Goal: Communication & Community: Answer question/provide support

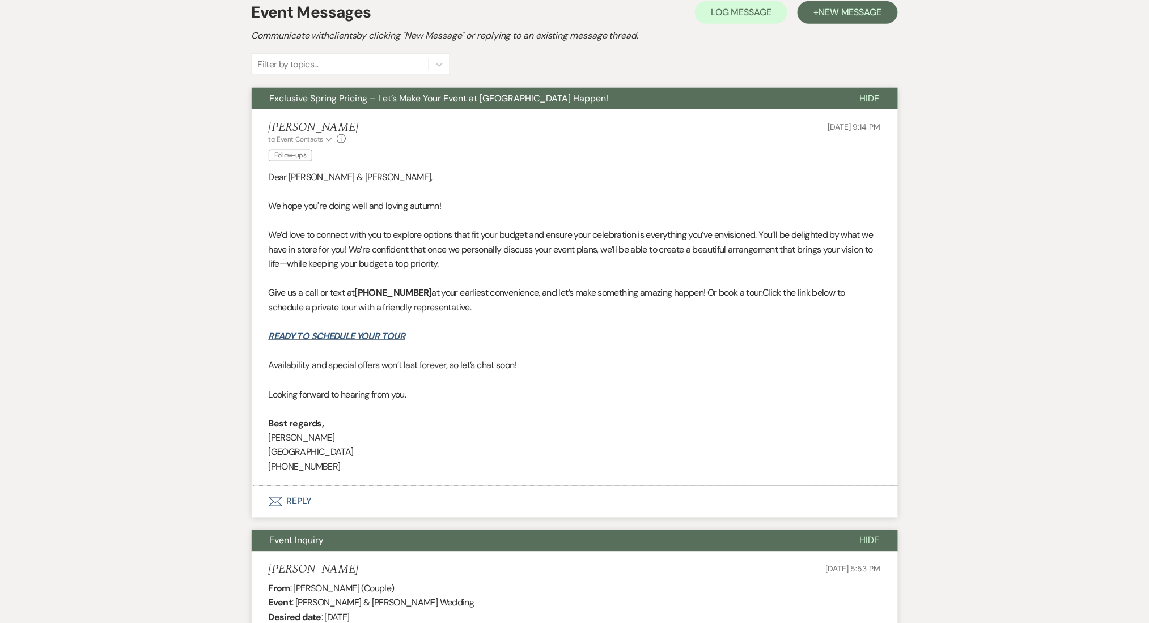
drag, startPoint x: 1052, startPoint y: 280, endPoint x: 934, endPoint y: 218, distance: 133.3
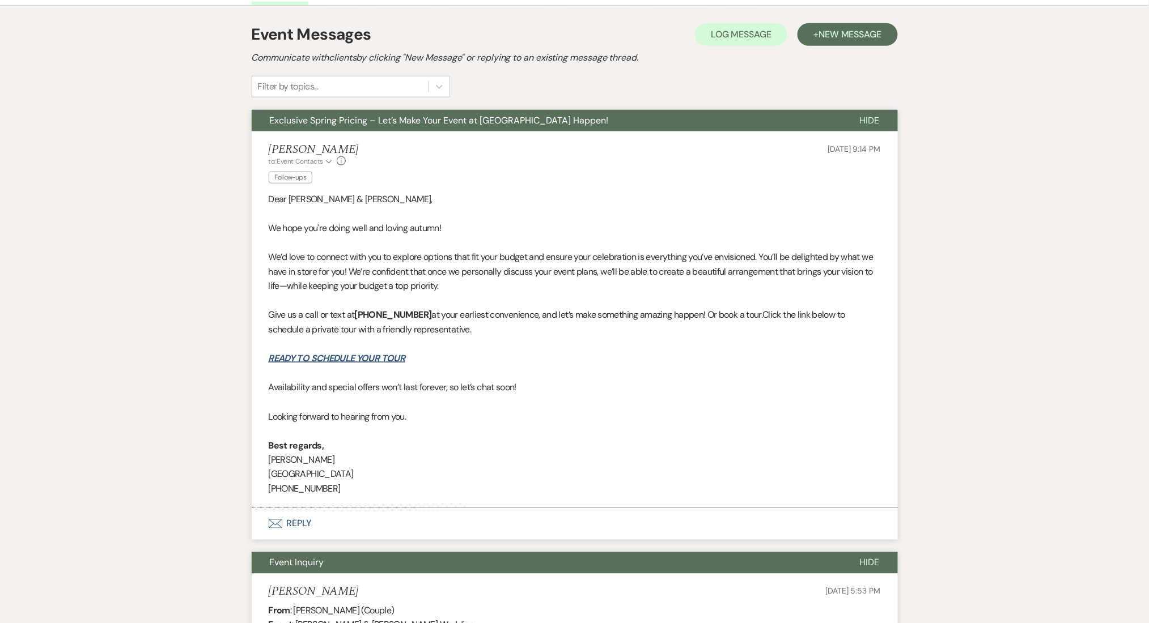
scroll to position [302, 0]
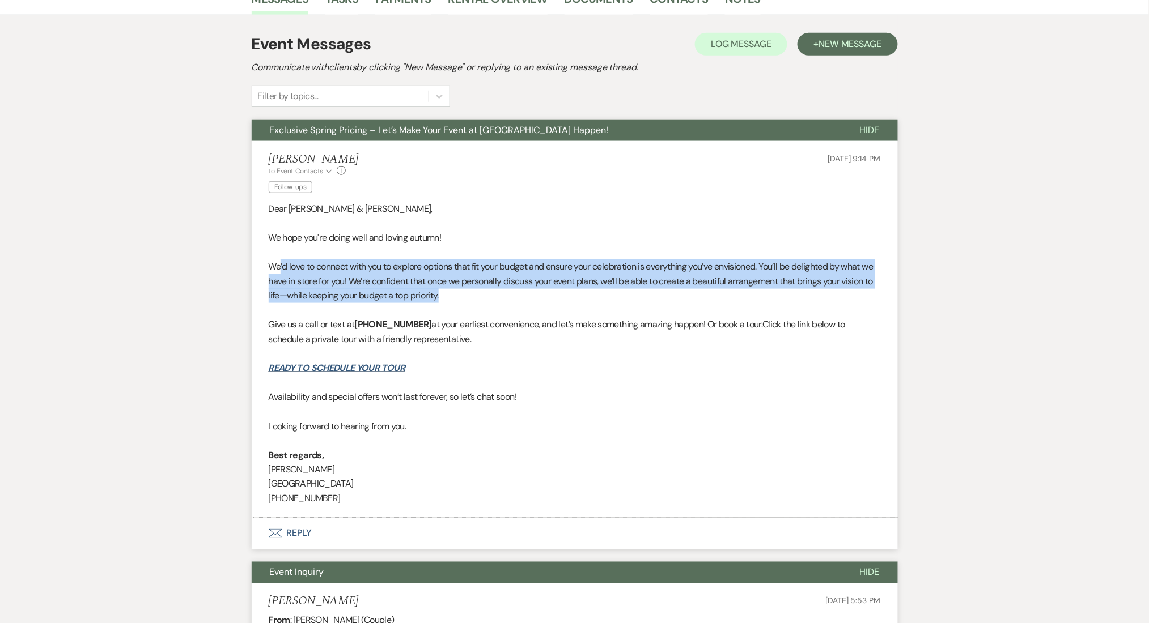
drag, startPoint x: 279, startPoint y: 266, endPoint x: 496, endPoint y: 297, distance: 219.2
click at [496, 297] on p "We’d love to connect with you to explore options that fit your budget and ensur…" at bounding box center [575, 282] width 612 height 44
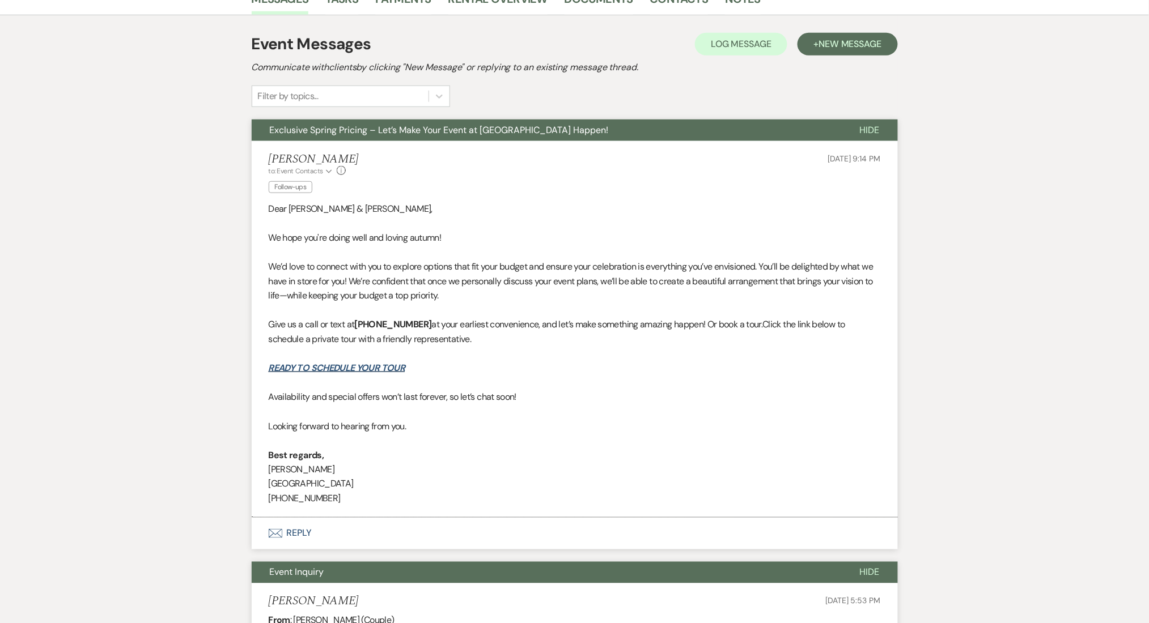
click at [558, 350] on p at bounding box center [575, 354] width 612 height 15
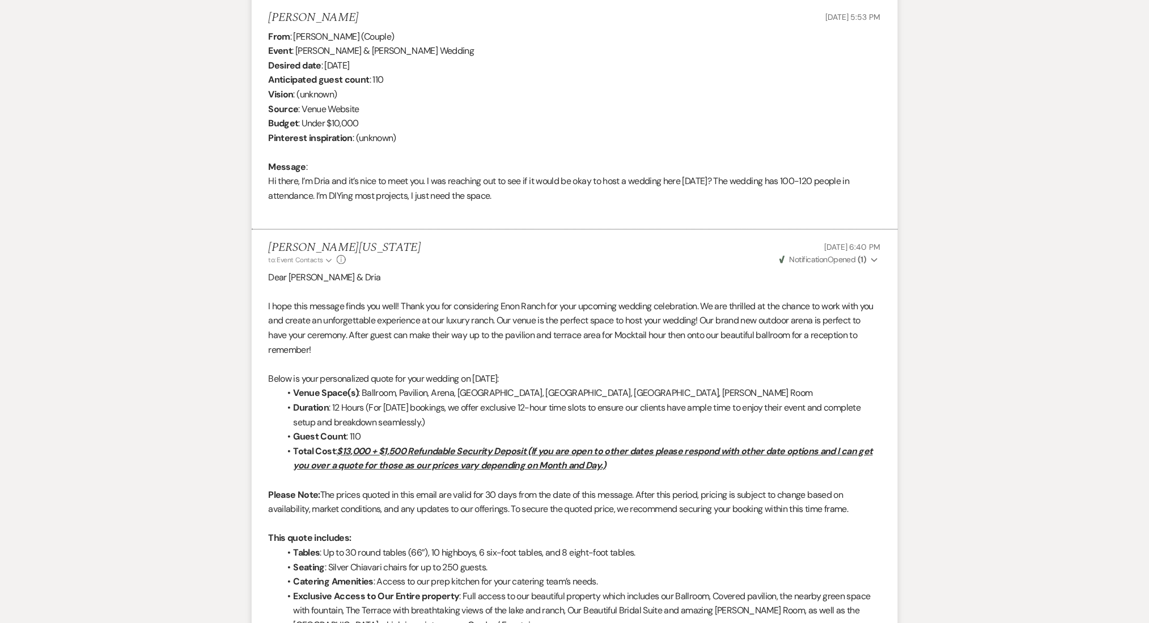
scroll to position [755, 0]
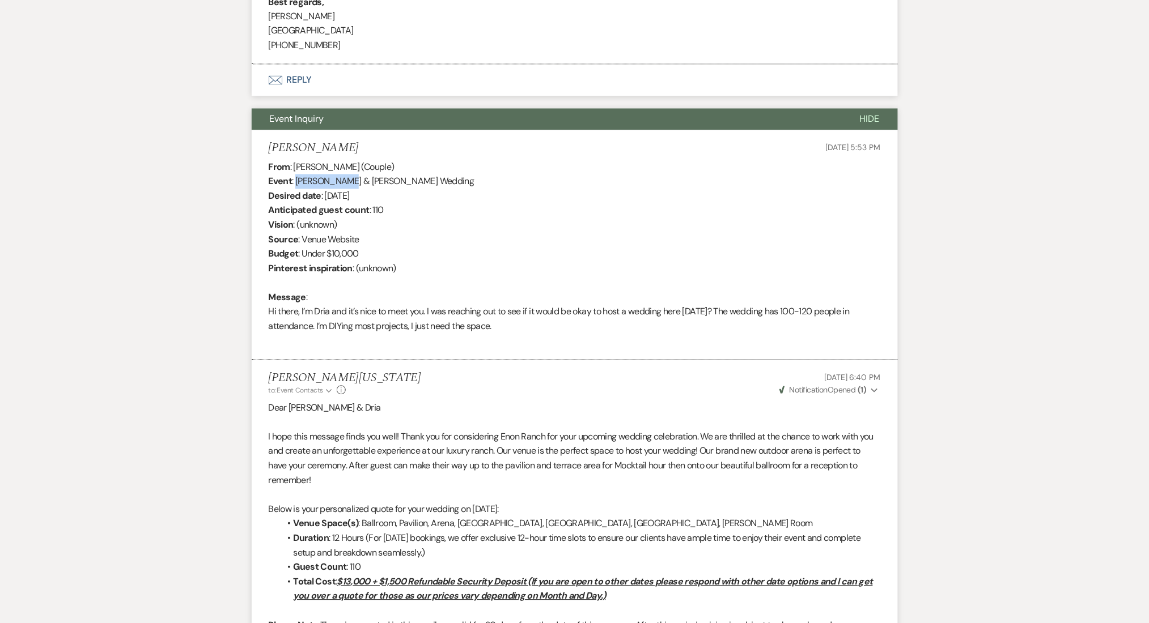
drag, startPoint x: 330, startPoint y: 177, endPoint x: 295, endPoint y: 184, distance: 35.2
click at [295, 184] on div "From : [PERSON_NAME] (Couple) Event : [PERSON_NAME] & [PERSON_NAME] Wedding Des…" at bounding box center [575, 254] width 612 height 189
copy div "[PERSON_NAME]"
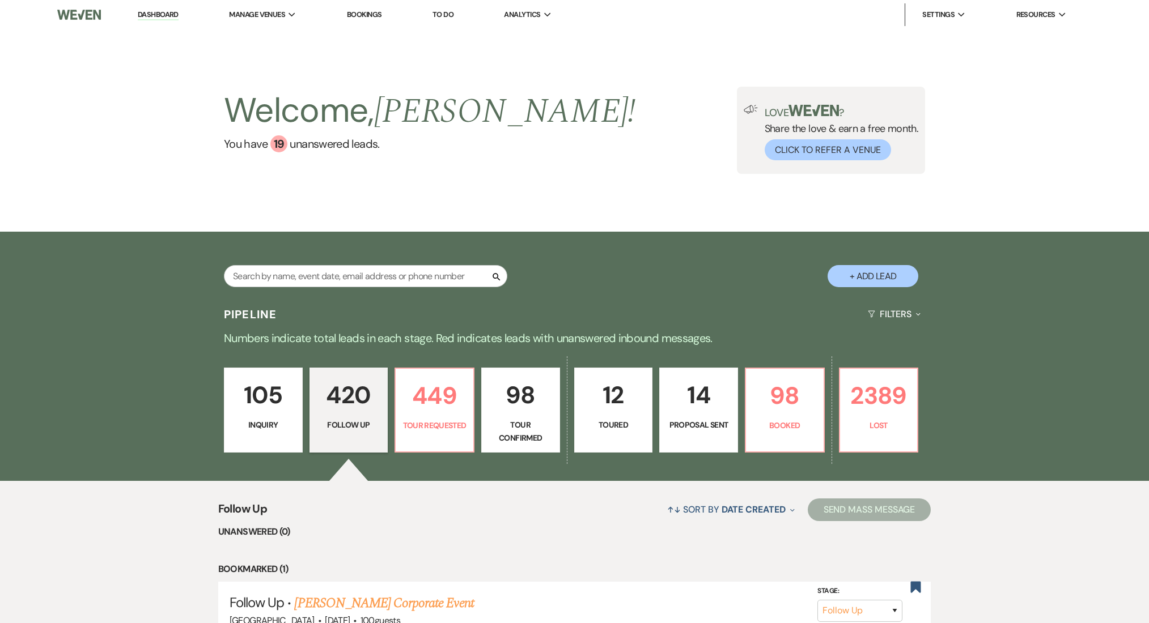
select select "9"
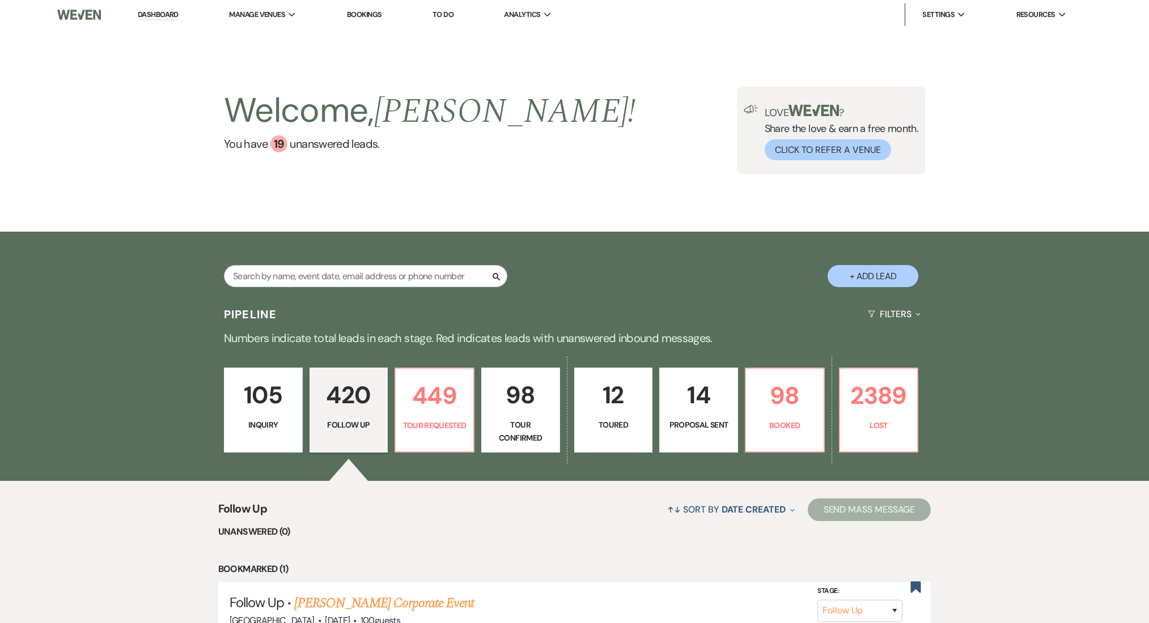
select select "9"
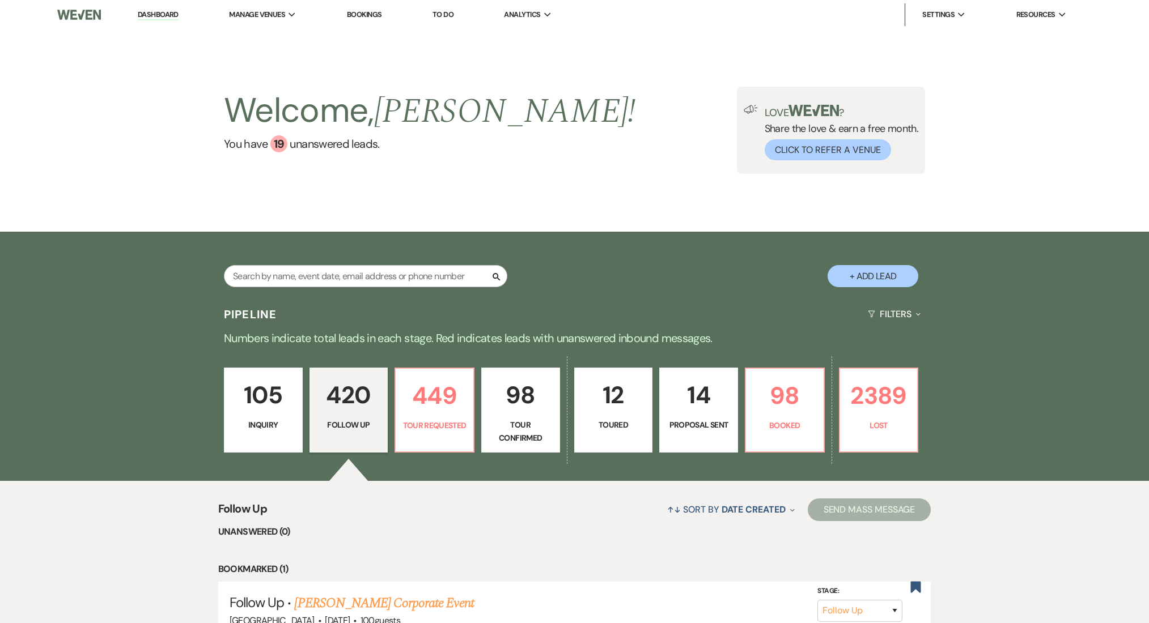
select select "9"
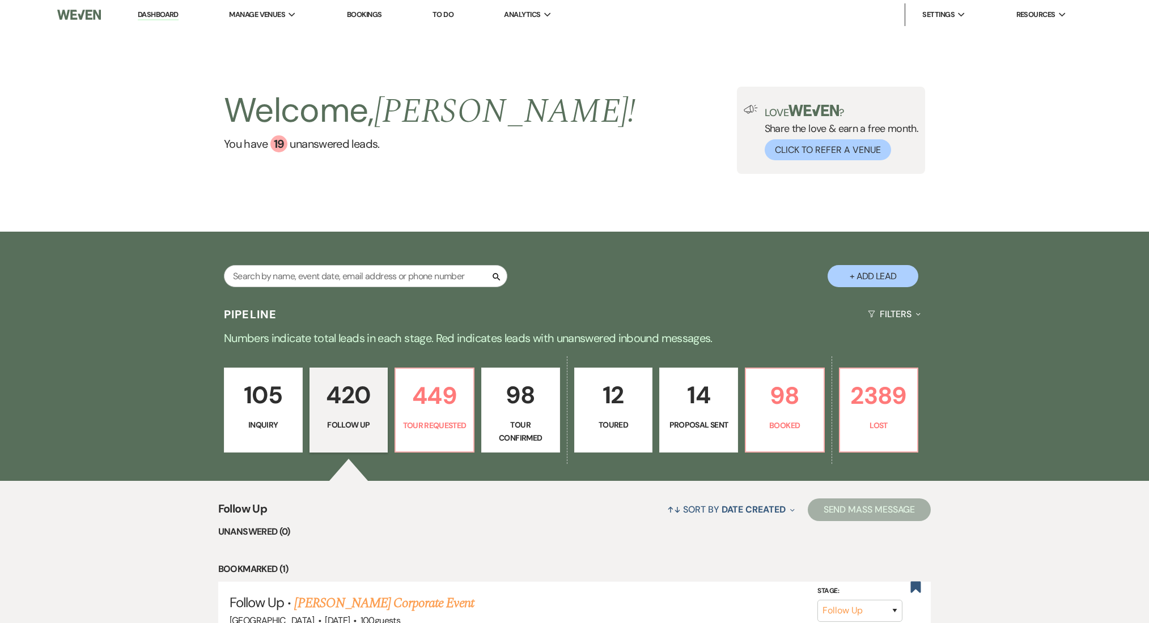
select select "9"
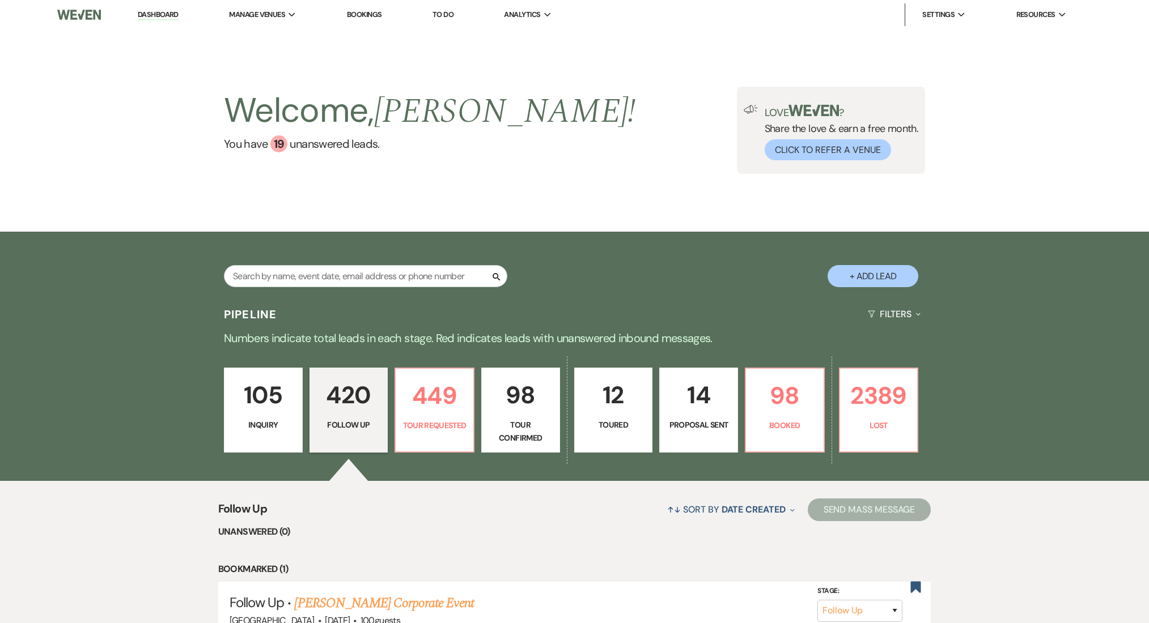
select select "9"
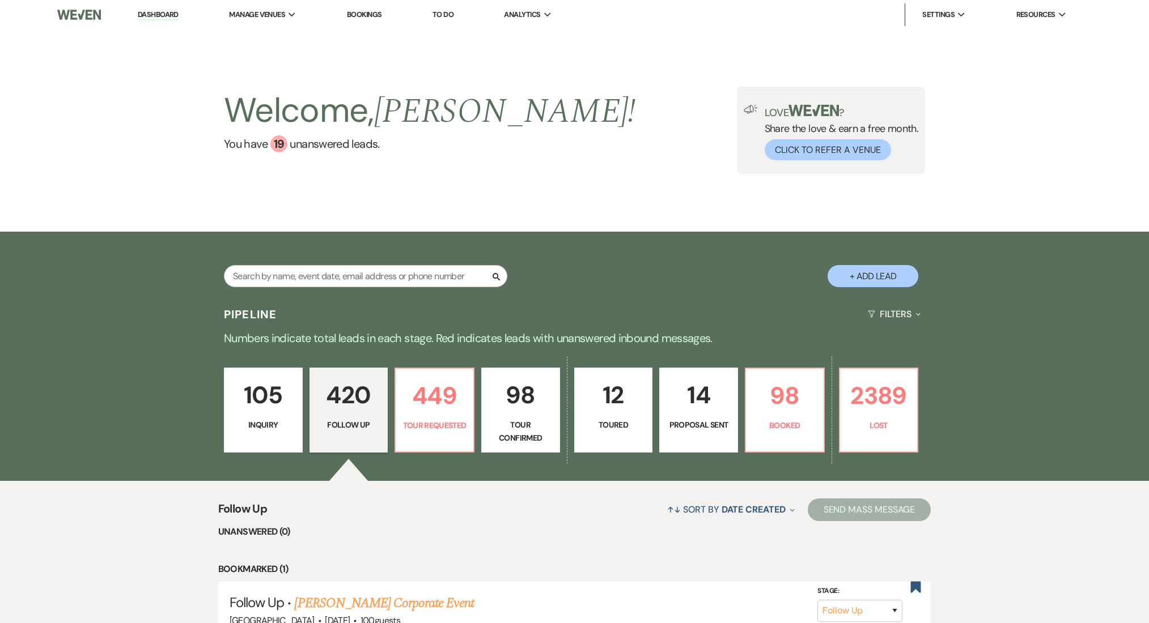
select select "9"
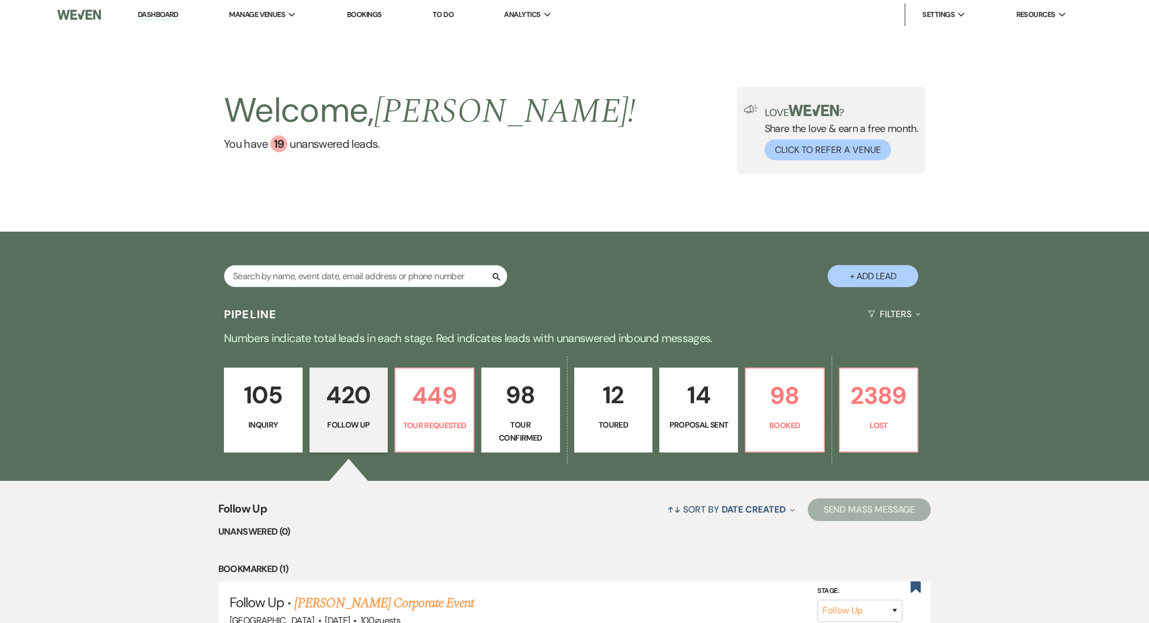
select select "9"
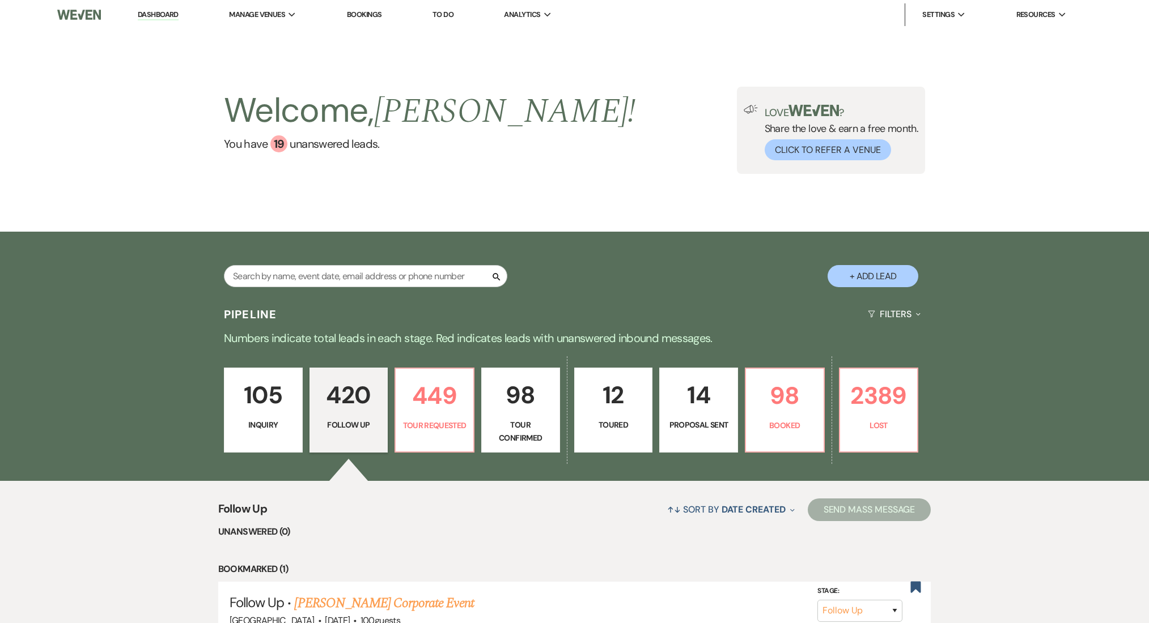
select select "9"
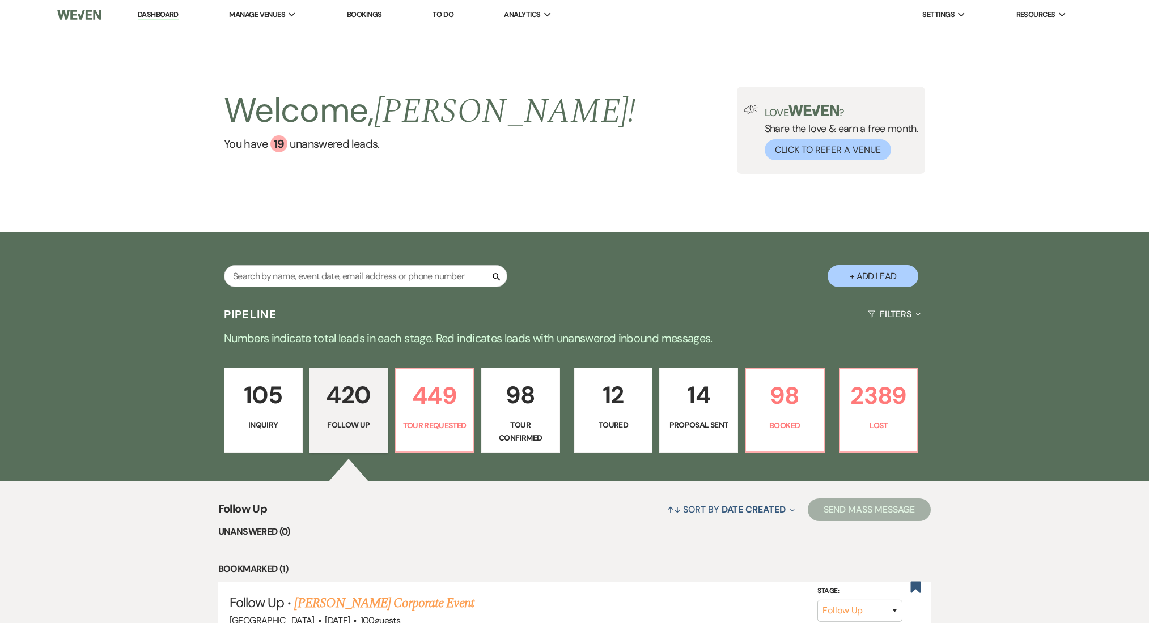
select select "9"
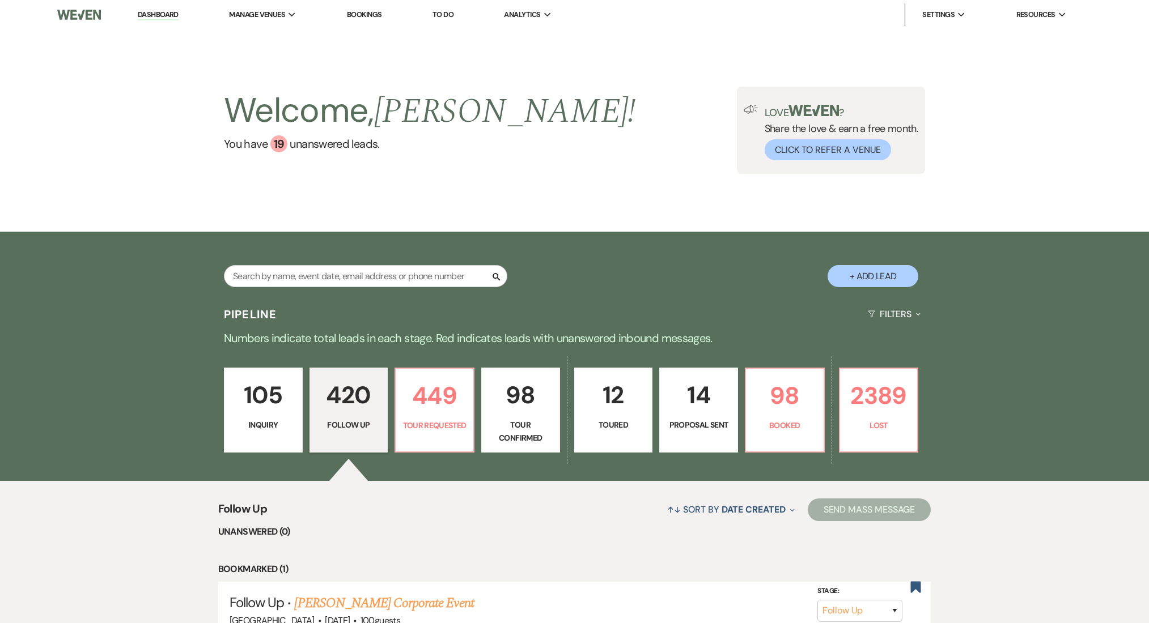
select select "9"
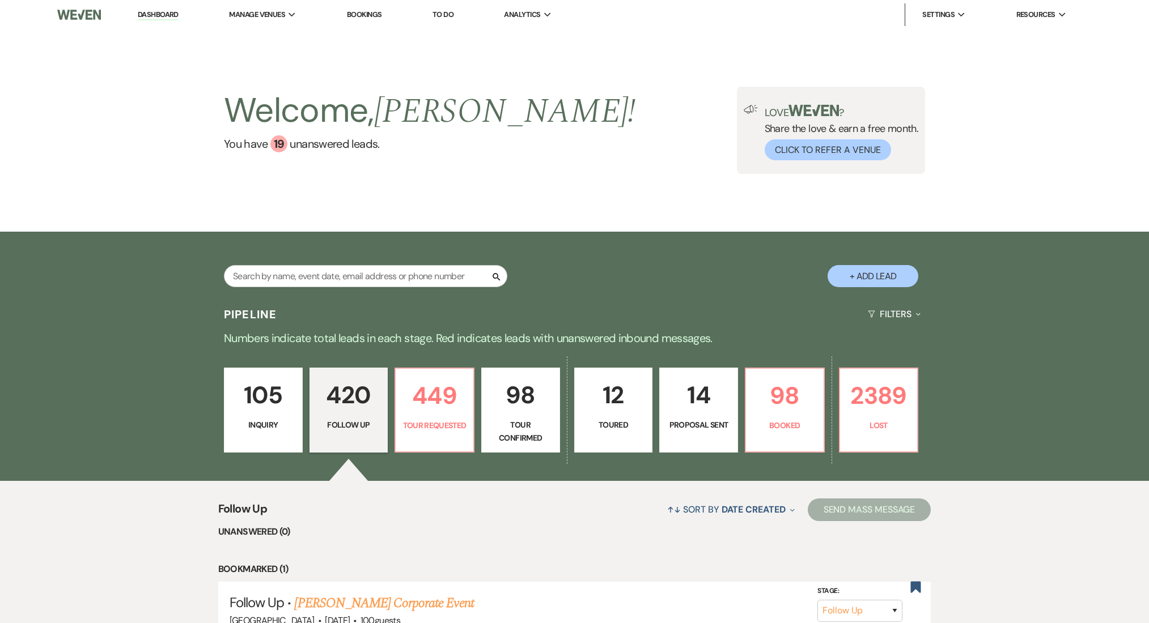
select select "9"
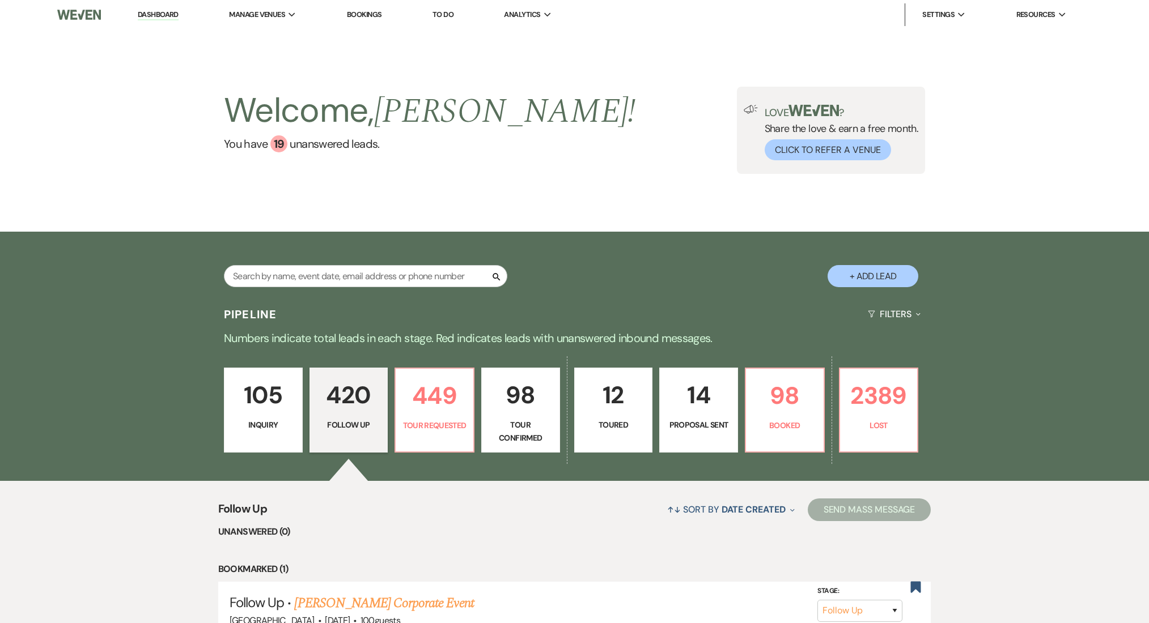
select select "9"
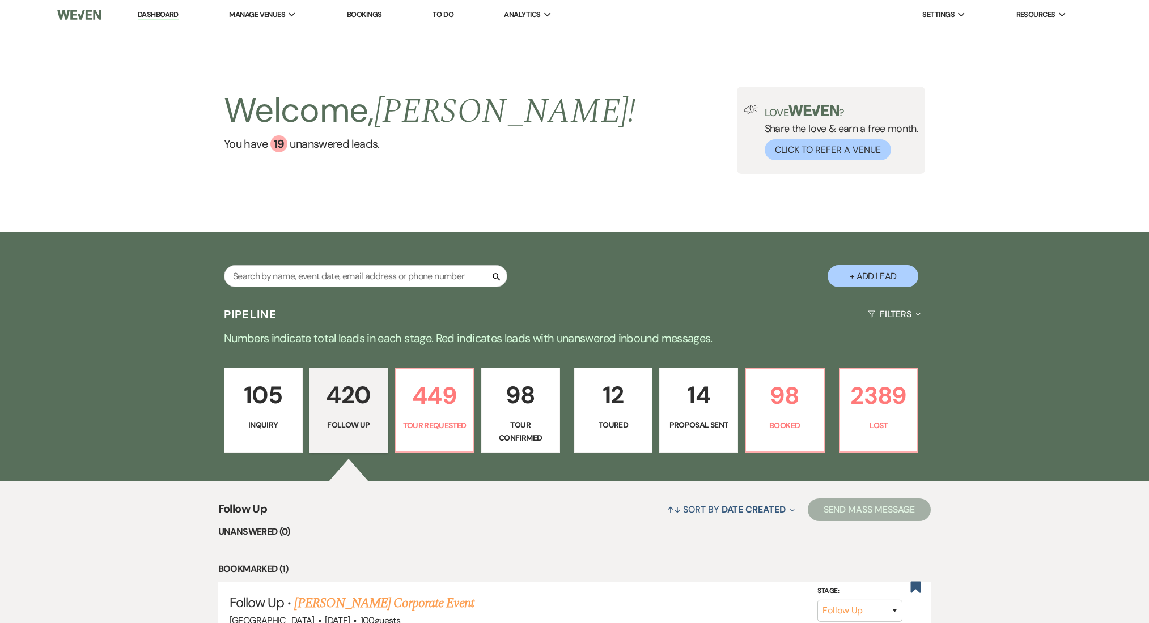
select select "9"
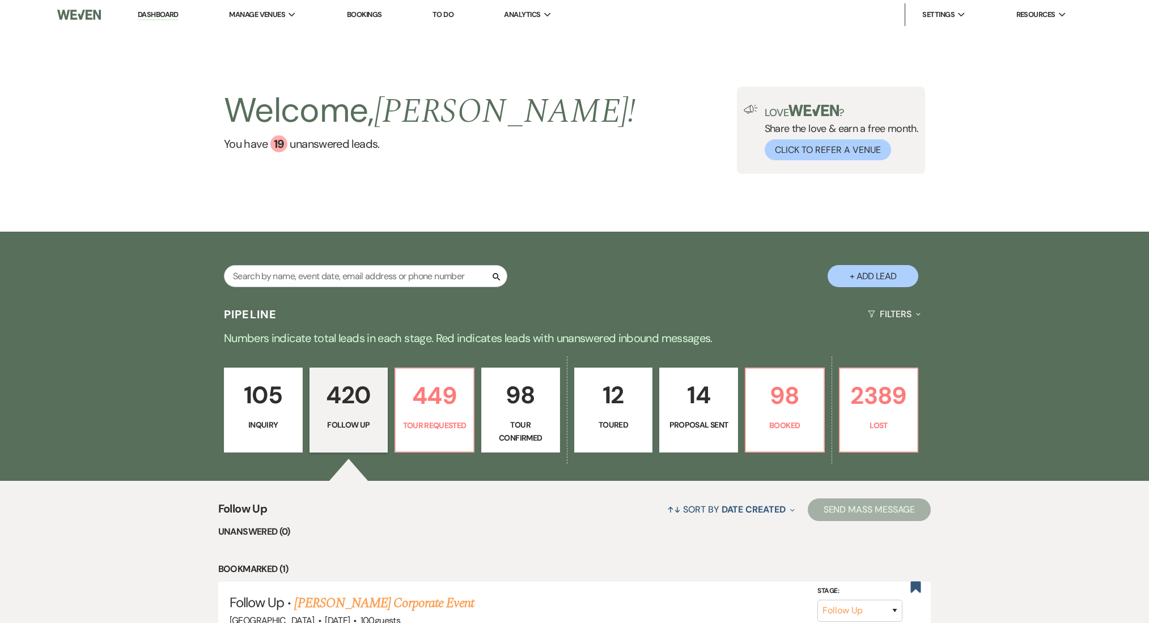
select select "9"
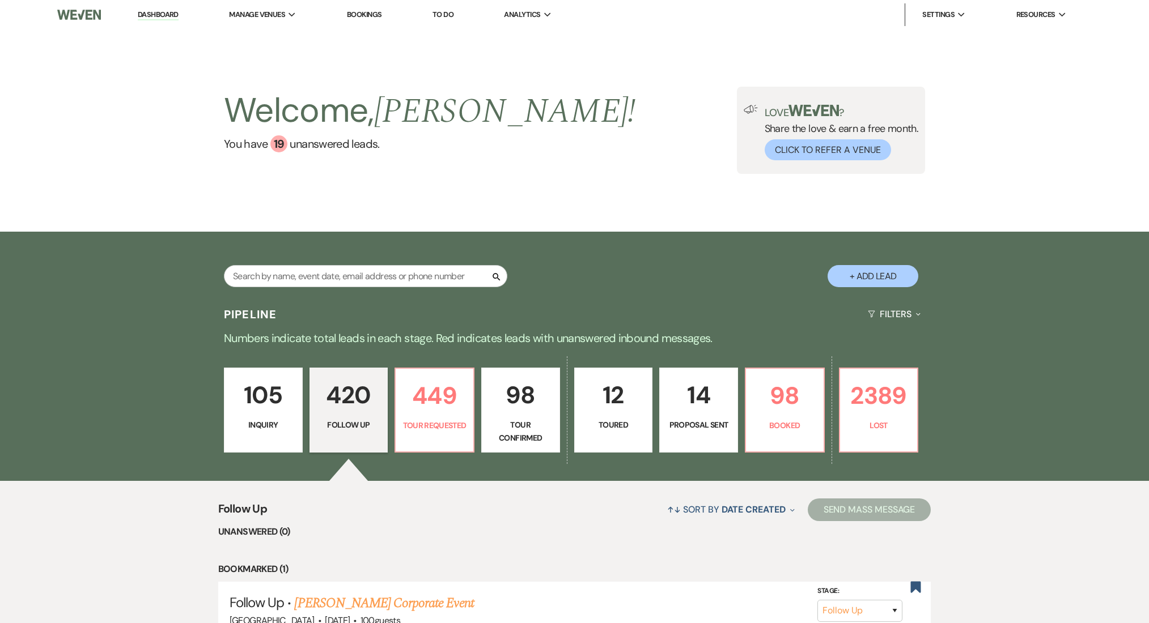
select select "9"
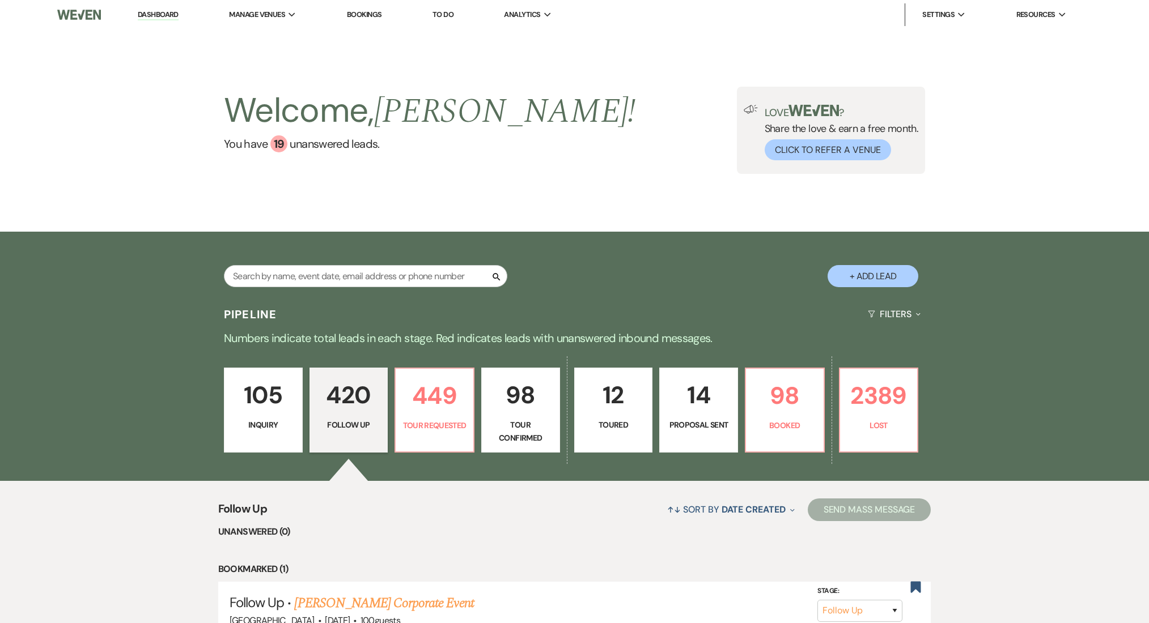
select select "9"
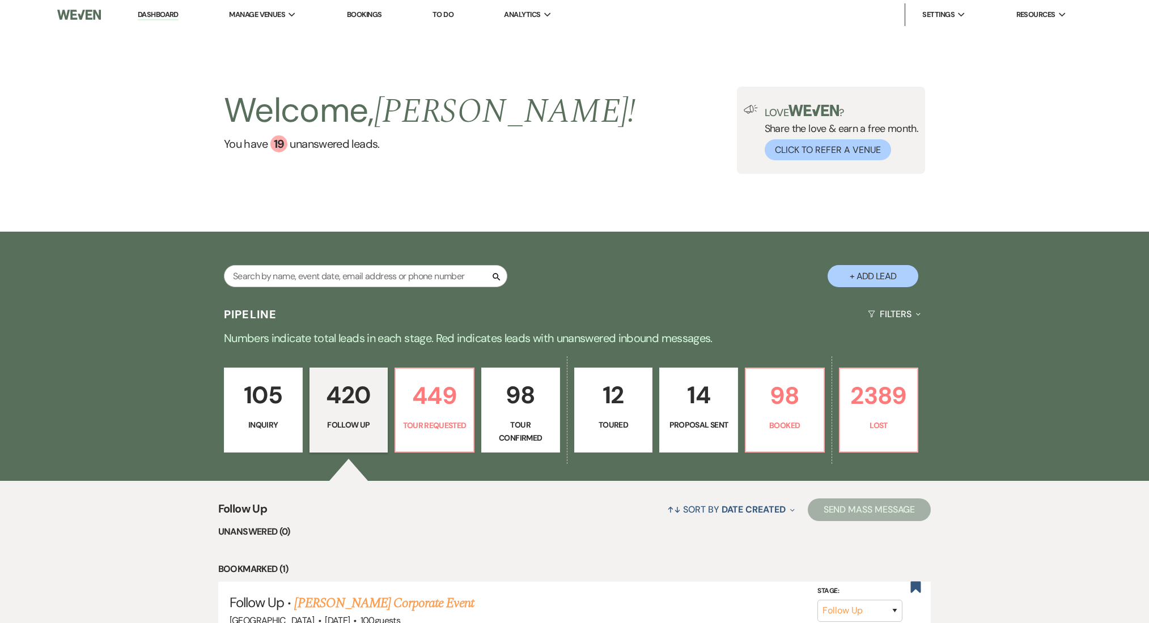
select select "9"
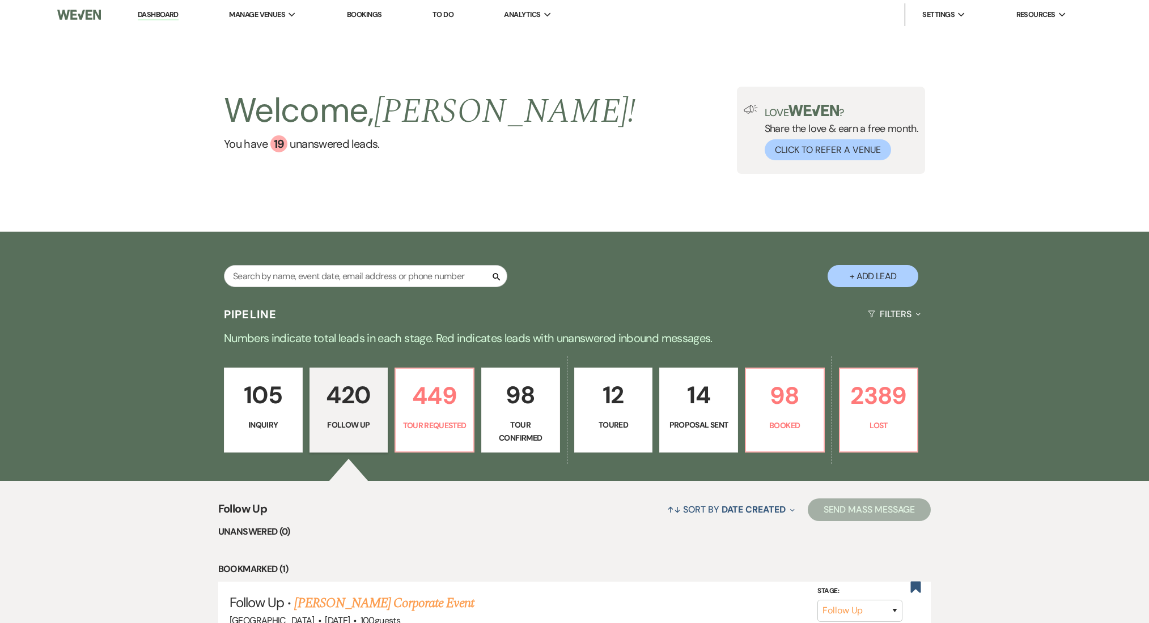
select select "9"
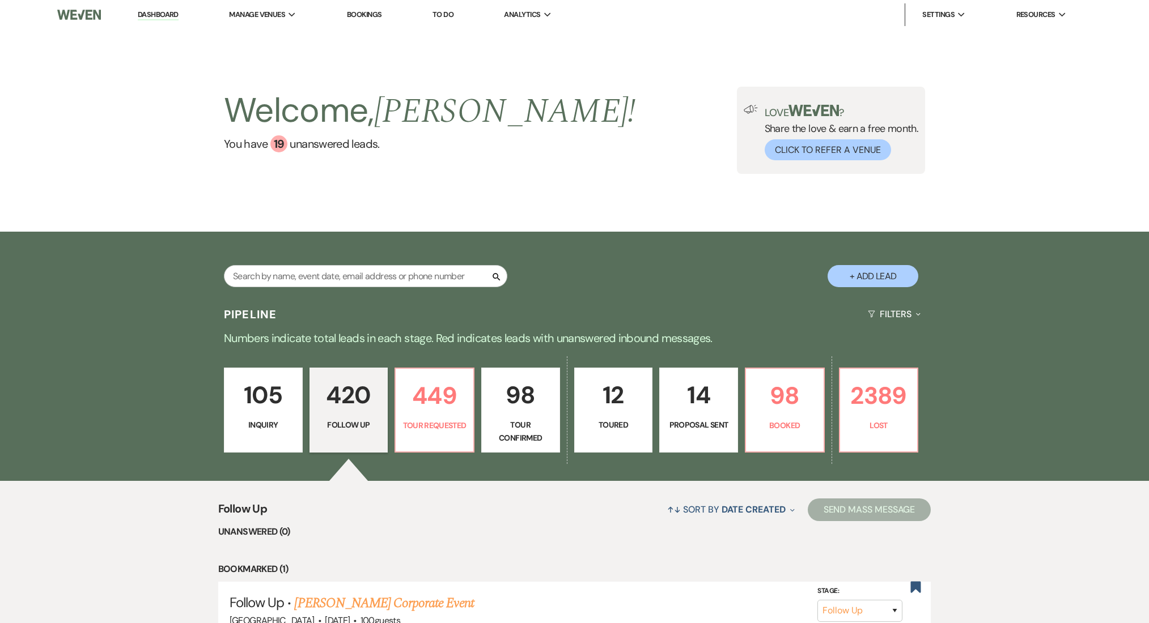
select select "9"
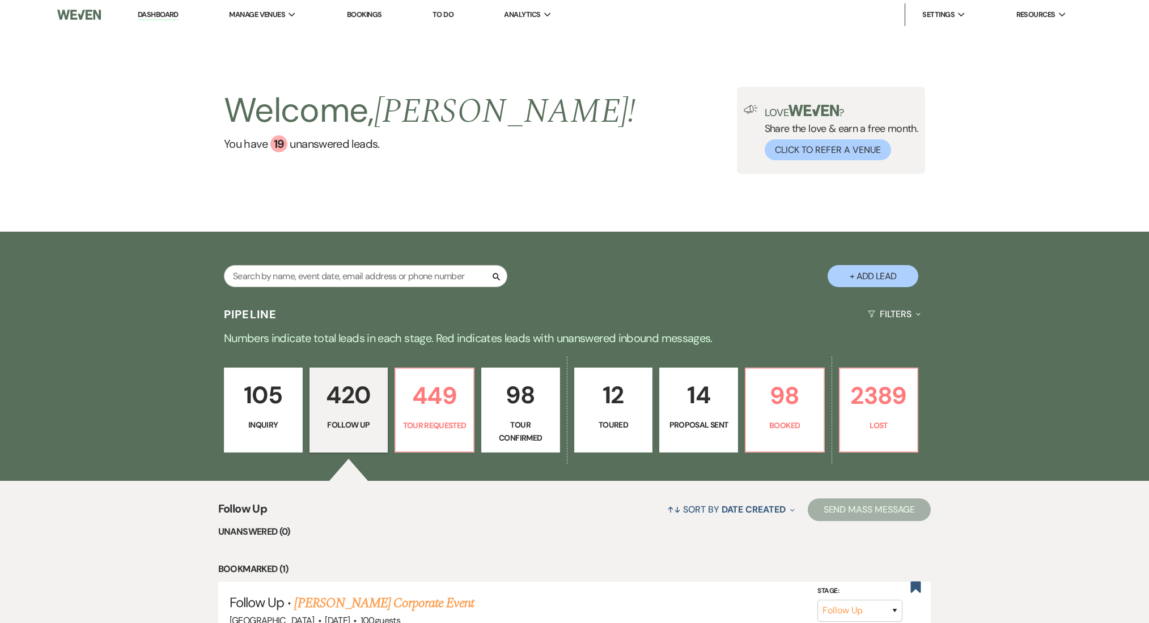
select select "9"
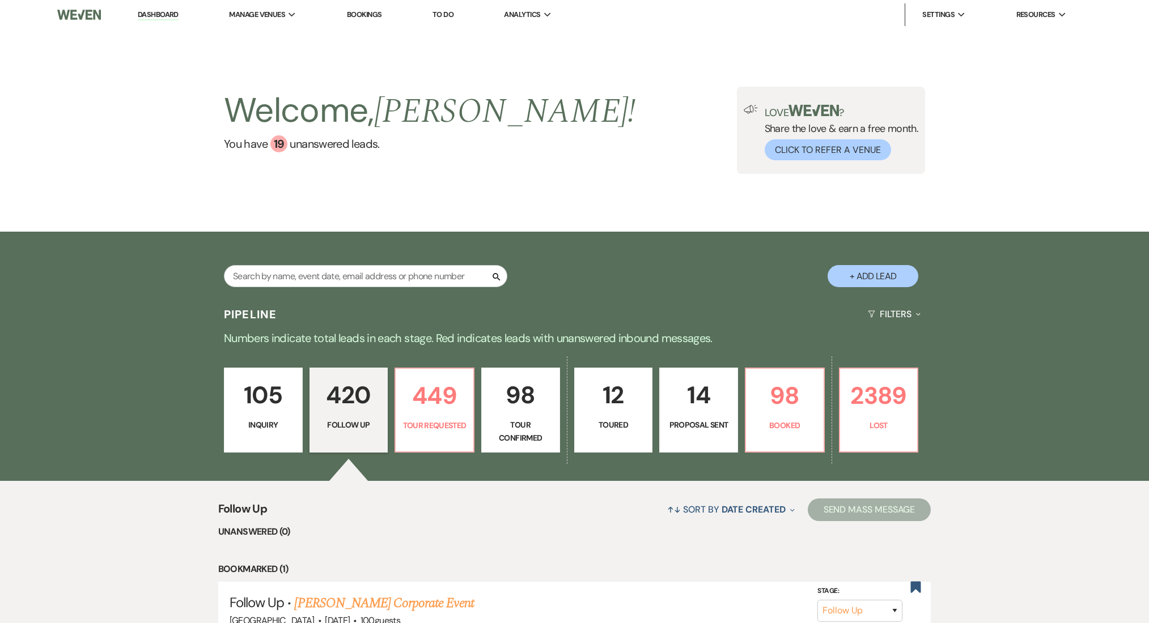
select select "9"
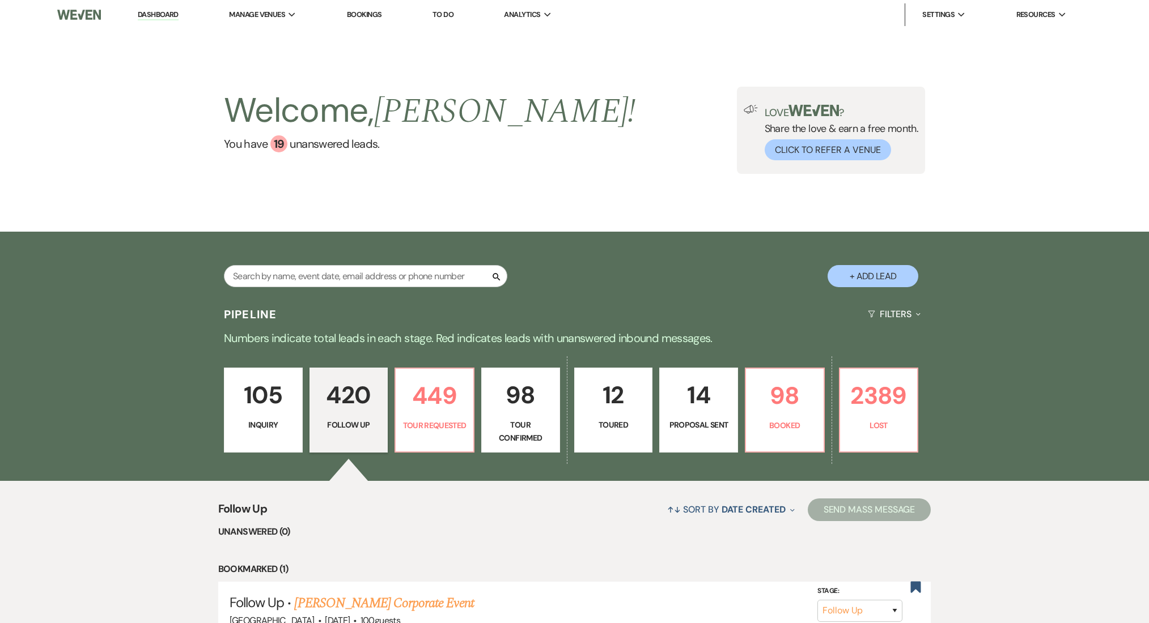
select select "9"
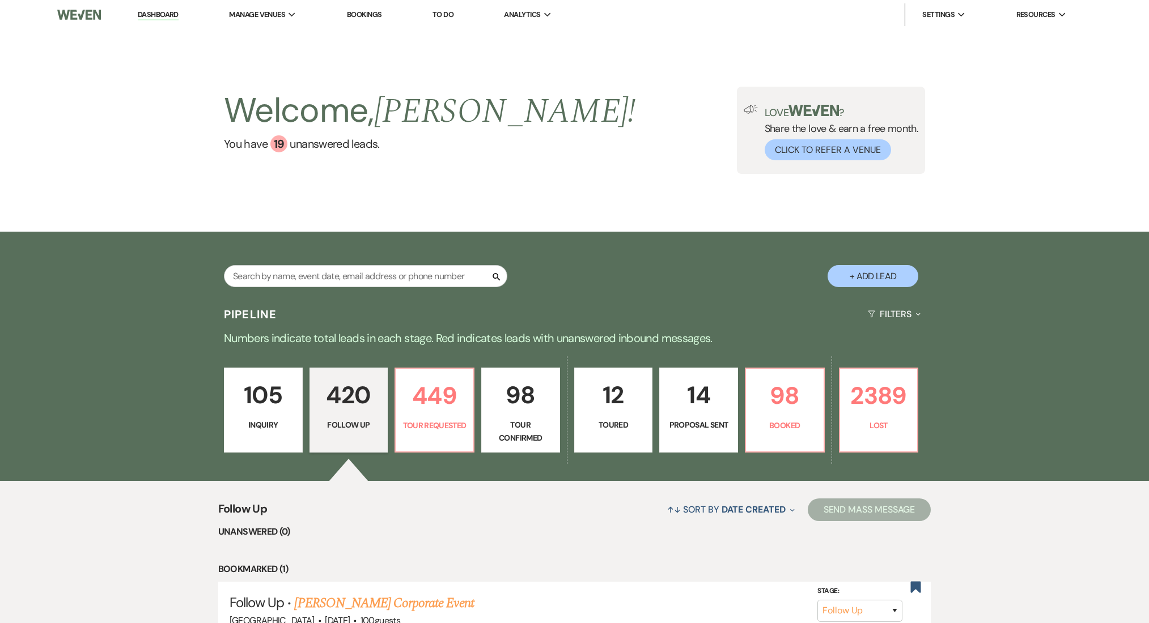
select select "9"
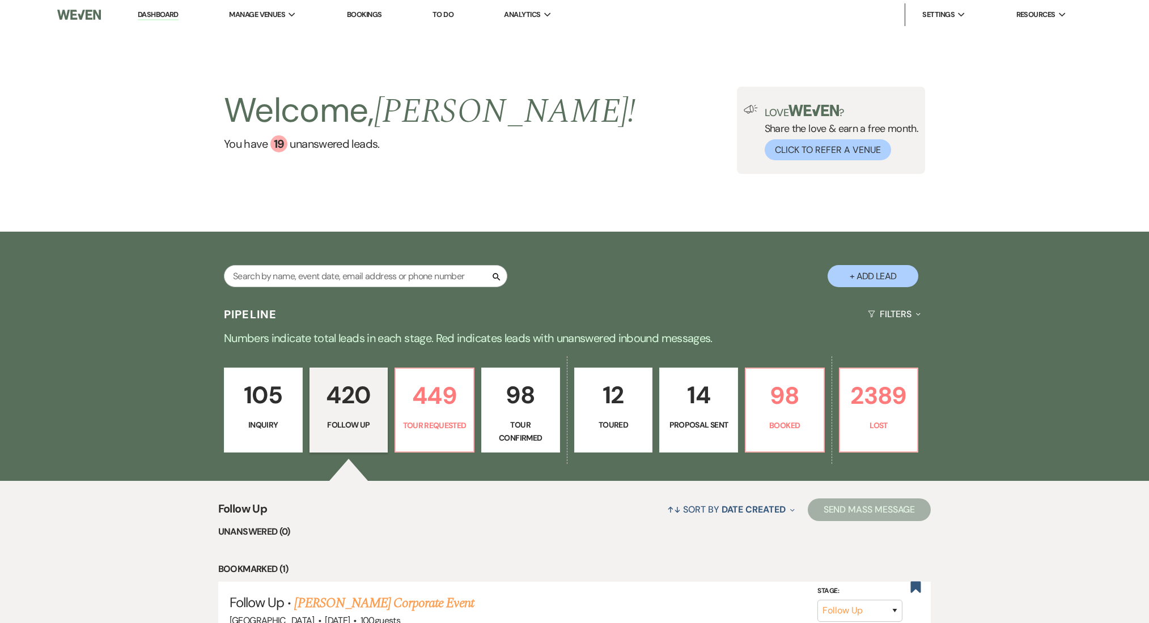
select select "9"
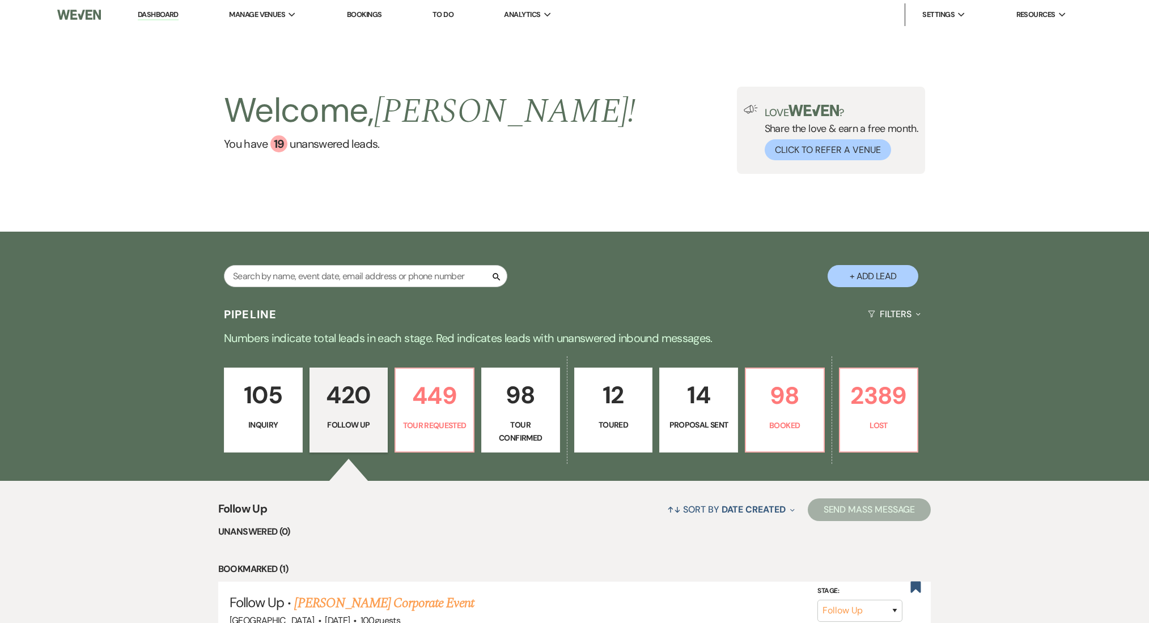
select select "9"
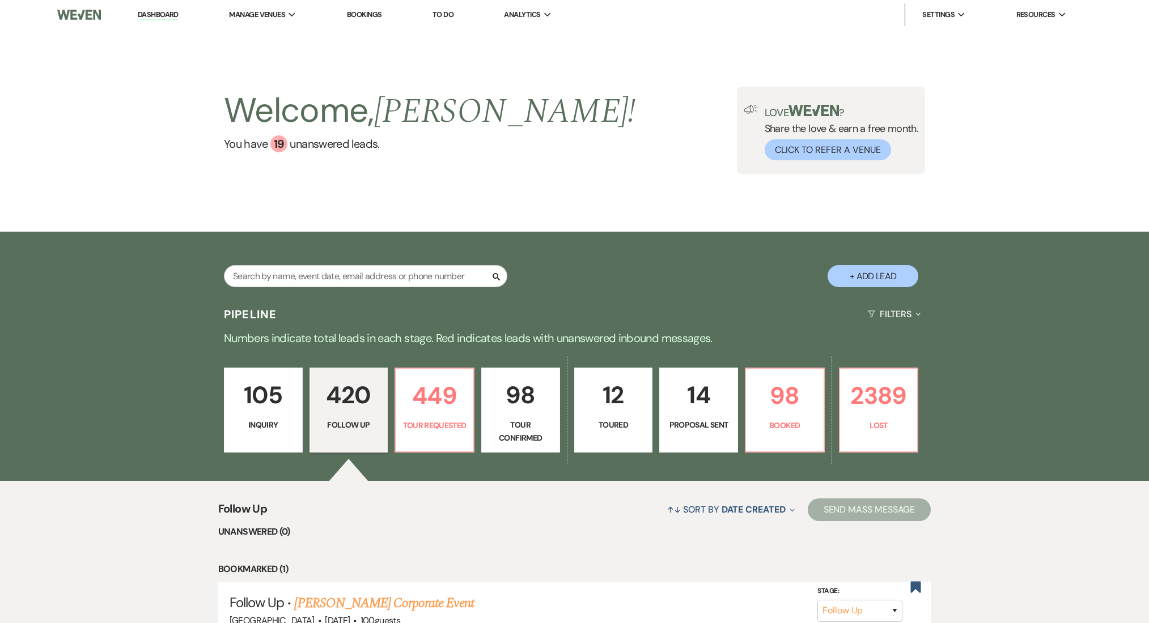
select select "9"
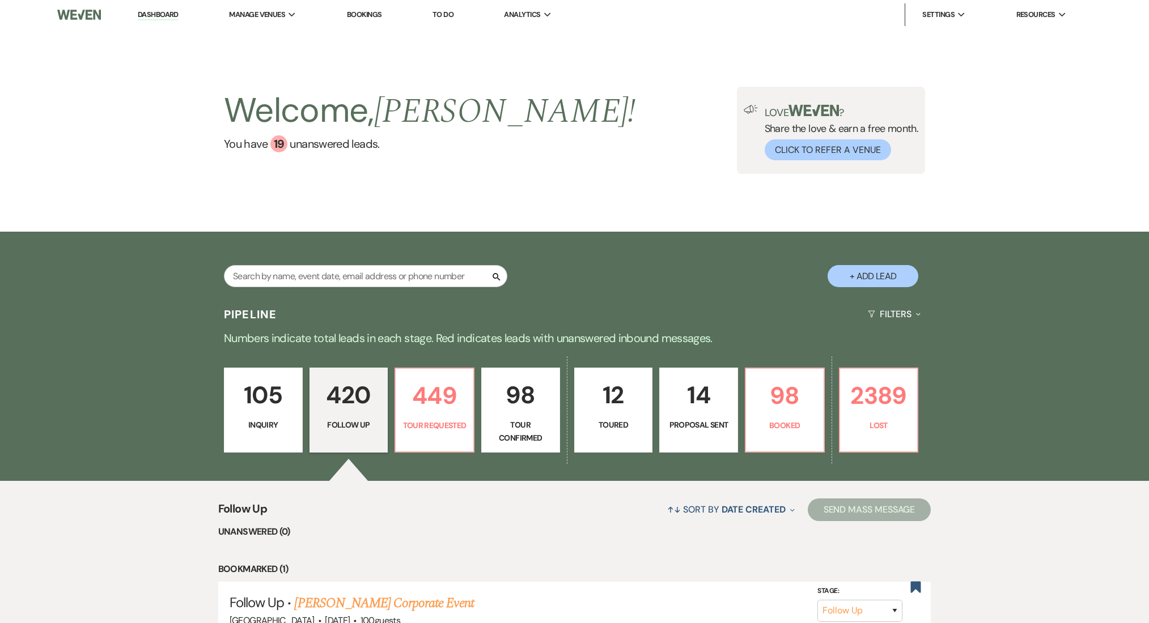
select select "9"
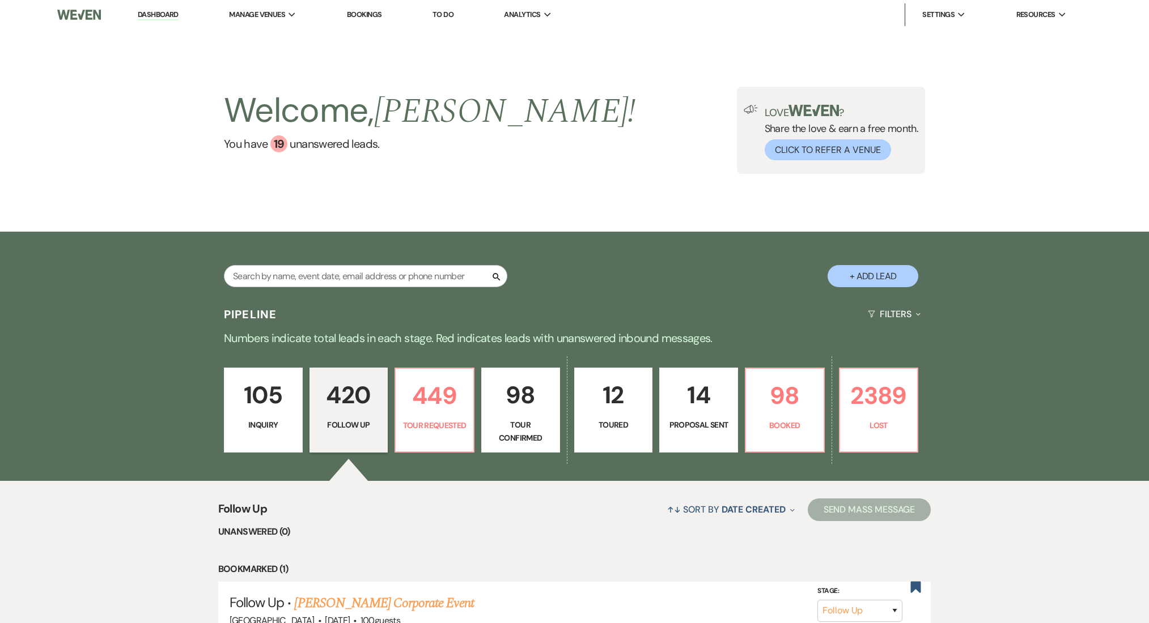
select select "9"
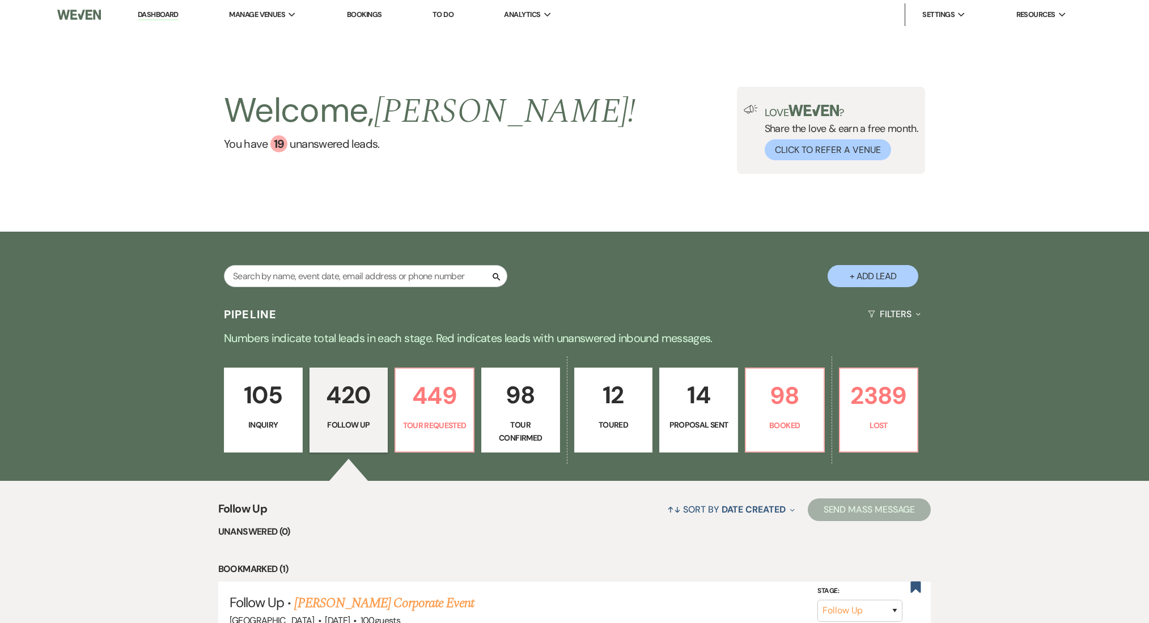
select select "9"
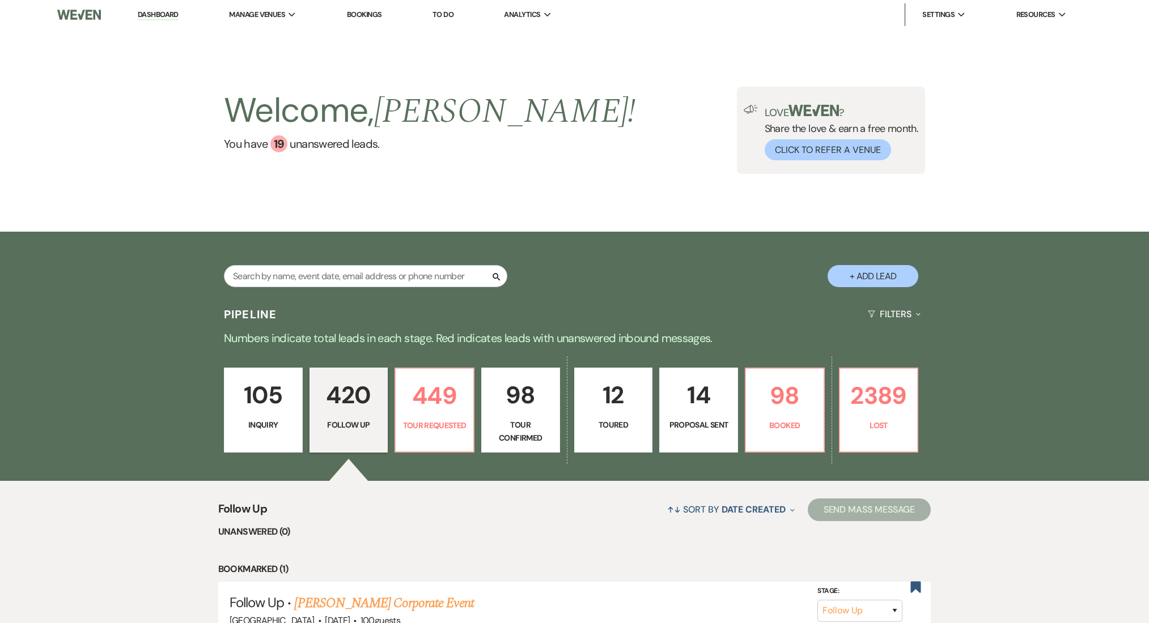
select select "9"
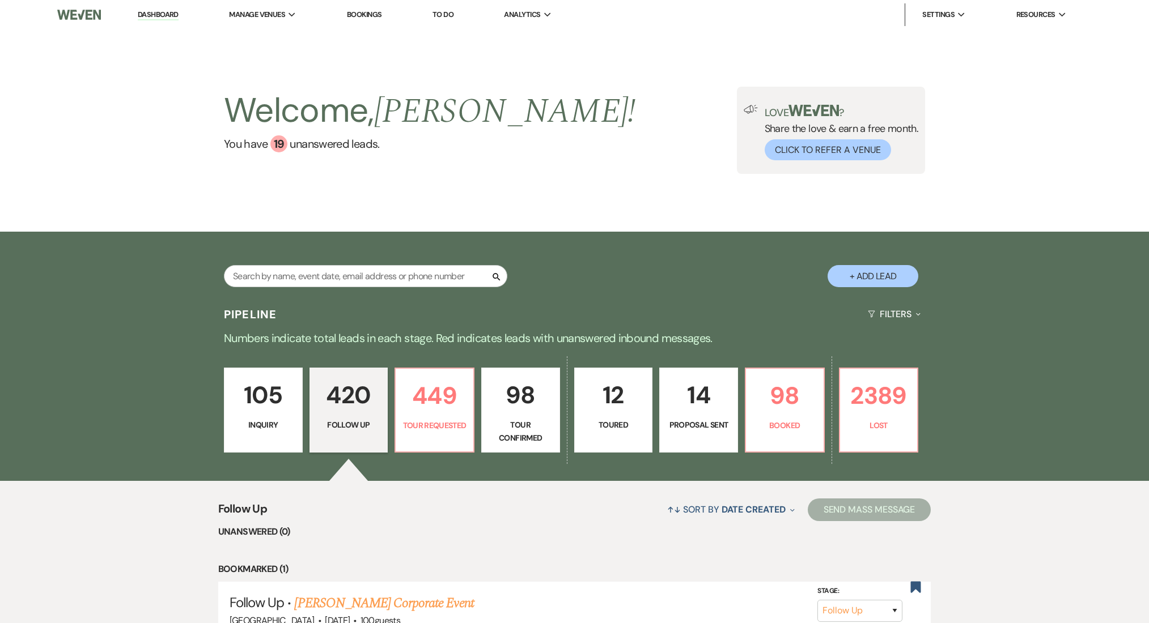
select select "9"
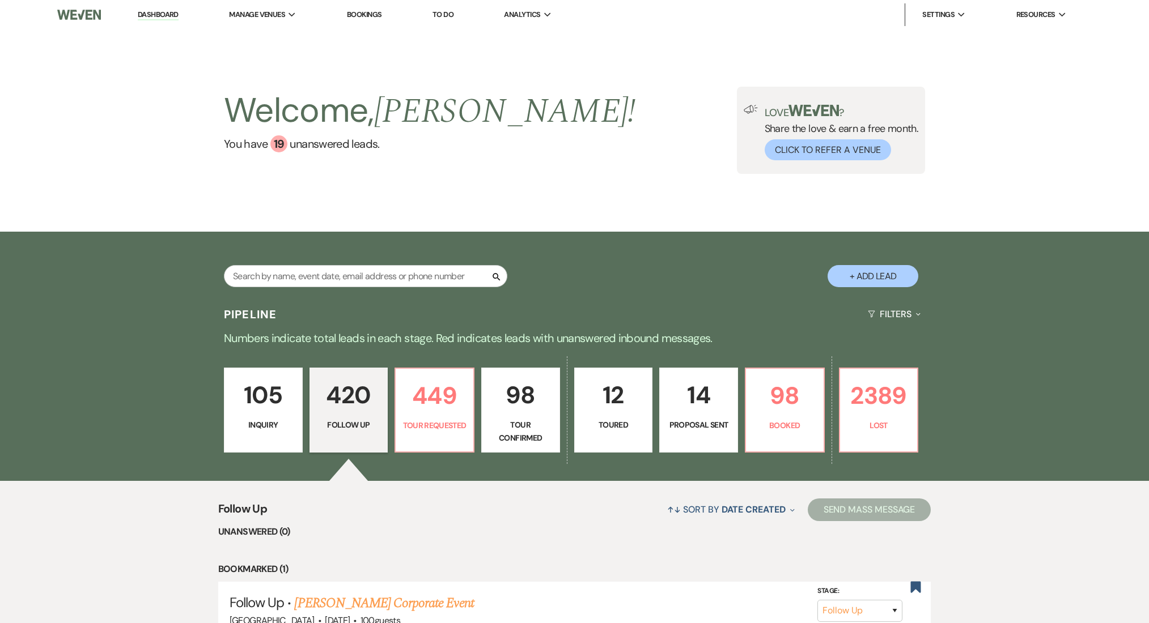
select select "9"
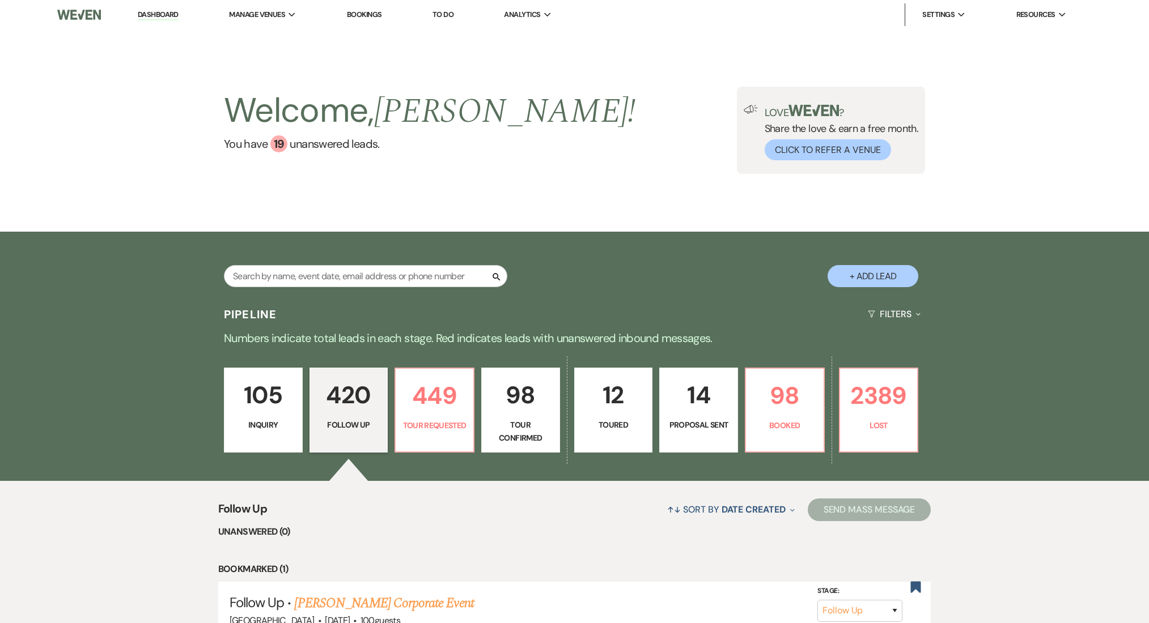
select select "9"
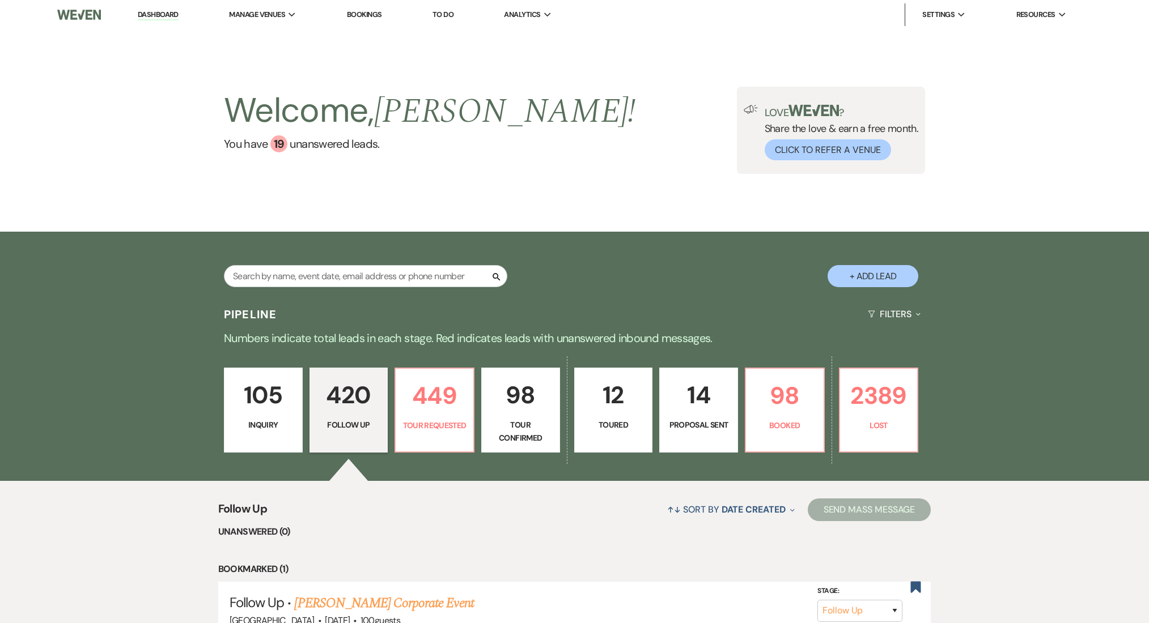
select select "9"
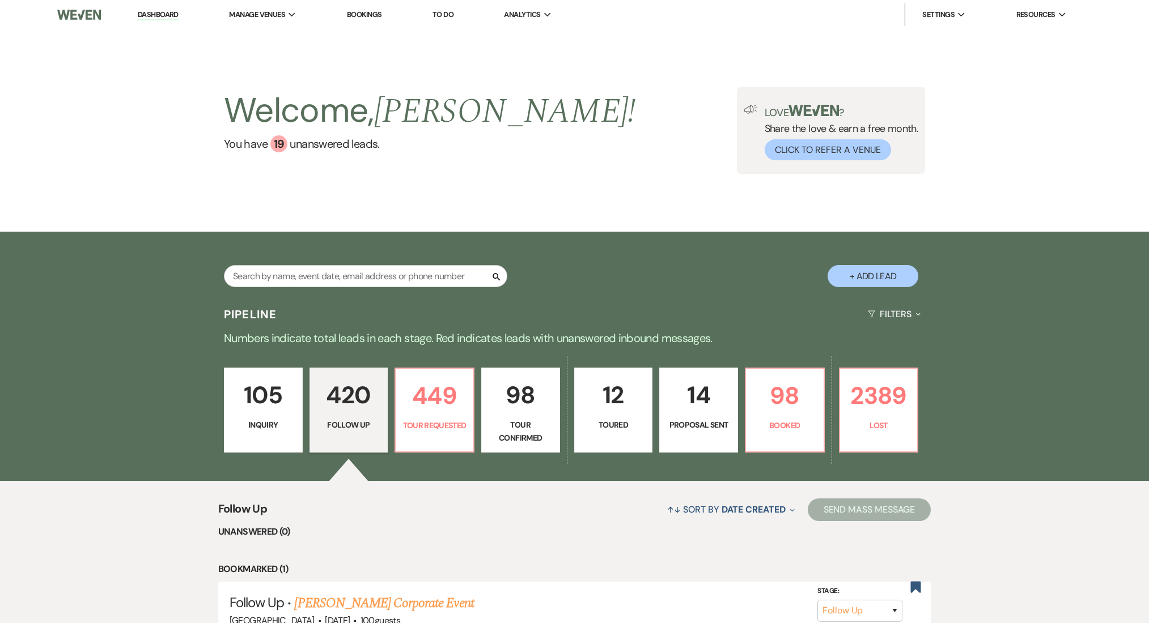
select select "9"
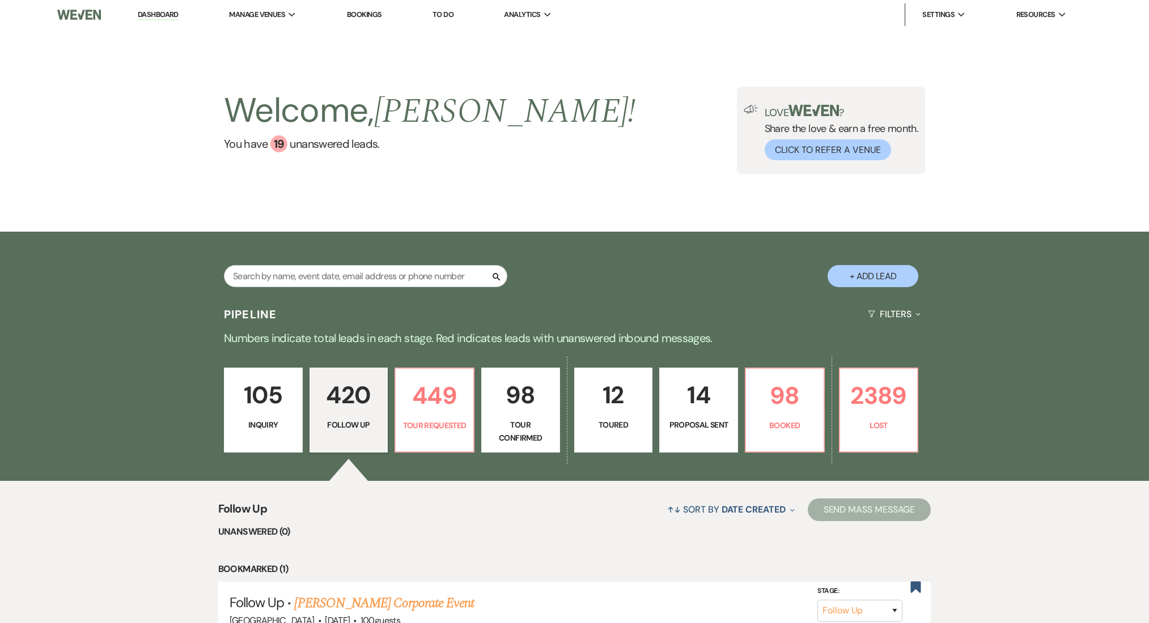
select select "9"
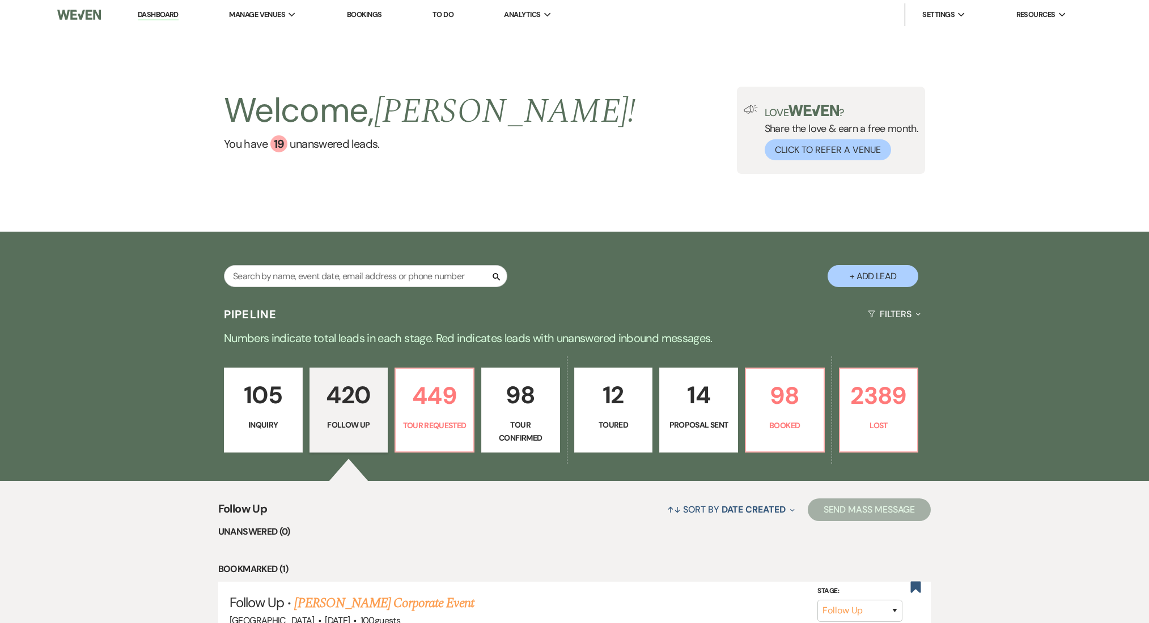
select select "9"
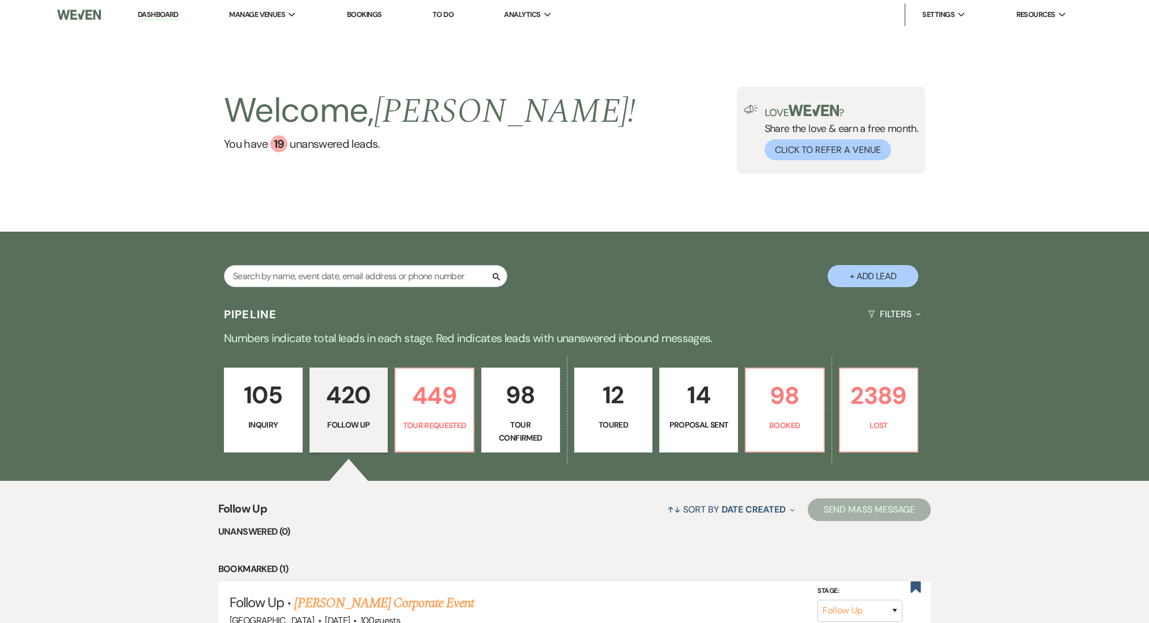
select select "9"
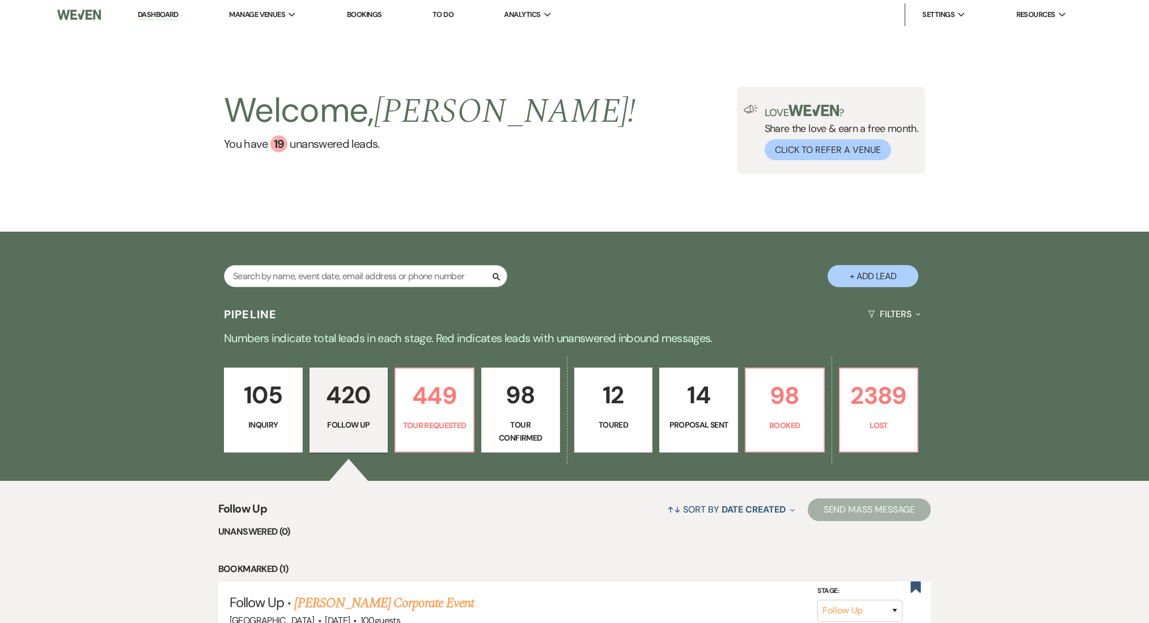
select select "9"
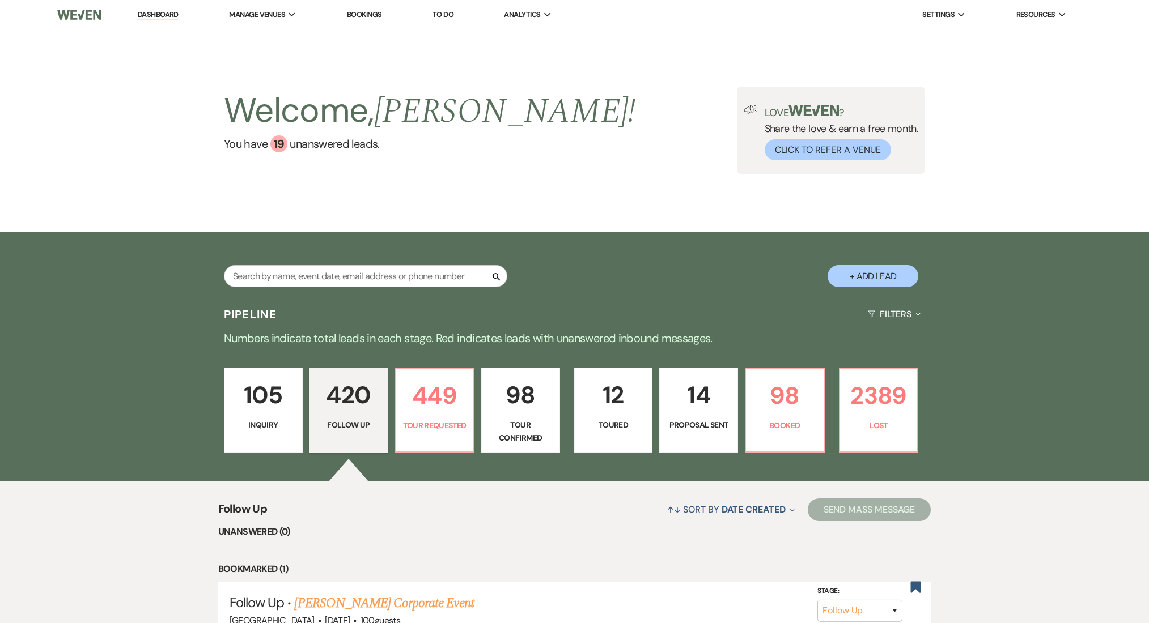
select select "9"
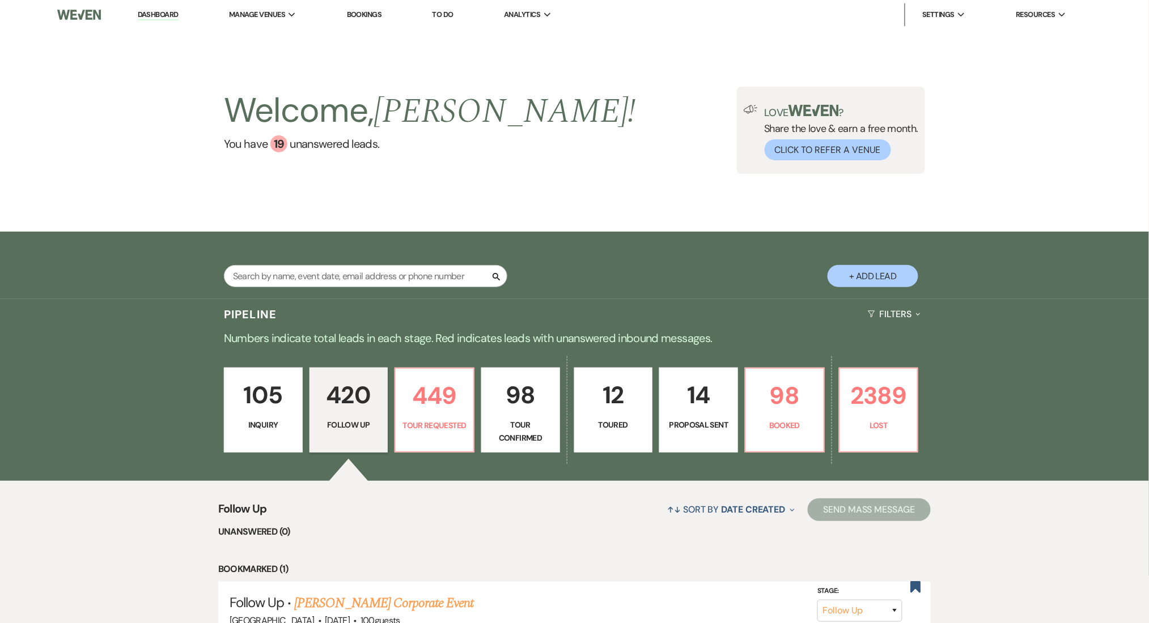
click at [170, 14] on link "Dashboard" at bounding box center [158, 15] width 41 height 11
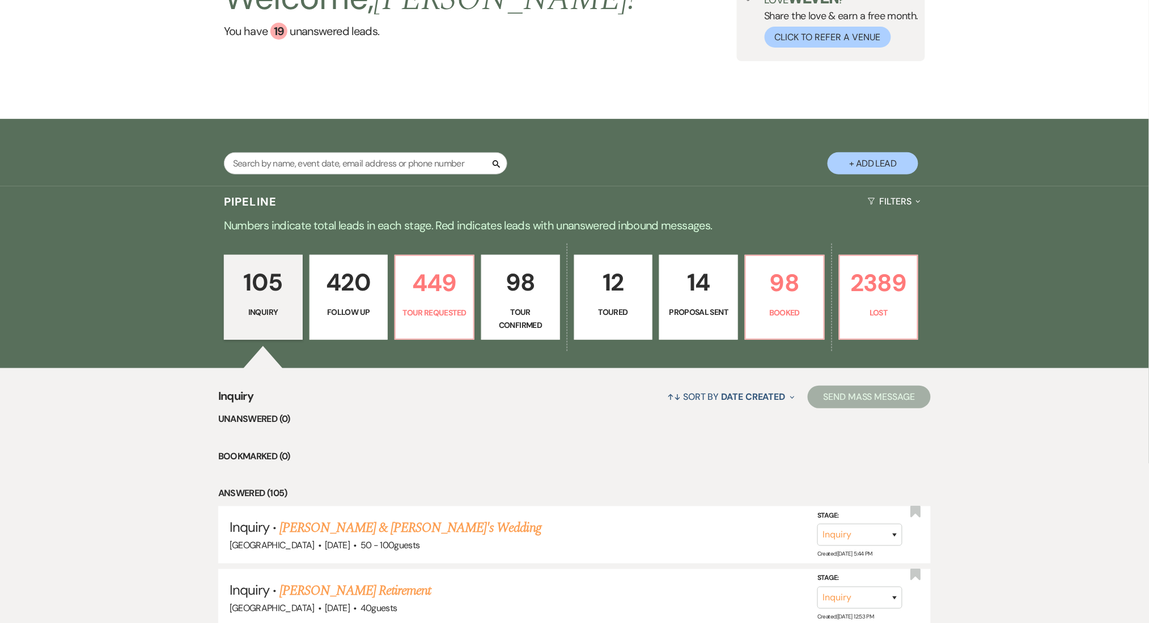
scroll to position [227, 0]
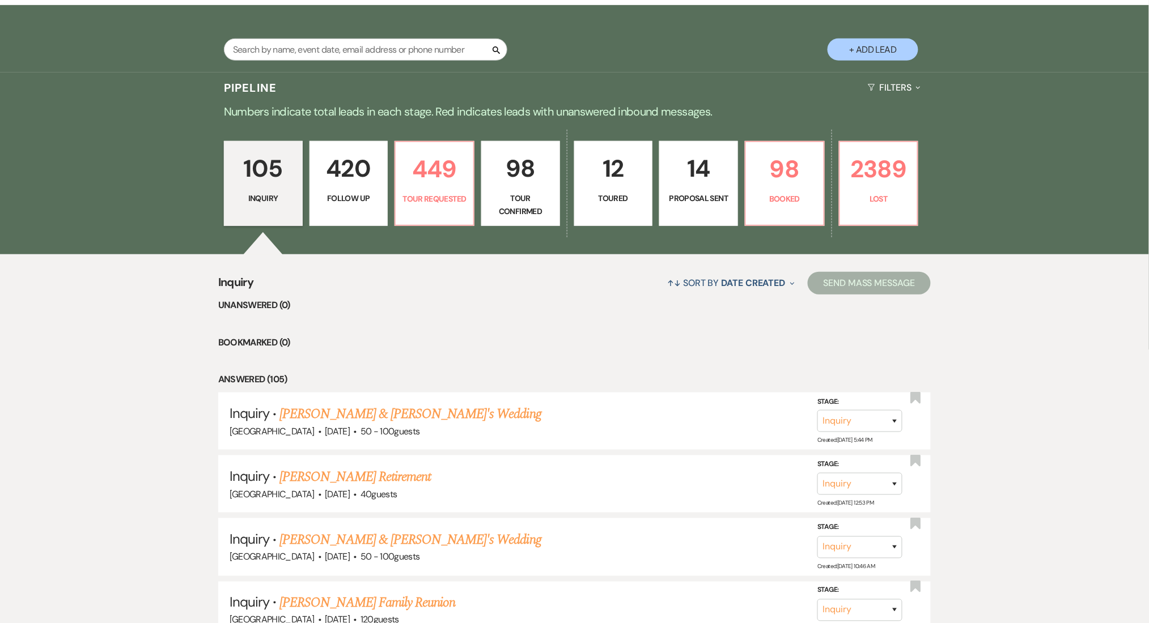
click at [354, 175] on p "420" at bounding box center [349, 169] width 64 height 38
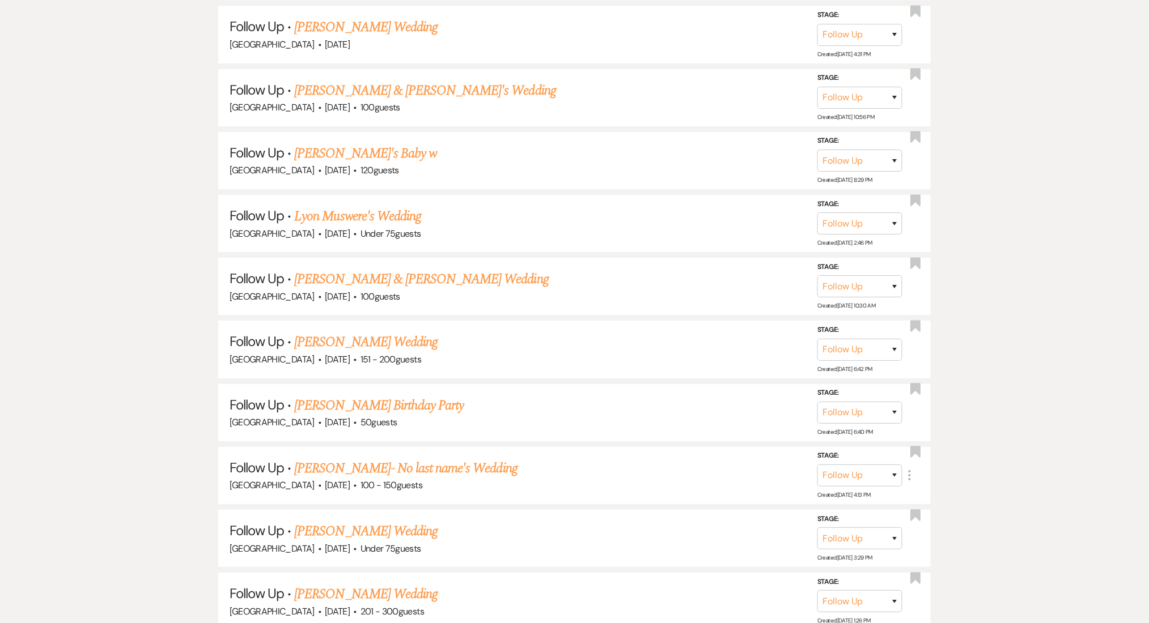
scroll to position [12655, 0]
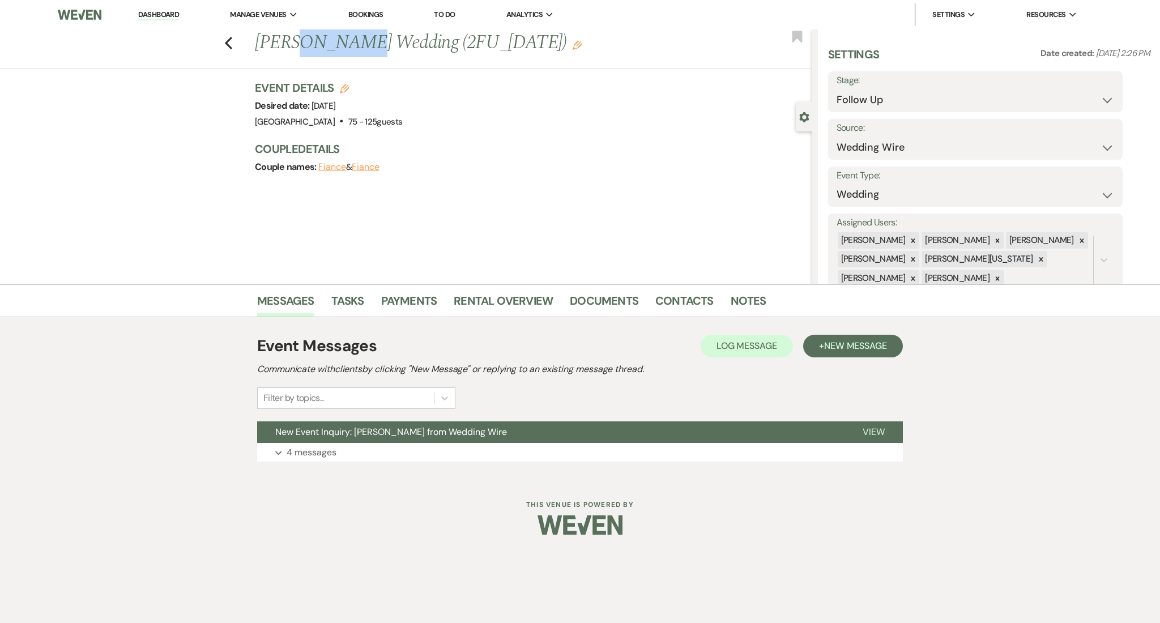
click at [294, 41] on h1 "[PERSON_NAME] Wedding (2FU_[DATE]) Edit" at bounding box center [475, 42] width 441 height 27
click at [413, 458] on button "Expand 4 messages" at bounding box center [580, 452] width 646 height 19
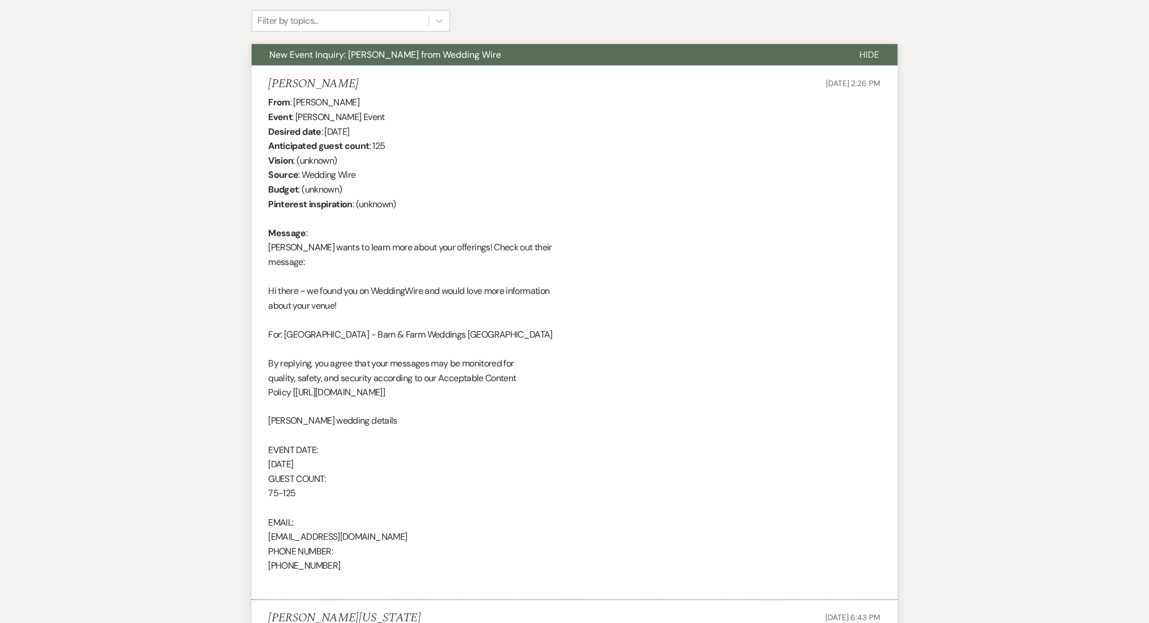
scroll to position [831, 0]
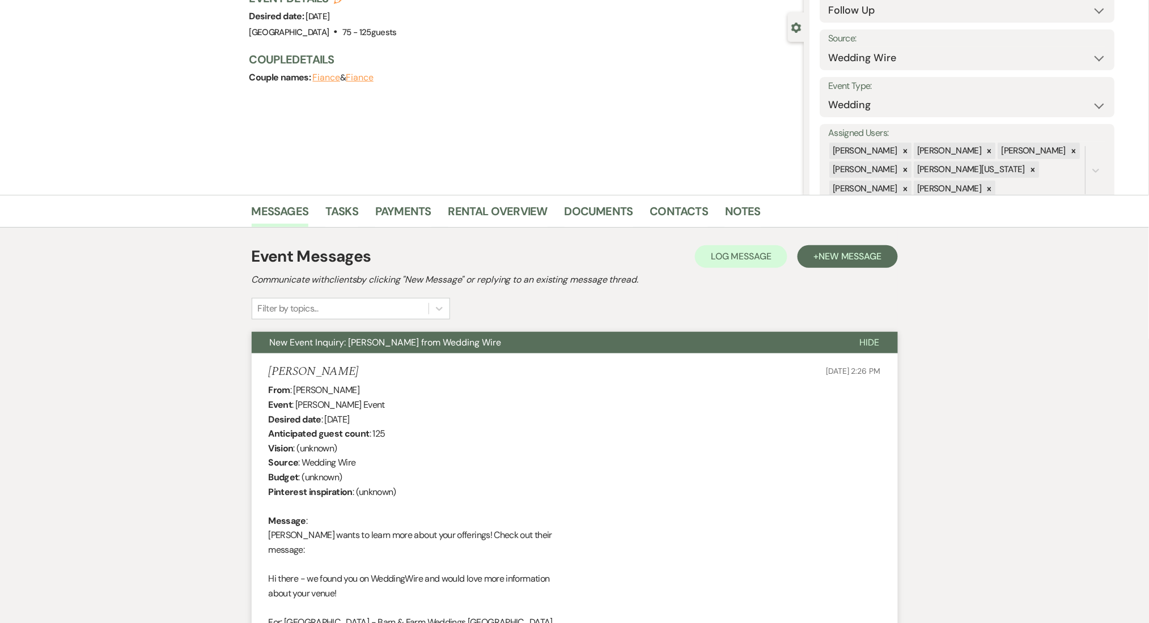
scroll to position [0, 0]
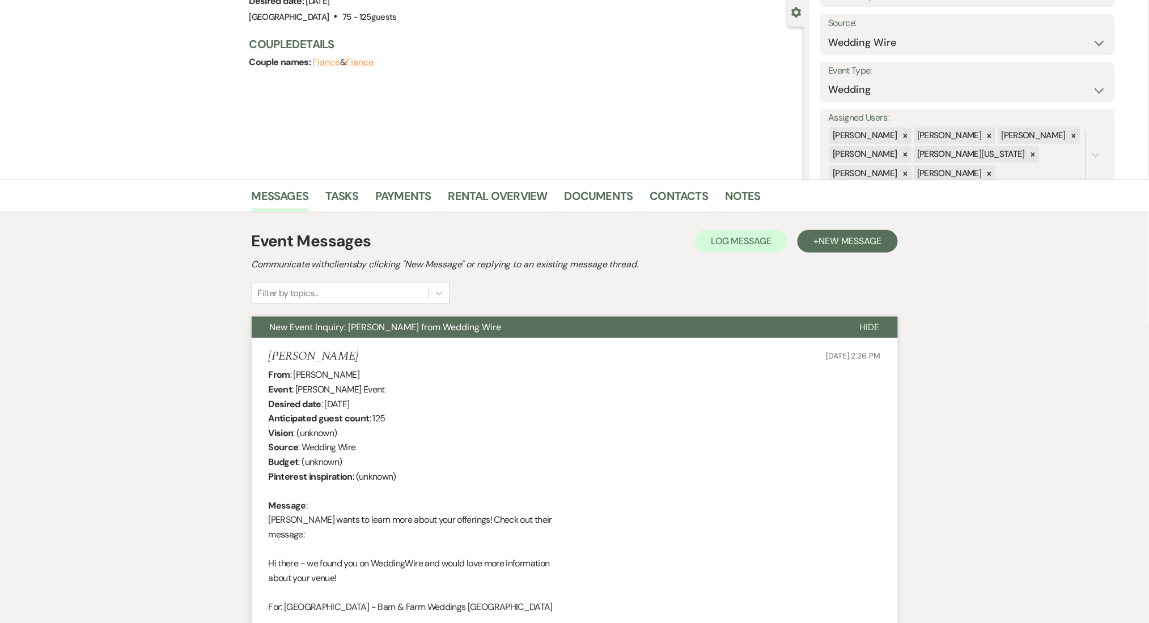
scroll to position [151, 0]
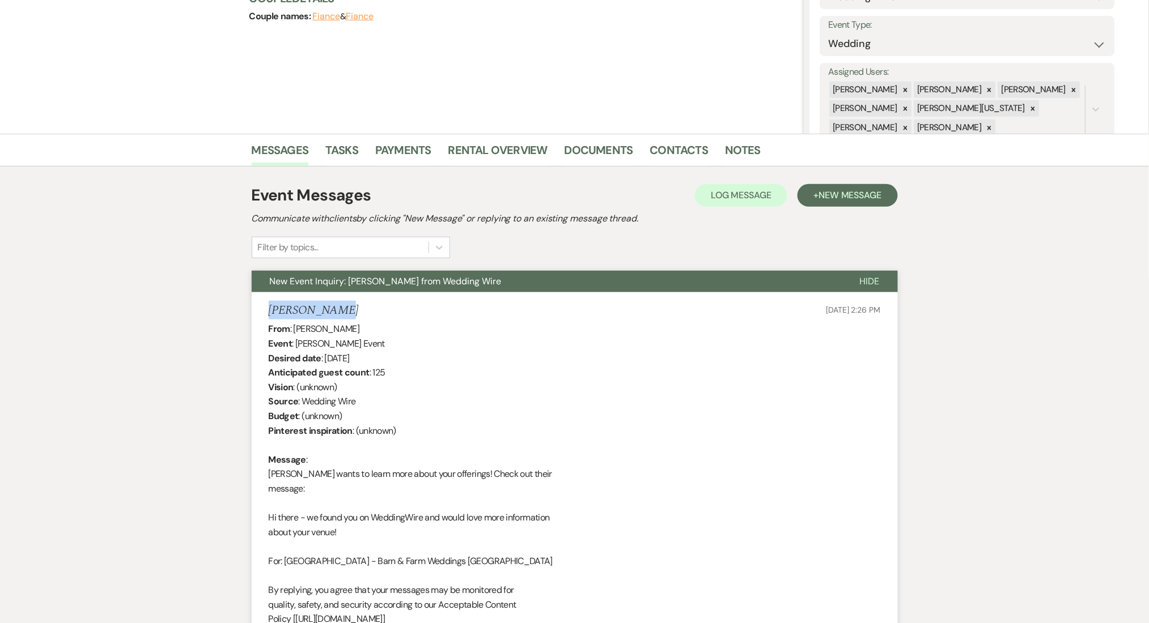
drag, startPoint x: 331, startPoint y: 303, endPoint x: 269, endPoint y: 314, distance: 63.8
click at [269, 314] on div "Paul Turgeon Jun 25, 2025, 2:26 PM" at bounding box center [575, 311] width 612 height 14
copy h5 "Paul Turgeon"
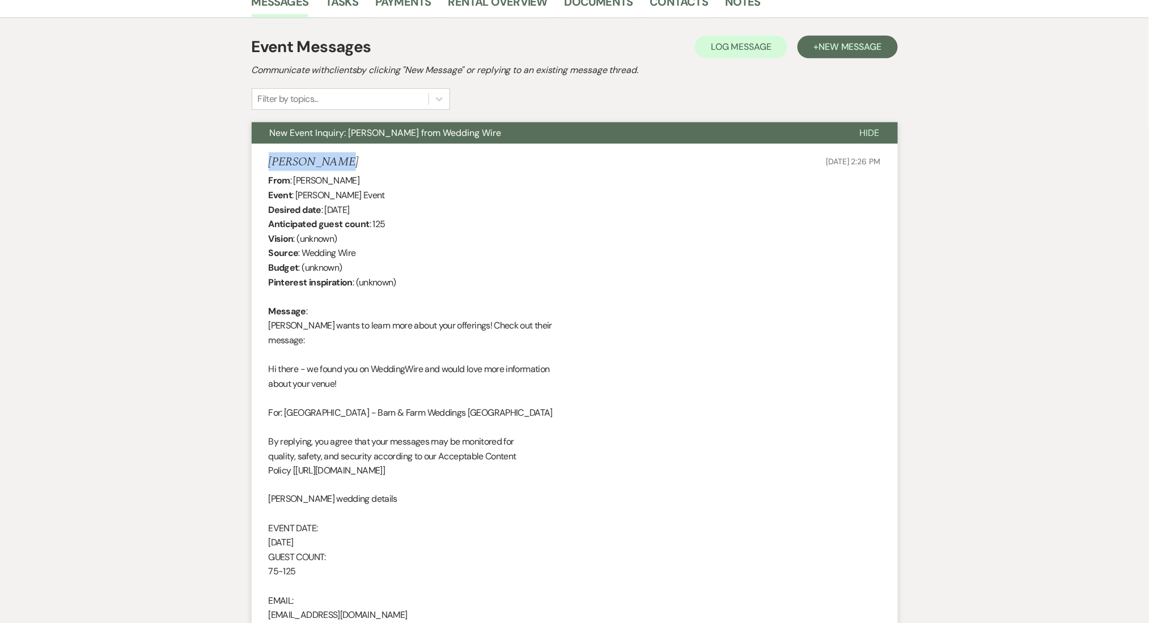
scroll to position [0, 0]
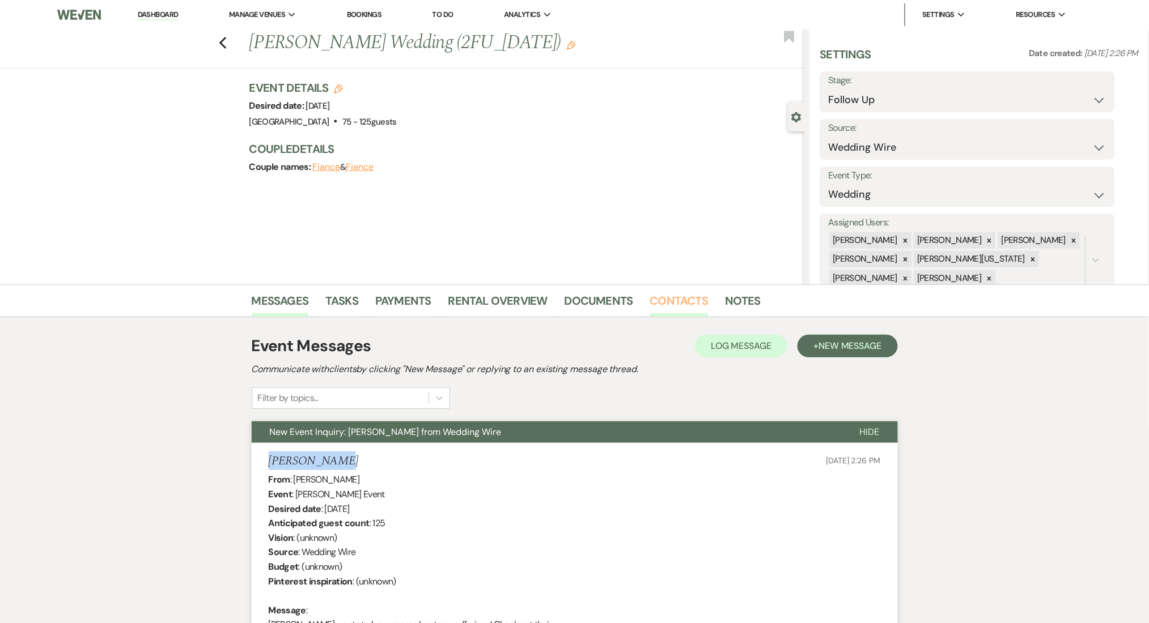
click at [657, 305] on link "Contacts" at bounding box center [679, 304] width 58 height 25
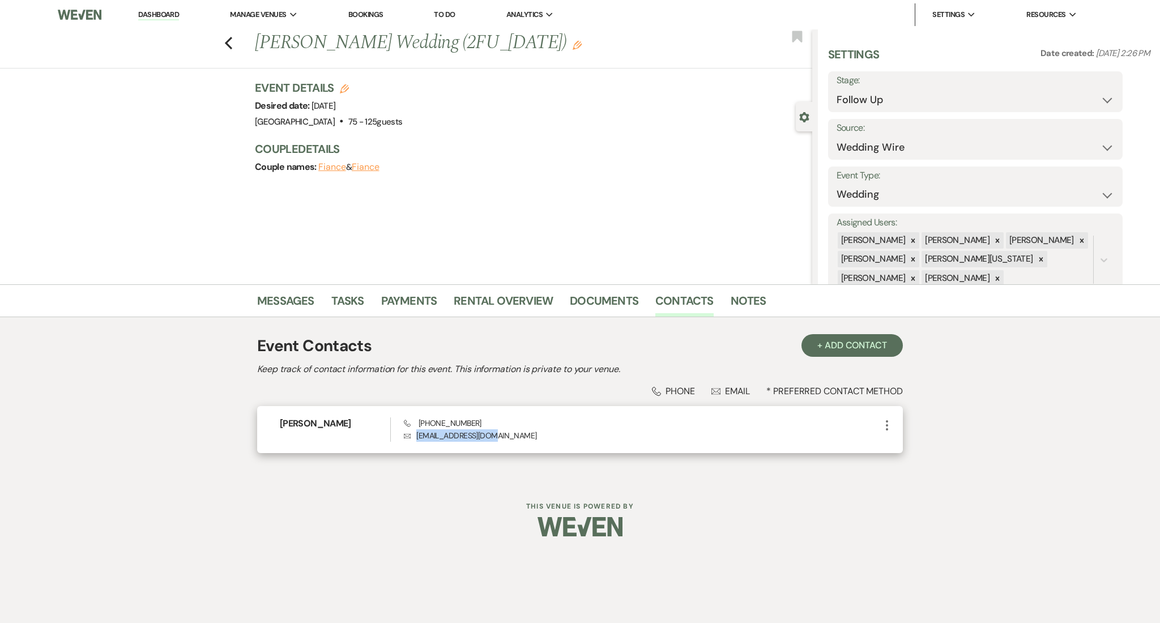
drag, startPoint x: 508, startPoint y: 437, endPoint x: 419, endPoint y: 415, distance: 91.1
click at [417, 437] on p "Envelope pdturgeon@gmail.com" at bounding box center [642, 435] width 477 height 12
copy p "pdturgeon@gmail.com"
drag, startPoint x: 460, startPoint y: 420, endPoint x: 422, endPoint y: 426, distance: 38.4
click at [422, 426] on div "Phone (404) 229-1367 Envelope pdturgeon@gmail.com" at bounding box center [642, 430] width 477 height 24
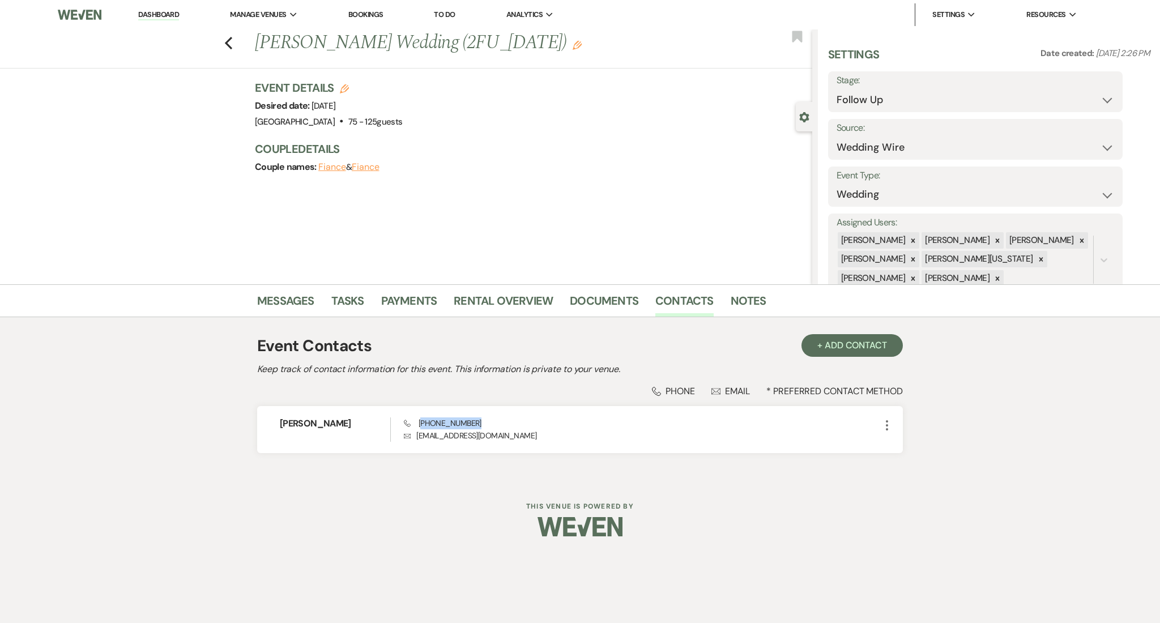
copy span "404) 229-1367"
click at [279, 297] on link "Messages" at bounding box center [285, 304] width 57 height 25
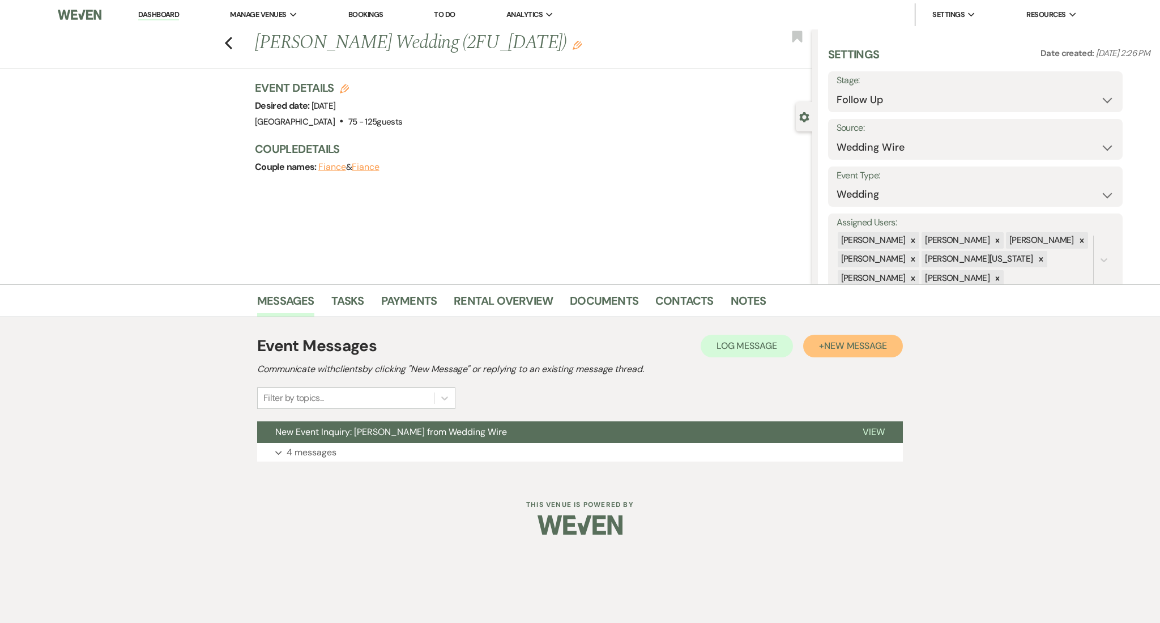
click at [847, 344] on span "New Message" at bounding box center [855, 346] width 63 height 12
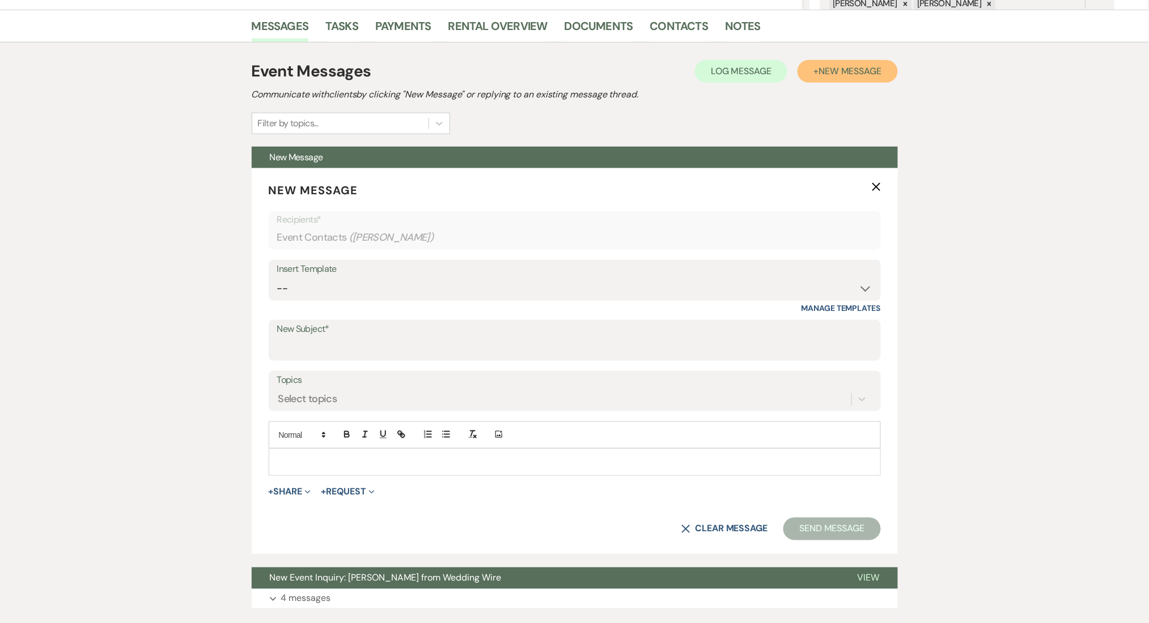
scroll to position [302, 0]
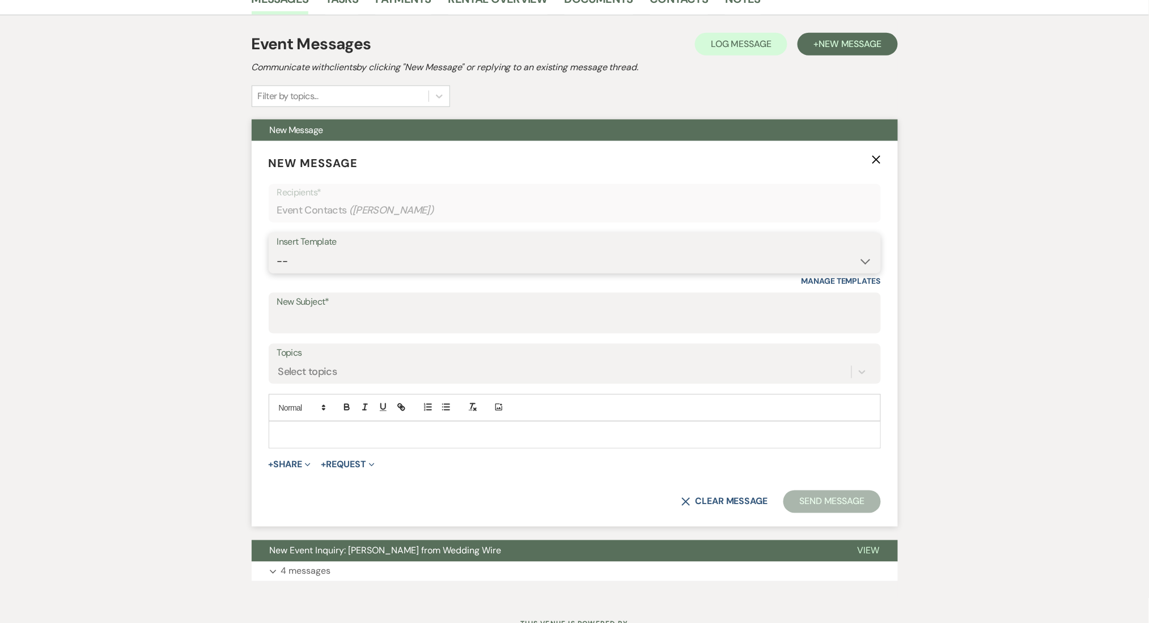
click at [321, 255] on select "-- Inquiry Follow Up Email #2 Contract Sending Template Payment Template Rental…" at bounding box center [574, 261] width 595 height 22
select select "1711"
click at [277, 250] on select "-- Inquiry Follow Up Email #2 Contract Sending Template Payment Template Rental…" at bounding box center [574, 261] width 595 height 22
type input "Enon Ranch Inquiry Follow-Up"
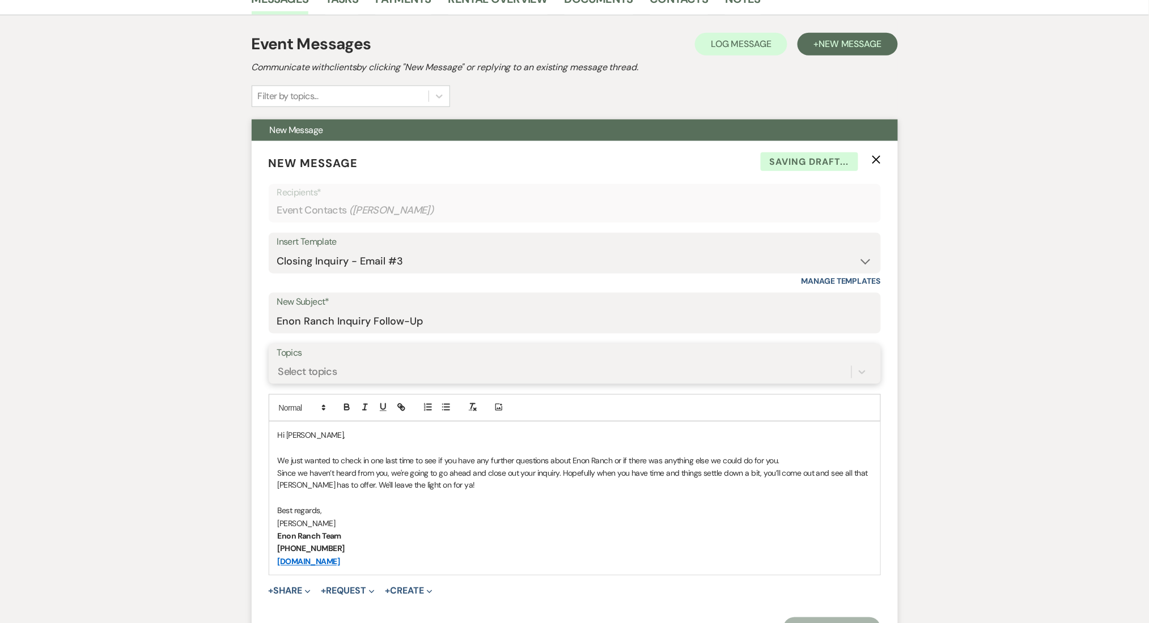
click at [354, 366] on div "Select topics" at bounding box center [564, 372] width 574 height 20
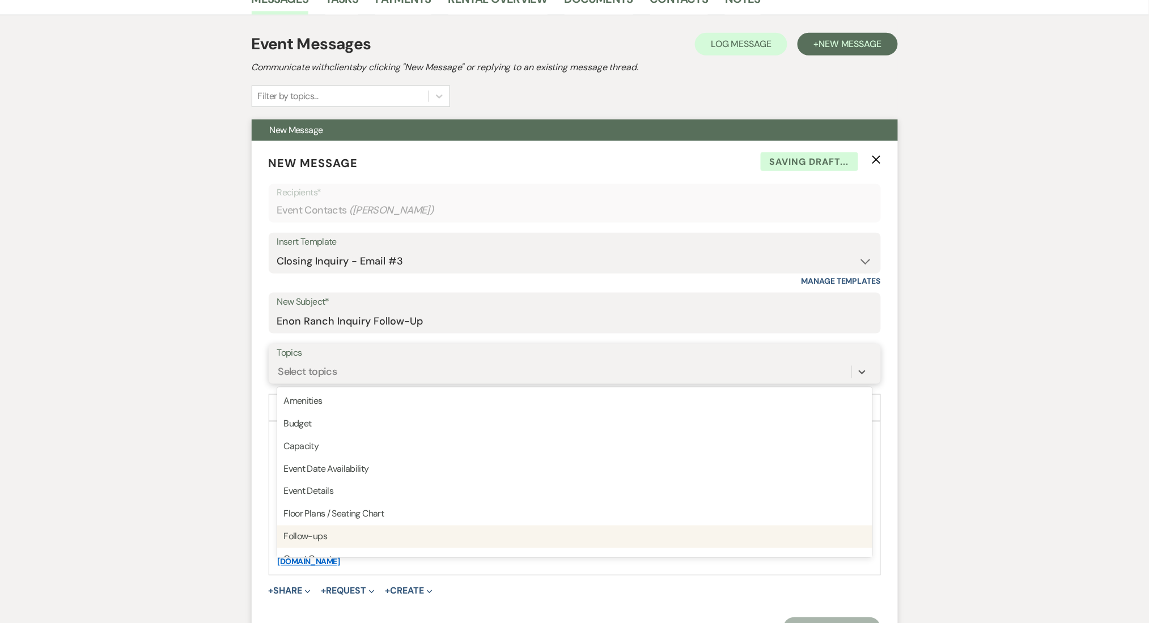
click at [347, 533] on div "Follow-ups" at bounding box center [574, 537] width 595 height 23
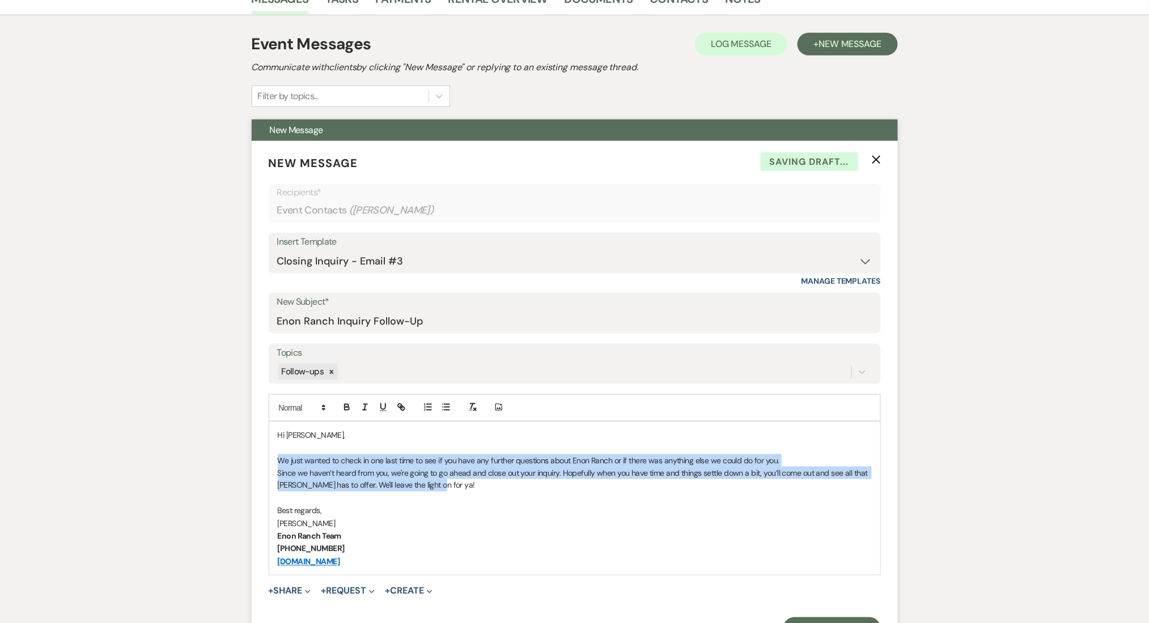
drag, startPoint x: 429, startPoint y: 484, endPoint x: 263, endPoint y: 460, distance: 167.2
click at [263, 460] on form "New Message X Saving draft... Recipients* Event Contacts ( Paul Turgeon ) Inser…" at bounding box center [575, 397] width 646 height 513
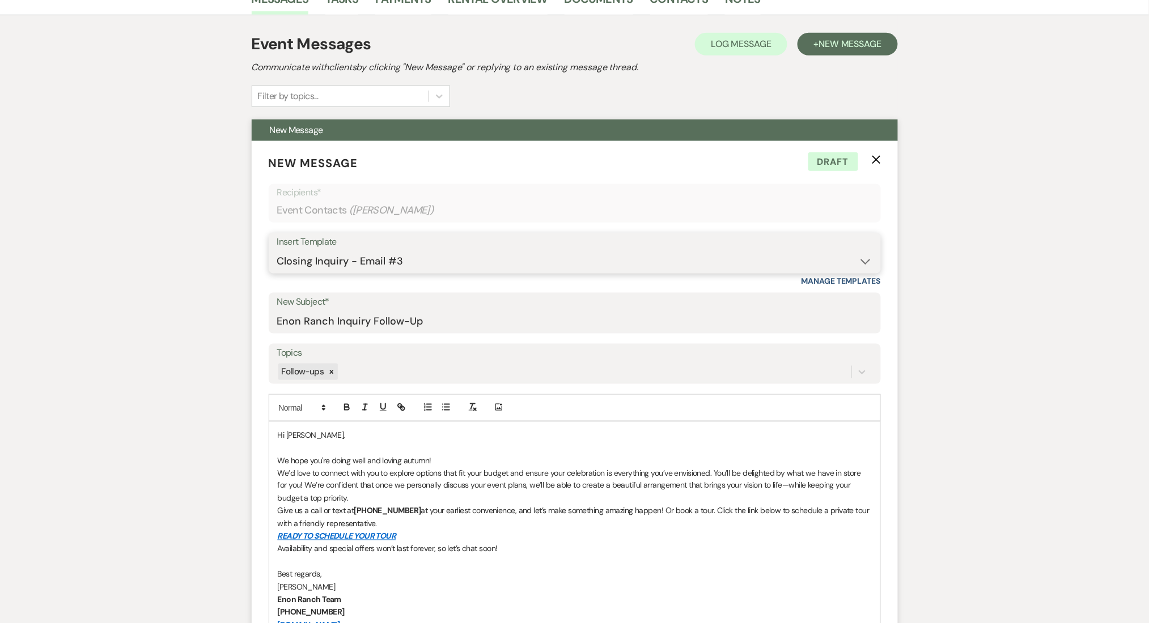
click at [437, 258] on select "-- Inquiry Follow Up Email #2 Contract Sending Template Payment Template Rental…" at bounding box center [574, 261] width 595 height 22
select select "3406"
click at [277, 250] on select "-- Inquiry Follow Up Email #2 Contract Sending Template Payment Template Rental…" at bounding box center [574, 261] width 595 height 22
type input "Thank you for Touring!"
click at [388, 262] on select "-- Inquiry Follow Up Email #2 Contract Sending Template Payment Template Rental…" at bounding box center [574, 261] width 595 height 22
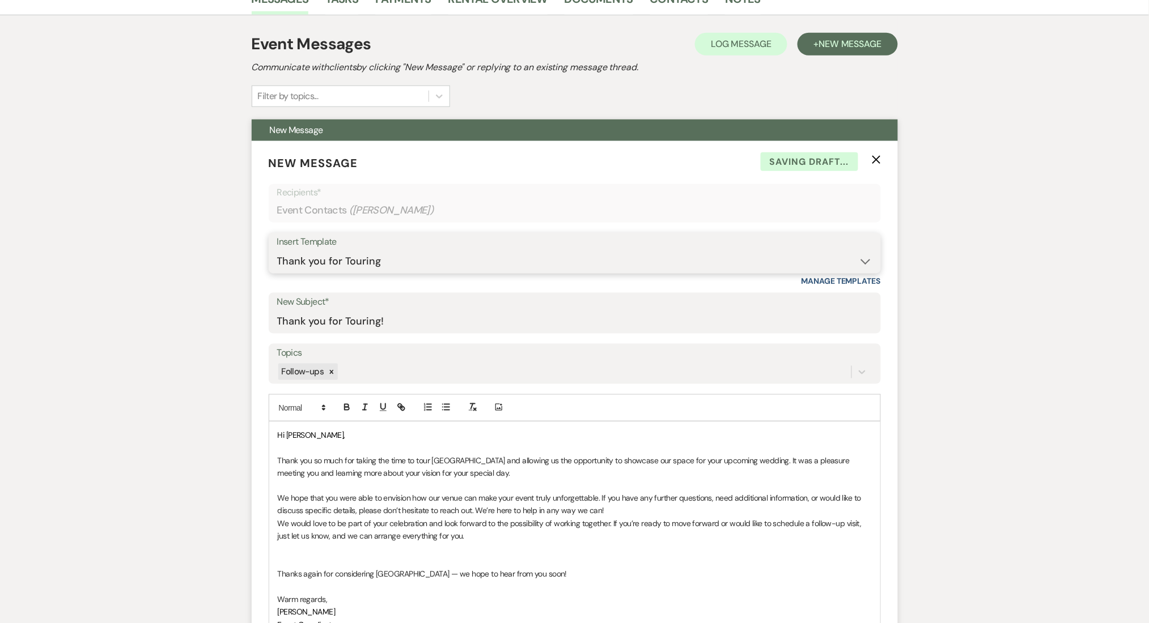
select select "1711"
click at [277, 250] on select "-- Inquiry Follow Up Email #2 Contract Sending Template Payment Template Rental…" at bounding box center [574, 261] width 595 height 22
type input "Enon Ranch Inquiry Follow-Up"
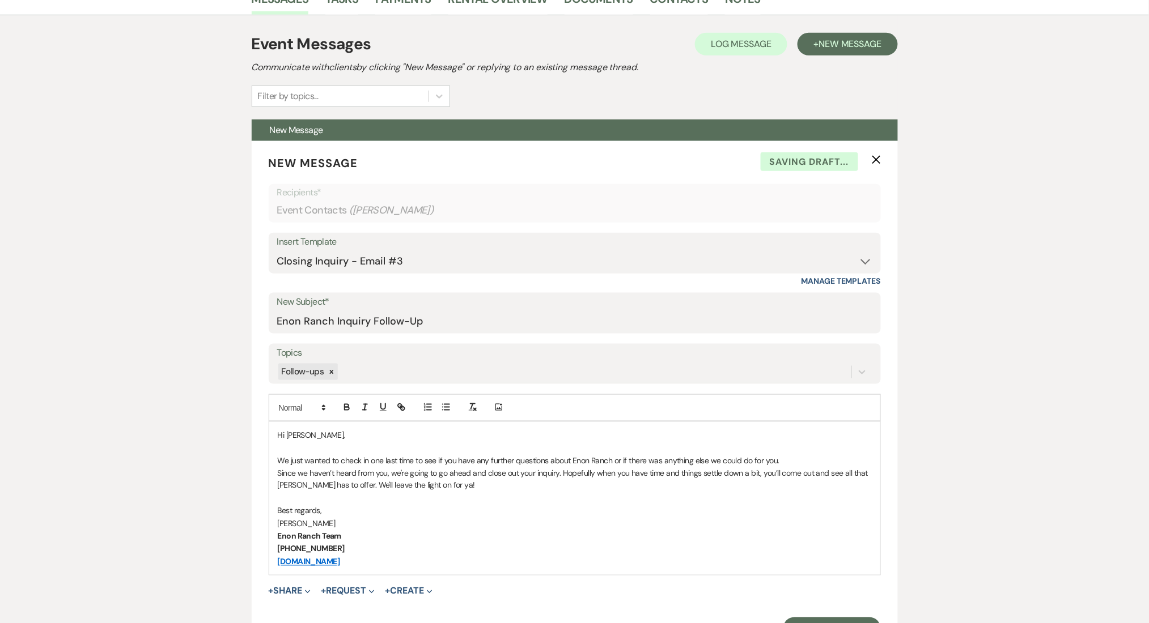
click at [186, 456] on div "Messages Tasks Payments Rental Overview Documents Contacts Notes Event Messages…" at bounding box center [574, 353] width 1149 height 743
click at [1035, 288] on div "Messages Tasks Payments Rental Overview Documents Contacts Notes Event Messages…" at bounding box center [574, 353] width 1149 height 743
click at [278, 461] on p "We just wanted to check in one last time to see if you have any further questio…" at bounding box center [575, 460] width 594 height 12
paste div
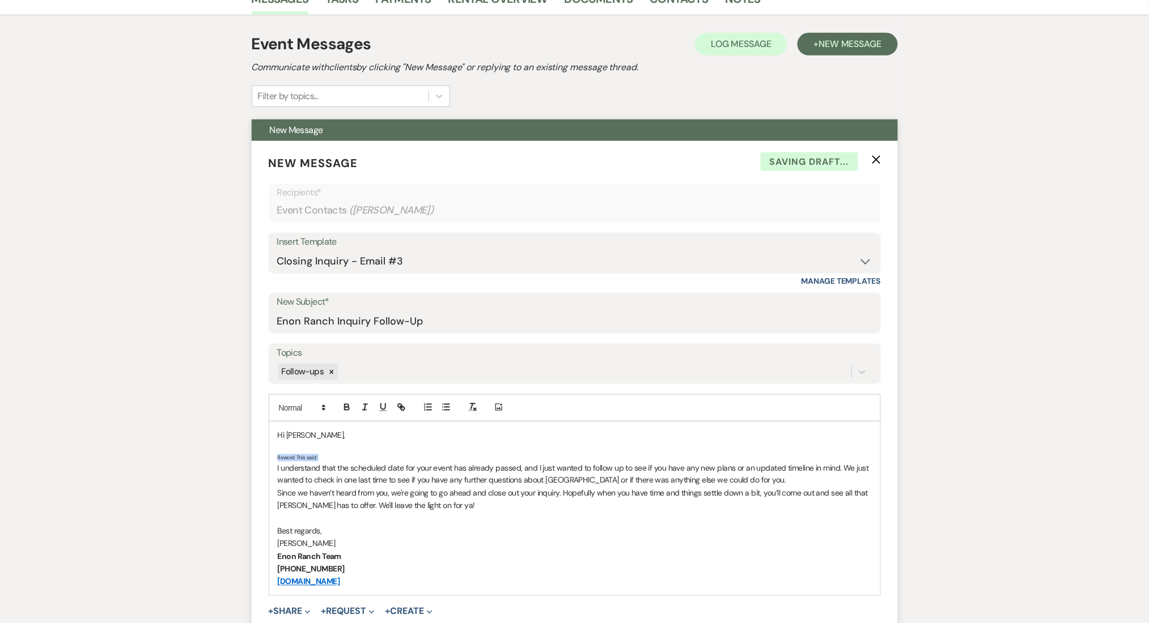
drag, startPoint x: 276, startPoint y: 465, endPoint x: 274, endPoint y: 456, distance: 9.8
click at [274, 456] on div "Hi Paul, Reword This said: I understand that the scheduled date for your event …" at bounding box center [574, 508] width 611 height 173
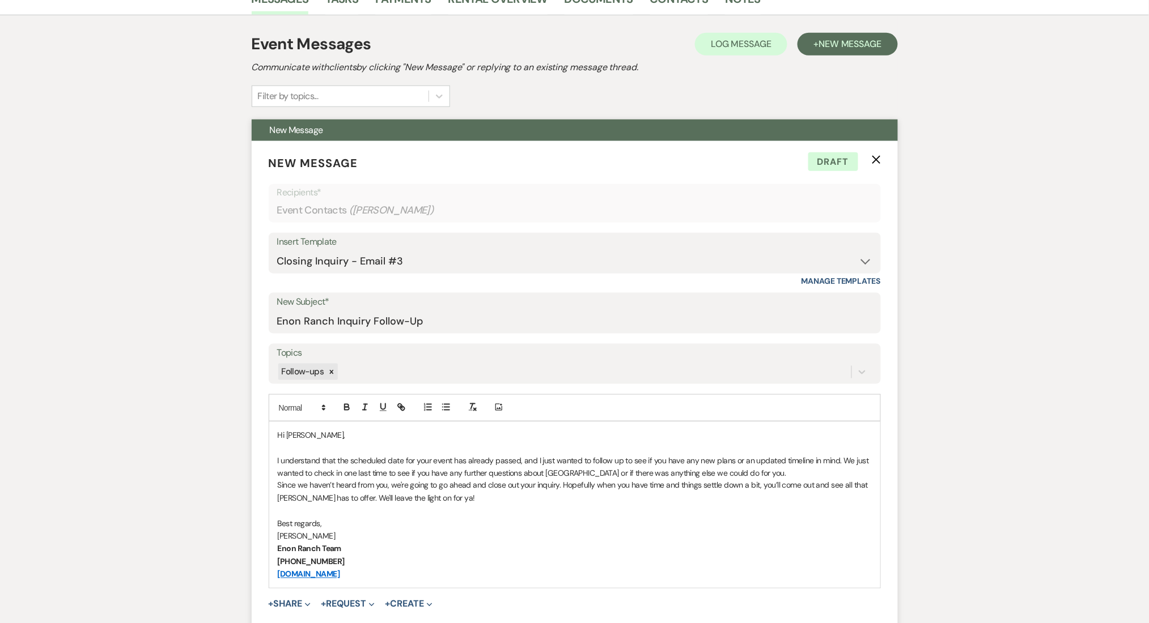
click at [797, 472] on p "I understand that the scheduled date for your event has already passed, and I j…" at bounding box center [575, 466] width 594 height 25
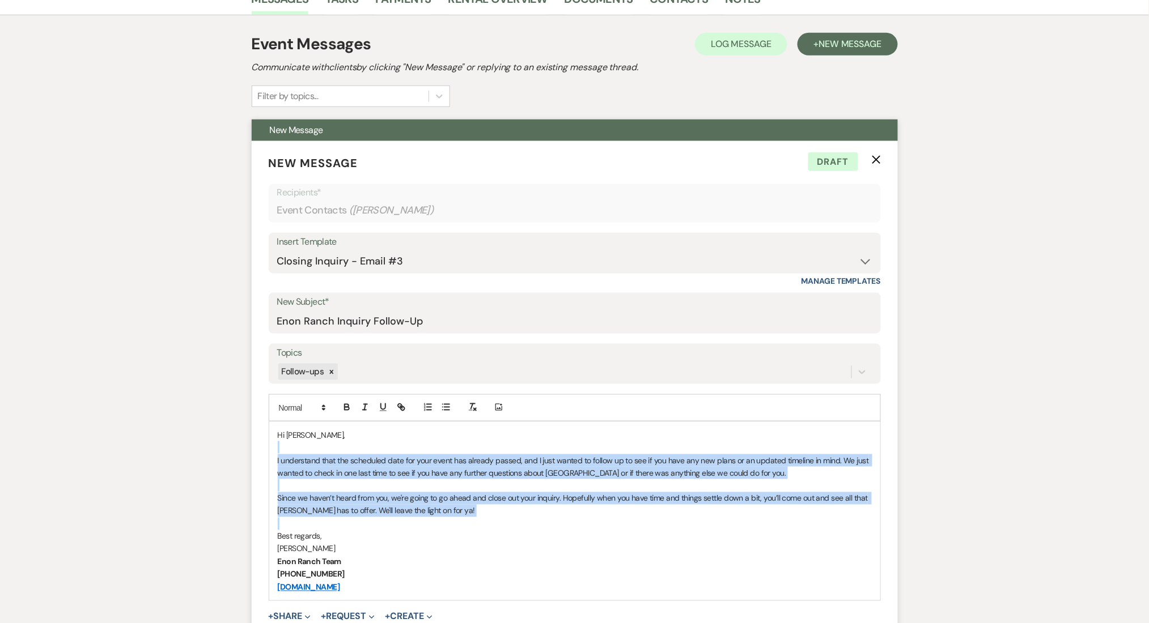
drag, startPoint x: 484, startPoint y: 524, endPoint x: 251, endPoint y: 446, distance: 245.3
click at [252, 448] on form "New Message X Draft Recipients* Event Contacts ( Paul Turgeon ) Insert Template…" at bounding box center [575, 410] width 646 height 538
copy div "I understand that the scheduled date for your event has already passed, and I j…"
click at [390, 459] on p "I understand that the scheduled date for your event has already passed, and I j…" at bounding box center [575, 466] width 594 height 25
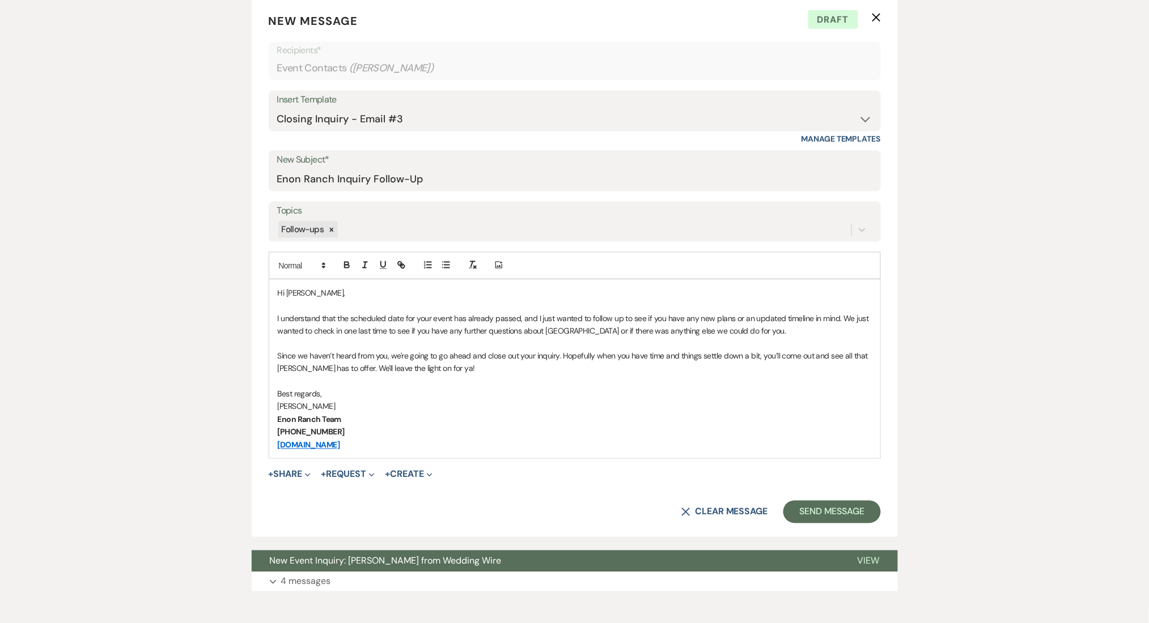
scroll to position [501, 0]
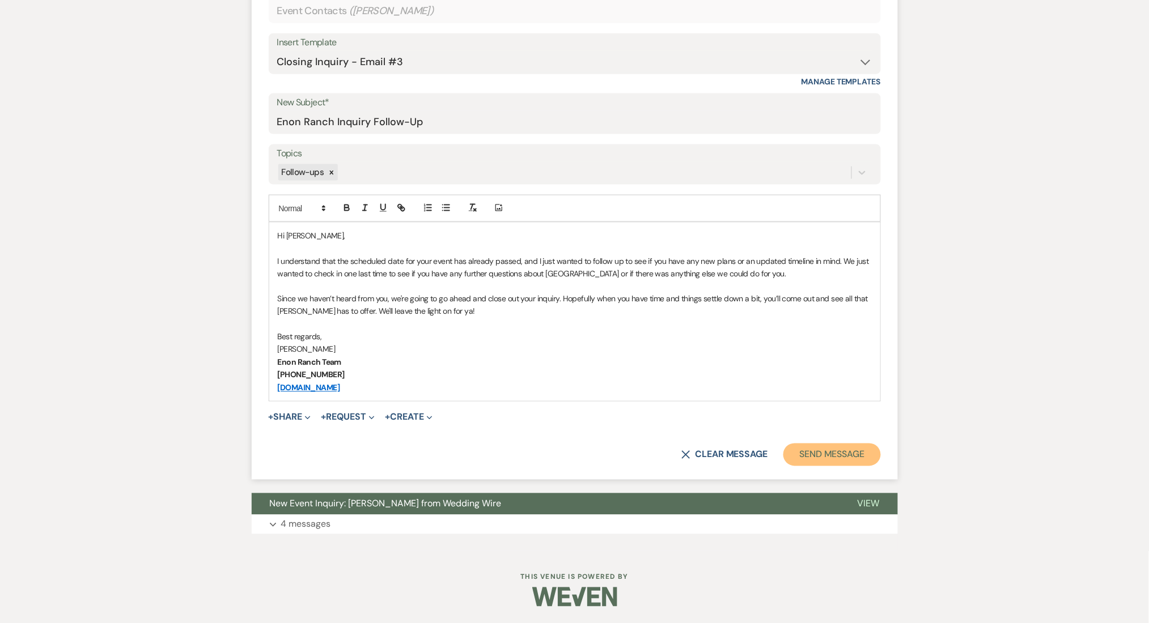
click at [860, 461] on button "Send Message" at bounding box center [831, 455] width 97 height 23
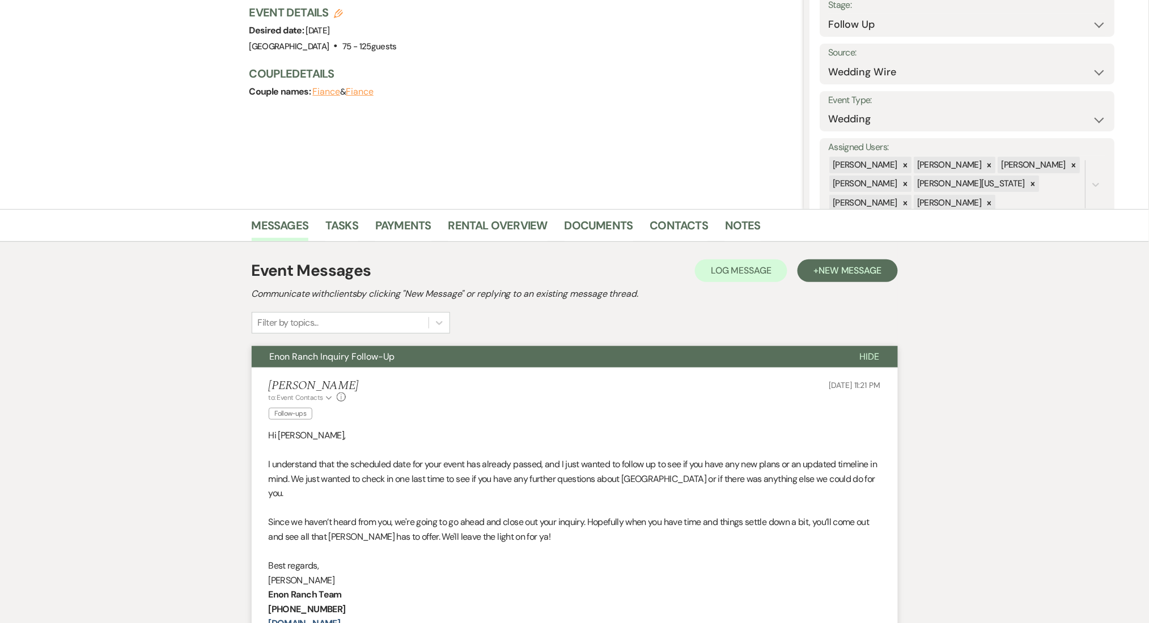
scroll to position [0, 0]
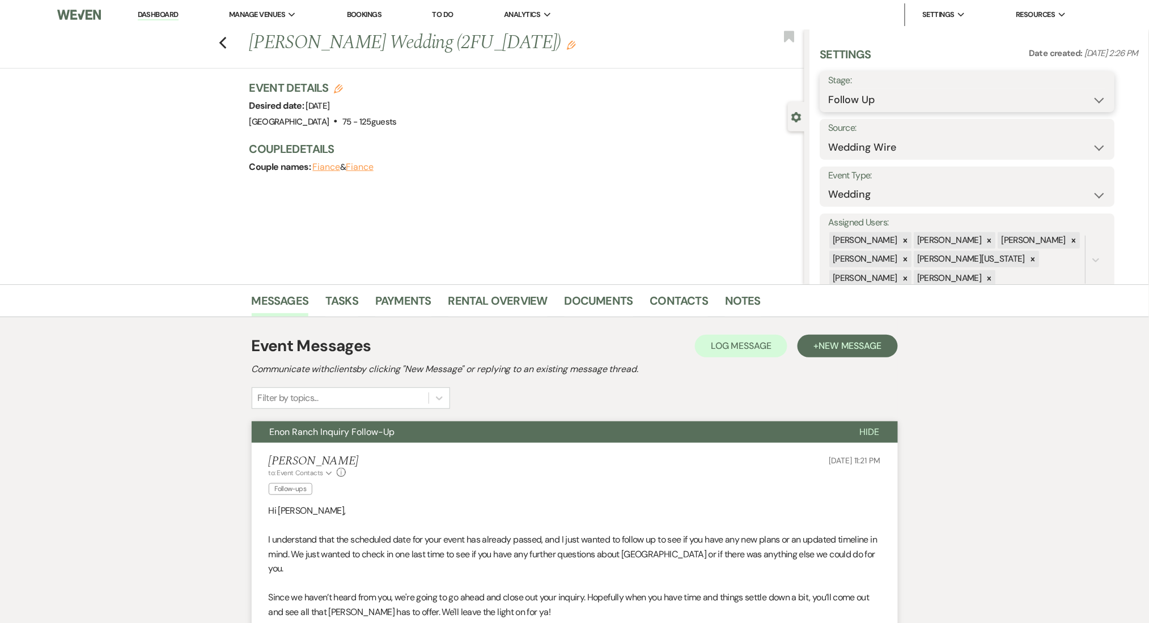
click at [864, 100] on select "Inquiry Follow Up Tour Requested Tour Confirmed Toured Proposal Sent Booked Lost" at bounding box center [967, 100] width 278 height 22
select select "8"
click at [828, 89] on select "Inquiry Follow Up Tour Requested Tour Confirmed Toured Proposal Sent Booked Lost" at bounding box center [967, 100] width 278 height 22
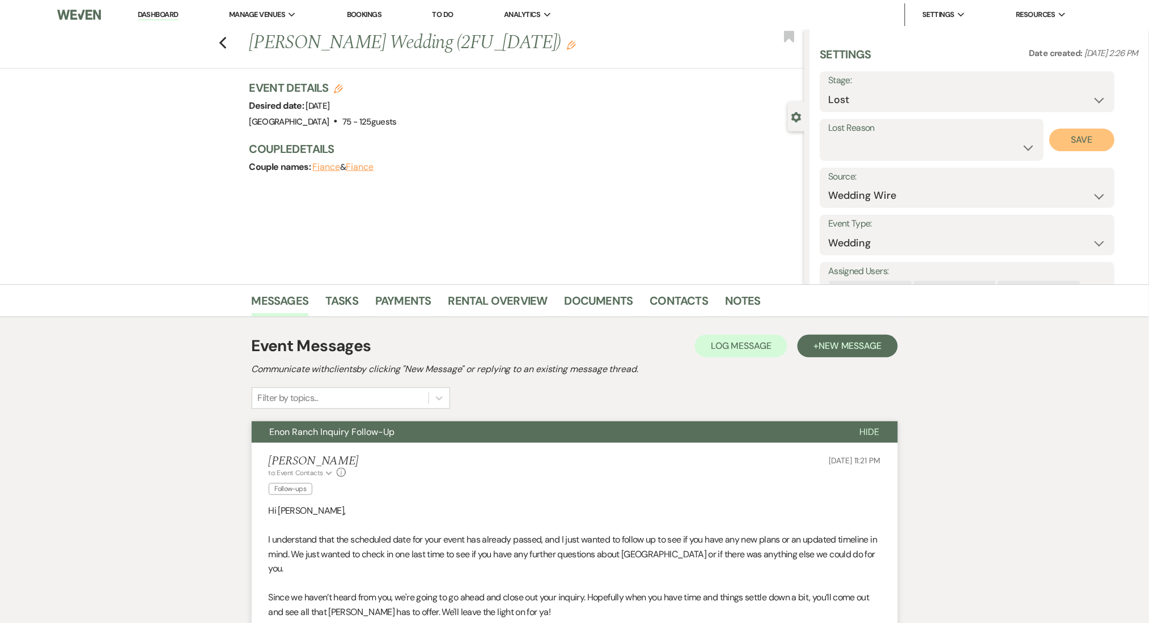
click at [1073, 134] on button "Save" at bounding box center [1081, 140] width 65 height 23
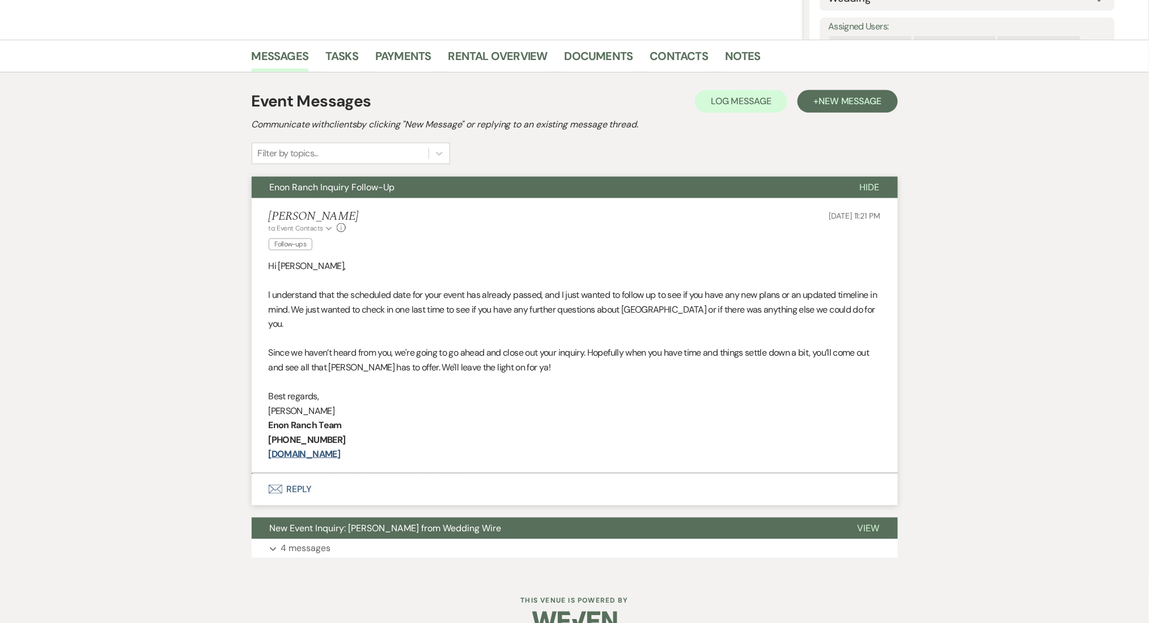
scroll to position [254, 0]
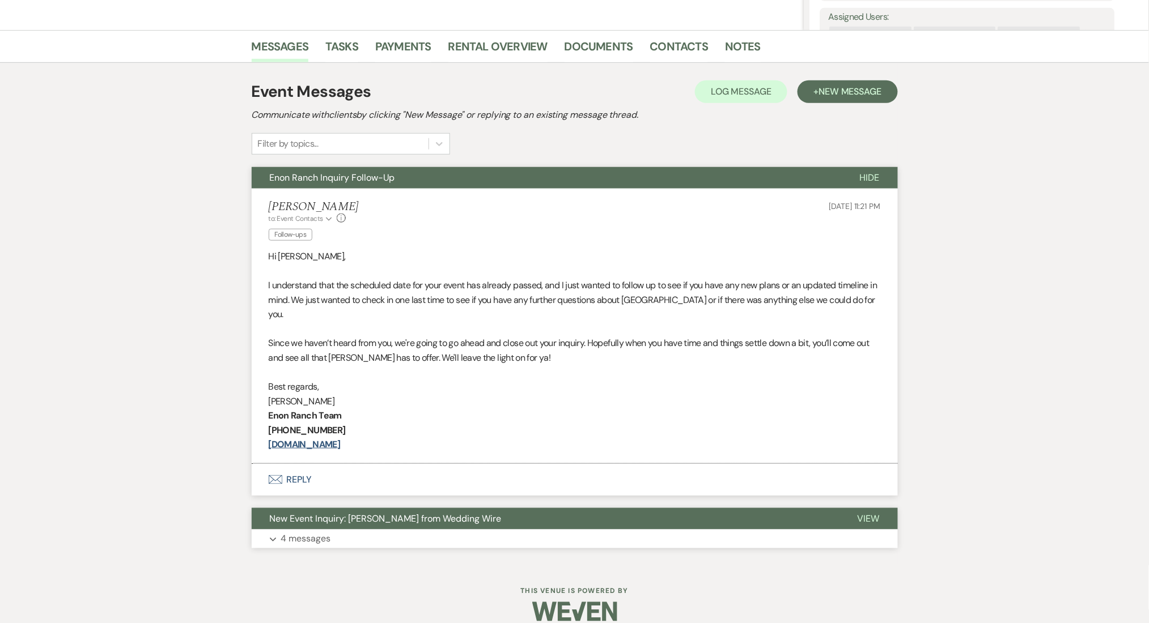
click at [365, 530] on button "Expand 4 messages" at bounding box center [575, 539] width 646 height 19
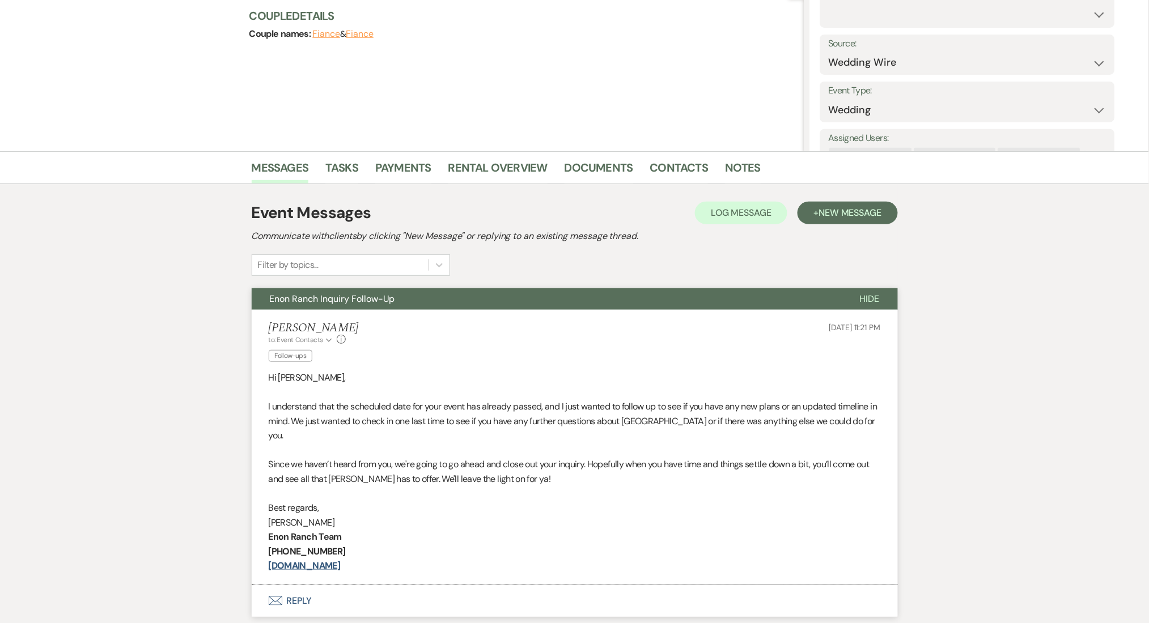
scroll to position [0, 0]
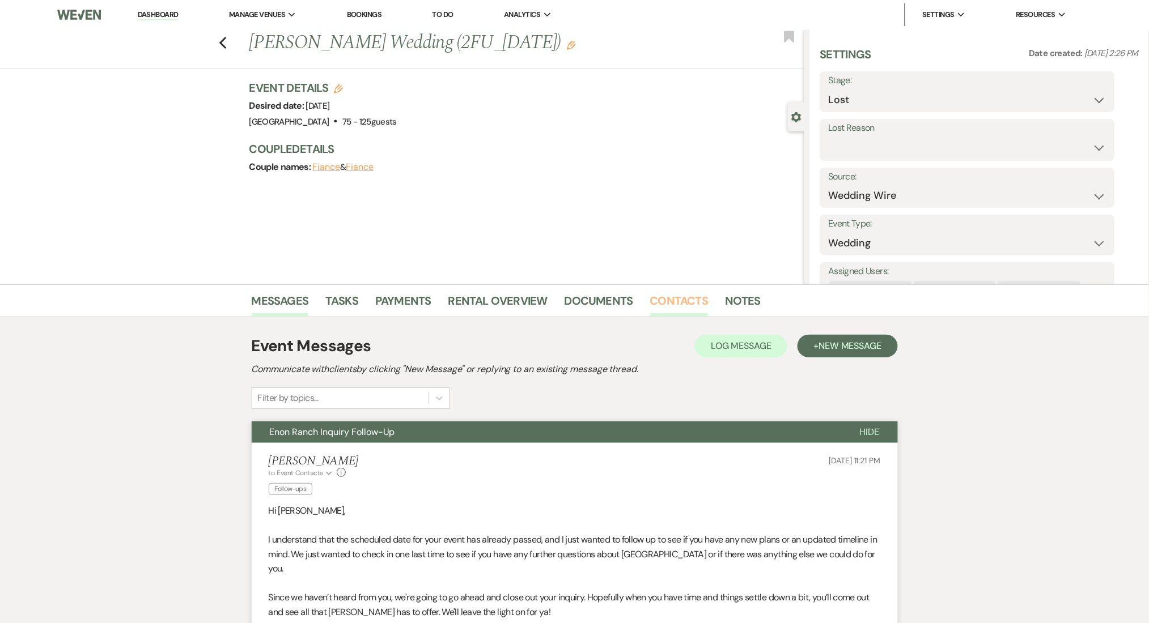
click at [678, 310] on link "Contacts" at bounding box center [679, 304] width 58 height 25
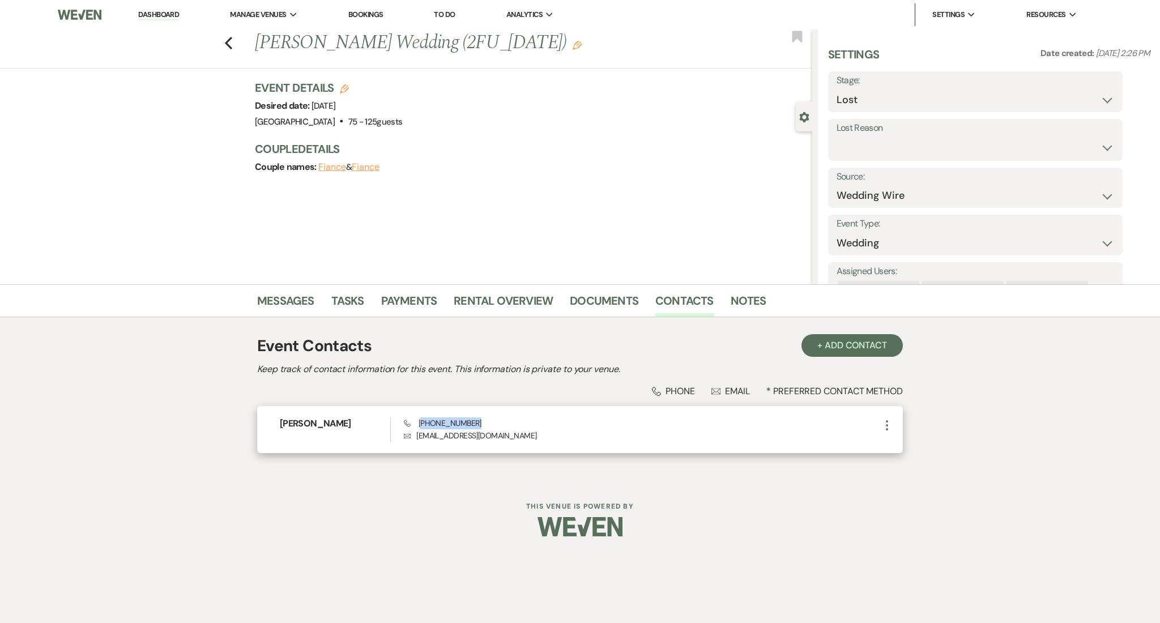
drag, startPoint x: 471, startPoint y: 420, endPoint x: 420, endPoint y: 425, distance: 51.2
click at [420, 425] on div "Phone (404) 229-1367 Envelope pdturgeon@gmail.com" at bounding box center [642, 430] width 477 height 24
copy span "404) 229-1367"
click at [282, 297] on link "Messages" at bounding box center [285, 304] width 57 height 25
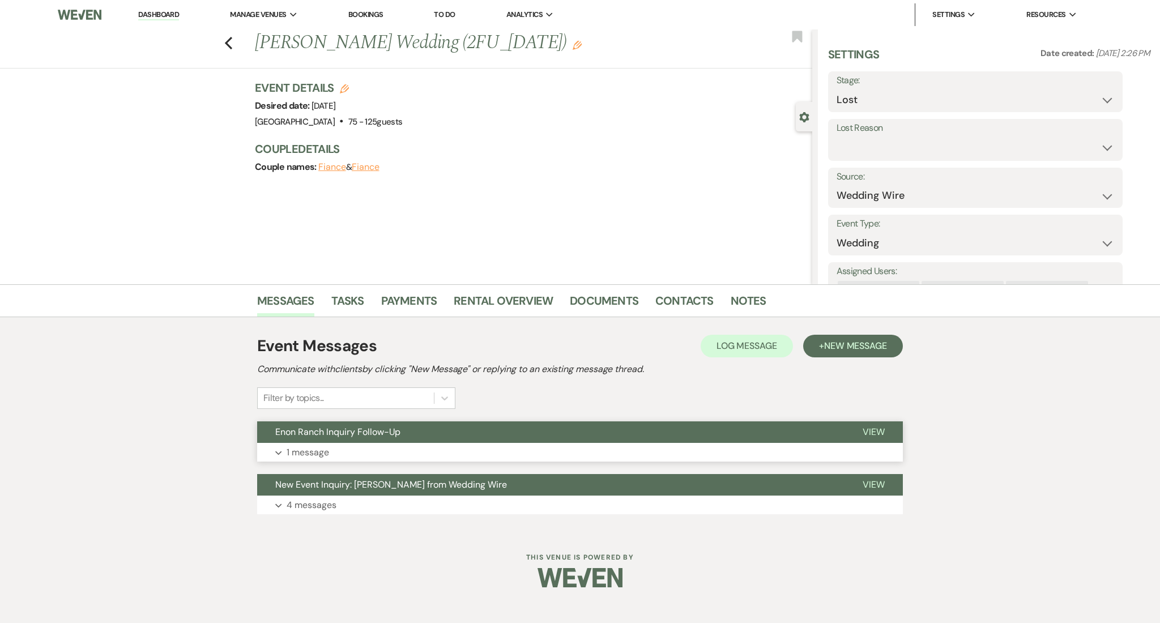
click at [432, 445] on button "Expand 1 message" at bounding box center [580, 452] width 646 height 19
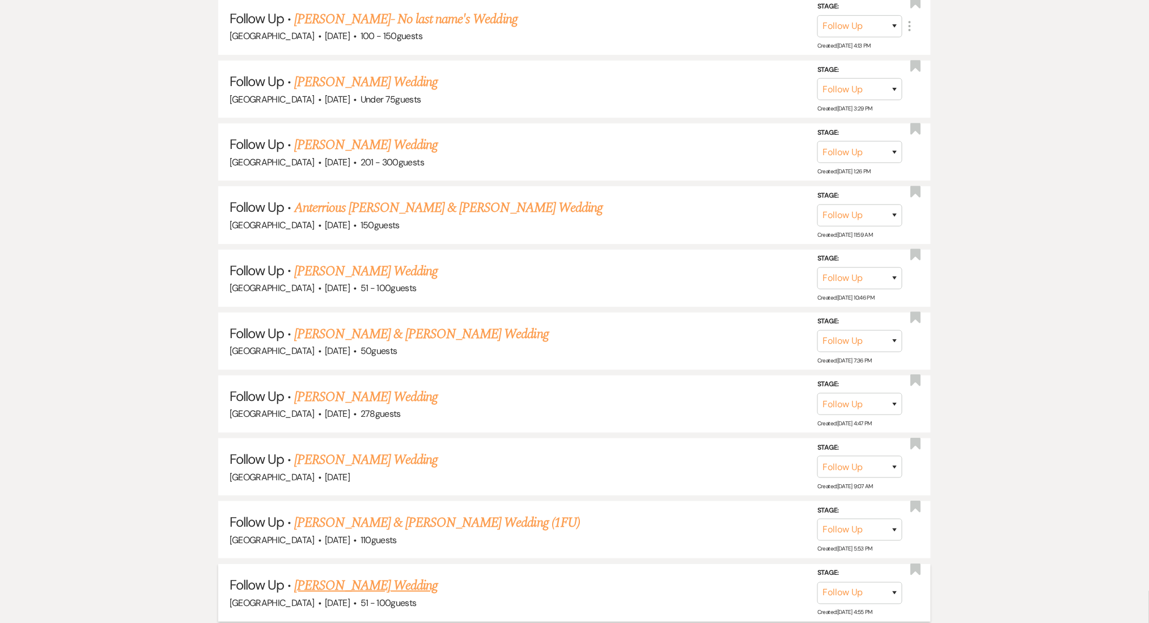
drag, startPoint x: 0, startPoint y: 0, endPoint x: 369, endPoint y: 479, distance: 604.9
click at [369, 576] on link "Andrea Trevizo's Wedding" at bounding box center [365, 586] width 143 height 20
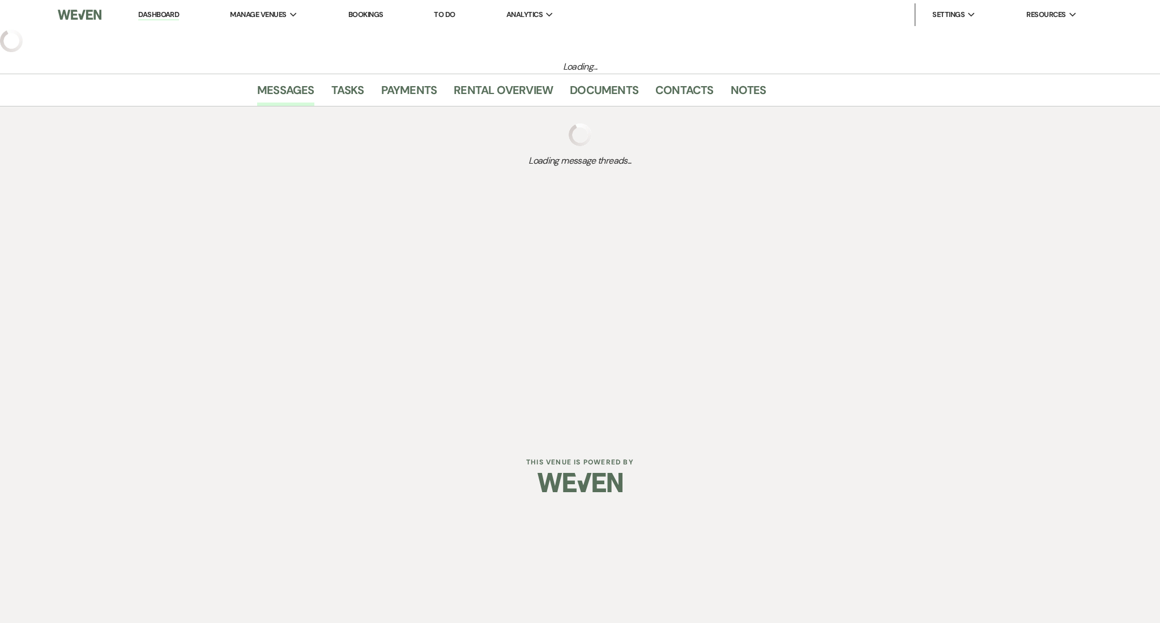
select select "9"
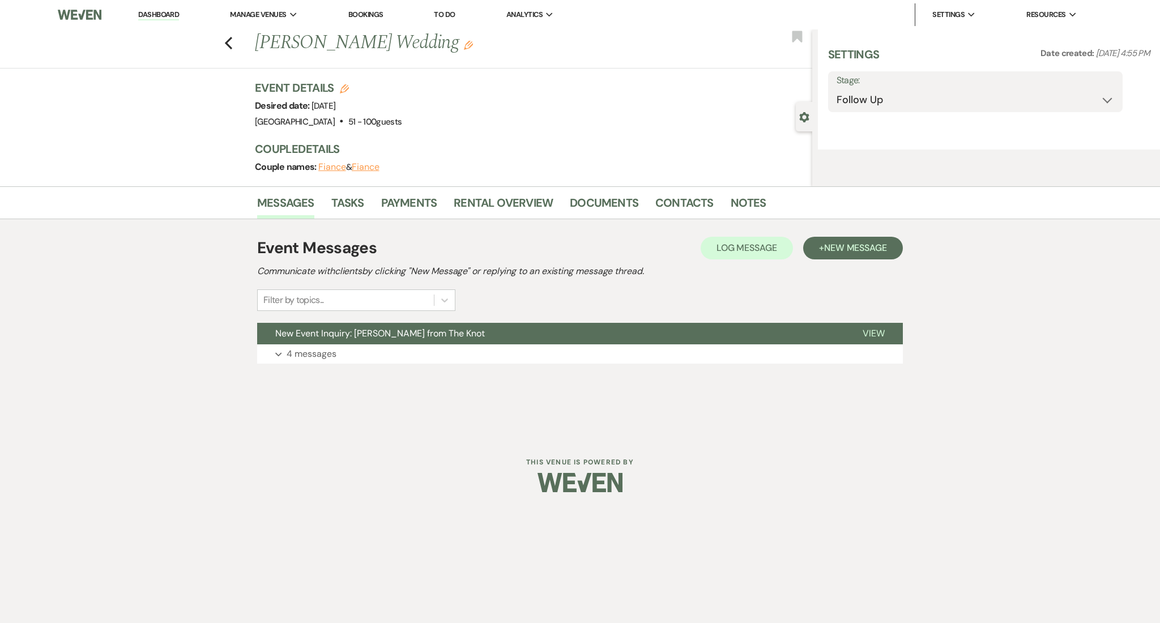
select select "2"
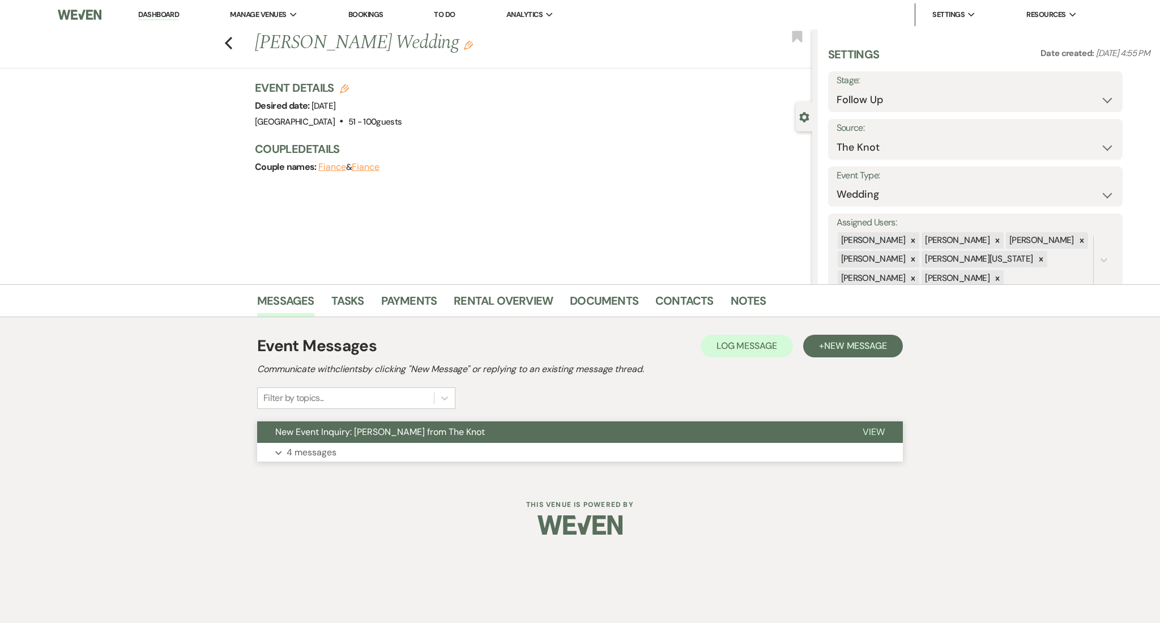
click at [346, 454] on button "Expand 4 messages" at bounding box center [580, 452] width 646 height 19
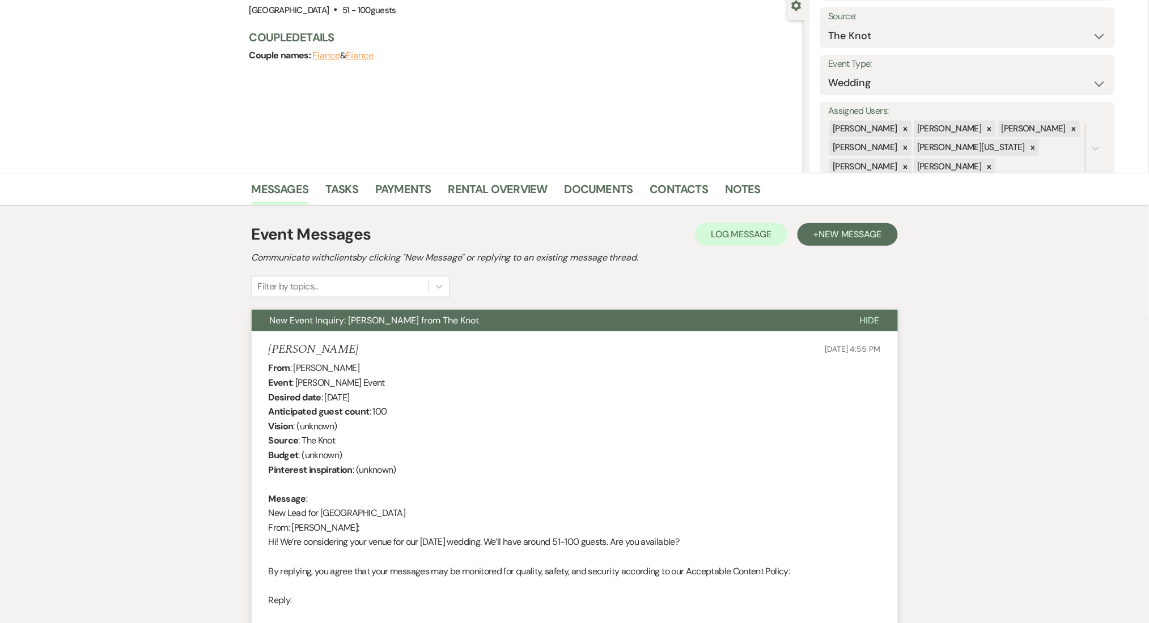
scroll to position [227, 0]
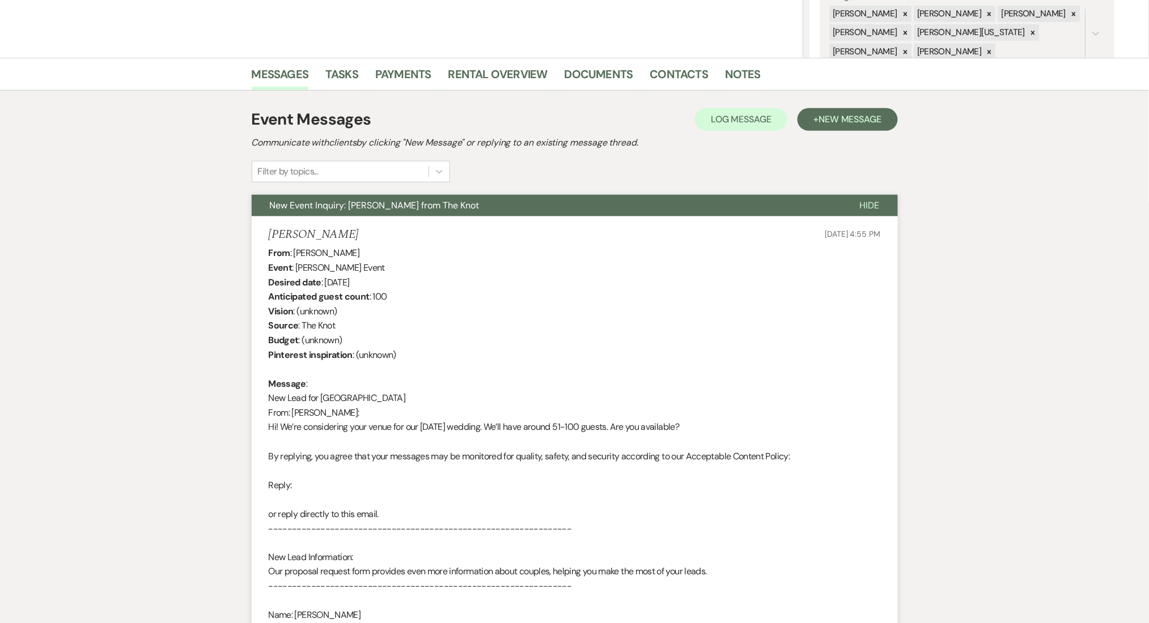
click at [330, 232] on h5 "Andrea Trevizo" at bounding box center [314, 235] width 90 height 14
copy h5 "Trevizo"
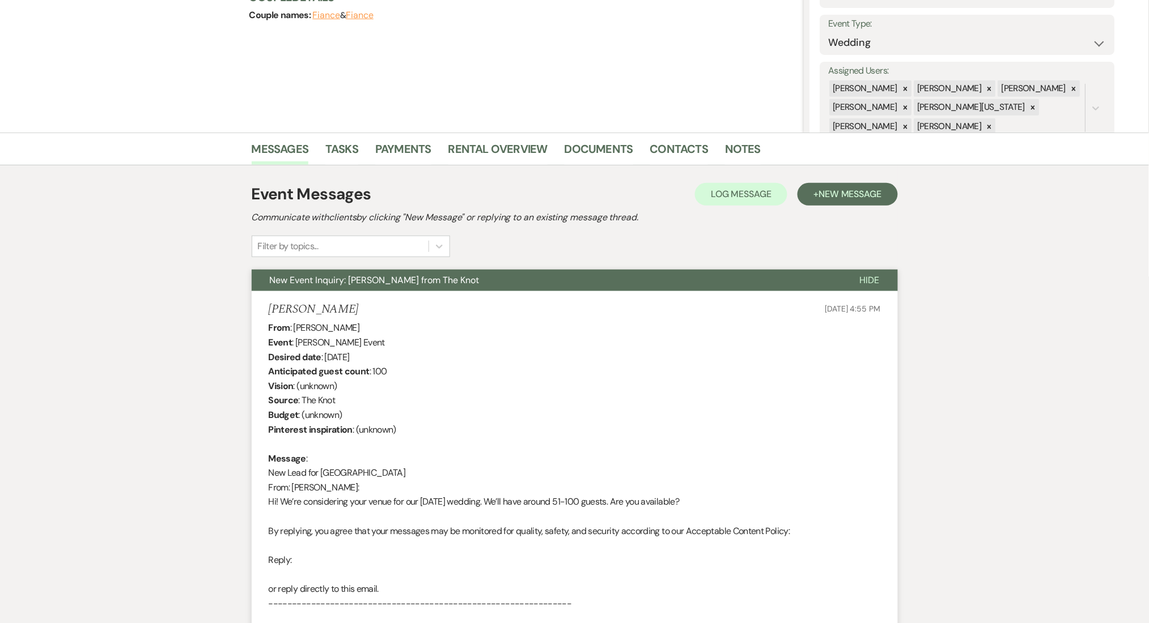
scroll to position [0, 0]
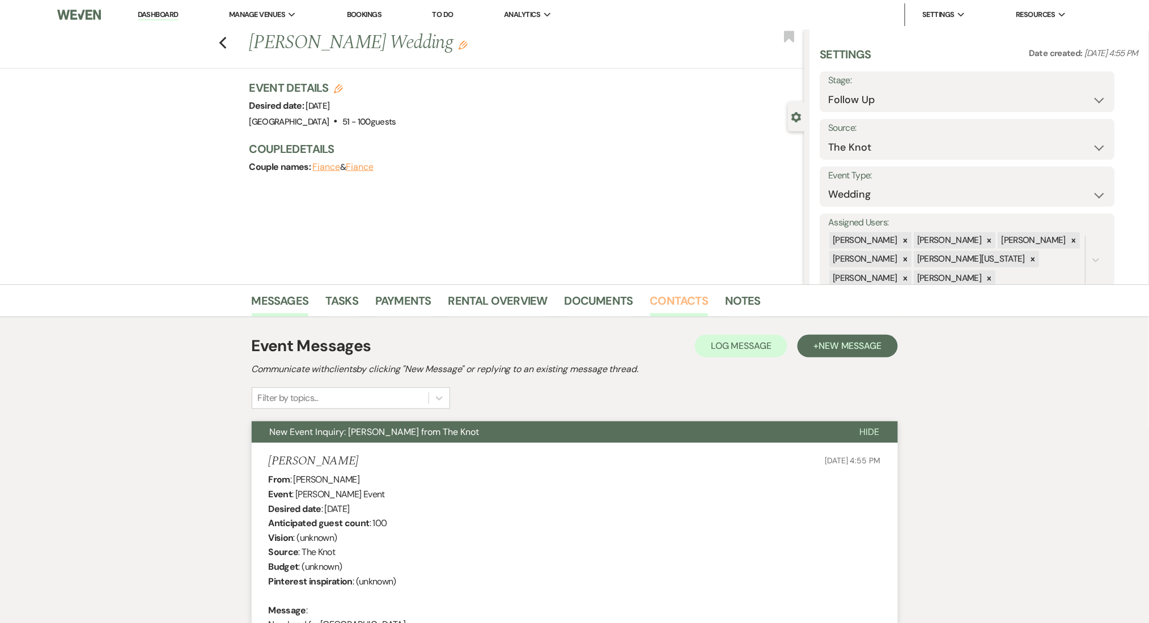
click at [665, 308] on link "Contacts" at bounding box center [679, 304] width 58 height 25
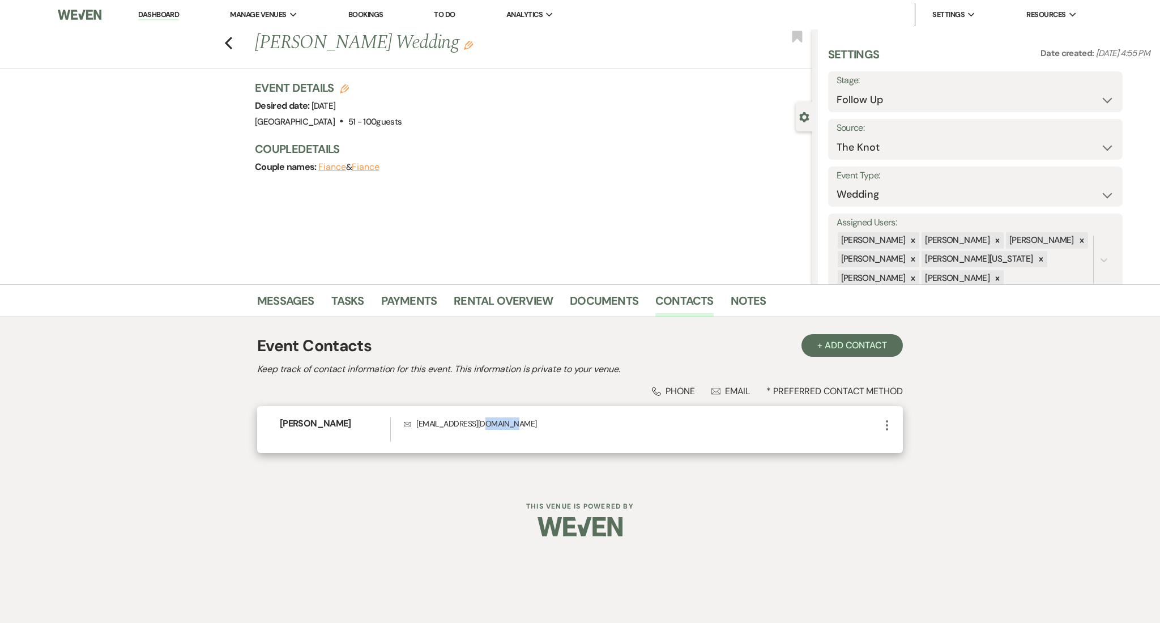
drag, startPoint x: 527, startPoint y: 420, endPoint x: 483, endPoint y: 425, distance: 43.9
click at [483, 425] on p "Envelope andreabtrevizo@yahoo.com" at bounding box center [642, 424] width 477 height 12
click at [296, 303] on link "Messages" at bounding box center [285, 304] width 57 height 25
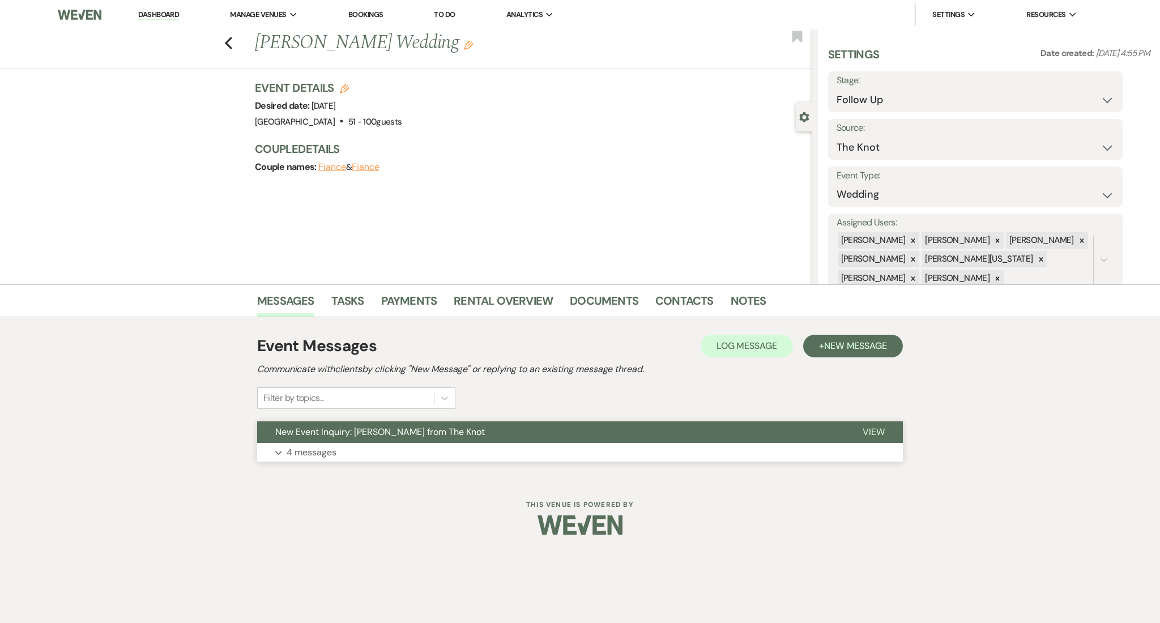
click at [329, 446] on p "4 messages" at bounding box center [312, 452] width 50 height 15
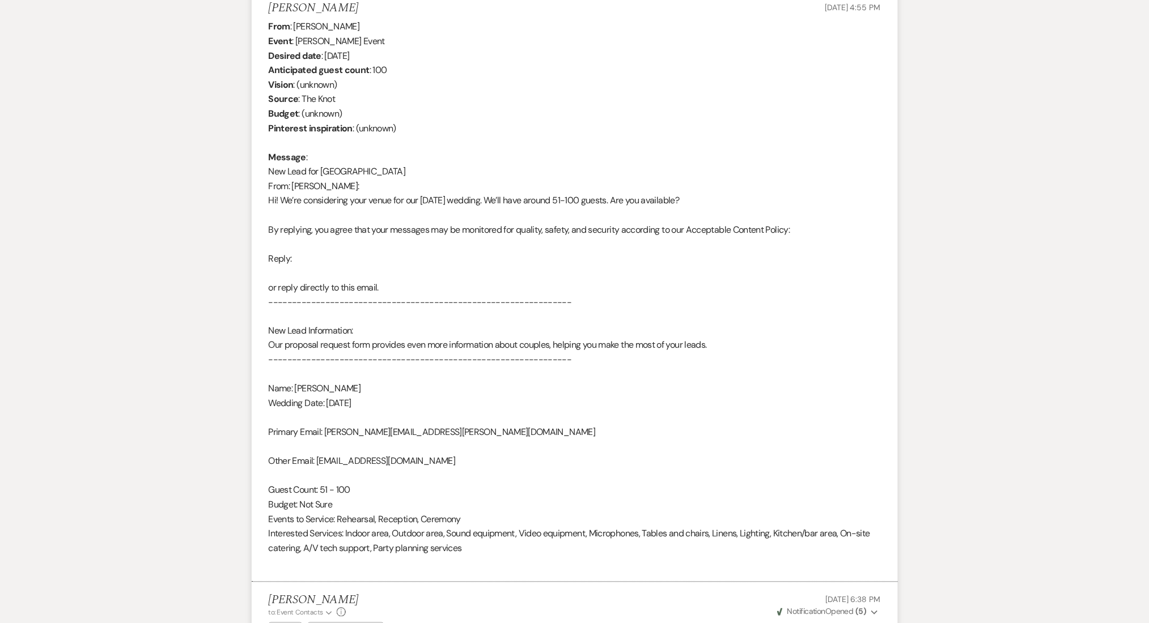
scroll to position [227, 0]
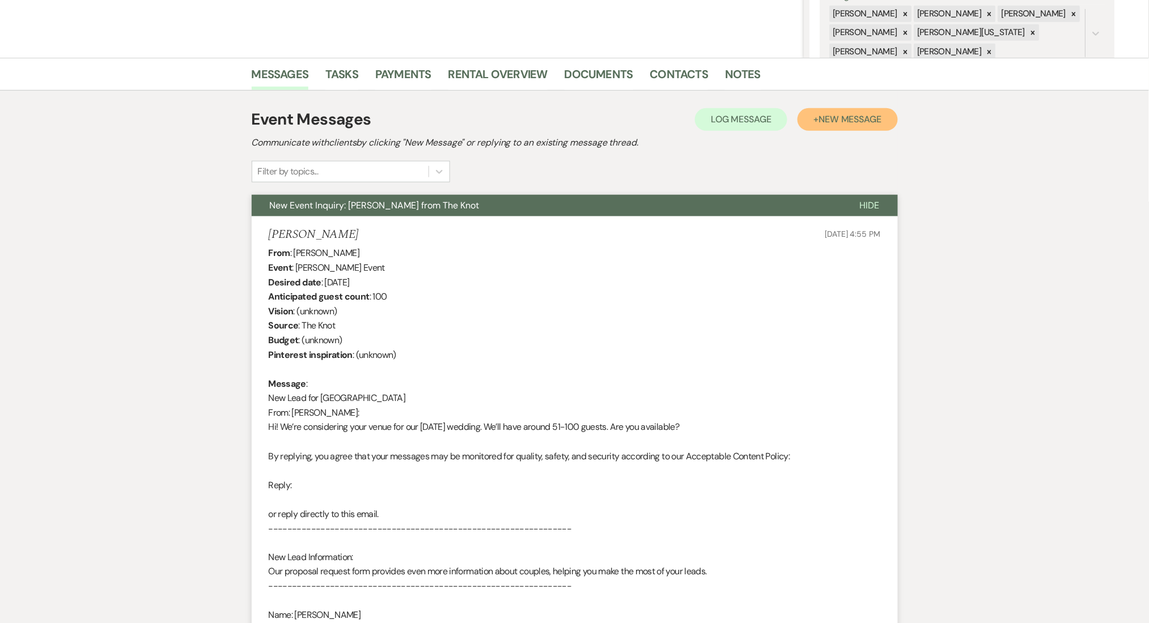
click at [839, 113] on span "New Message" at bounding box center [849, 119] width 63 height 12
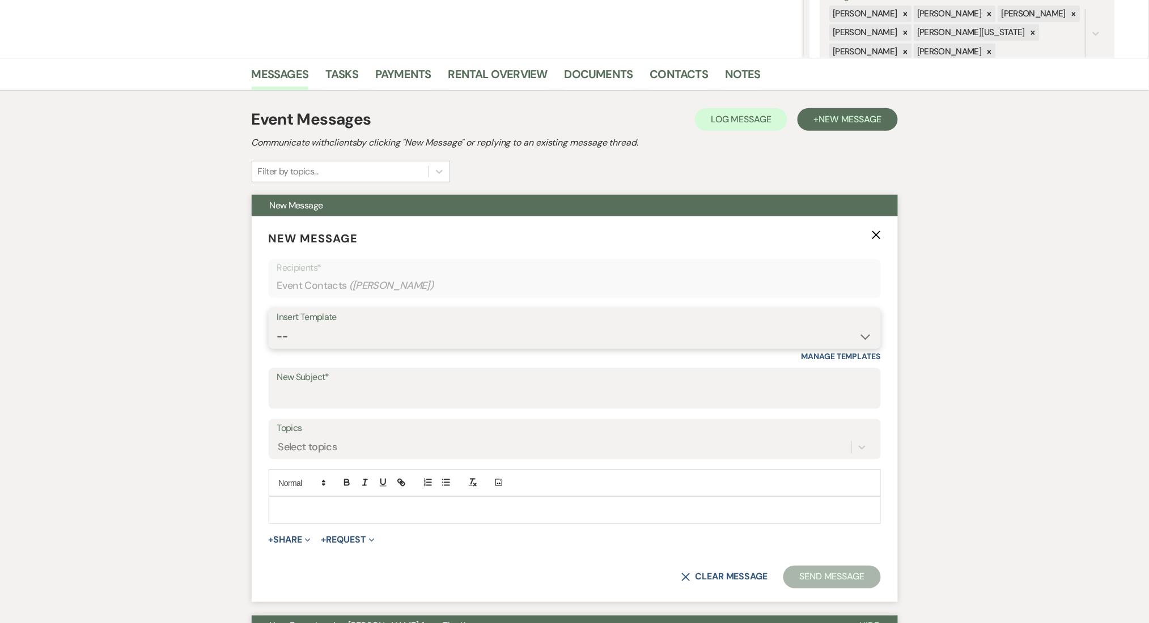
click at [341, 343] on select "-- Inquiry Follow Up Email #2 Contract Sending Template Payment Template Rental…" at bounding box center [574, 337] width 595 height 22
select select "4434"
click at [277, 326] on select "-- Inquiry Follow Up Email #2 Contract Sending Template Payment Template Rental…" at bounding box center [574, 337] width 595 height 22
type input "Enon Ranch Quote Follow up"
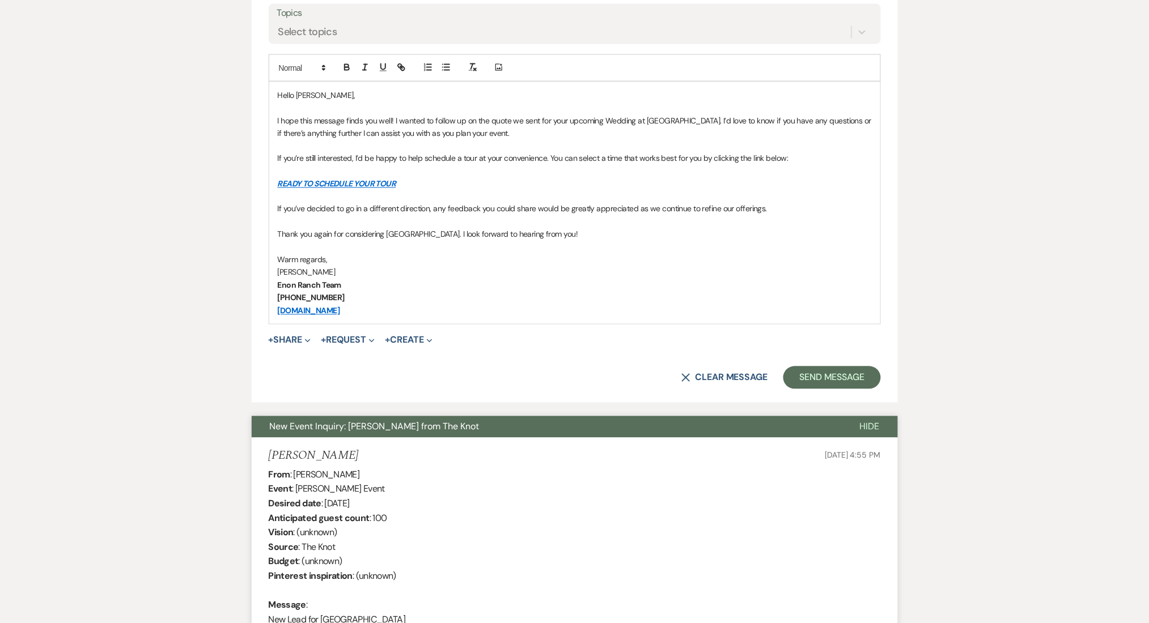
scroll to position [453, 0]
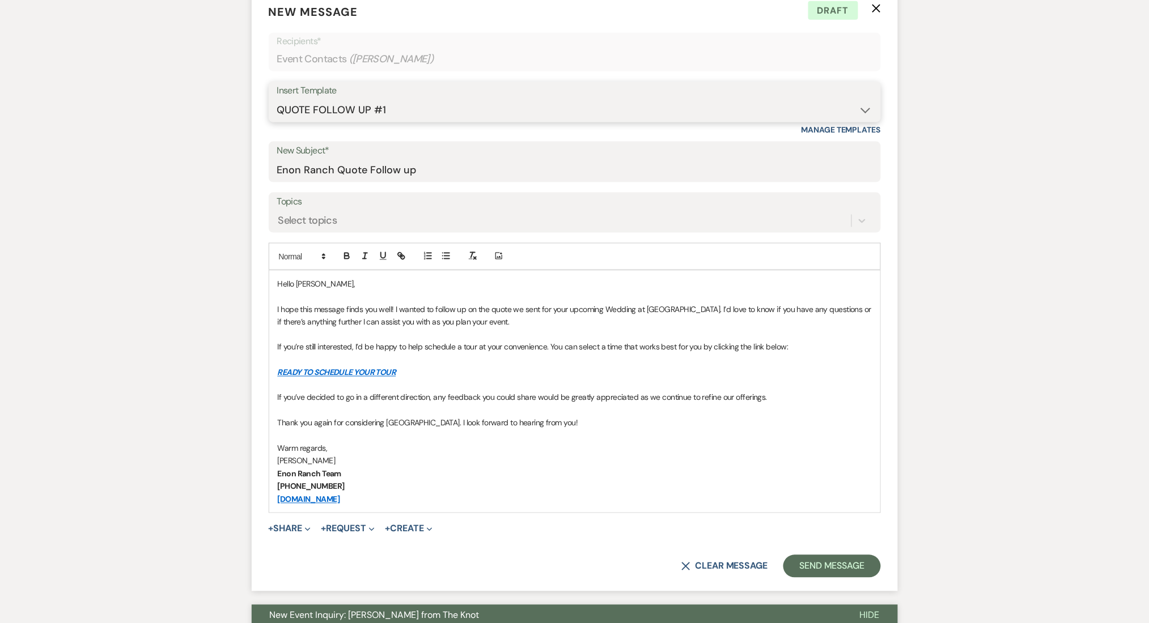
click at [378, 111] on select "-- Inquiry Follow Up Email #2 Contract Sending Template Payment Template Rental…" at bounding box center [574, 110] width 595 height 22
select select "4603"
click at [277, 99] on select "-- Inquiry Follow Up Email #2 Contract Sending Template Payment Template Rental…" at bounding box center [574, 110] width 595 height 22
type input "Checking In – Any Assistance Needed for Your Event?"
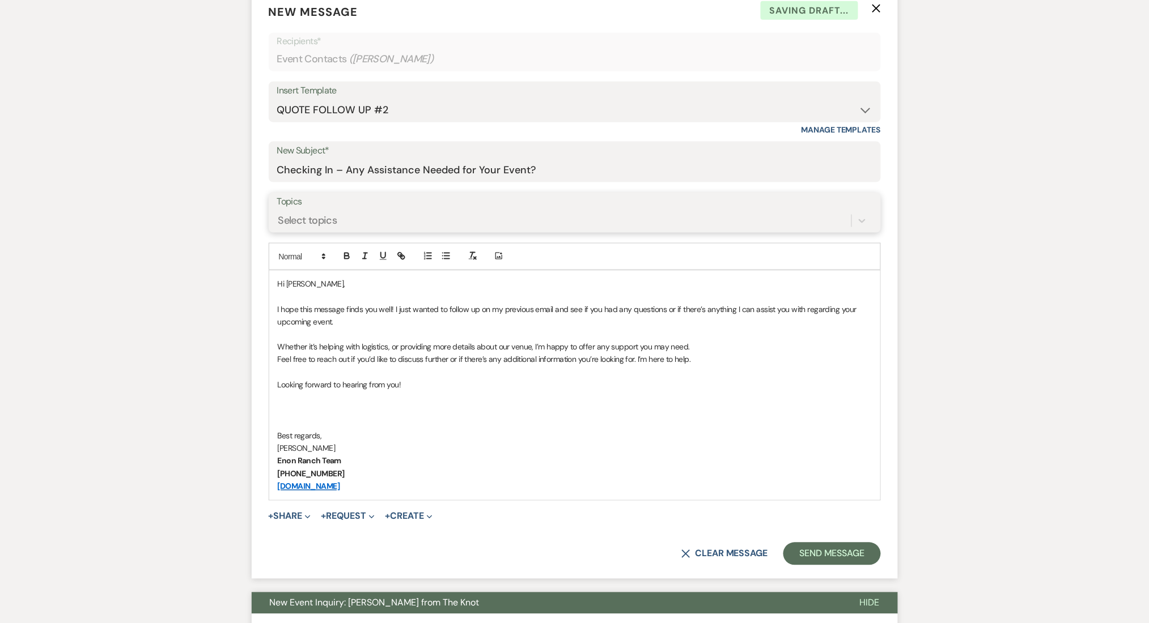
click at [348, 224] on div "Select topics" at bounding box center [564, 221] width 574 height 20
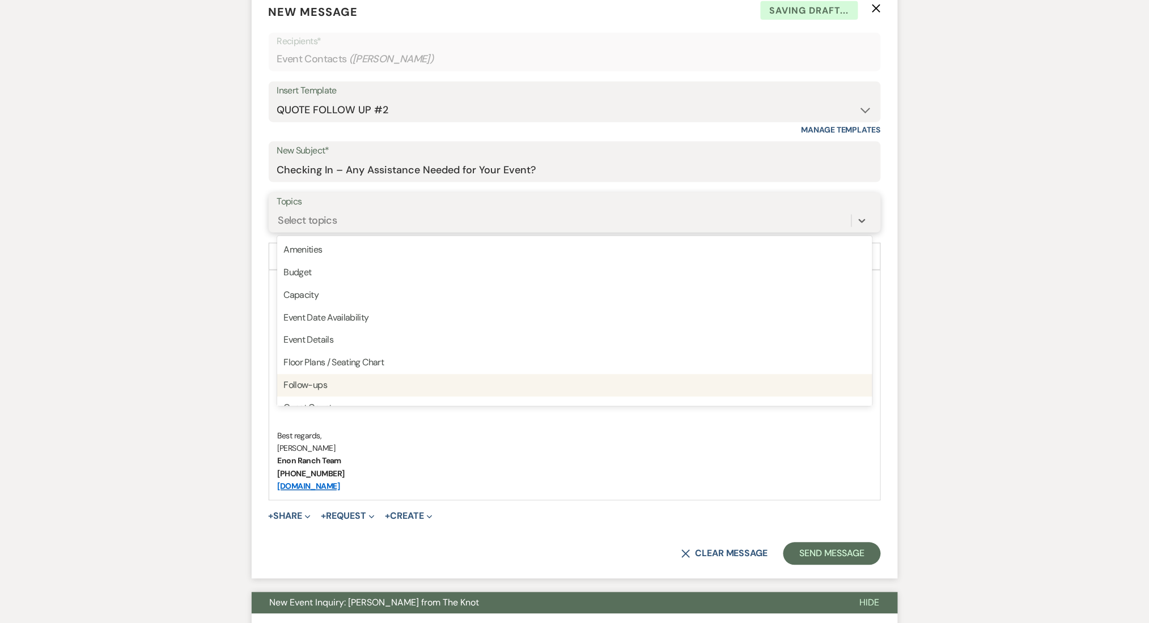
click at [311, 389] on div "Follow-ups" at bounding box center [574, 386] width 595 height 23
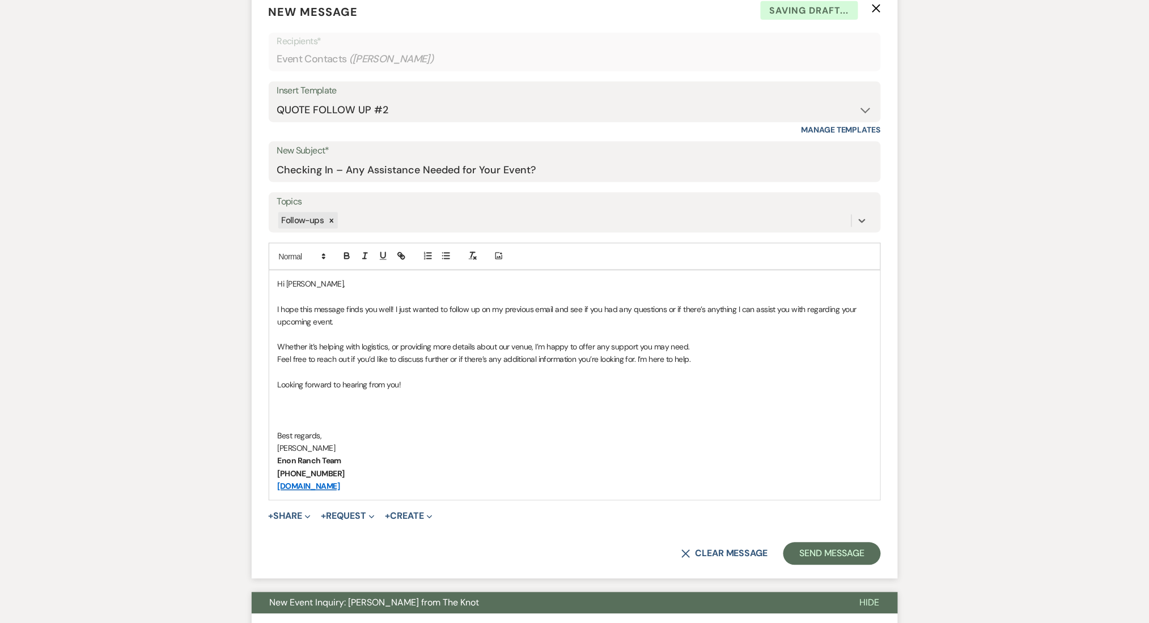
click at [852, 554] on button "Send Message" at bounding box center [831, 554] width 97 height 23
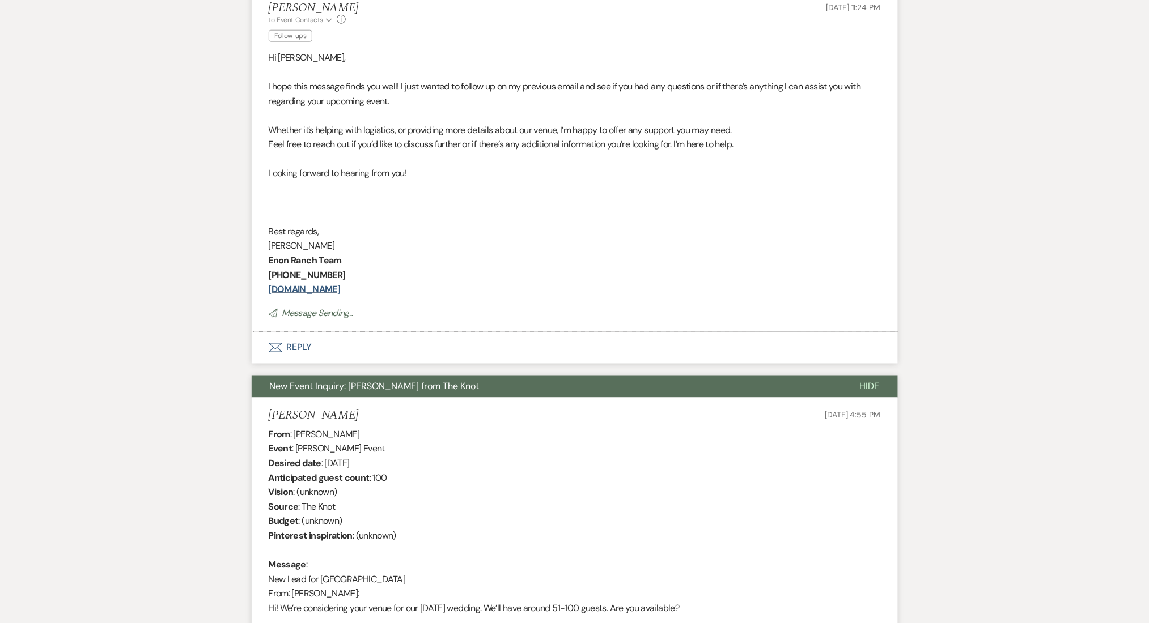
scroll to position [32, 0]
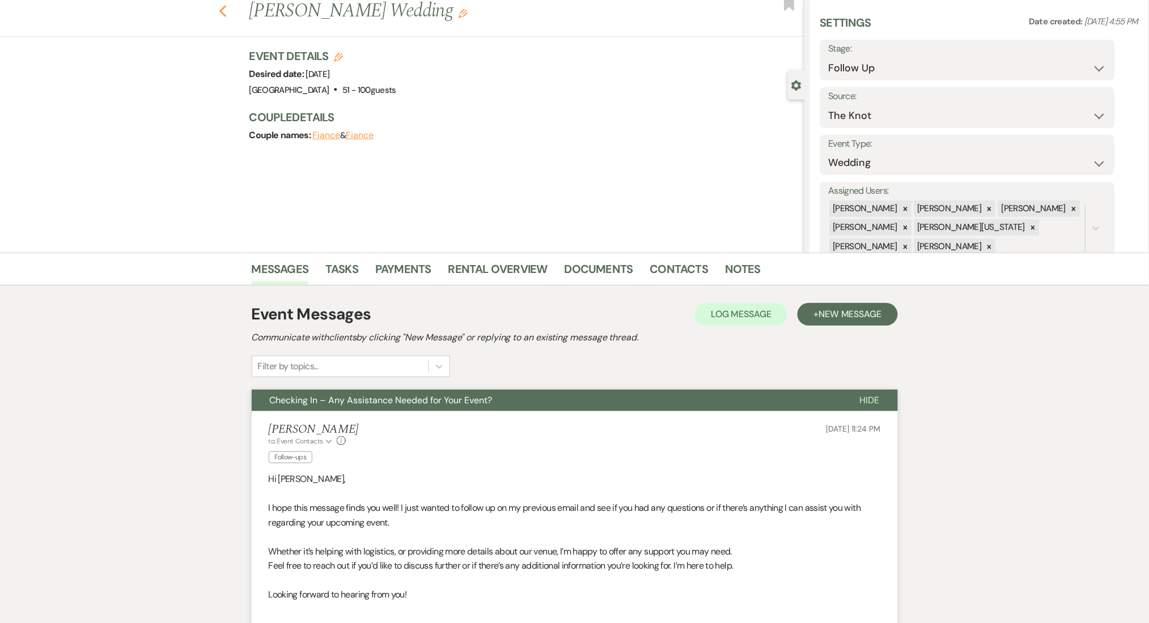
click at [224, 8] on icon "Previous" at bounding box center [223, 12] width 8 height 14
select select "9"
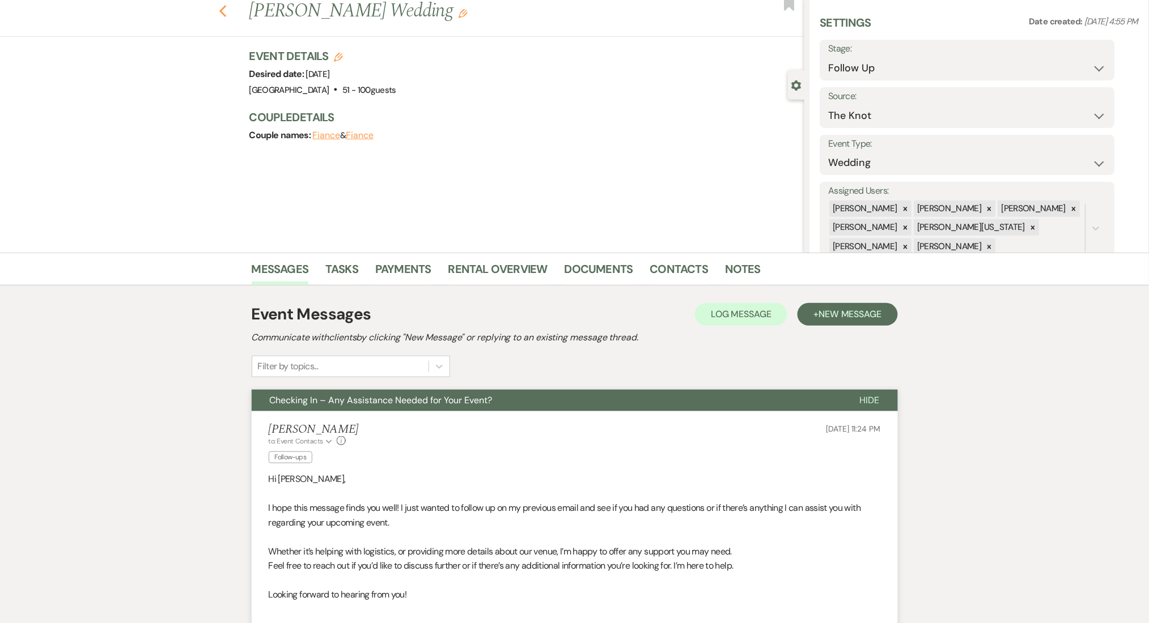
select select "9"
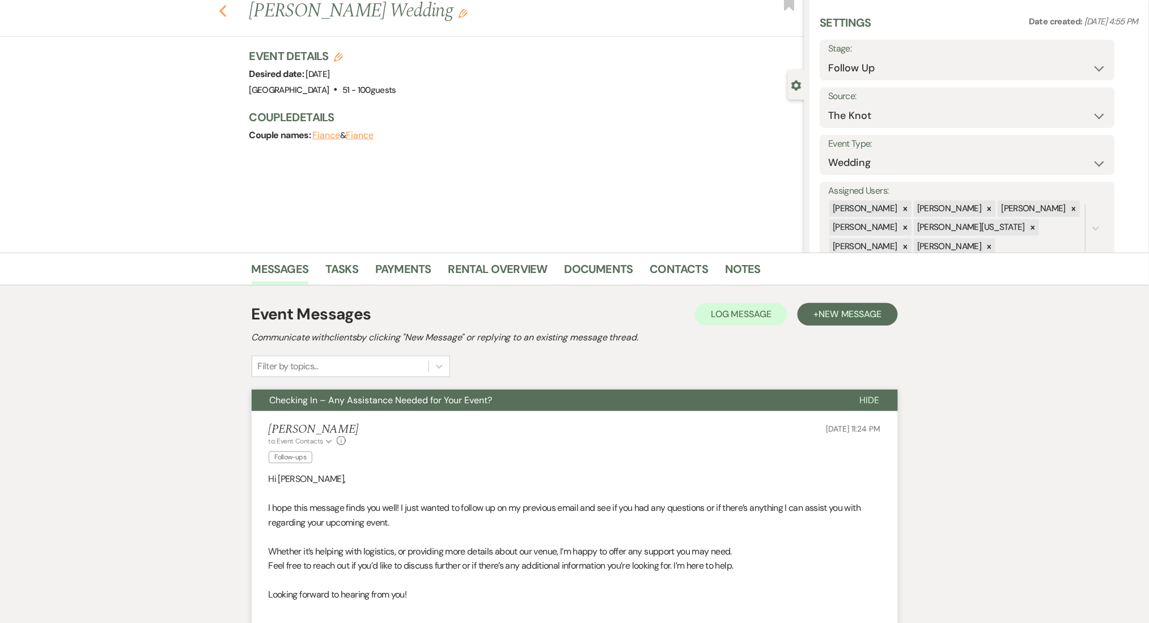
select select "9"
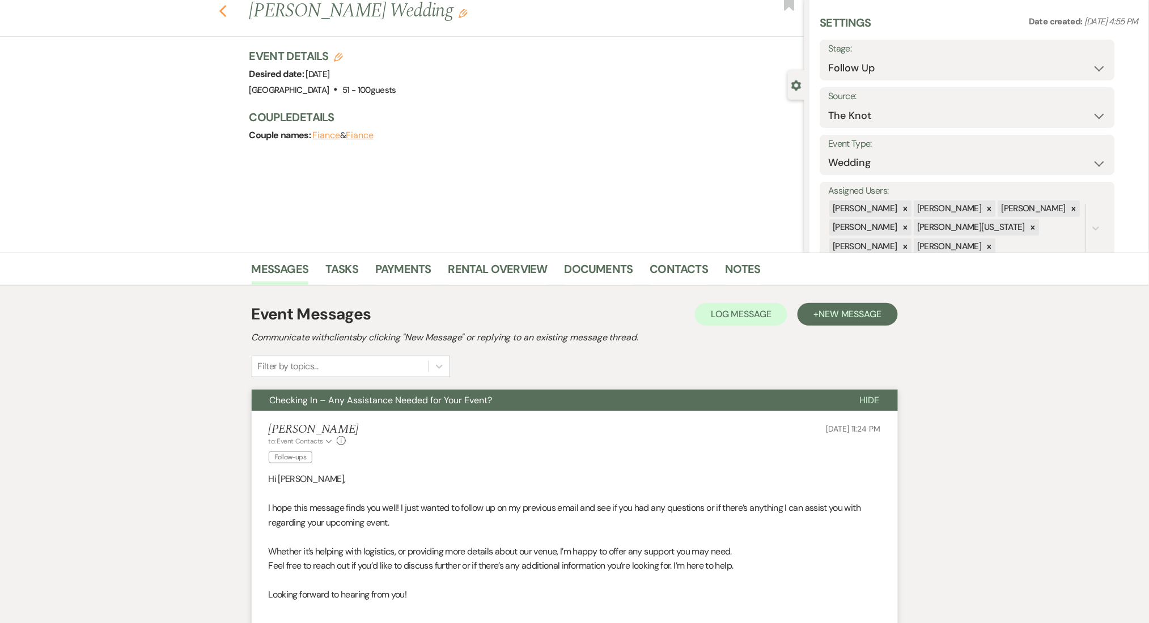
select select "9"
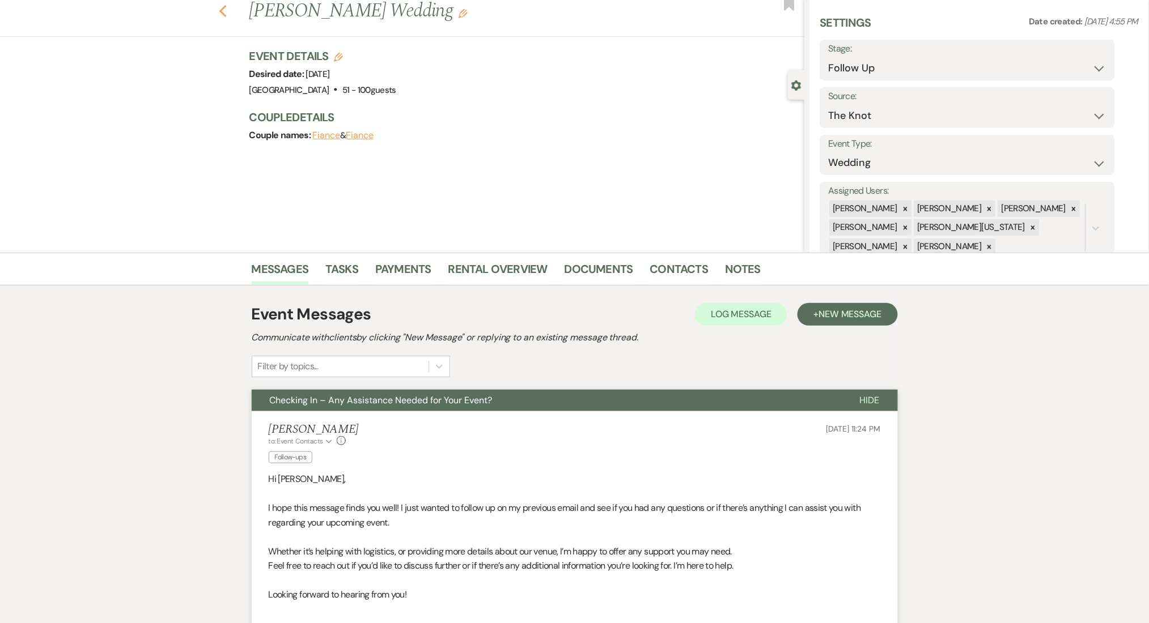
select select "9"
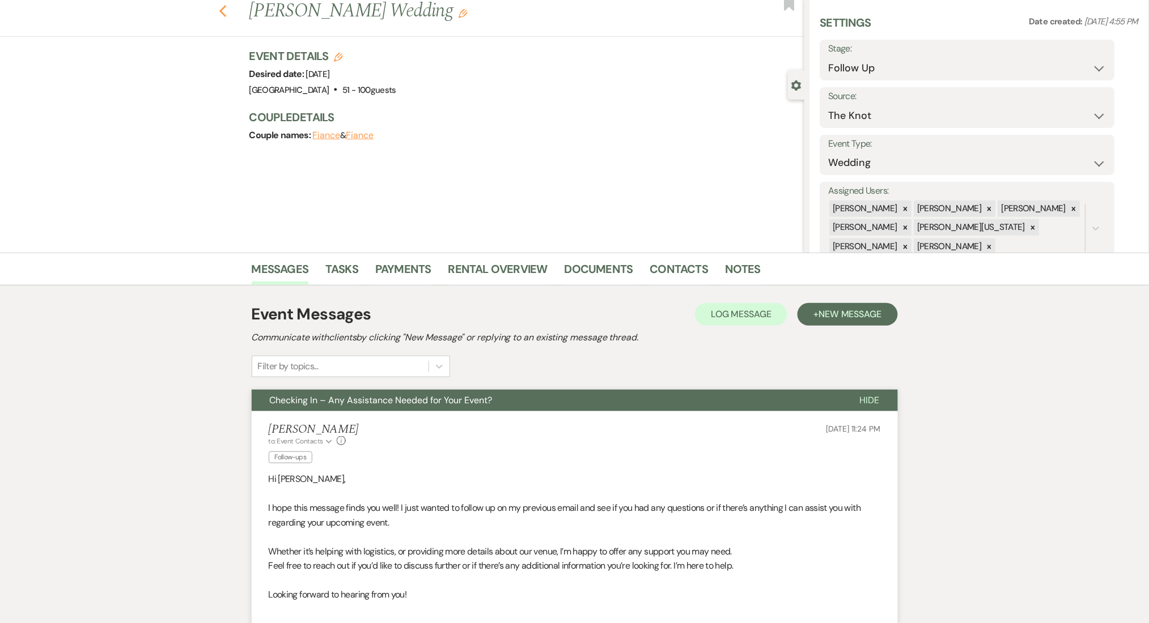
select select "9"
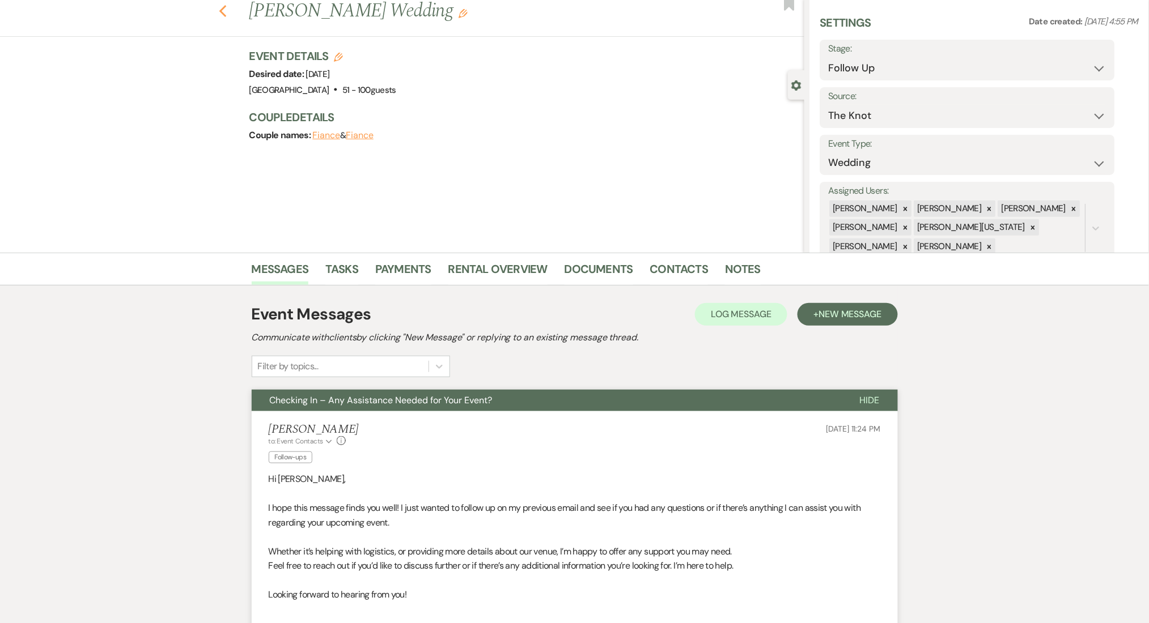
select select "9"
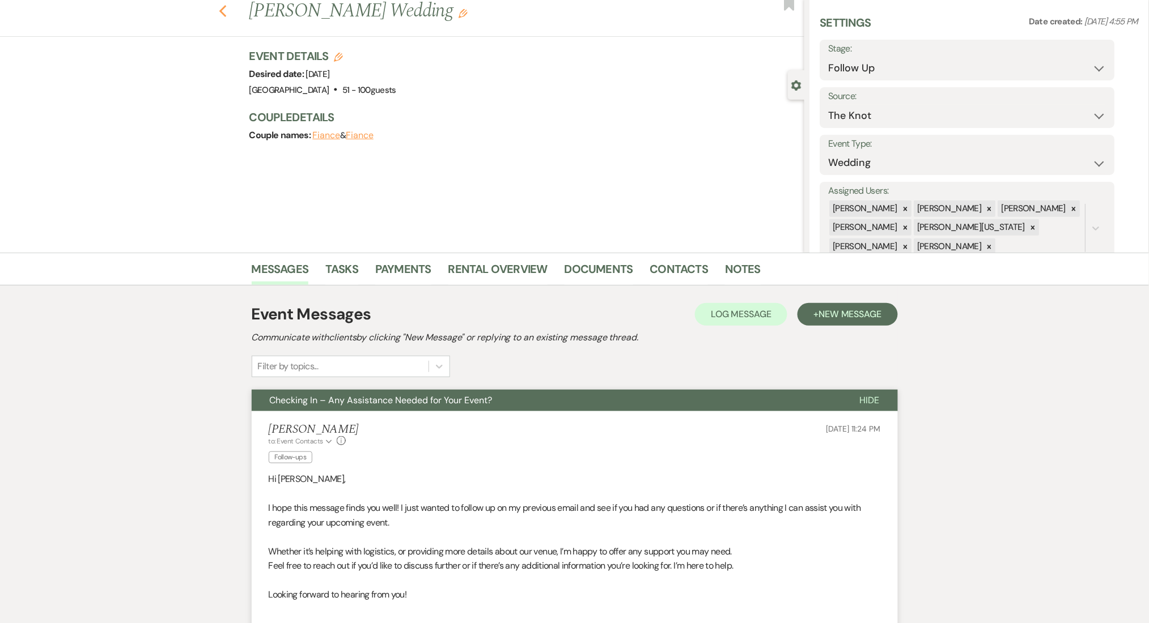
select select "9"
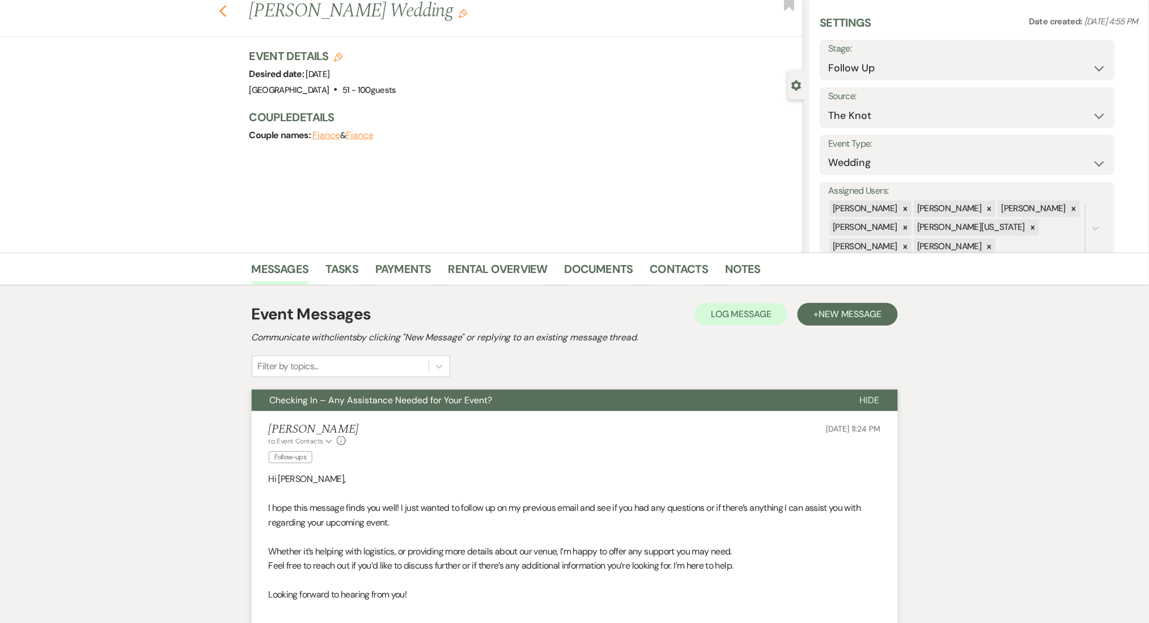
select select "9"
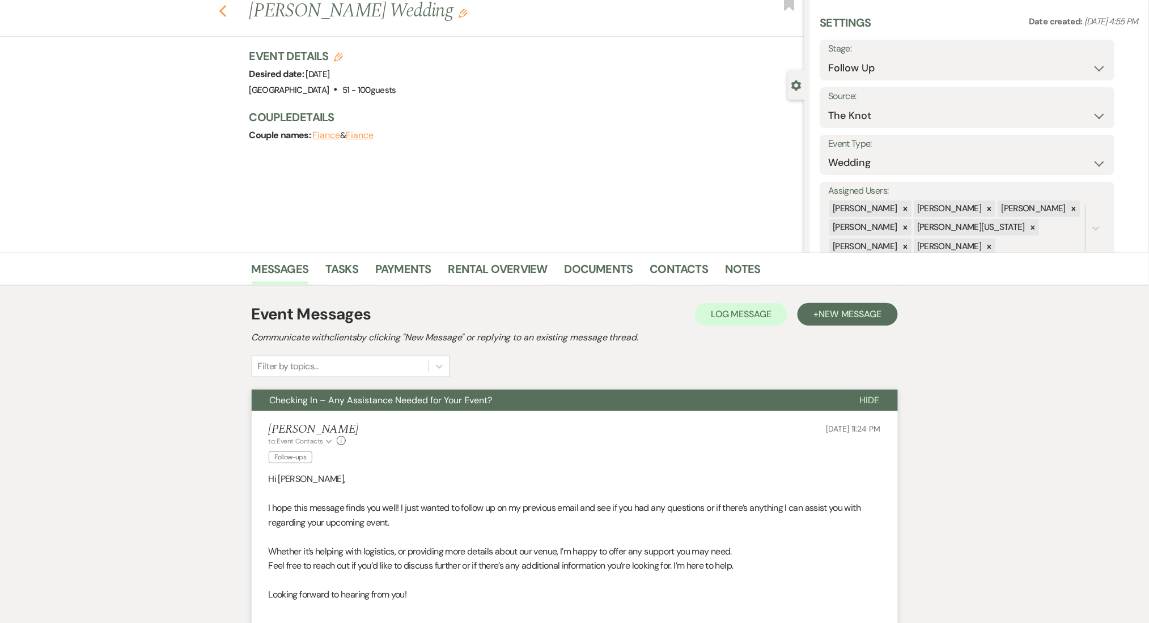
select select "9"
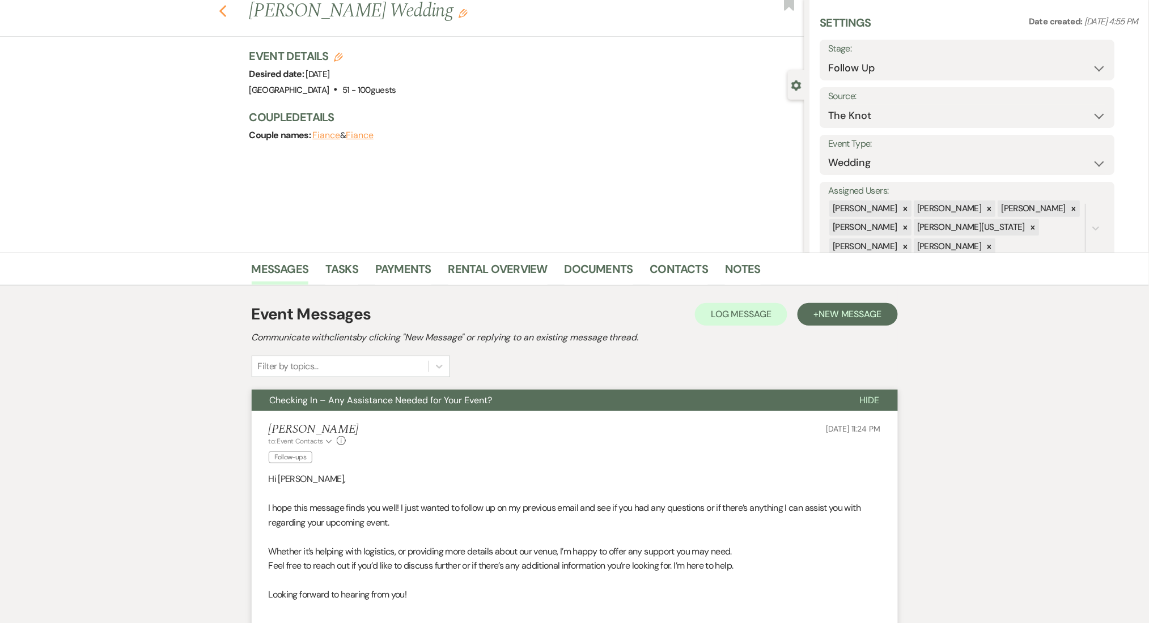
select select "9"
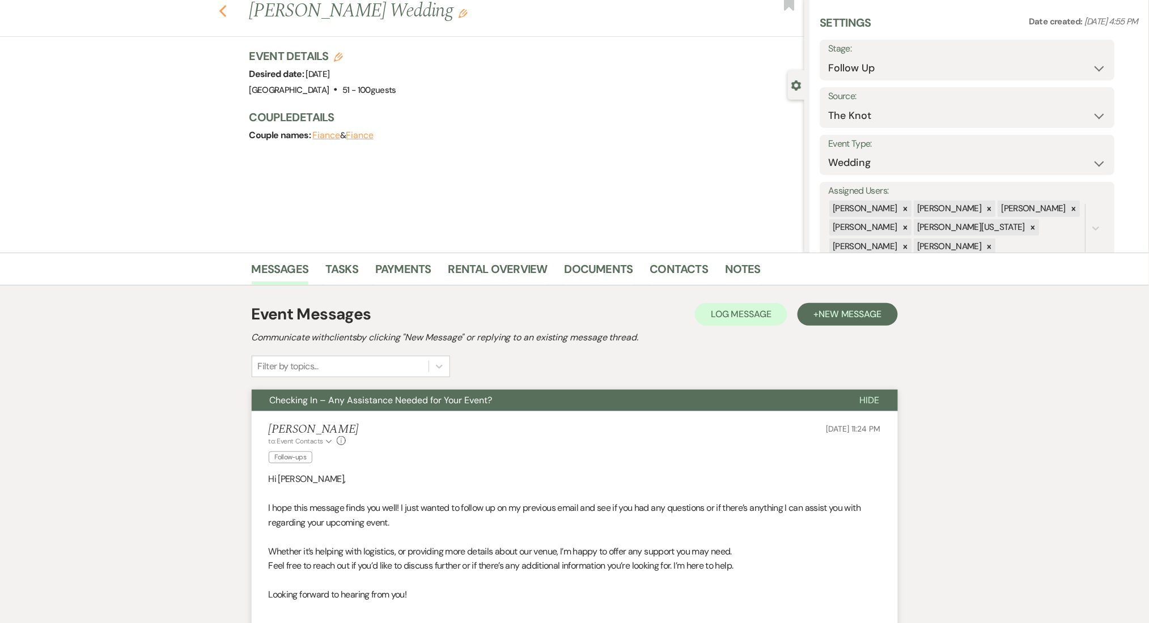
select select "9"
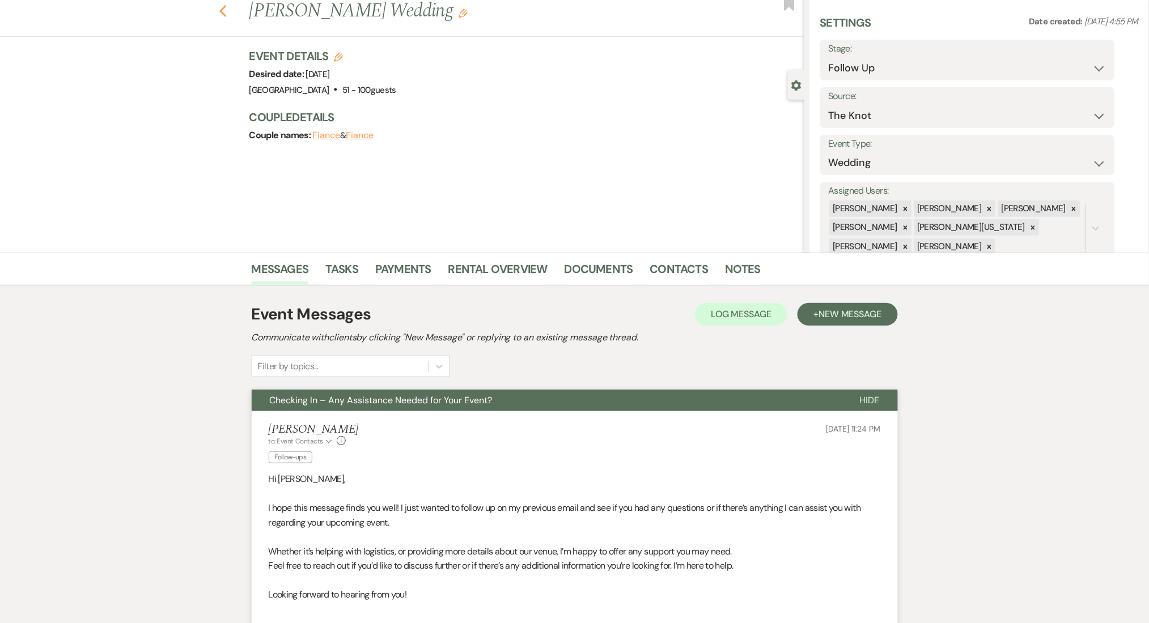
select select "9"
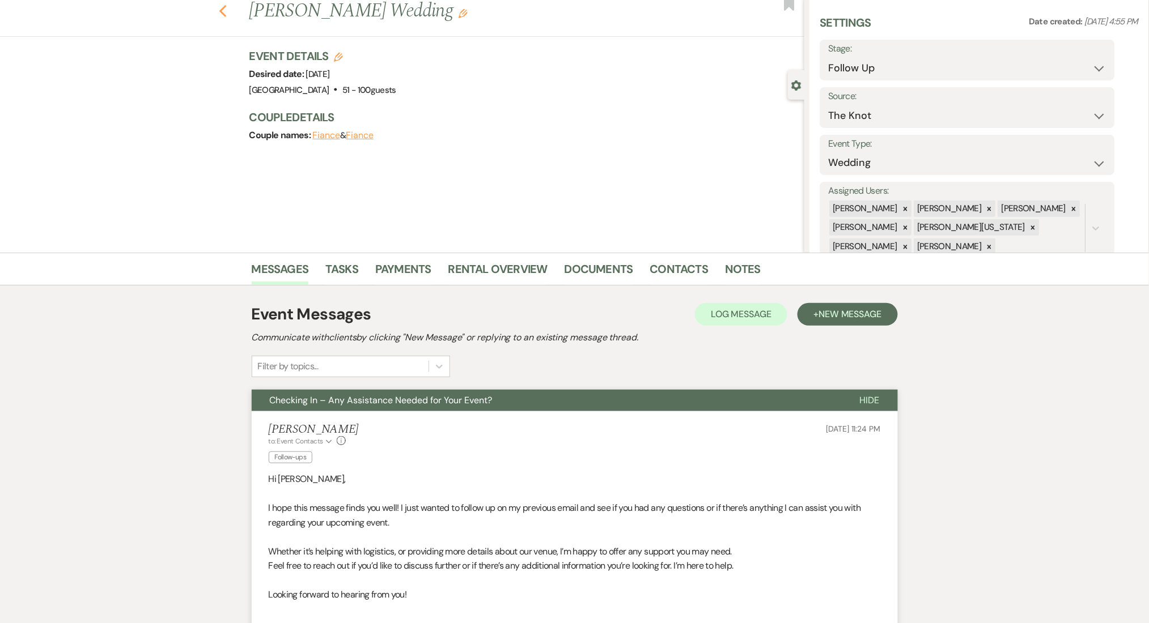
select select "9"
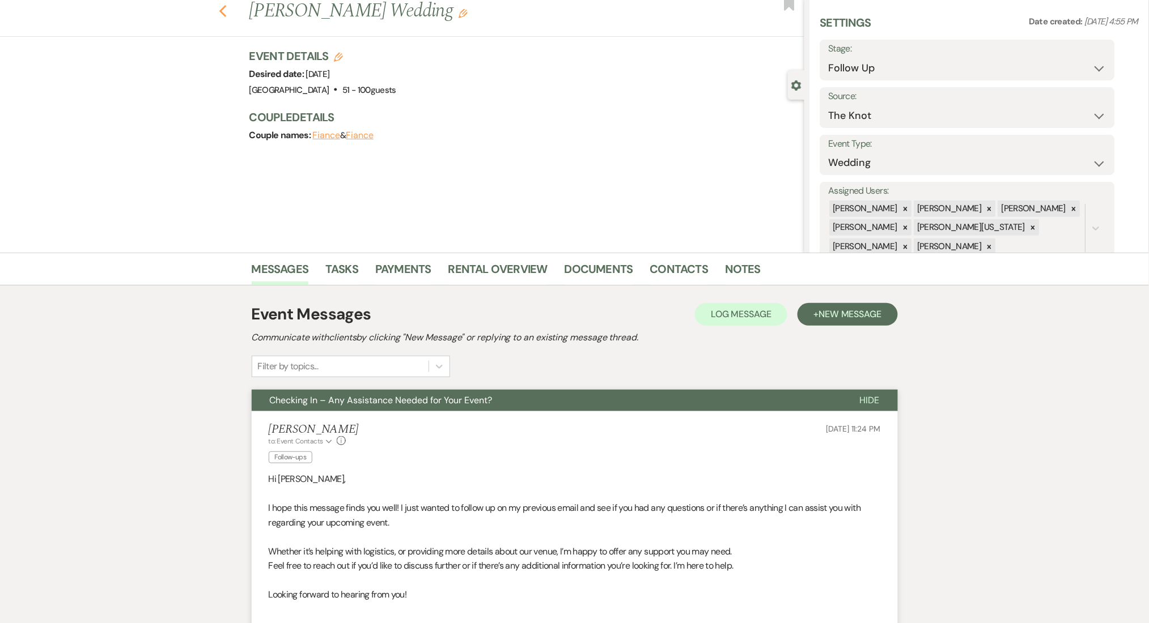
select select "9"
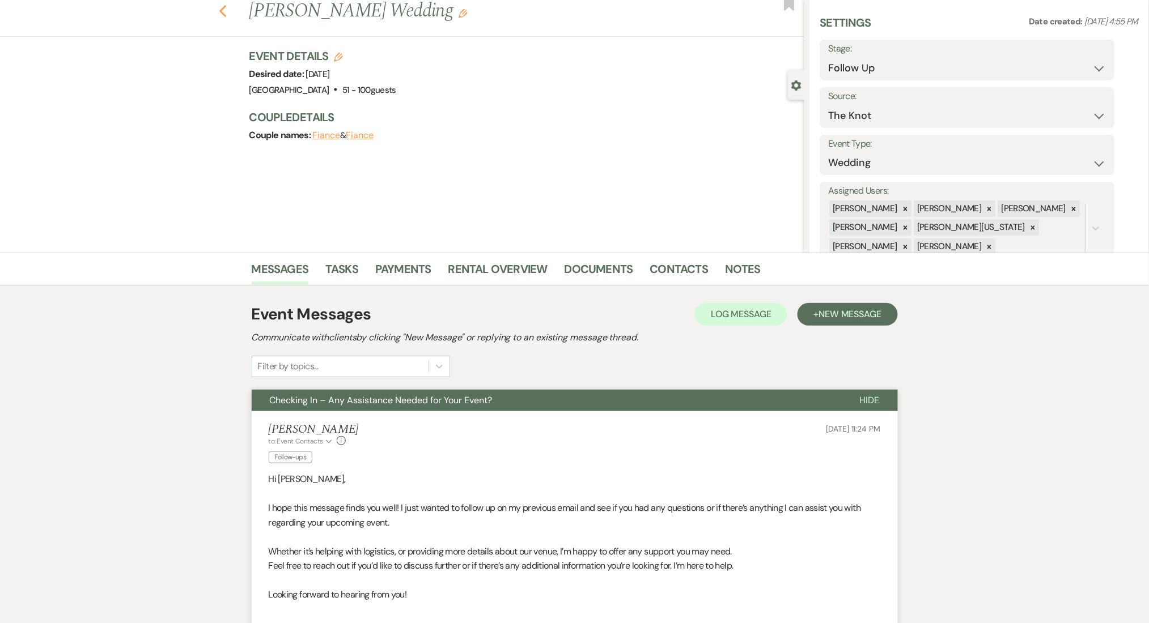
select select "9"
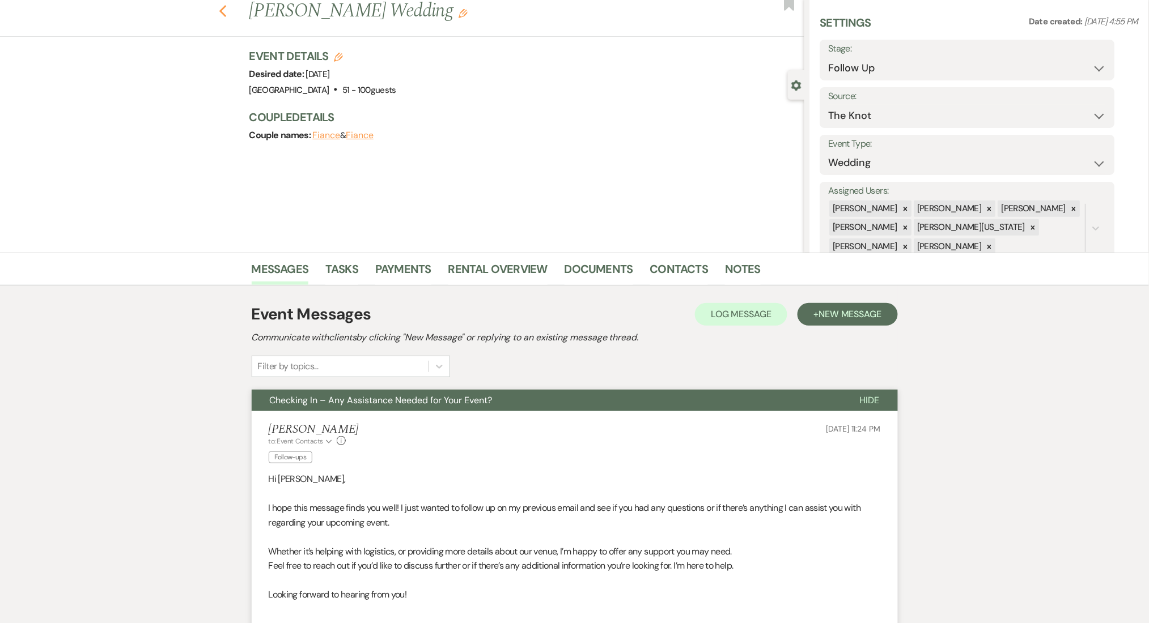
select select "9"
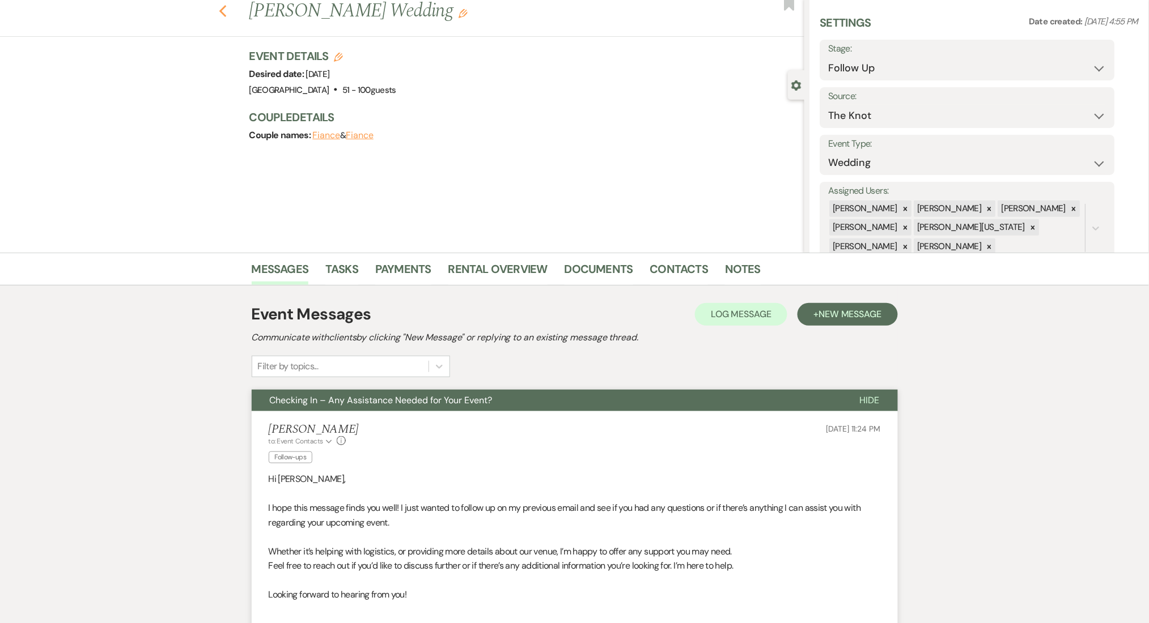
select select "9"
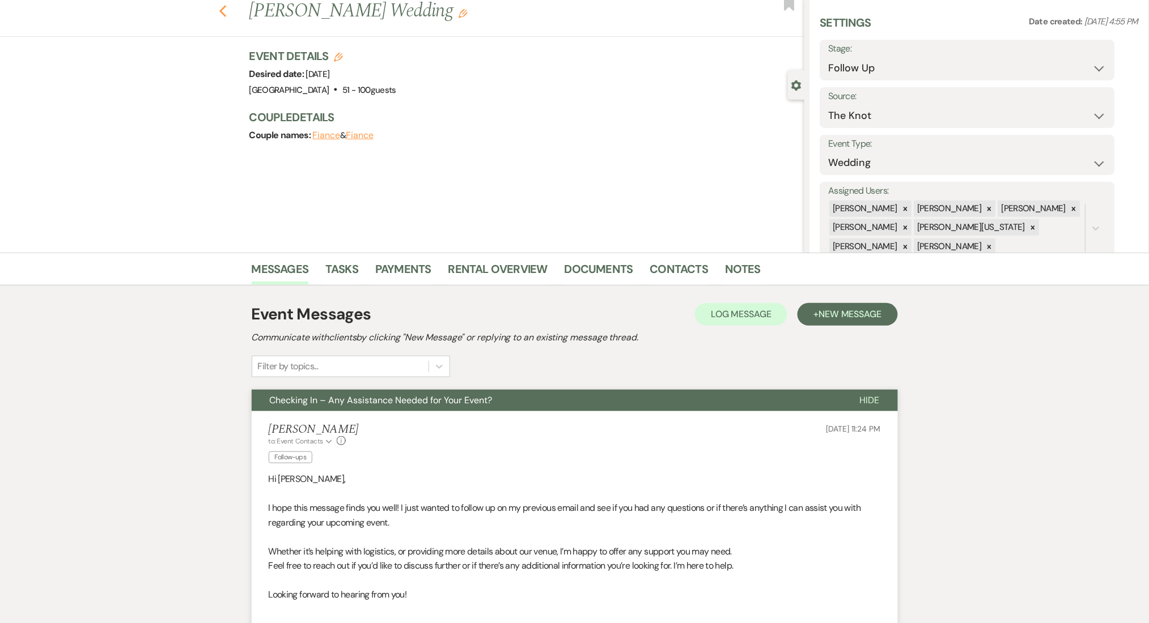
select select "9"
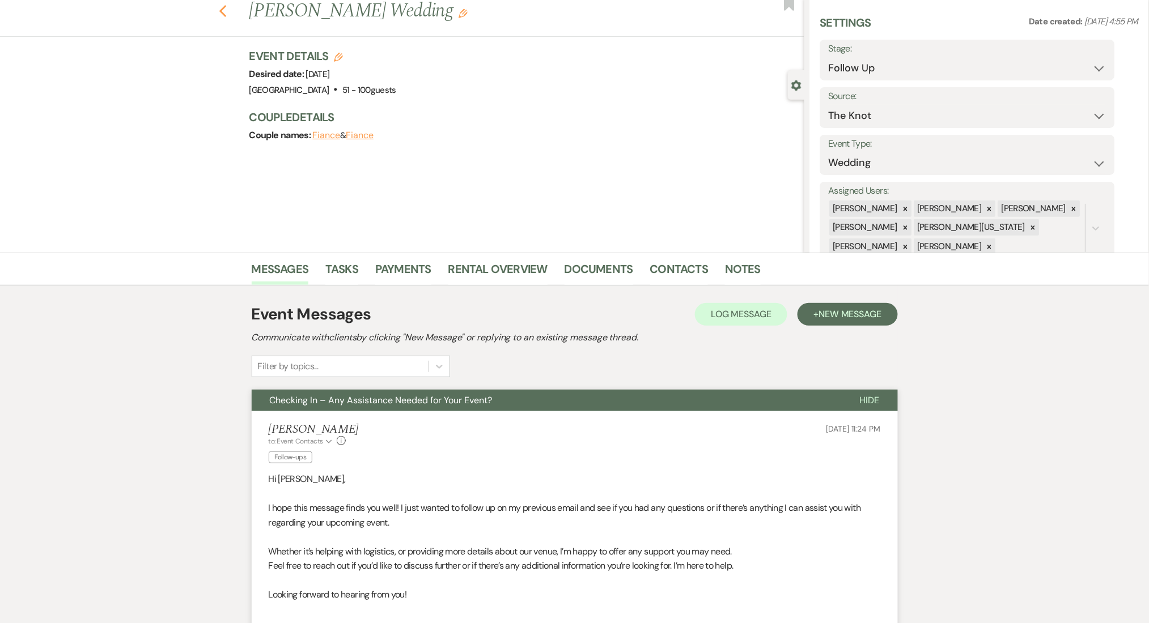
select select "9"
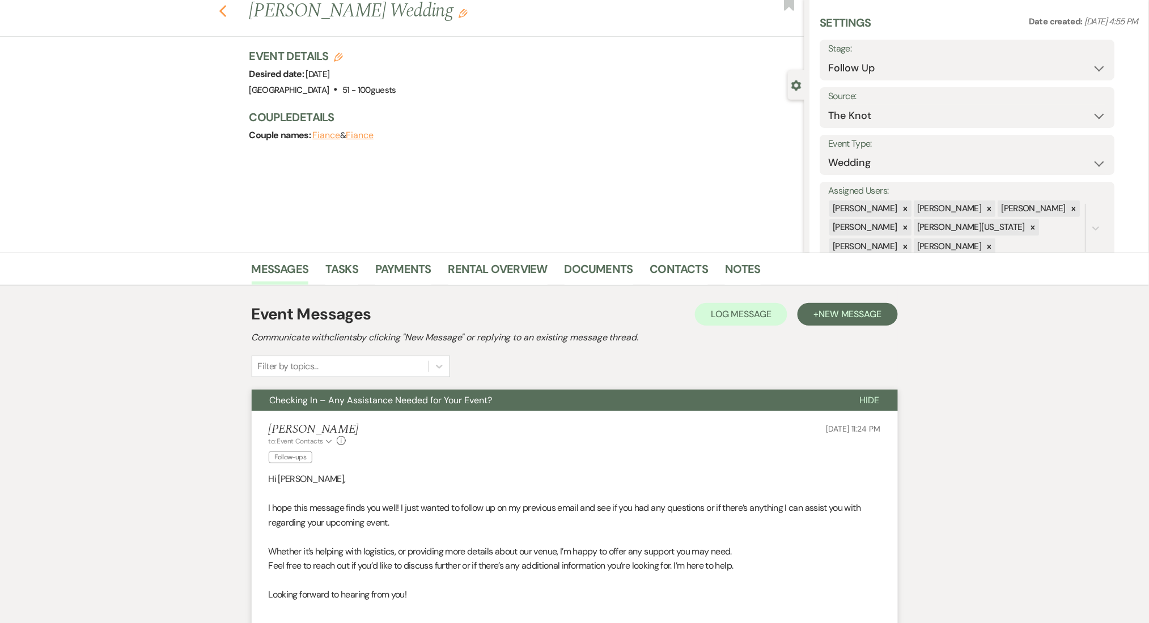
select select "9"
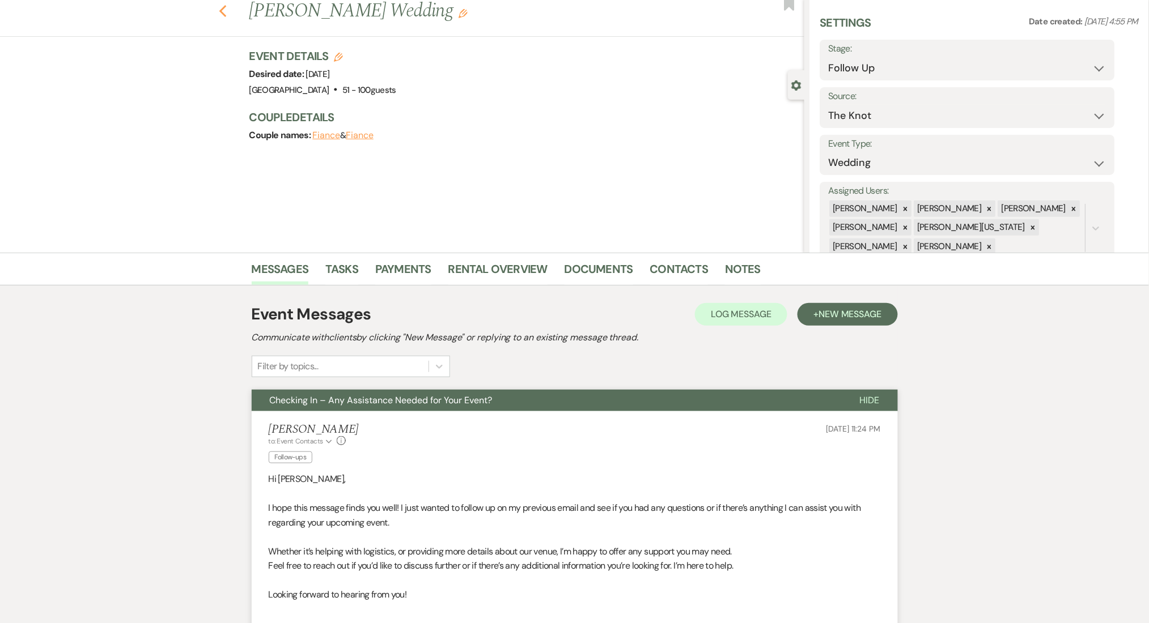
select select "9"
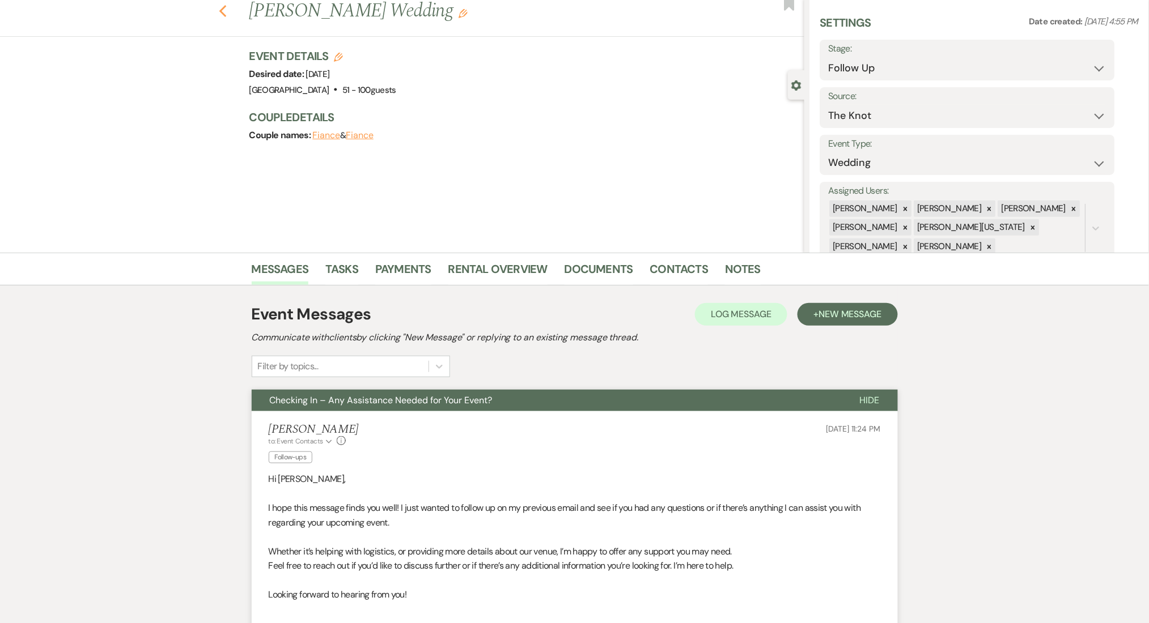
select select "9"
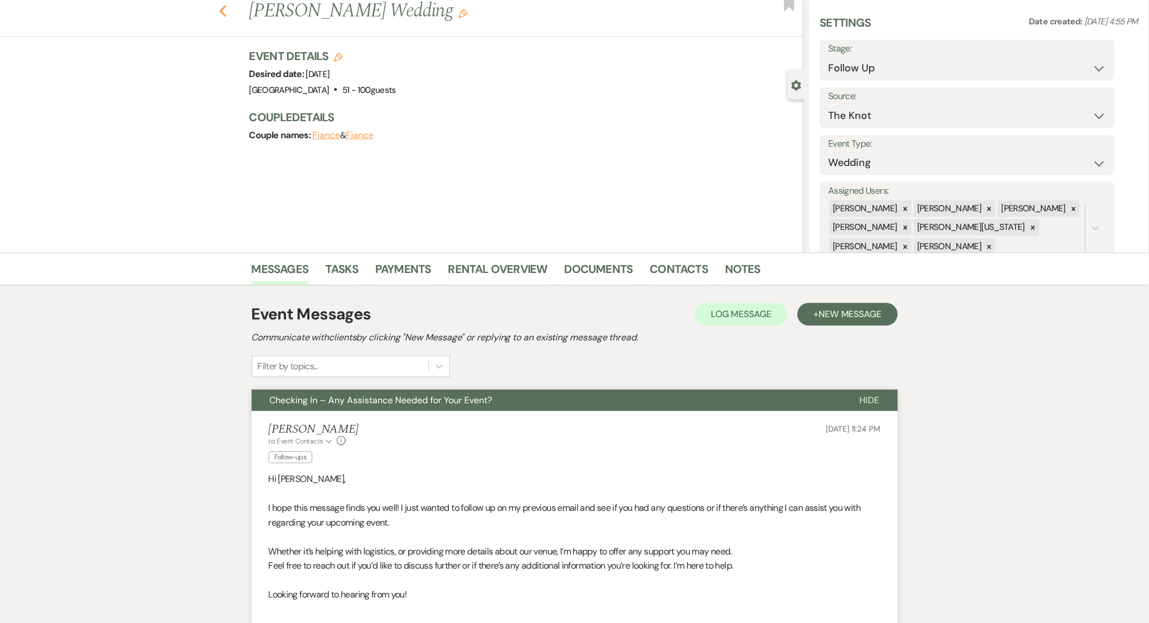
select select "9"
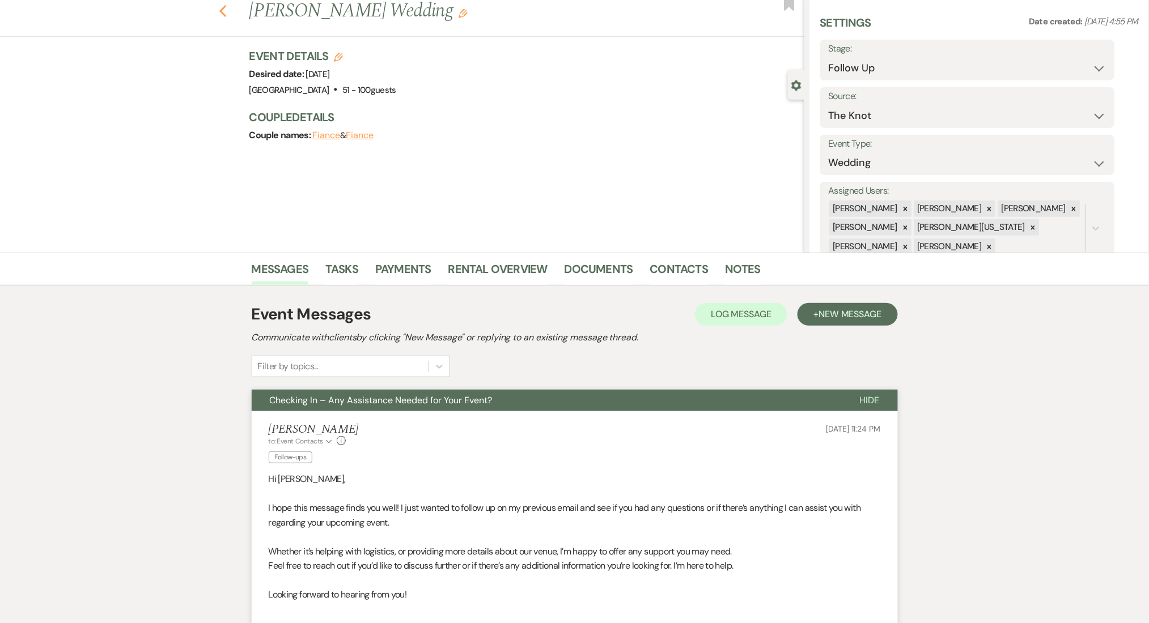
select select "9"
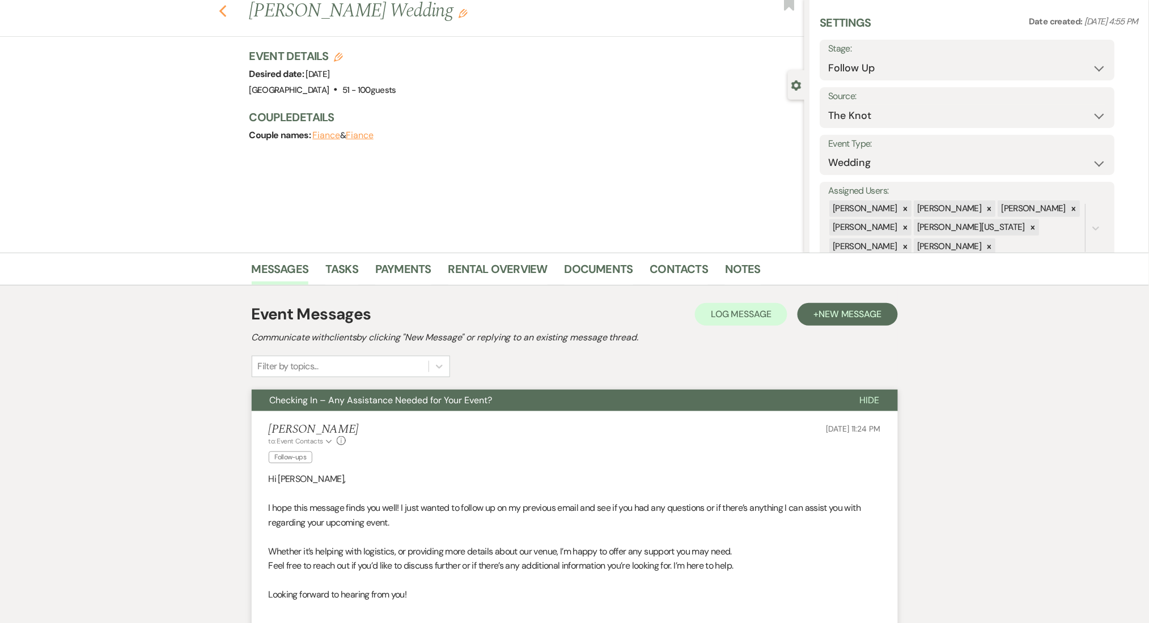
select select "9"
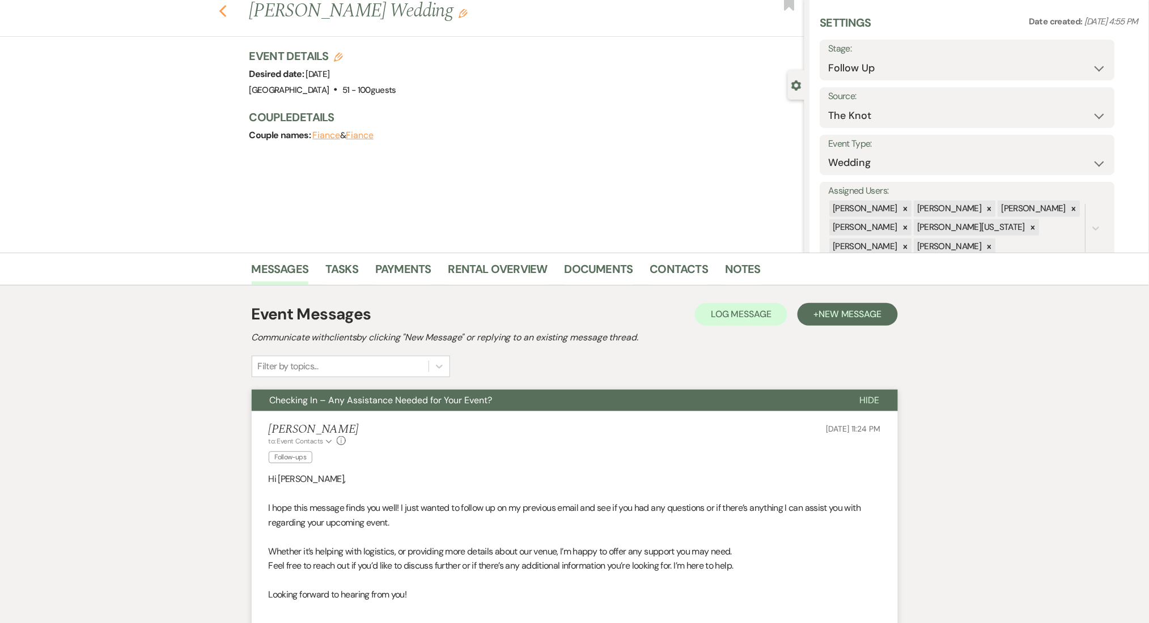
select select "9"
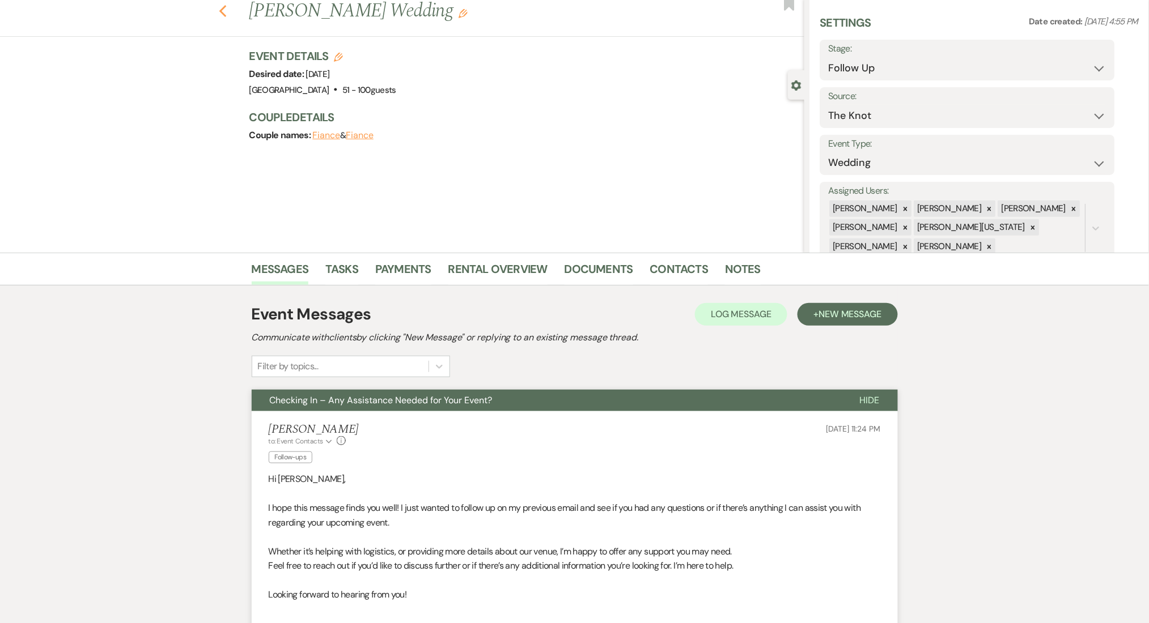
select select "9"
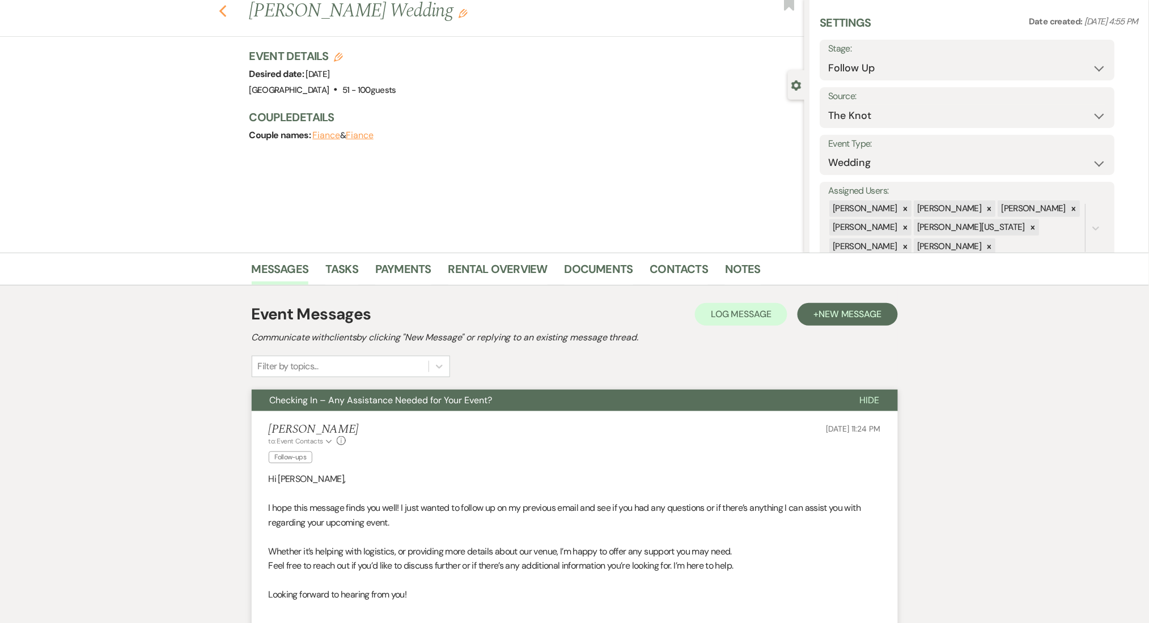
select select "9"
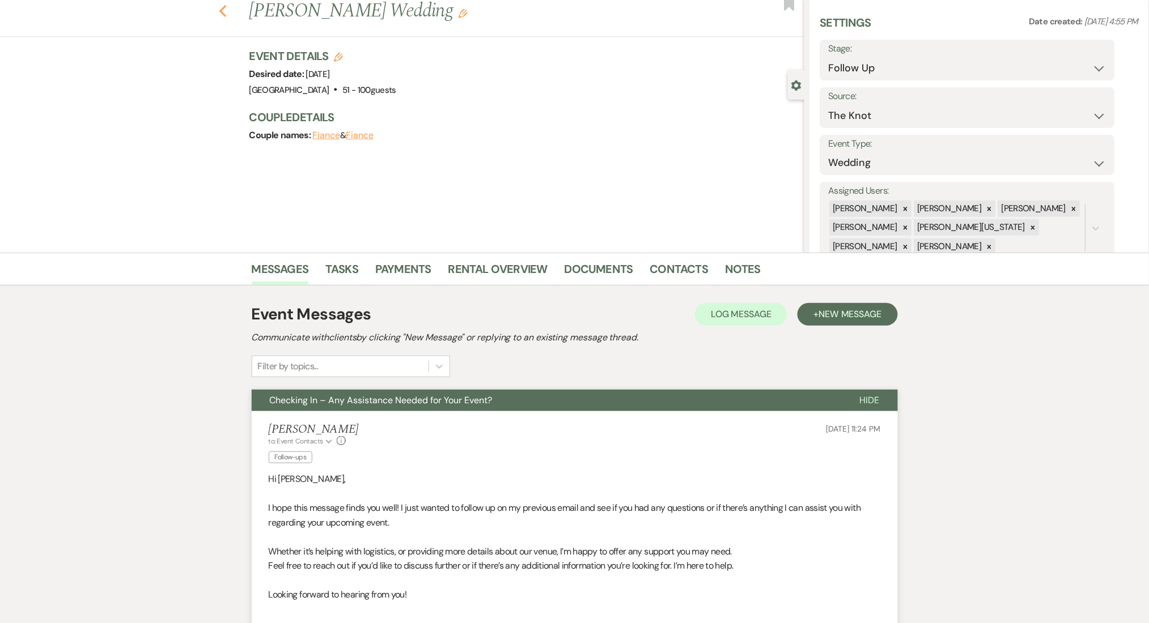
select select "9"
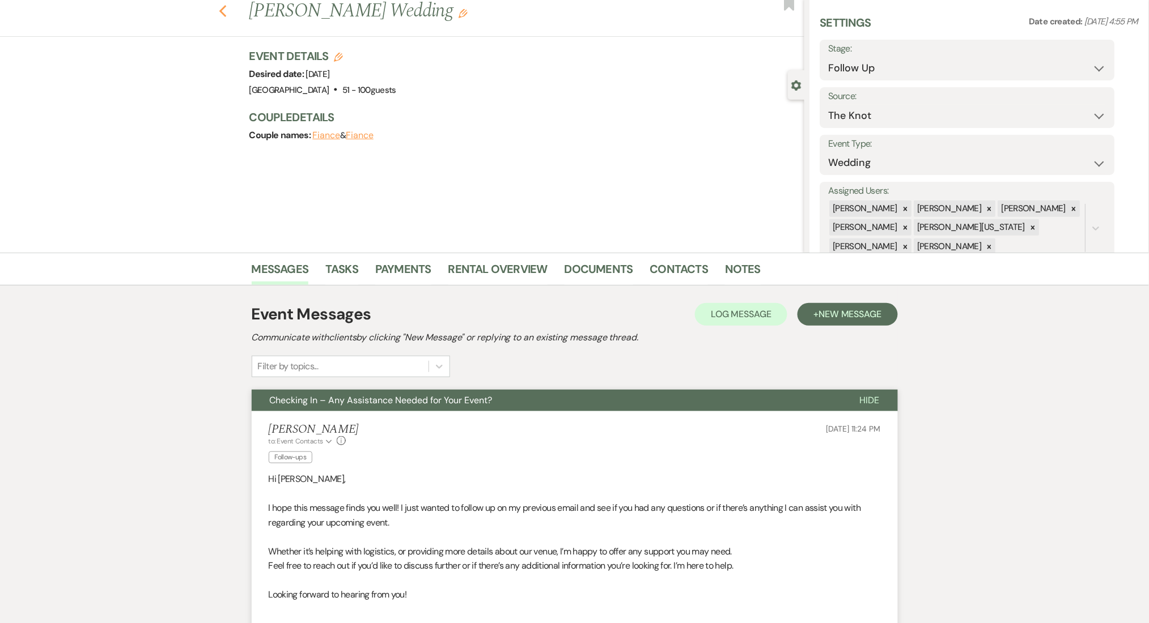
select select "9"
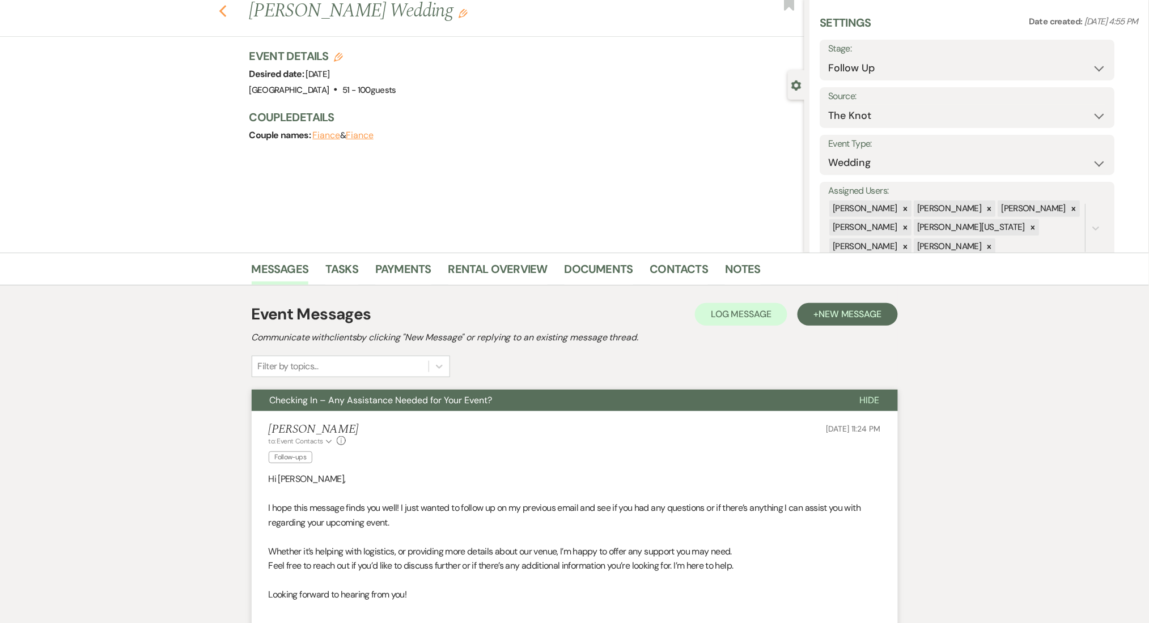
select select "9"
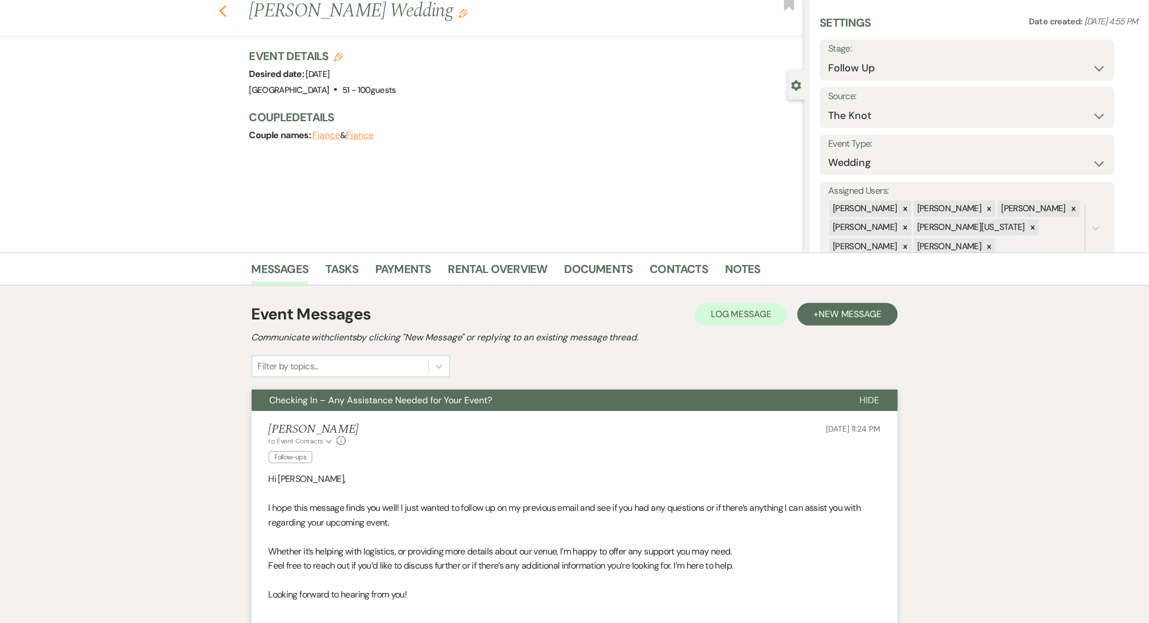
select select "9"
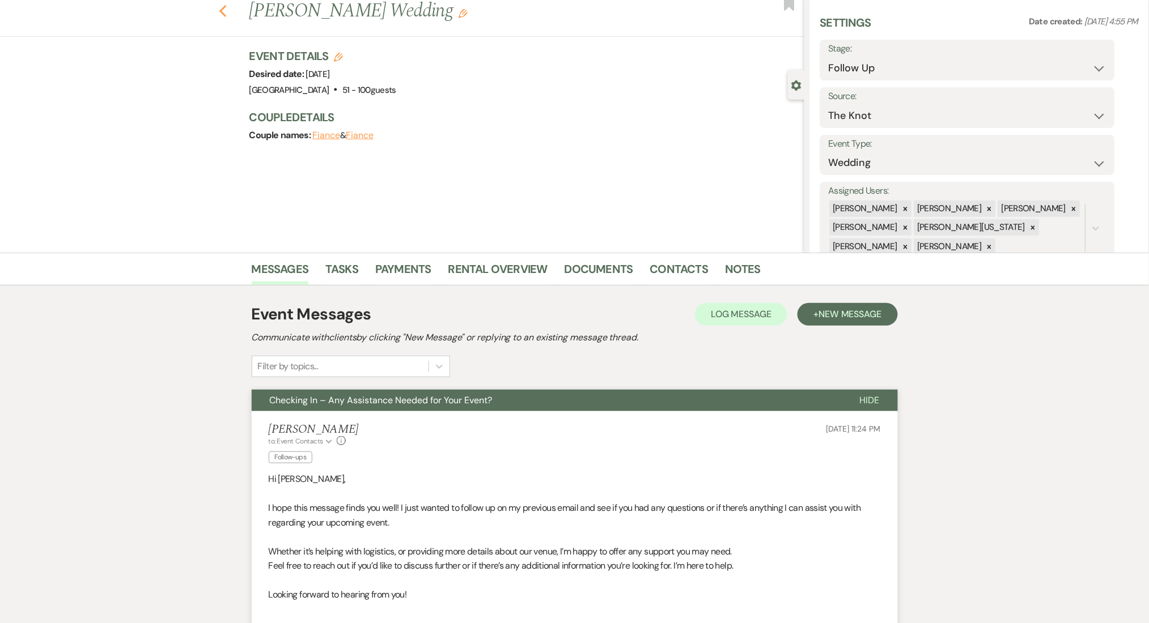
select select "9"
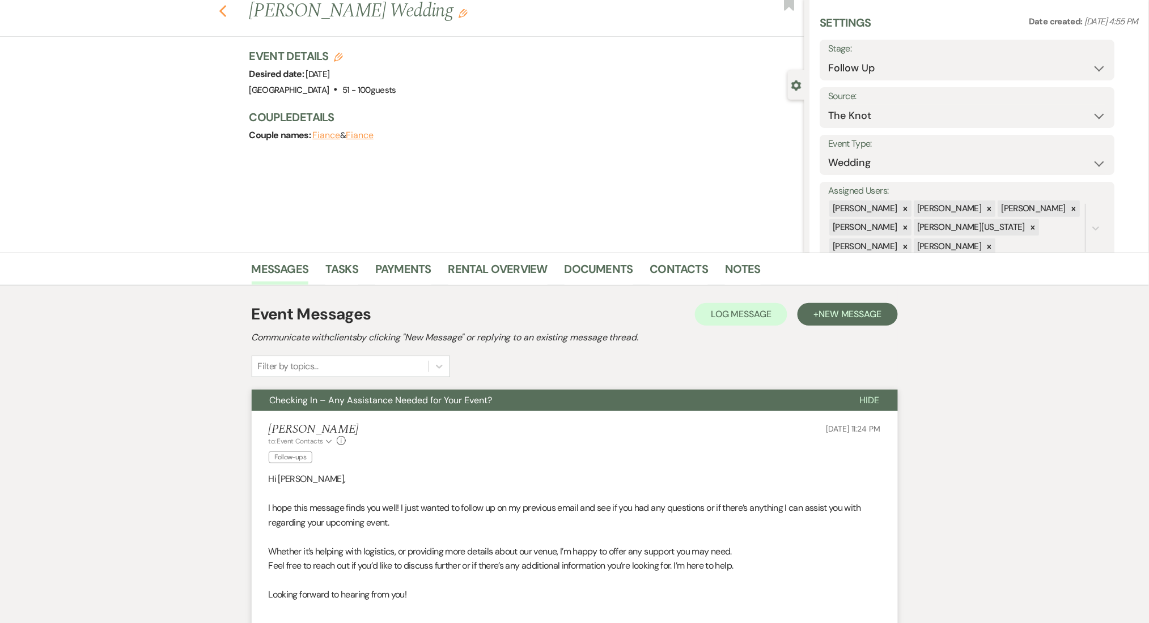
select select "9"
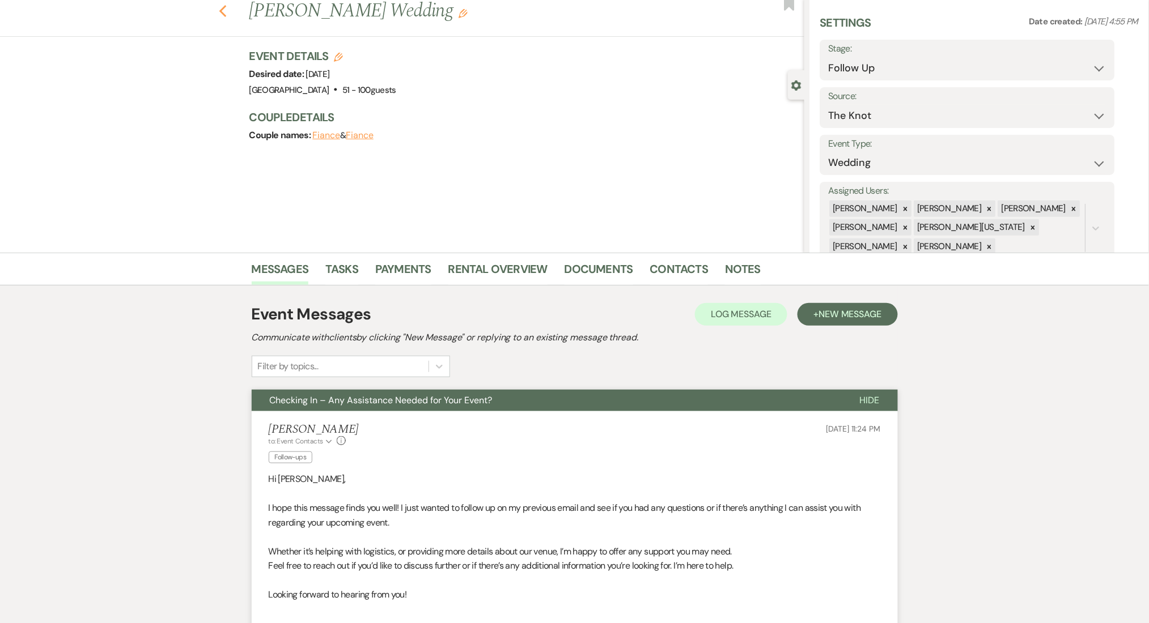
select select "9"
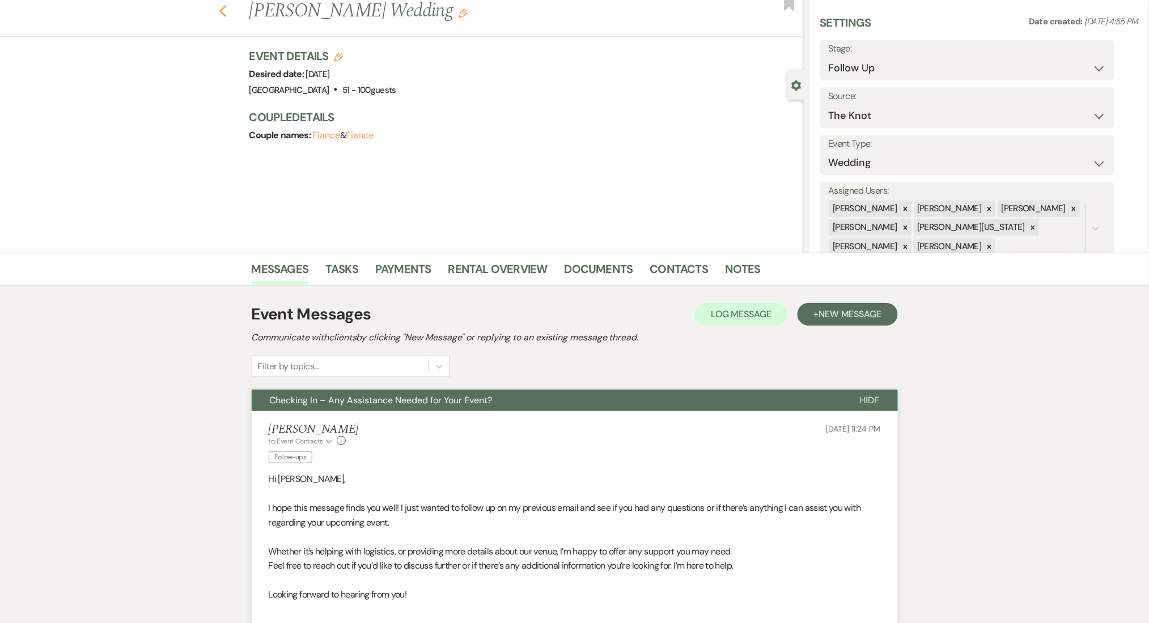
select select "9"
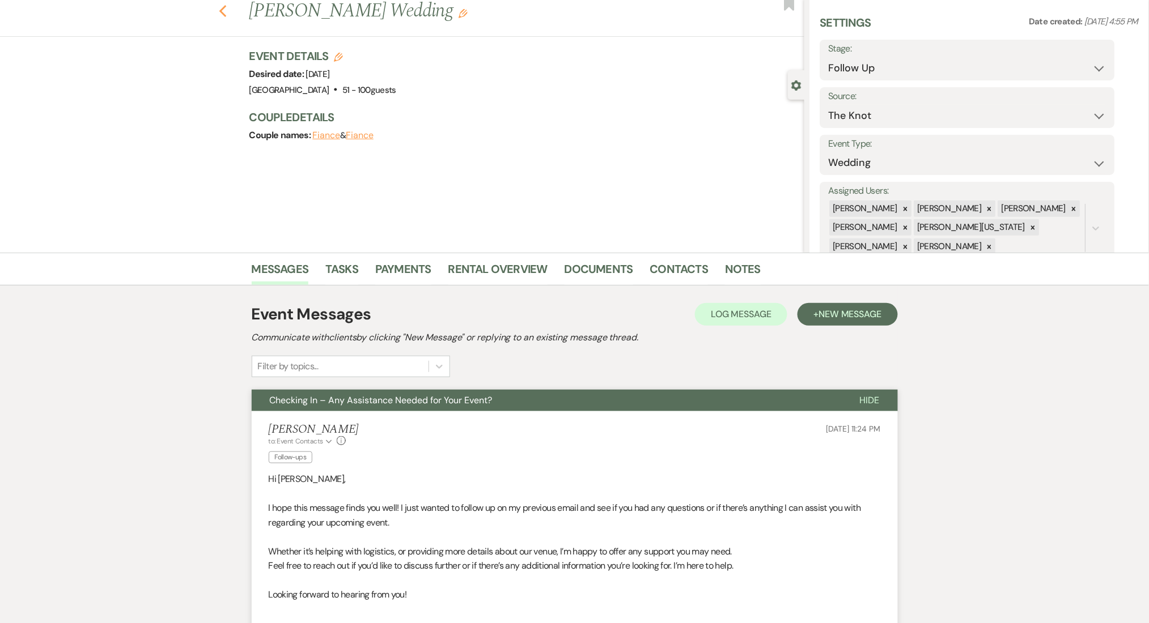
select select "9"
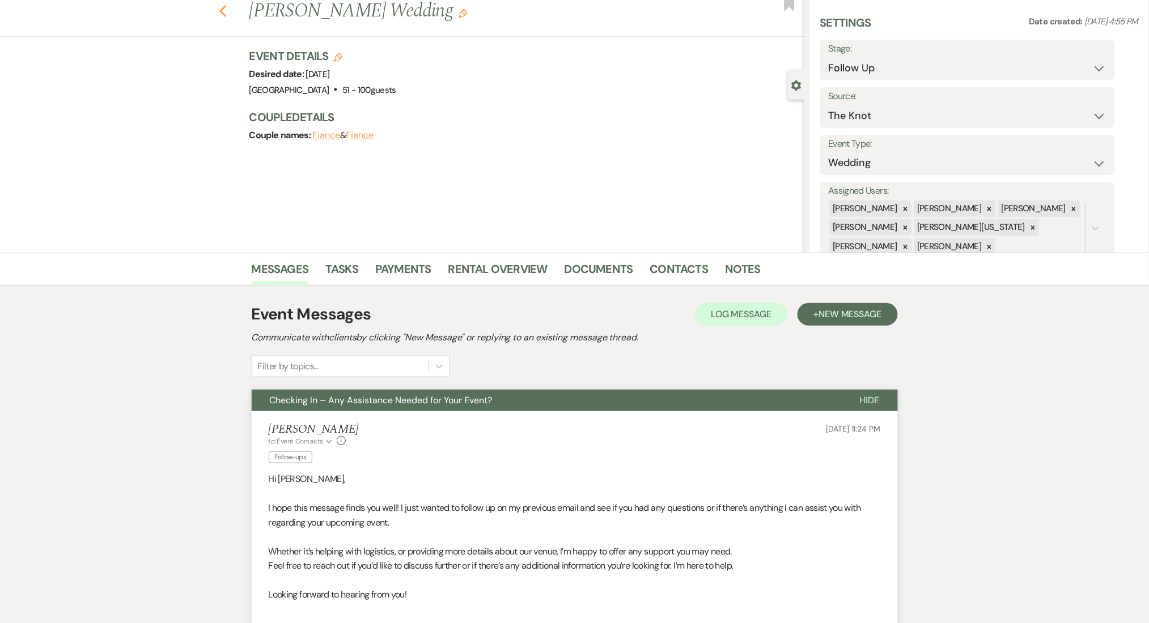
select select "9"
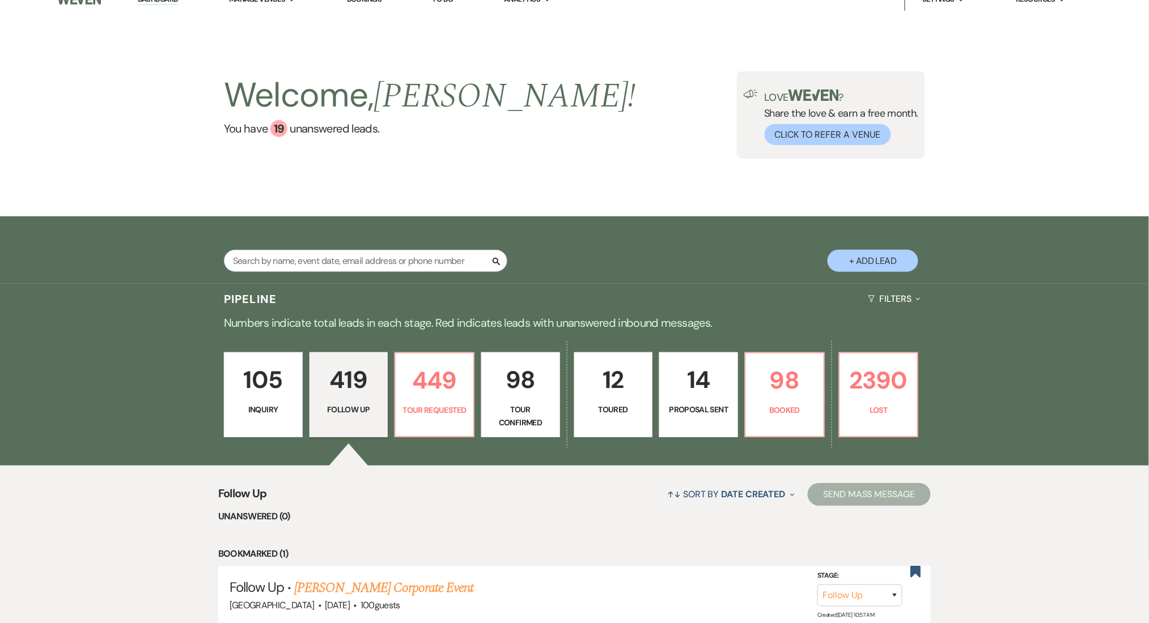
scroll to position [2, 0]
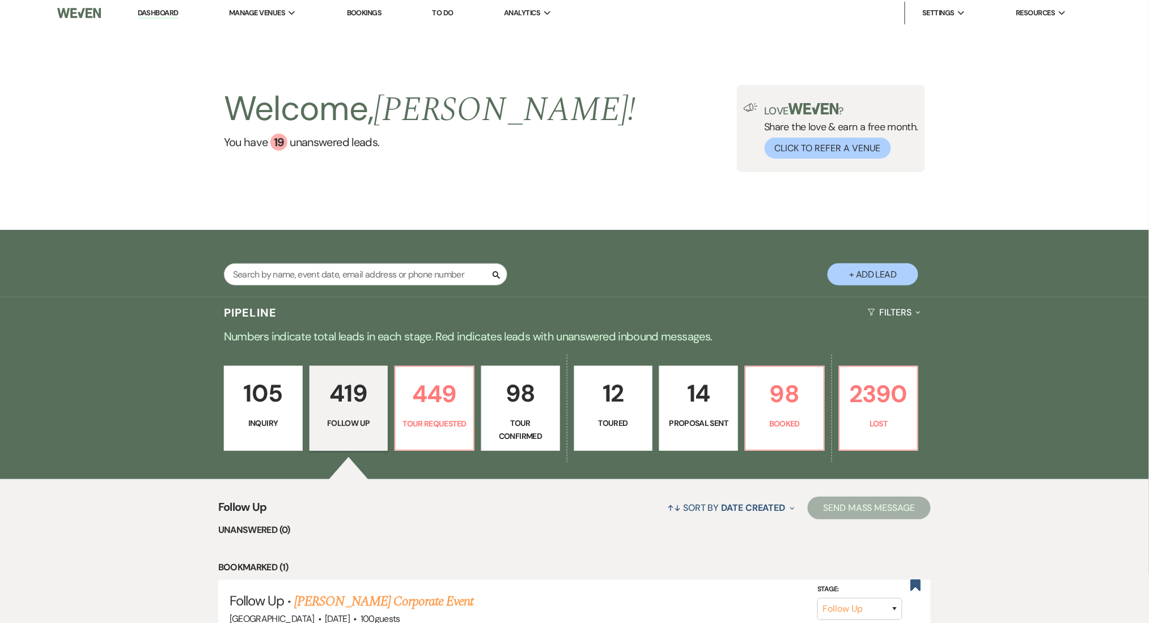
click at [143, 15] on link "Dashboard" at bounding box center [158, 13] width 41 height 11
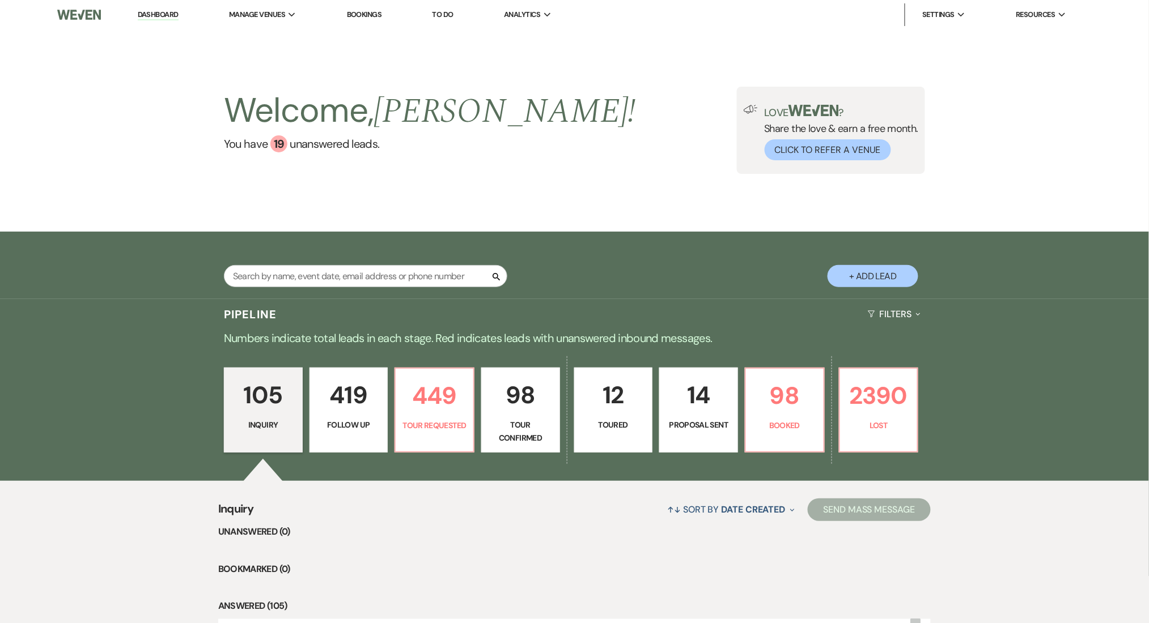
click at [355, 440] on link "419 Follow Up" at bounding box center [348, 410] width 79 height 85
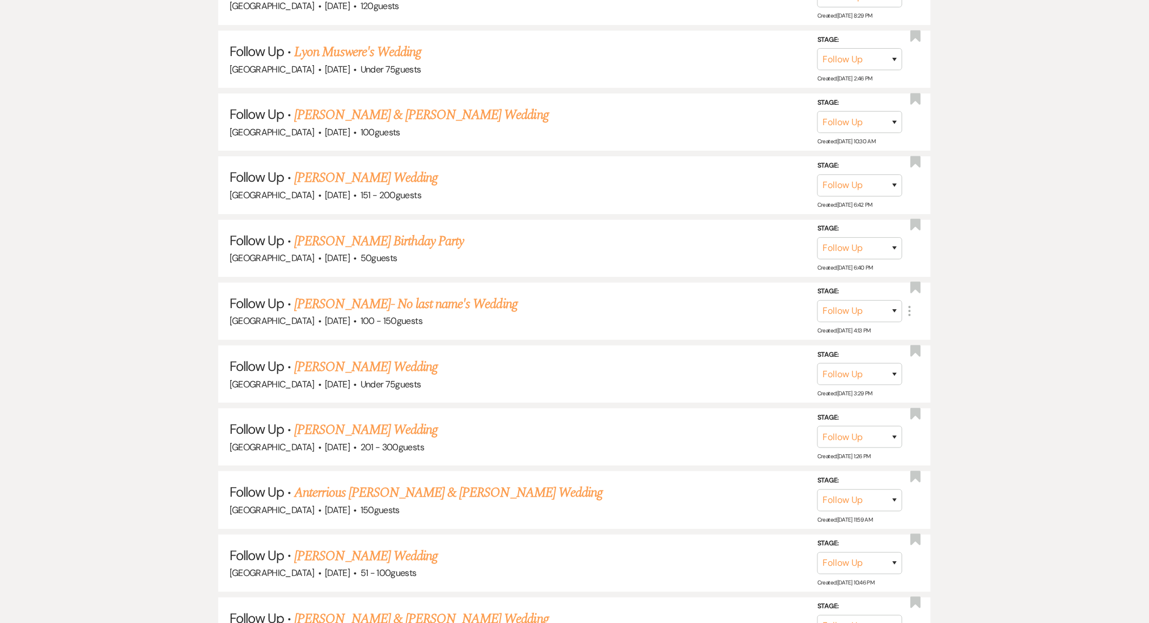
scroll to position [12655, 0]
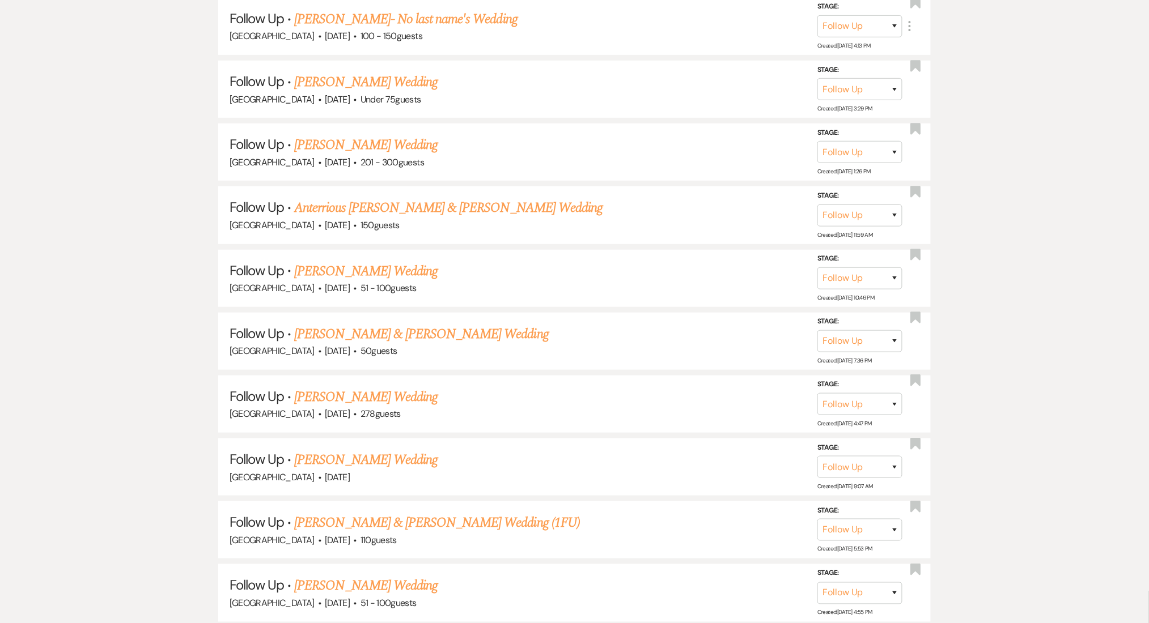
drag, startPoint x: 131, startPoint y: 302, endPoint x: 139, endPoint y: 271, distance: 32.0
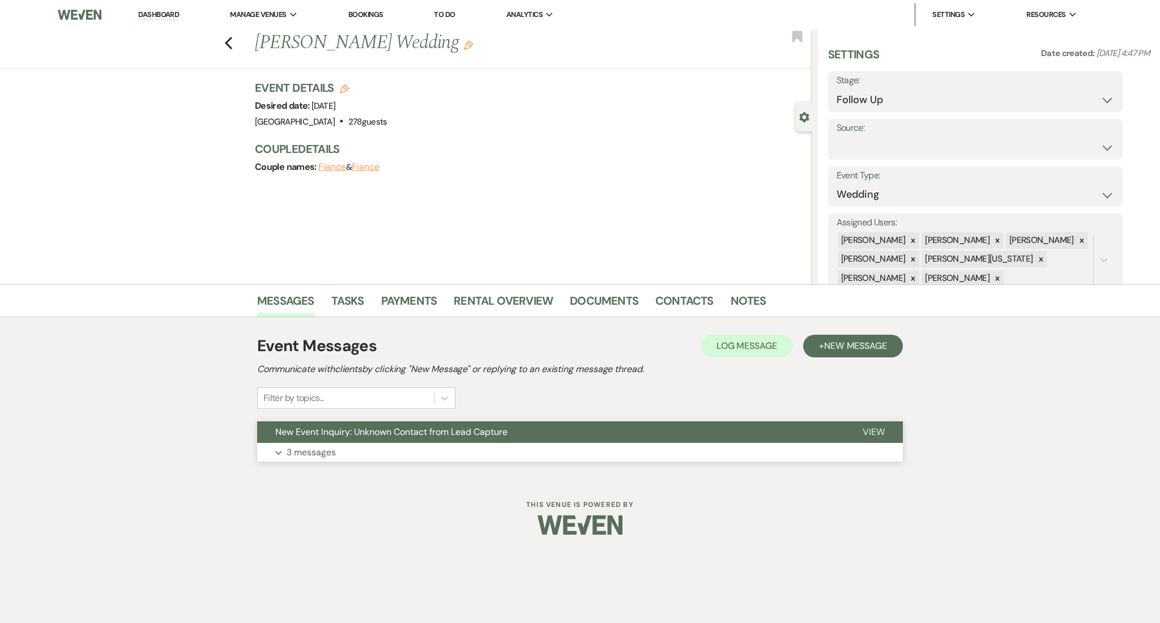
click at [386, 459] on button "Expand 3 messages" at bounding box center [580, 452] width 646 height 19
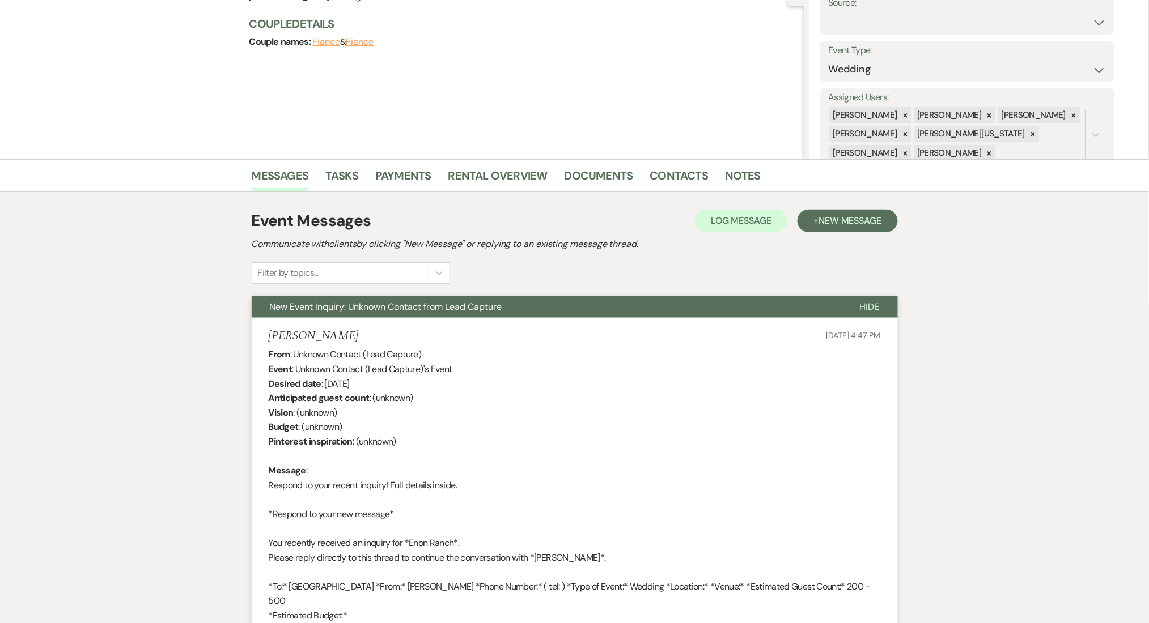
scroll to position [151, 0]
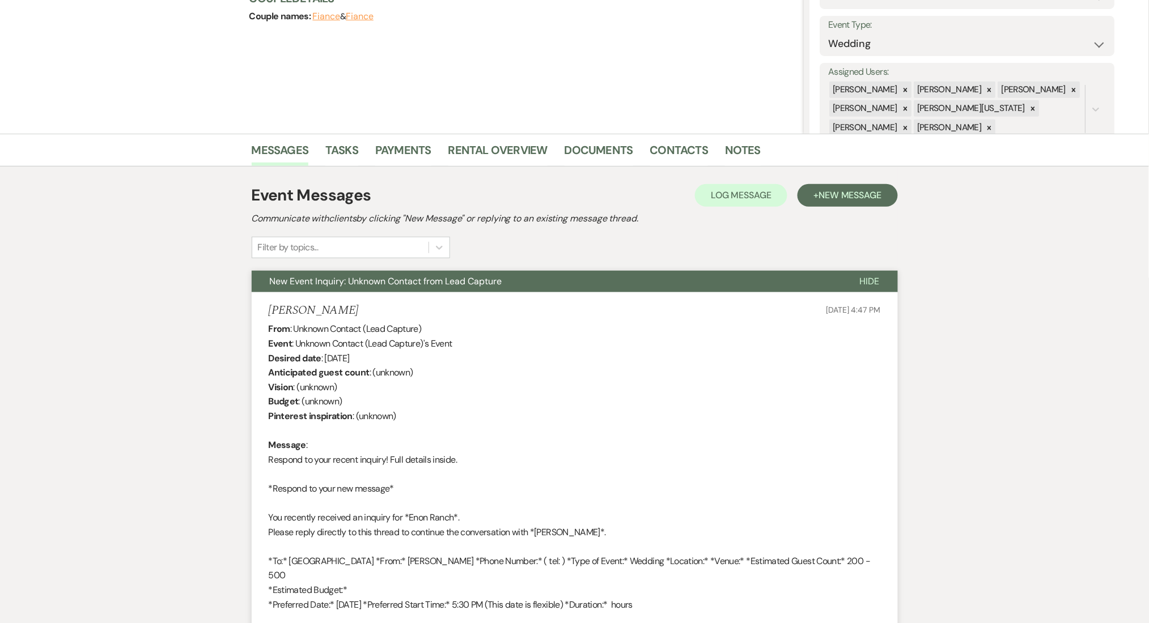
click at [312, 308] on h5 "[PERSON_NAME]" at bounding box center [314, 311] width 90 height 14
click at [312, 308] on h5 "Latha Varman" at bounding box center [314, 311] width 90 height 14
copy h5 "Varman"
drag, startPoint x: 359, startPoint y: 319, endPoint x: 357, endPoint y: 308, distance: 11.5
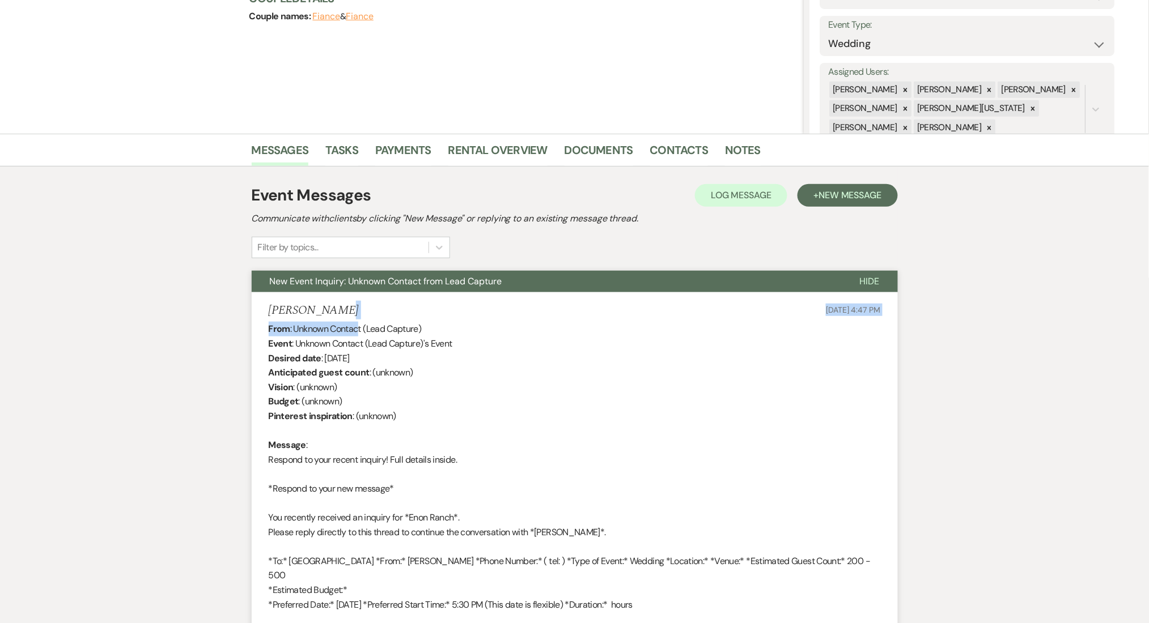
click at [345, 306] on div "Latha Varman Jun 25, 2025, 4:47 PM" at bounding box center [575, 311] width 612 height 14
drag, startPoint x: 346, startPoint y: 310, endPoint x: 266, endPoint y: 311, distance: 79.9
copy h5 "Latha Varman"
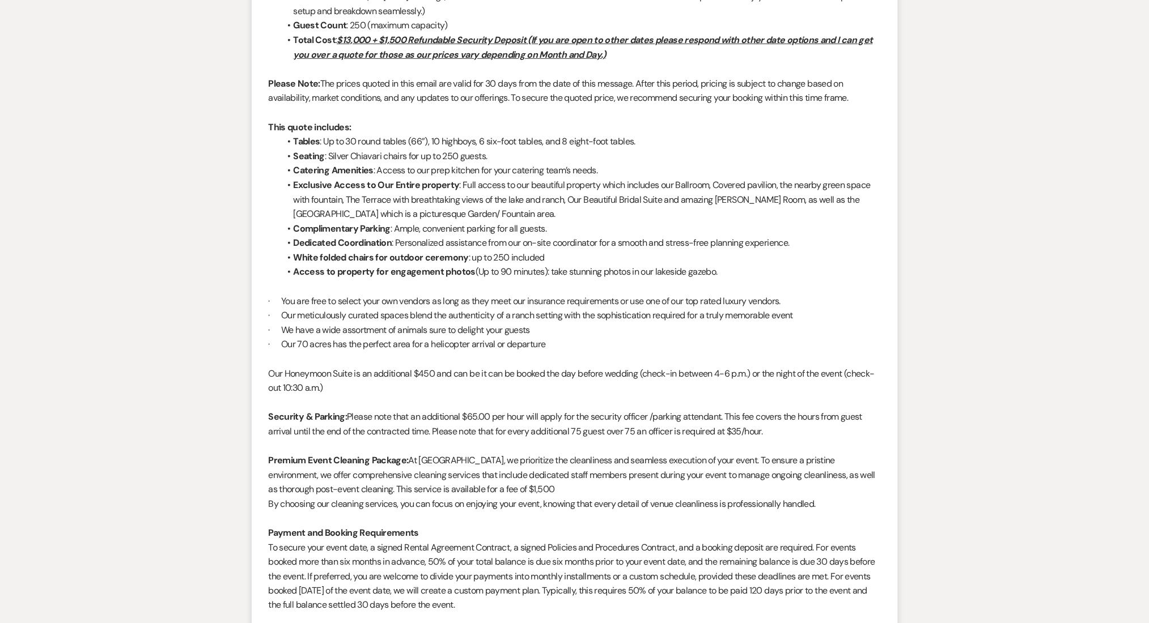
scroll to position [0, 0]
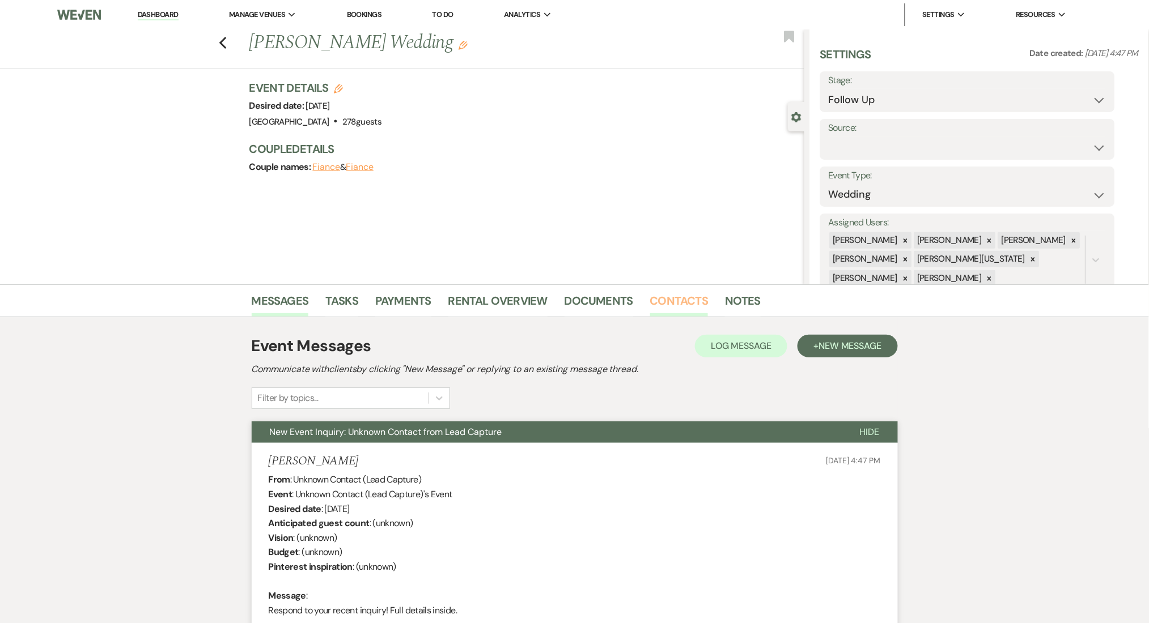
click at [691, 297] on link "Contacts" at bounding box center [679, 304] width 58 height 25
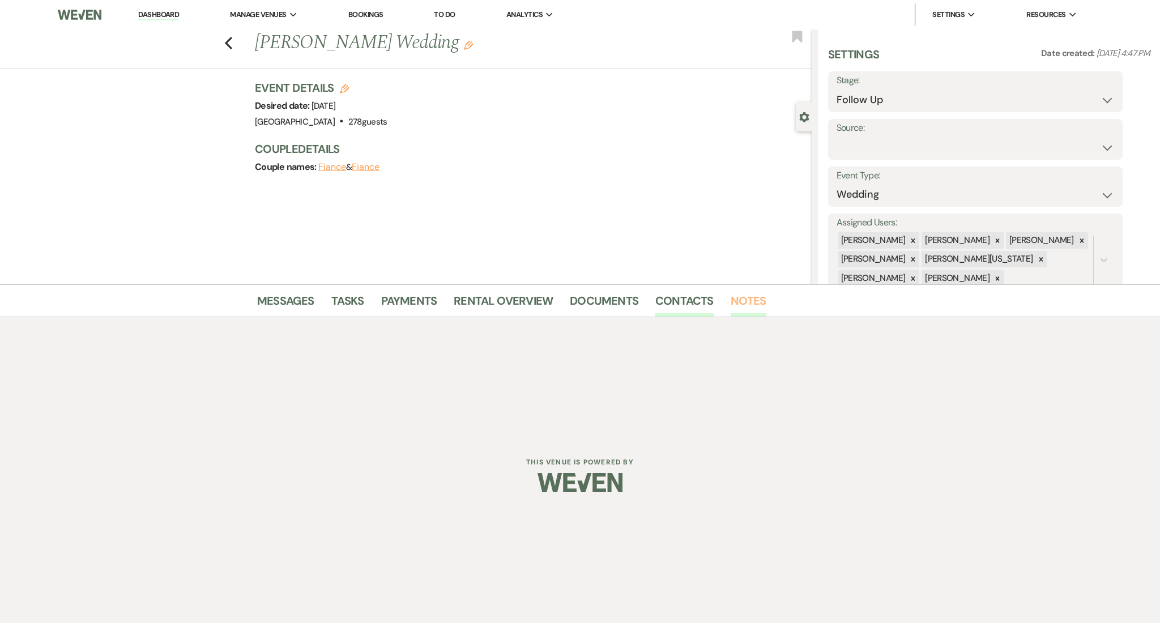
click at [755, 303] on link "Notes" at bounding box center [749, 304] width 36 height 25
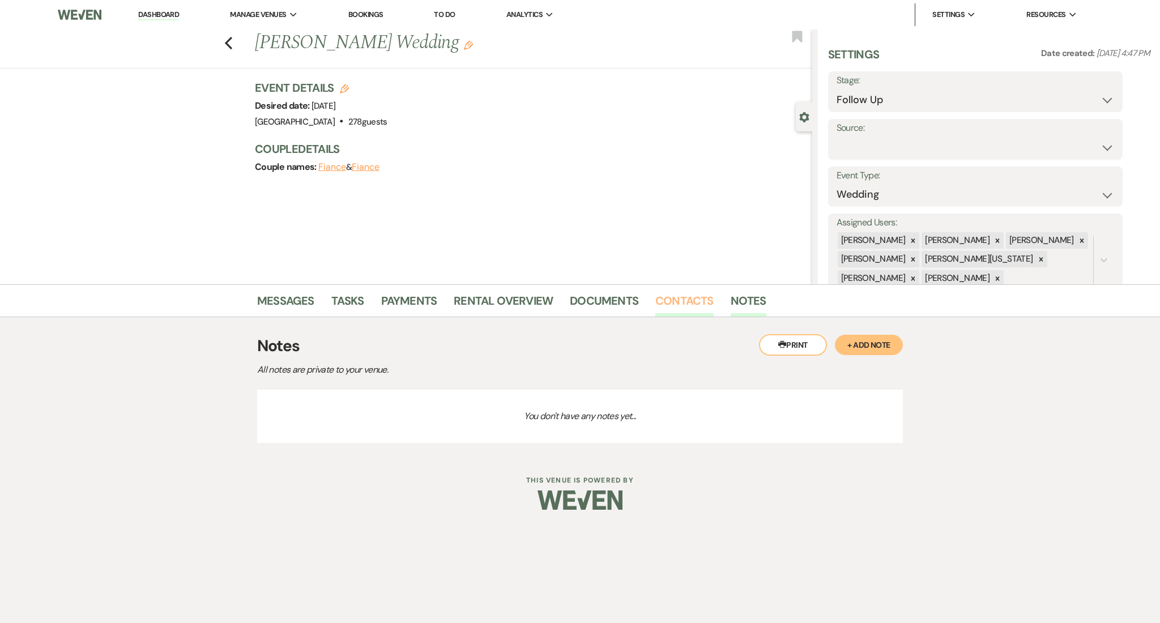
click at [694, 308] on link "Contacts" at bounding box center [685, 304] width 58 height 25
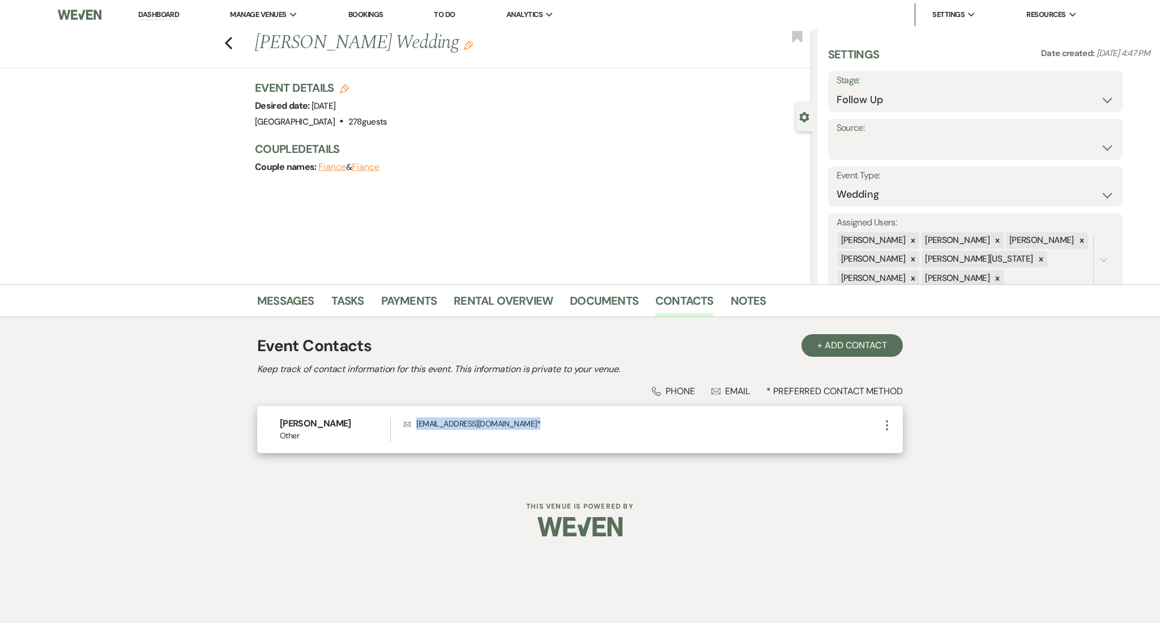
drag, startPoint x: 513, startPoint y: 424, endPoint x: 412, endPoint y: 428, distance: 100.9
click at [412, 428] on p "Envelope lathavarman@hotmail.com *" at bounding box center [642, 424] width 477 height 12
copy p "lathavarman@hotmail.com *"
click at [276, 292] on link "Messages" at bounding box center [285, 304] width 57 height 25
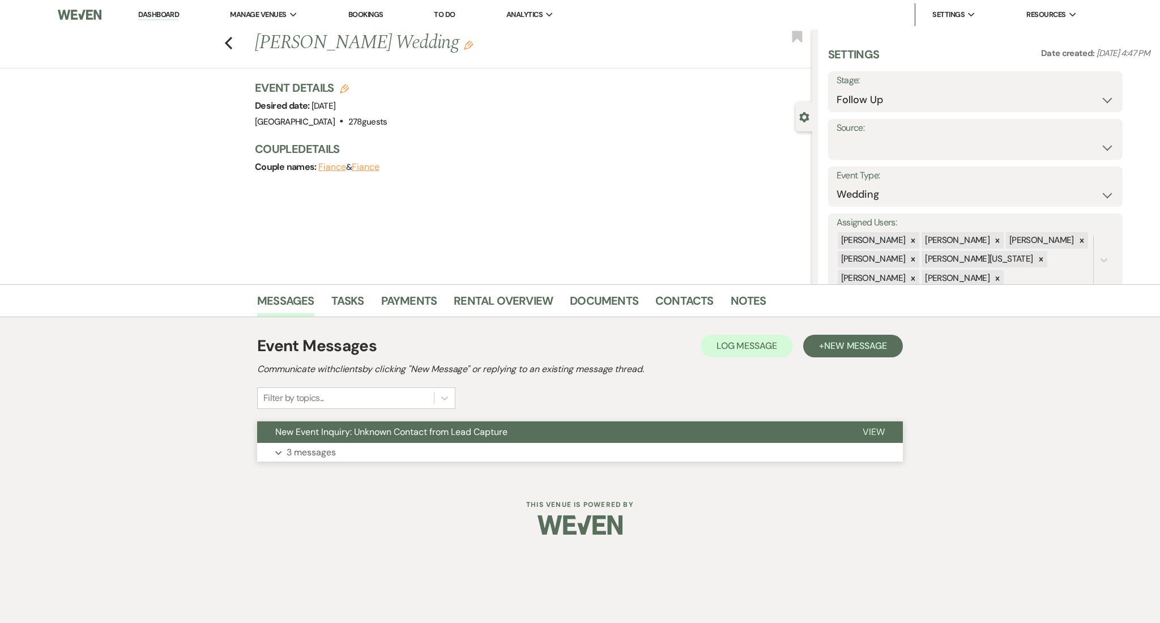
click at [312, 452] on p "3 messages" at bounding box center [311, 452] width 49 height 15
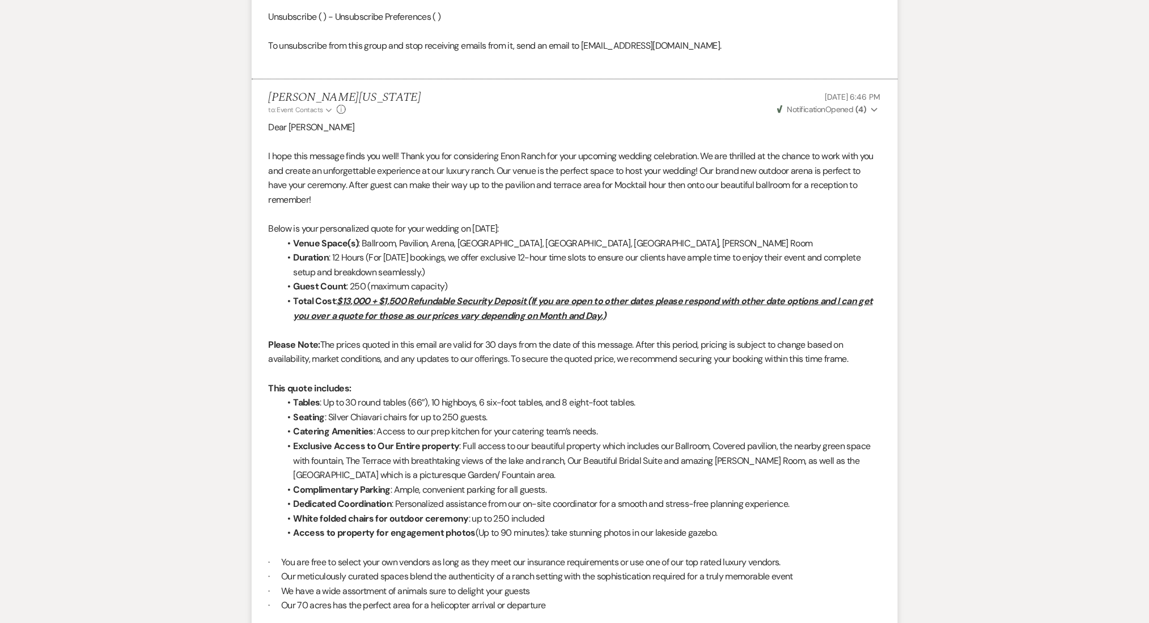
scroll to position [1662, 0]
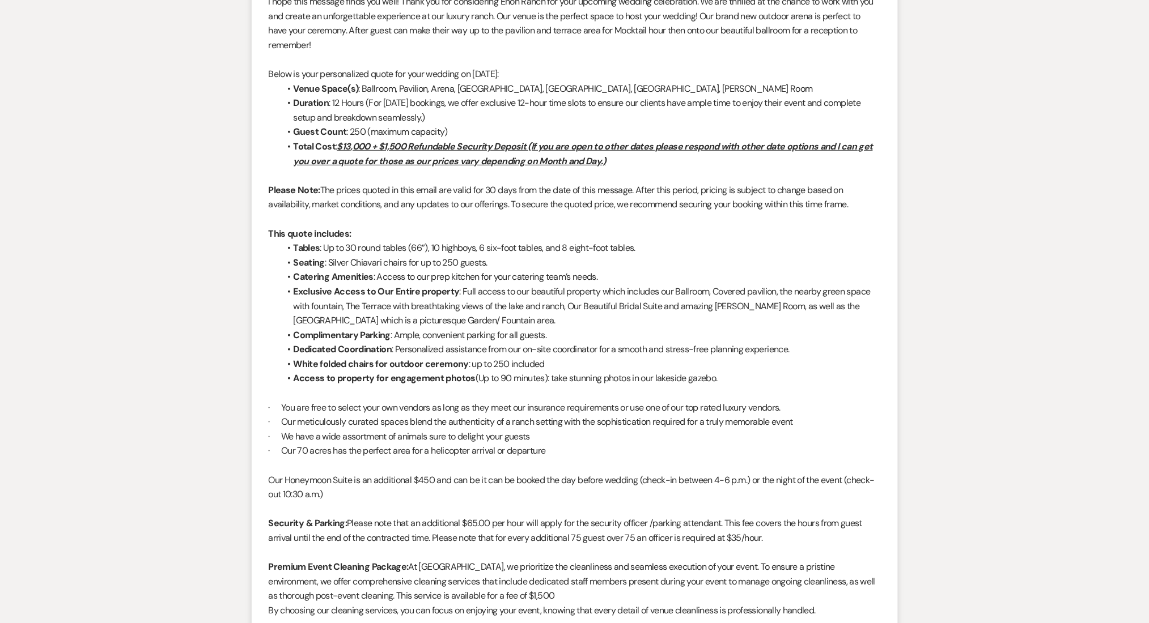
drag, startPoint x: 97, startPoint y: 367, endPoint x: 109, endPoint y: 432, distance: 65.7
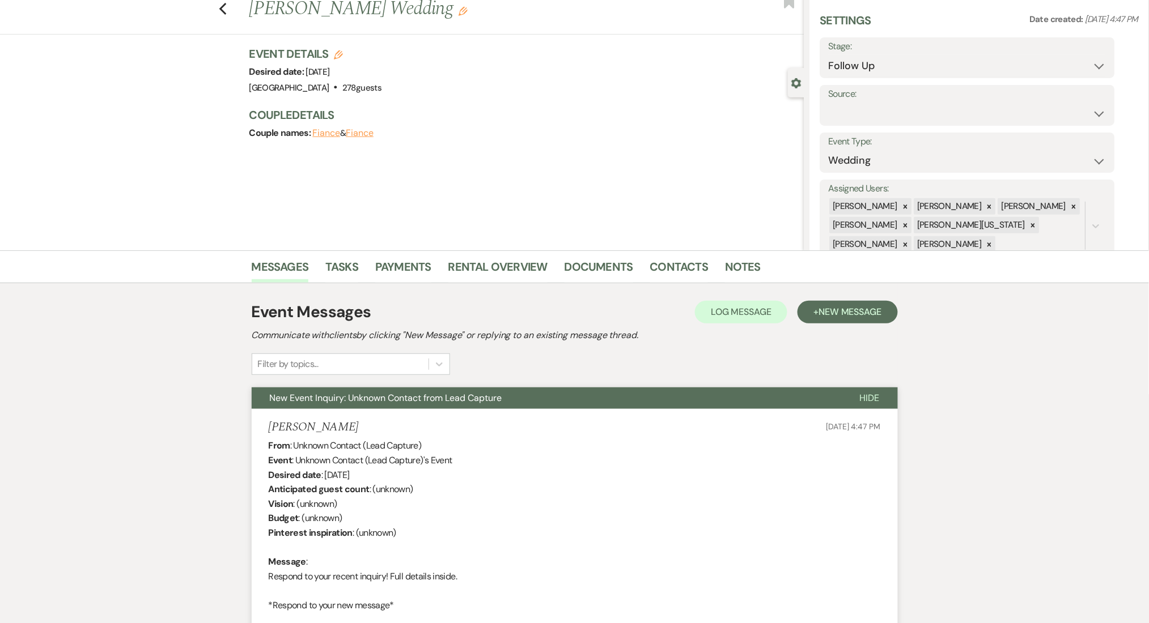
scroll to position [0, 0]
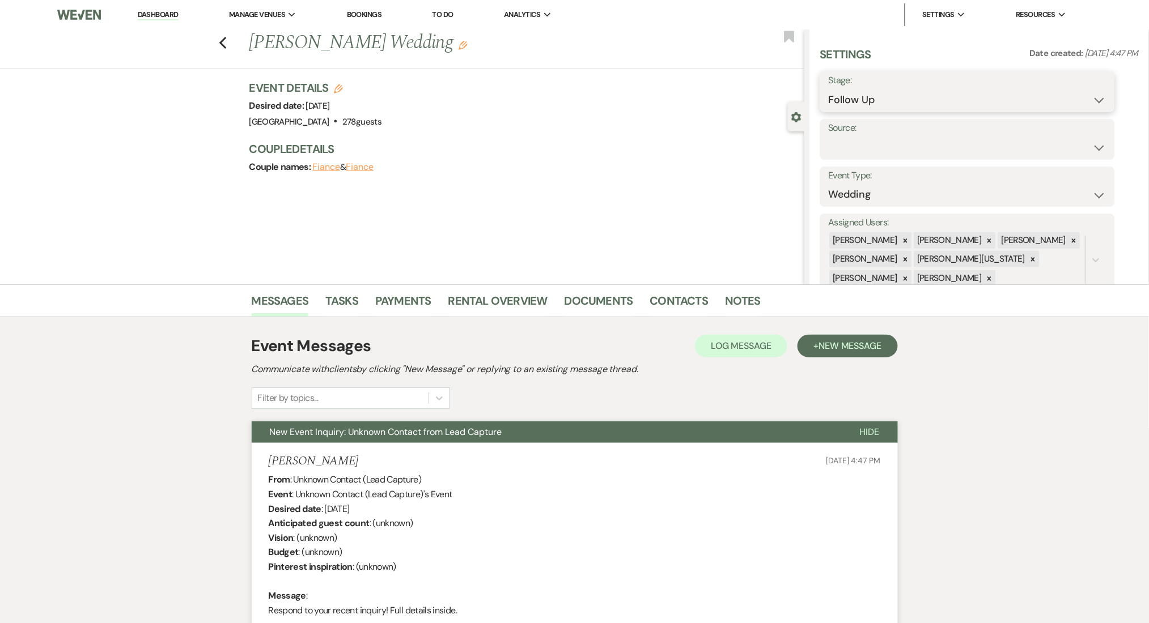
click at [899, 99] on select "Inquiry Follow Up Tour Requested Tour Confirmed Toured Proposal Sent Booked Lost" at bounding box center [967, 100] width 278 height 22
select select "1"
click at [828, 89] on select "Inquiry Follow Up Tour Requested Tour Confirmed Toured Proposal Sent Booked Lost" at bounding box center [967, 100] width 278 height 22
click at [1070, 92] on button "Save" at bounding box center [1083, 91] width 64 height 23
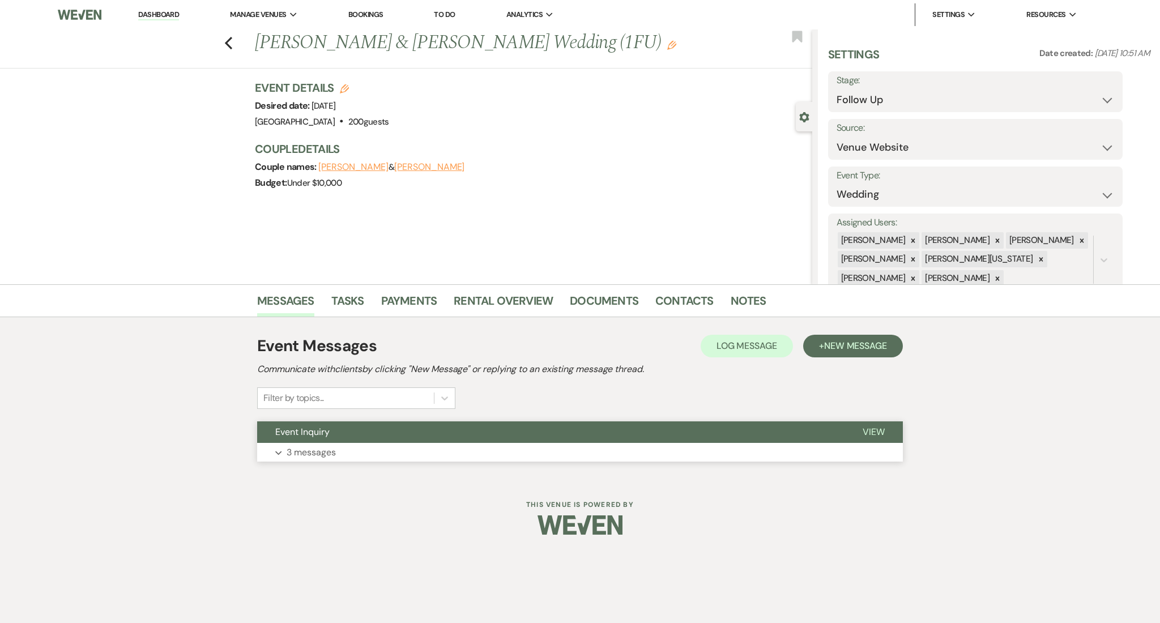
click at [337, 460] on button "Expand 3 messages" at bounding box center [580, 452] width 646 height 19
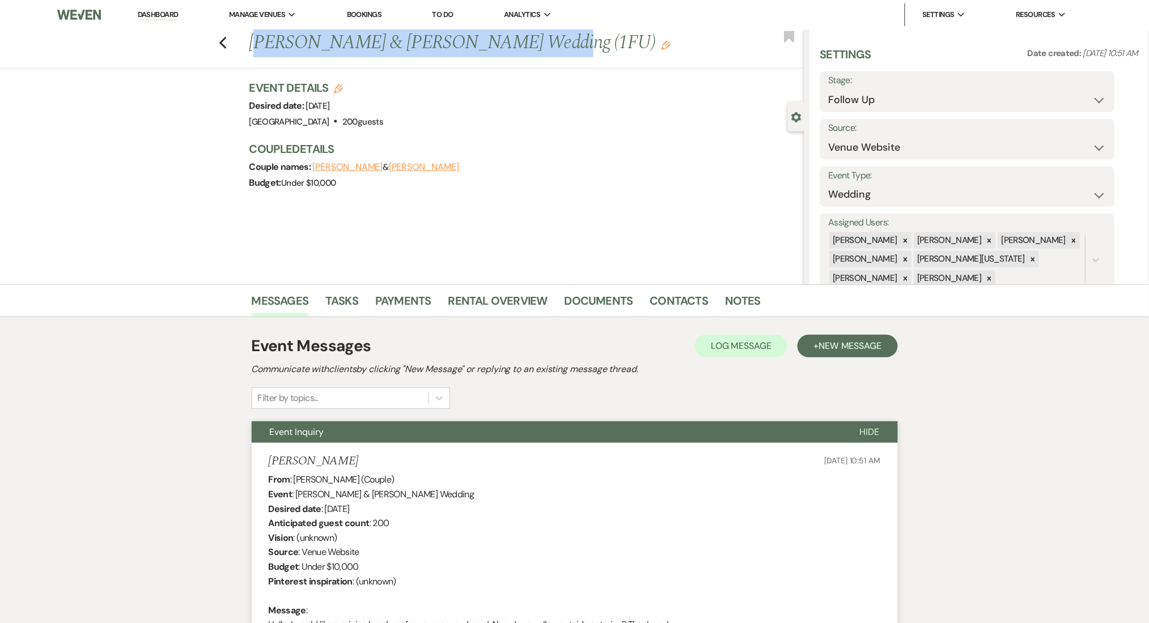
drag, startPoint x: 266, startPoint y: 40, endPoint x: 514, endPoint y: 40, distance: 248.7
click at [514, 40] on h1 "[PERSON_NAME] & [PERSON_NAME] Wedding (1FU) Edit" at bounding box center [469, 42] width 440 height 27
copy h1 "[PERSON_NAME] & [PERSON_NAME]"
click at [667, 308] on link "Contacts" at bounding box center [679, 304] width 58 height 25
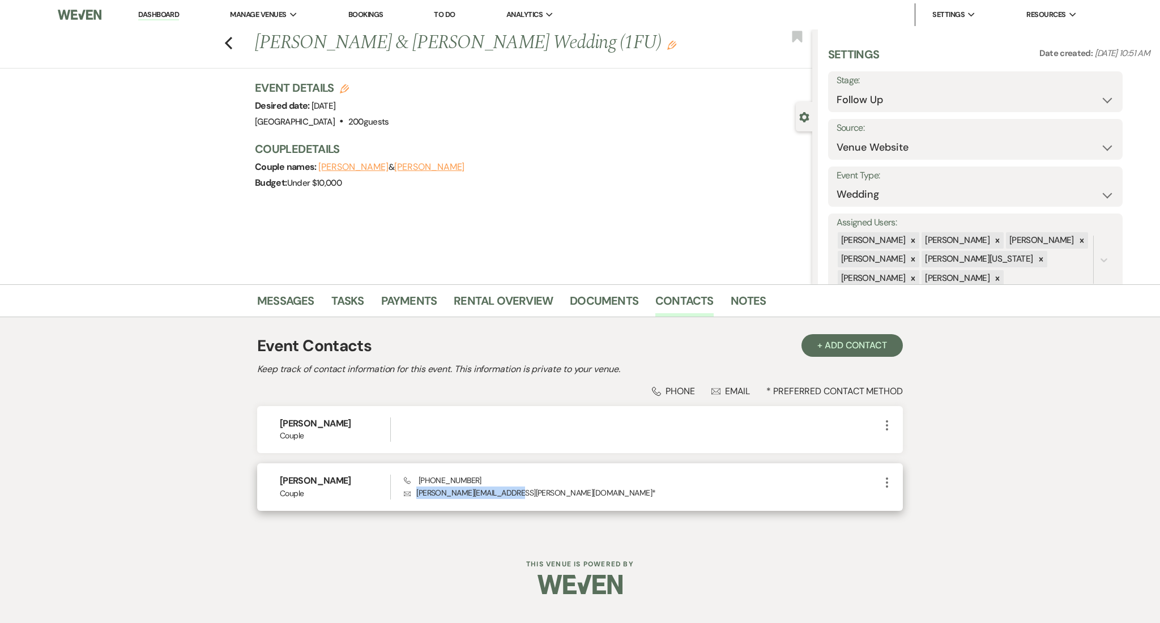
drag, startPoint x: 507, startPoint y: 492, endPoint x: 417, endPoint y: 494, distance: 89.5
click at [417, 494] on p "Envelope [EMAIL_ADDRESS][PERSON_NAME][DOMAIN_NAME] *" at bounding box center [642, 493] width 477 height 12
copy p "[PERSON_NAME][EMAIL_ADDRESS][PERSON_NAME][DOMAIN_NAME]"
drag, startPoint x: 466, startPoint y: 479, endPoint x: 450, endPoint y: 479, distance: 15.9
click at [450, 479] on span "Phone [PHONE_NUMBER]" at bounding box center [443, 480] width 78 height 10
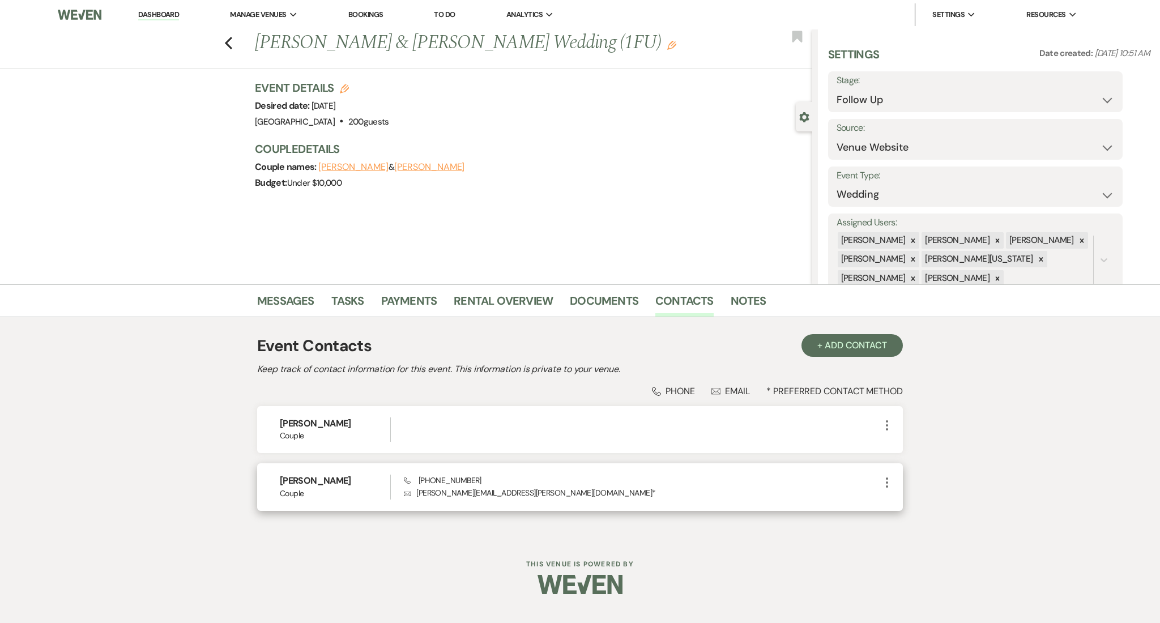
drag, startPoint x: 487, startPoint y: 486, endPoint x: 487, endPoint y: 474, distance: 11.3
click at [487, 485] on div "Phone [PHONE_NUMBER] Envelope [EMAIL_ADDRESS][PERSON_NAME][DOMAIN_NAME] *" at bounding box center [642, 487] width 477 height 24
drag, startPoint x: 487, startPoint y: 474, endPoint x: 420, endPoint y: 478, distance: 67.5
click at [420, 478] on div "Phone [PHONE_NUMBER] Envelope [EMAIL_ADDRESS][PERSON_NAME][DOMAIN_NAME] *" at bounding box center [642, 487] width 477 height 24
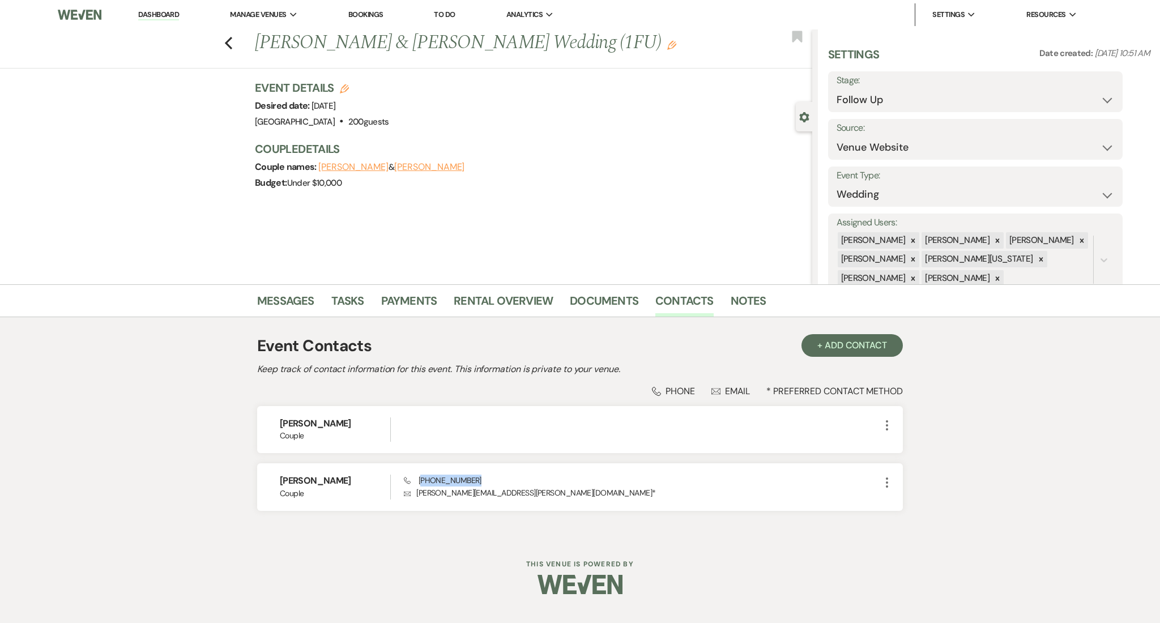
copy span "678) 548-9663"
click at [269, 300] on link "Messages" at bounding box center [285, 304] width 57 height 25
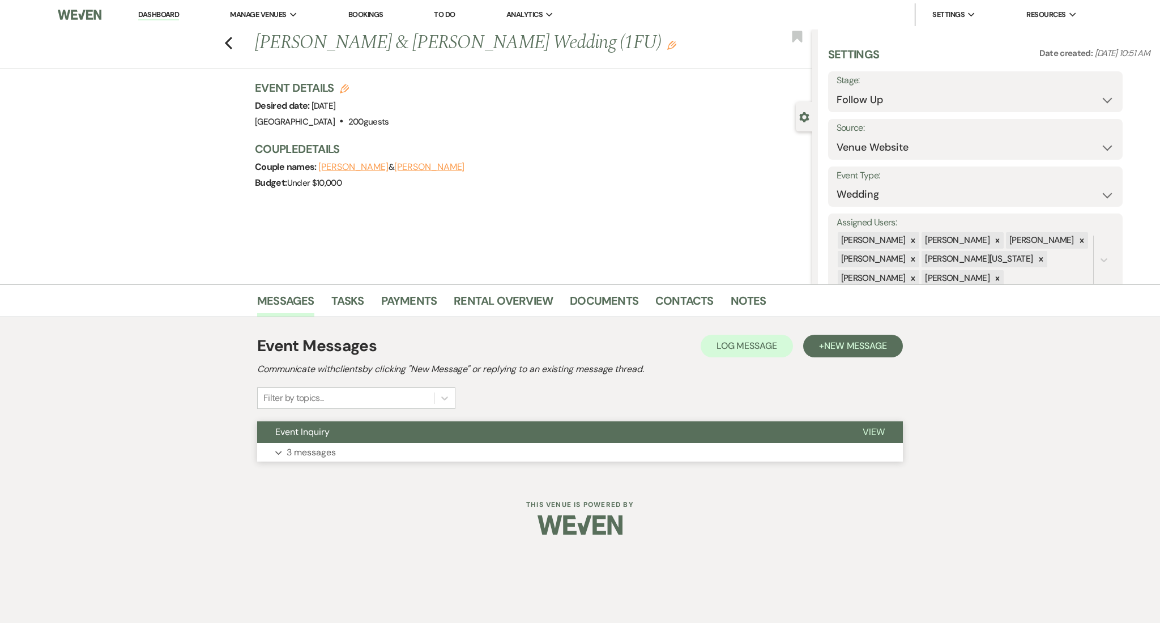
click at [366, 446] on button "Expand 3 messages" at bounding box center [580, 452] width 646 height 19
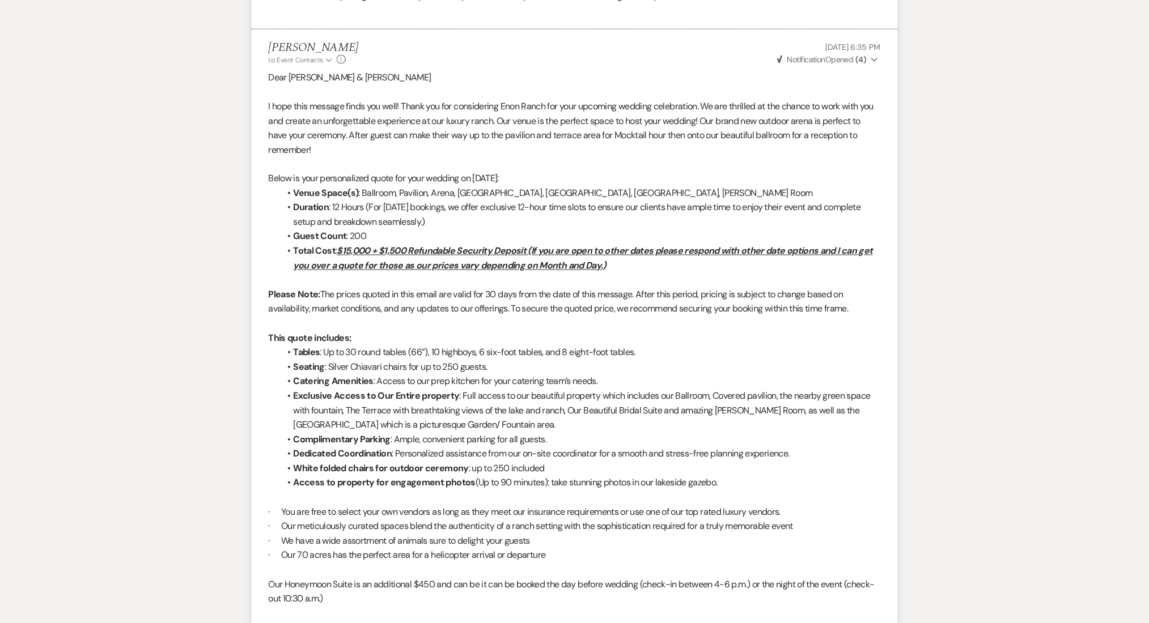
scroll to position [251, 0]
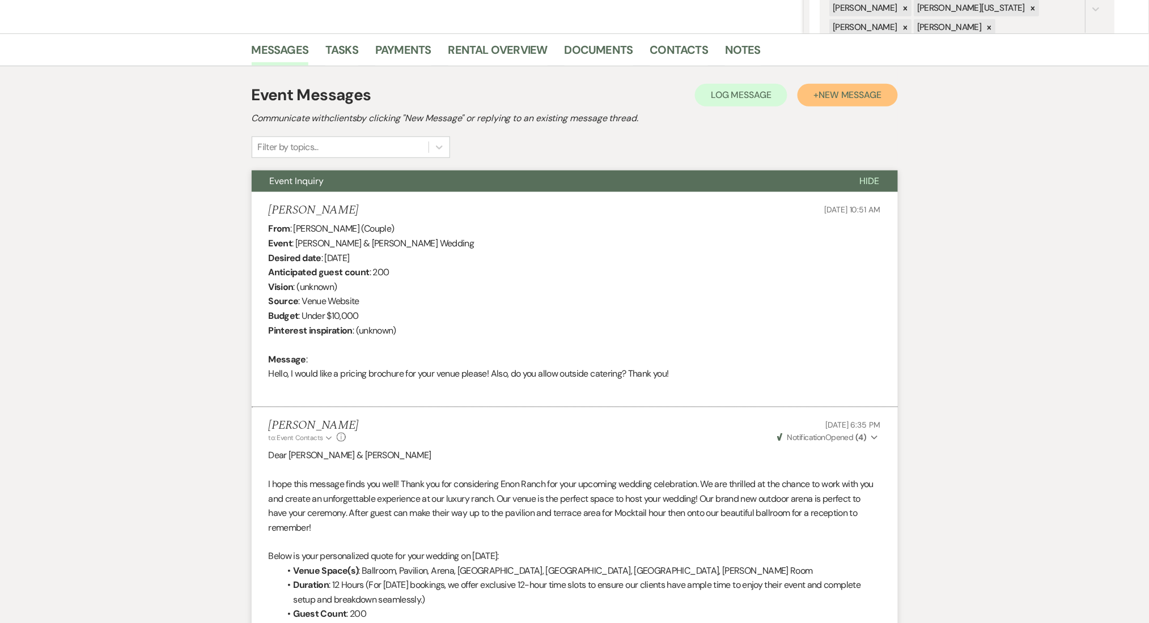
click at [824, 93] on span "New Message" at bounding box center [849, 95] width 63 height 12
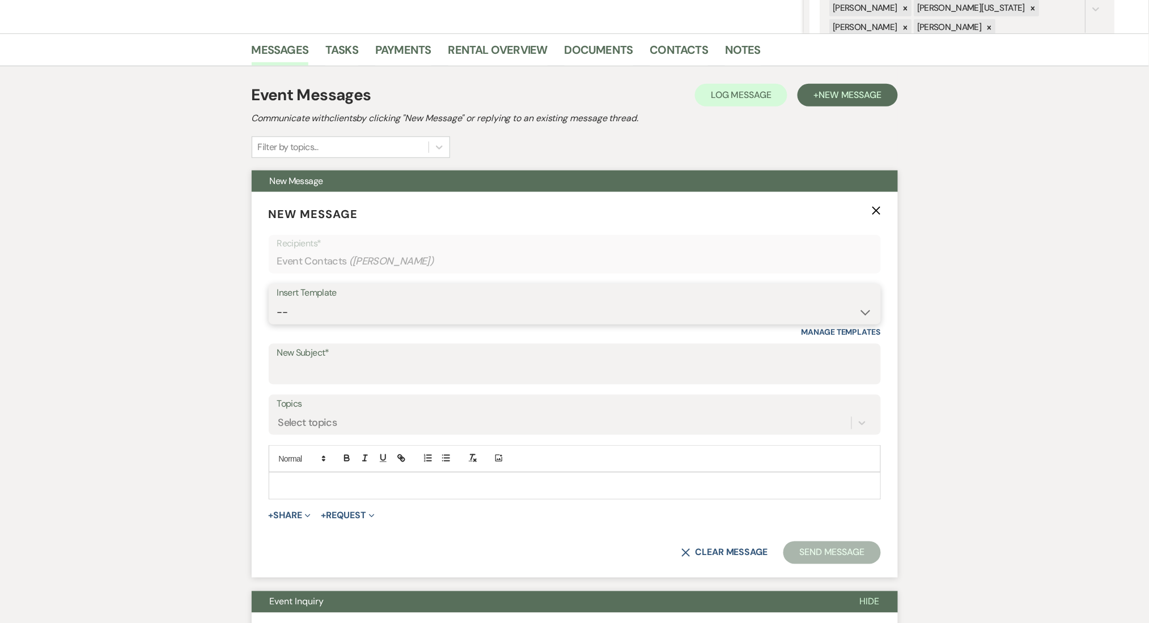
click at [345, 309] on select "-- Inquiry Follow Up Email #2 Contract Sending Template Payment Template Rental…" at bounding box center [574, 312] width 595 height 22
select select "4434"
click at [277, 301] on select "-- Inquiry Follow Up Email #2 Contract Sending Template Payment Template Rental…" at bounding box center [574, 312] width 595 height 22
type input "Enon Ranch Quote Follow up"
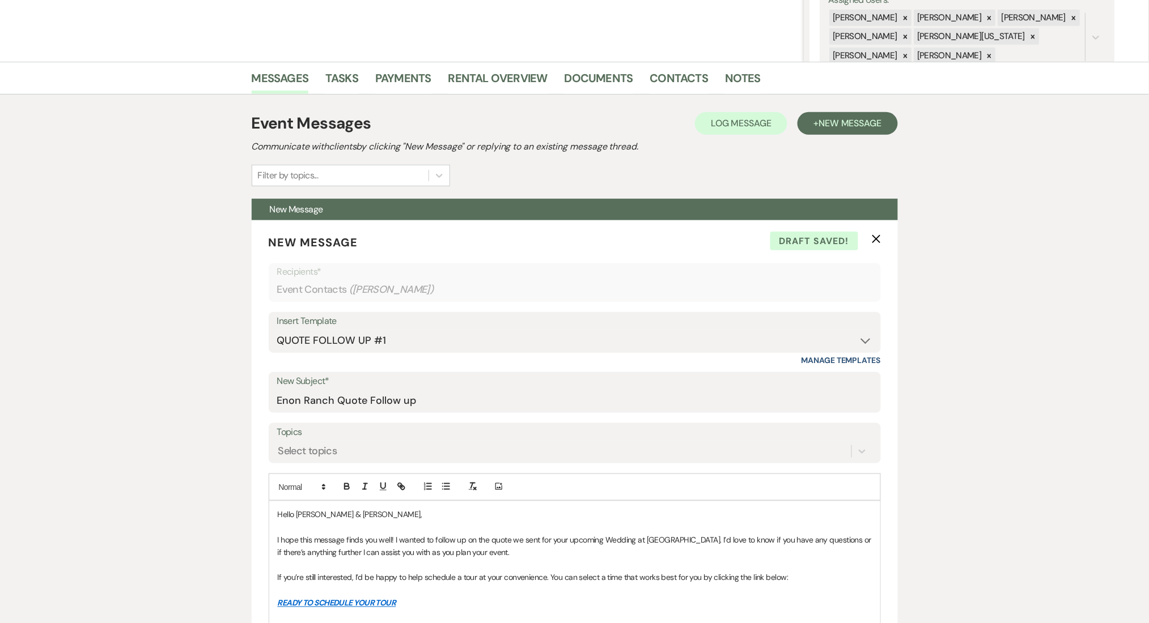
scroll to position [227, 0]
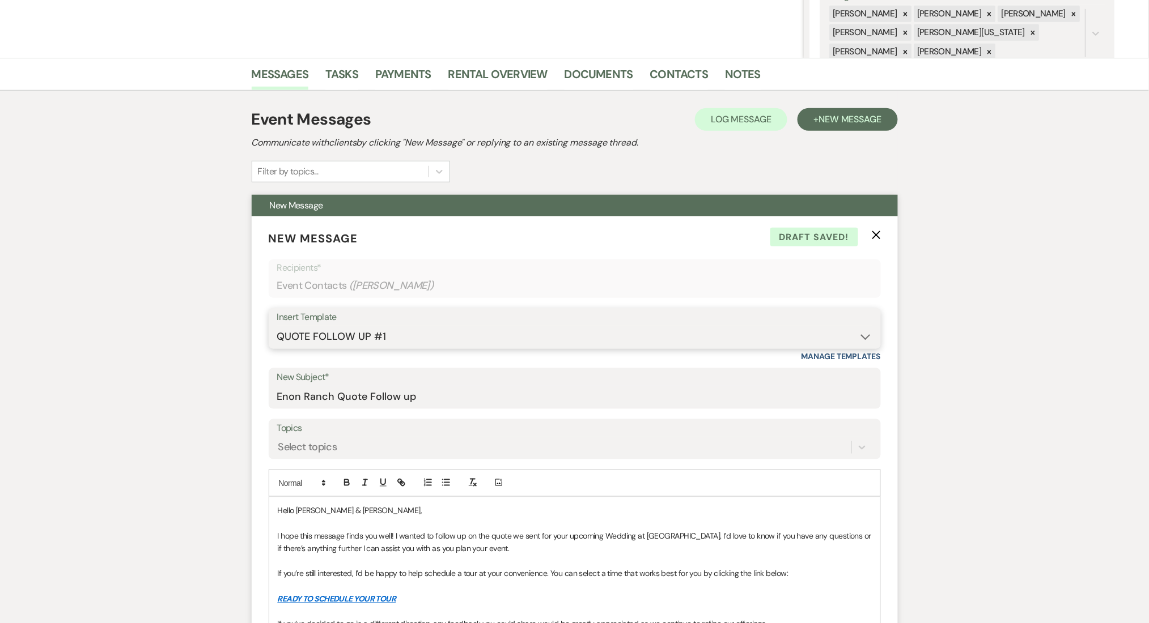
click at [360, 345] on select "-- Inquiry Follow Up Email #2 Contract Sending Template Payment Template Rental…" at bounding box center [574, 337] width 595 height 22
select select "4603"
click at [277, 326] on select "-- Inquiry Follow Up Email #2 Contract Sending Template Payment Template Rental…" at bounding box center [574, 337] width 595 height 22
type input "Checking In – Any Assistance Needed for Your Event?"
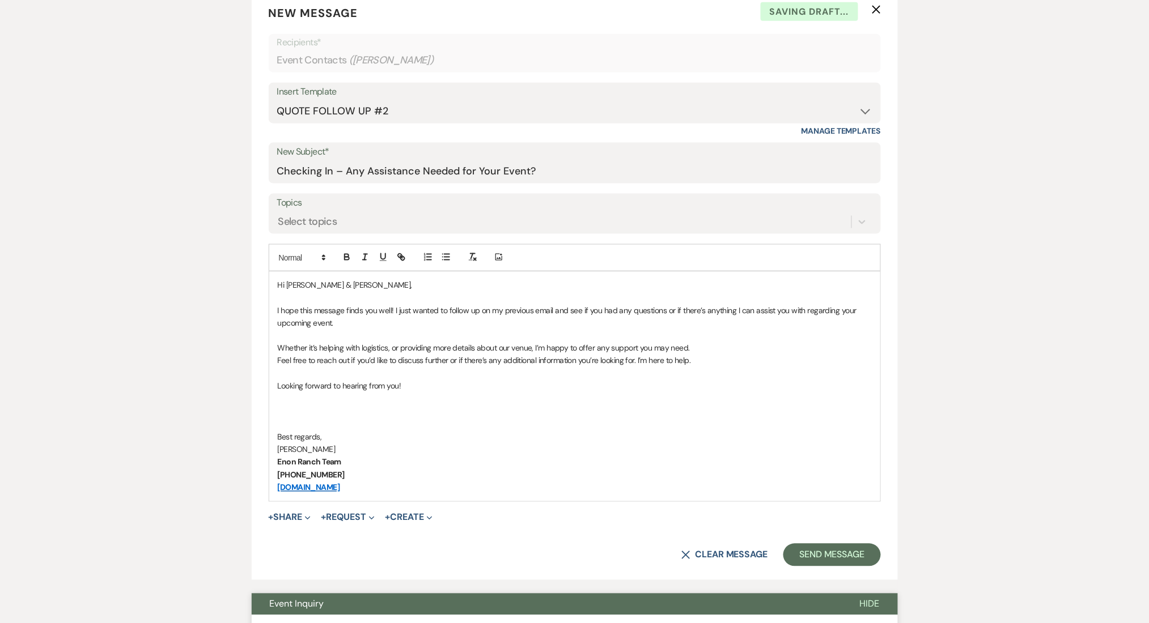
scroll to position [453, 0]
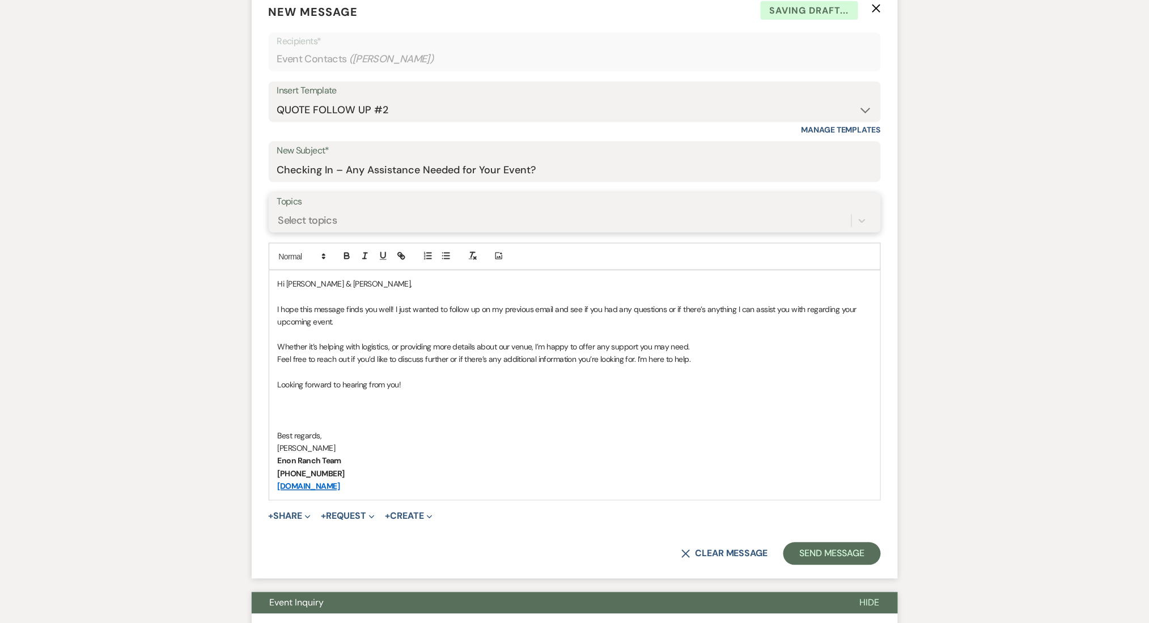
click at [347, 219] on div "Select topics" at bounding box center [564, 221] width 574 height 20
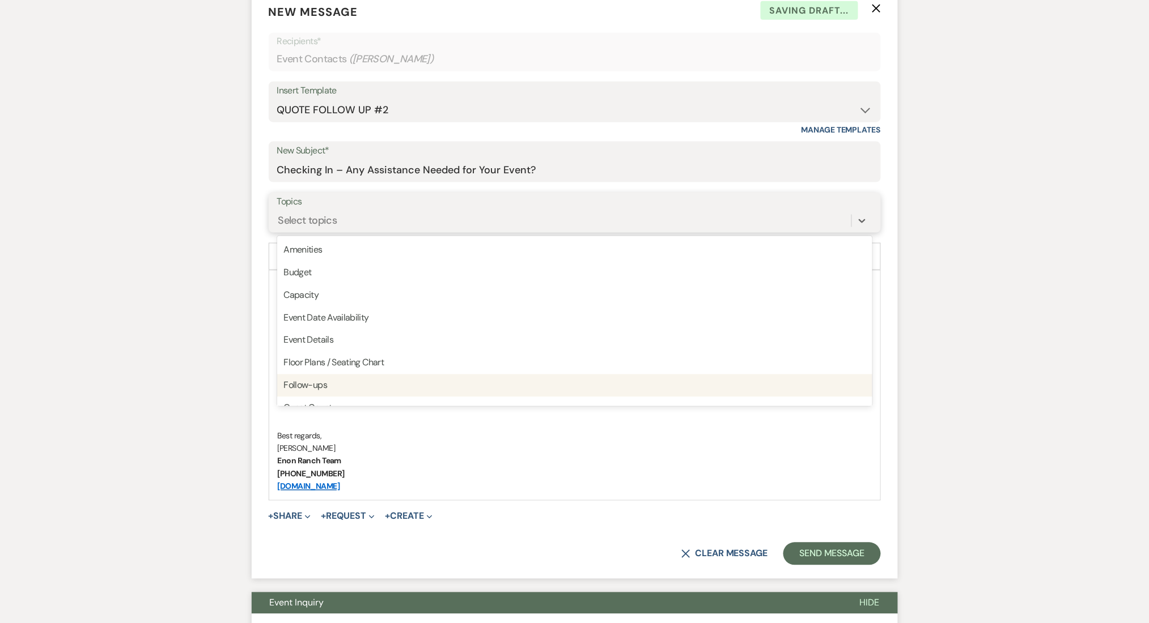
click at [324, 382] on div "Follow-ups" at bounding box center [574, 386] width 595 height 23
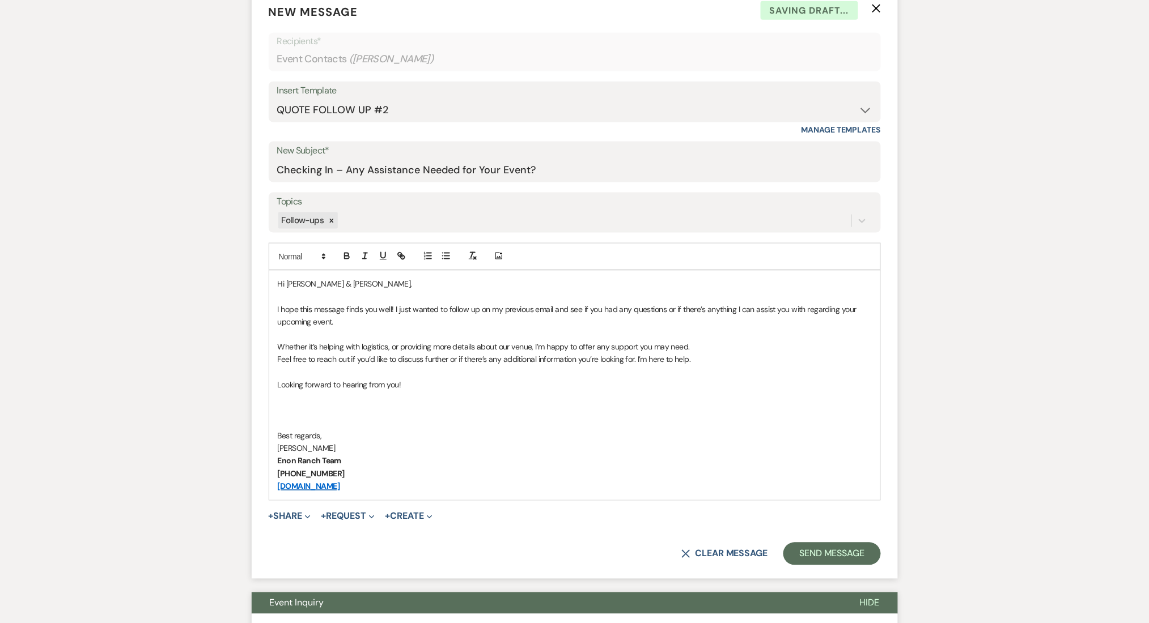
click at [845, 545] on button "Send Message" at bounding box center [831, 554] width 97 height 23
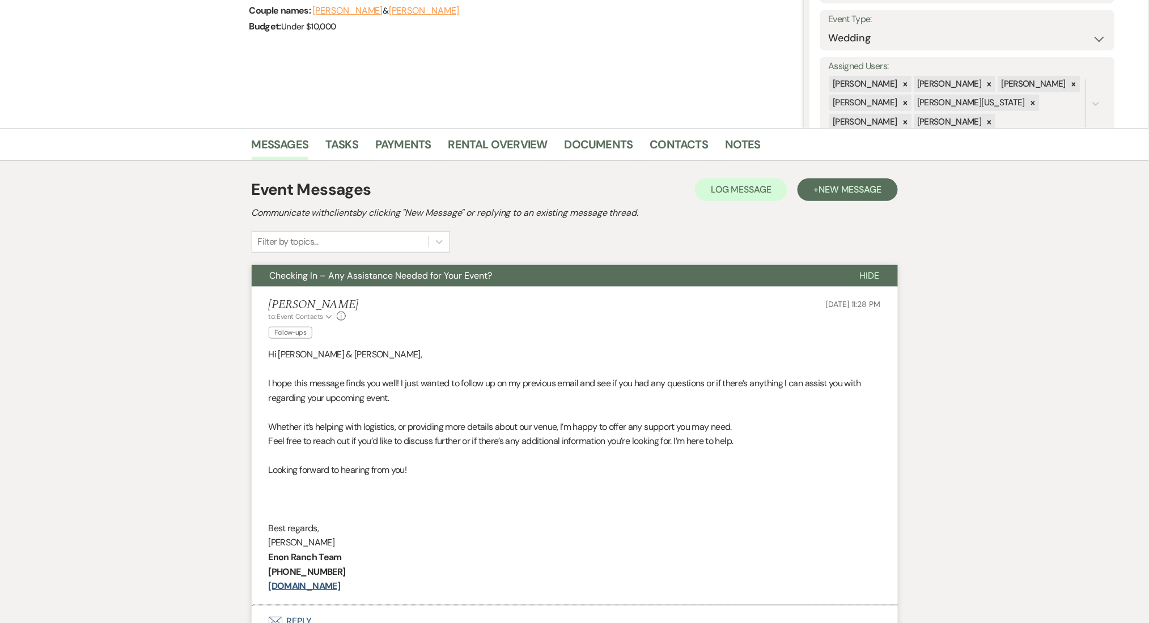
scroll to position [0, 0]
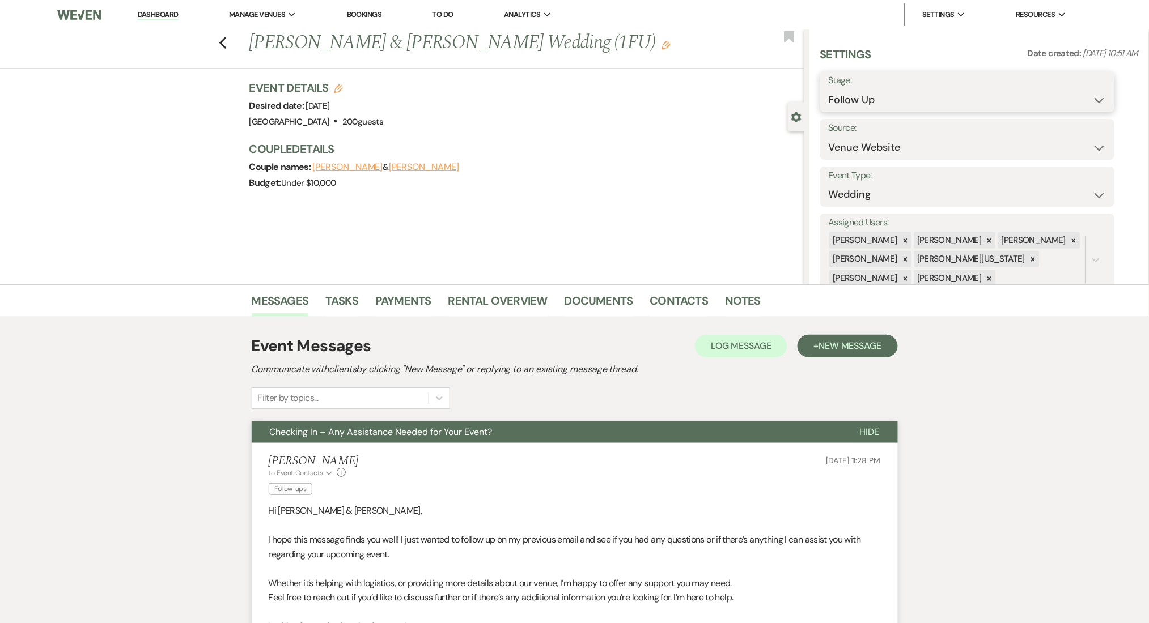
click at [913, 99] on select "Inquiry Follow Up Tour Requested Tour Confirmed Toured Proposal Sent Booked Lost" at bounding box center [967, 100] width 278 height 22
select select "1"
click at [828, 89] on select "Inquiry Follow Up Tour Requested Tour Confirmed Toured Proposal Sent Booked Lost" at bounding box center [967, 100] width 278 height 22
click at [1077, 86] on button "Save" at bounding box center [1083, 91] width 64 height 23
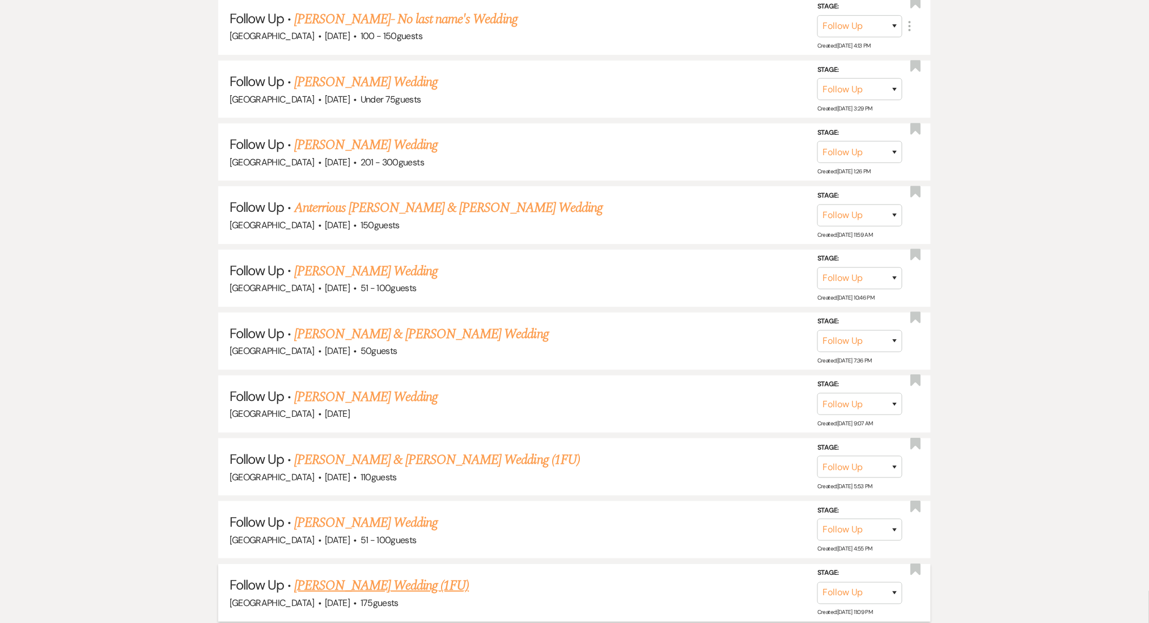
drag, startPoint x: 351, startPoint y: 480, endPoint x: 375, endPoint y: 488, distance: 24.4
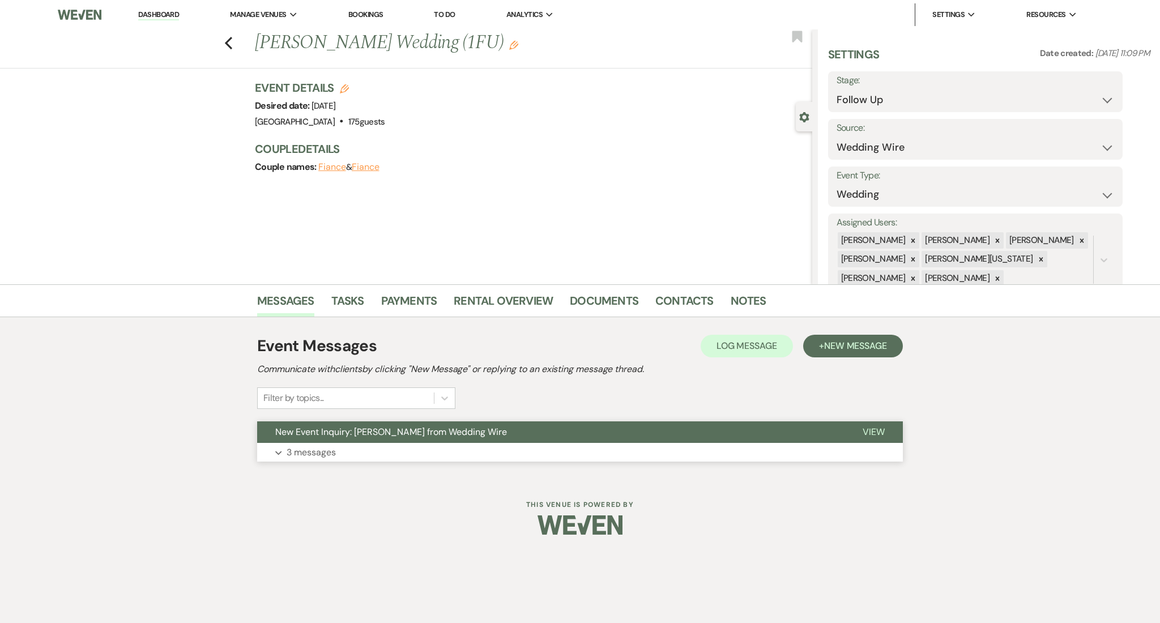
click at [309, 457] on p "3 messages" at bounding box center [311, 452] width 49 height 15
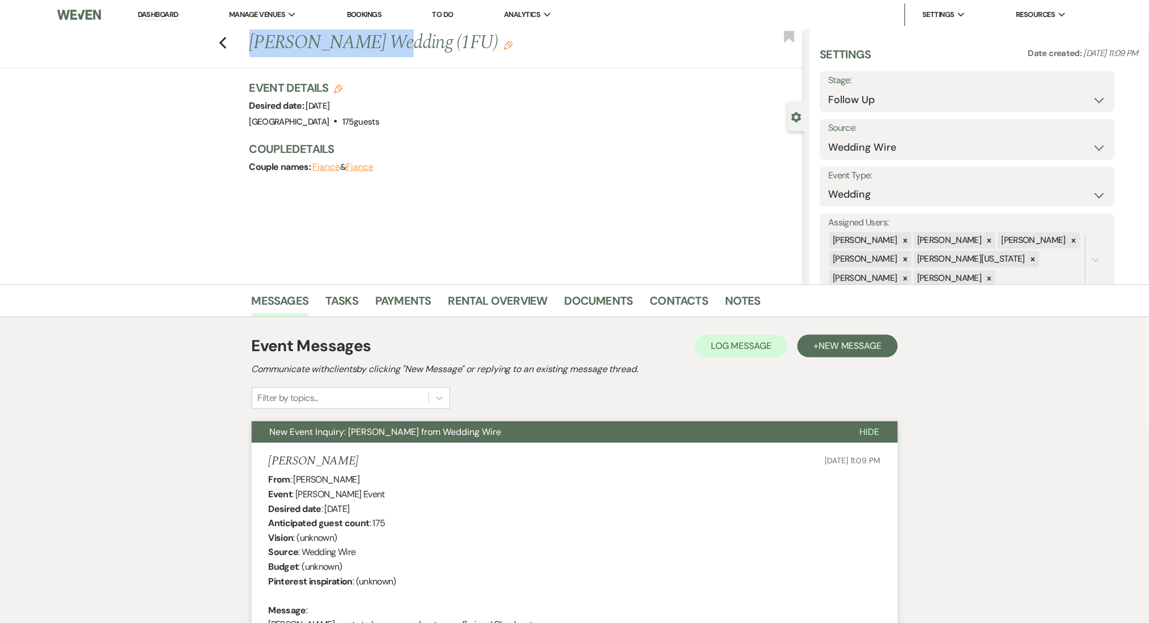
drag, startPoint x: 368, startPoint y: 40, endPoint x: 254, endPoint y: 44, distance: 114.0
click at [254, 44] on div "Previous [PERSON_NAME] Wedding (1FU) Edit" at bounding box center [524, 42] width 560 height 27
copy h1 "[PERSON_NAME]"
click at [851, 344] on span "New Message" at bounding box center [849, 346] width 63 height 12
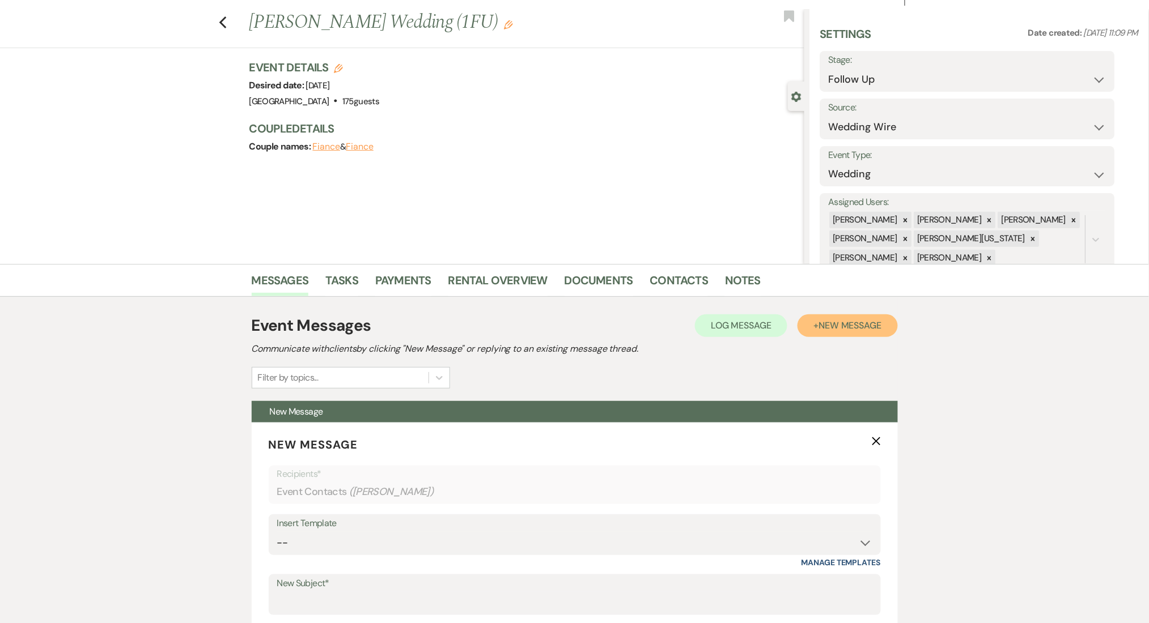
scroll to position [227, 0]
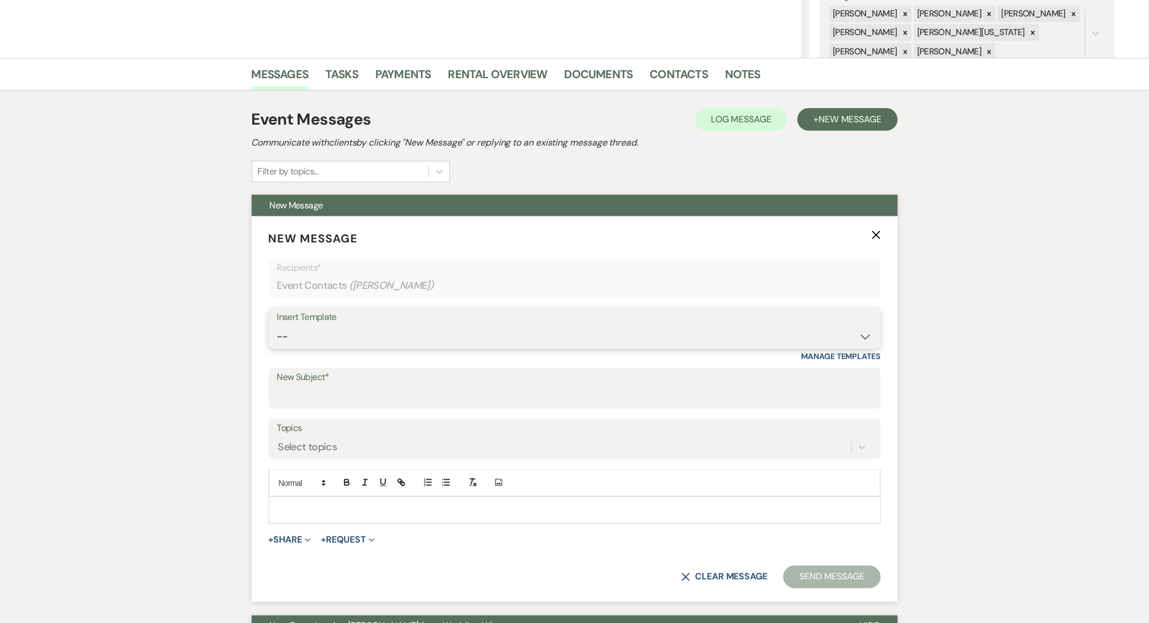
click at [338, 334] on select "-- Inquiry Follow Up Email #2 Contract Sending Template Payment Template Rental…" at bounding box center [574, 337] width 595 height 22
select select "4603"
click at [277, 326] on select "-- Inquiry Follow Up Email #2 Contract Sending Template Payment Template Rental…" at bounding box center [574, 337] width 595 height 22
type input "Checking In – Any Assistance Needed for Your Event?"
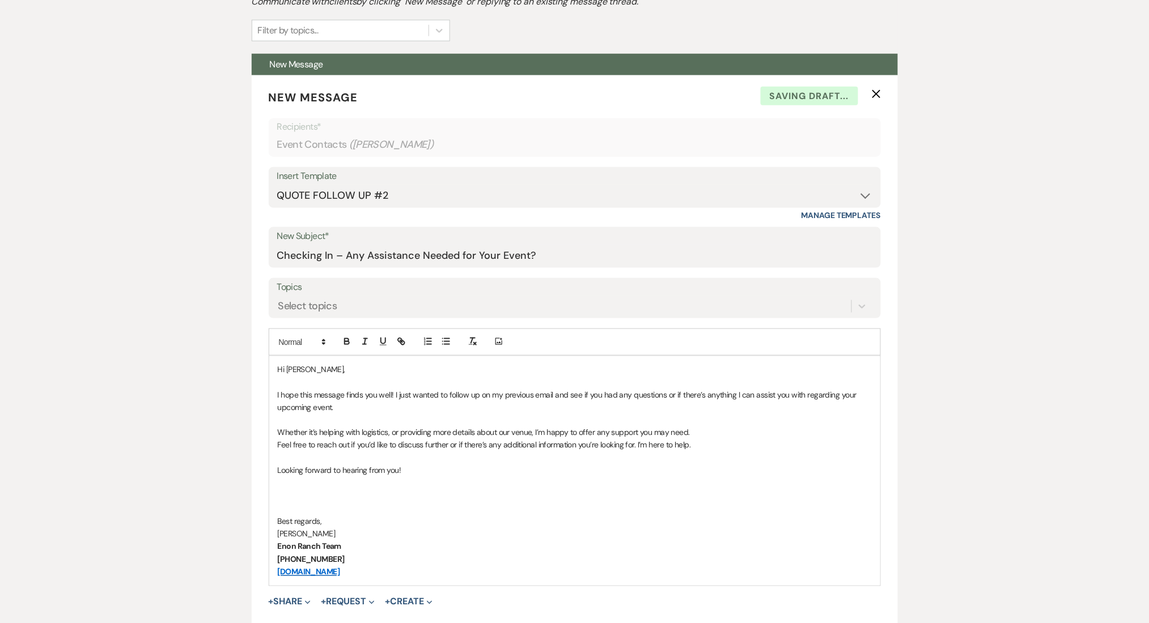
scroll to position [377, 0]
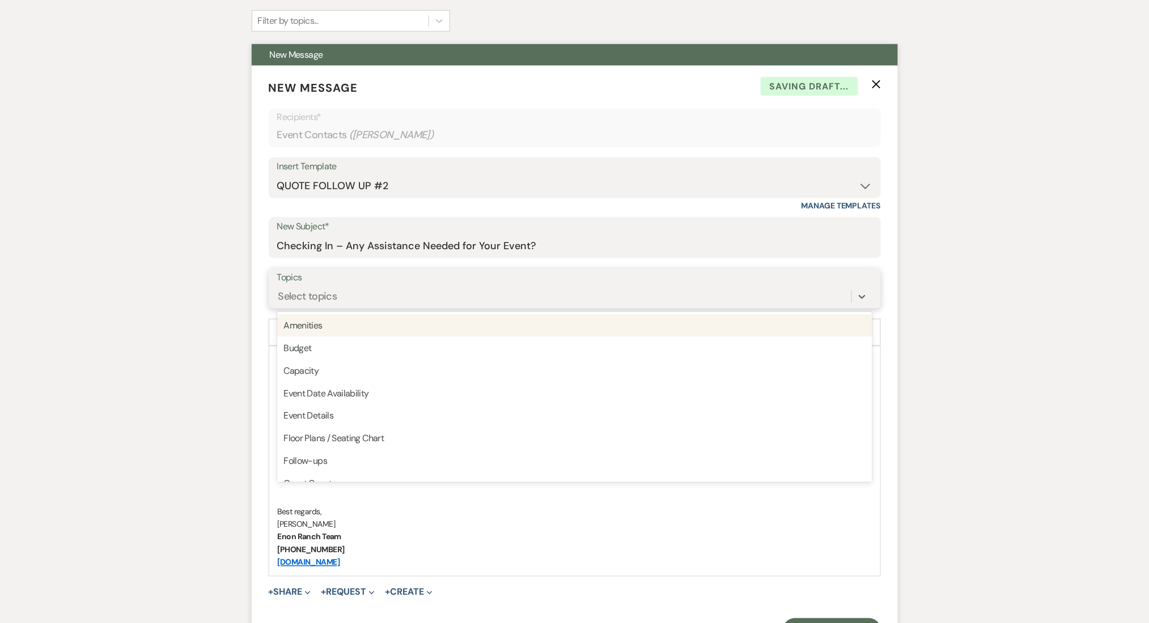
click at [331, 304] on div "Select topics" at bounding box center [564, 297] width 574 height 20
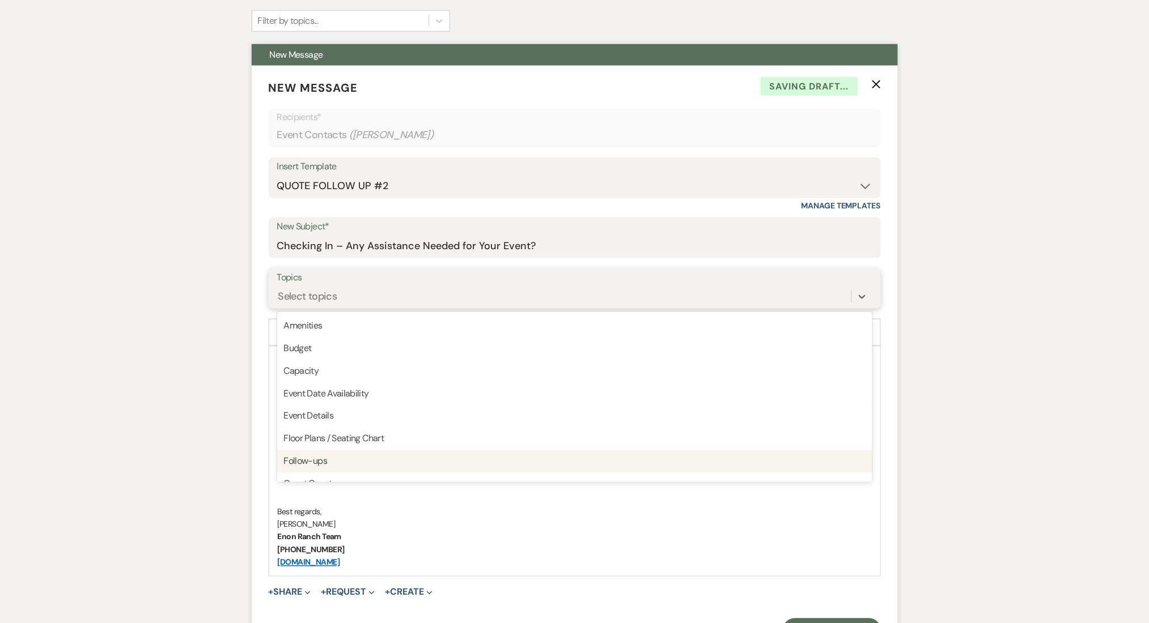
click at [337, 465] on div "Follow-ups" at bounding box center [574, 461] width 595 height 23
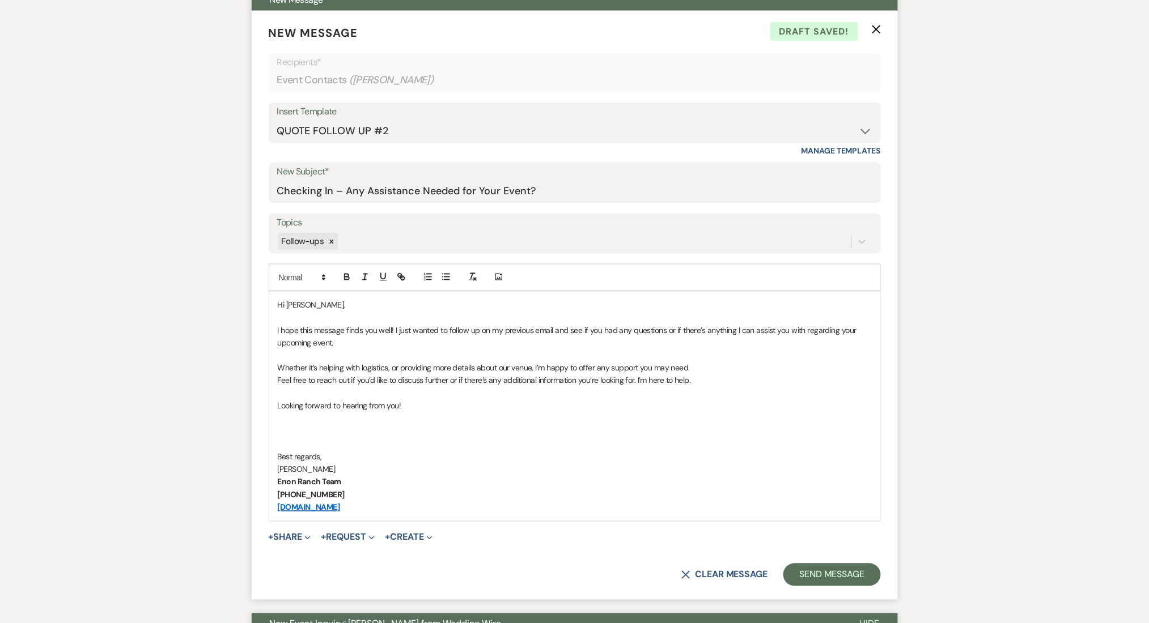
scroll to position [529, 0]
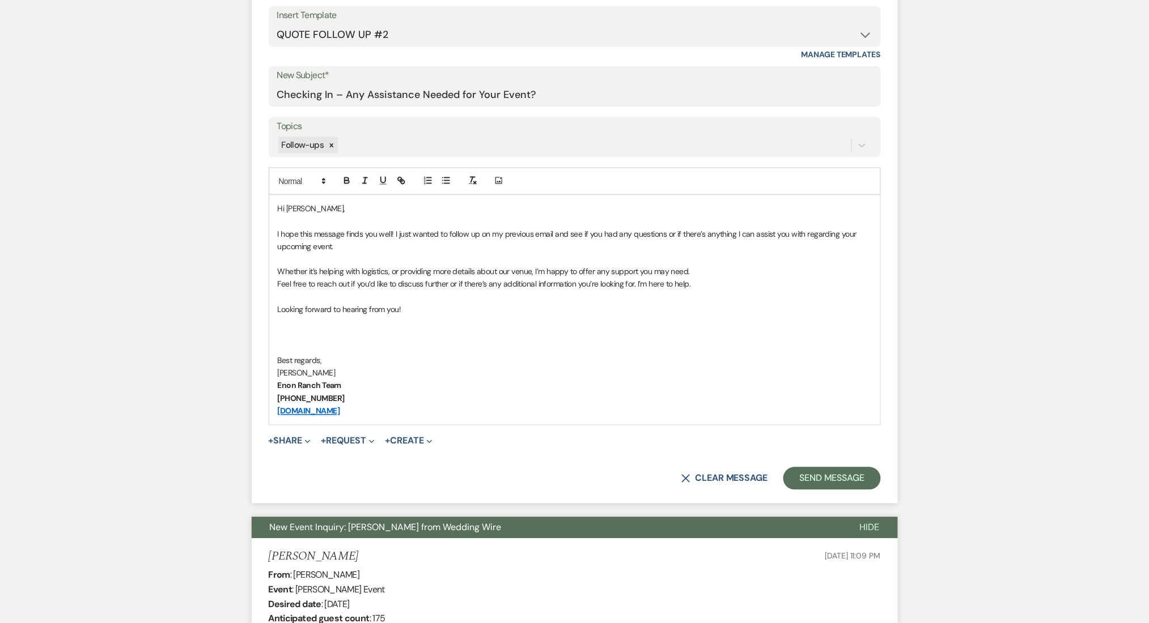
click at [808, 463] on form "New Message X Draft saved! Recipients* Event Contacts ( Gabrielle Groves ) Inse…" at bounding box center [575, 208] width 646 height 589
click at [809, 488] on button "Send Message" at bounding box center [831, 478] width 97 height 23
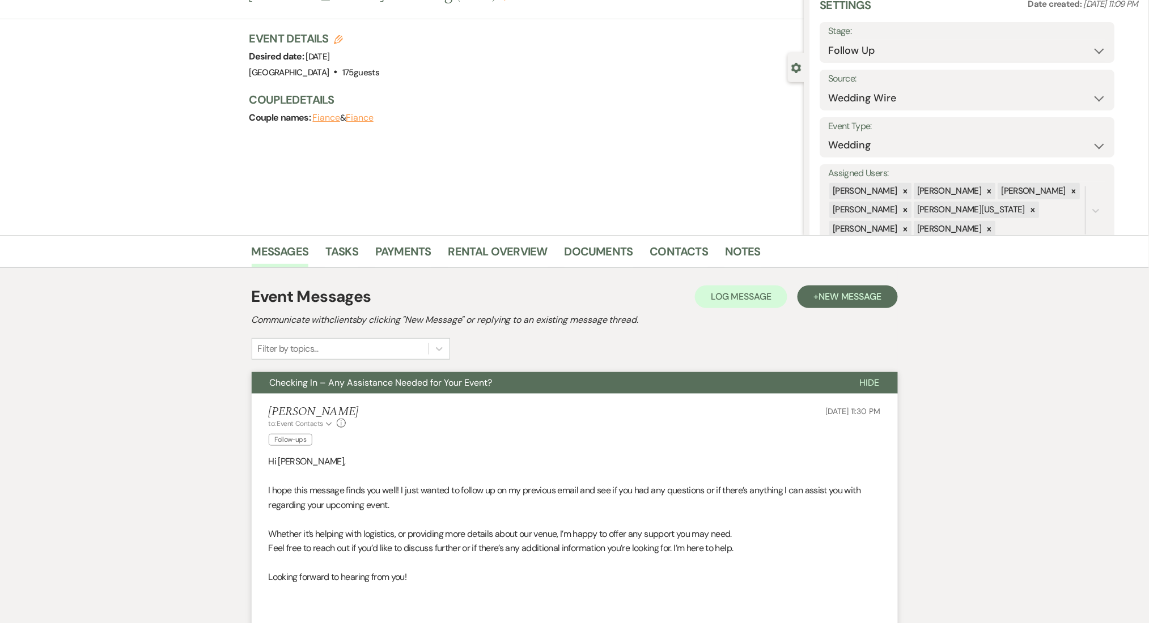
scroll to position [0, 0]
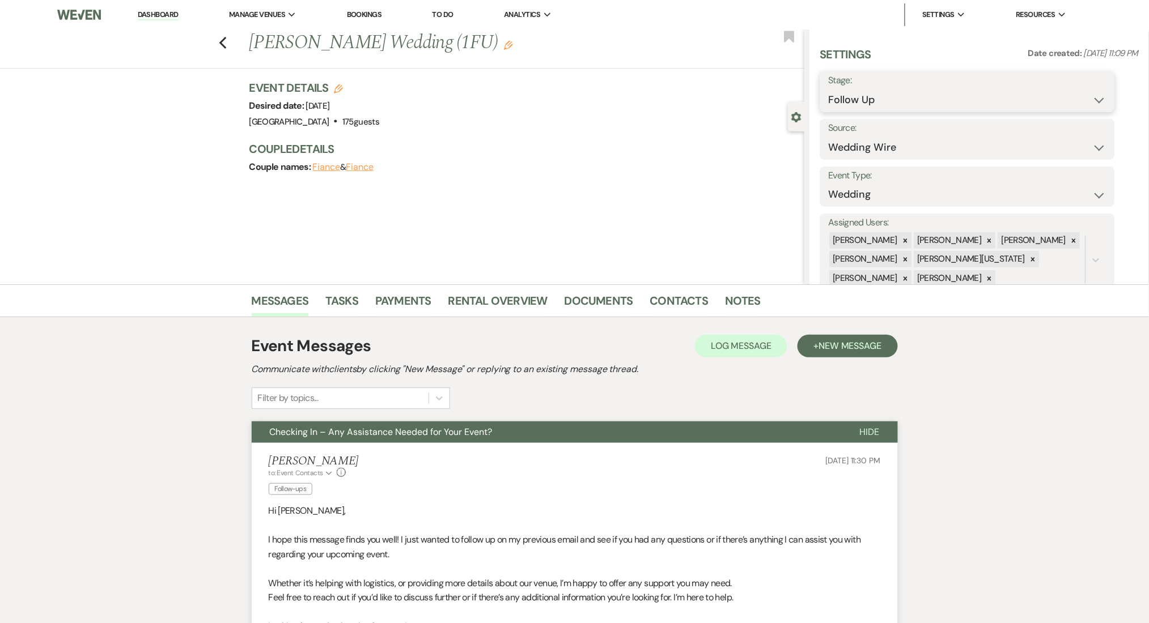
click at [893, 97] on select "Inquiry Follow Up Tour Requested Tour Confirmed Toured Proposal Sent Booked Lost" at bounding box center [967, 100] width 278 height 22
select select "1"
click at [828, 89] on select "Inquiry Follow Up Tour Requested Tour Confirmed Toured Proposal Sent Booked Lost" at bounding box center [967, 100] width 278 height 22
click at [1084, 92] on button "Save" at bounding box center [1083, 91] width 64 height 23
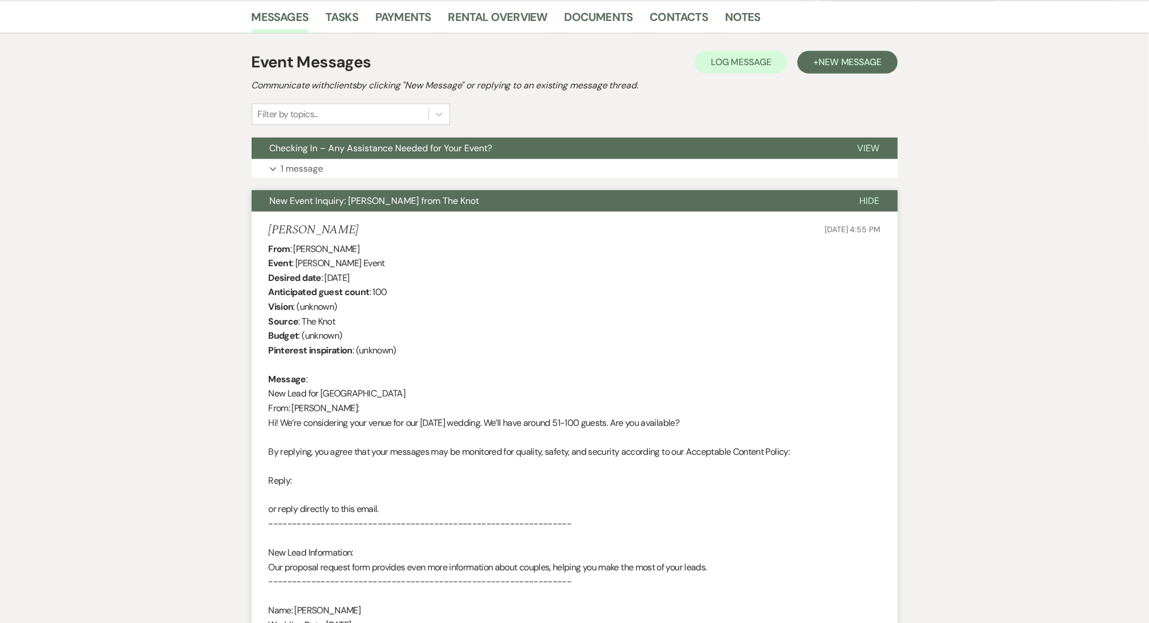
scroll to position [302, 0]
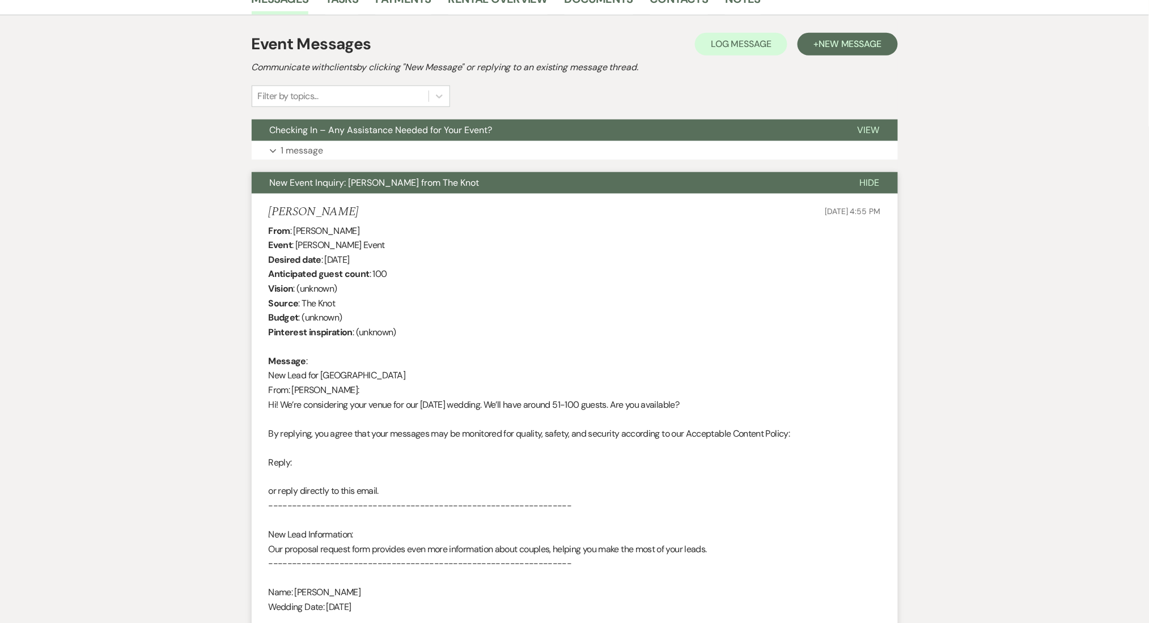
click at [320, 207] on h5 "[PERSON_NAME]" at bounding box center [314, 212] width 90 height 14
copy h5 "[PERSON_NAME]"
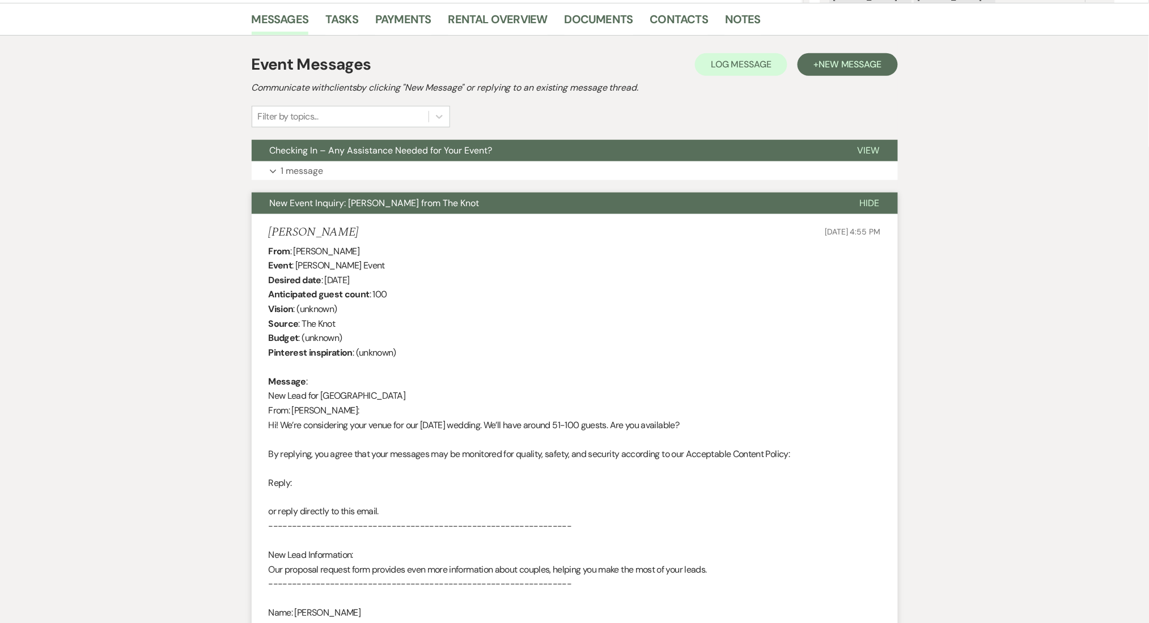
scroll to position [0, 0]
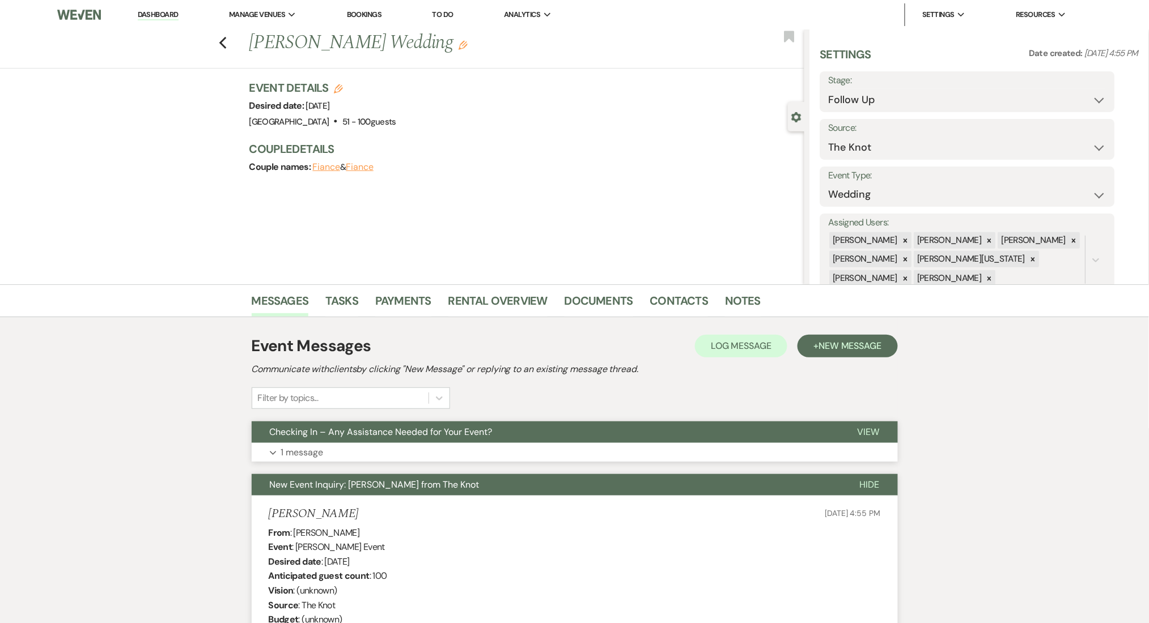
drag, startPoint x: 378, startPoint y: 458, endPoint x: 375, endPoint y: 421, distance: 37.0
click at [378, 458] on button "Expand 1 message" at bounding box center [575, 452] width 646 height 19
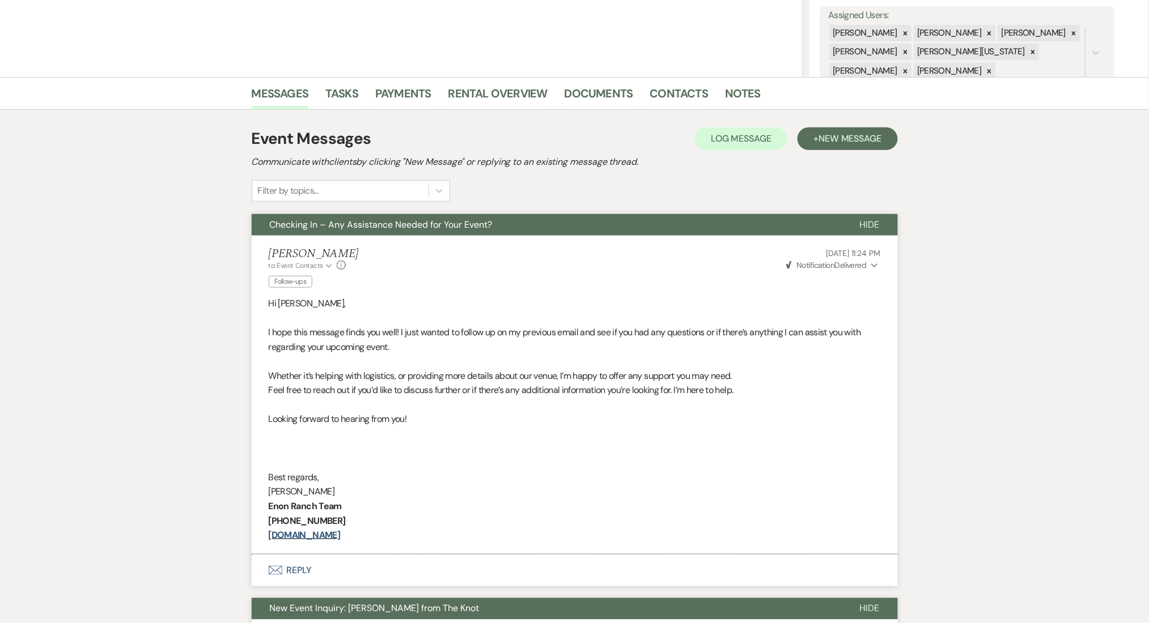
scroll to position [227, 0]
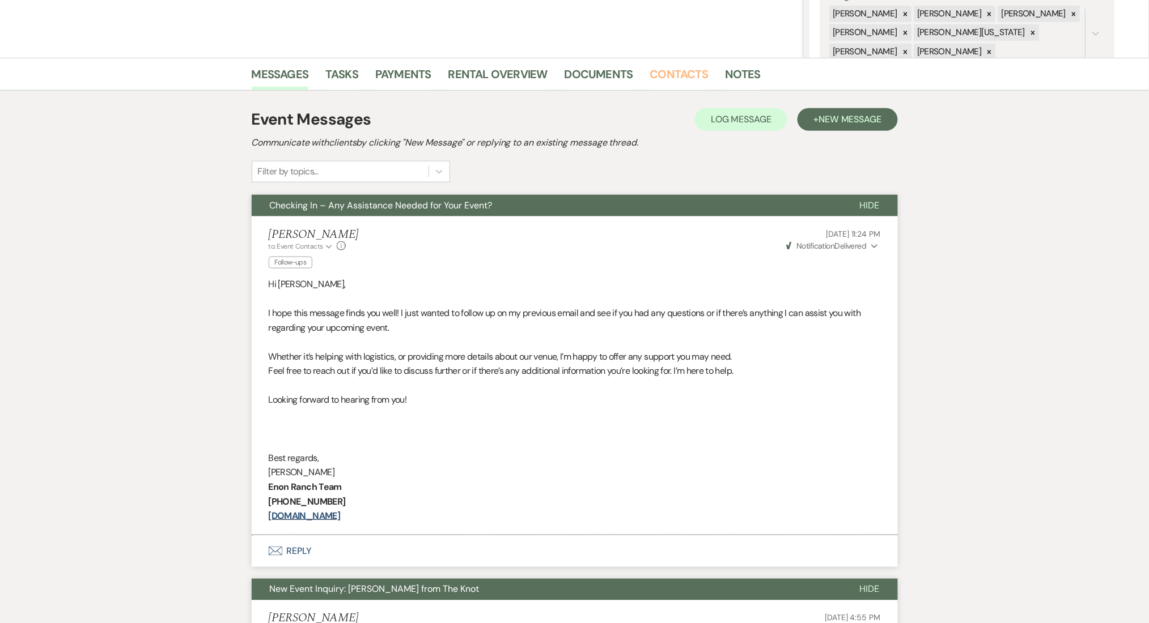
click at [665, 75] on link "Contacts" at bounding box center [679, 77] width 58 height 25
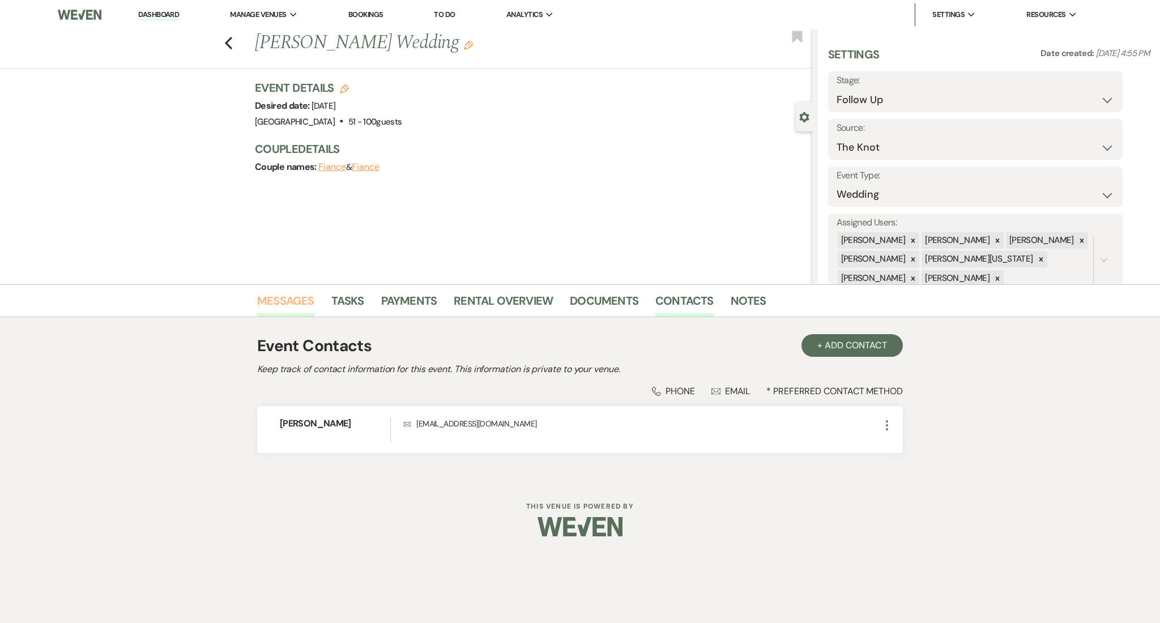
click at [300, 303] on link "Messages" at bounding box center [285, 304] width 57 height 25
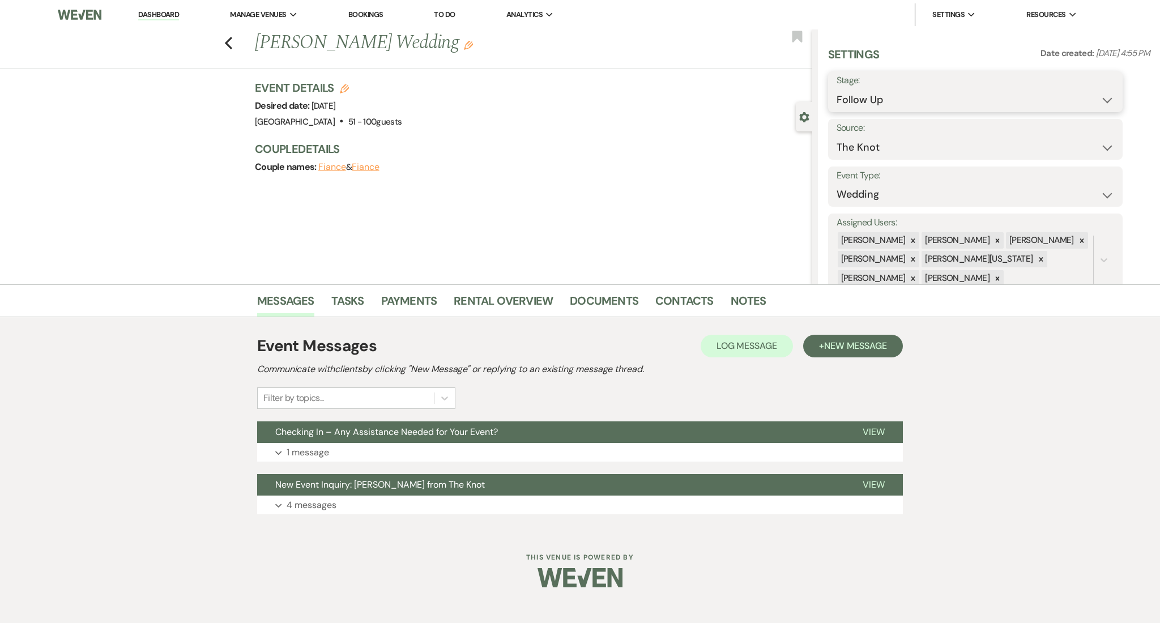
click at [911, 95] on select "Inquiry Follow Up Tour Requested Tour Confirmed Toured Proposal Sent Booked Lost" at bounding box center [976, 100] width 278 height 22
select select "1"
click at [837, 89] on select "Inquiry Follow Up Tour Requested Tour Confirmed Toured Proposal Sent Booked Lost" at bounding box center [976, 100] width 278 height 22
click at [1072, 92] on button "Save" at bounding box center [1091, 91] width 64 height 23
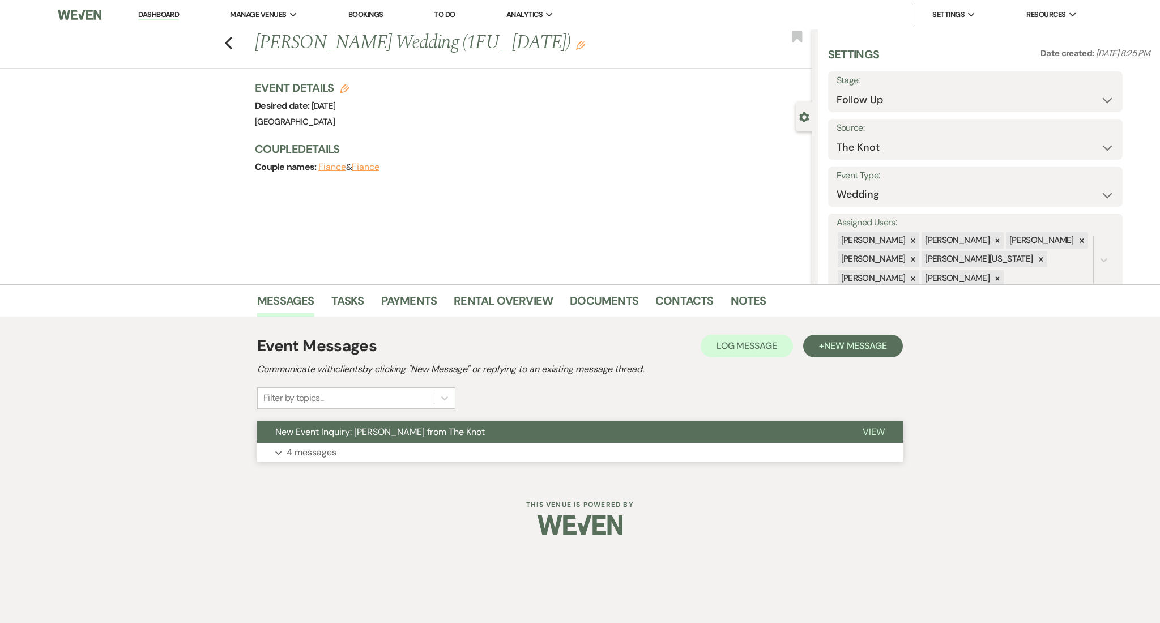
click at [355, 453] on button "Expand 4 messages" at bounding box center [580, 452] width 646 height 19
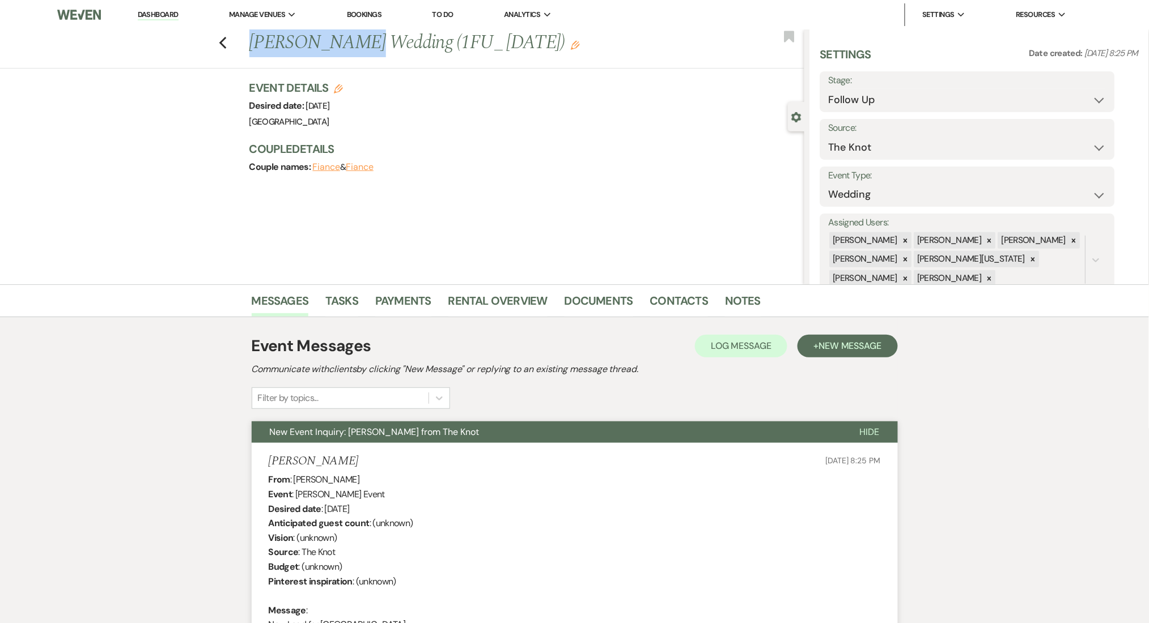
drag, startPoint x: 352, startPoint y: 40, endPoint x: 259, endPoint y: 40, distance: 92.9
click at [259, 40] on h1 "[PERSON_NAME] Wedding (1FU_ [DATE]) Edit" at bounding box center [469, 42] width 440 height 27
copy h1 "[PERSON_NAME]"
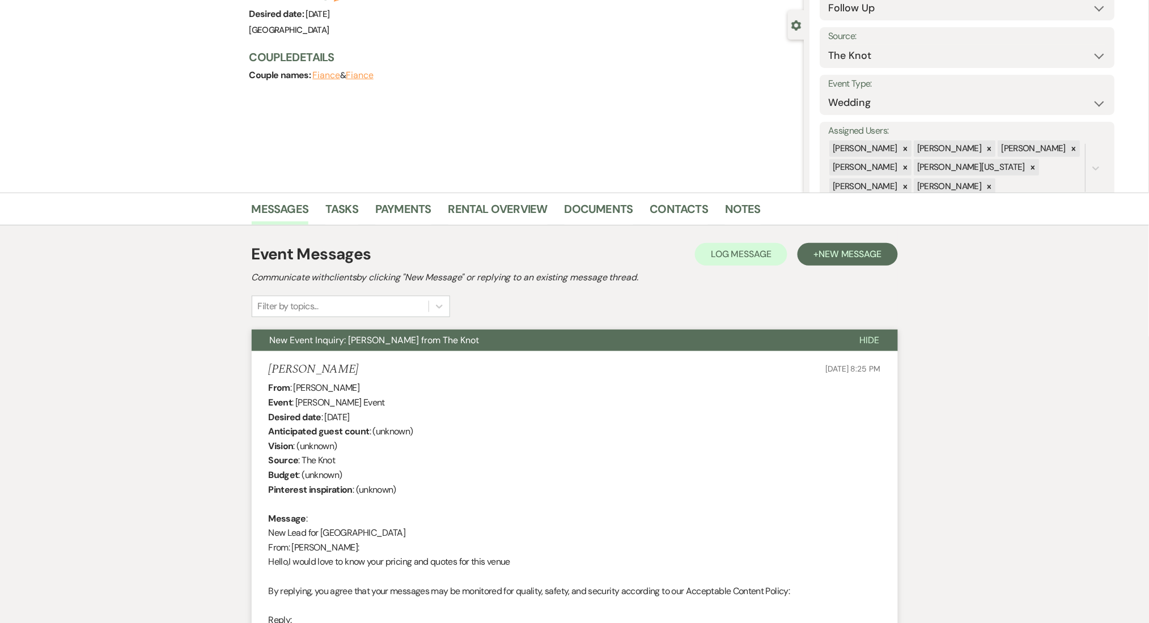
scroll to position [227, 0]
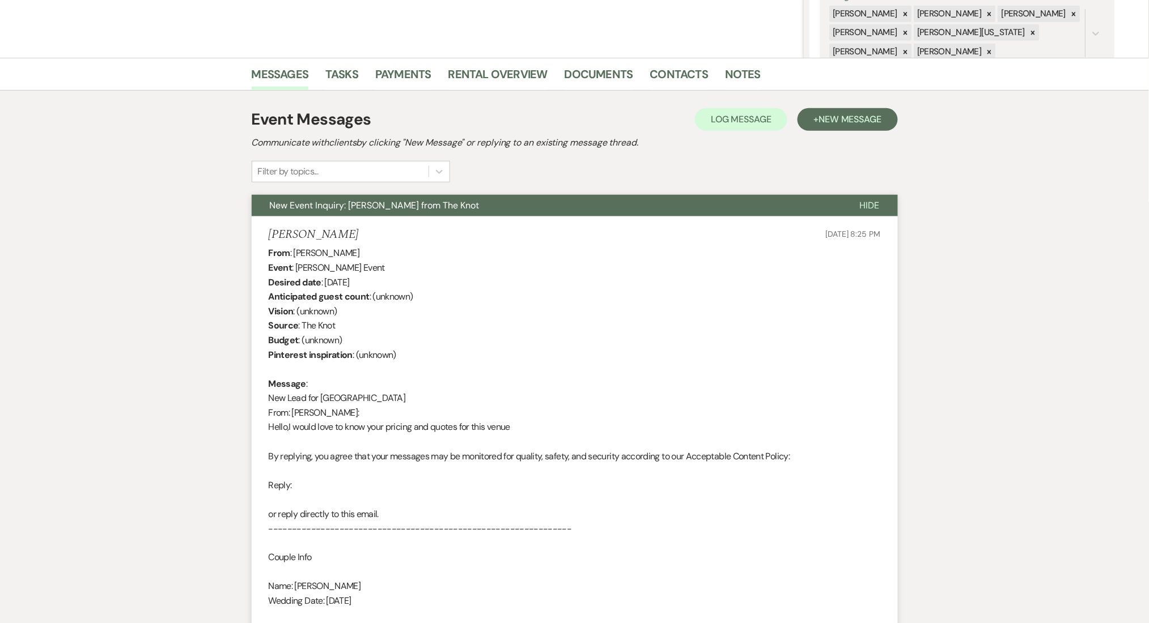
click at [837, 131] on div "Event Messages Log Log Message + New Message Communicate with clients by clicki…" at bounding box center [575, 145] width 646 height 75
click at [831, 114] on span "New Message" at bounding box center [849, 119] width 63 height 12
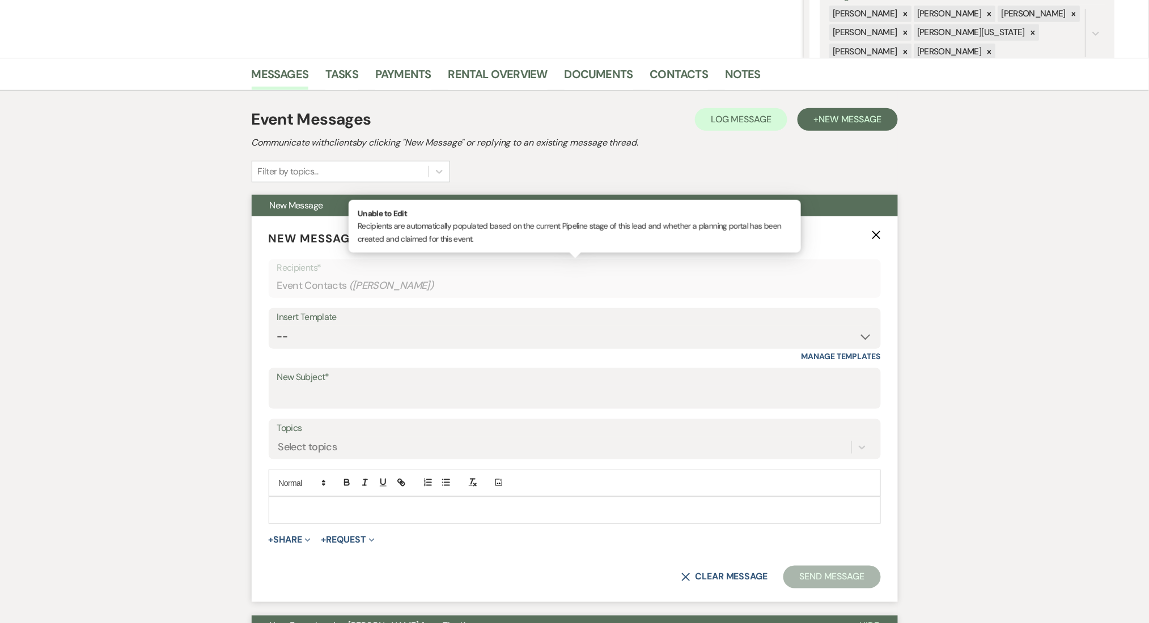
click at [499, 290] on div "Event Contacts ( [PERSON_NAME] )" at bounding box center [574, 286] width 595 height 22
click at [508, 322] on div "Insert Template" at bounding box center [574, 317] width 595 height 16
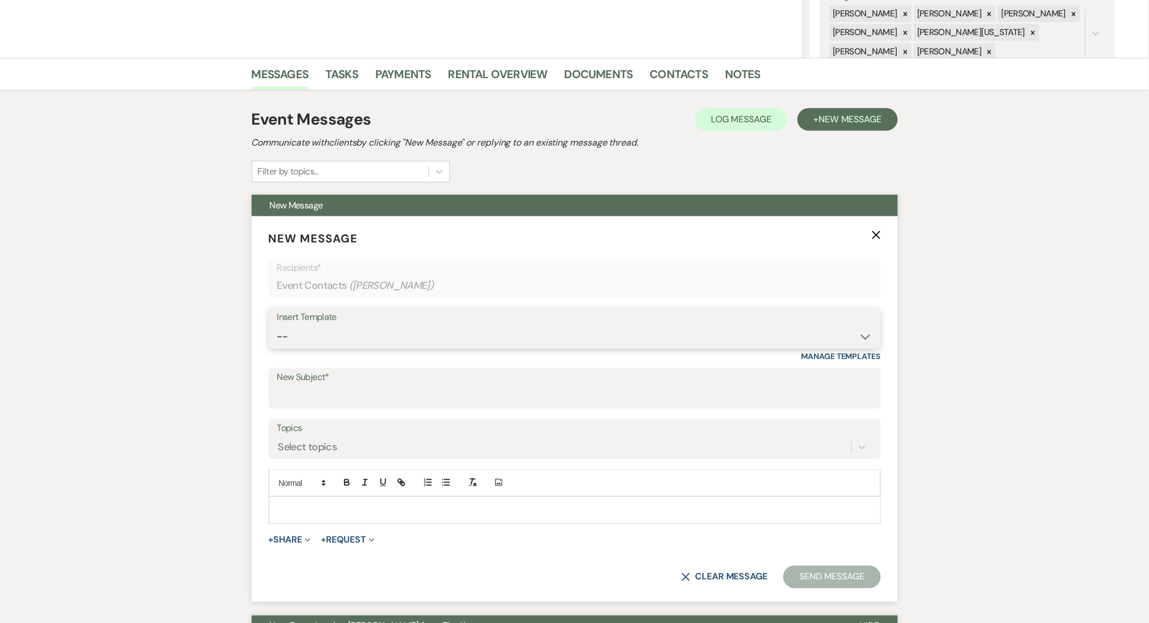
click at [512, 338] on select "-- Inquiry Follow Up Email #2 Contract Sending Template Payment Template Rental…" at bounding box center [574, 337] width 595 height 22
select select "1402"
click at [277, 326] on select "-- Inquiry Follow Up Email #2 Contract Sending Template Payment Template Rental…" at bounding box center [574, 337] width 595 height 22
type input "Ready to Schedule a Tour?"
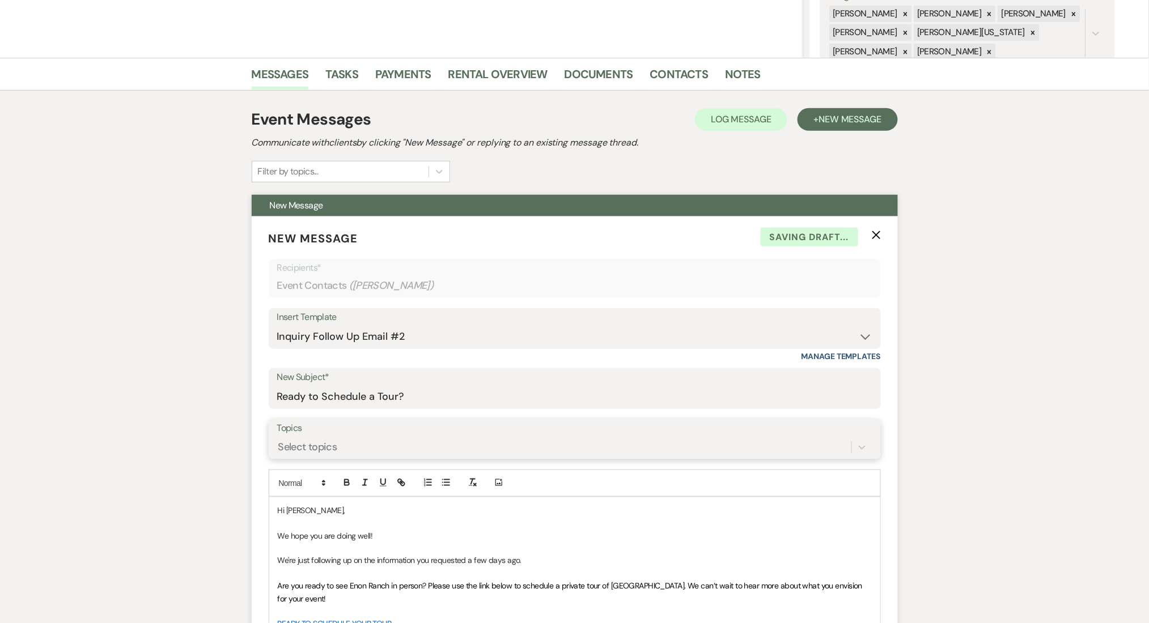
click at [358, 445] on div "Select topics" at bounding box center [564, 447] width 574 height 20
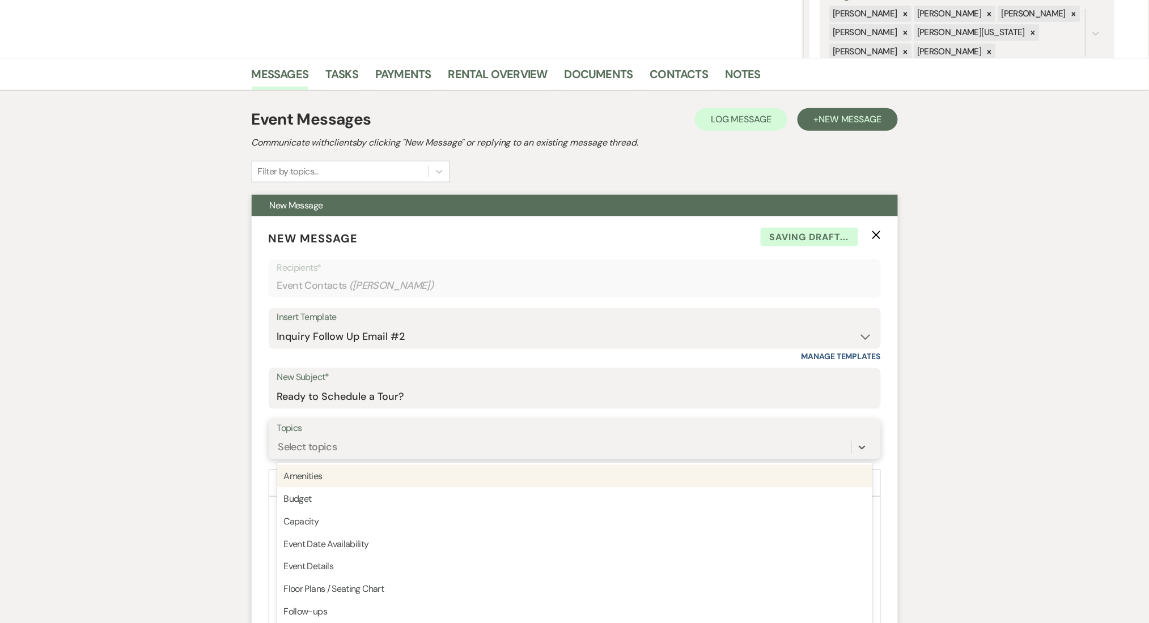
scroll to position [240, 0]
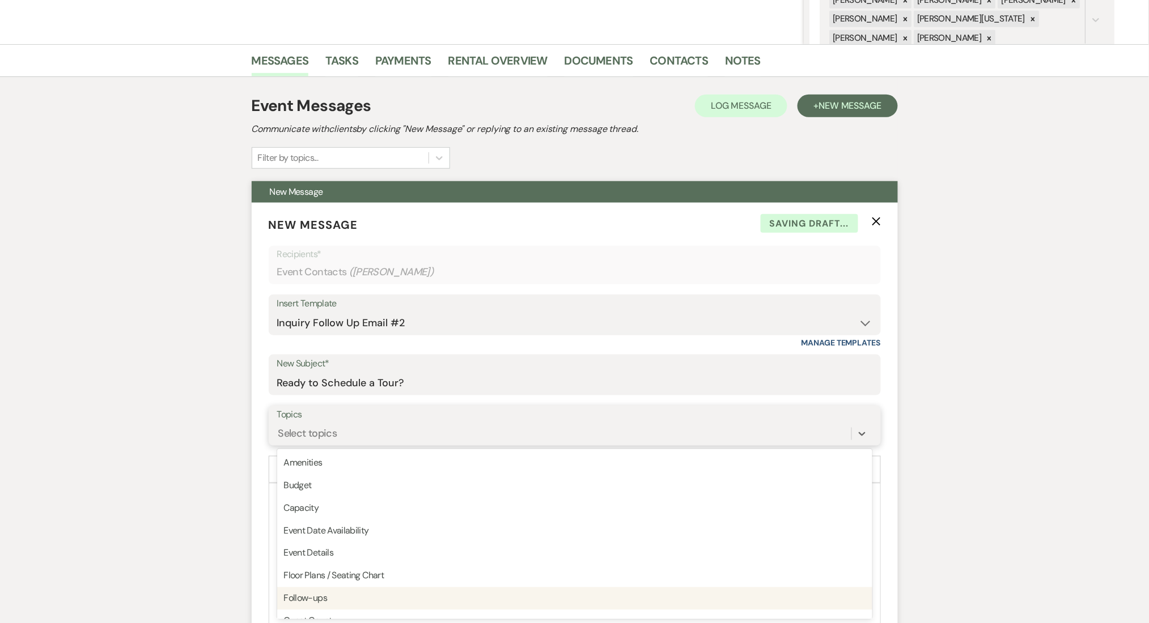
click at [331, 605] on div "Follow-ups" at bounding box center [574, 599] width 595 height 23
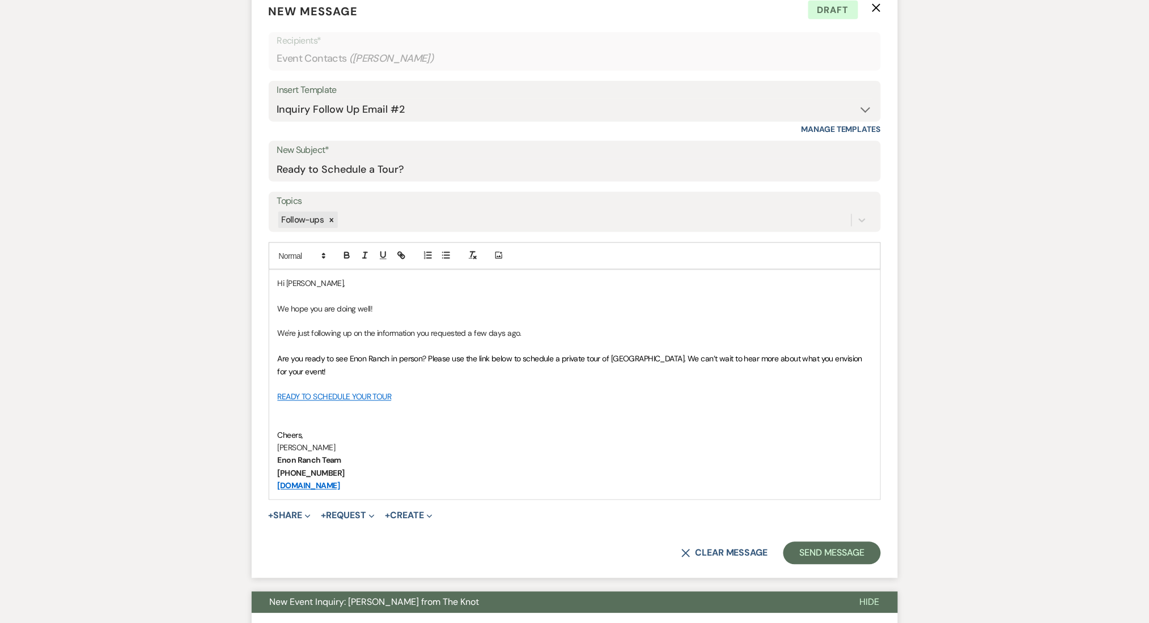
scroll to position [528, 0]
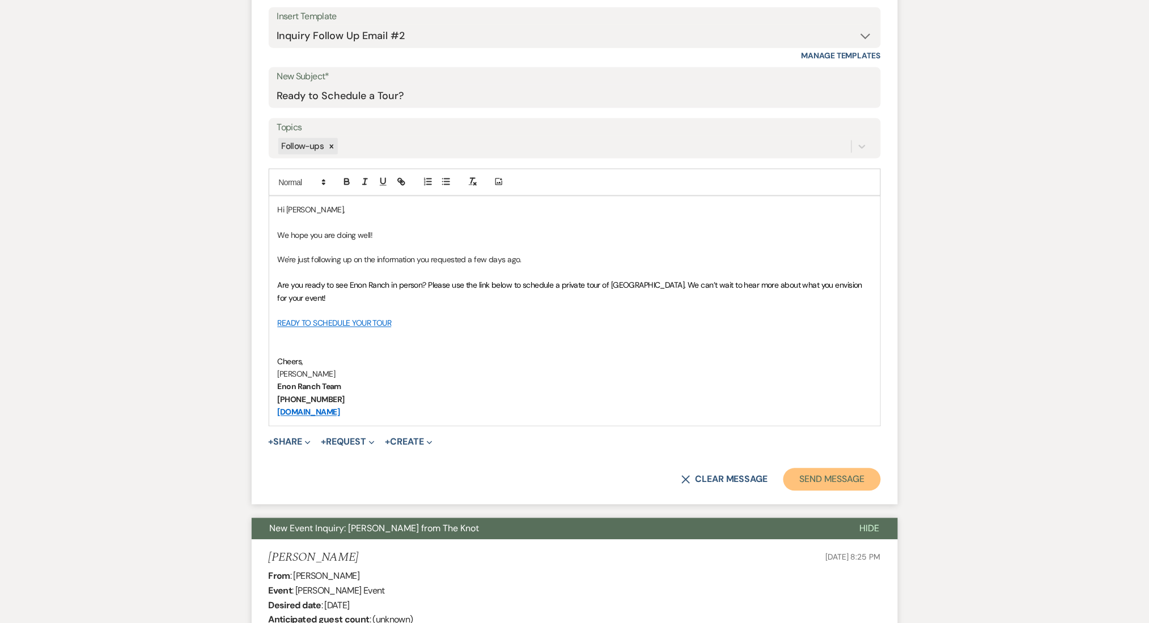
click at [848, 480] on button "Send Message" at bounding box center [831, 480] width 97 height 23
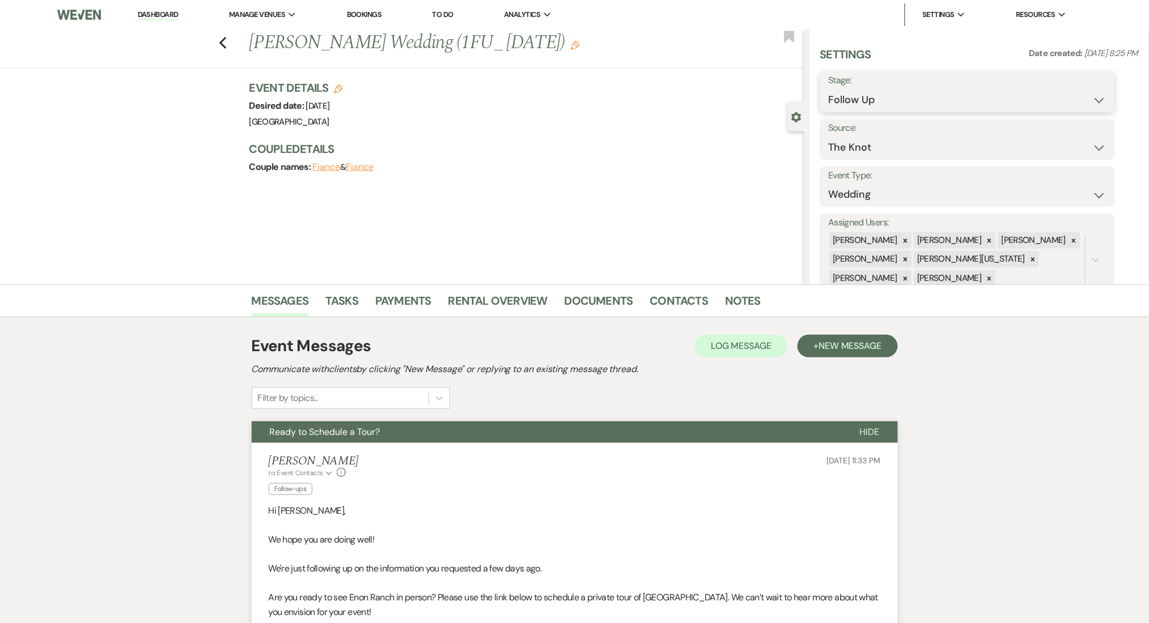
click at [877, 97] on select "Inquiry Follow Up Tour Requested Tour Confirmed Toured Proposal Sent Booked Lost" at bounding box center [967, 100] width 278 height 22
select select "1"
click at [828, 89] on select "Inquiry Follow Up Tour Requested Tour Confirmed Toured Proposal Sent Booked Lost" at bounding box center [967, 100] width 278 height 22
click at [1068, 93] on button "Save" at bounding box center [1083, 91] width 64 height 23
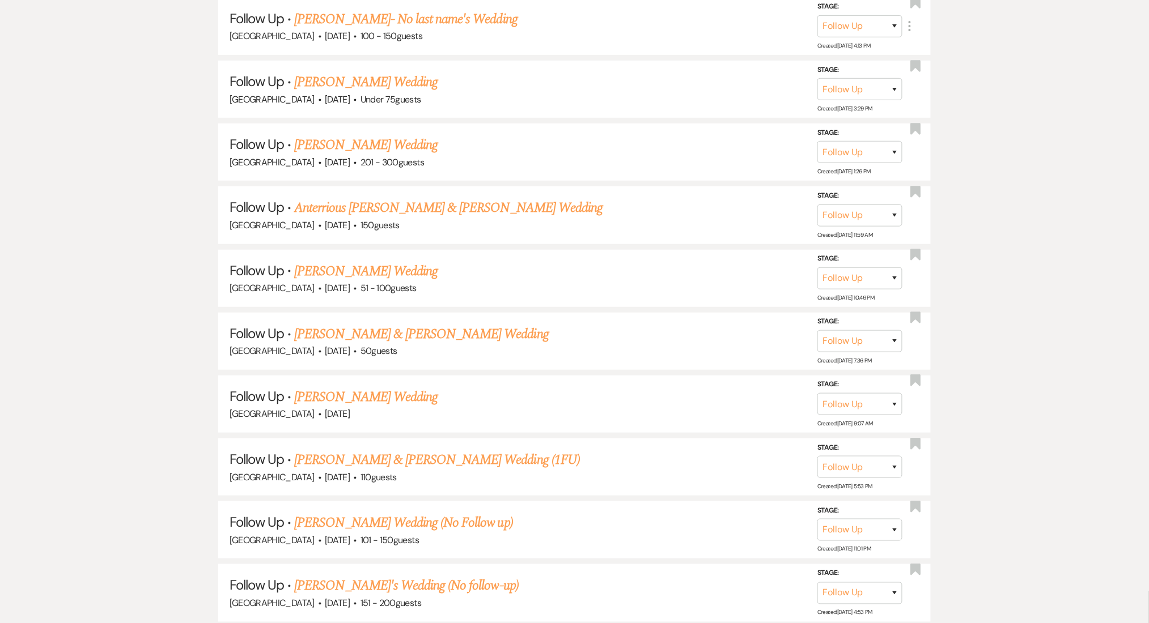
scroll to position [12655, 0]
click at [357, 576] on link "[PERSON_NAME]'s Wedding (No follow-up)" at bounding box center [406, 586] width 224 height 20
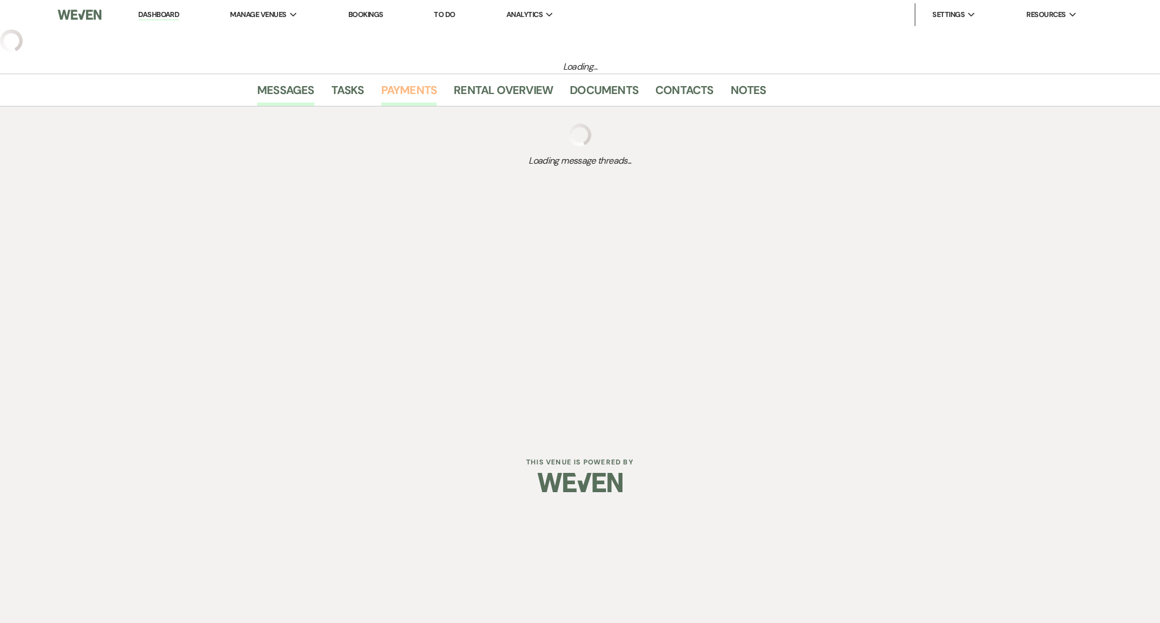
select select "9"
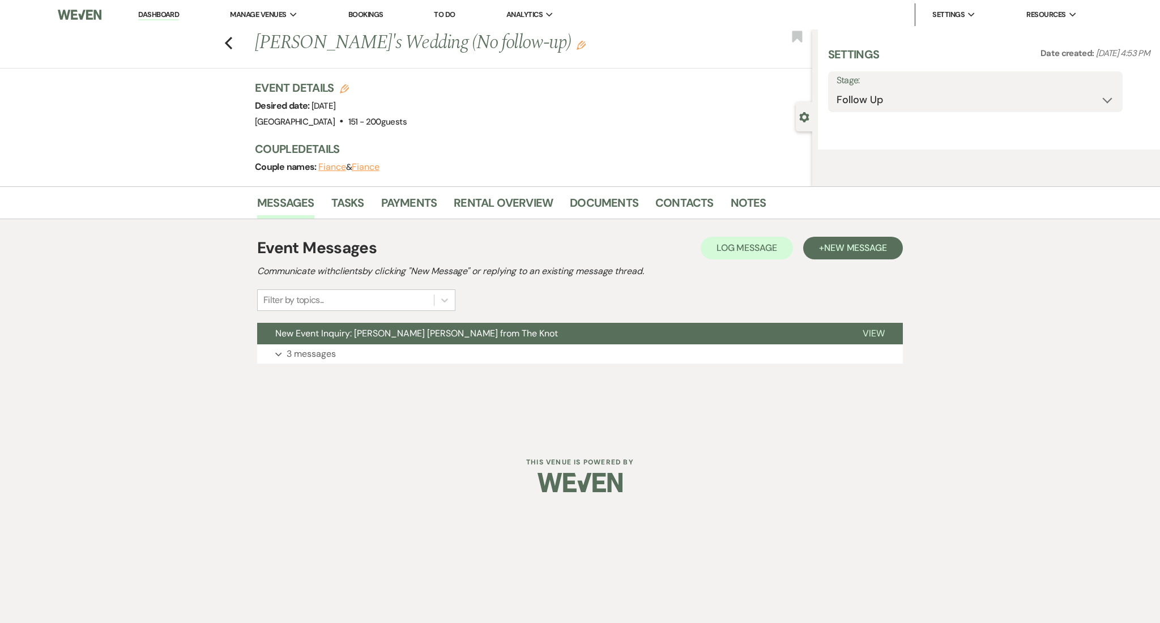
select select "2"
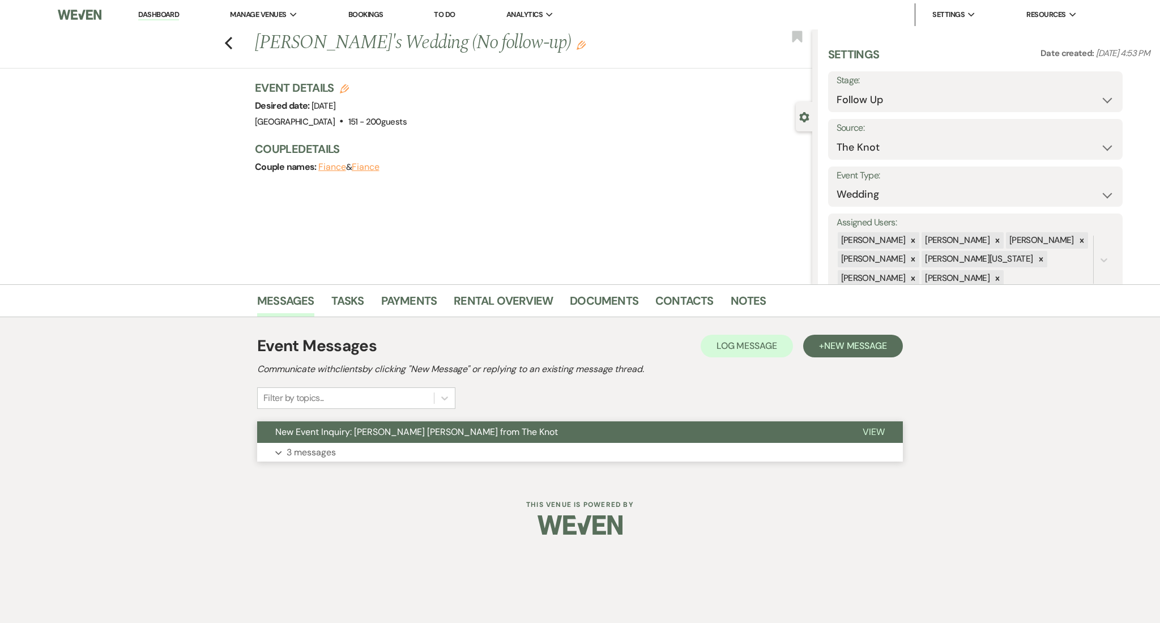
click at [325, 452] on p "3 messages" at bounding box center [311, 452] width 49 height 15
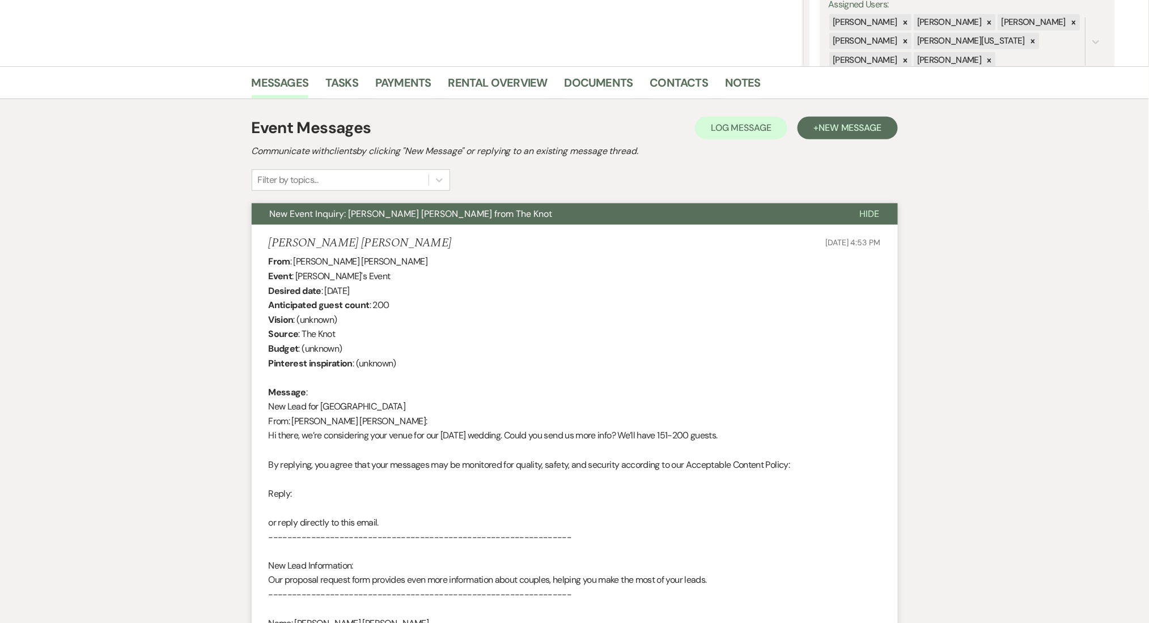
scroll to position [227, 0]
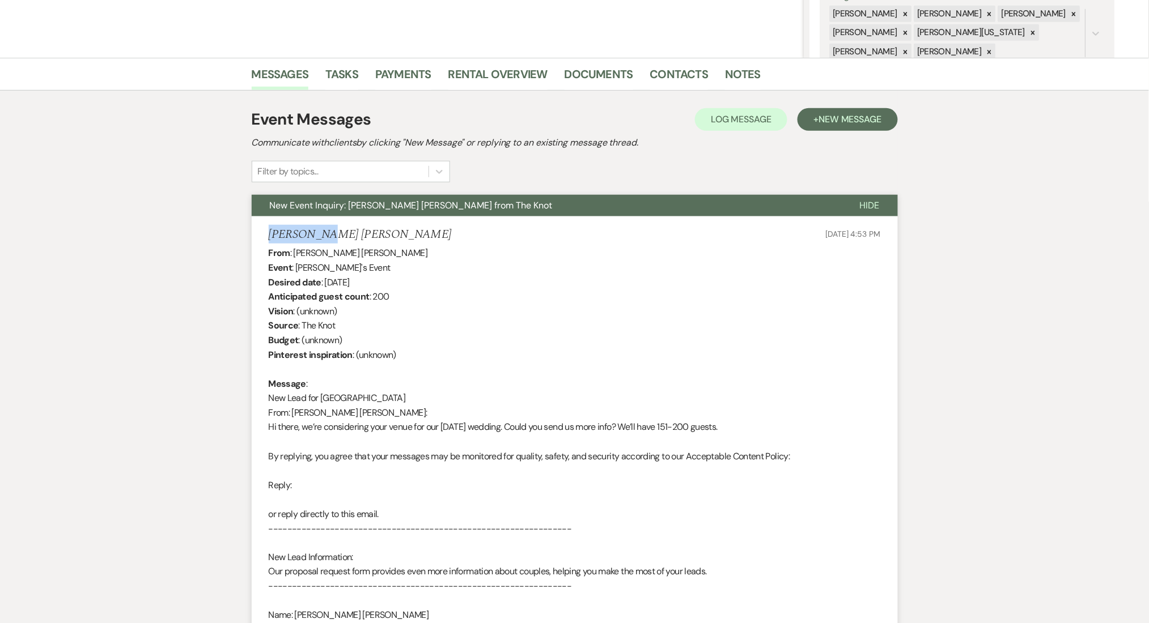
drag, startPoint x: 343, startPoint y: 237, endPoint x: 260, endPoint y: 237, distance: 82.7
click at [260, 237] on li "[PERSON_NAME] [PERSON_NAME] [DATE] 4:53 PM From : [PERSON_NAME] [PERSON_NAME] E…" at bounding box center [575, 483] width 646 height 535
copy h5 "[PERSON_NAME] [PERSON_NAME]"
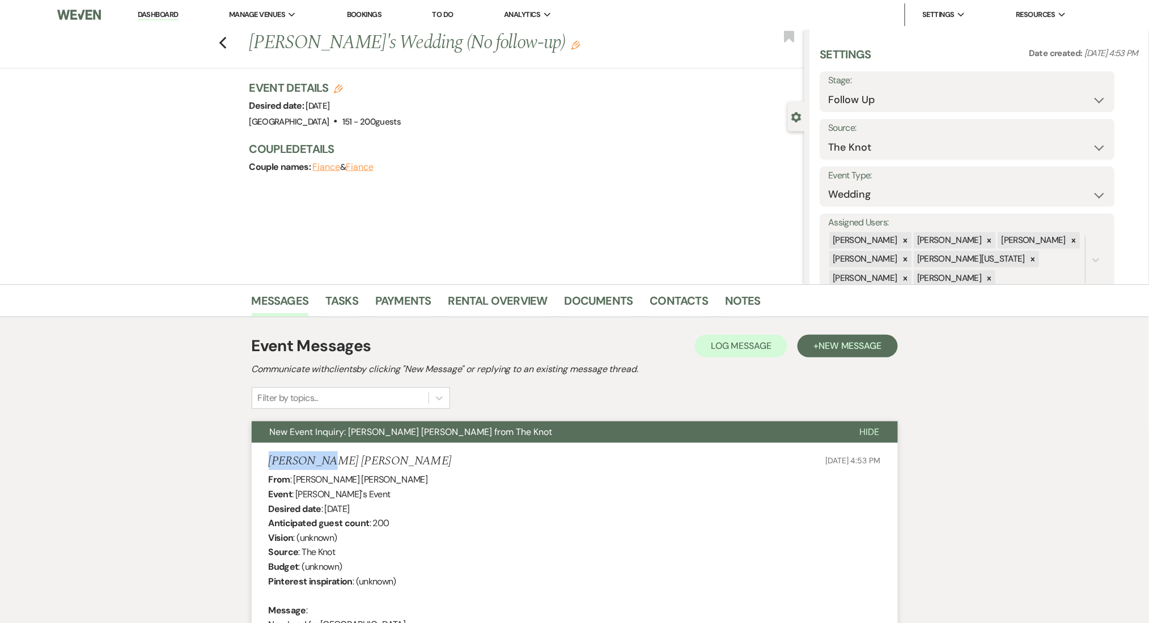
click at [83, 18] on img at bounding box center [79, 15] width 44 height 24
click at [161, 23] on li "Dashboard" at bounding box center [158, 14] width 52 height 23
click at [161, 17] on link "Dashboard" at bounding box center [158, 15] width 41 height 11
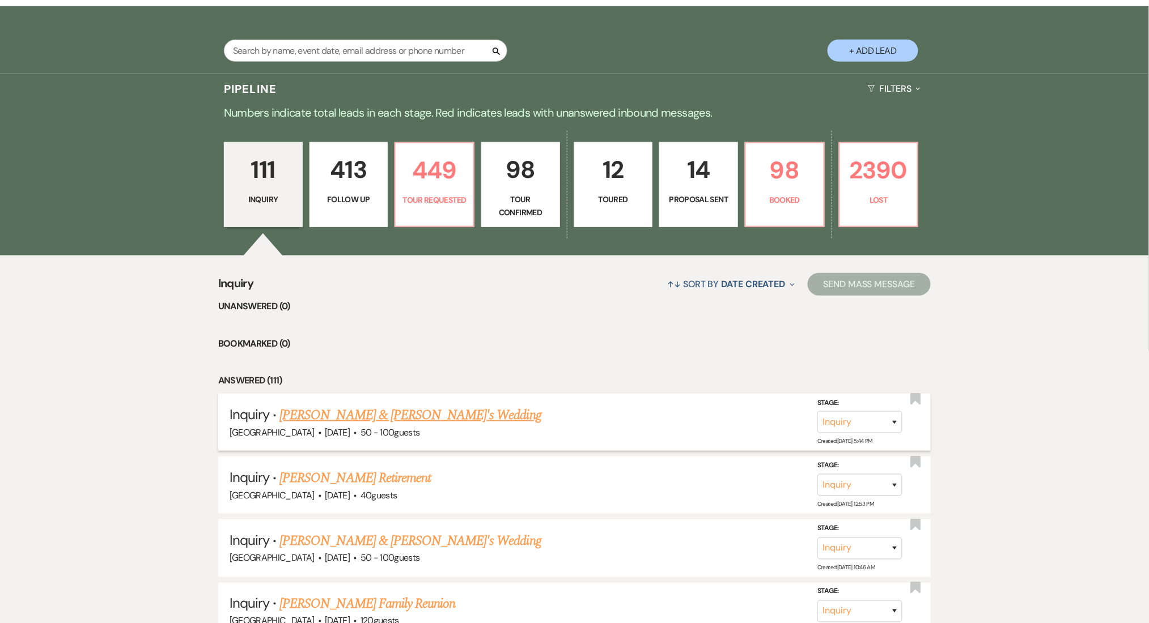
scroll to position [227, 0]
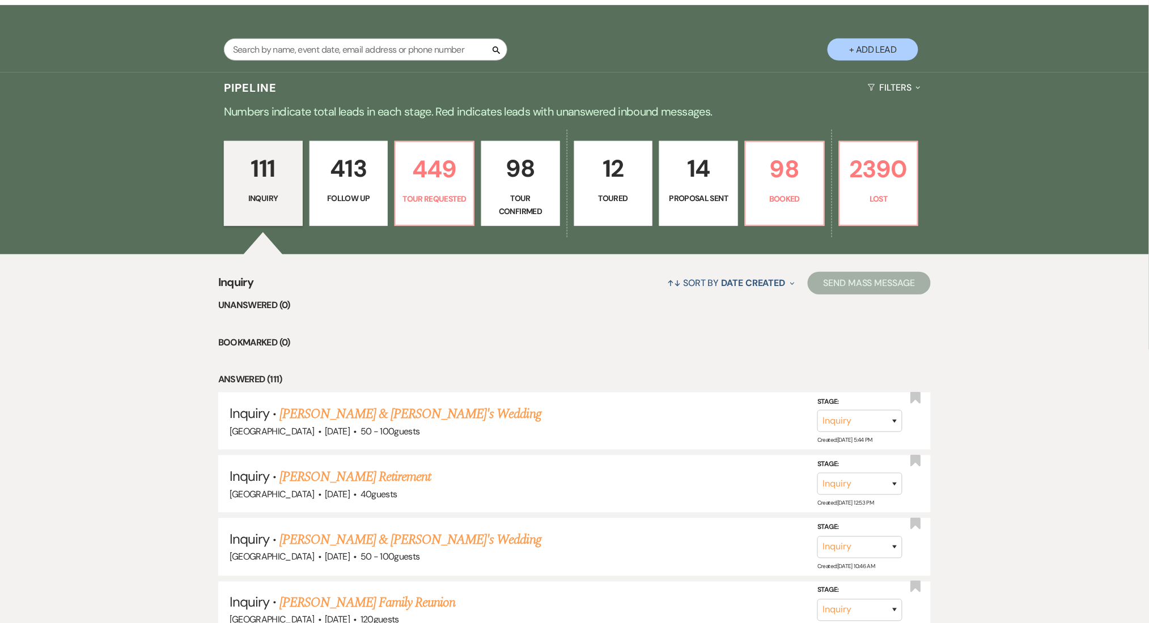
click at [355, 166] on p "413" at bounding box center [349, 169] width 64 height 38
select select "9"
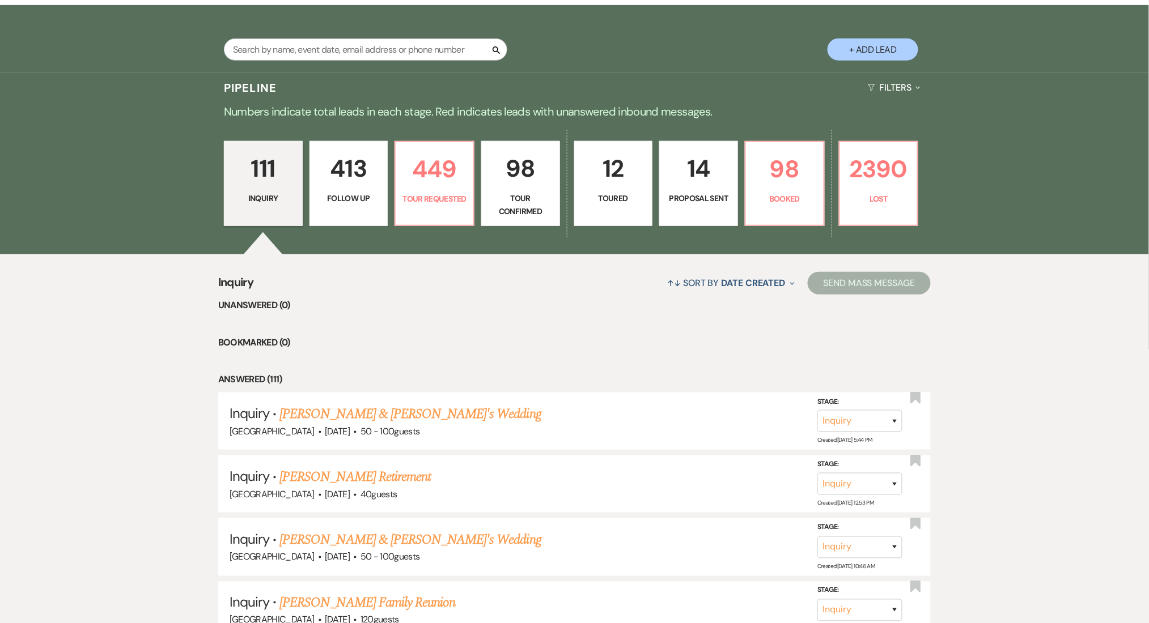
select select "9"
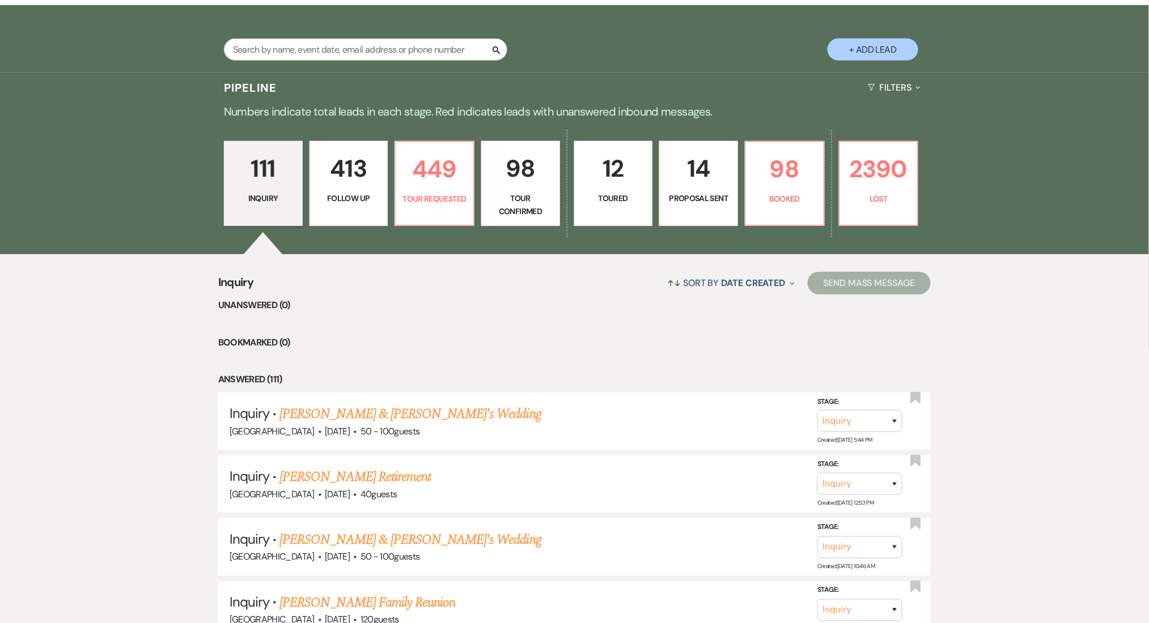
select select "9"
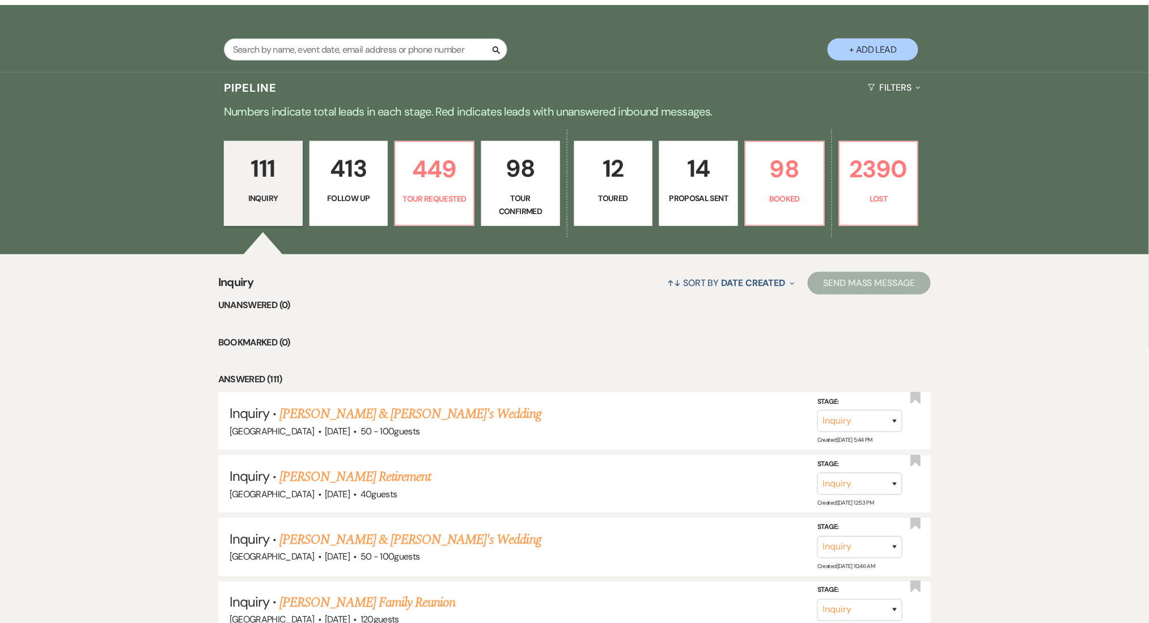
select select "9"
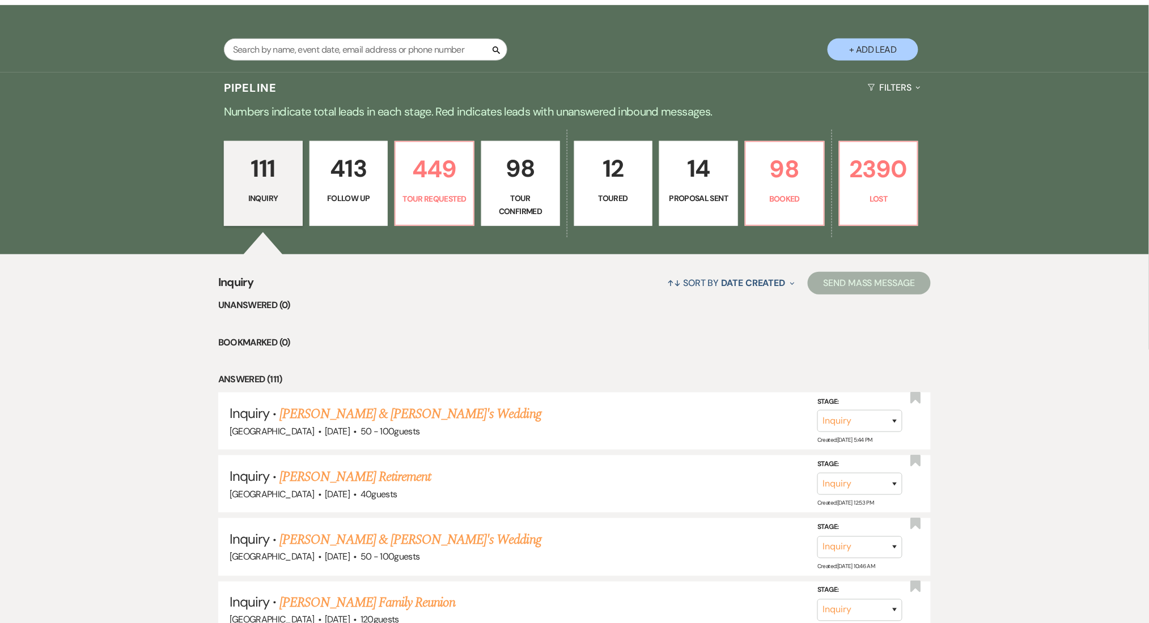
select select "9"
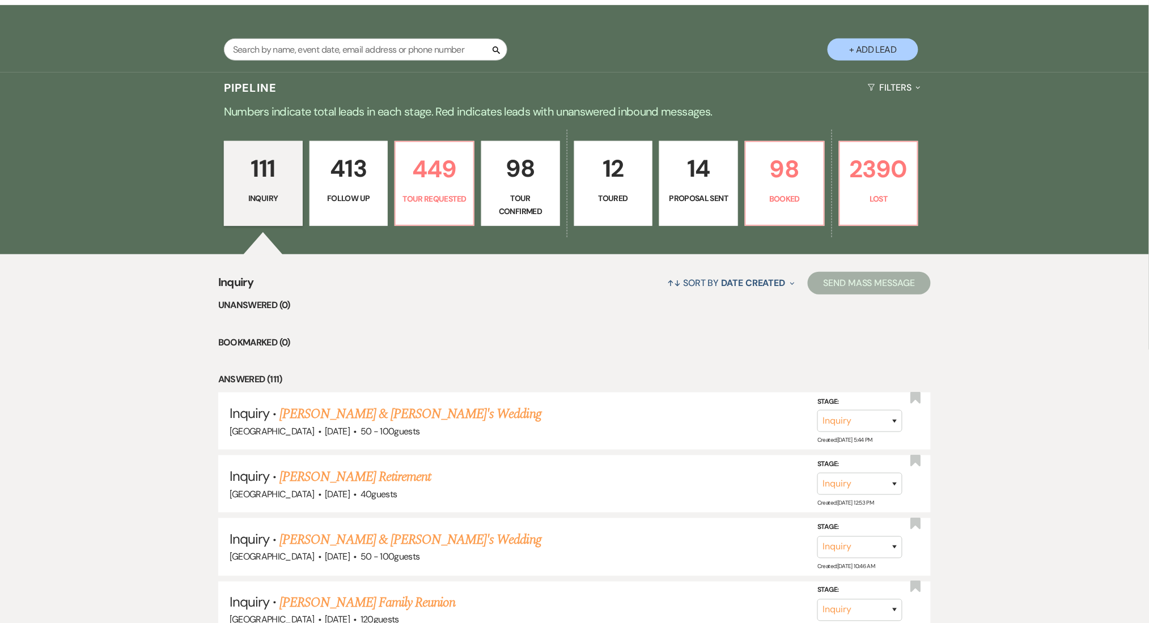
select select "9"
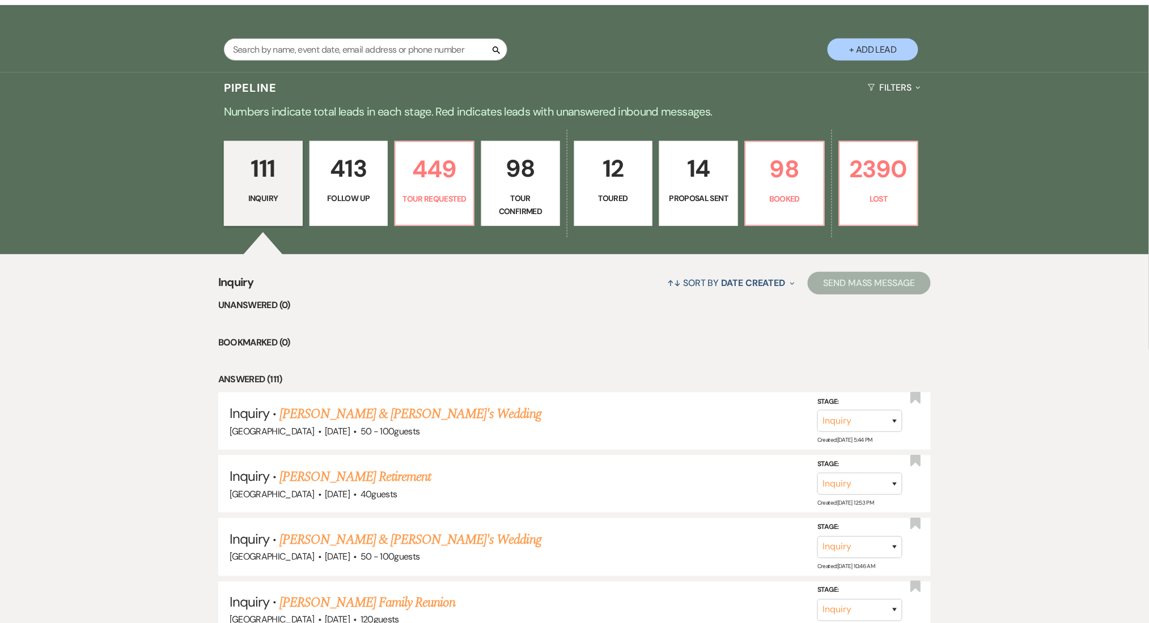
select select "9"
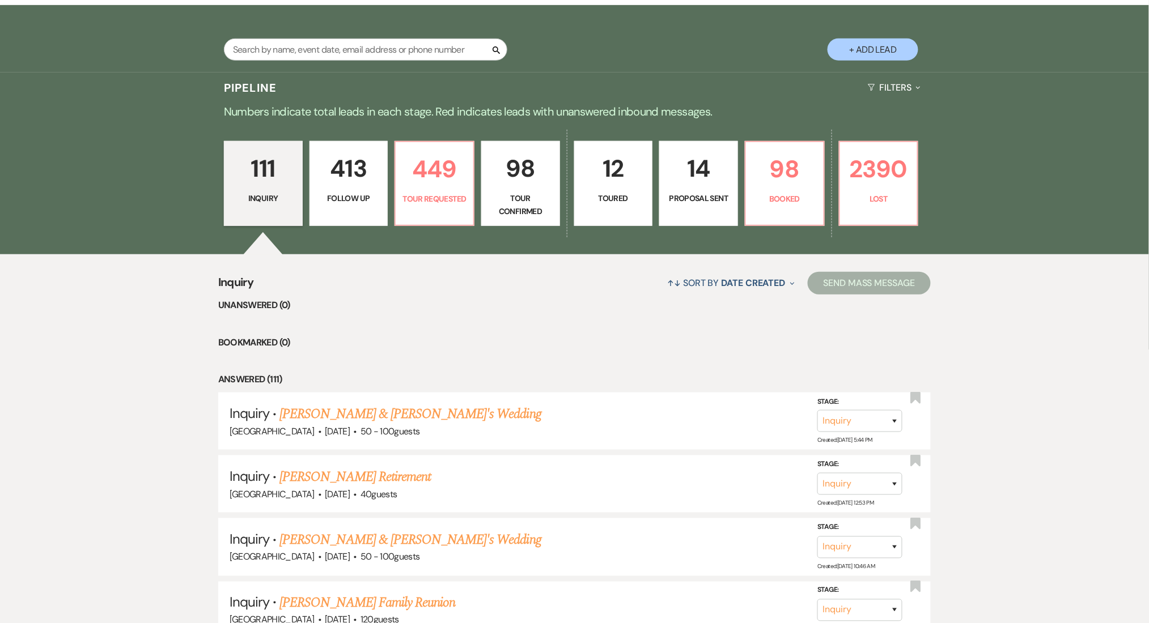
select select "9"
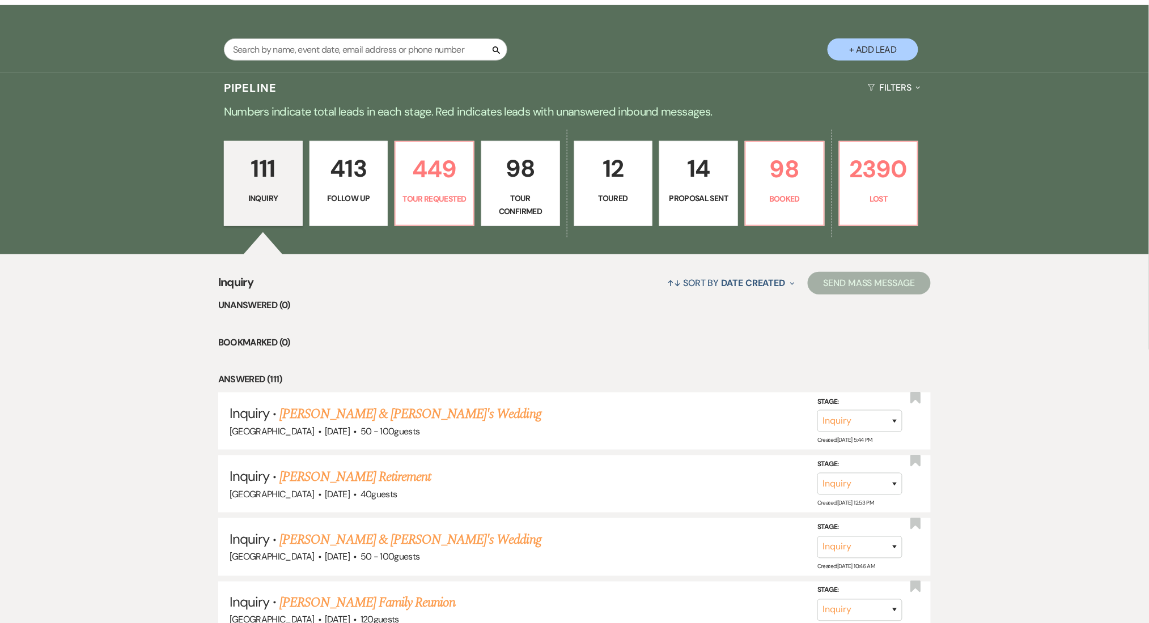
select select "9"
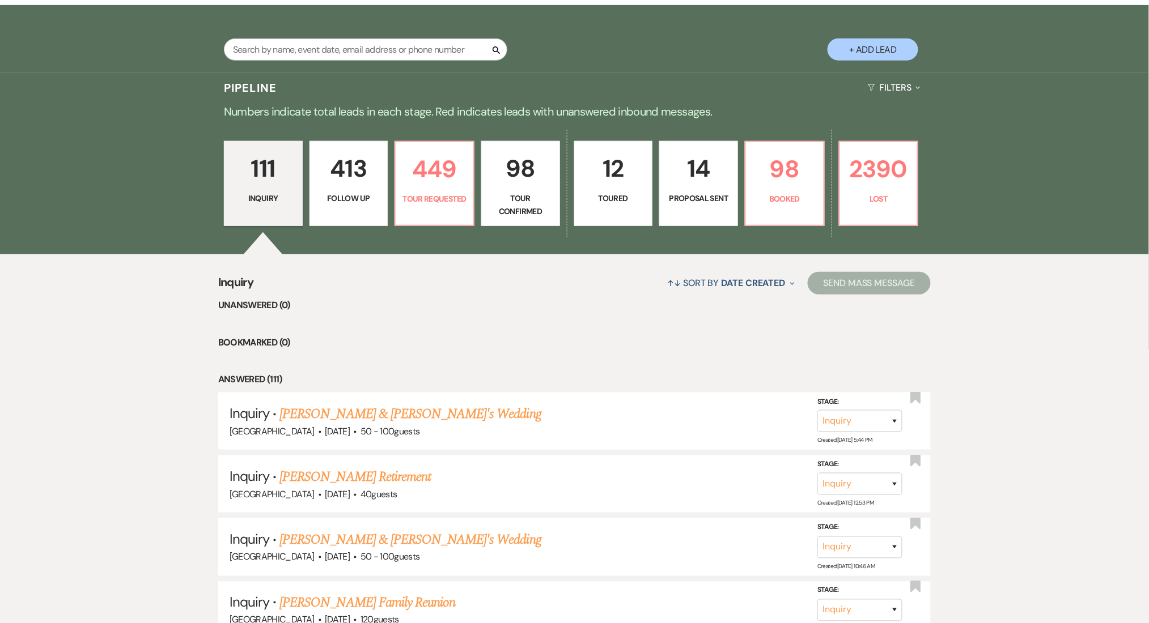
select select "9"
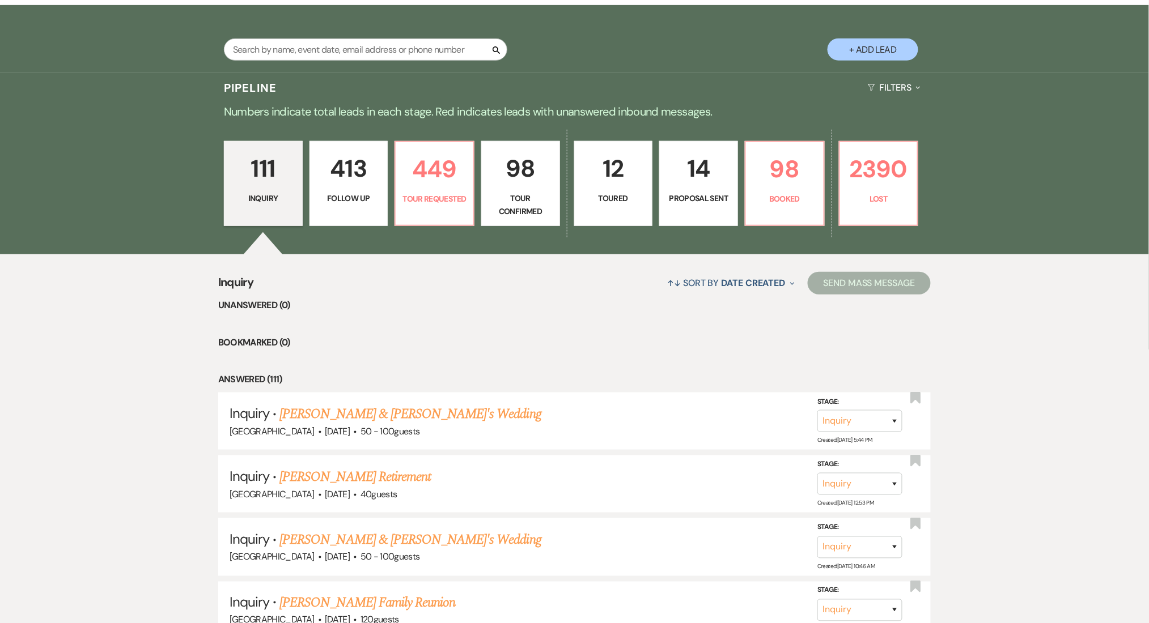
select select "9"
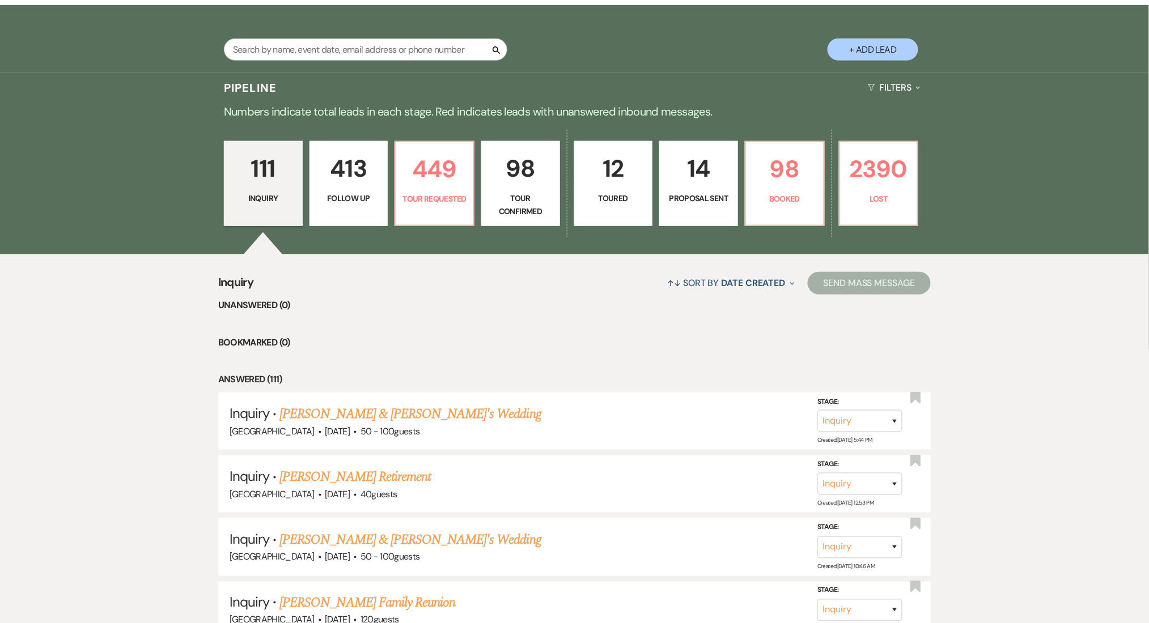
select select "9"
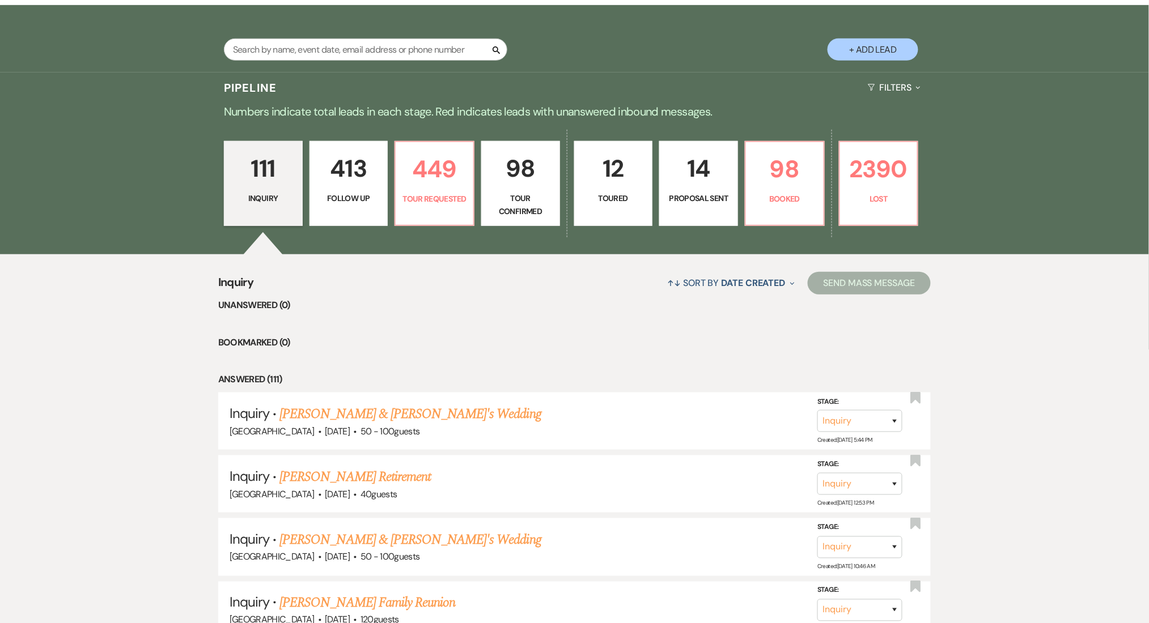
select select "9"
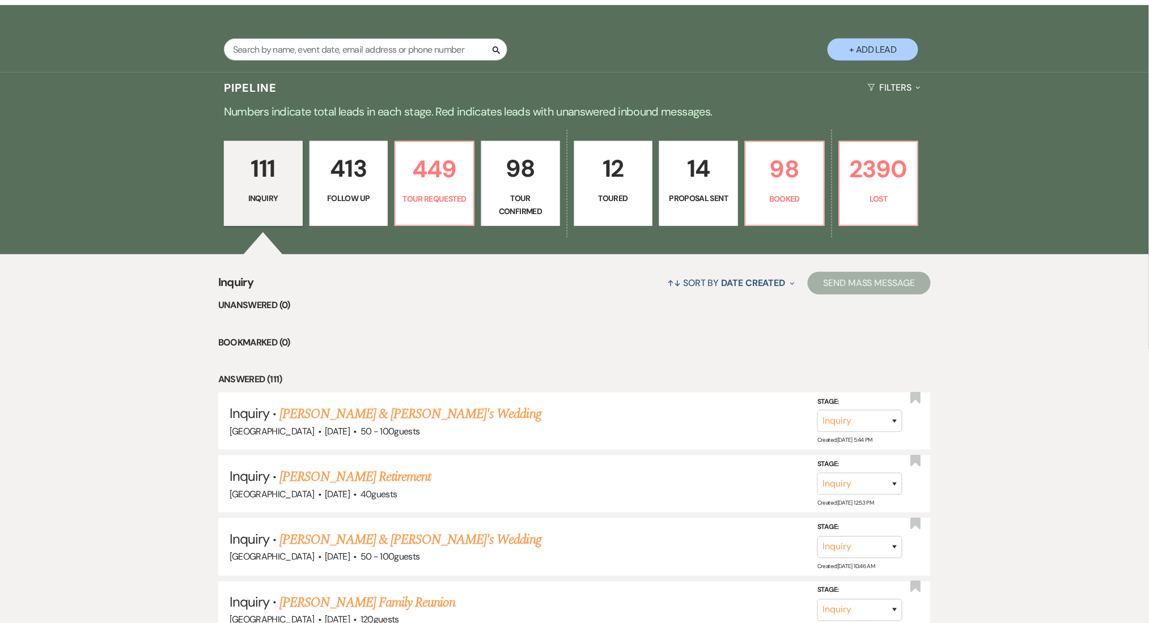
select select "9"
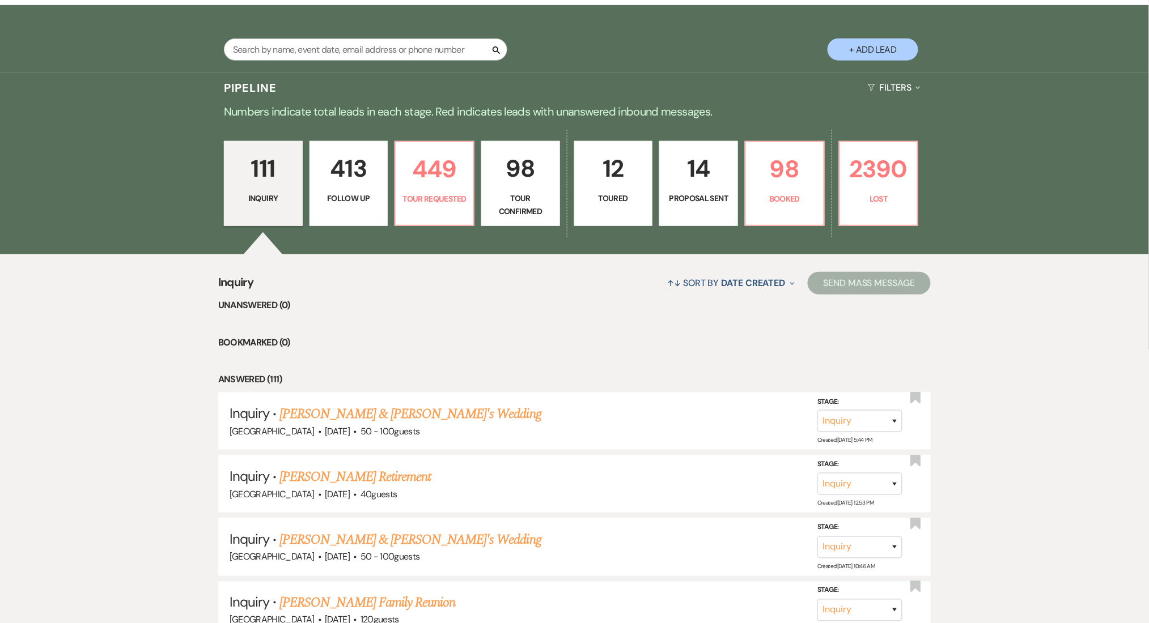
select select "9"
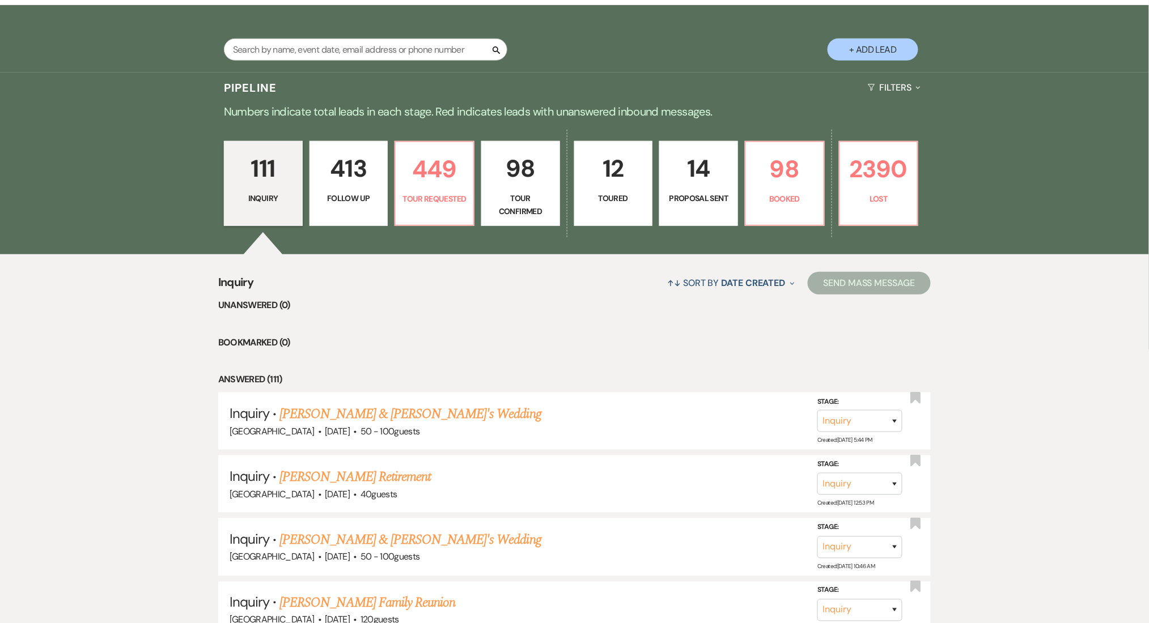
select select "9"
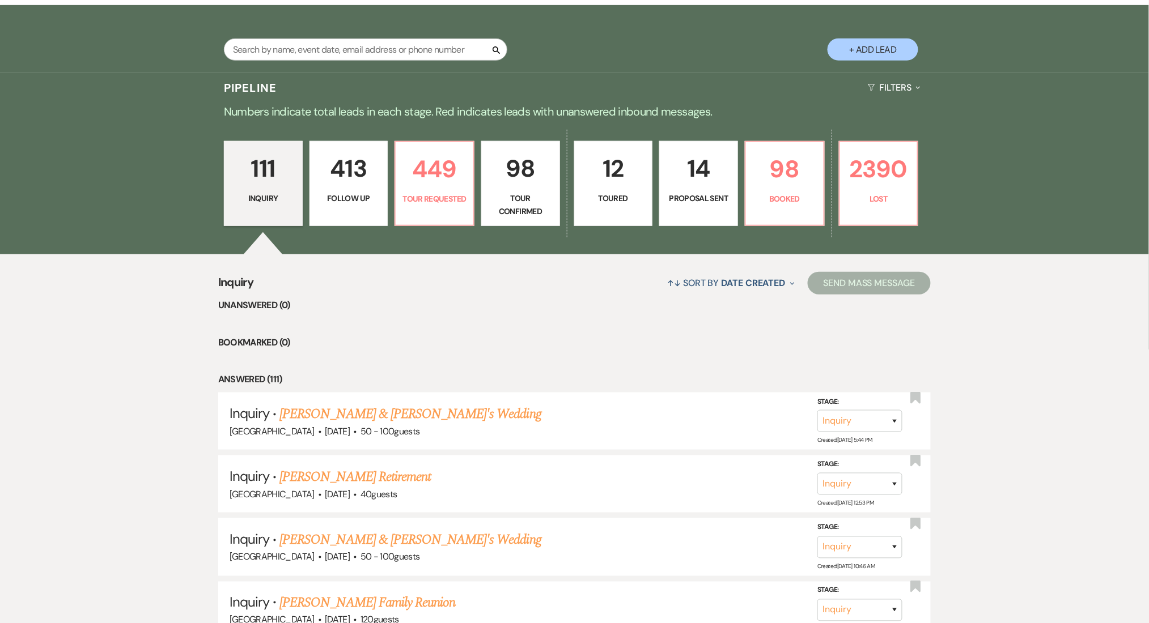
select select "9"
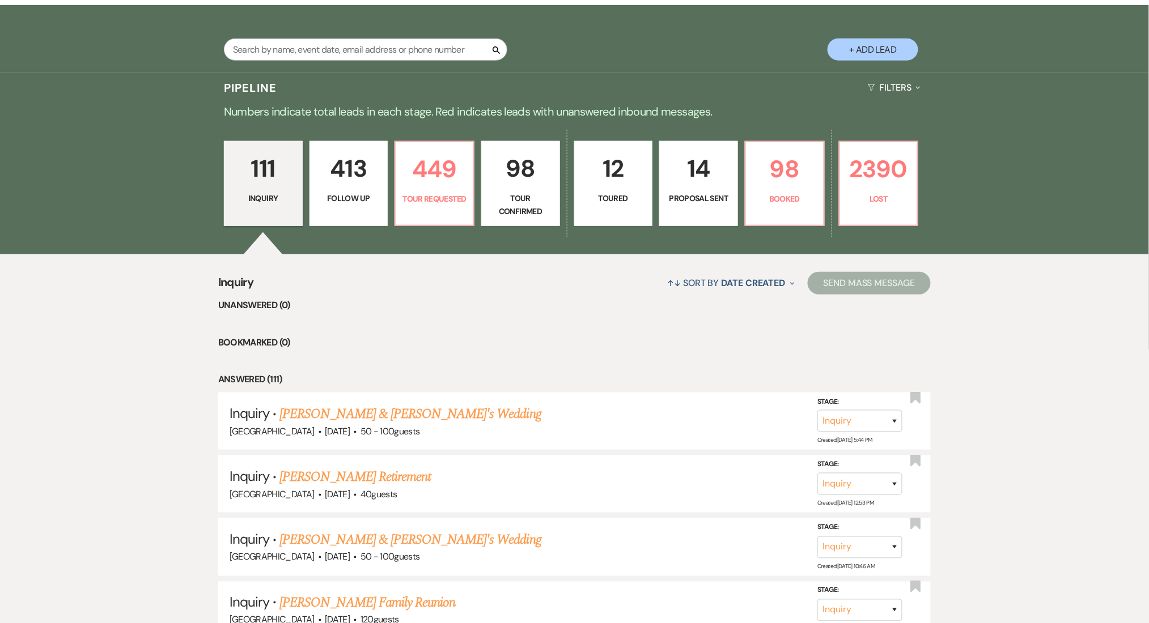
select select "9"
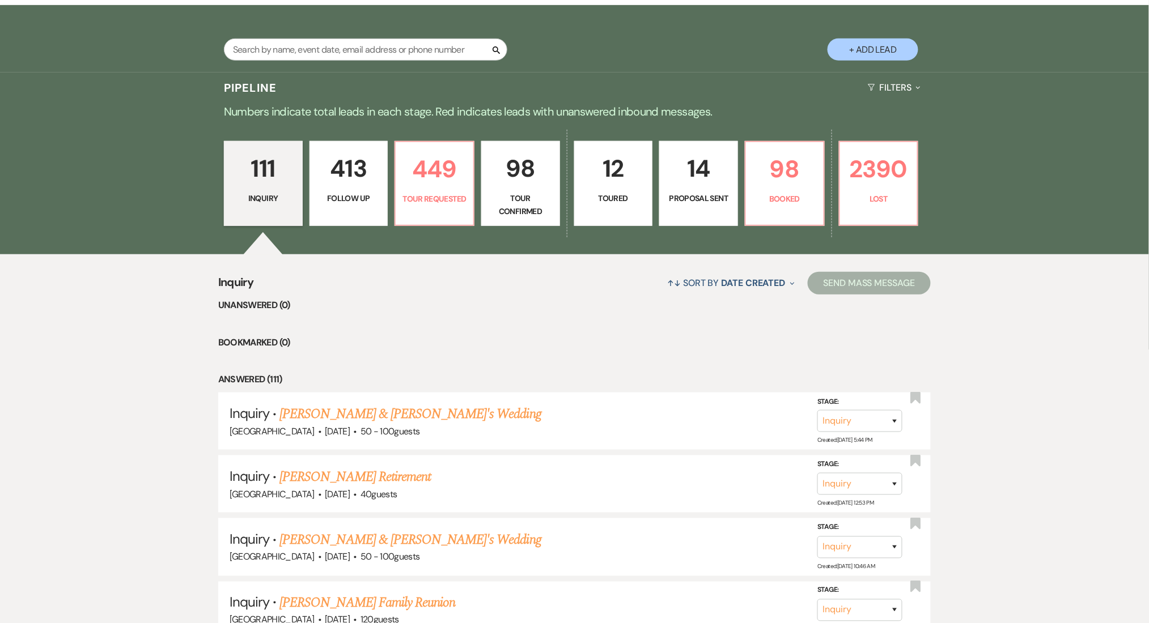
select select "9"
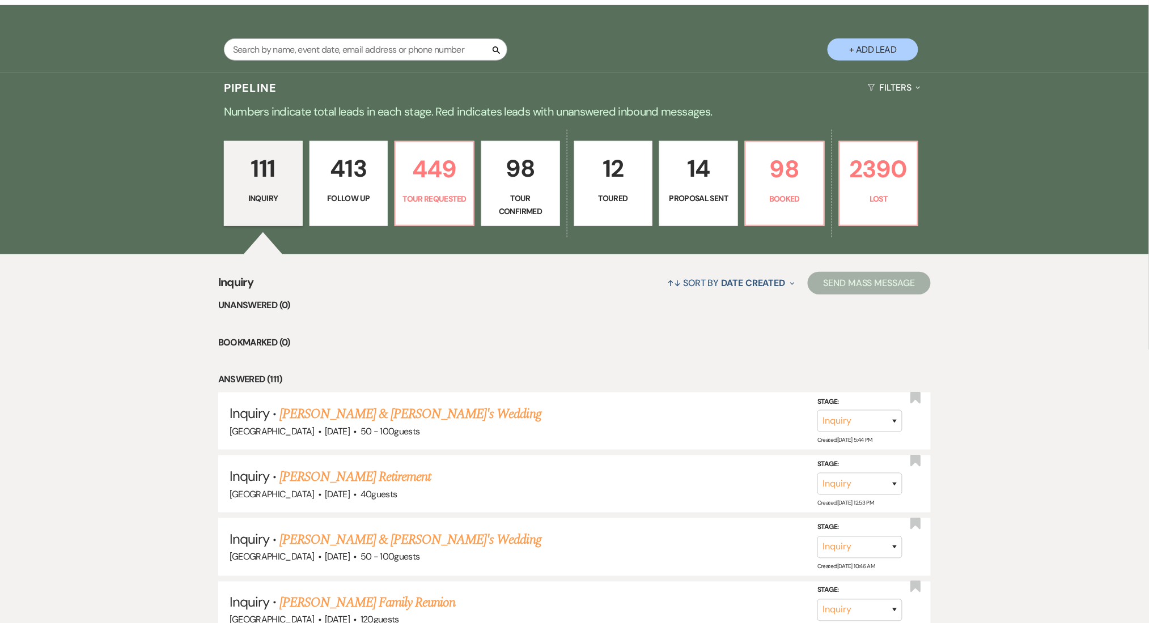
select select "9"
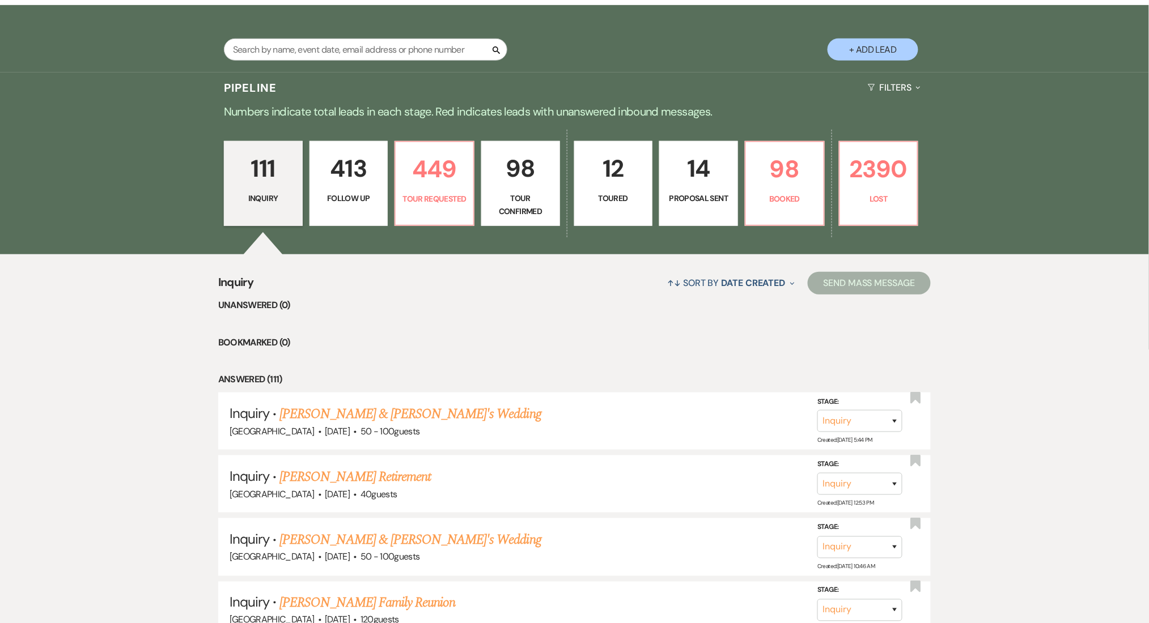
select select "9"
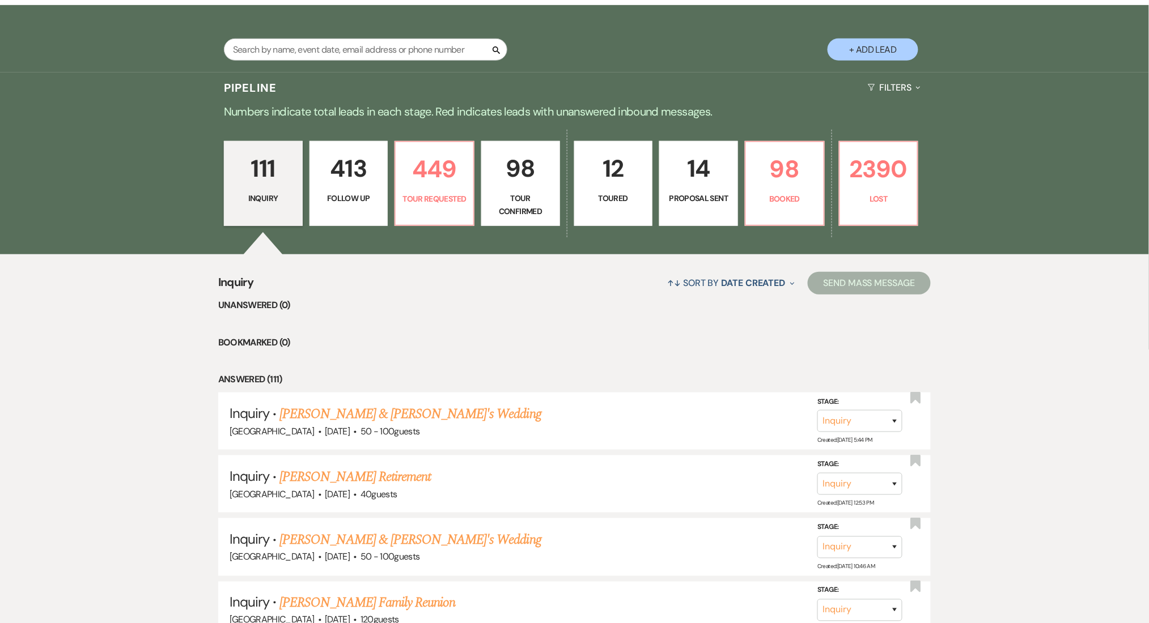
select select "9"
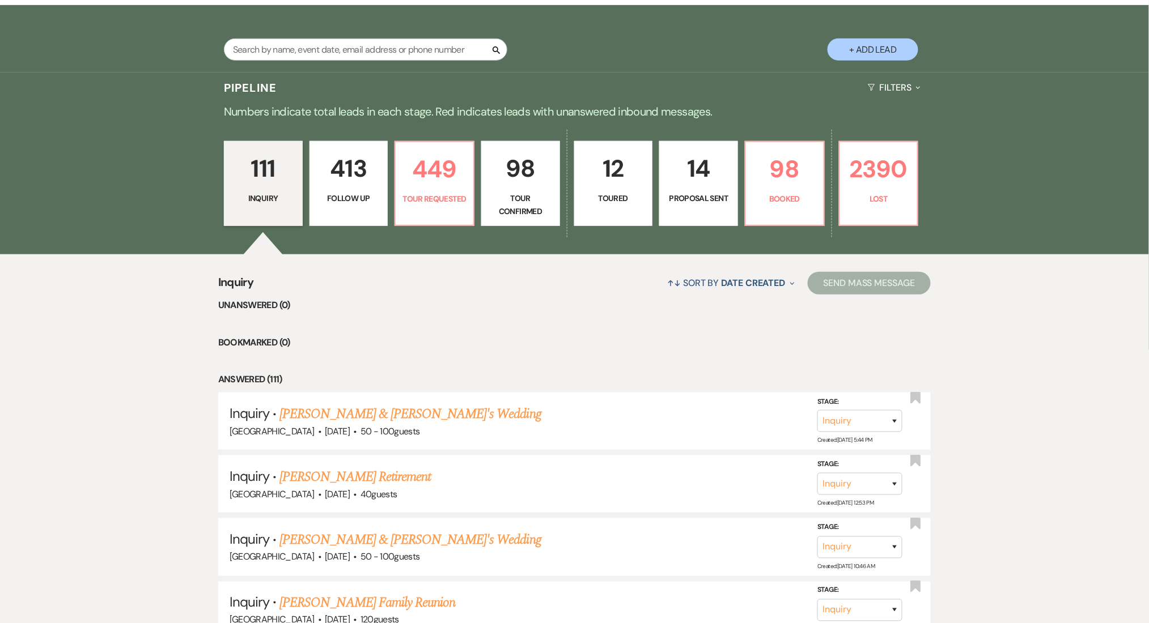
select select "9"
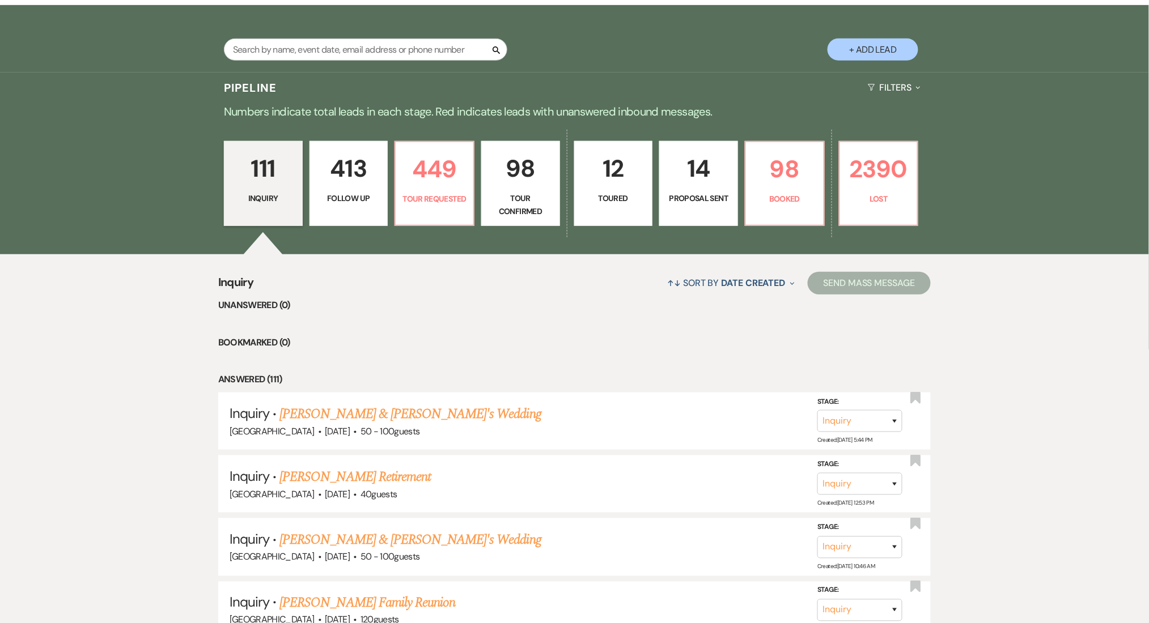
select select "9"
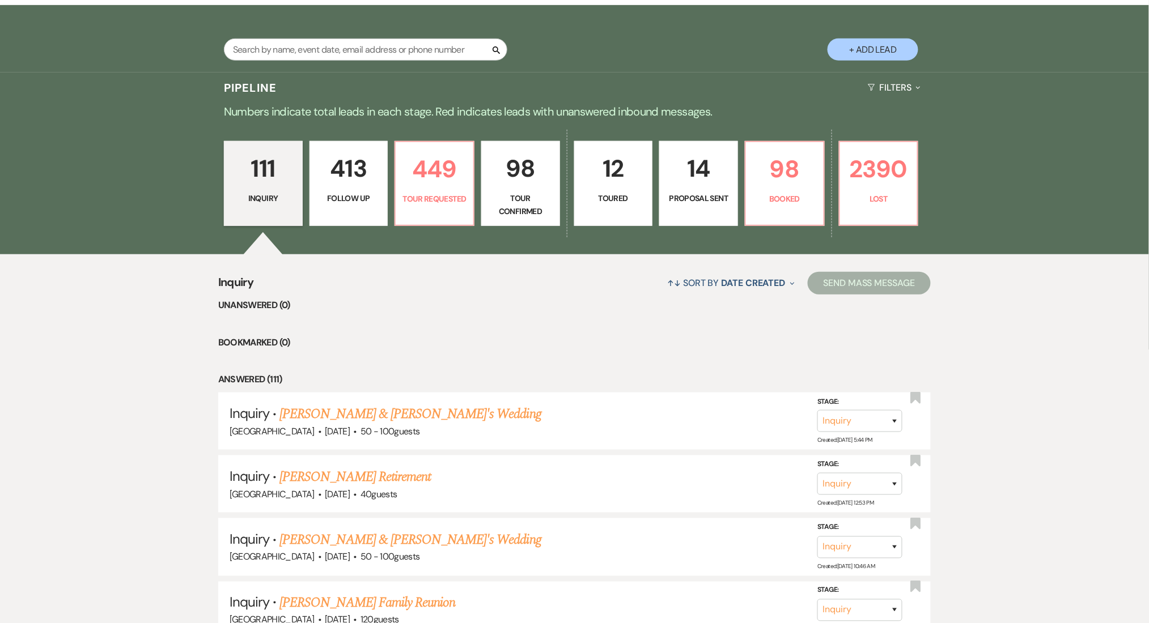
select select "9"
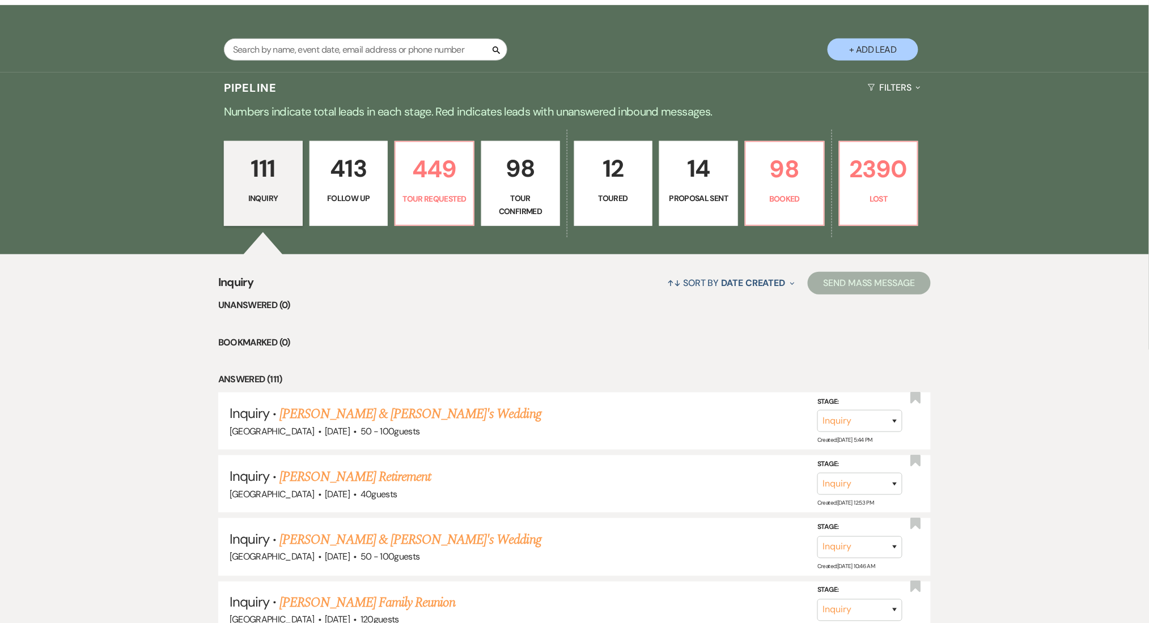
select select "9"
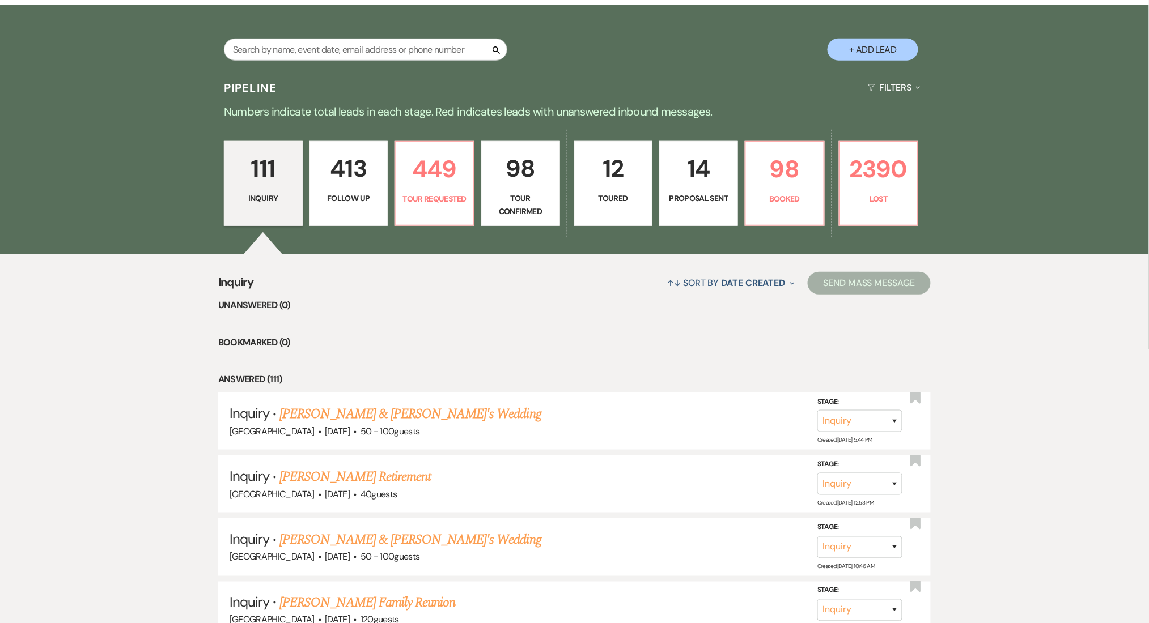
select select "9"
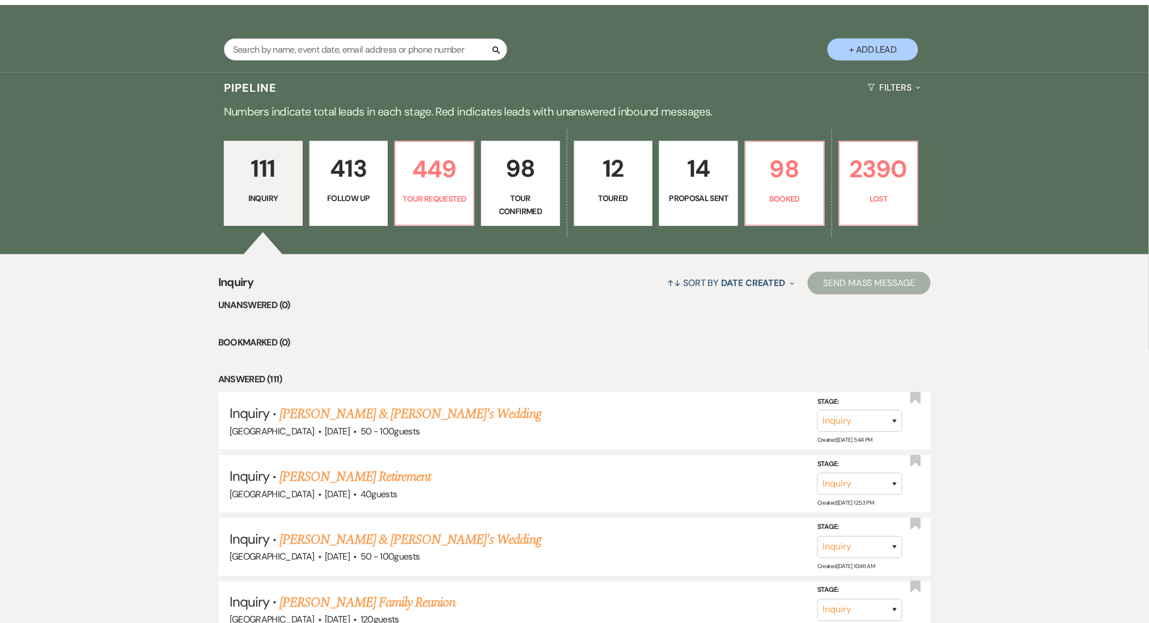
select select "9"
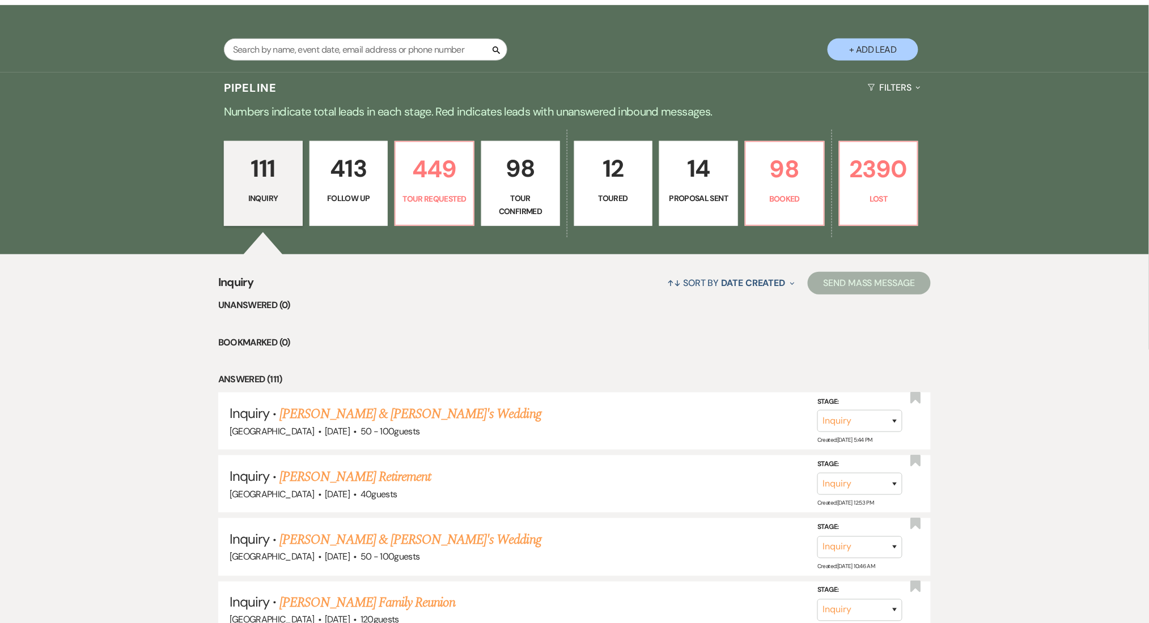
select select "9"
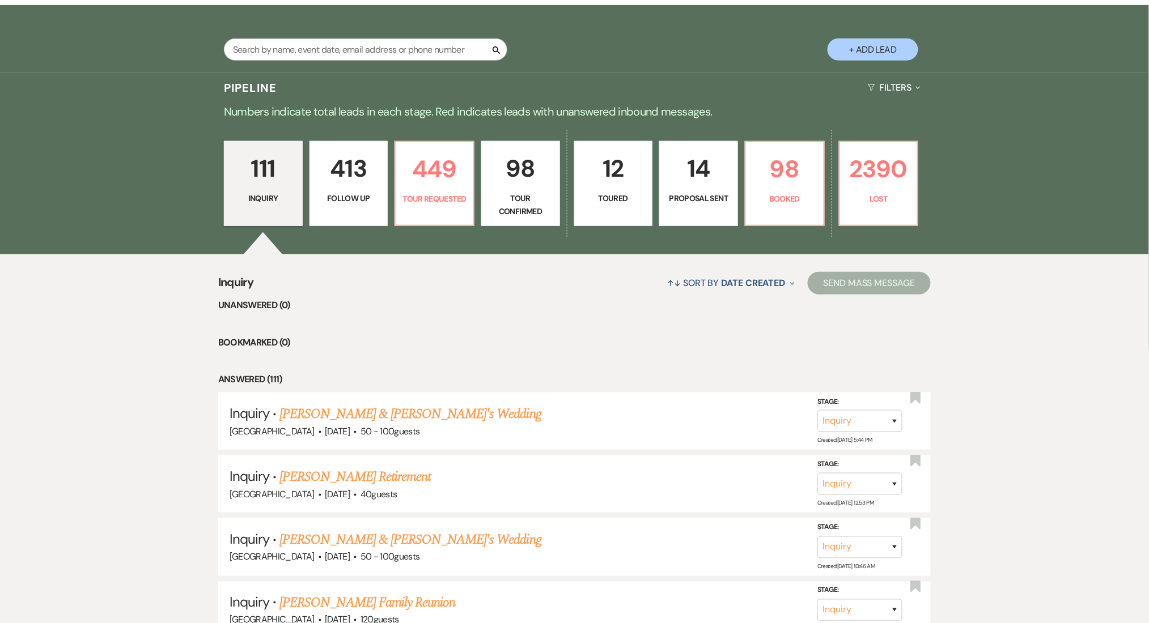
select select "9"
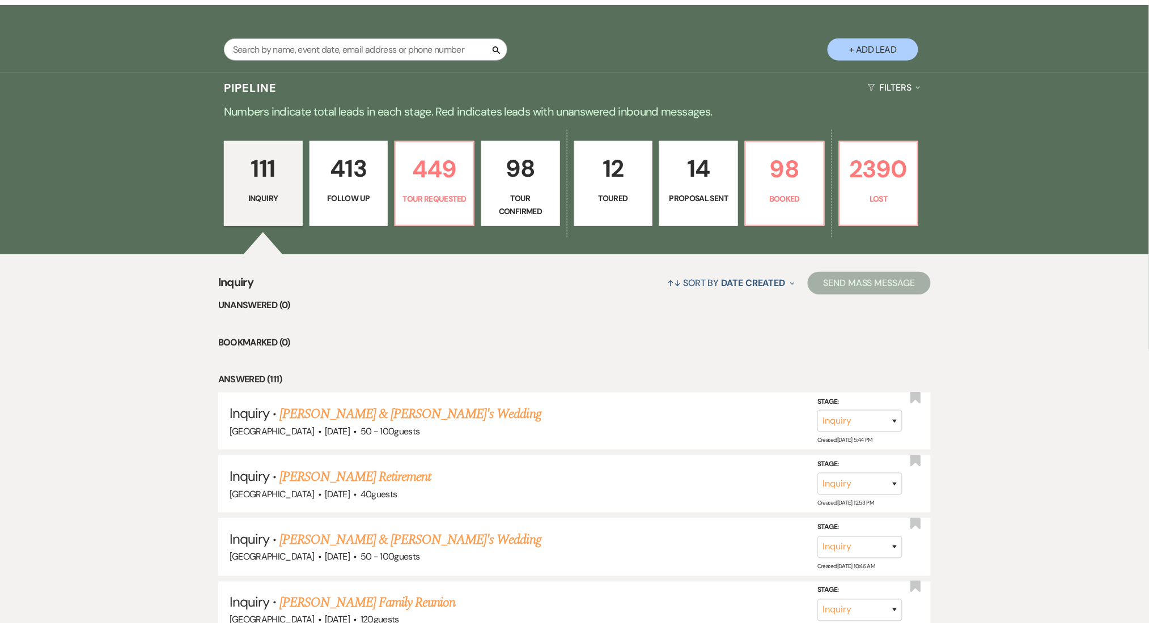
select select "9"
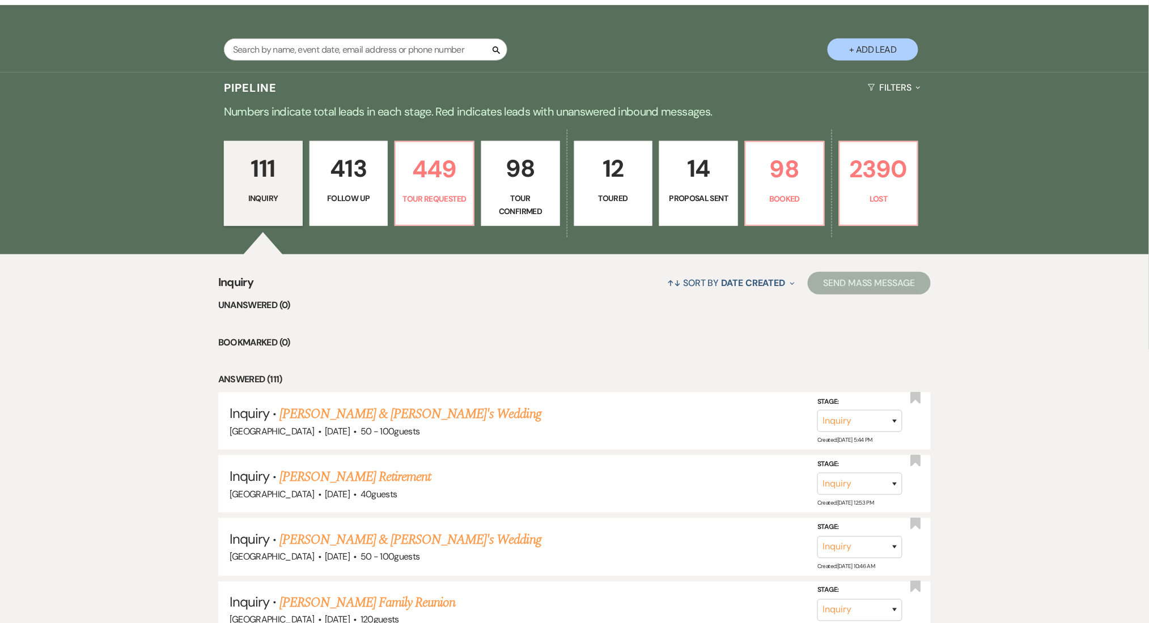
select select "9"
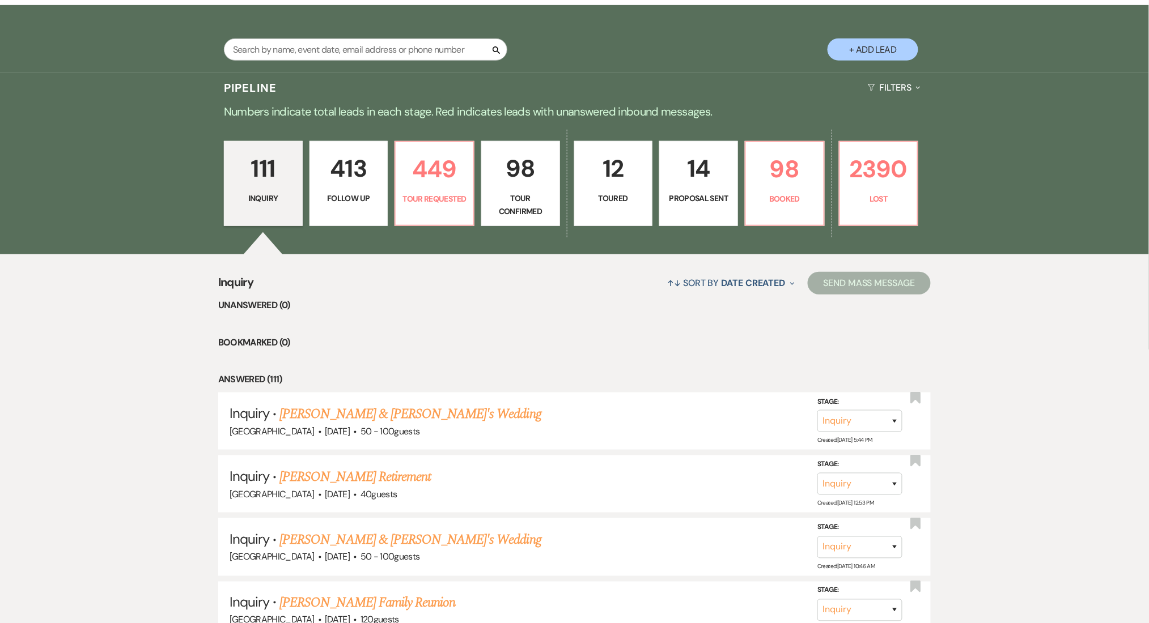
select select "9"
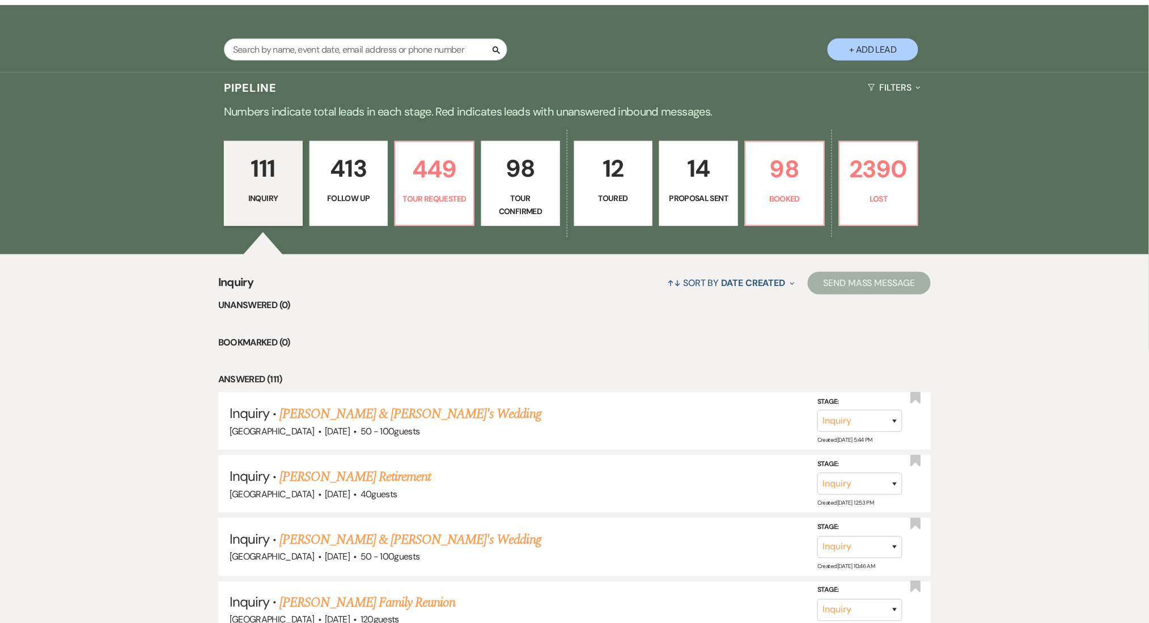
select select "9"
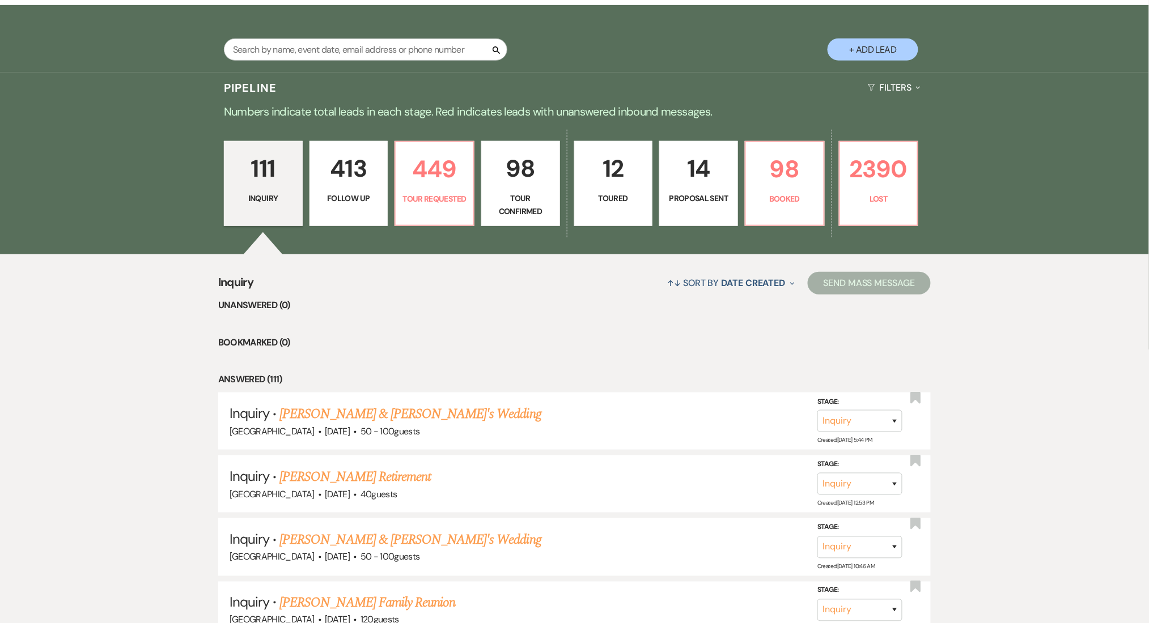
select select "9"
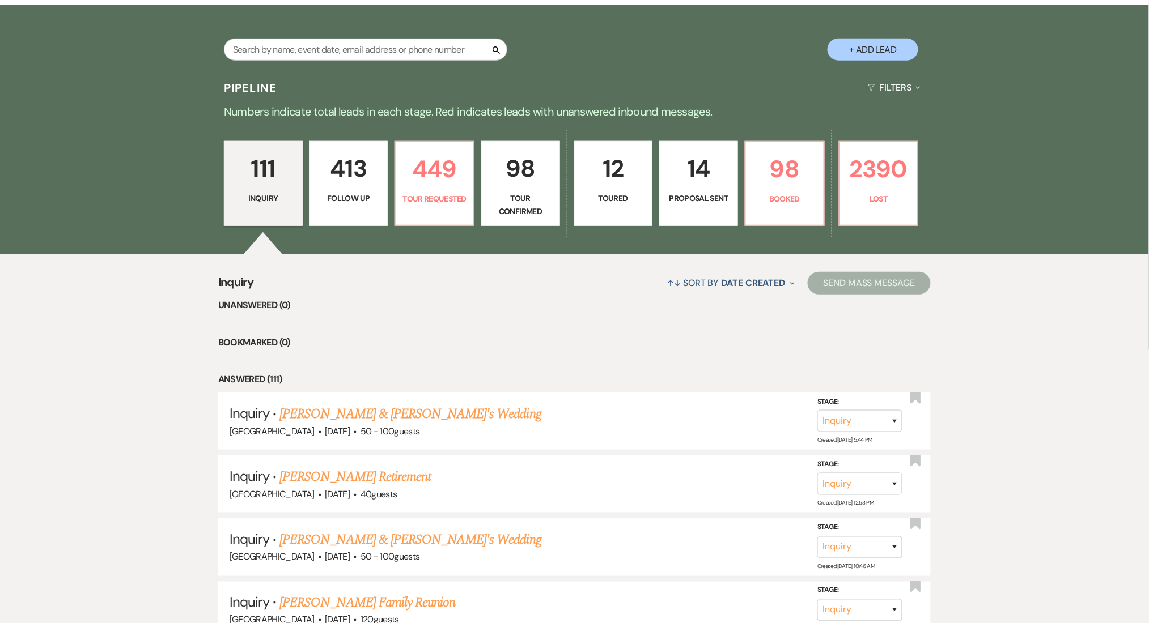
select select "9"
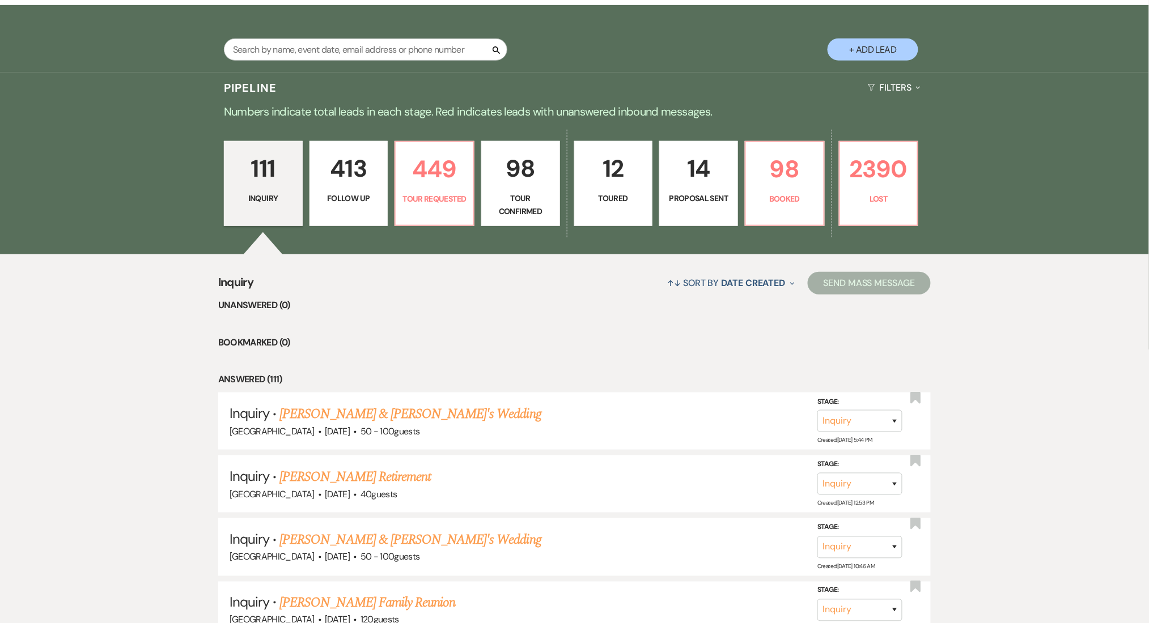
select select "9"
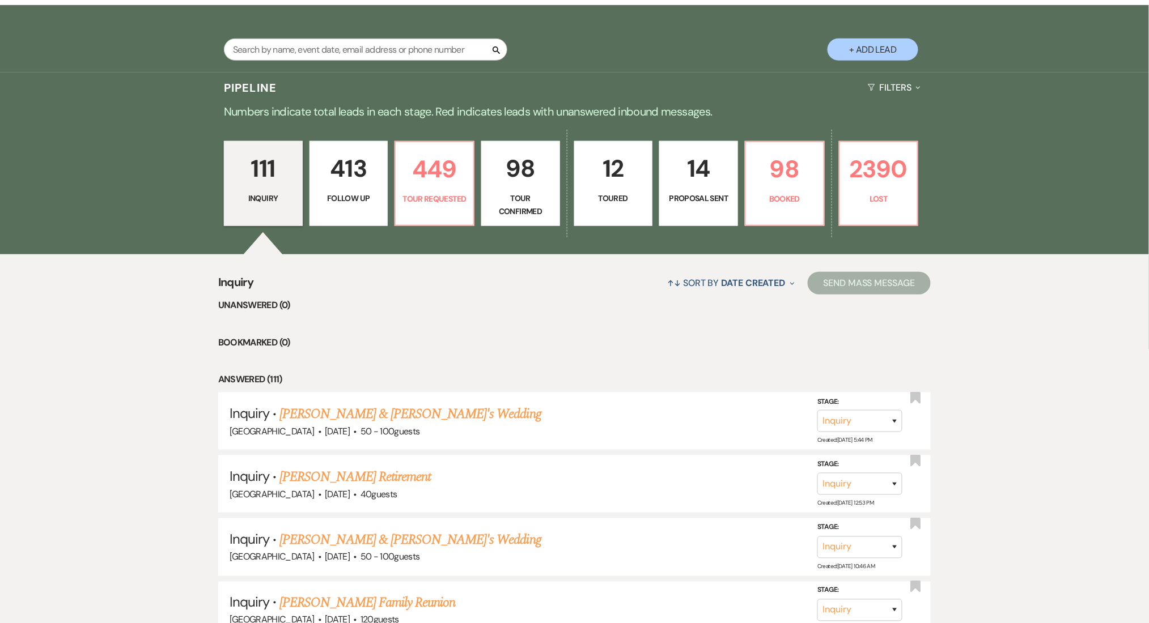
select select "9"
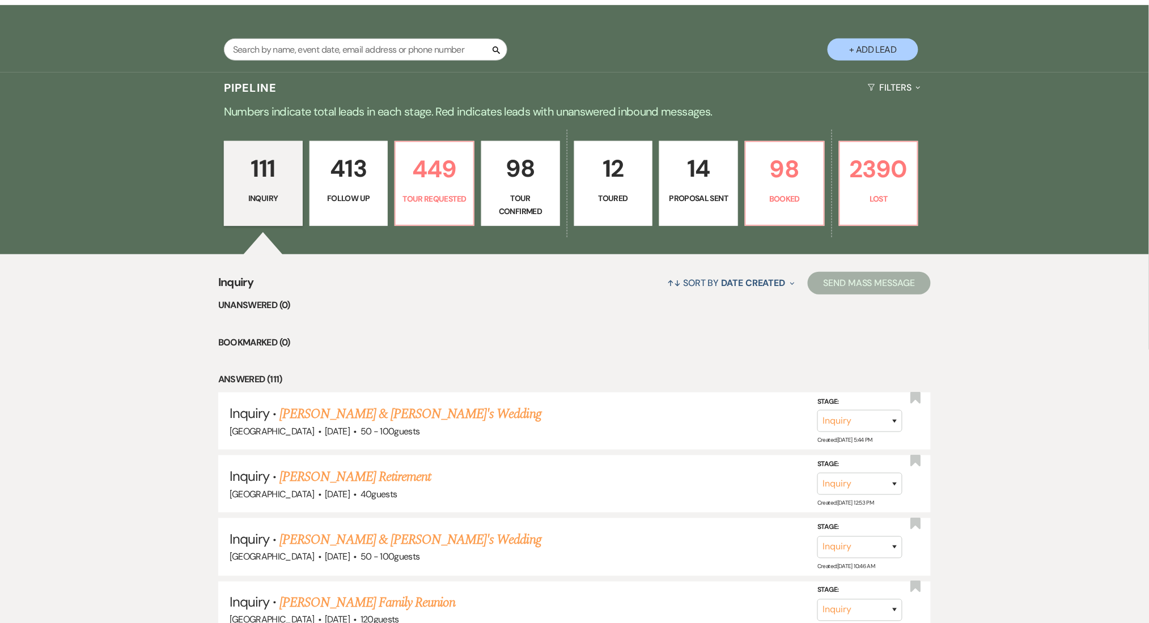
select select "9"
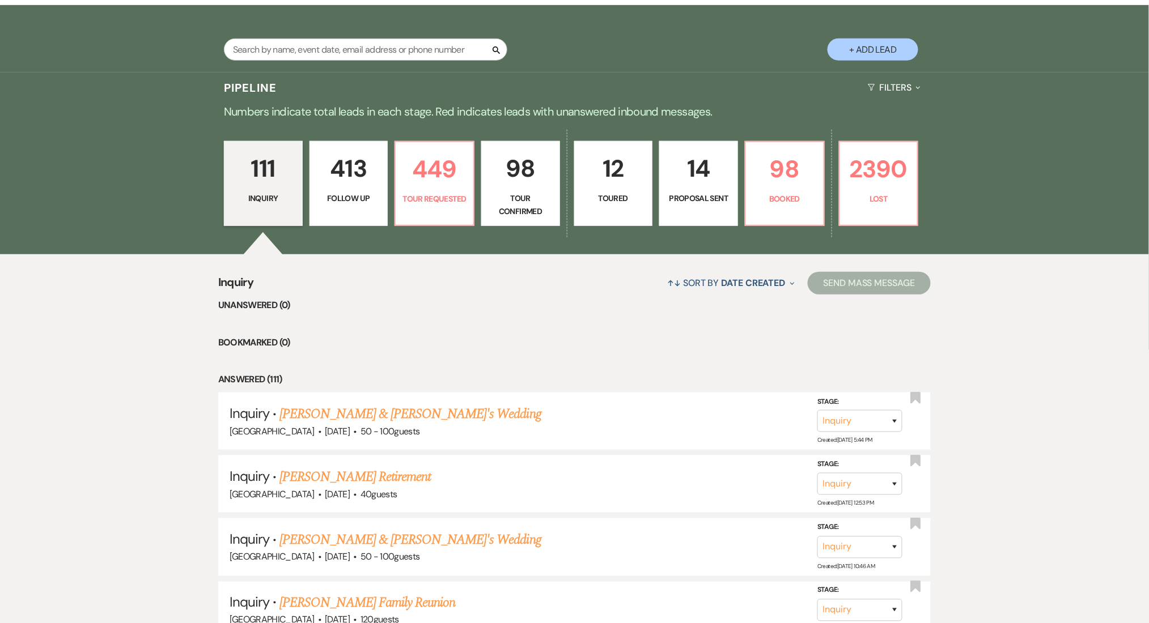
select select "9"
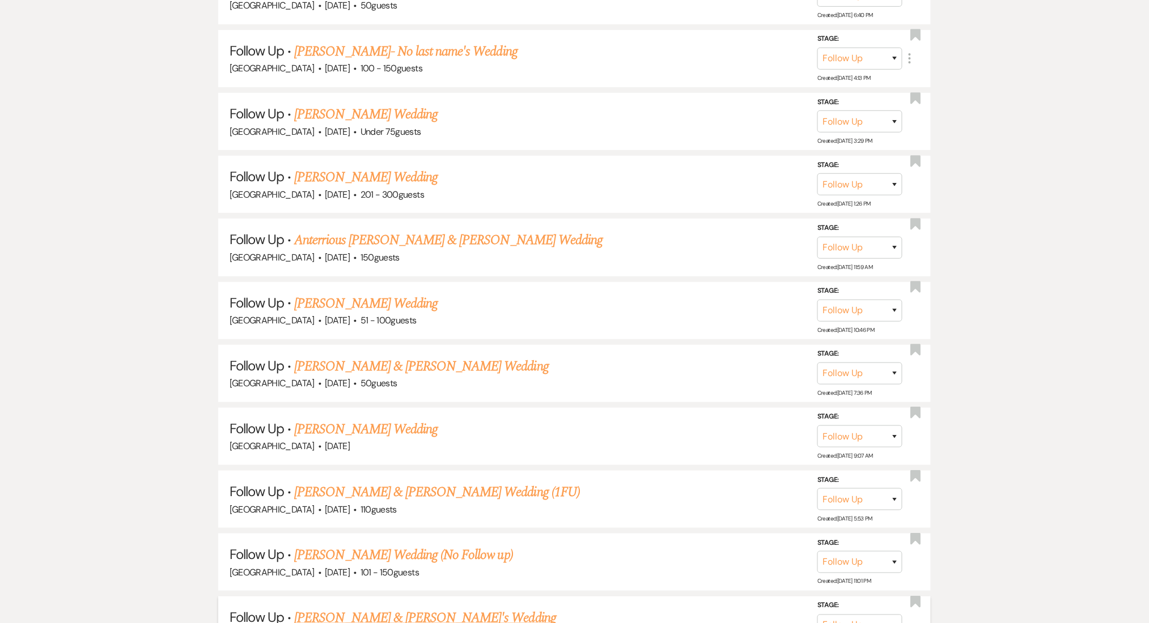
scroll to position [12655, 0]
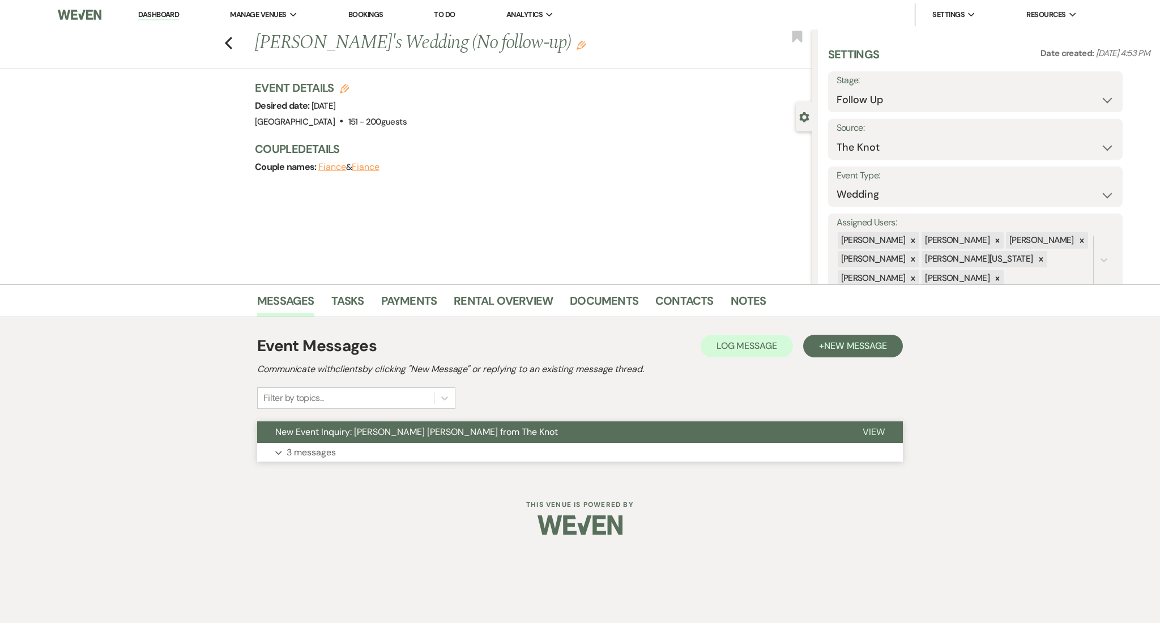
click at [363, 453] on button "Expand 3 messages" at bounding box center [580, 452] width 646 height 19
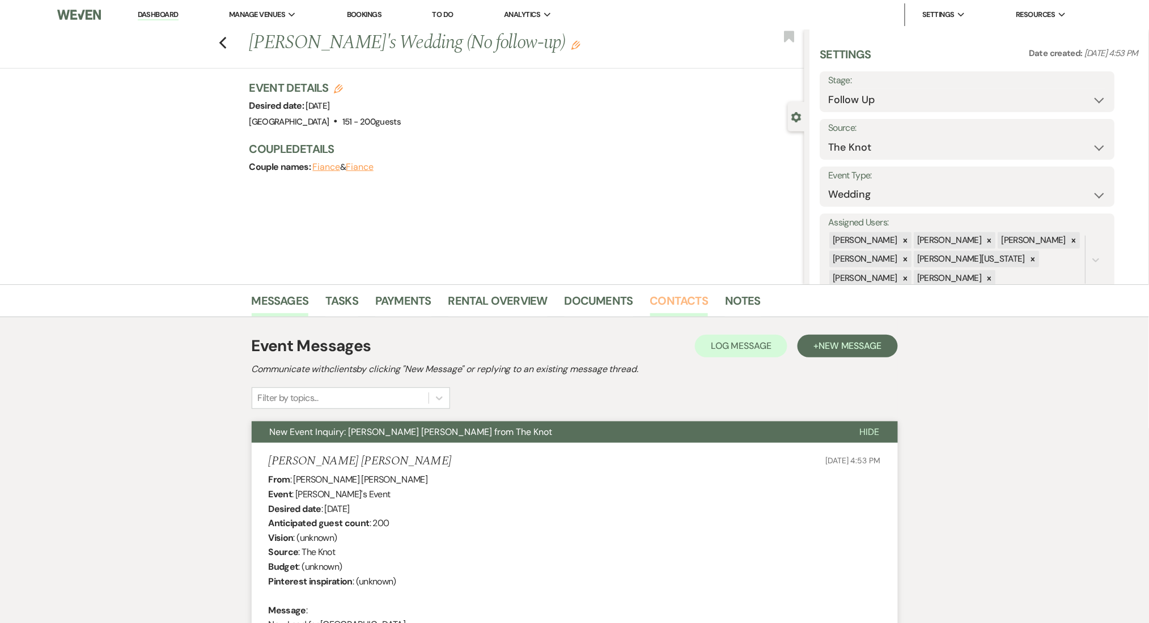
click at [700, 295] on link "Contacts" at bounding box center [679, 304] width 58 height 25
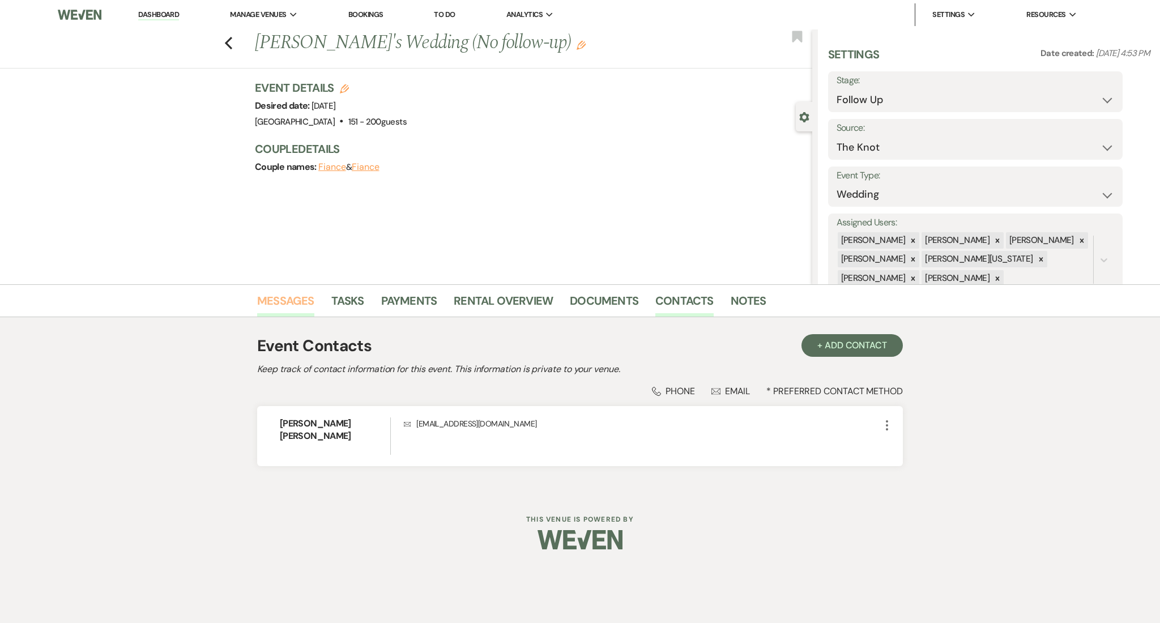
click at [278, 304] on link "Messages" at bounding box center [285, 304] width 57 height 25
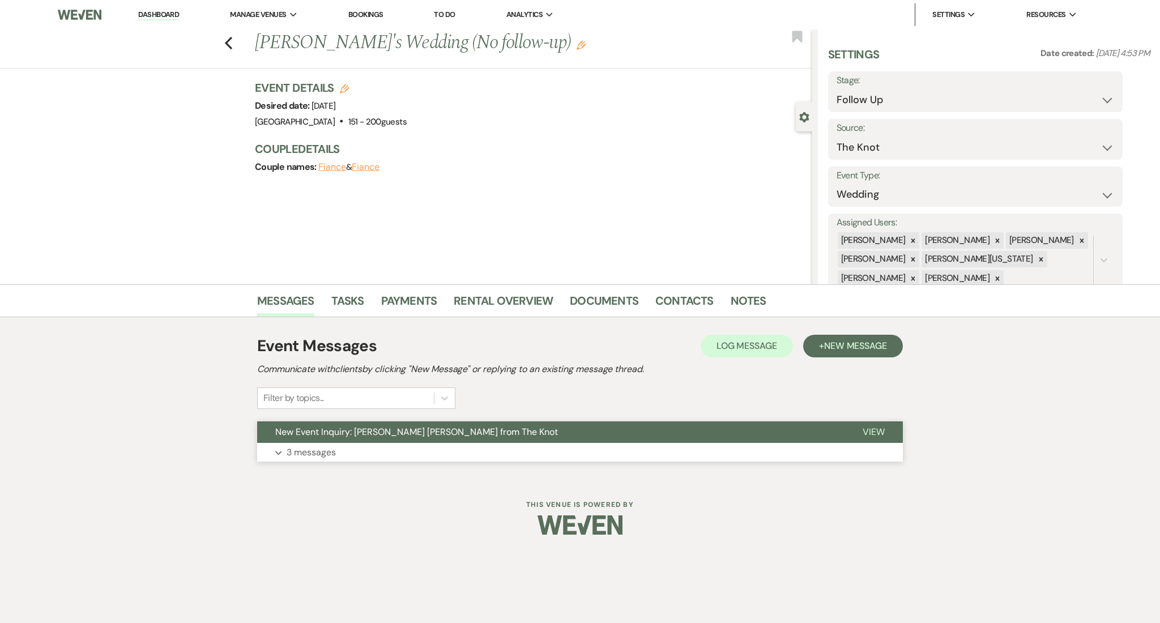
click at [395, 452] on button "Expand 3 messages" at bounding box center [580, 452] width 646 height 19
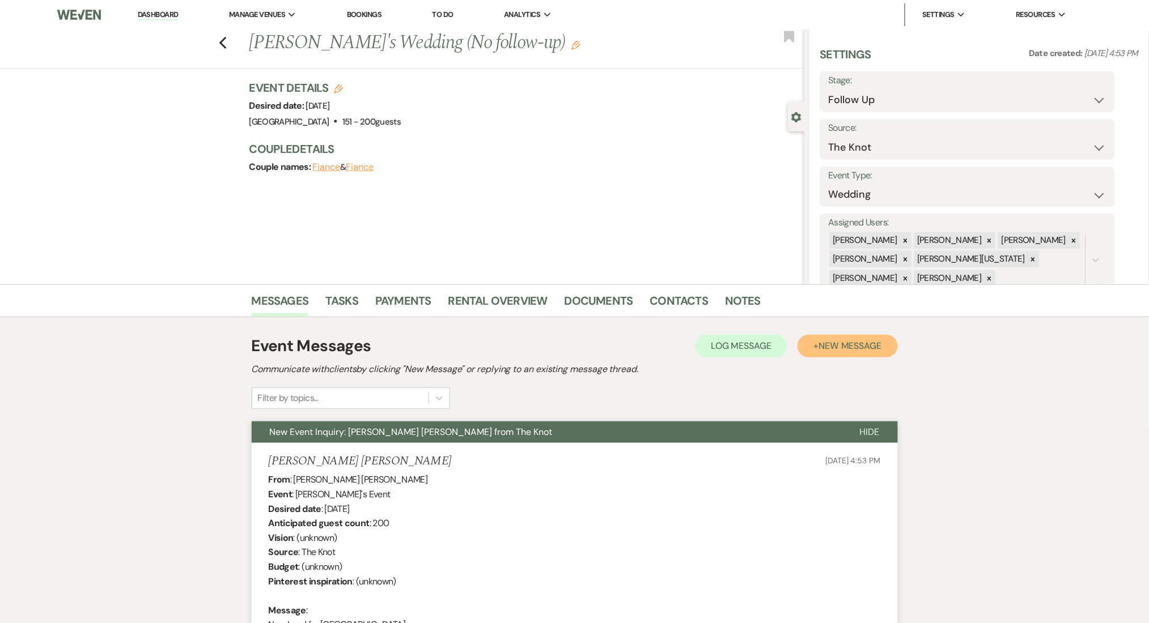
click at [868, 340] on span "New Message" at bounding box center [849, 346] width 63 height 12
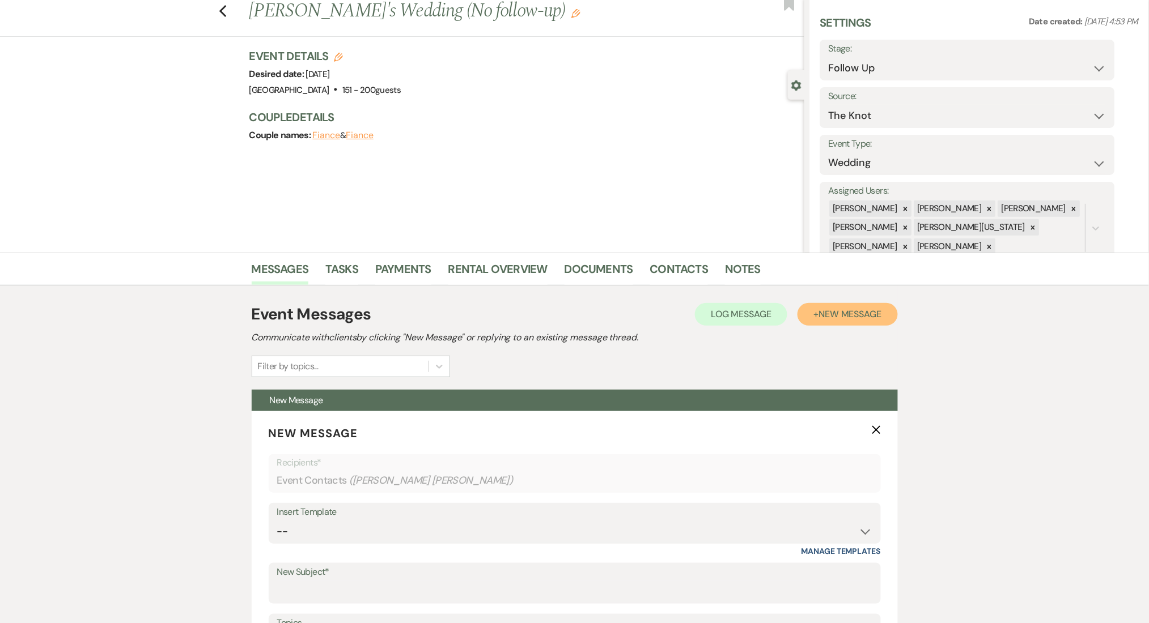
scroll to position [302, 0]
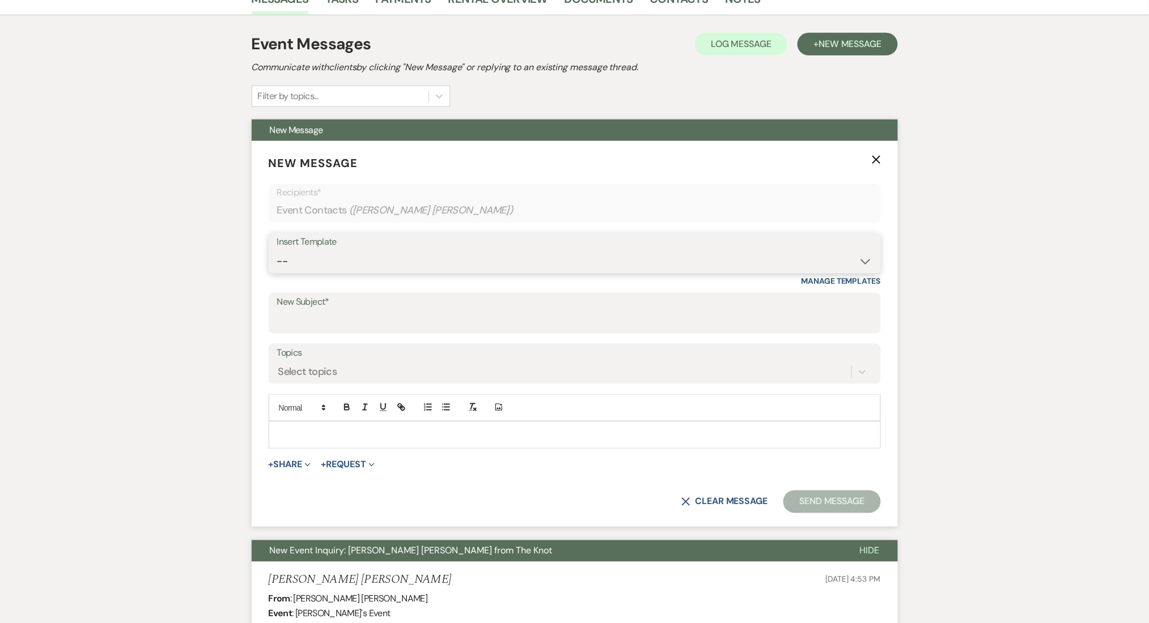
click at [361, 266] on select "-- Inquiry Follow Up Email #2 Contract Sending Template Payment Template Rental…" at bounding box center [574, 261] width 595 height 22
select select "4603"
click at [277, 250] on select "-- Inquiry Follow Up Email #2 Contract Sending Template Payment Template Rental…" at bounding box center [574, 261] width 595 height 22
type input "Checking In – Any Assistance Needed for Your Event?"
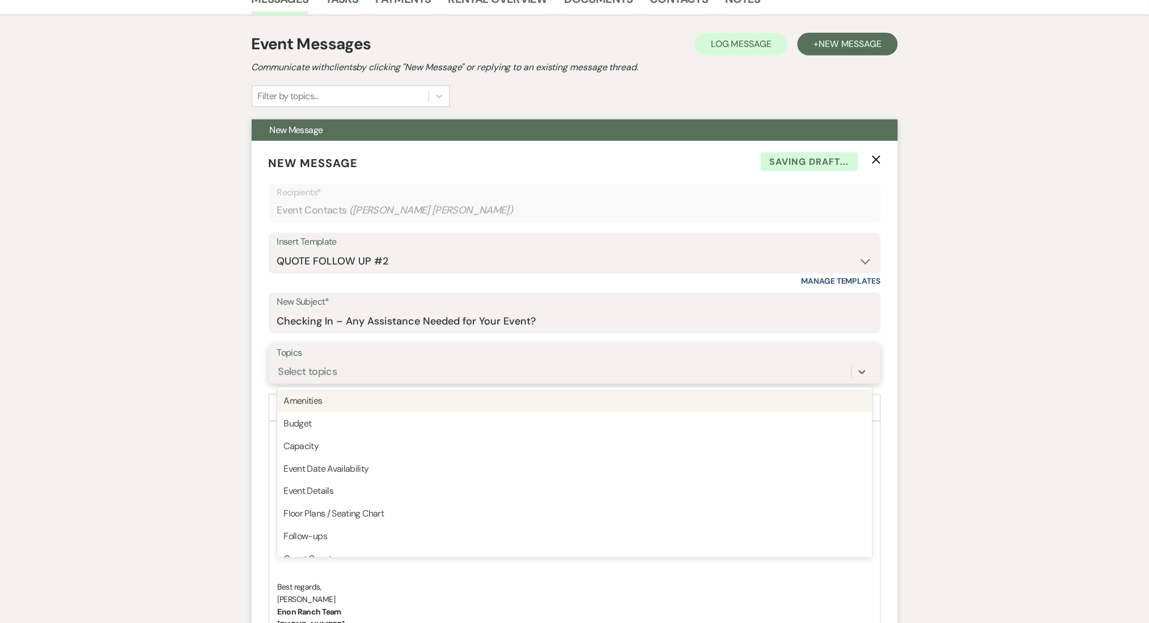
click at [317, 364] on div "Select topics" at bounding box center [307, 371] width 59 height 15
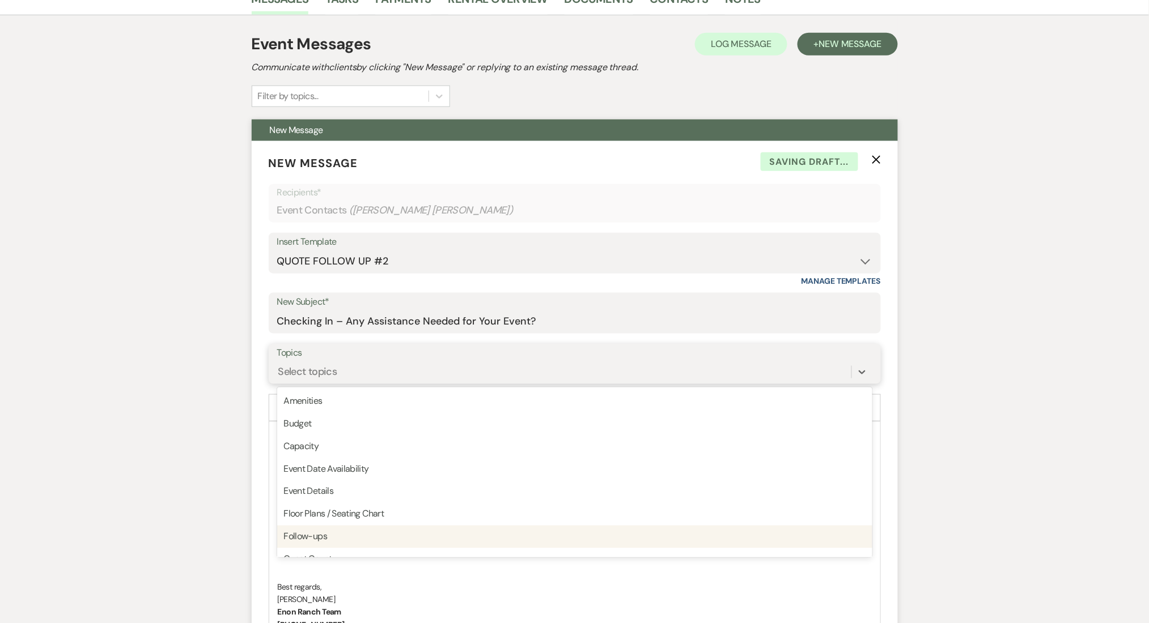
click at [337, 542] on div "Follow-ups" at bounding box center [574, 537] width 595 height 23
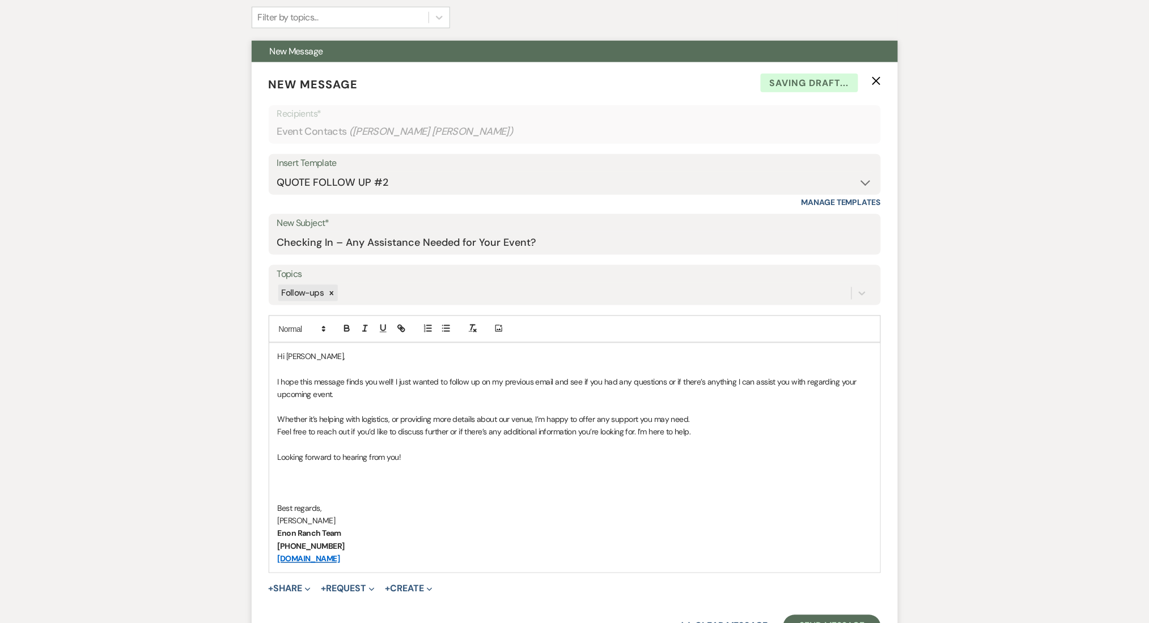
scroll to position [453, 0]
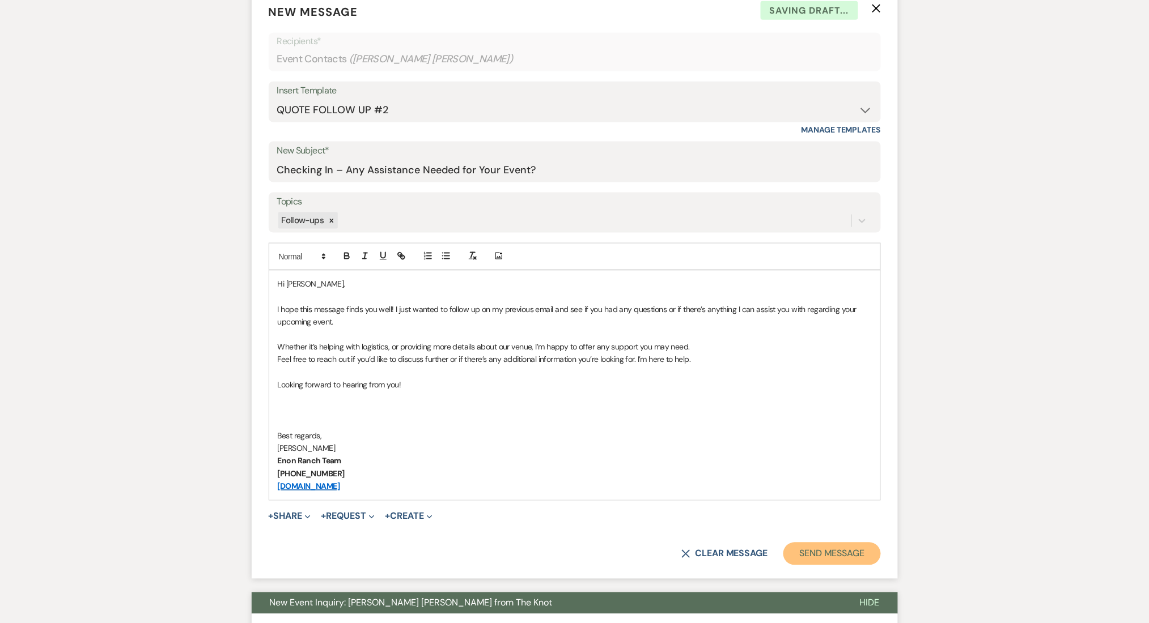
click at [827, 545] on button "Send Message" at bounding box center [831, 554] width 97 height 23
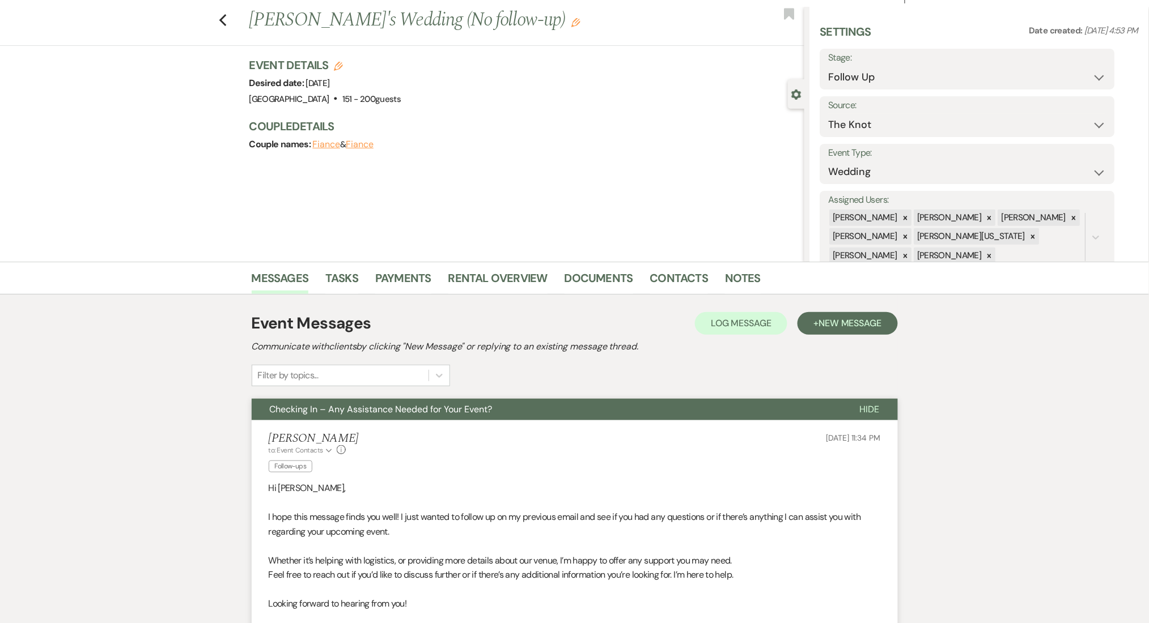
scroll to position [0, 0]
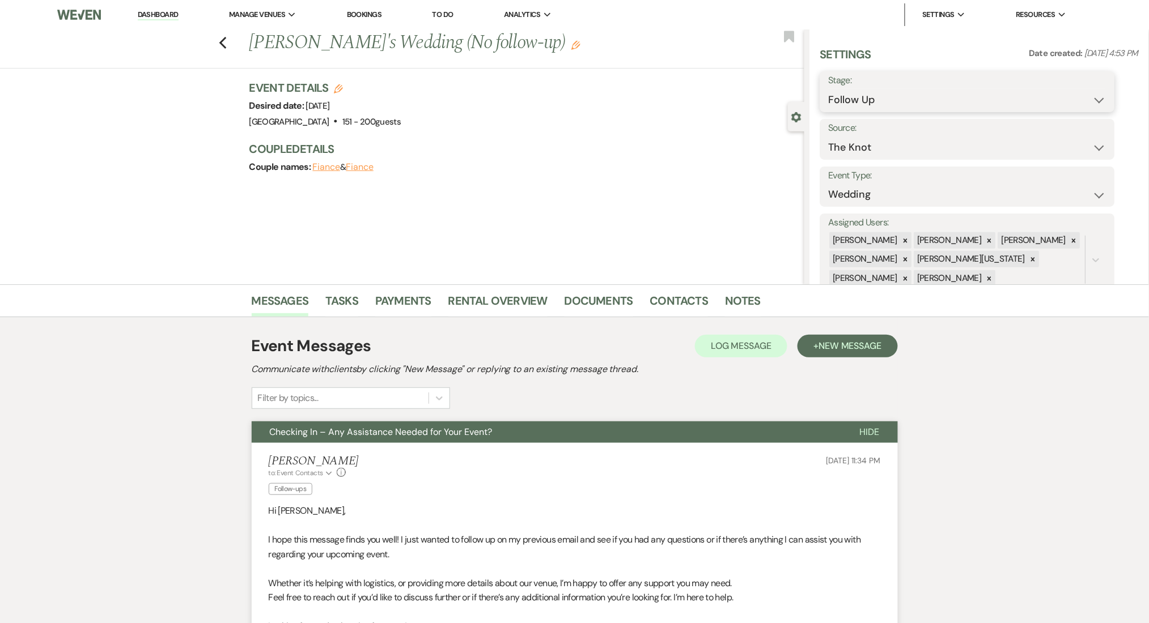
click at [877, 98] on select "Inquiry Follow Up Tour Requested Tour Confirmed Toured Proposal Sent Booked Lost" at bounding box center [967, 100] width 278 height 22
select select "1"
click at [828, 89] on select "Inquiry Follow Up Tour Requested Tour Confirmed Toured Proposal Sent Booked Lost" at bounding box center [967, 100] width 278 height 22
click at [1081, 89] on button "Save" at bounding box center [1083, 91] width 64 height 23
click at [571, 41] on icon "Edit" at bounding box center [575, 45] width 9 height 9
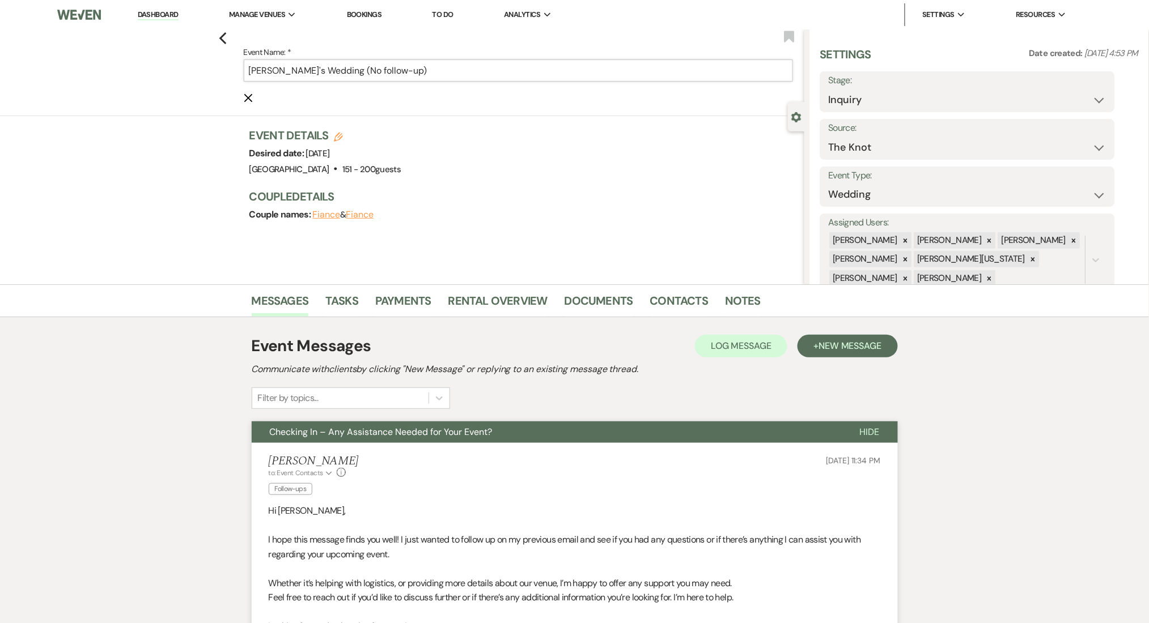
drag, startPoint x: 346, startPoint y: 72, endPoint x: 477, endPoint y: 74, distance: 130.9
click at [477, 74] on input "[PERSON_NAME]'s Wedding (No follow-up)" at bounding box center [518, 70] width 549 height 22
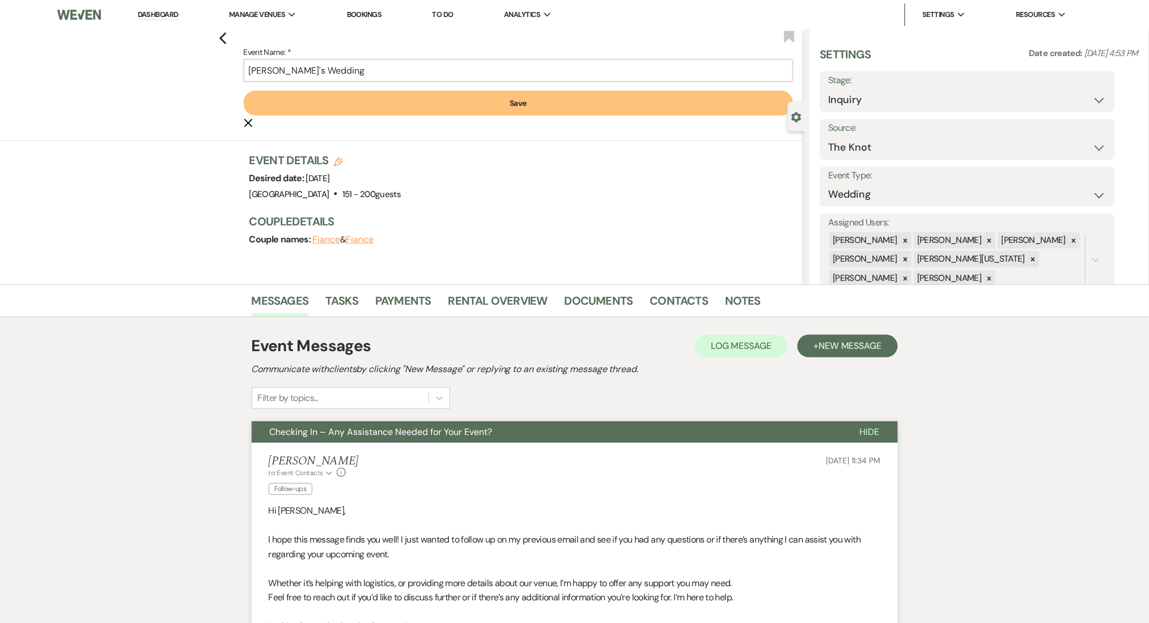
type input "[PERSON_NAME]'s Wedding"
click at [449, 100] on button "Save" at bounding box center [518, 103] width 549 height 25
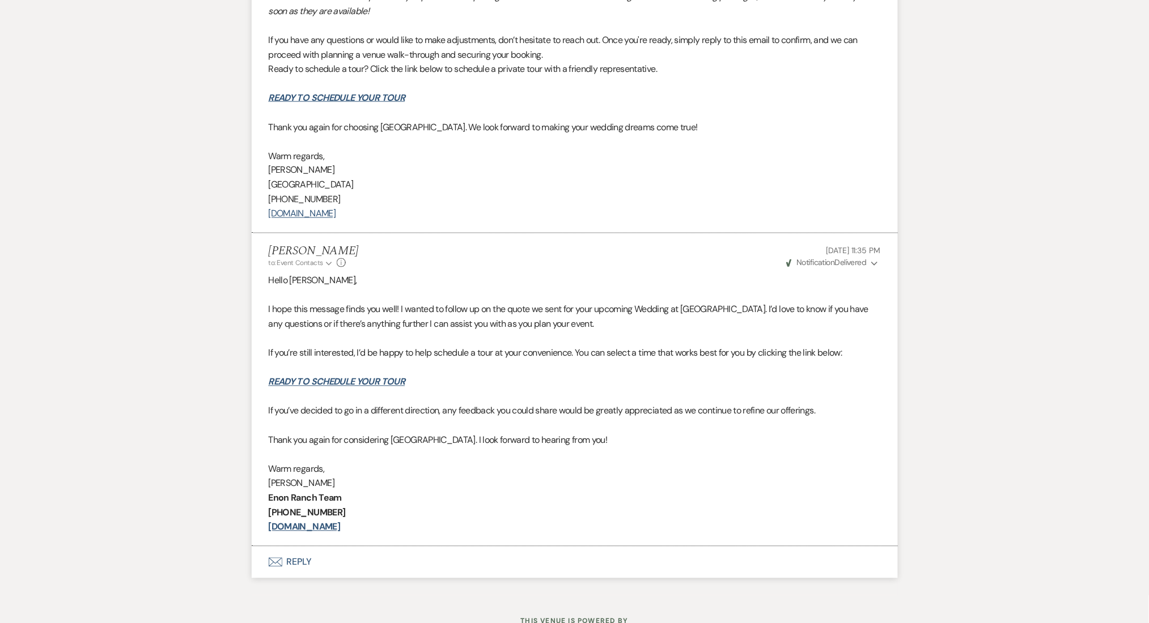
scroll to position [2191, 0]
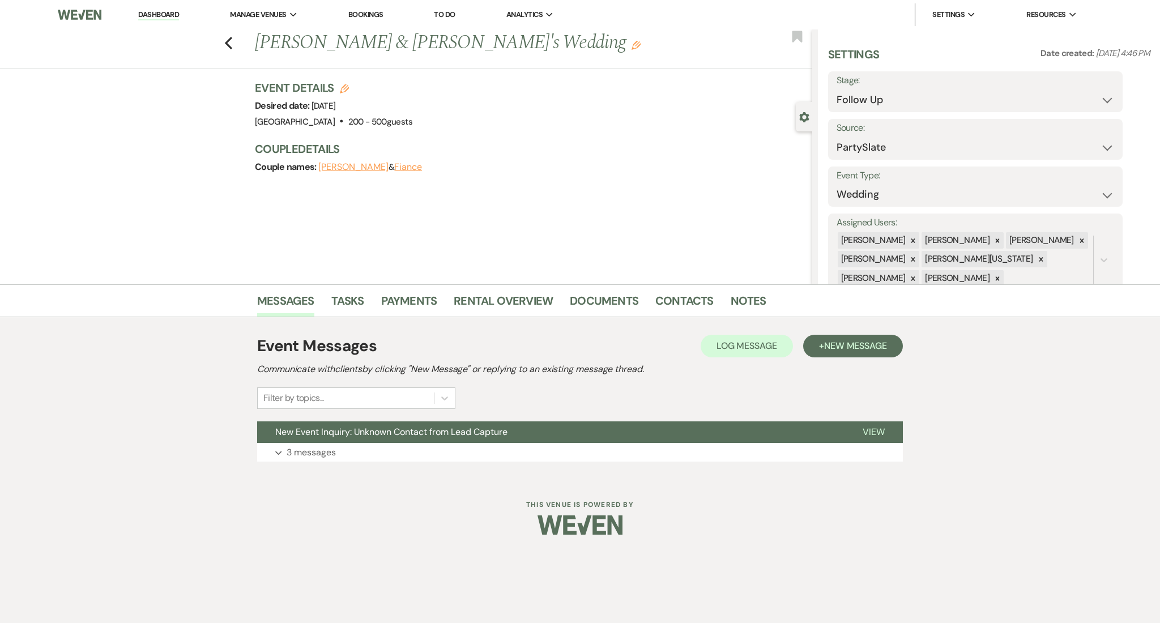
click at [166, 257] on div "Previous [PERSON_NAME] & Fiance's Wedding Edit Bookmark Gear Settings Settings …" at bounding box center [406, 156] width 813 height 255
click at [320, 29] on h1 "[PERSON_NAME] & [PERSON_NAME]'s Wedding Edit" at bounding box center [475, 42] width 441 height 27
copy h1 "[PERSON_NAME]"
click at [348, 453] on button "Expand 3 messages" at bounding box center [580, 452] width 646 height 19
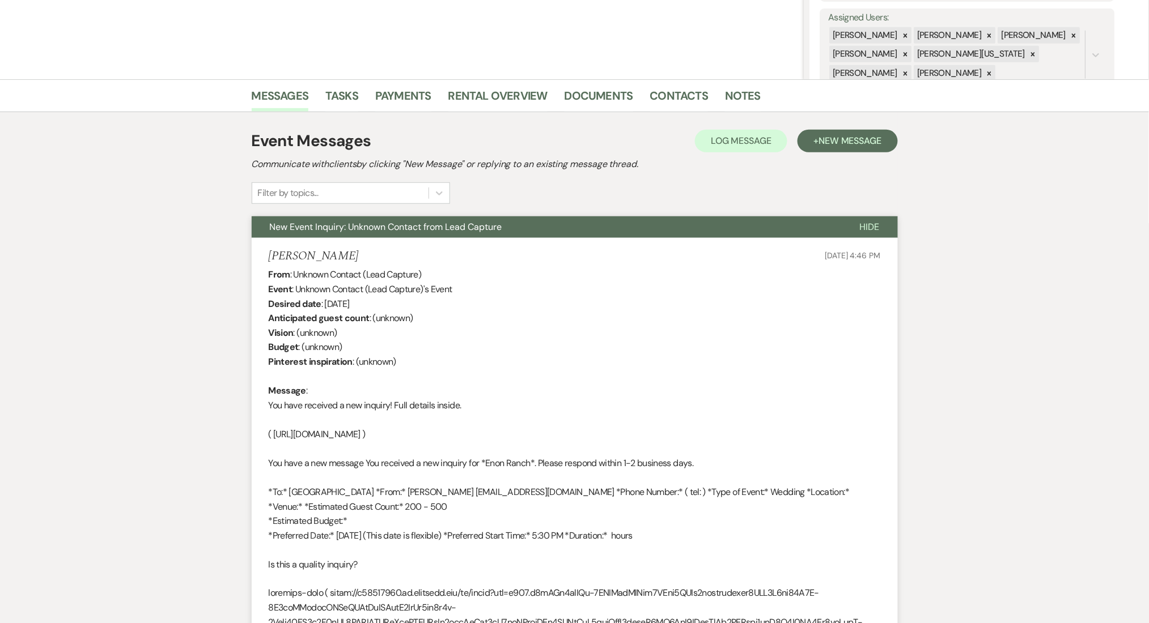
scroll to position [122, 0]
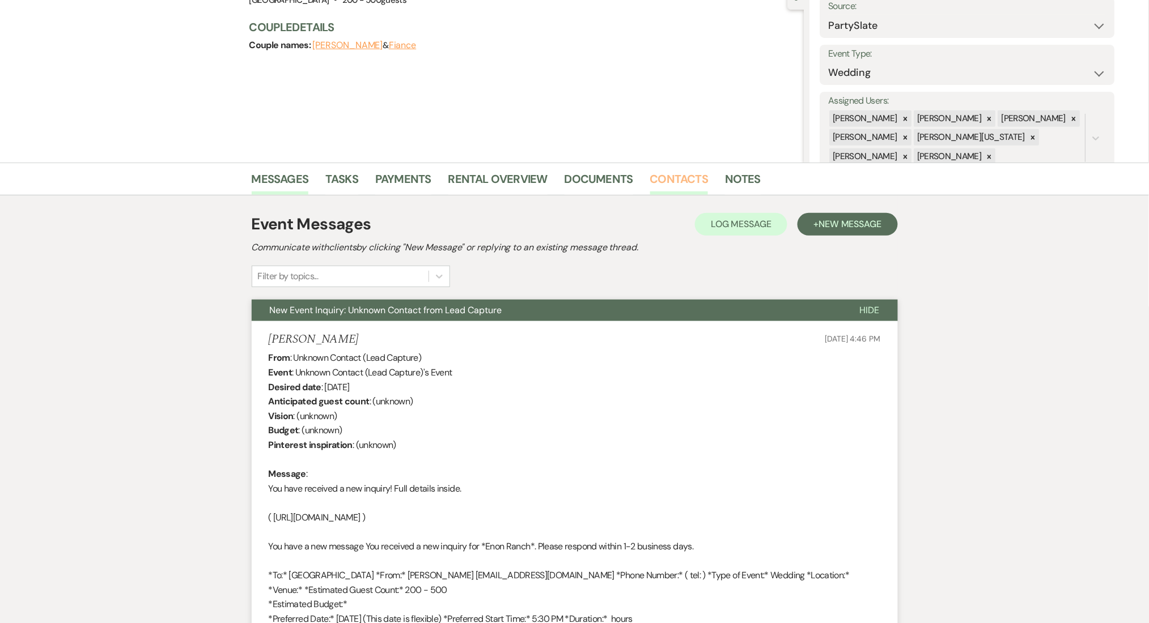
click at [675, 177] on link "Contacts" at bounding box center [679, 182] width 58 height 25
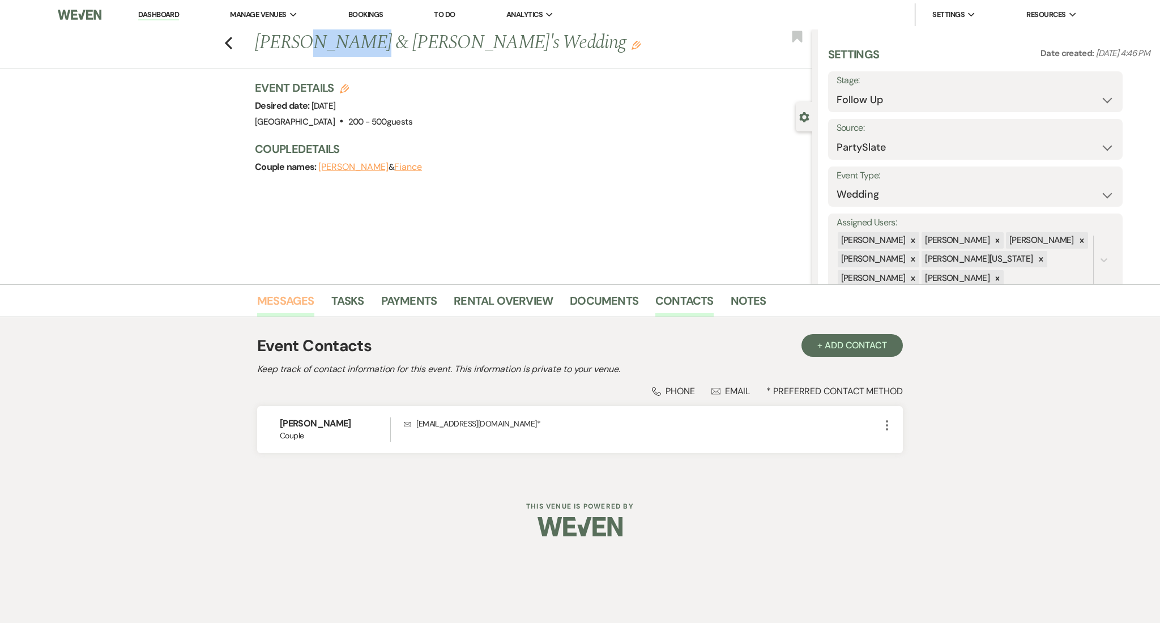
click at [277, 295] on link "Messages" at bounding box center [285, 304] width 57 height 25
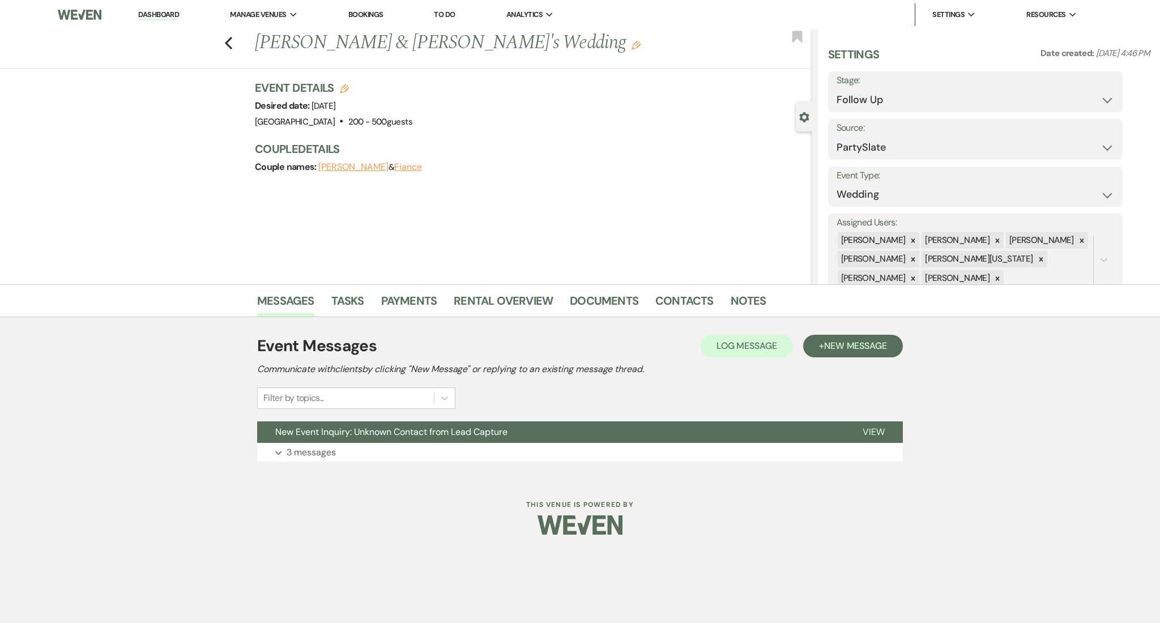
click at [653, 465] on div "Event Messages Log Log Message + New Message Communicate with clients by clicki…" at bounding box center [580, 398] width 646 height 139
click at [658, 454] on button "Expand 3 messages" at bounding box center [580, 452] width 646 height 19
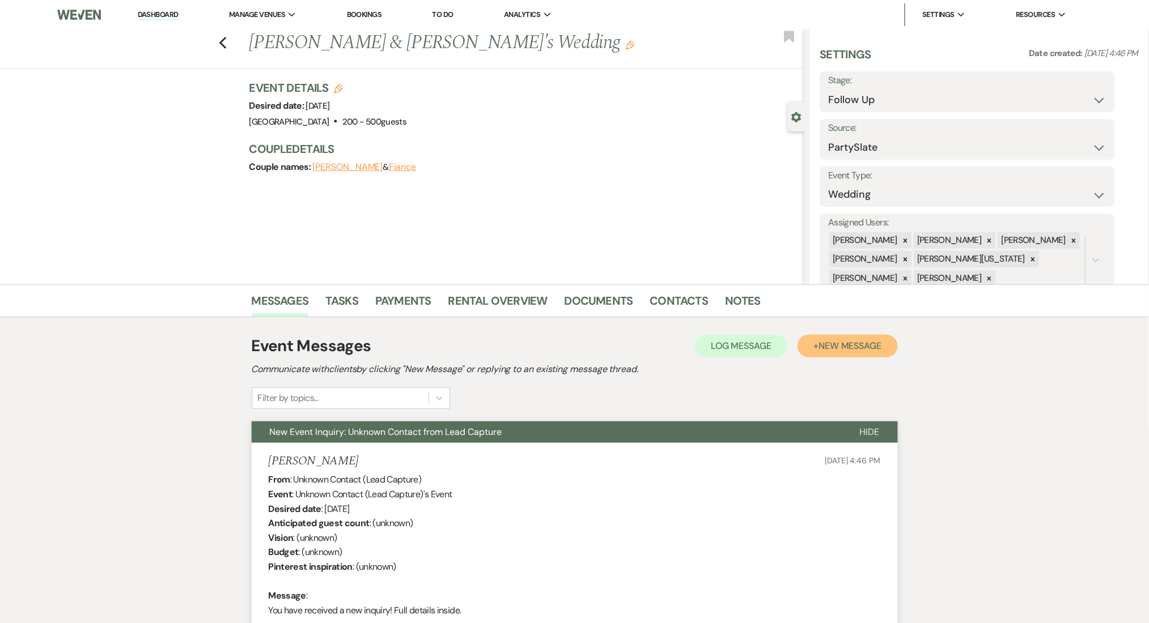
click at [862, 348] on span "New Message" at bounding box center [849, 346] width 63 height 12
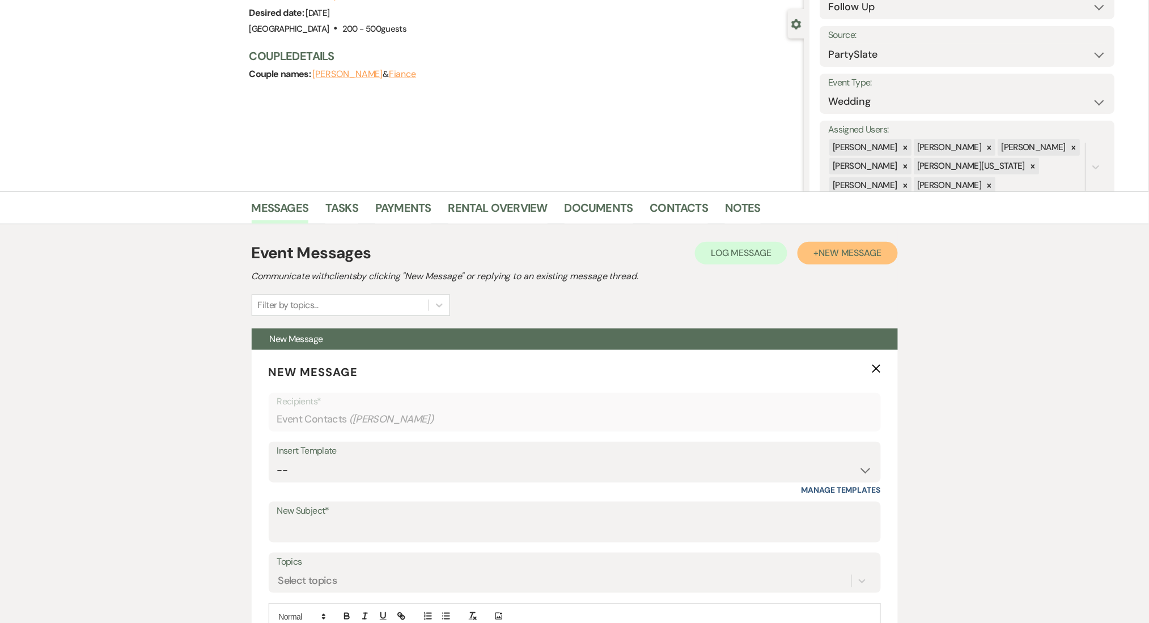
scroll to position [151, 0]
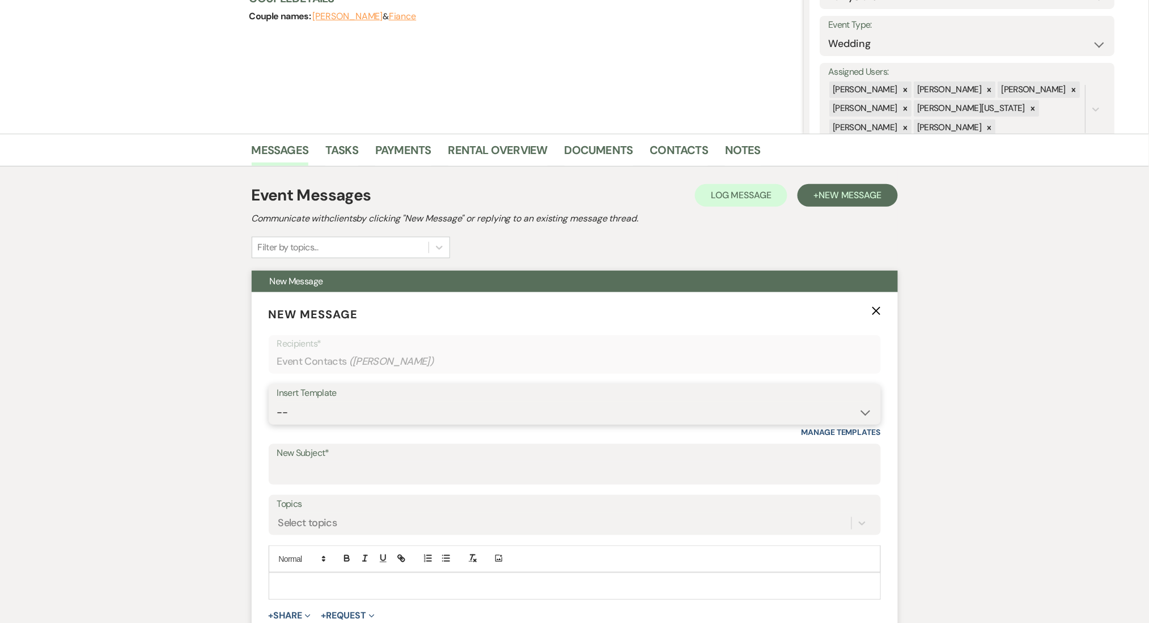
click at [348, 415] on select "-- Inquiry Follow Up Email #2 Contract Sending Template Payment Template Rental…" at bounding box center [574, 413] width 595 height 22
select select "4603"
click at [277, 402] on select "-- Inquiry Follow Up Email #2 Contract Sending Template Payment Template Rental…" at bounding box center [574, 413] width 595 height 22
type input "Checking In – Any Assistance Needed for Your Event?"
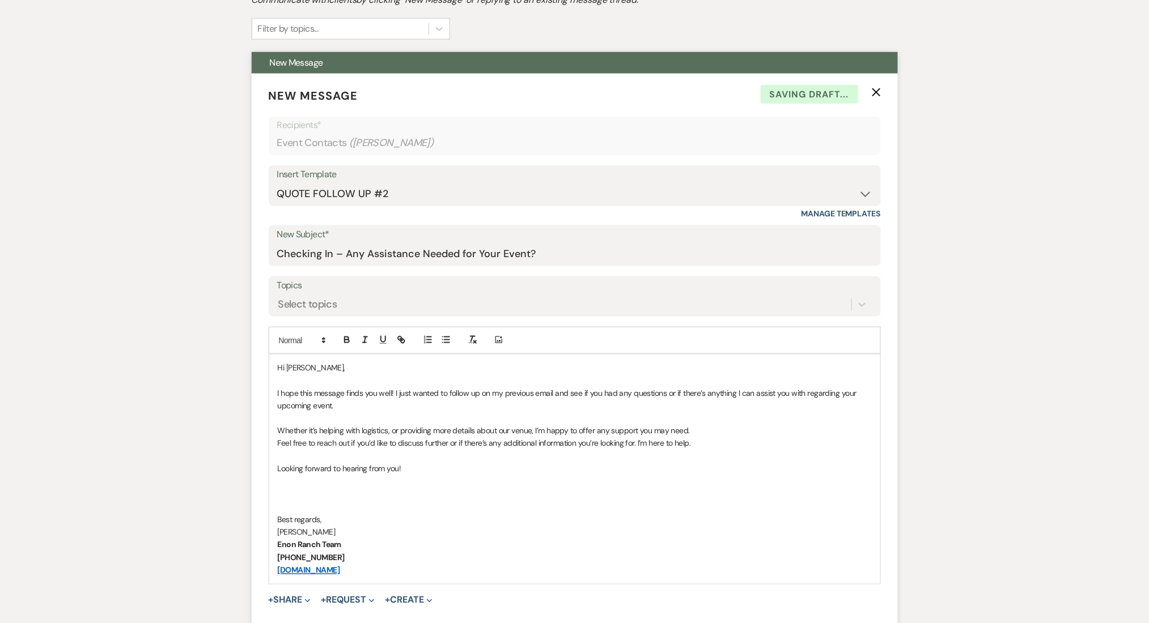
scroll to position [377, 0]
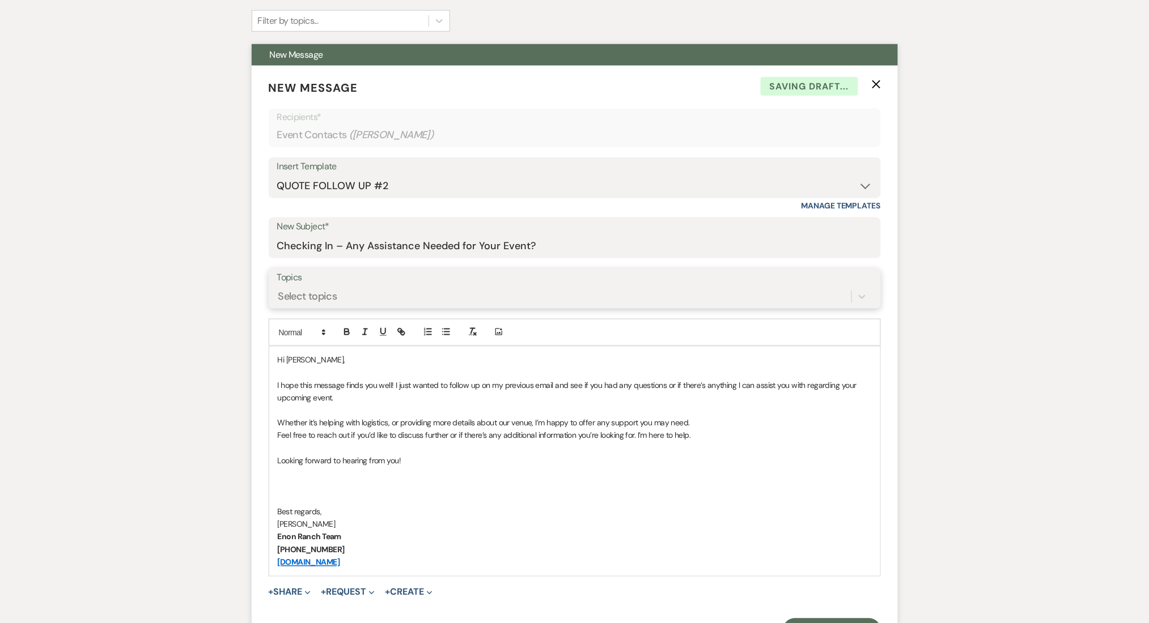
click at [325, 288] on div "Select topics" at bounding box center [564, 297] width 574 height 20
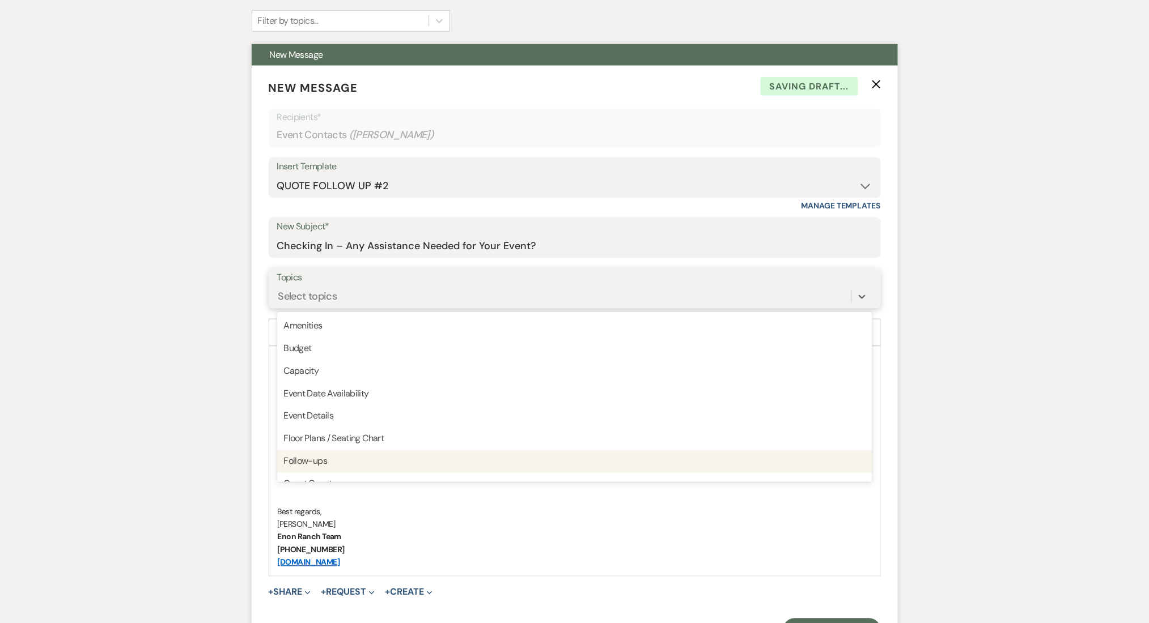
click at [312, 456] on div "Follow-ups" at bounding box center [574, 461] width 595 height 23
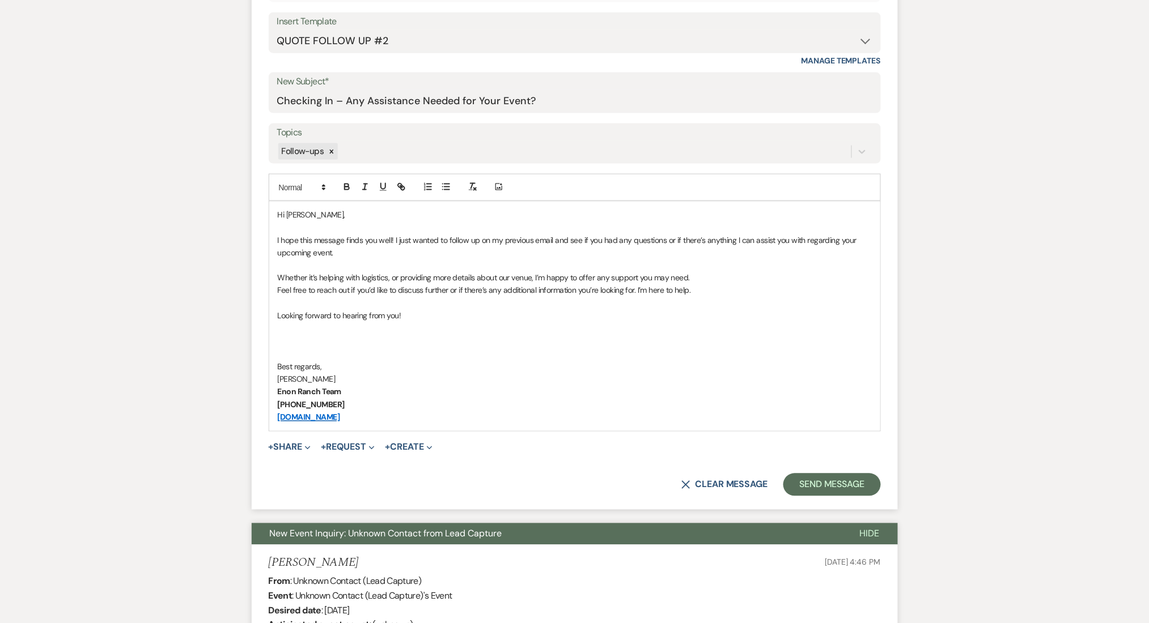
scroll to position [529, 0]
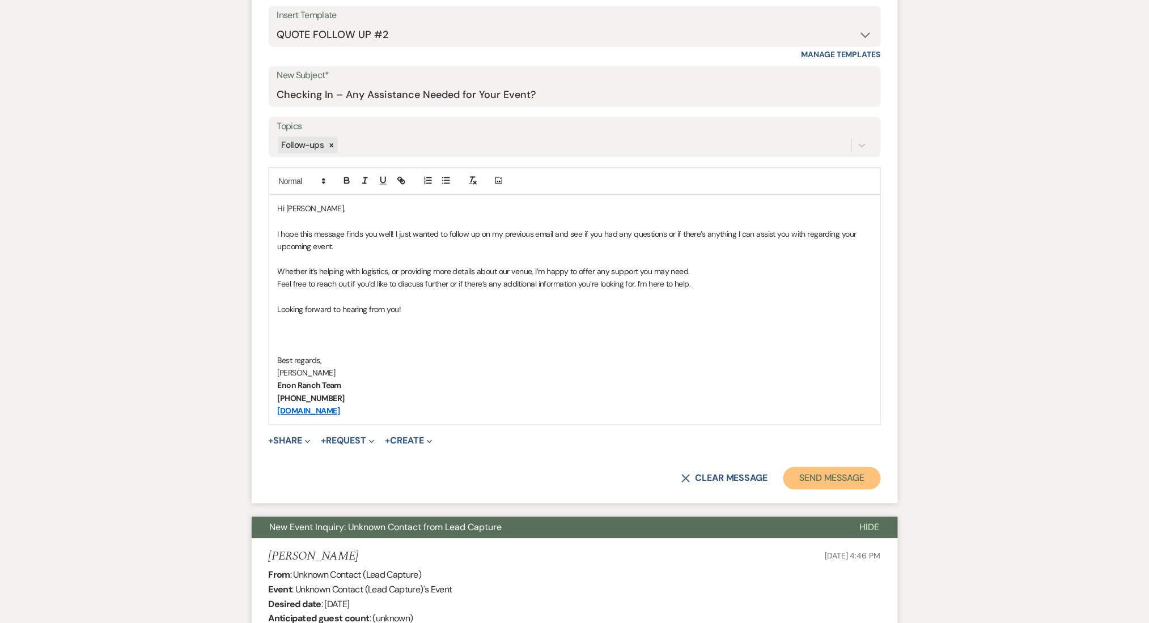
click at [814, 470] on button "Send Message" at bounding box center [831, 478] width 97 height 23
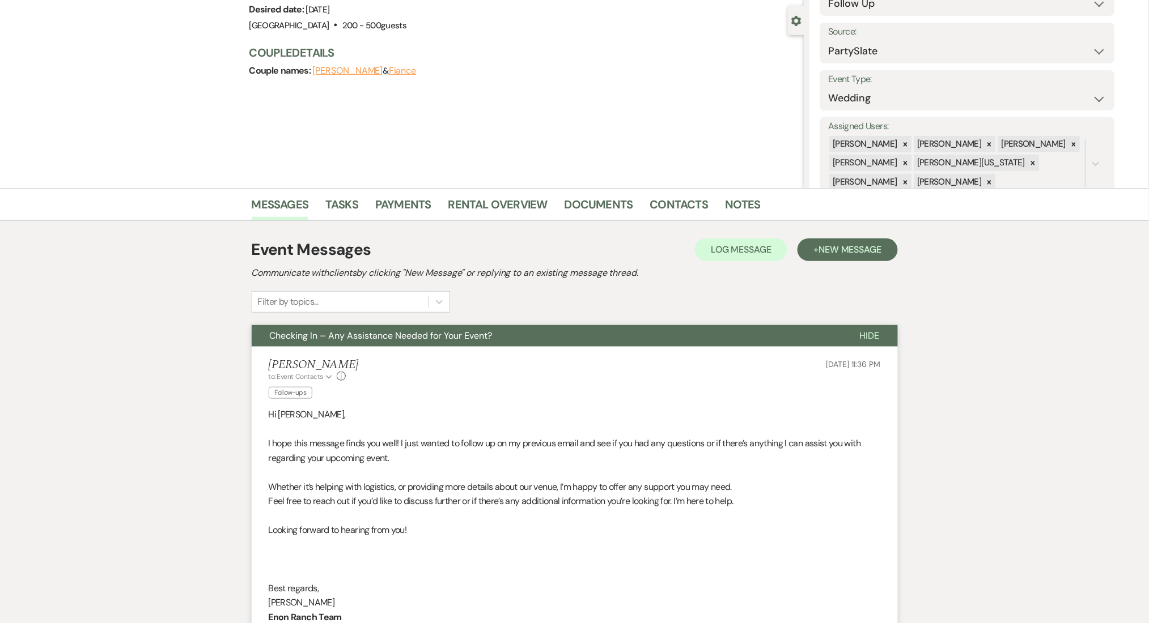
scroll to position [0, 0]
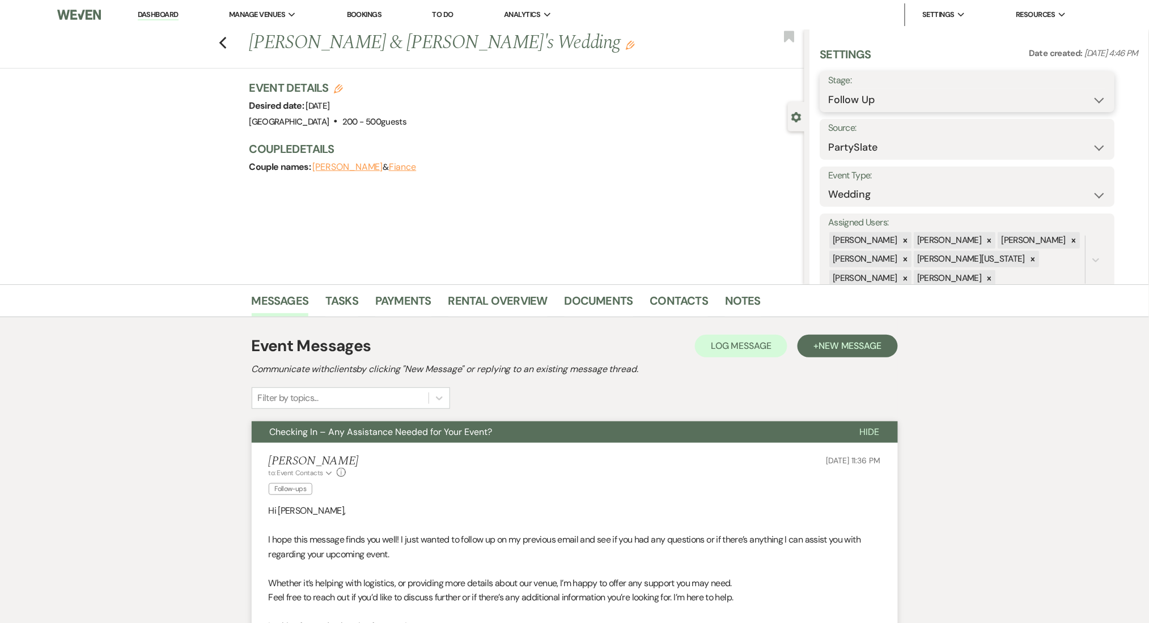
click at [871, 105] on select "Inquiry Follow Up Tour Requested Tour Confirmed Toured Proposal Sent Booked Lost" at bounding box center [967, 100] width 278 height 22
select select "1"
click at [828, 89] on select "Inquiry Follow Up Tour Requested Tour Confirmed Toured Proposal Sent Booked Lost" at bounding box center [967, 100] width 278 height 22
click at [1075, 84] on button "Save" at bounding box center [1083, 91] width 64 height 23
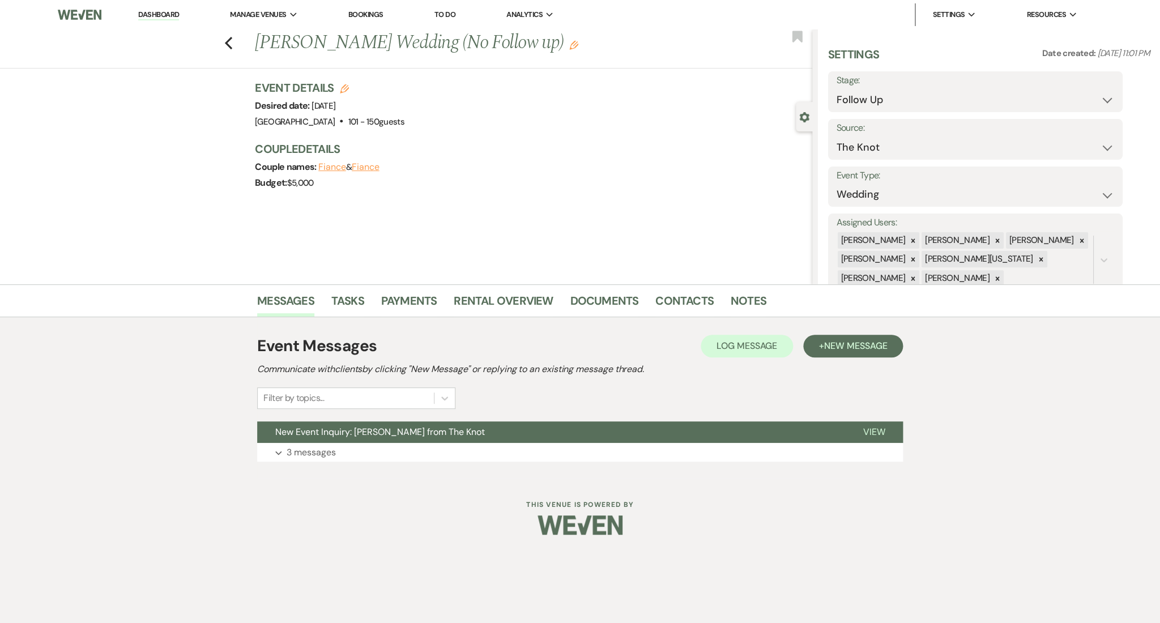
click at [330, 449] on p "3 messages" at bounding box center [311, 452] width 49 height 15
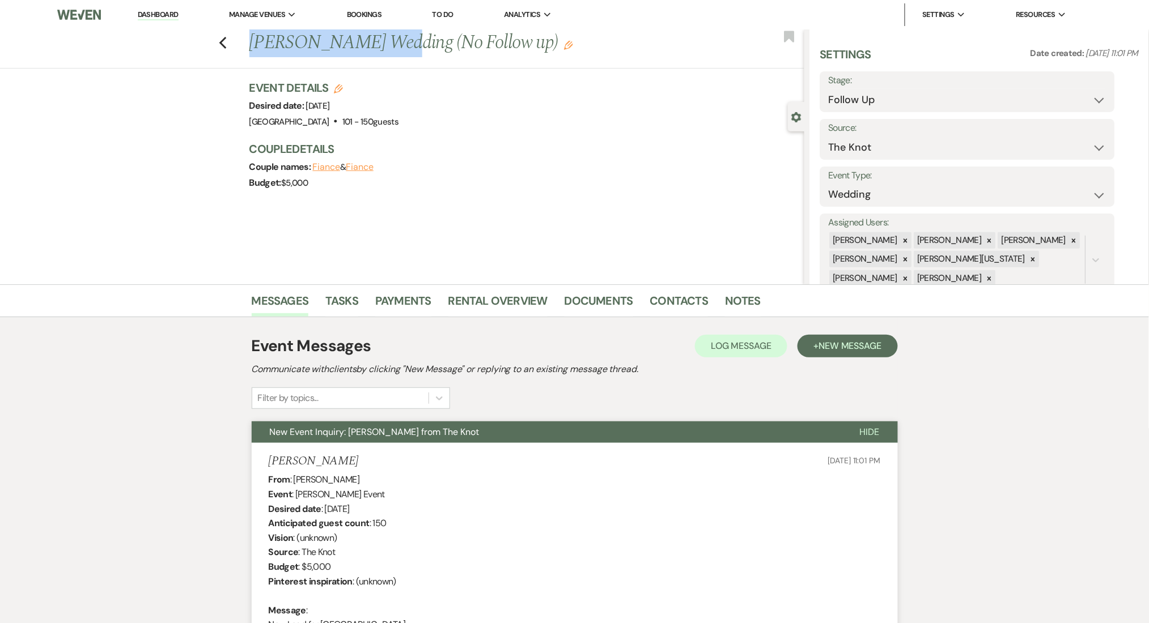
drag, startPoint x: 381, startPoint y: 43, endPoint x: 254, endPoint y: 45, distance: 126.4
click at [254, 45] on h1 "[PERSON_NAME] Wedding (No Follow up) Edit" at bounding box center [469, 42] width 440 height 27
copy h1 "[PERSON_NAME]"
click at [650, 305] on link "Contacts" at bounding box center [679, 304] width 58 height 25
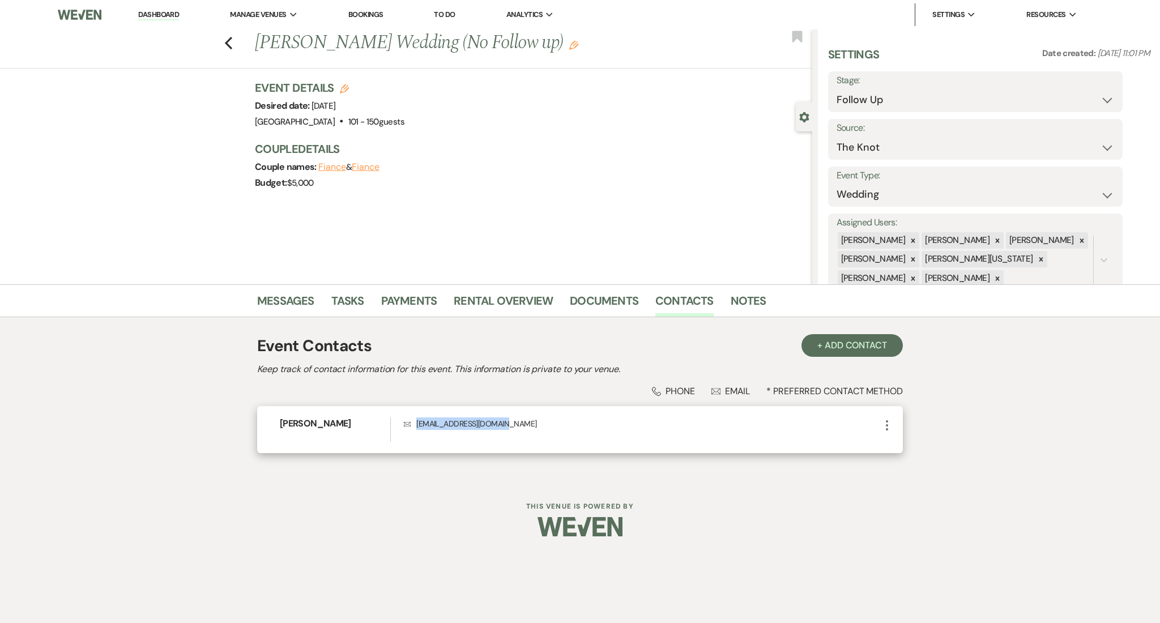
drag, startPoint x: 525, startPoint y: 426, endPoint x: 416, endPoint y: 430, distance: 108.9
click at [416, 430] on div "Envelope [EMAIL_ADDRESS][DOMAIN_NAME]" at bounding box center [642, 430] width 477 height 24
copy p "[EMAIL_ADDRESS][DOMAIN_NAME]"
click at [295, 299] on link "Messages" at bounding box center [285, 304] width 57 height 25
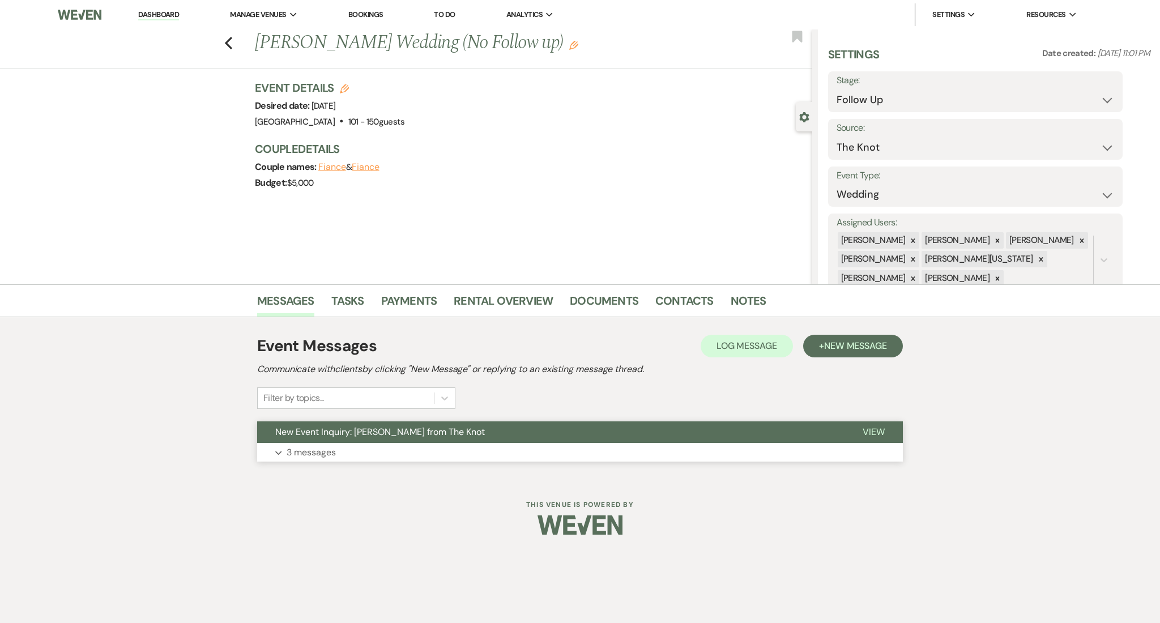
click at [323, 458] on p "3 messages" at bounding box center [311, 452] width 49 height 15
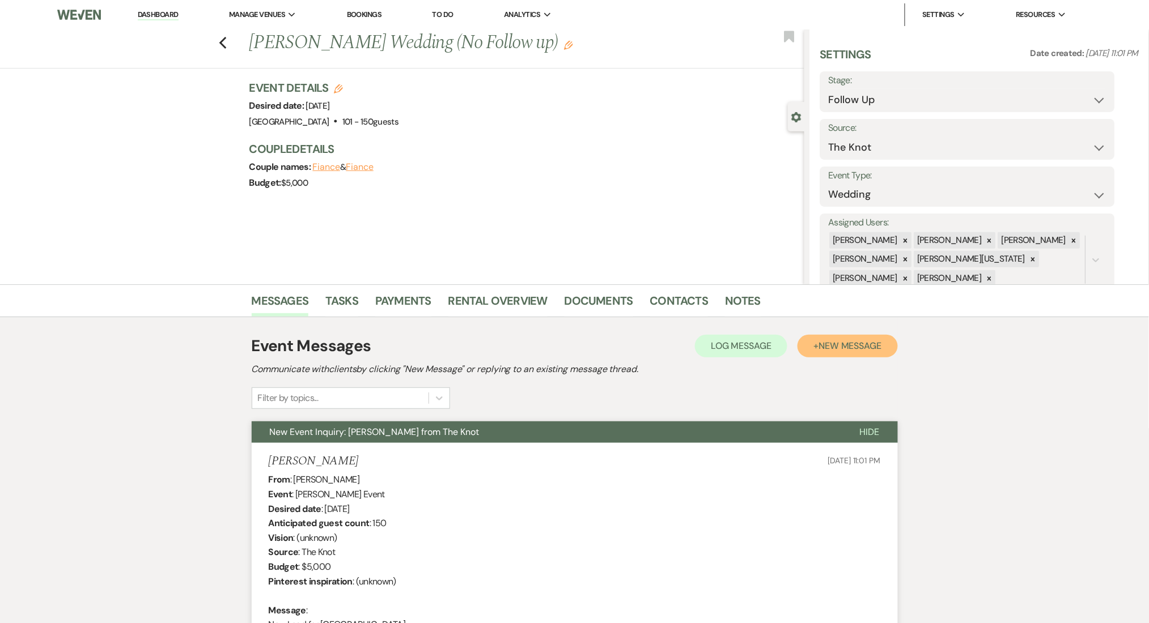
click at [867, 350] on span "New Message" at bounding box center [849, 346] width 63 height 12
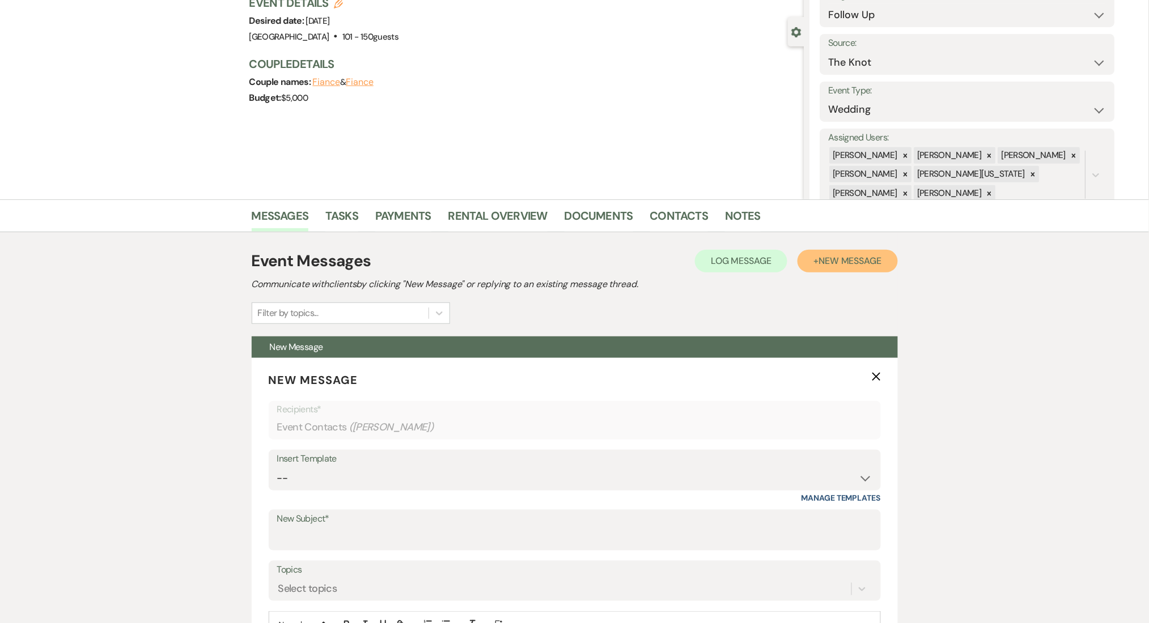
scroll to position [227, 0]
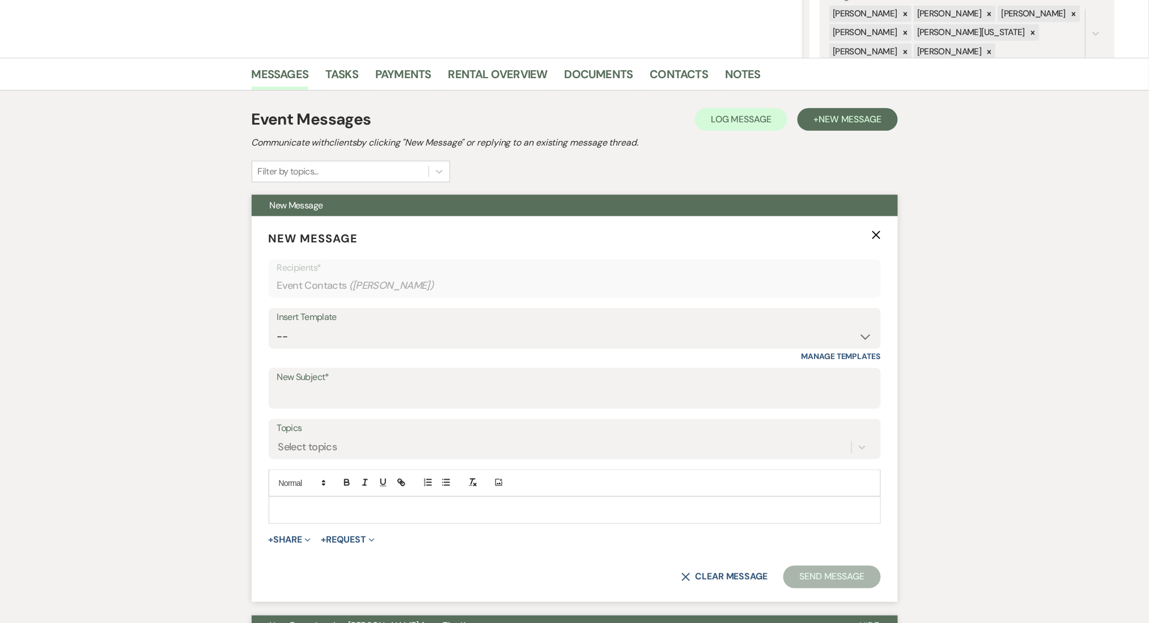
click at [370, 322] on div "Insert Template" at bounding box center [574, 317] width 595 height 16
click at [373, 334] on select "-- Inquiry Follow Up Email #2 Contract Sending Template Payment Template Rental…" at bounding box center [574, 337] width 595 height 22
select select "4603"
click at [277, 326] on select "-- Inquiry Follow Up Email #2 Contract Sending Template Payment Template Rental…" at bounding box center [574, 337] width 595 height 22
type input "Checking In – Any Assistance Needed for Your Event?"
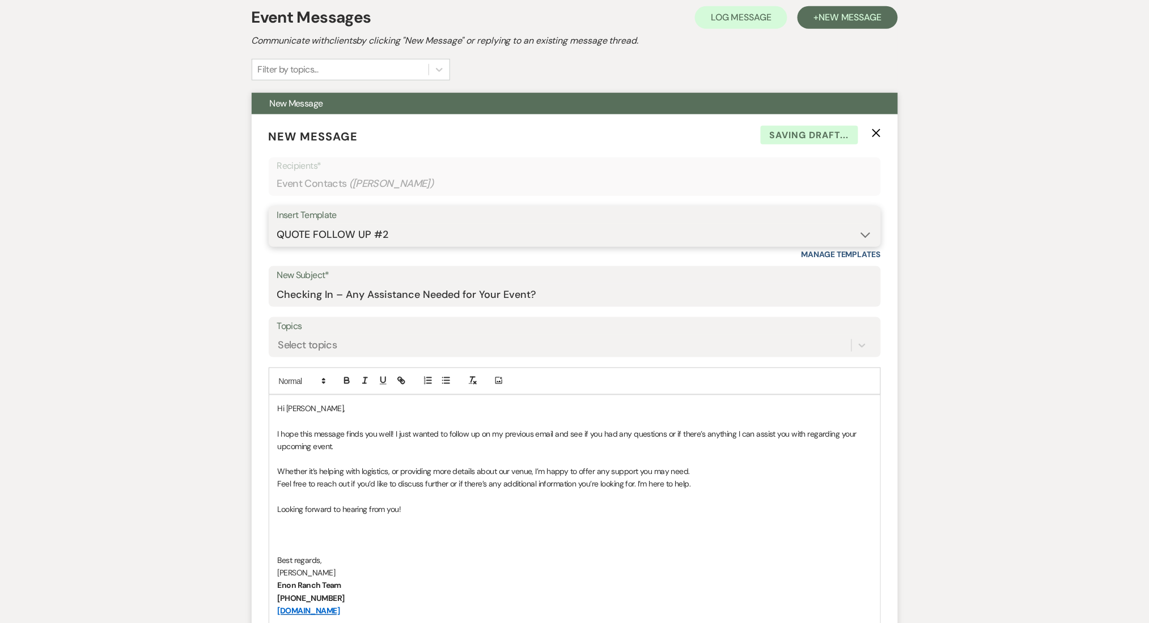
scroll to position [453, 0]
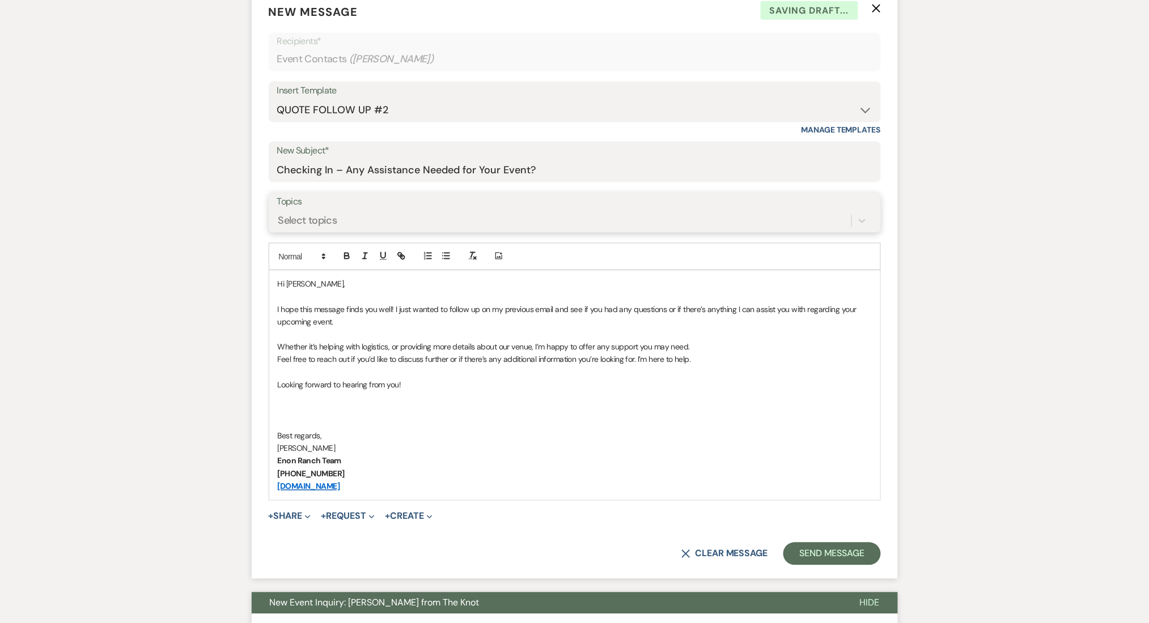
click at [305, 216] on div "Select topics" at bounding box center [307, 220] width 59 height 15
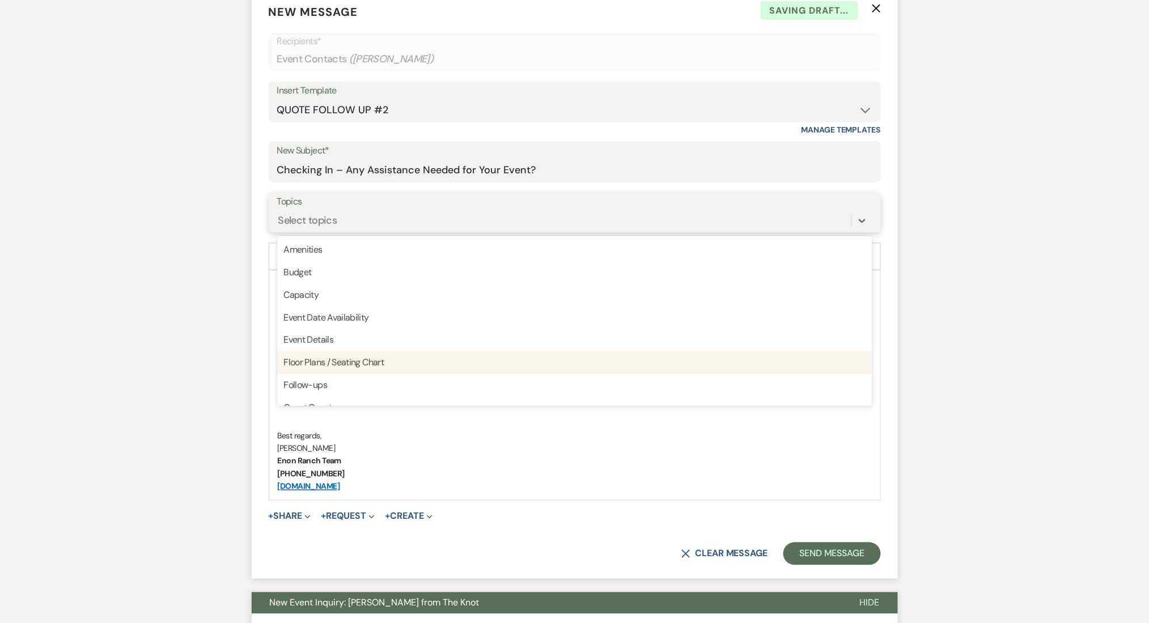
click at [330, 382] on div "Follow-ups" at bounding box center [574, 386] width 595 height 23
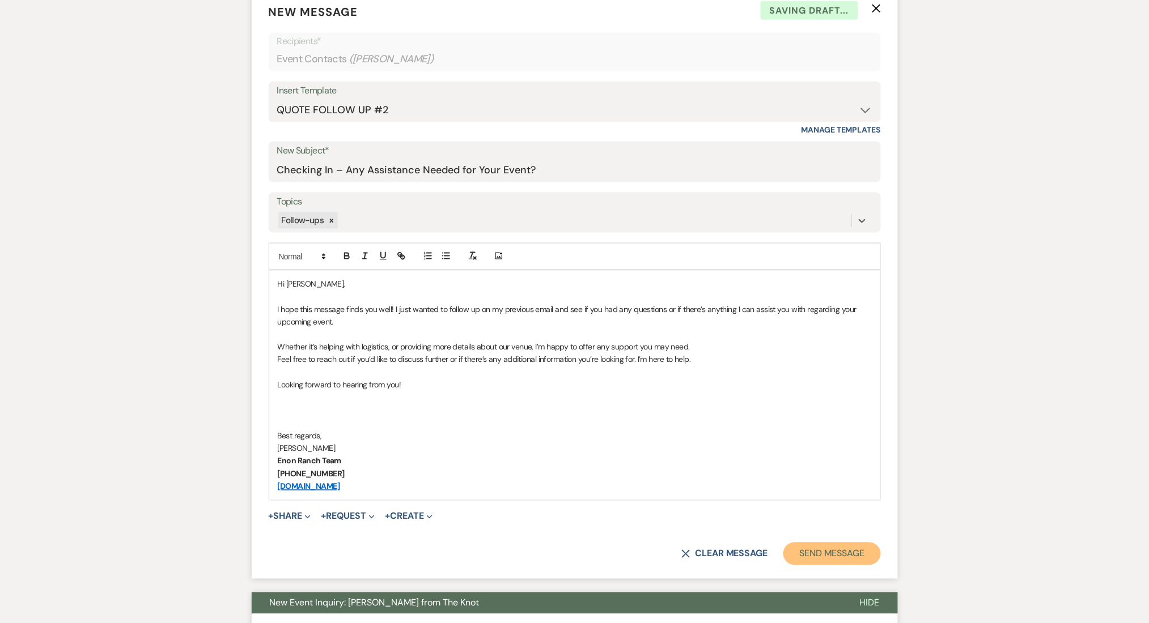
click at [856, 547] on button "Send Message" at bounding box center [831, 554] width 97 height 23
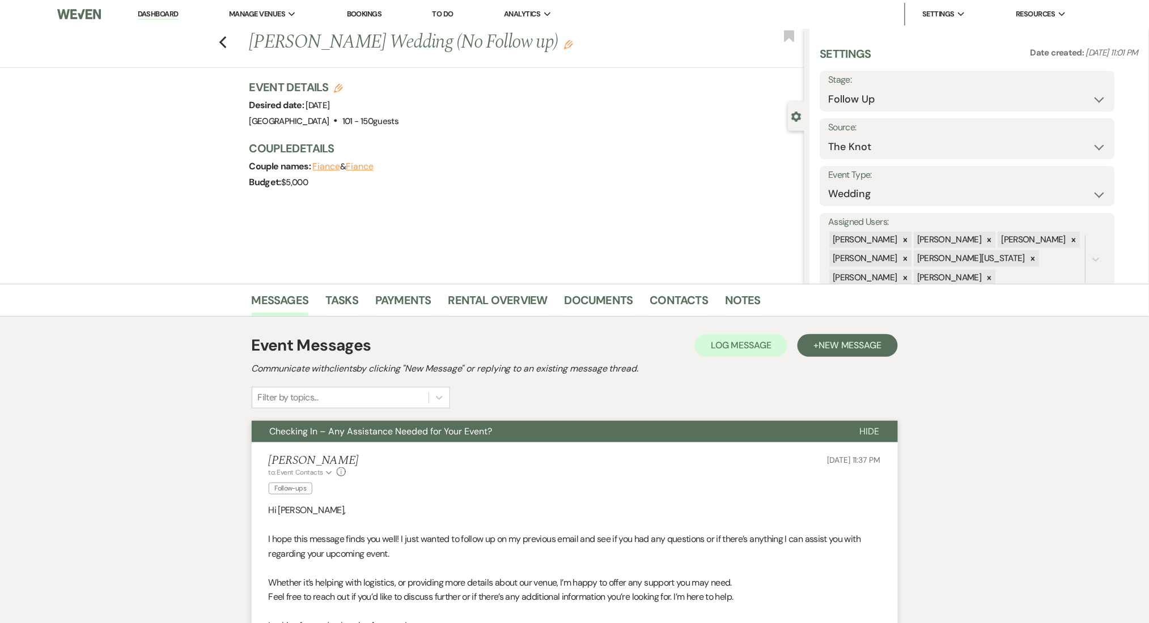
scroll to position [0, 0]
click at [900, 91] on select "Inquiry Follow Up Tour Requested Tour Confirmed Toured Proposal Sent Booked Lost" at bounding box center [967, 100] width 278 height 22
select select "1"
click at [828, 89] on select "Inquiry Follow Up Tour Requested Tour Confirmed Toured Proposal Sent Booked Lost" at bounding box center [967, 100] width 278 height 22
click at [1077, 87] on button "Save" at bounding box center [1083, 91] width 64 height 23
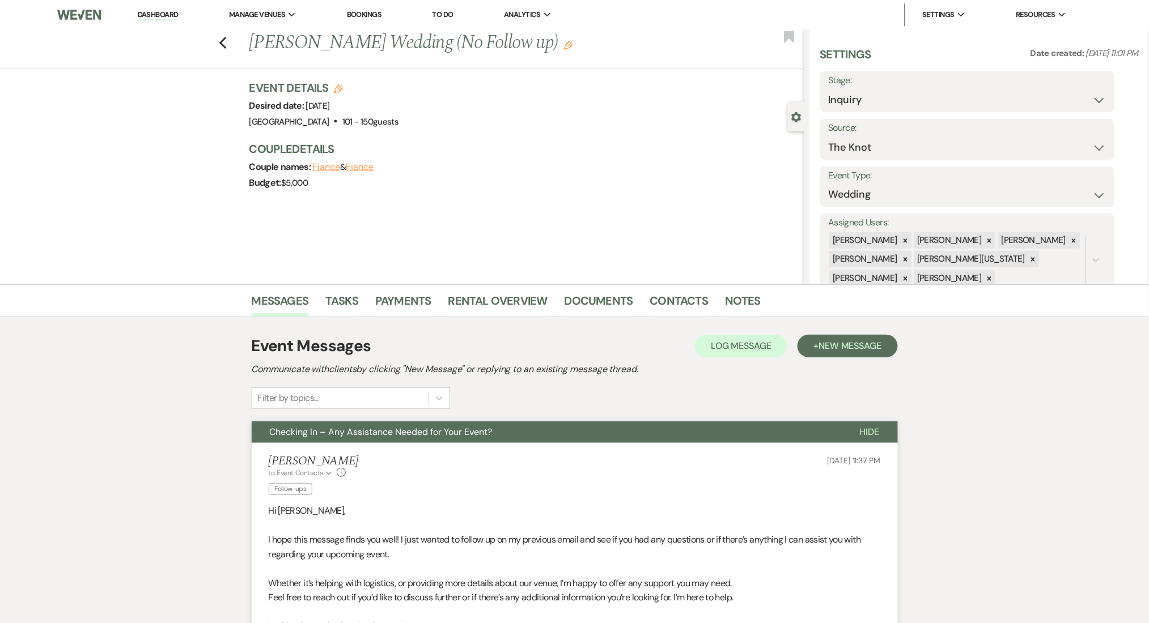
click at [573, 50] on h1 "[PERSON_NAME] Wedding (No Follow up) Edit" at bounding box center [469, 42] width 440 height 27
click at [570, 46] on icon "Edit" at bounding box center [568, 45] width 9 height 9
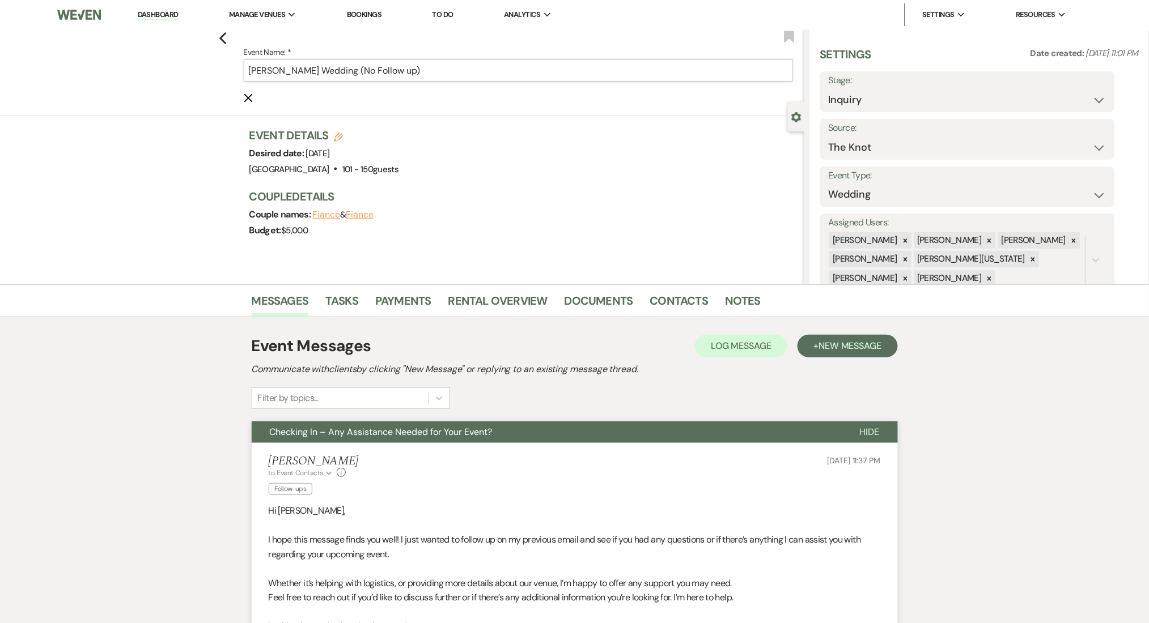
drag, startPoint x: 375, startPoint y: 70, endPoint x: 488, endPoint y: 68, distance: 112.8
click at [488, 68] on input "[PERSON_NAME] Wedding (No Follow up)" at bounding box center [518, 70] width 549 height 22
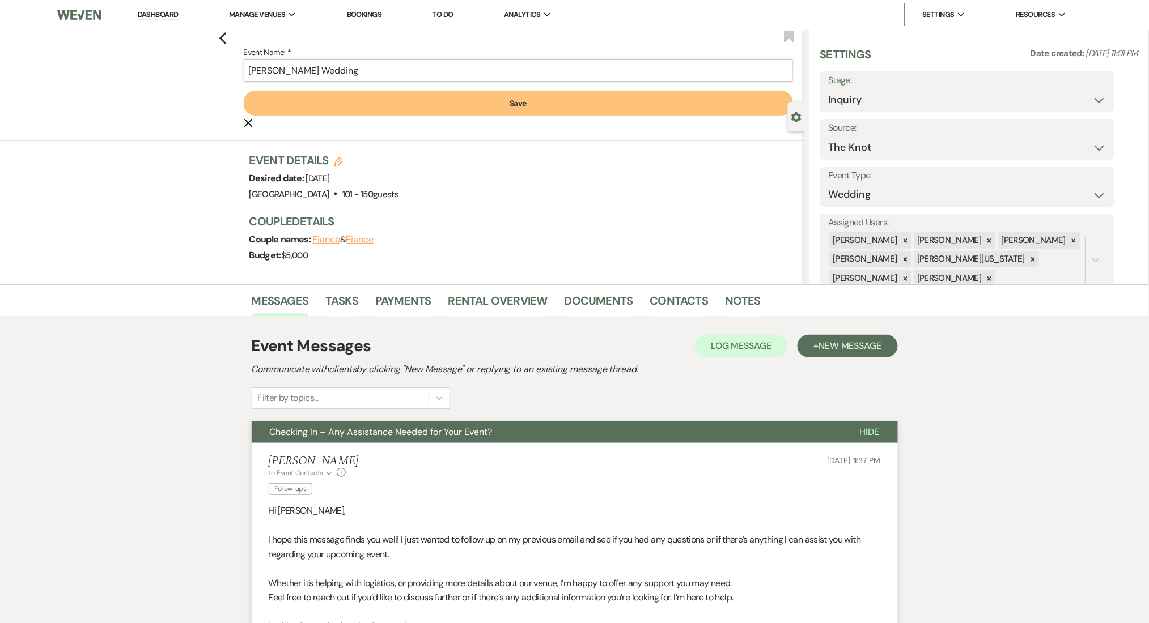
type input "[PERSON_NAME] Wedding"
click at [513, 100] on button "Save" at bounding box center [518, 103] width 549 height 25
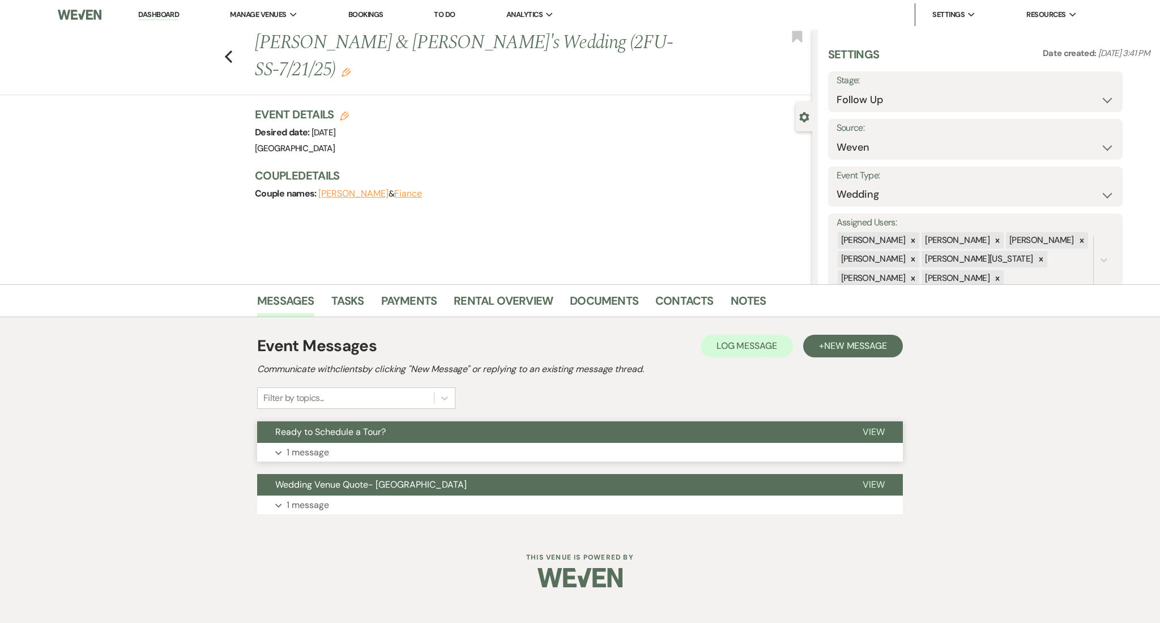
click at [335, 446] on button "Expand 1 message" at bounding box center [580, 452] width 646 height 19
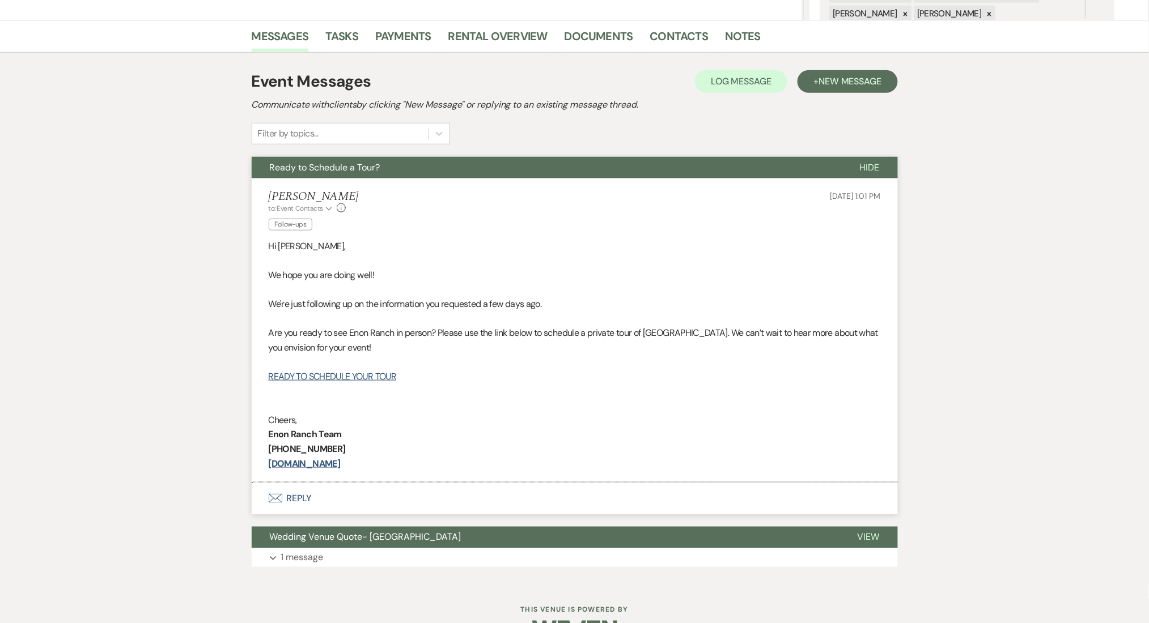
scroll to position [297, 0]
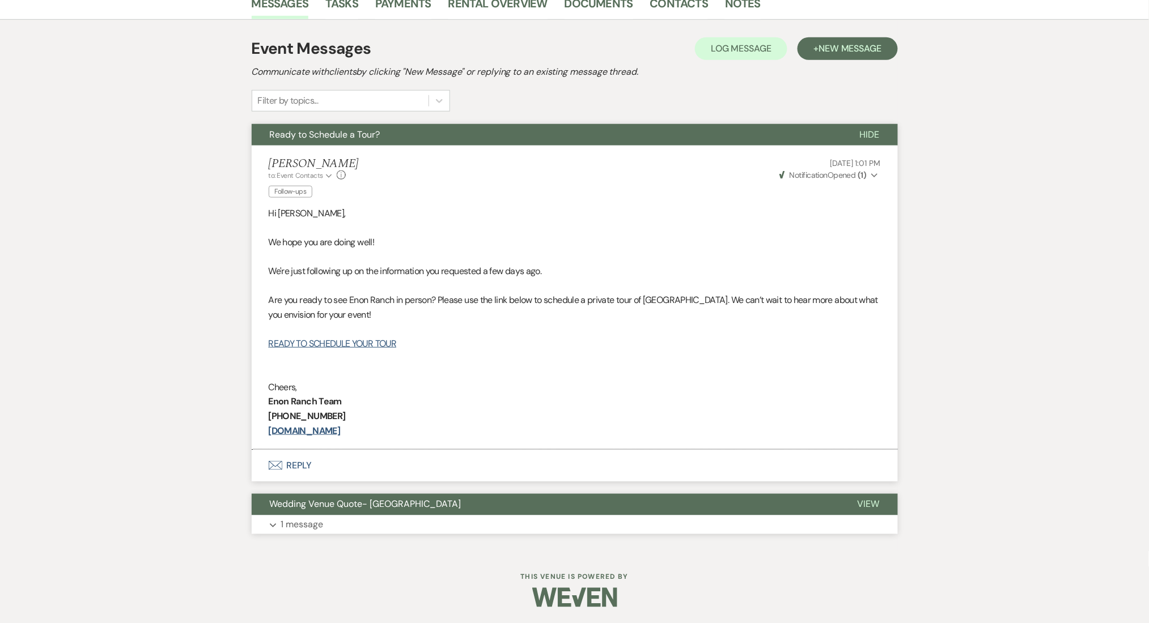
click at [313, 530] on p "1 message" at bounding box center [302, 525] width 42 height 15
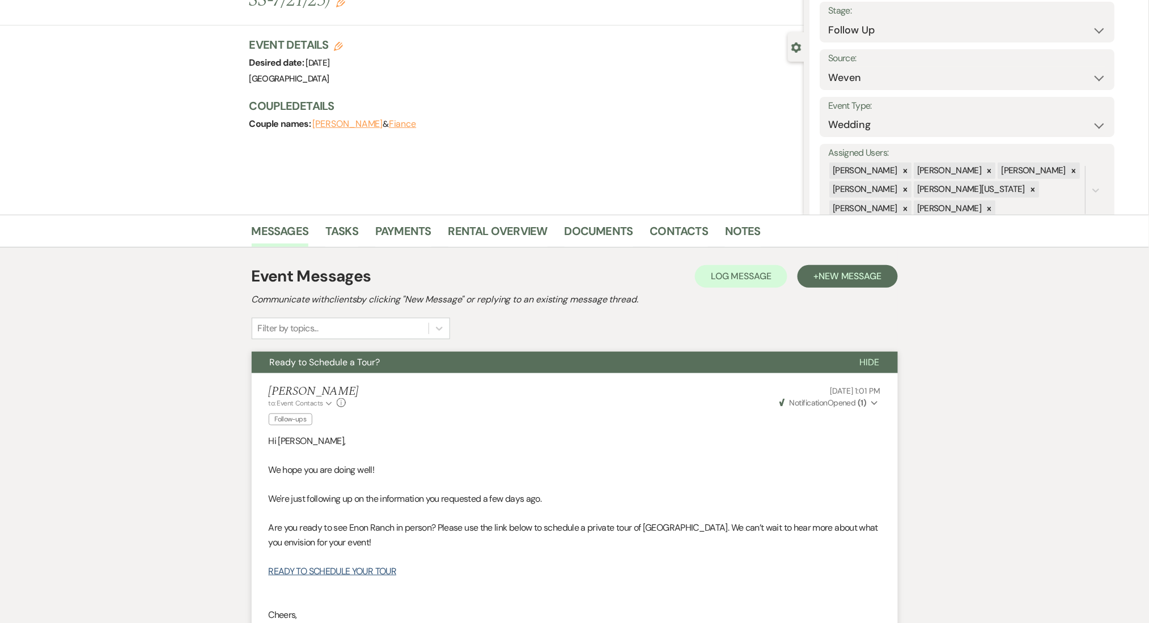
scroll to position [0, 0]
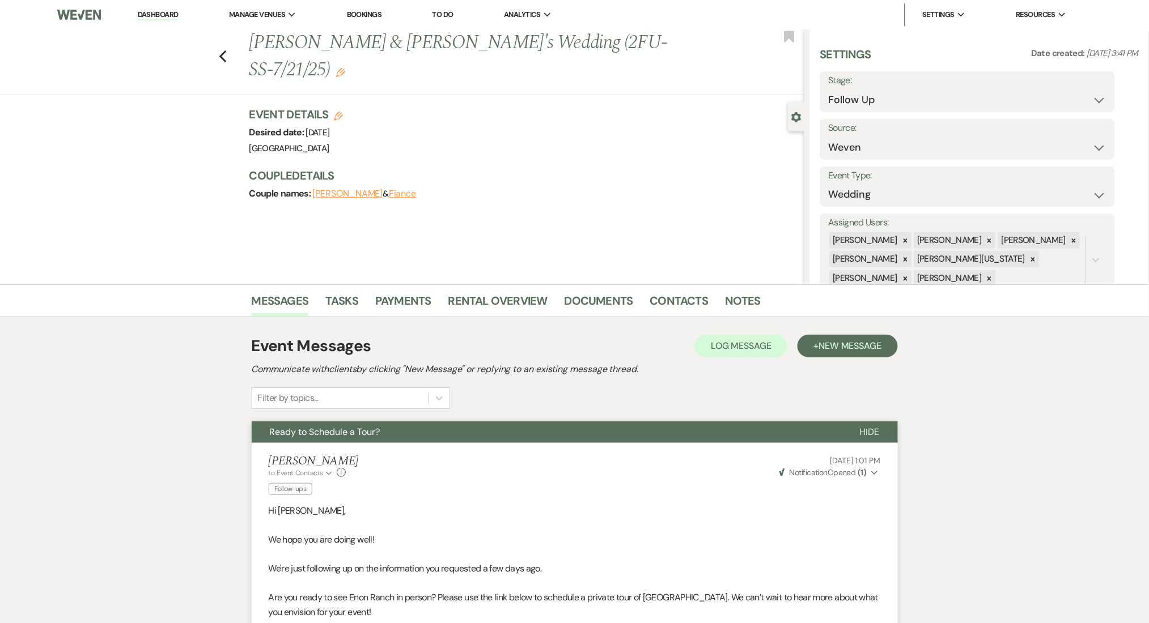
click at [300, 45] on h1 "Julie Newman & Fiance's Wedding (2FU-SS-7/21/25) Edit" at bounding box center [469, 56] width 440 height 54
copy h1 "Newman"
click at [92, 270] on div "Previous Julie Newman & Fiance's Wedding (2FU-SS-7/21/25) Edit Bookmark Gear Se…" at bounding box center [402, 156] width 804 height 255
drag, startPoint x: 352, startPoint y: 44, endPoint x: 255, endPoint y: 49, distance: 97.1
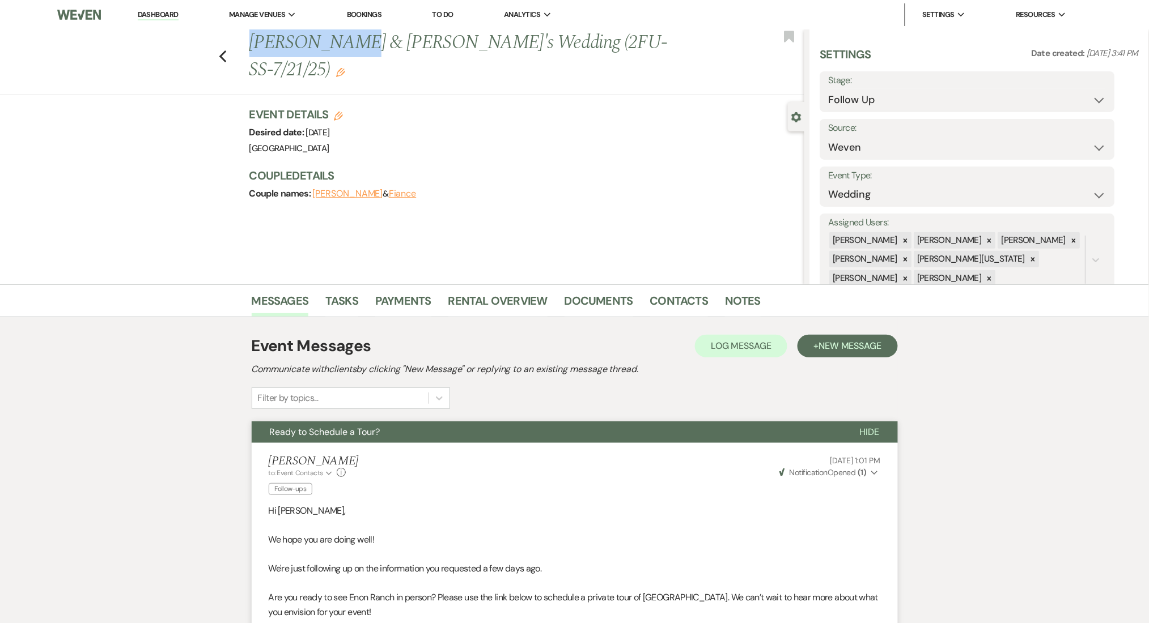
click at [255, 49] on h1 "Julie Newman & Fiance's Wedding (2FU-SS-7/21/25) Edit" at bounding box center [469, 56] width 440 height 54
copy h1 "Julie Newman"
click at [659, 300] on link "Contacts" at bounding box center [679, 304] width 58 height 25
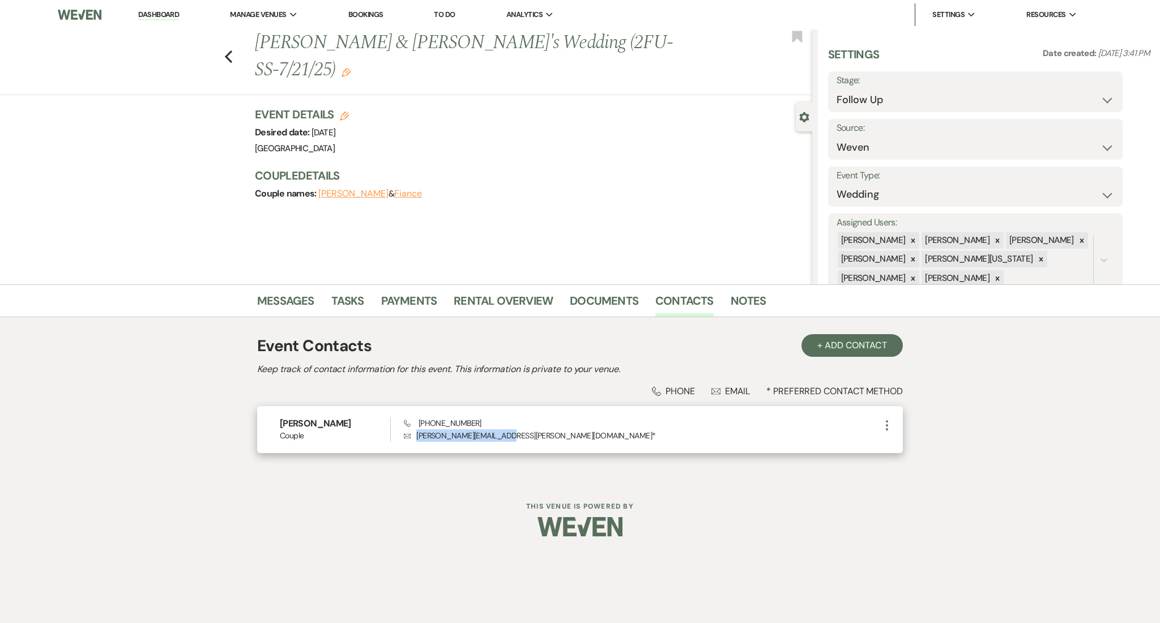
drag, startPoint x: 505, startPoint y: 431, endPoint x: 417, endPoint y: 439, distance: 88.7
click at [417, 439] on p "Envelope Newman.julie@icloud.com *" at bounding box center [642, 435] width 477 height 12
copy p "Newman.julie@icloud.com"
drag, startPoint x: 483, startPoint y: 420, endPoint x: 420, endPoint y: 422, distance: 62.9
click at [420, 422] on div "Phone (404) 934-8907 Envelope Newman.julie@icloud.com *" at bounding box center [642, 430] width 477 height 24
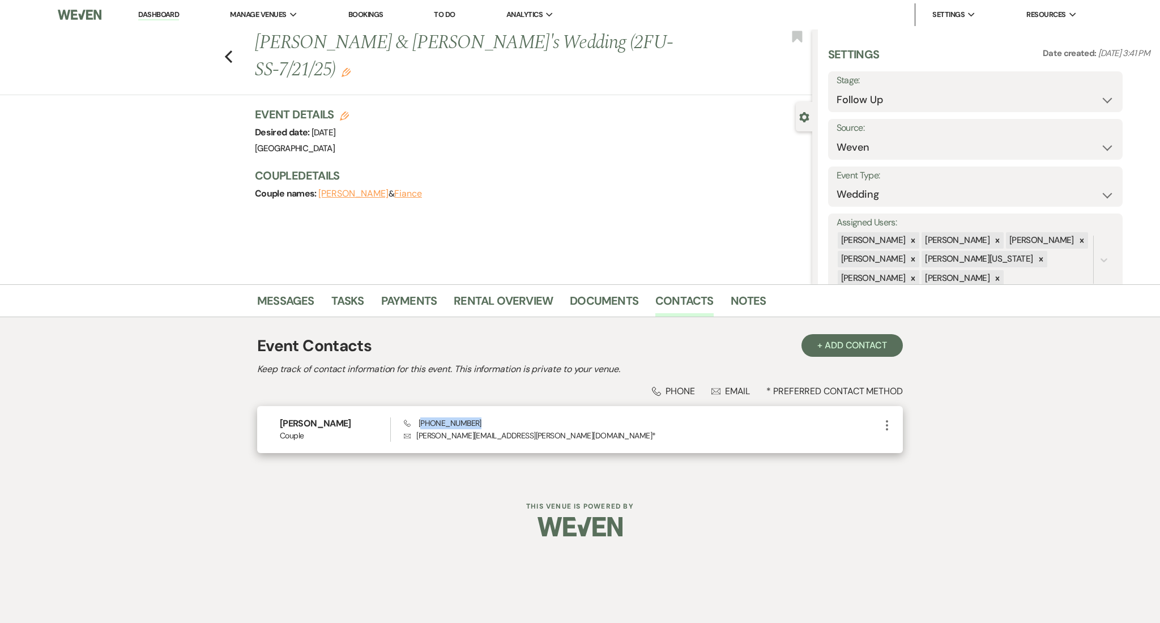
copy span "404) 934-8907"
click at [284, 299] on link "Messages" at bounding box center [285, 304] width 57 height 25
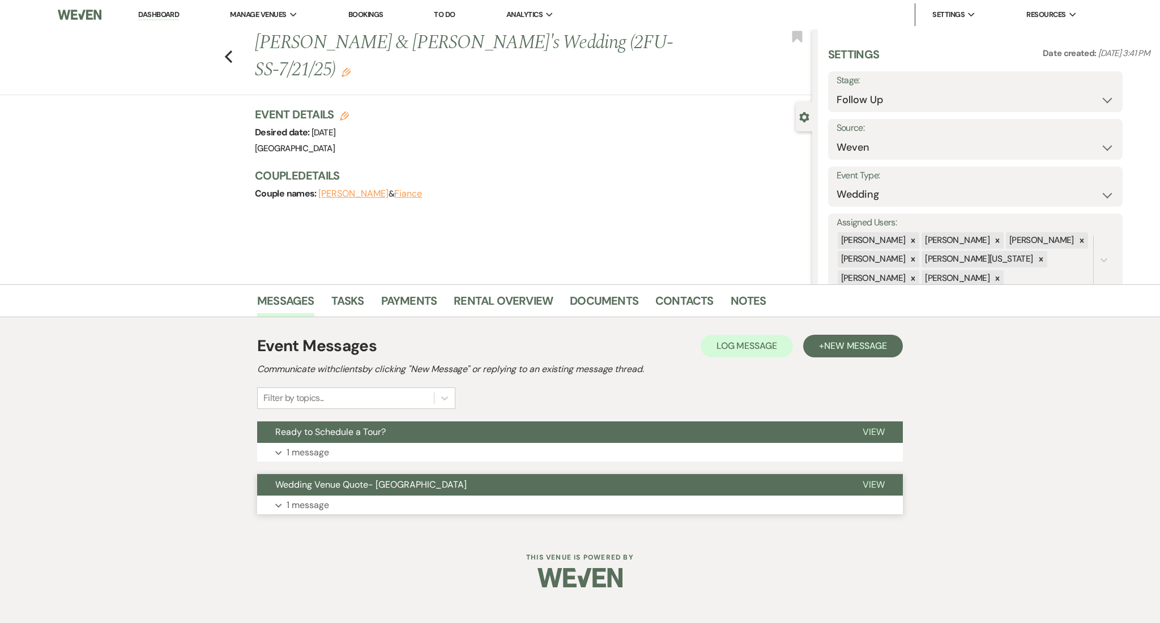
click at [336, 501] on button "Expand 1 message" at bounding box center [580, 505] width 646 height 19
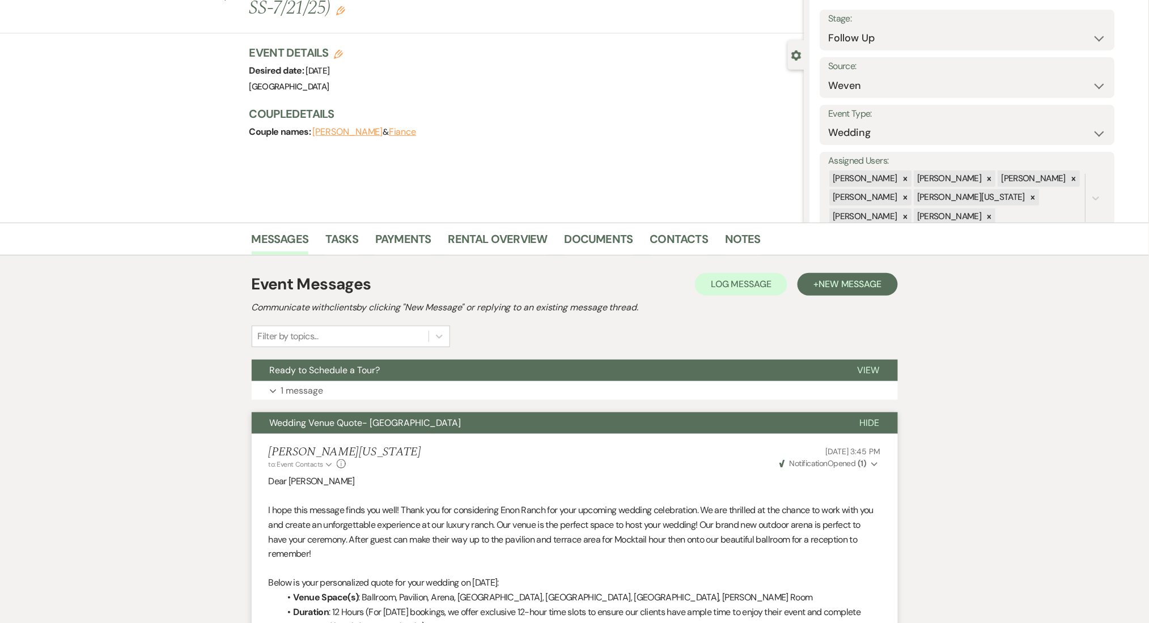
scroll to position [227, 0]
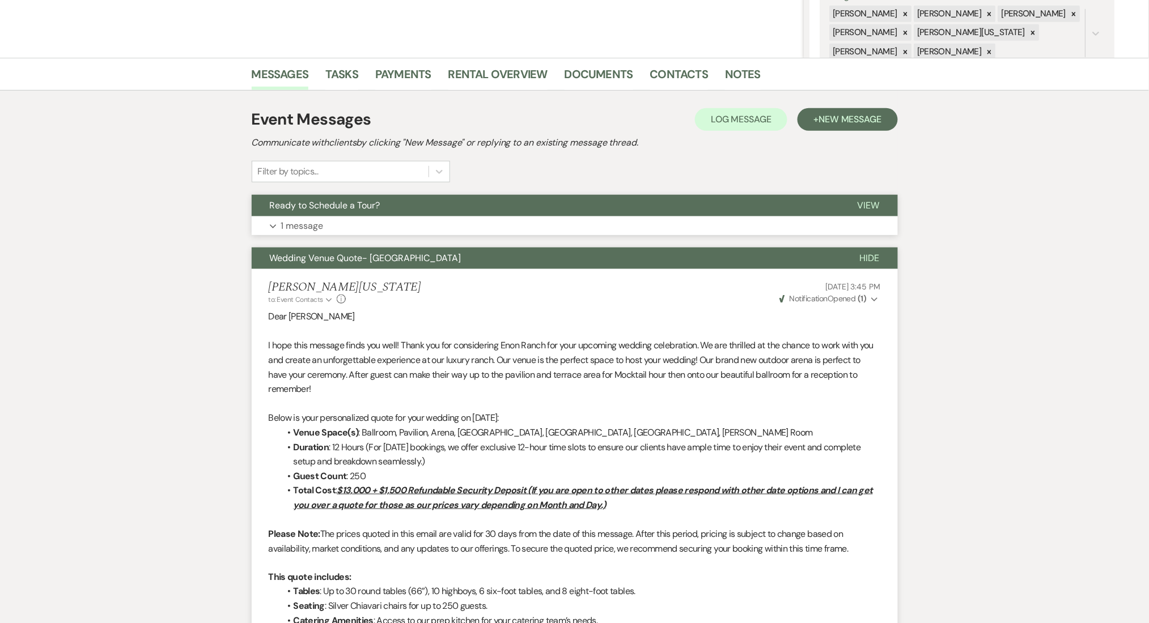
click at [343, 222] on button "Expand 1 message" at bounding box center [575, 225] width 646 height 19
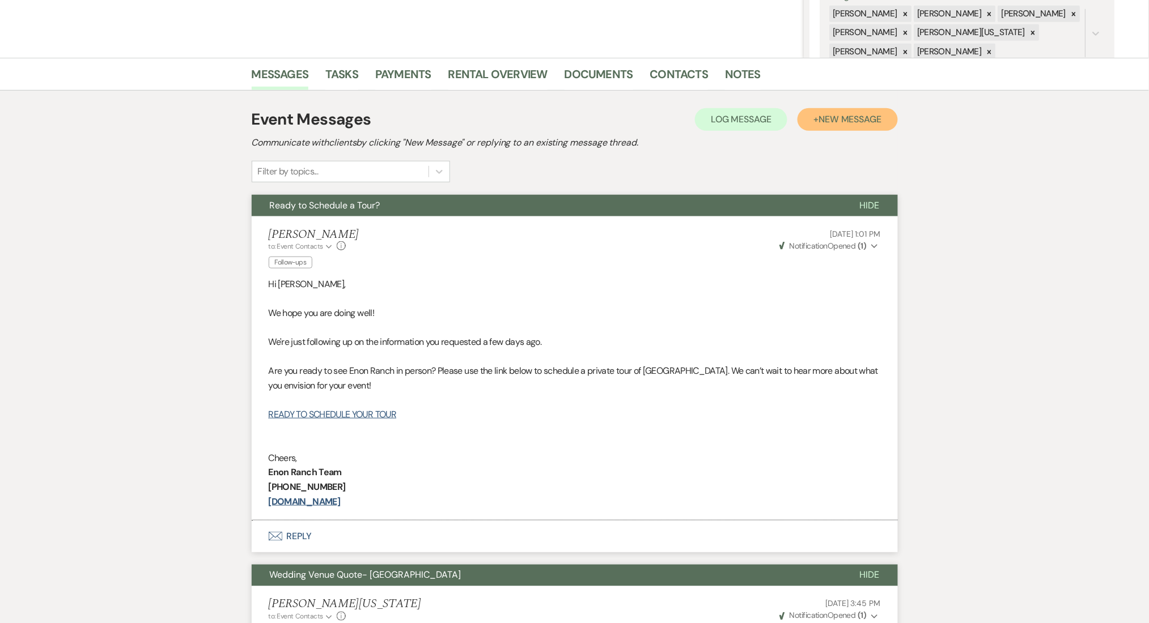
click at [855, 119] on span "New Message" at bounding box center [849, 119] width 63 height 12
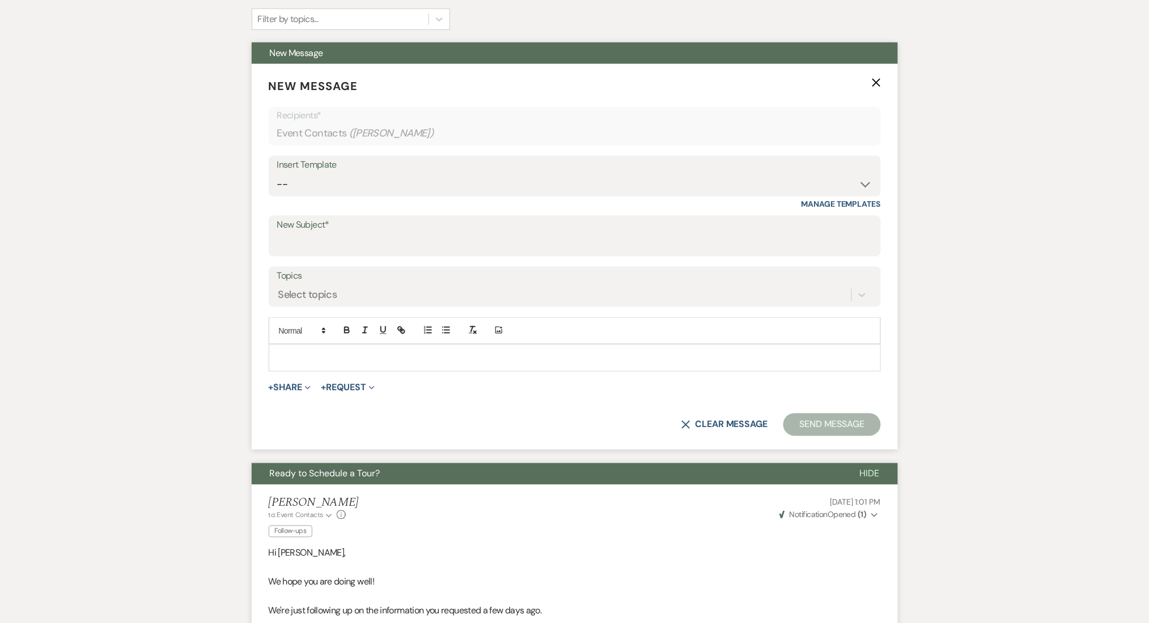
scroll to position [377, 0]
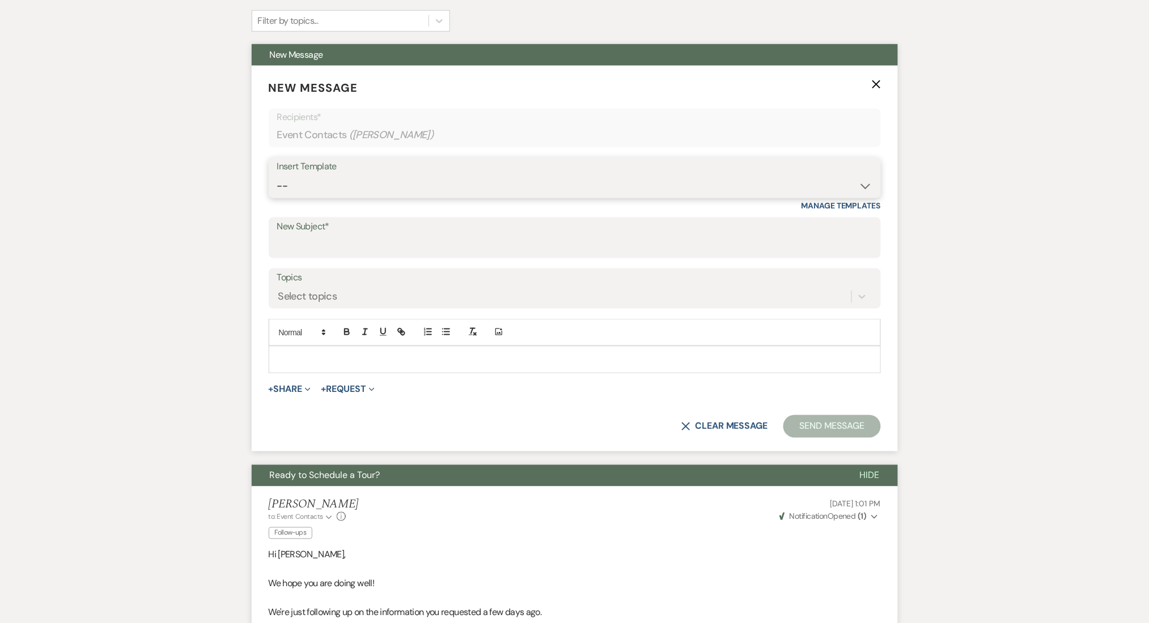
click at [348, 185] on select "-- Inquiry Follow Up Email #2 Contract Sending Template Payment Template Rental…" at bounding box center [574, 186] width 595 height 22
select select "4434"
click at [277, 175] on select "-- Inquiry Follow Up Email #2 Contract Sending Template Payment Template Rental…" at bounding box center [574, 186] width 595 height 22
type input "Enon Ranch Quote Follow up"
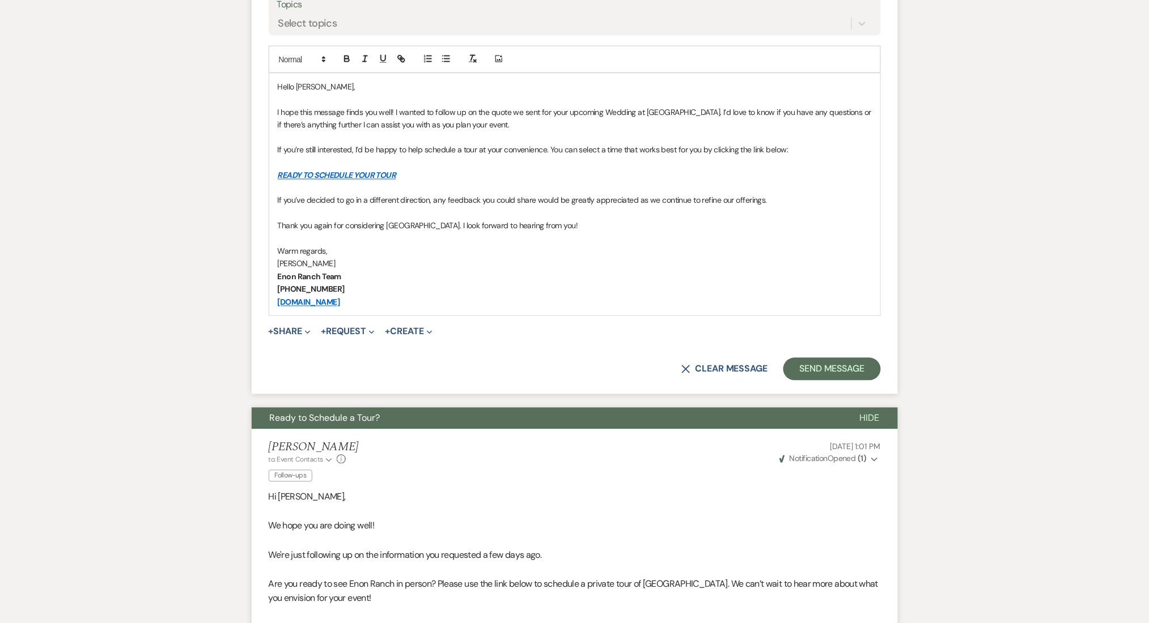
scroll to position [529, 0]
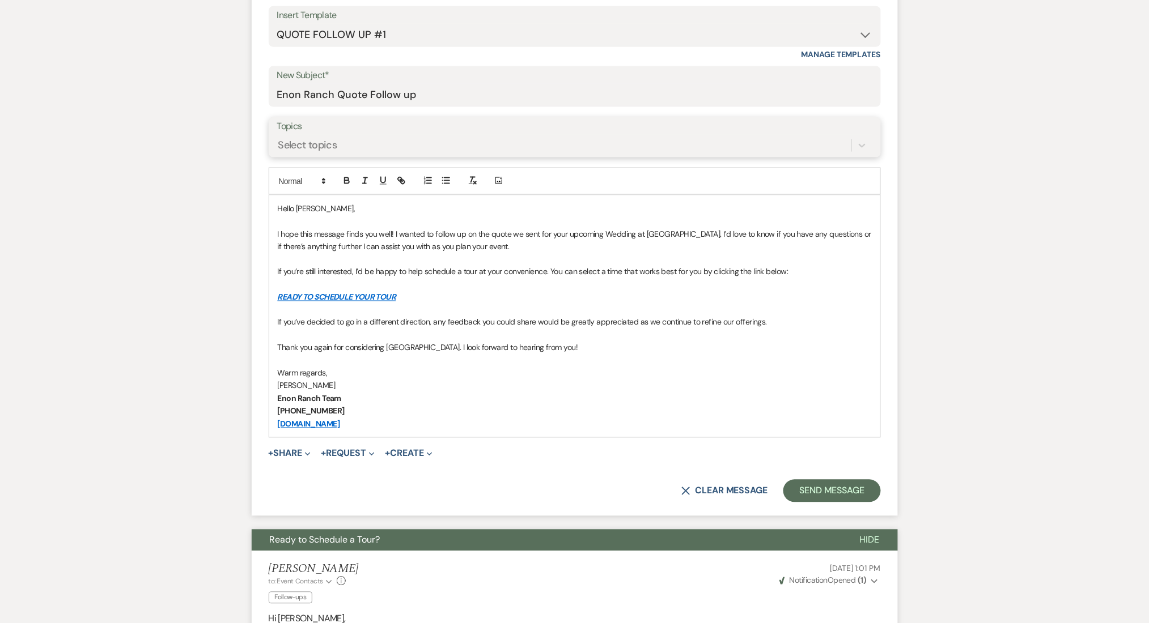
click at [347, 140] on div "Select topics" at bounding box center [564, 145] width 574 height 20
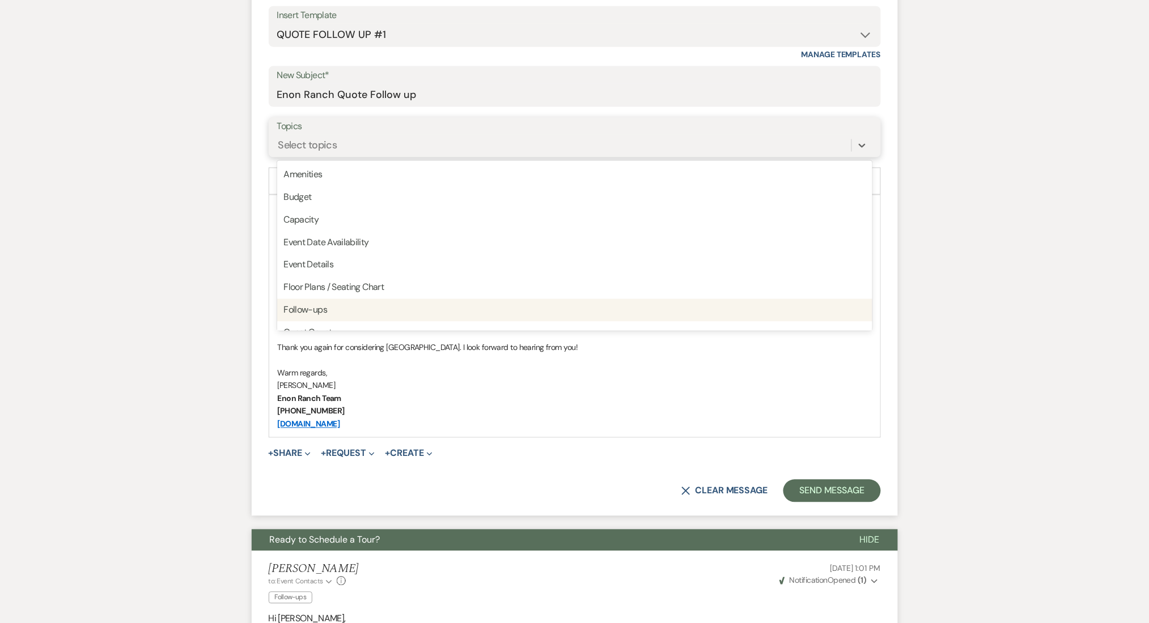
click at [328, 307] on div "Follow-ups" at bounding box center [574, 310] width 595 height 23
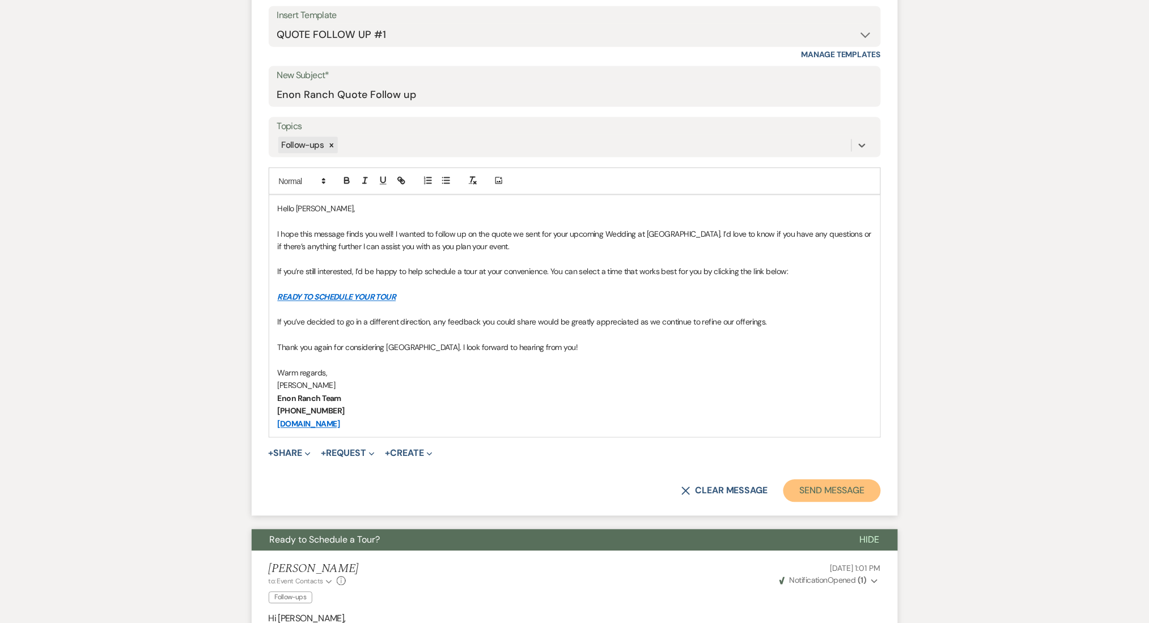
click at [853, 498] on button "Send Message" at bounding box center [831, 491] width 97 height 23
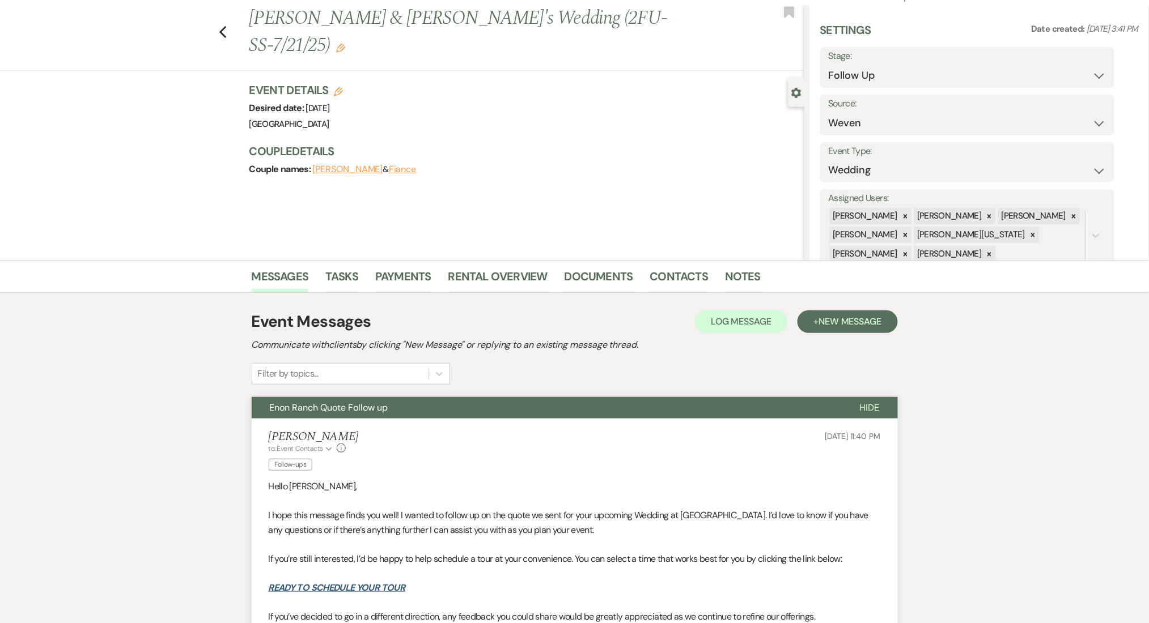
scroll to position [0, 0]
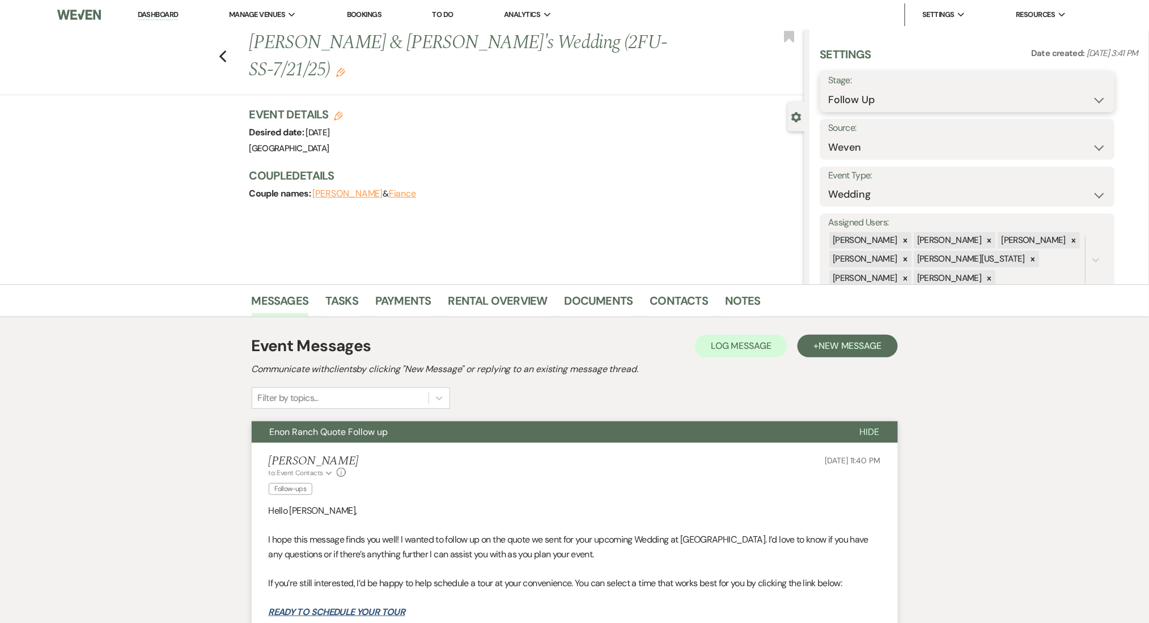
click at [881, 95] on select "Inquiry Follow Up Tour Requested Tour Confirmed Toured Proposal Sent Booked Lost" at bounding box center [967, 100] width 278 height 22
select select "1"
click at [828, 89] on select "Inquiry Follow Up Tour Requested Tour Confirmed Toured Proposal Sent Booked Lost" at bounding box center [967, 100] width 278 height 22
click at [1058, 93] on button "Save" at bounding box center [1083, 91] width 64 height 23
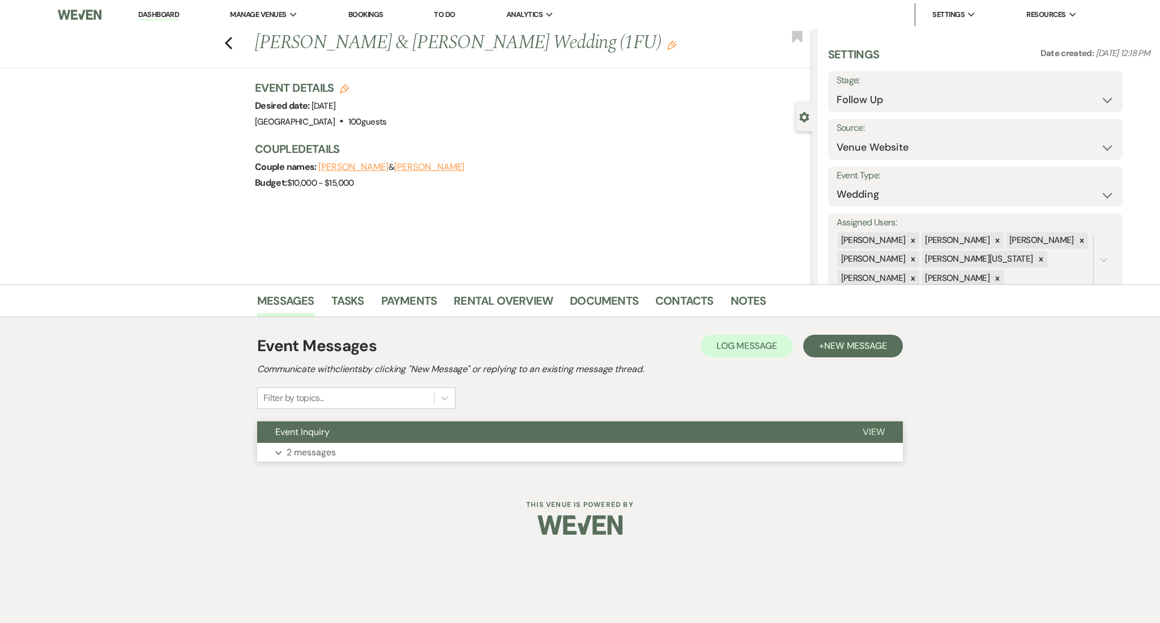
click at [333, 454] on p "2 messages" at bounding box center [311, 452] width 49 height 15
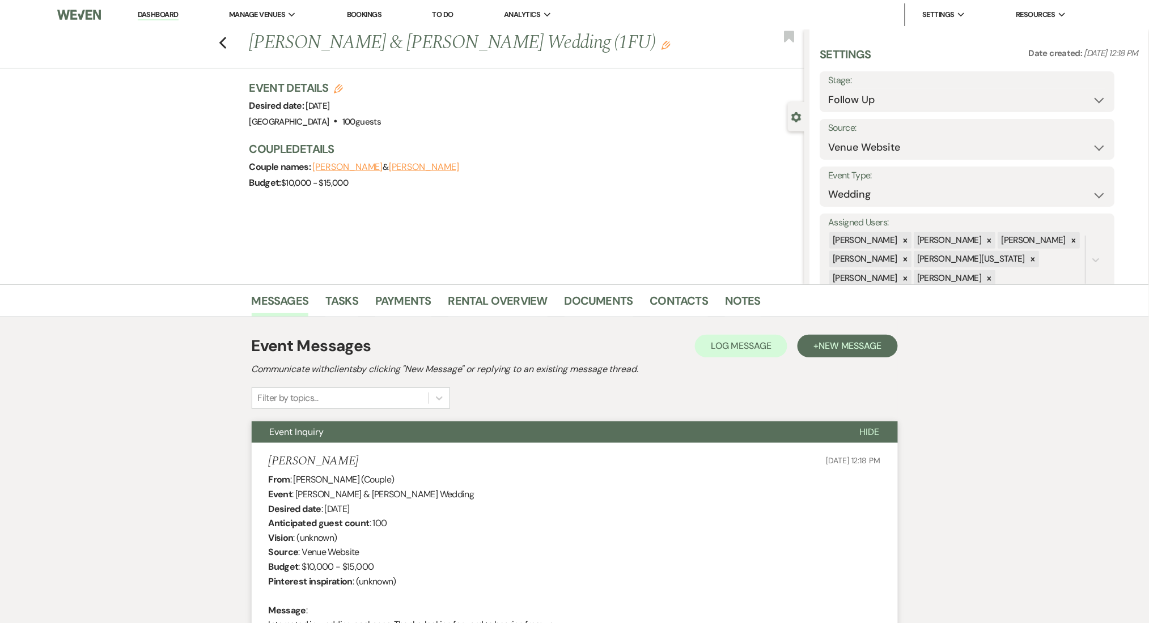
click at [321, 475] on div "From : [PERSON_NAME] (Couple) Event : [PERSON_NAME] & [PERSON_NAME] Wedding Des…" at bounding box center [575, 560] width 612 height 174
copy div "[PERSON_NAME]"
drag, startPoint x: 258, startPoint y: 45, endPoint x: 466, endPoint y: 46, distance: 208.0
click at [466, 46] on h1 "Cavin Payton & Erin Williams's Wedding (1FU) Edit" at bounding box center [469, 42] width 440 height 27
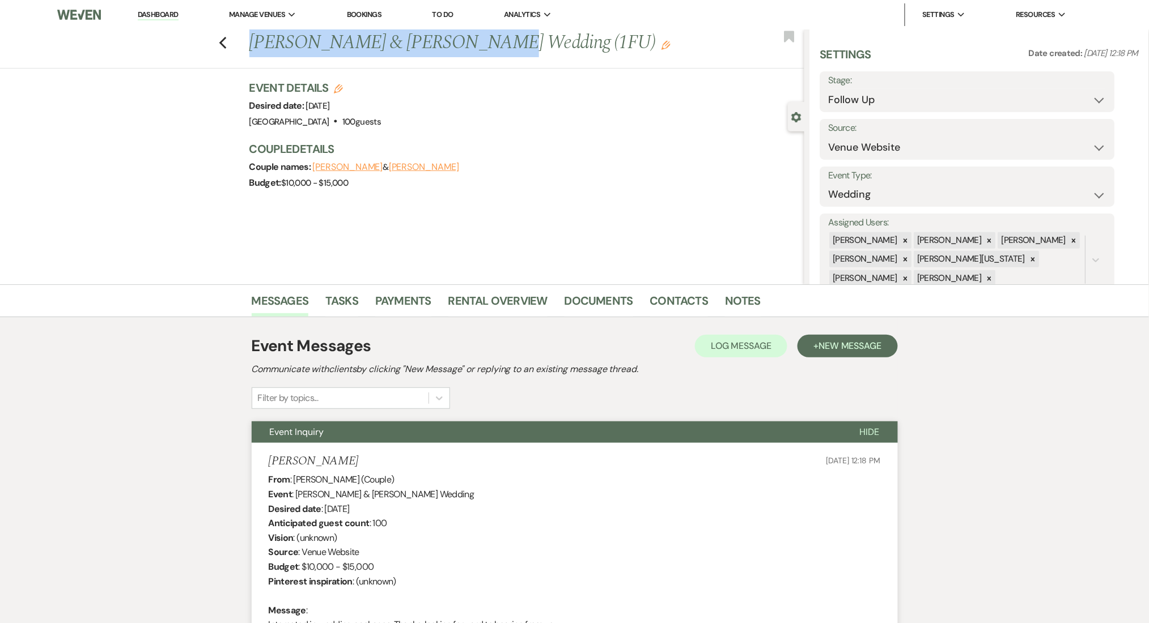
copy h1 "Cavin Payton & Erin Williams"
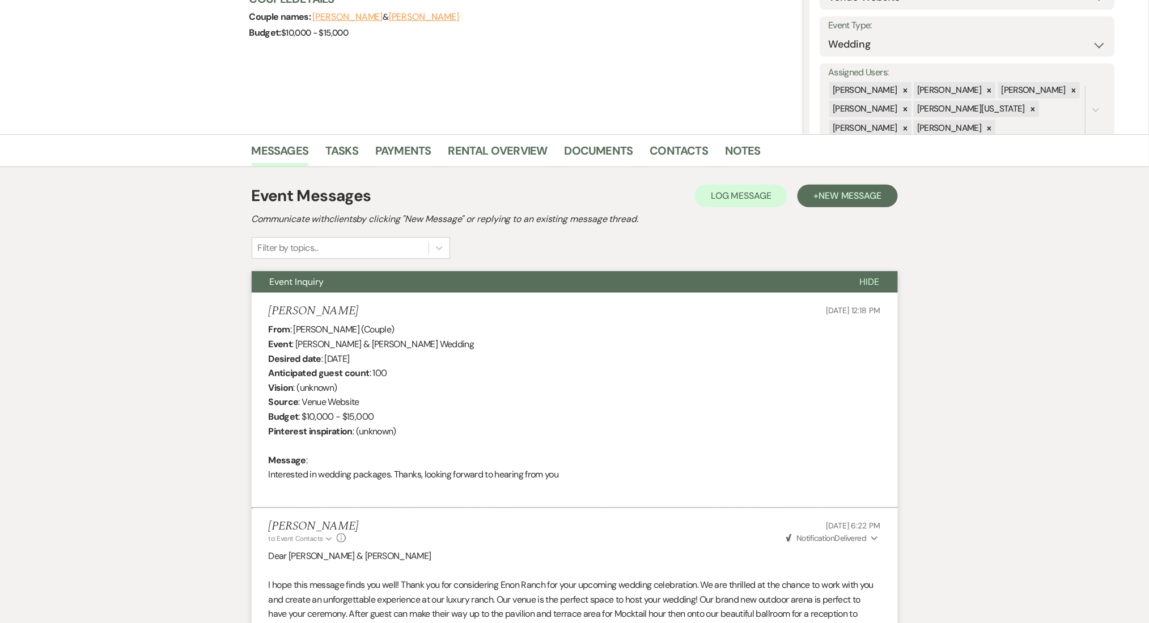
scroll to position [151, 0]
click at [665, 148] on link "Contacts" at bounding box center [679, 153] width 58 height 25
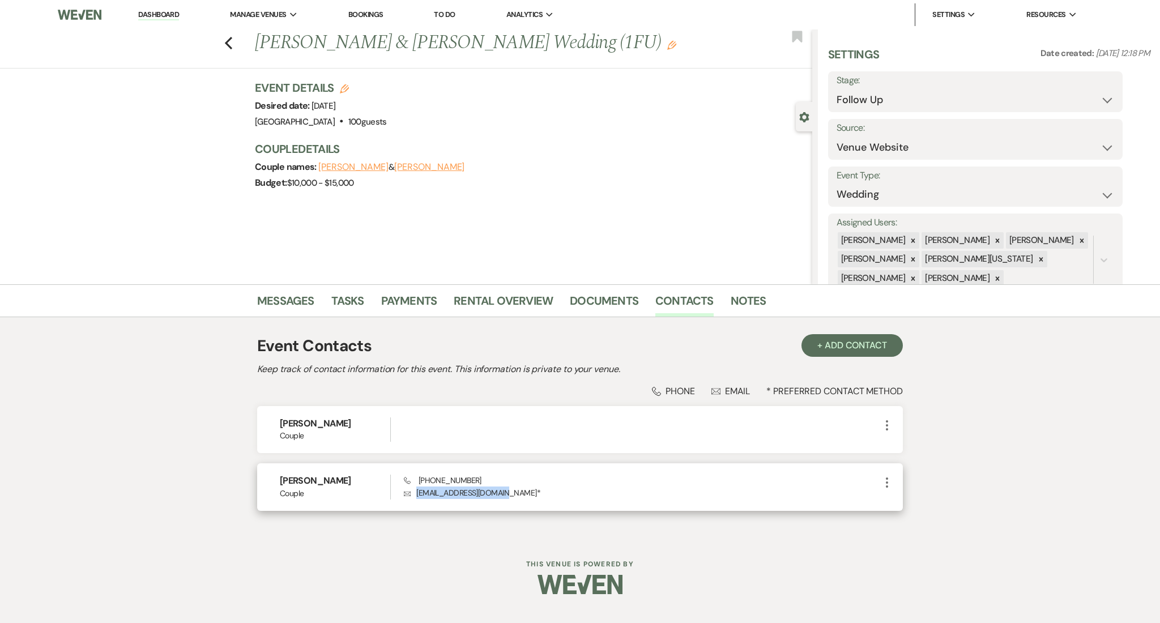
drag, startPoint x: 499, startPoint y: 492, endPoint x: 415, endPoint y: 498, distance: 83.5
click at [415, 498] on p "Envelope erinalyce1xu@gmail.com *" at bounding box center [642, 493] width 477 height 12
copy p "erinalyce1xu@gmail.com"
drag, startPoint x: 456, startPoint y: 477, endPoint x: 420, endPoint y: 477, distance: 35.7
click at [420, 477] on div "Phone (256) 755-5912 Envelope erinalyce1xu@gmail.com *" at bounding box center [642, 487] width 477 height 24
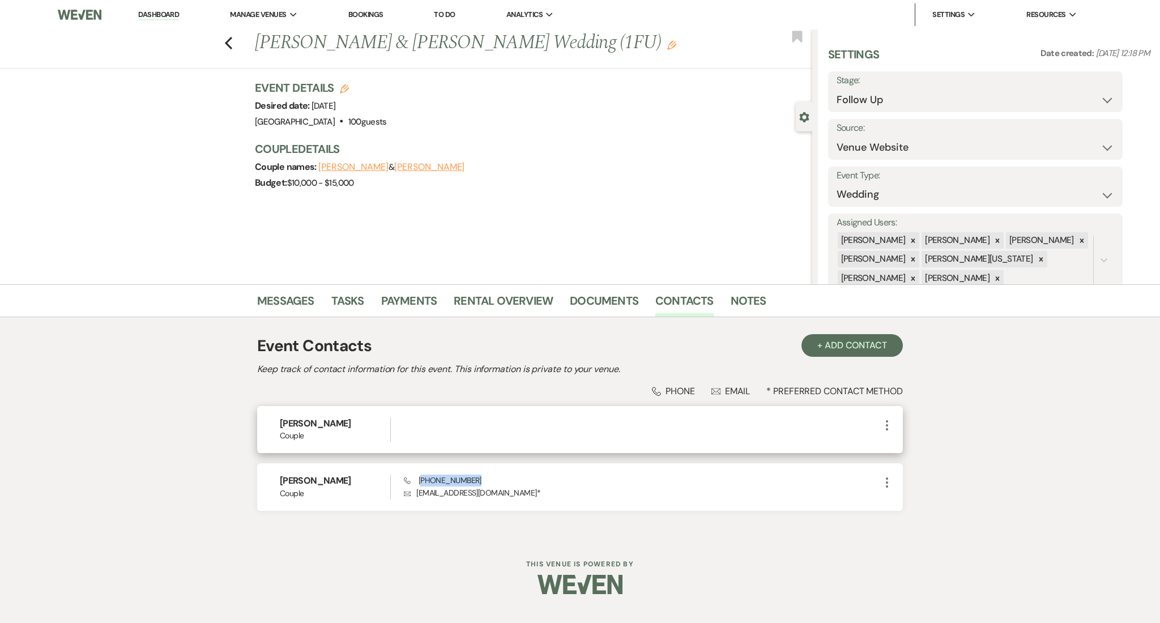
copy span "256) 755-5912"
click at [297, 296] on link "Messages" at bounding box center [285, 304] width 57 height 25
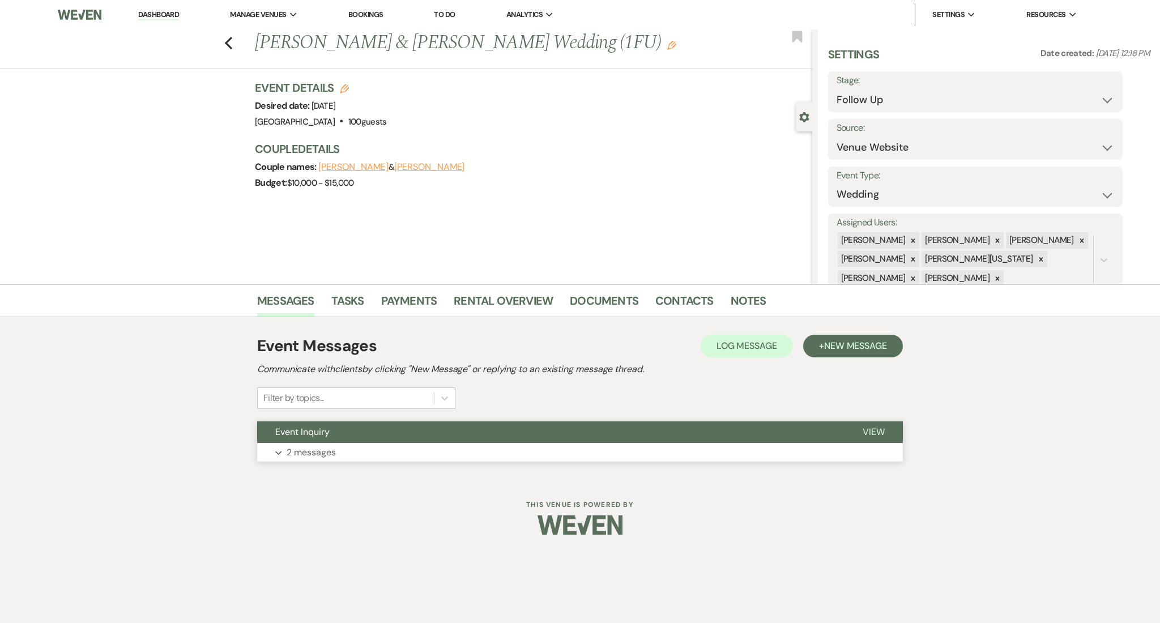
click at [324, 458] on p "2 messages" at bounding box center [311, 452] width 49 height 15
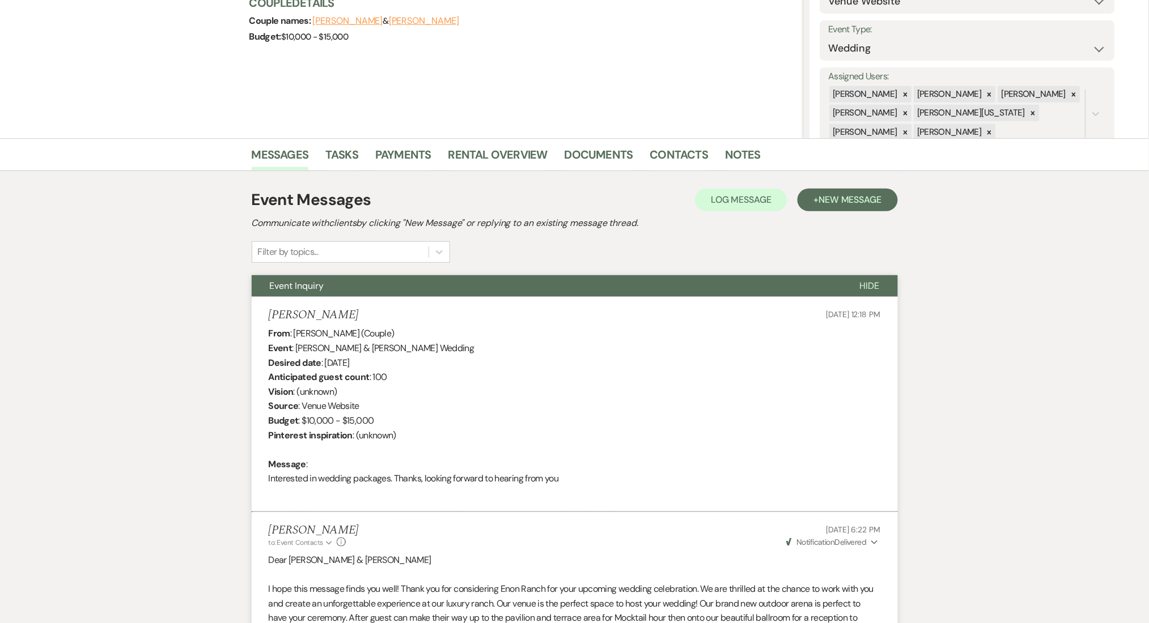
scroll to position [109, 0]
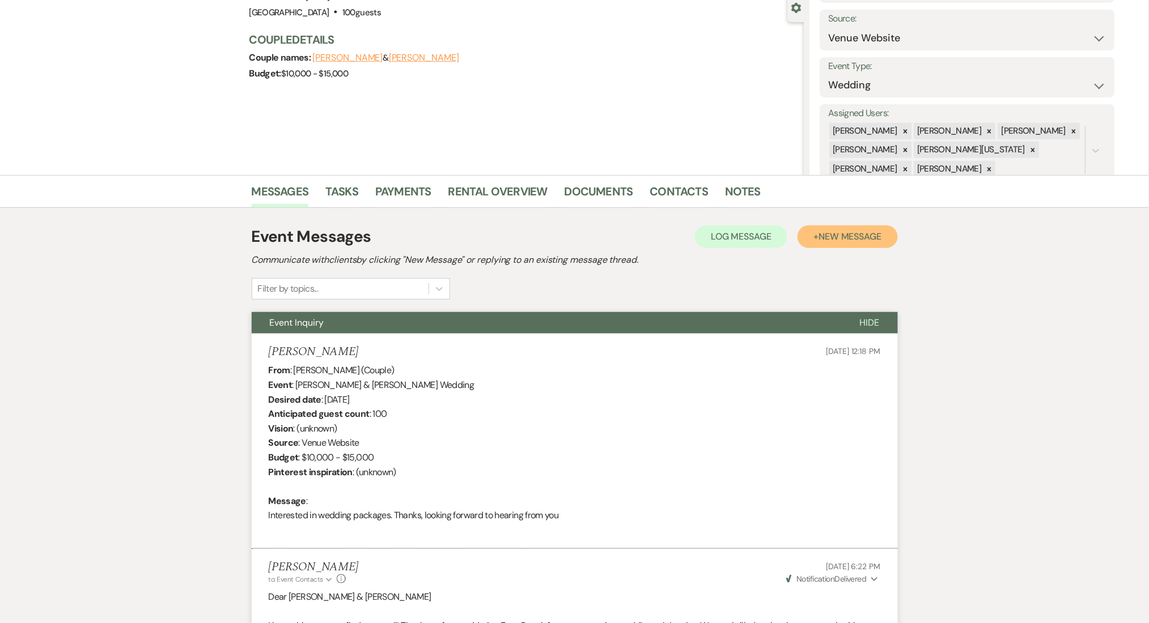
click at [885, 232] on button "+ New Message" at bounding box center [847, 237] width 100 height 23
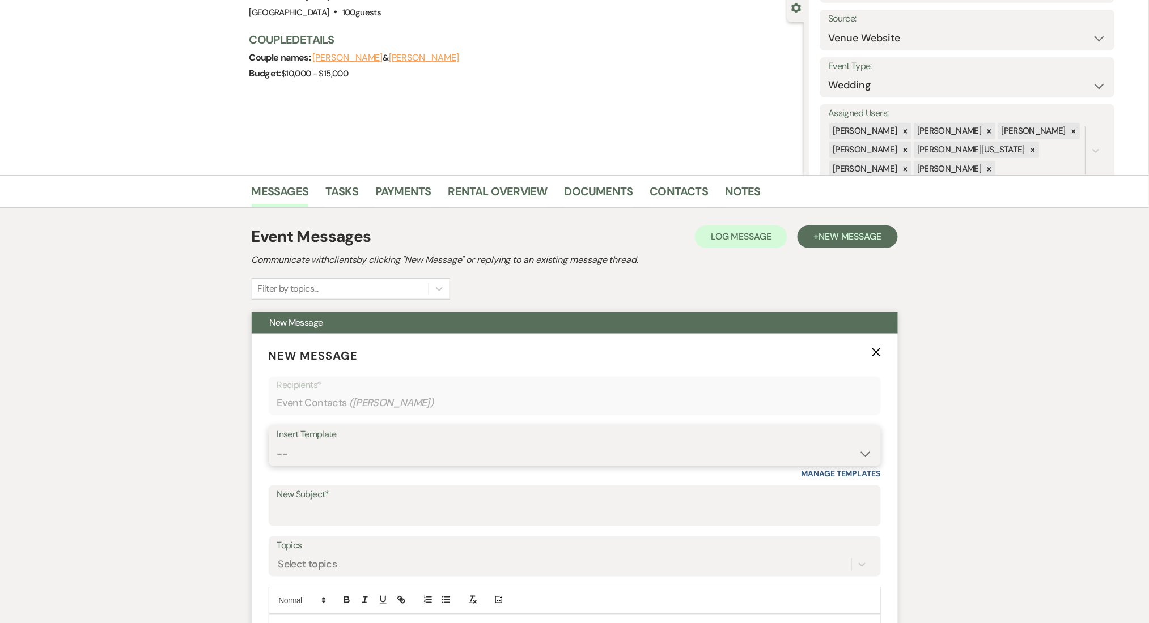
click at [367, 453] on select "-- Inquiry Follow Up Email #2 Contract Sending Template Payment Template Rental…" at bounding box center [574, 454] width 595 height 22
select select "4434"
click at [277, 443] on select "-- Inquiry Follow Up Email #2 Contract Sending Template Payment Template Rental…" at bounding box center [574, 454] width 595 height 22
type input "Enon Ranch Quote Follow up"
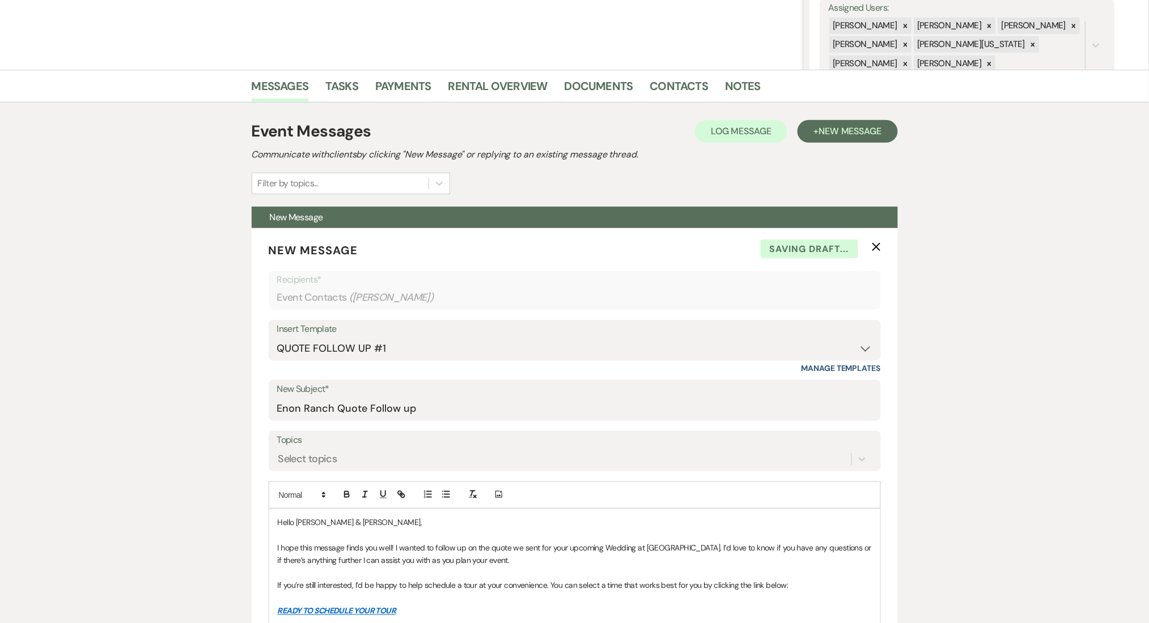
scroll to position [336, 0]
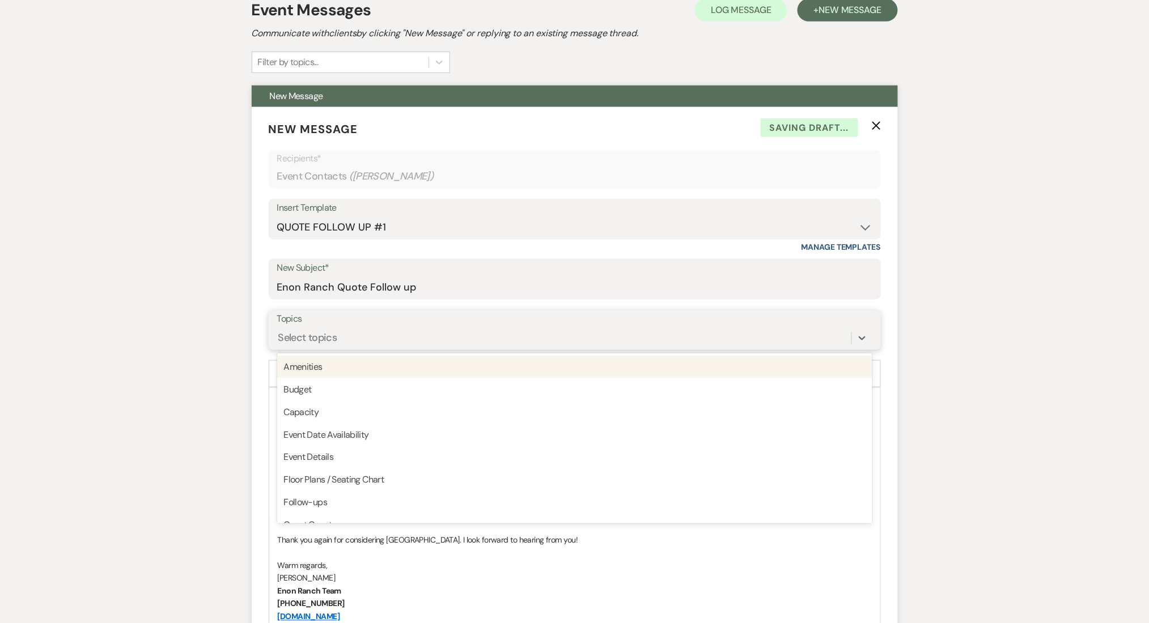
click at [296, 346] on div "Select topics" at bounding box center [564, 338] width 574 height 20
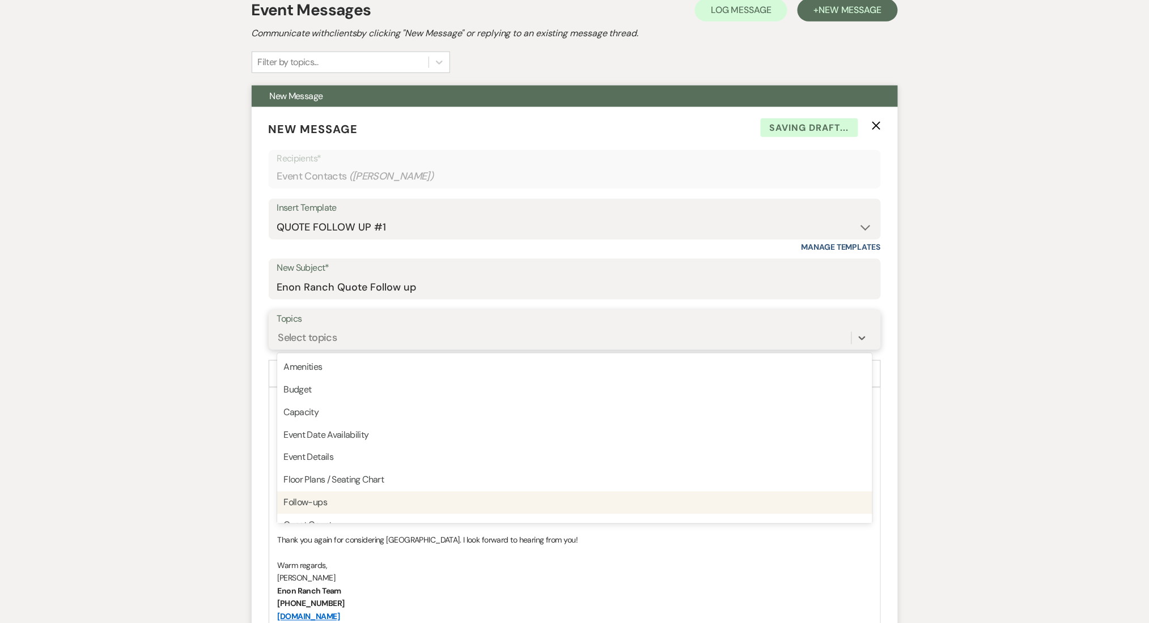
click at [347, 500] on div "Follow-ups" at bounding box center [574, 503] width 595 height 23
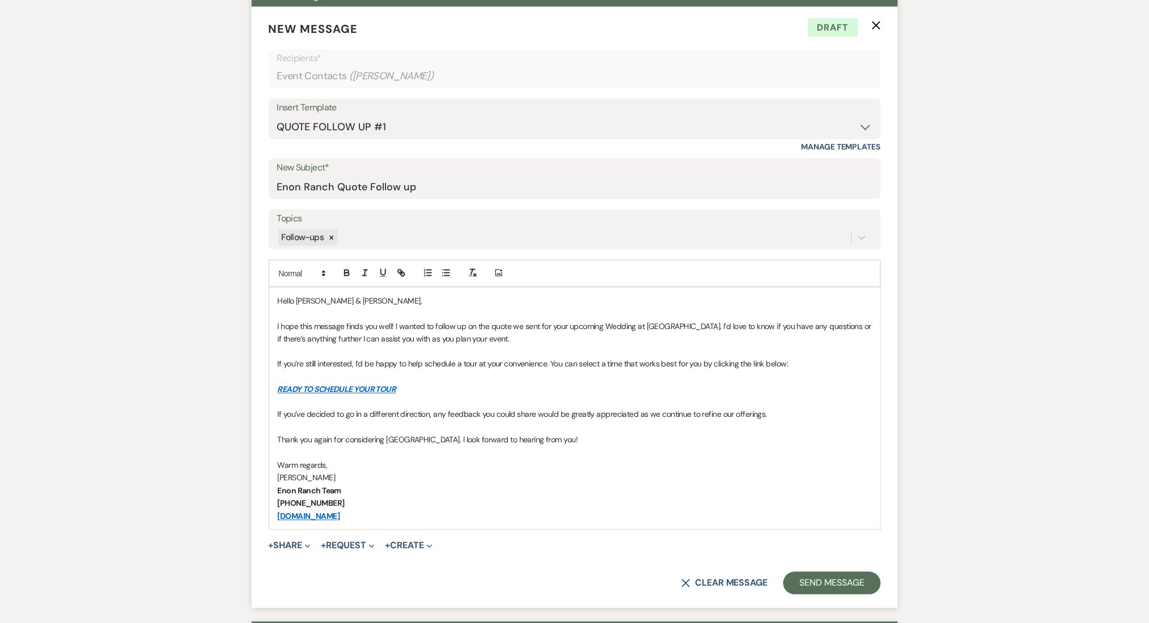
scroll to position [437, 0]
click at [844, 579] on button "Send Message" at bounding box center [831, 583] width 97 height 23
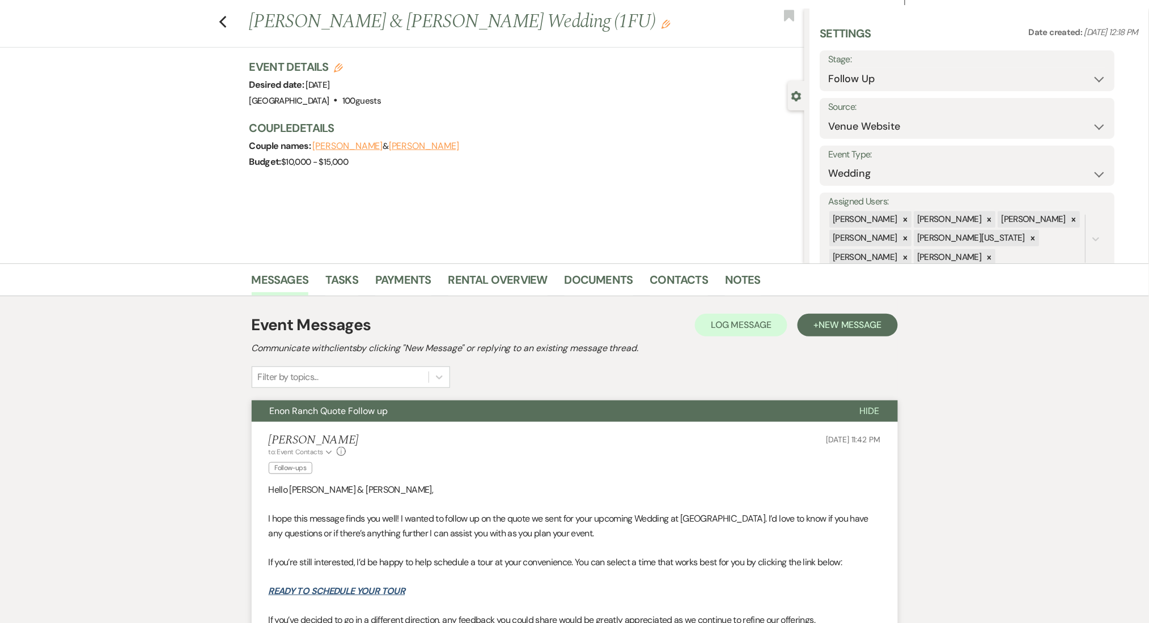
scroll to position [0, 0]
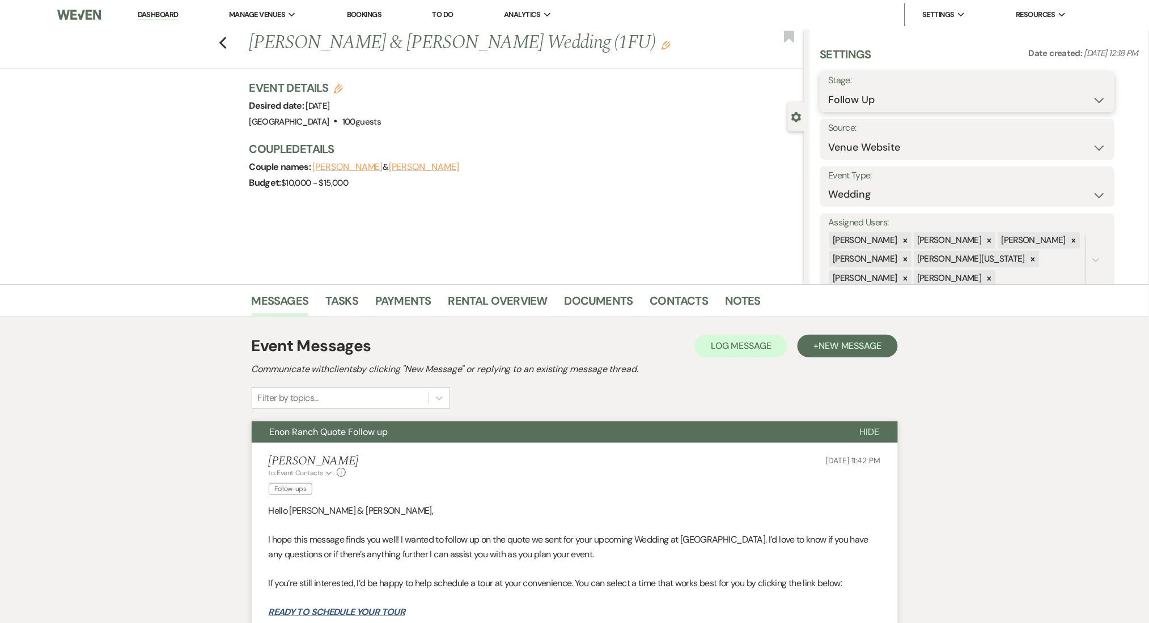
click at [1093, 104] on select "Inquiry Follow Up Tour Requested Tour Confirmed Toured Proposal Sent Booked Lost" at bounding box center [967, 100] width 278 height 22
select select "1"
click at [828, 89] on select "Inquiry Follow Up Tour Requested Tour Confirmed Toured Proposal Sent Booked Lost" at bounding box center [967, 100] width 278 height 22
click at [1070, 95] on button "Save" at bounding box center [1083, 91] width 64 height 23
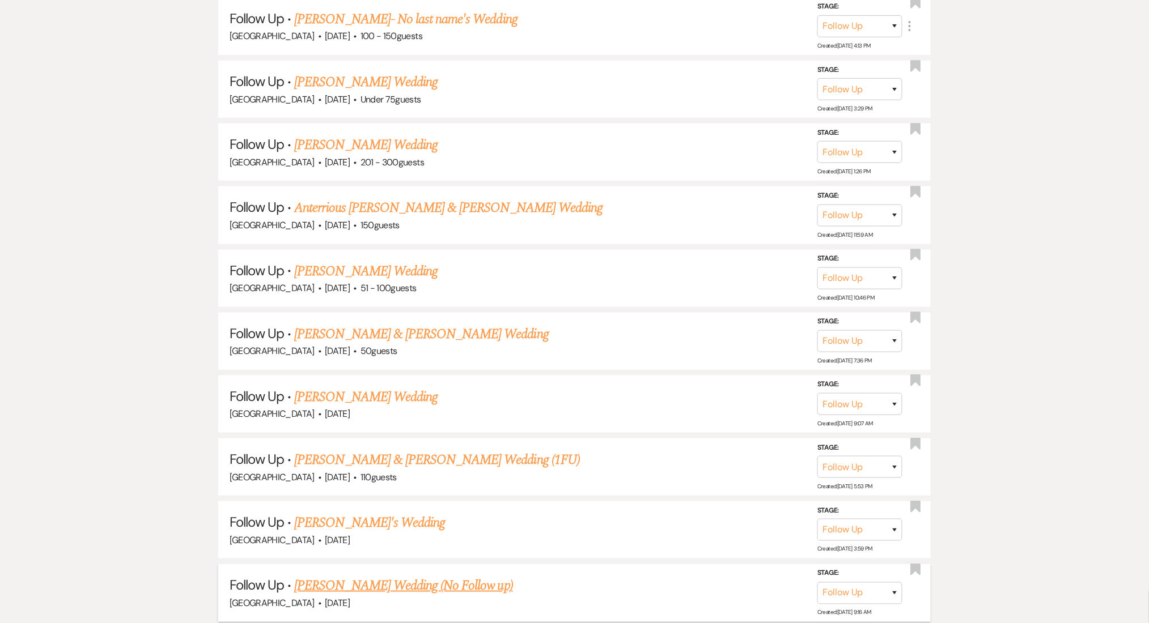
drag, startPoint x: 434, startPoint y: 491, endPoint x: 411, endPoint y: 480, distance: 25.8
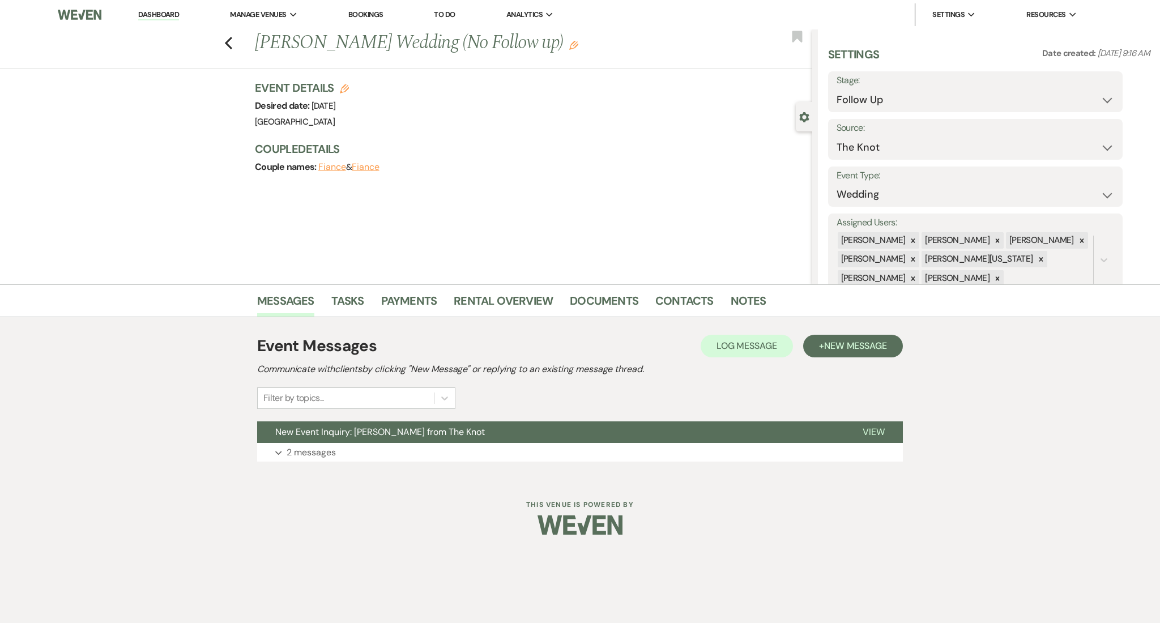
click at [569, 41] on icon "Edit" at bounding box center [573, 45] width 9 height 9
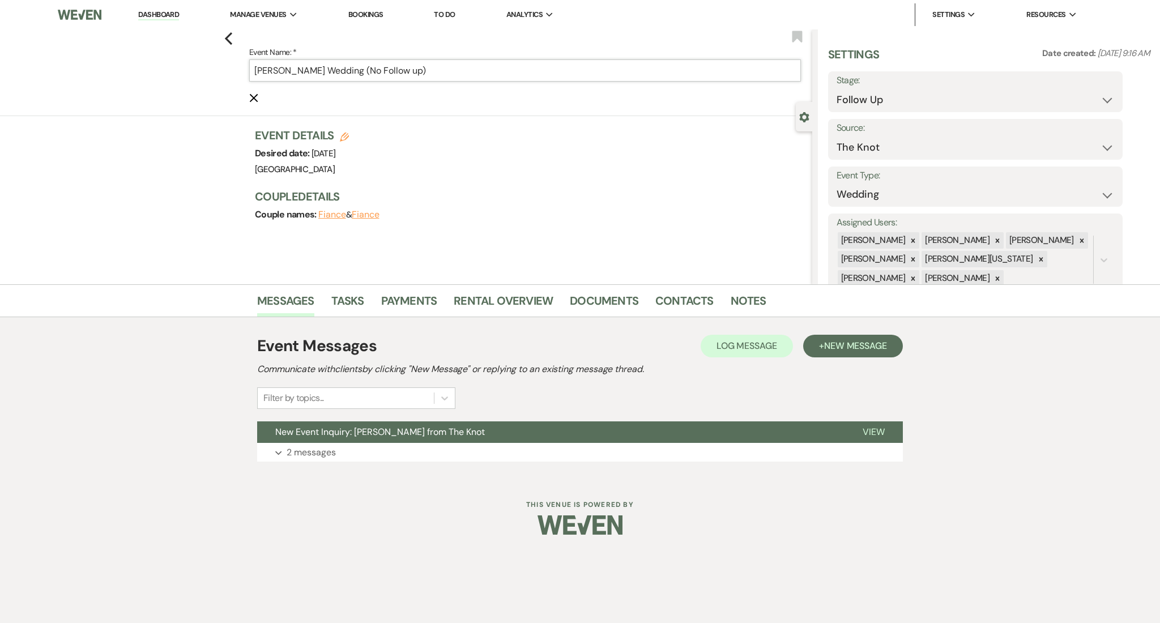
drag, startPoint x: 362, startPoint y: 67, endPoint x: 453, endPoint y: 83, distance: 93.2
click at [451, 83] on form "Event Name: * [PERSON_NAME] Wedding (No Follow up) Cancel Edit" at bounding box center [525, 74] width 552 height 59
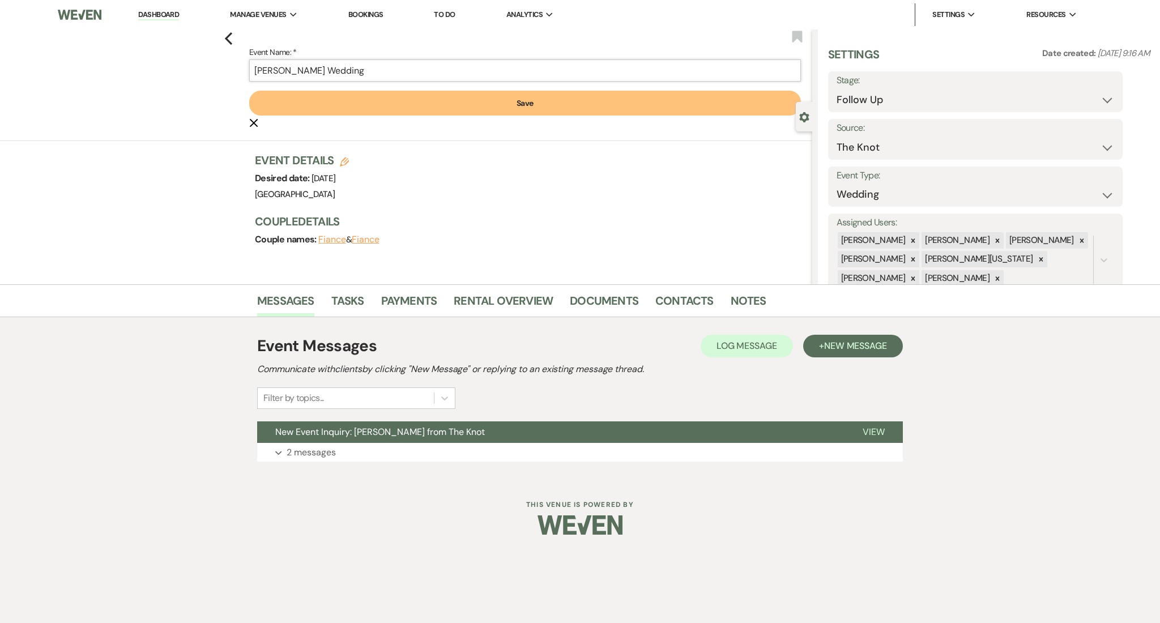
type input "[PERSON_NAME] Wedding"
click at [474, 101] on button "Save" at bounding box center [525, 103] width 552 height 25
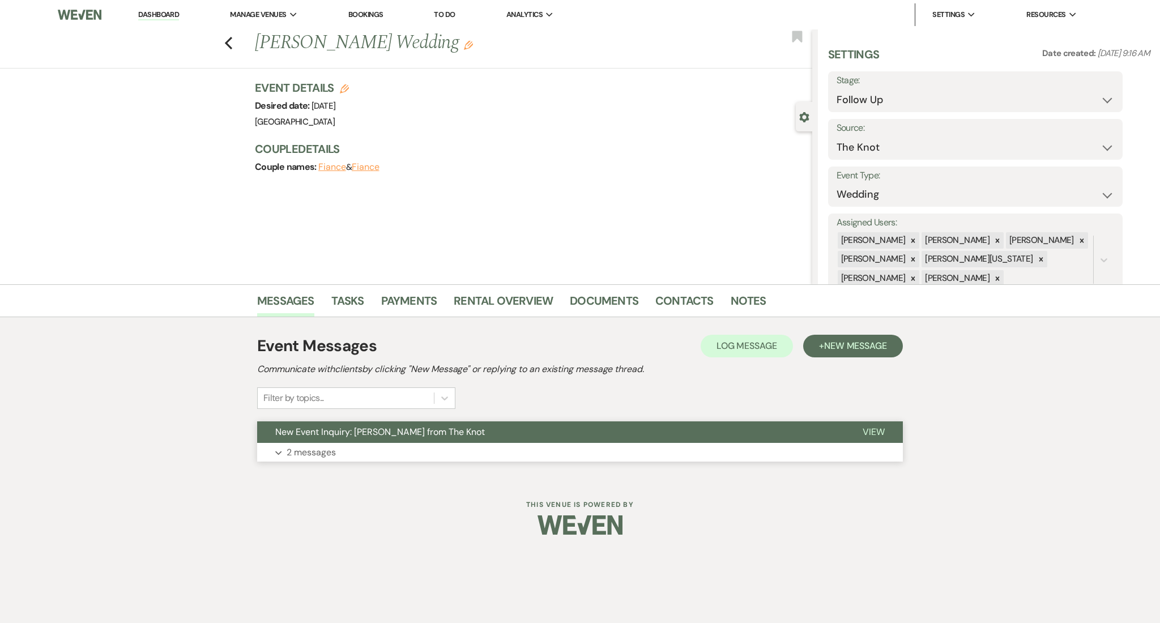
click at [403, 458] on button "Expand 2 messages" at bounding box center [580, 452] width 646 height 19
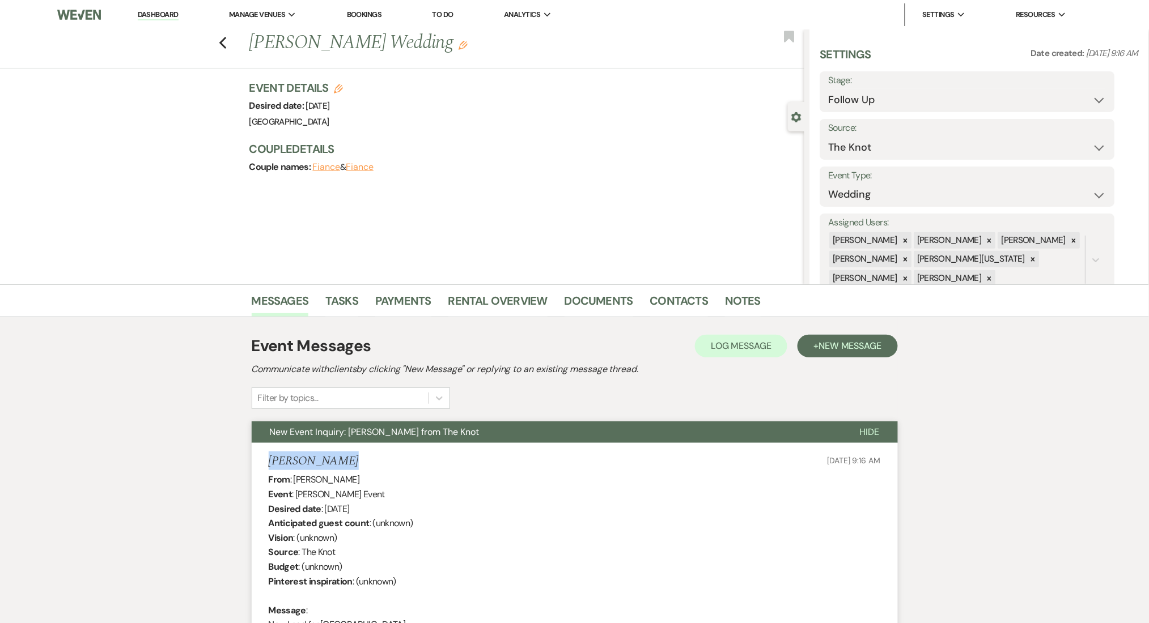
drag, startPoint x: 335, startPoint y: 455, endPoint x: 237, endPoint y: 455, distance: 98.0
copy h5 "[PERSON_NAME]"
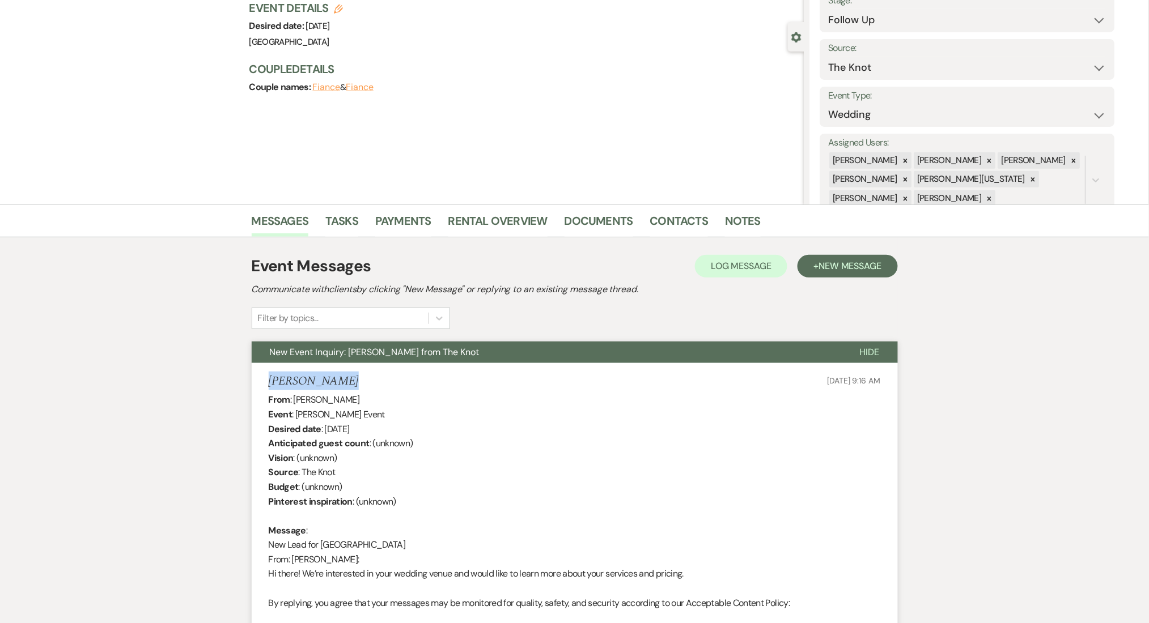
scroll to position [151, 0]
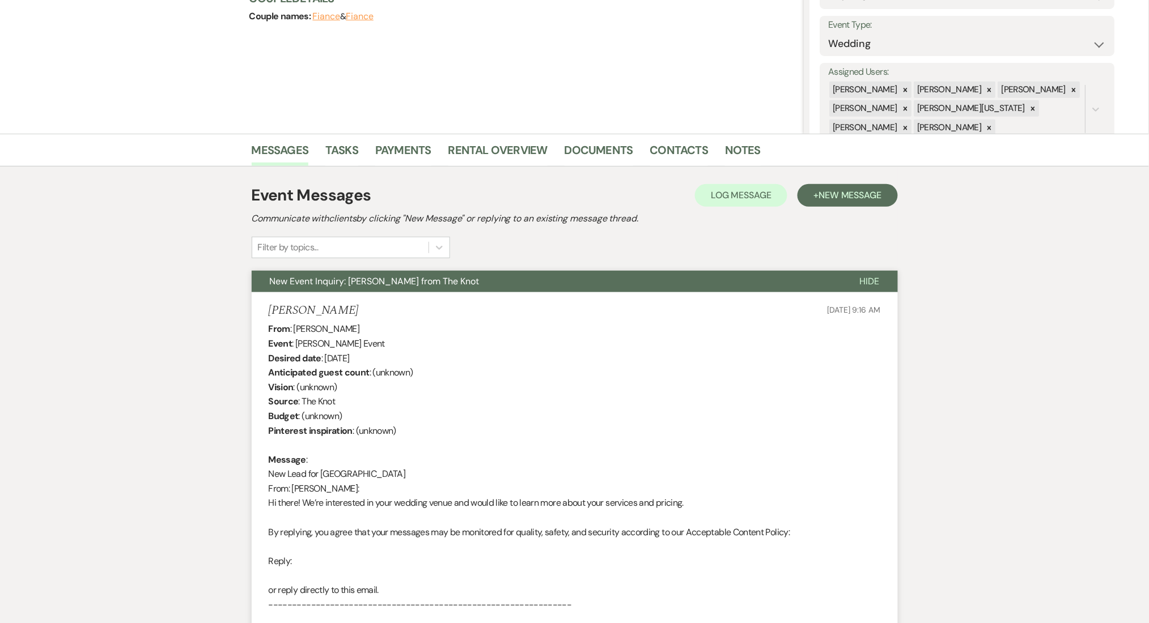
click at [449, 401] on div "From : Jamie Bernard Event : Jamie Bernard's Event Desired date : December 5th …" at bounding box center [575, 554] width 612 height 464
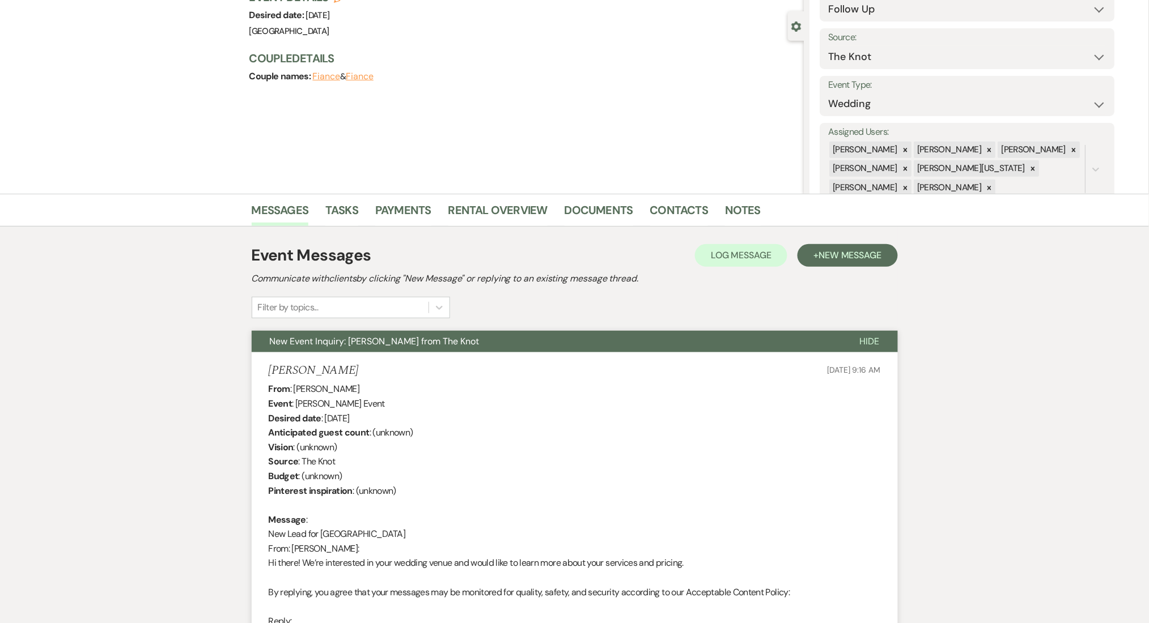
scroll to position [88, 0]
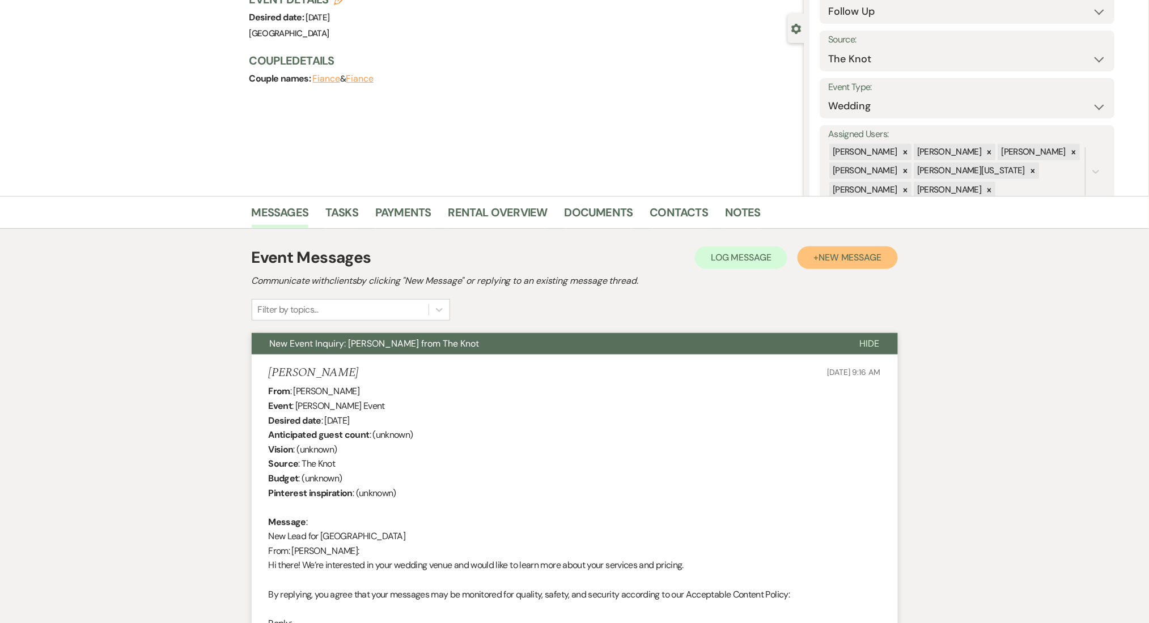
click at [860, 260] on span "New Message" at bounding box center [849, 258] width 63 height 12
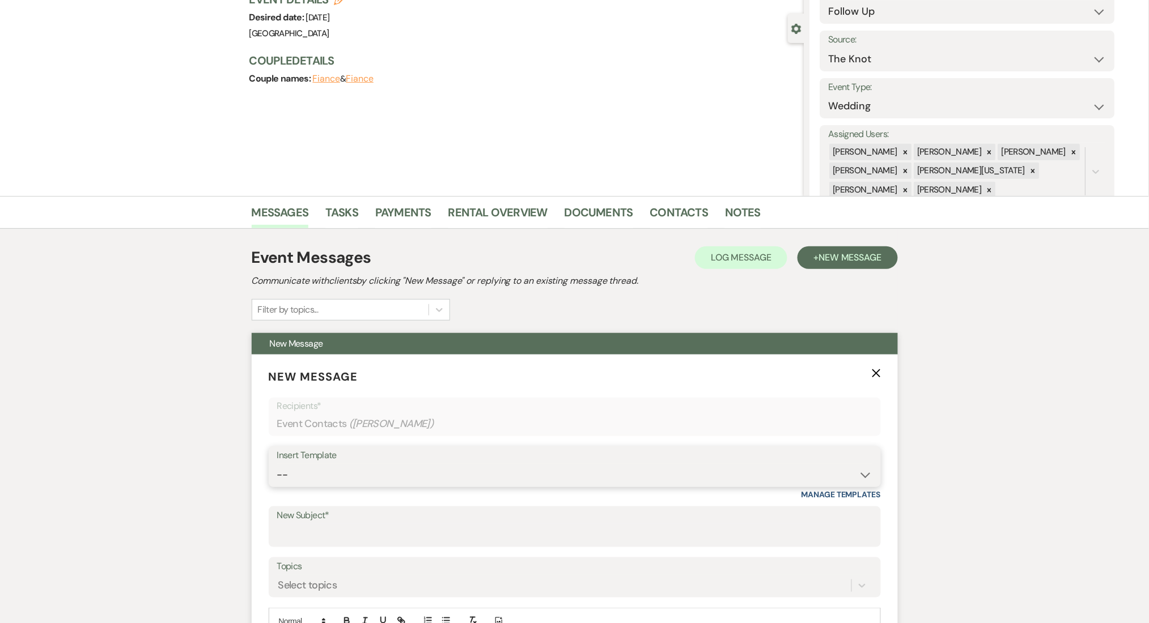
click at [351, 480] on select "-- Inquiry Follow Up Email #2 Contract Sending Template Payment Template Rental…" at bounding box center [574, 475] width 595 height 22
select select "4434"
click at [277, 464] on select "-- Inquiry Follow Up Email #2 Contract Sending Template Payment Template Rental…" at bounding box center [574, 475] width 595 height 22
type input "Enon Ranch Quote Follow up"
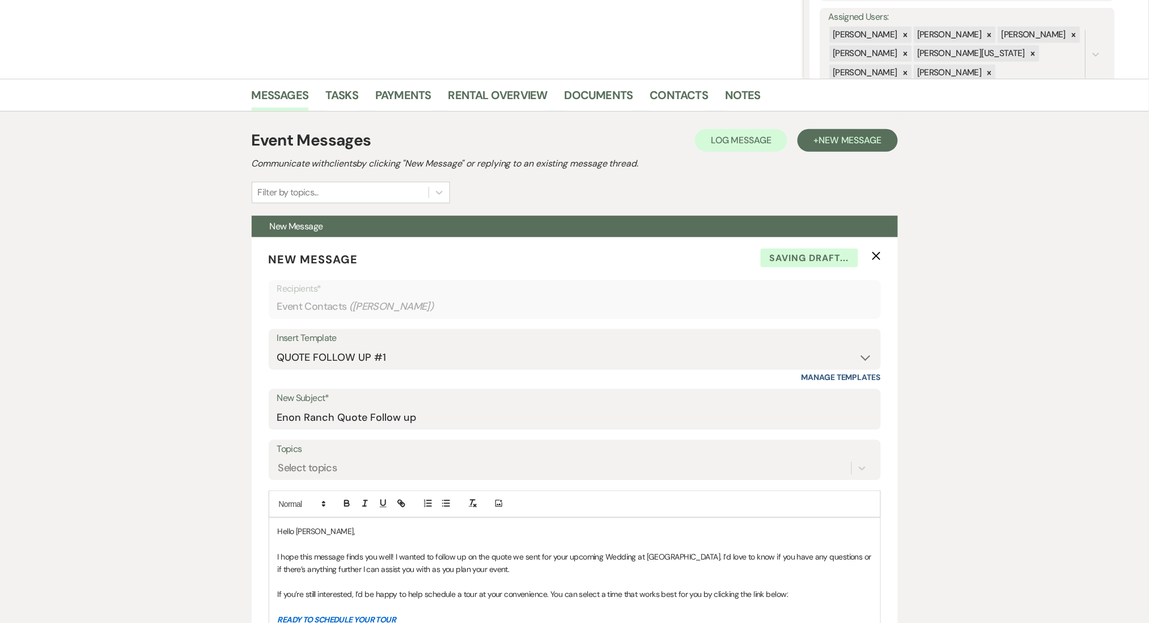
scroll to position [391, 0]
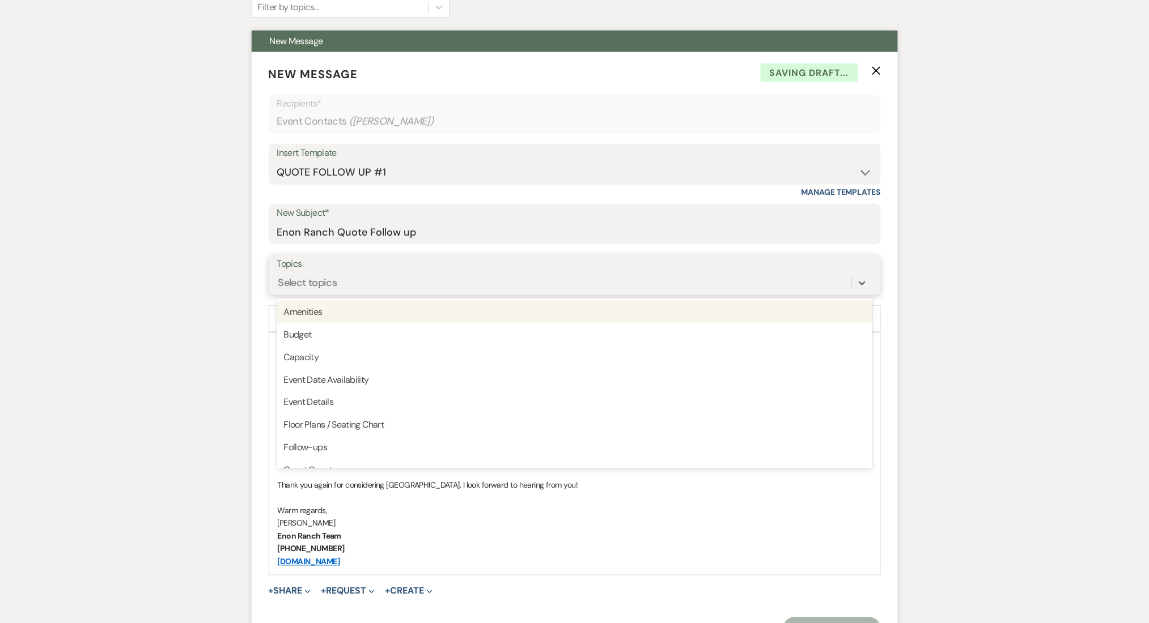
click at [310, 274] on div "Select topics" at bounding box center [564, 283] width 574 height 20
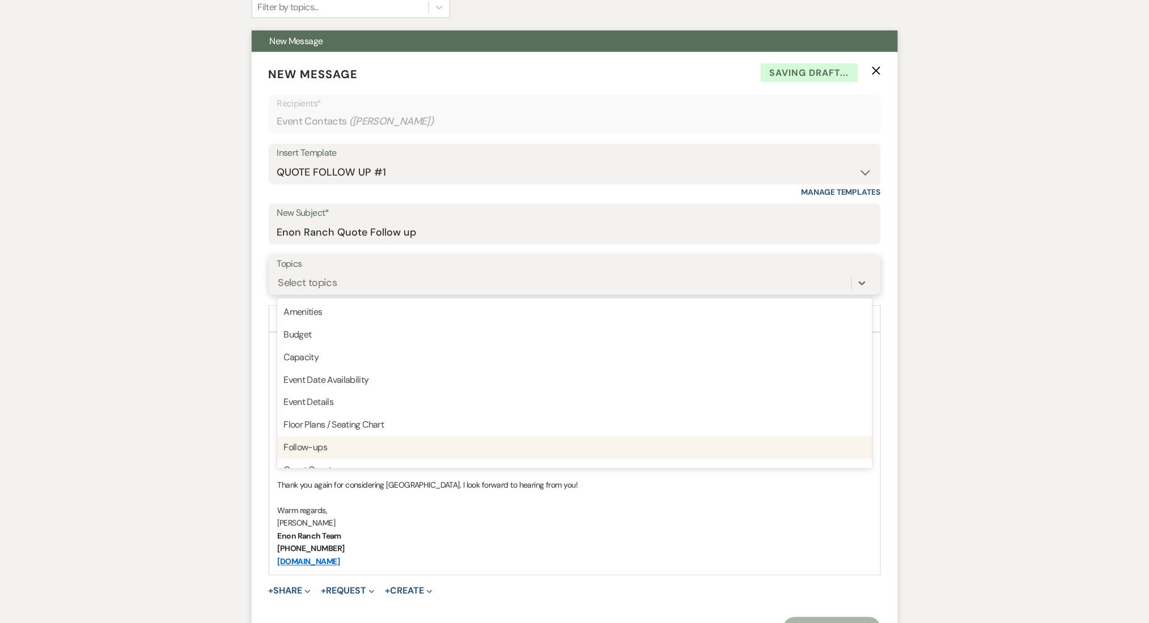
click at [317, 449] on div "Follow-ups" at bounding box center [574, 448] width 595 height 23
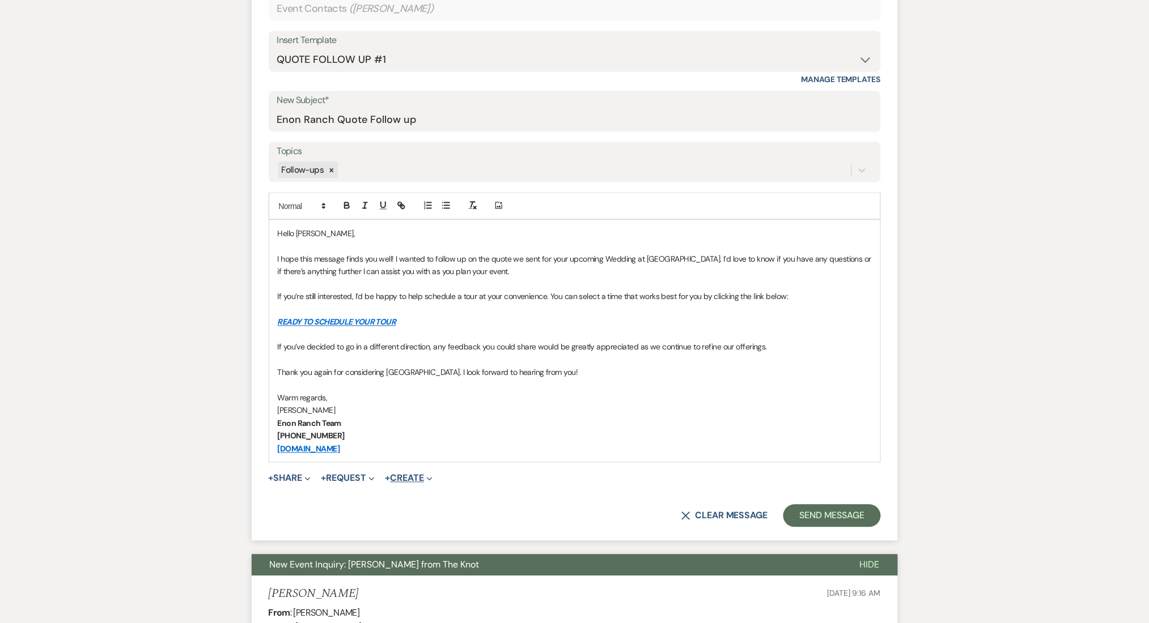
scroll to position [542, 0]
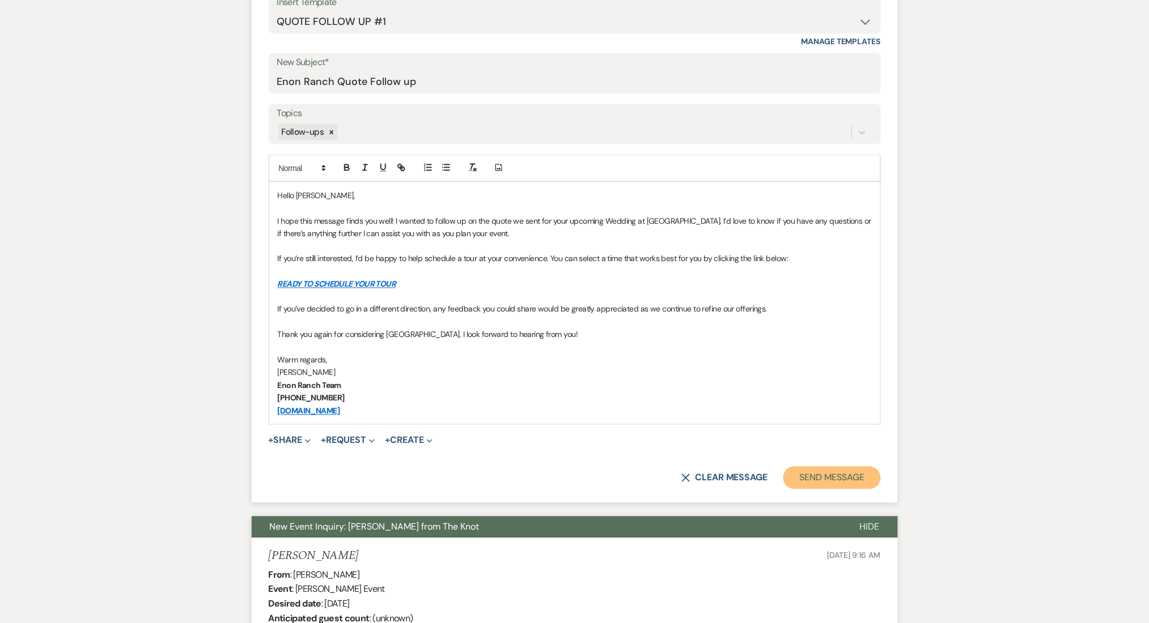
click at [801, 479] on button "Send Message" at bounding box center [831, 478] width 97 height 23
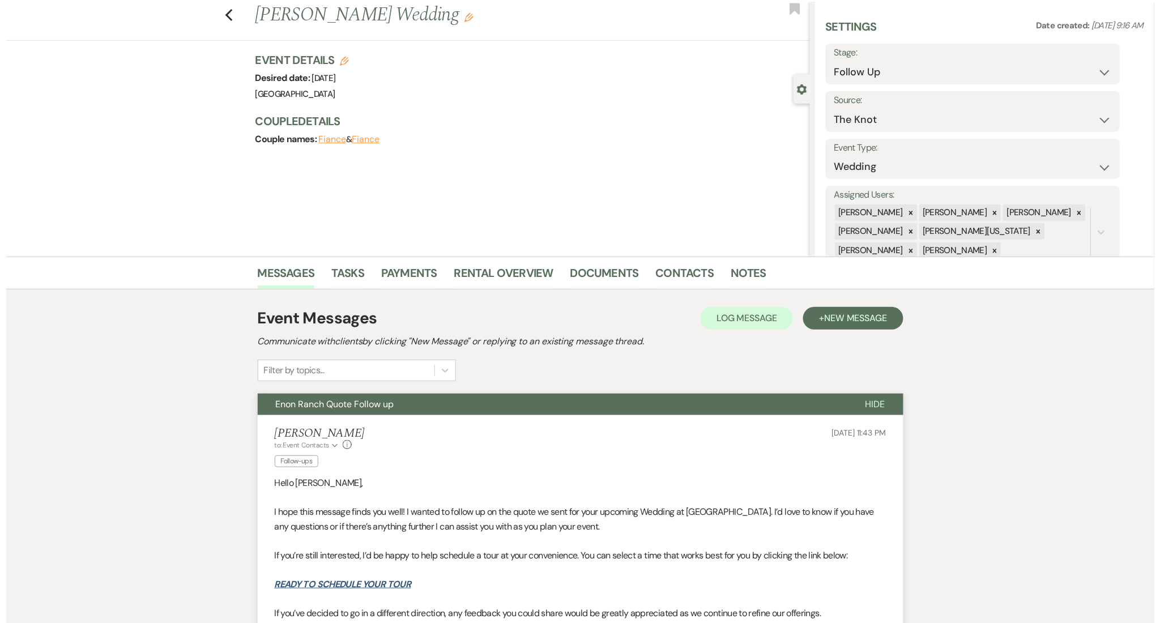
scroll to position [0, 0]
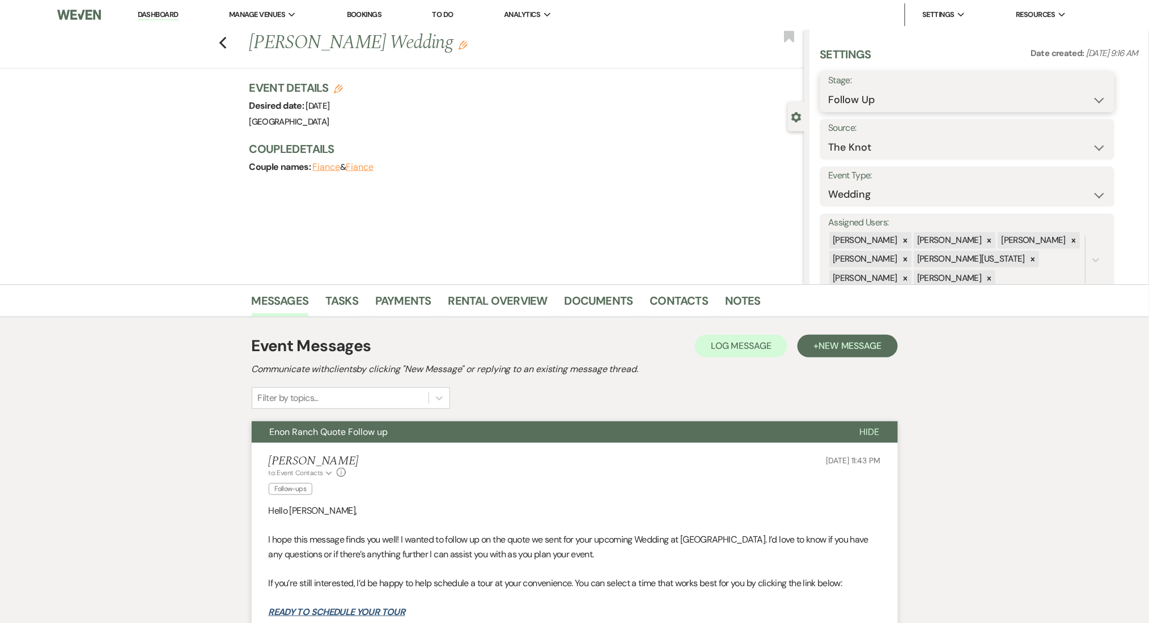
click at [887, 102] on select "Inquiry Follow Up Tour Requested Tour Confirmed Toured Proposal Sent Booked Lost" at bounding box center [967, 100] width 278 height 22
select select "1"
click at [828, 89] on select "Inquiry Follow Up Tour Requested Tour Confirmed Toured Proposal Sent Booked Lost" at bounding box center [967, 100] width 278 height 22
click at [1058, 88] on button "Save" at bounding box center [1083, 91] width 64 height 23
click at [673, 297] on link "Contacts" at bounding box center [679, 304] width 58 height 25
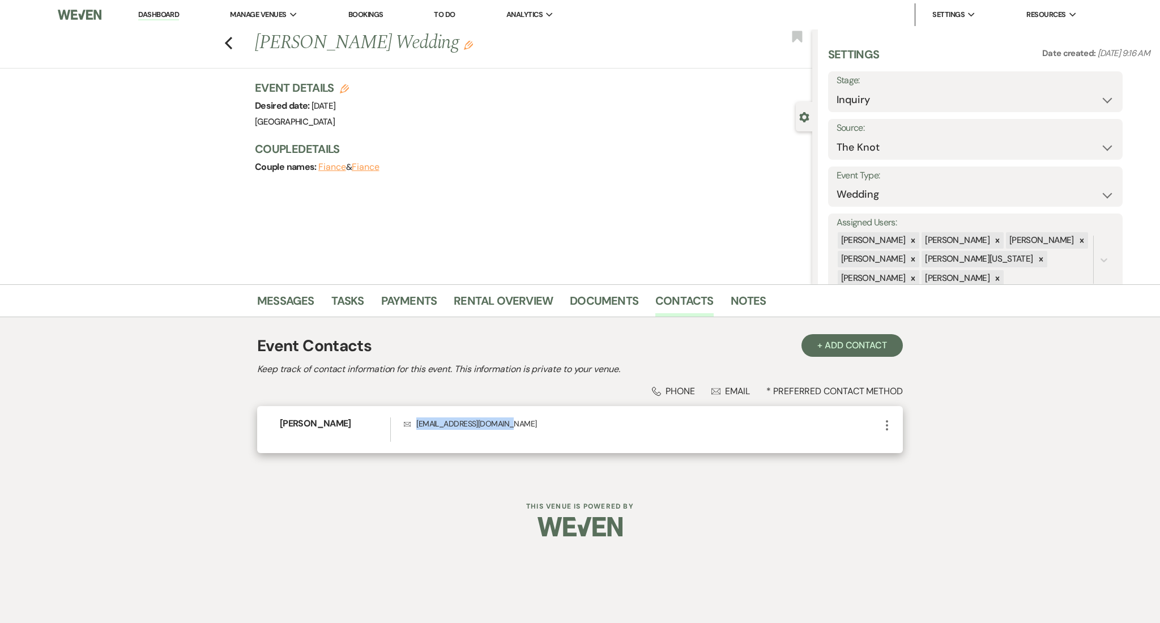
drag, startPoint x: 530, startPoint y: 424, endPoint x: 414, endPoint y: 433, distance: 115.9
click at [414, 433] on div "Envelope jamiejeremy24@gmail.com" at bounding box center [642, 430] width 477 height 24
copy p "jamiejeremy24@gmail.com"
click at [286, 296] on link "Messages" at bounding box center [285, 304] width 57 height 25
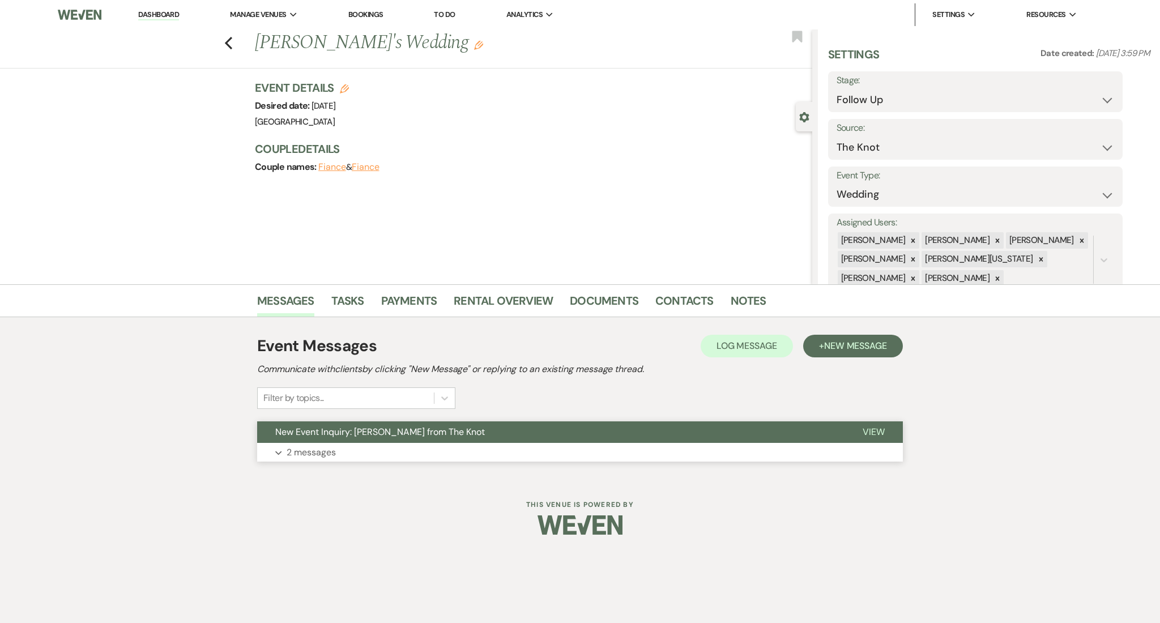
click at [356, 454] on button "Expand 2 messages" at bounding box center [580, 452] width 646 height 19
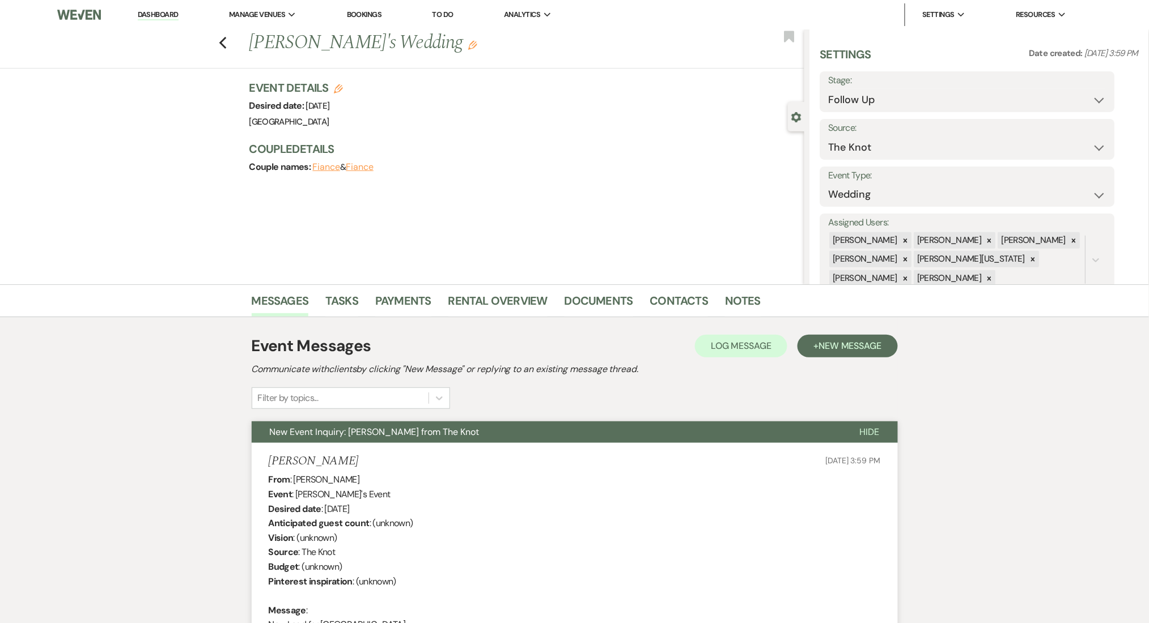
click at [307, 457] on h5 "Abdl Harun" at bounding box center [314, 461] width 90 height 14
copy h5 "Harun"
click at [324, 458] on div "Abdl Harun Jun 23, 2025, 3:59 PM" at bounding box center [575, 461] width 612 height 14
drag, startPoint x: 278, startPoint y: 455, endPoint x: 242, endPoint y: 458, distance: 35.9
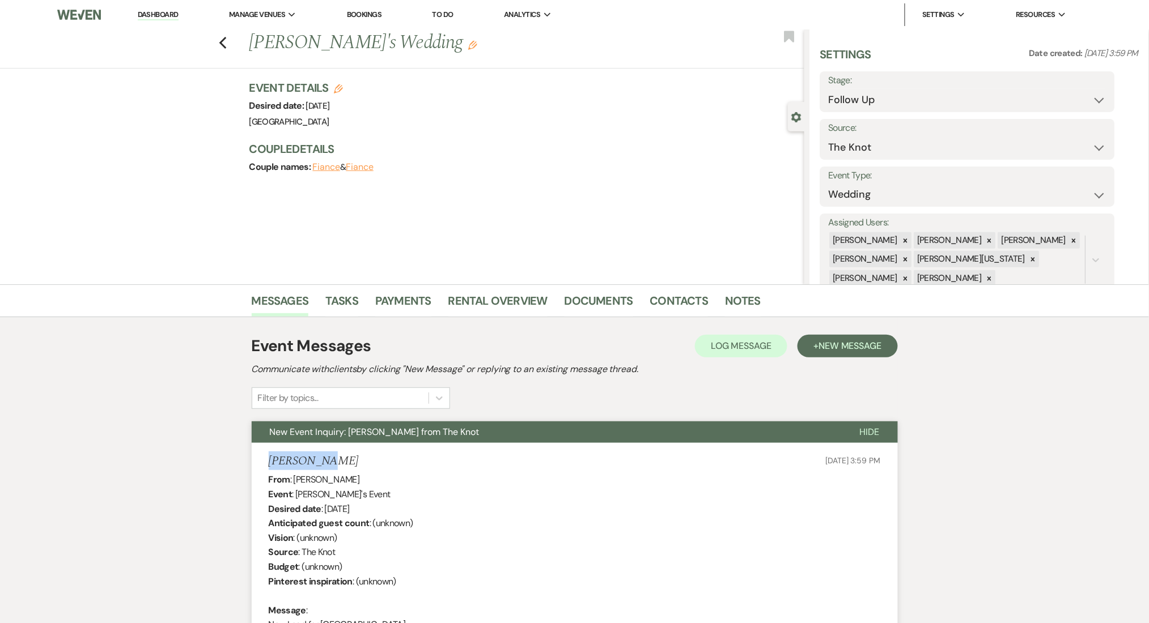
copy h5 "Abdl Harun"
click at [694, 294] on link "Contacts" at bounding box center [679, 304] width 58 height 25
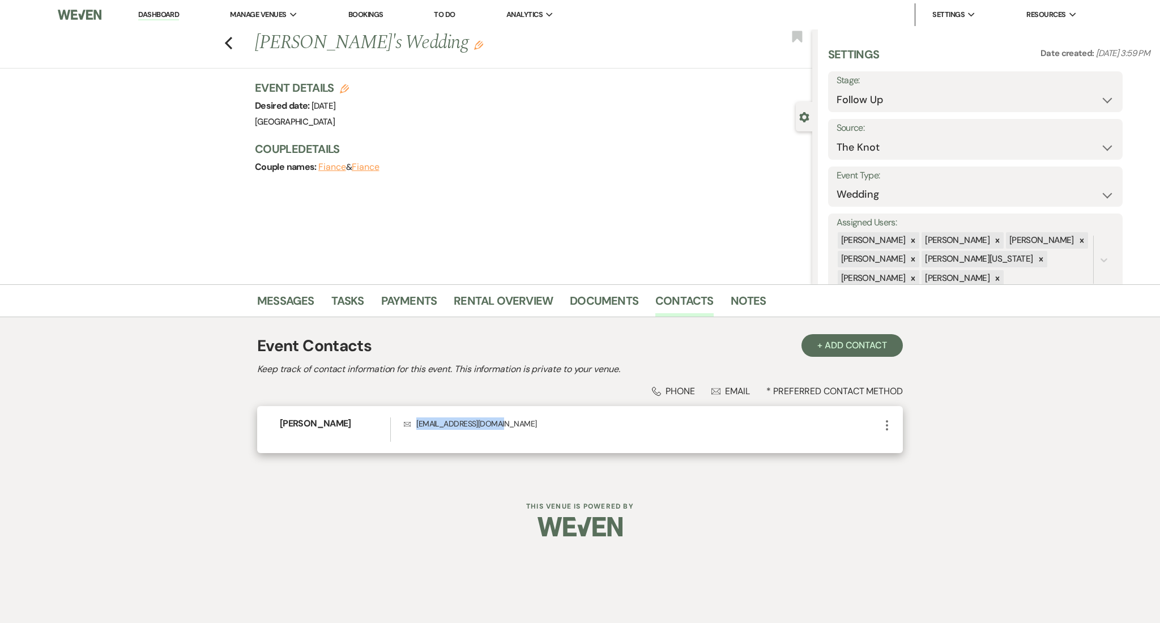
drag, startPoint x: 497, startPoint y: 421, endPoint x: 409, endPoint y: 418, distance: 88.5
click at [409, 418] on p "Envelope adhissa1994@gmail.com" at bounding box center [642, 424] width 477 height 12
copy p "adhissa1994@gmail.com"
click at [276, 300] on link "Messages" at bounding box center [285, 304] width 57 height 25
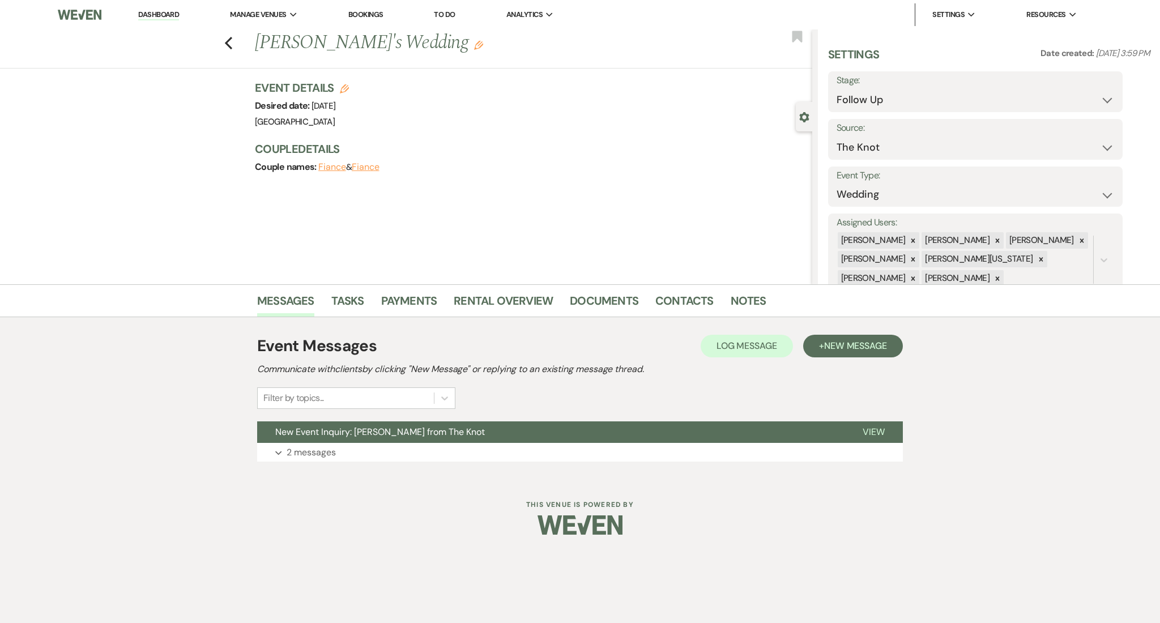
click at [419, 462] on div "Event Messages Log Log Message + New Message Communicate with clients by clicki…" at bounding box center [580, 398] width 646 height 139
click at [418, 459] on button "Expand 2 messages" at bounding box center [580, 452] width 646 height 19
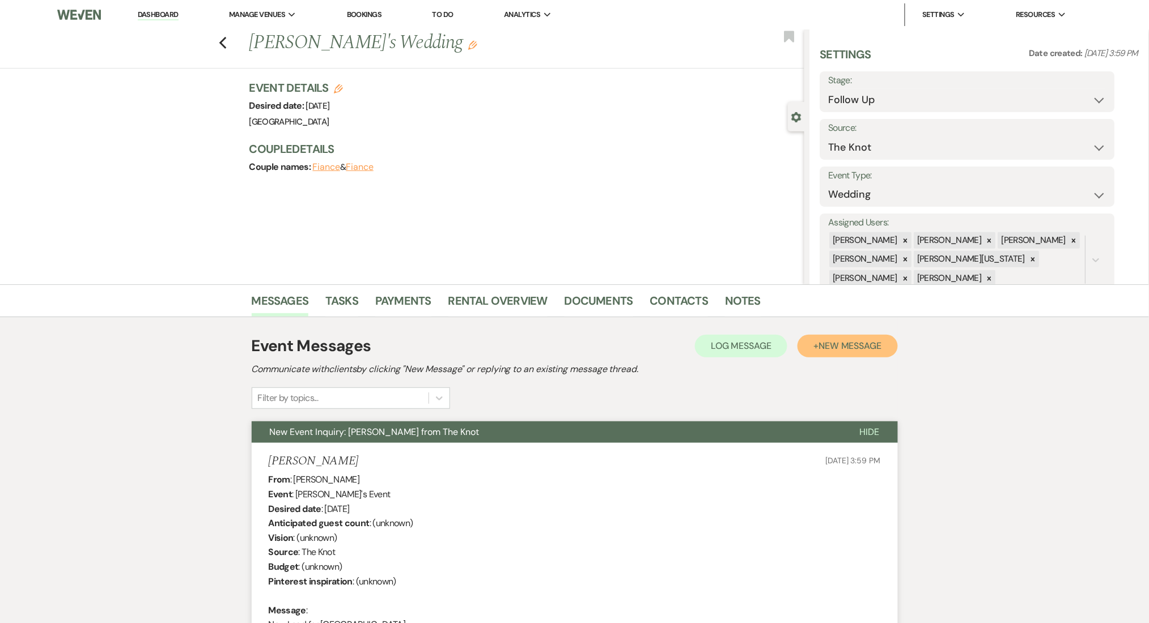
click at [861, 350] on span "New Message" at bounding box center [849, 346] width 63 height 12
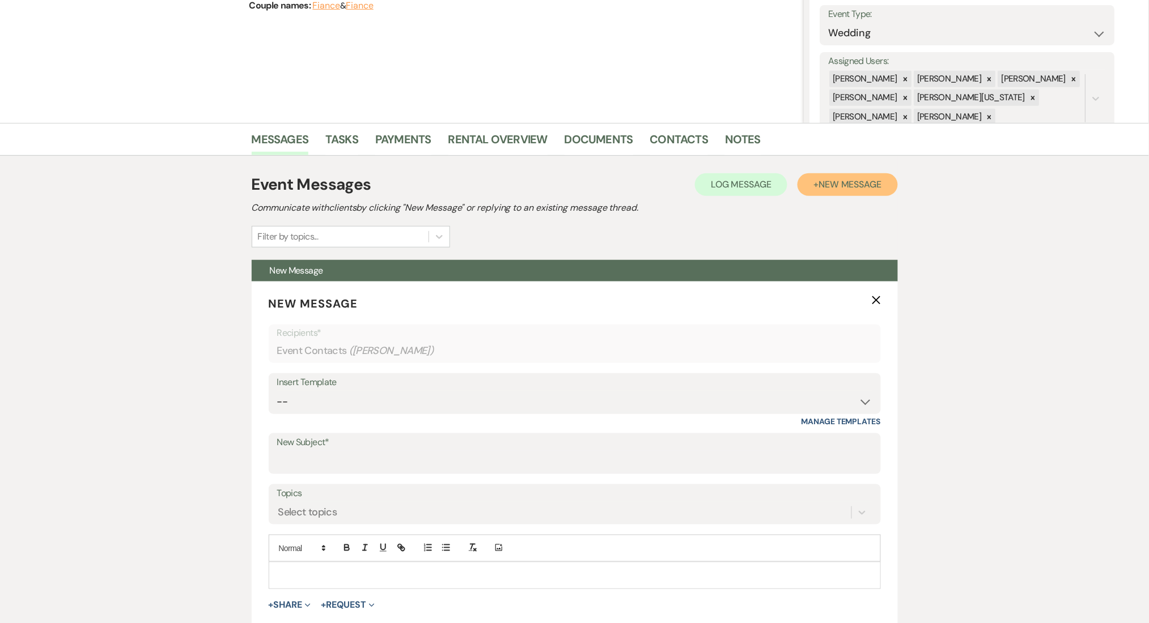
scroll to position [339, 0]
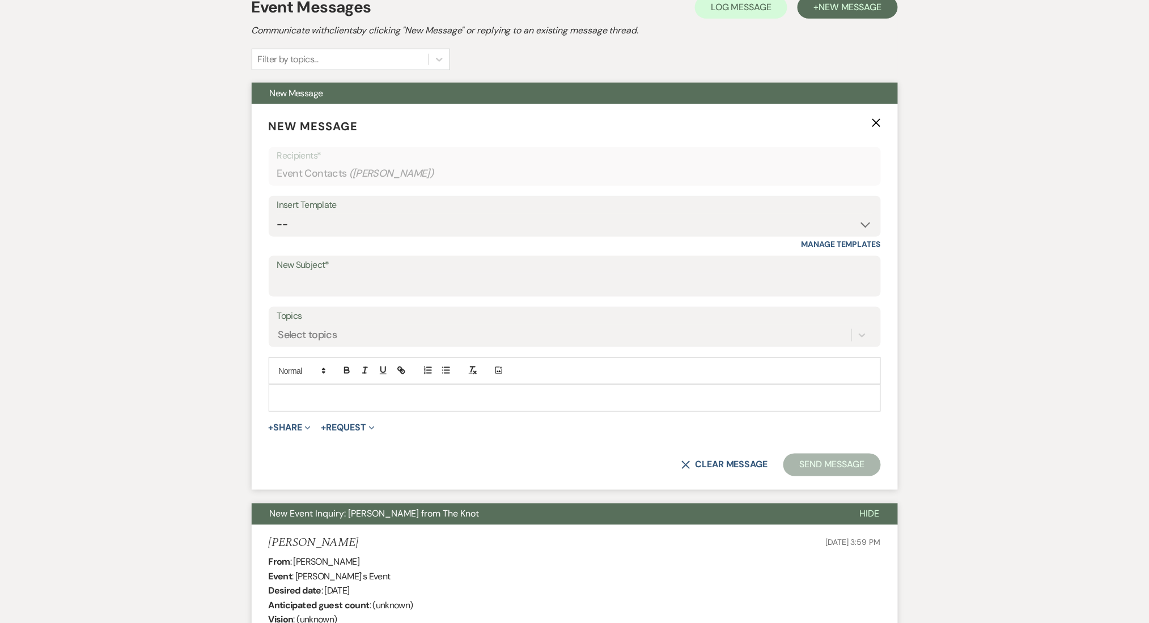
click at [309, 210] on div "Insert Template" at bounding box center [574, 205] width 595 height 16
click at [305, 228] on select "-- Inquiry Follow Up Email #2 Contract Sending Template Payment Template Rental…" at bounding box center [574, 225] width 595 height 22
select select "4434"
click at [277, 214] on select "-- Inquiry Follow Up Email #2 Contract Sending Template Payment Template Rental…" at bounding box center [574, 225] width 595 height 22
type input "Enon Ranch Quote Follow up"
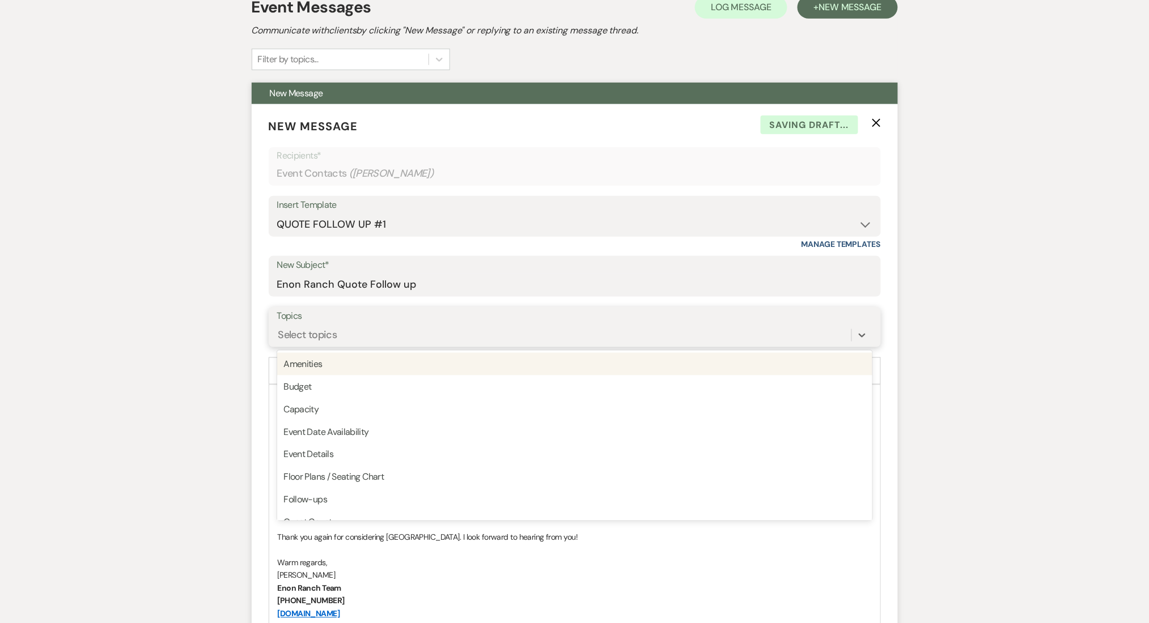
click at [296, 334] on div "Select topics" at bounding box center [307, 335] width 59 height 15
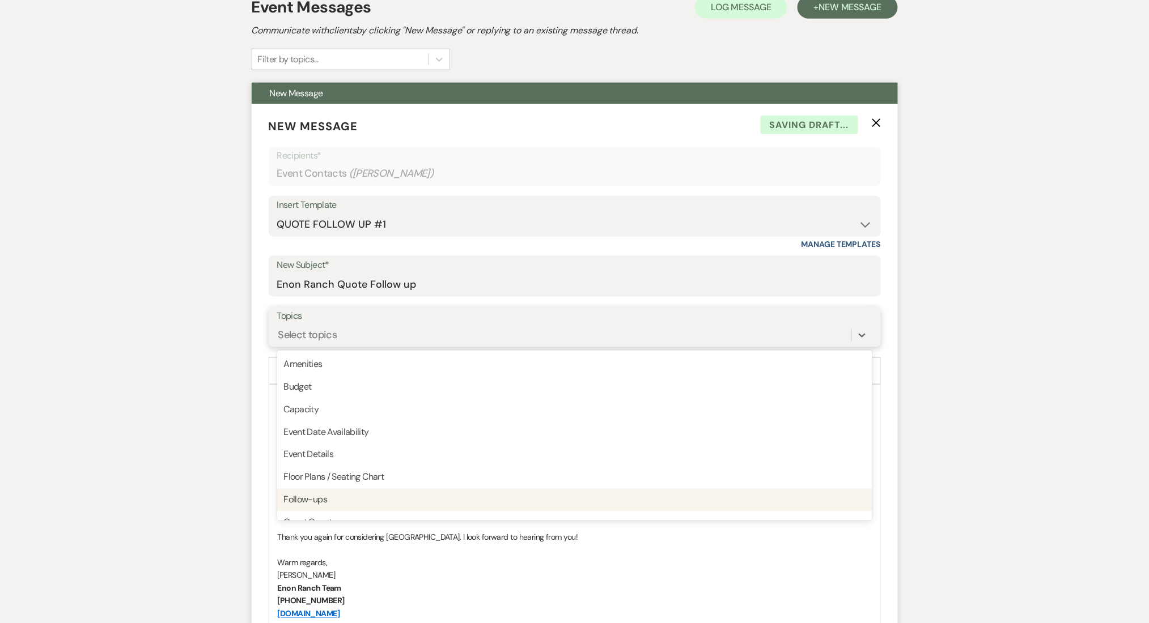
click at [321, 499] on div "Follow-ups" at bounding box center [574, 500] width 595 height 23
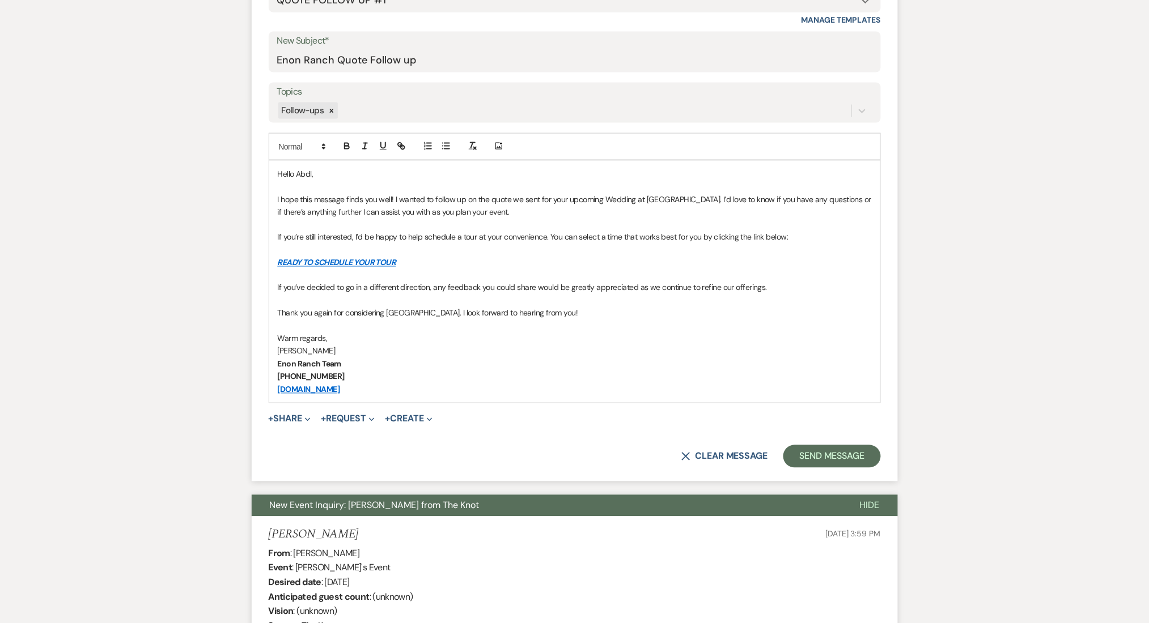
scroll to position [565, 0]
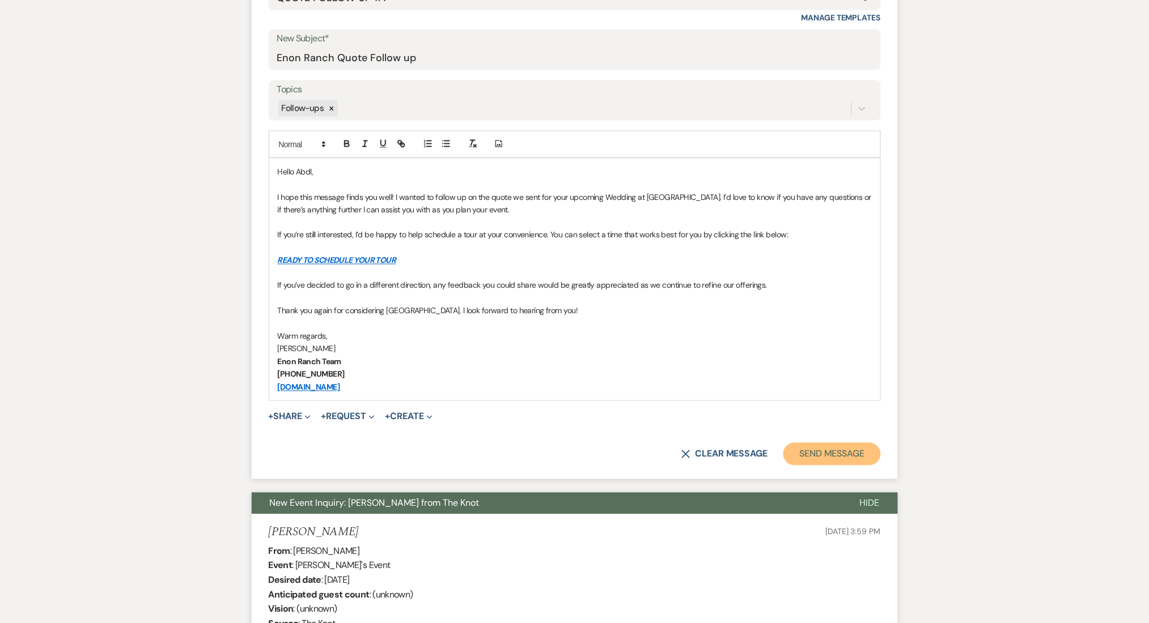
click at [814, 454] on button "Send Message" at bounding box center [831, 454] width 97 height 23
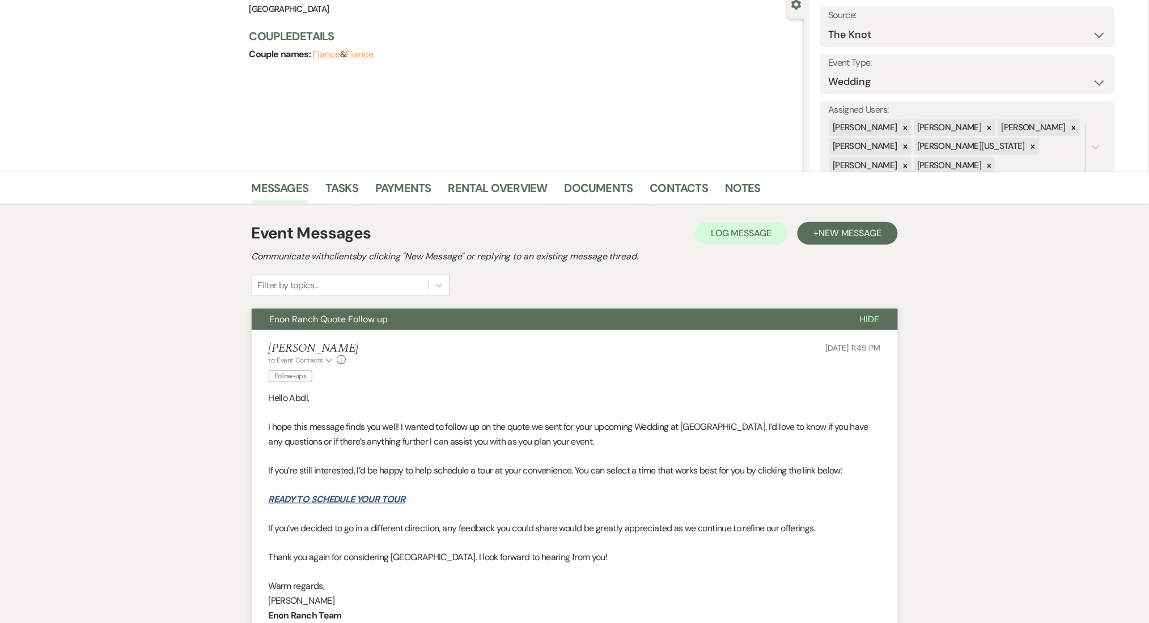
scroll to position [0, 0]
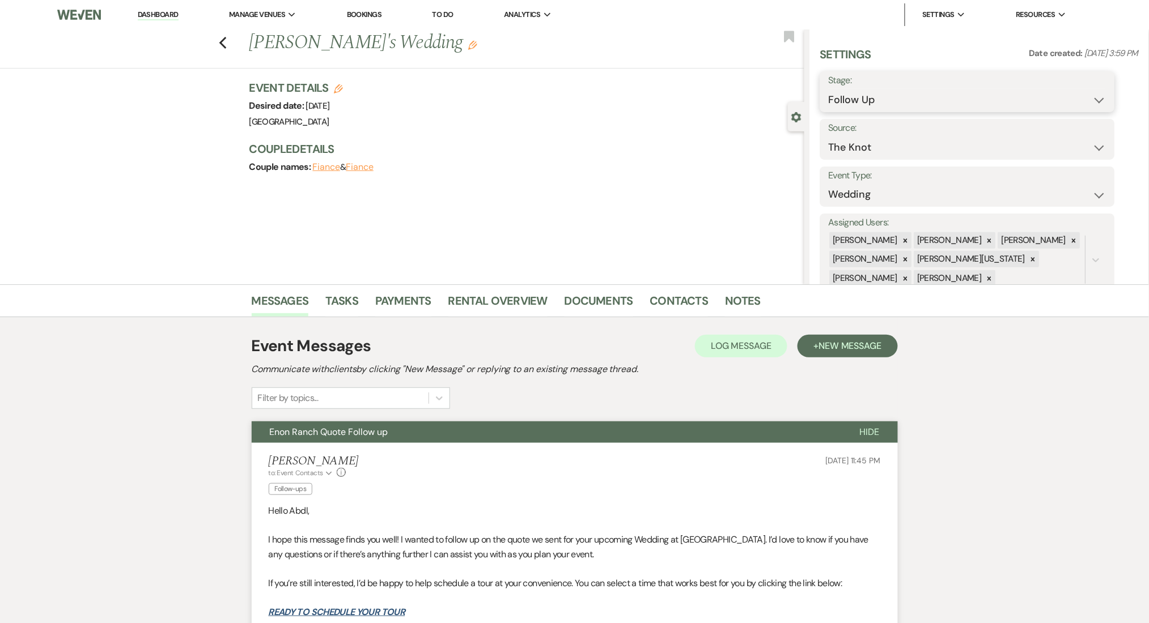
click at [876, 100] on select "Inquiry Follow Up Tour Requested Tour Confirmed Toured Proposal Sent Booked Lost" at bounding box center [967, 100] width 278 height 22
select select "1"
click at [828, 89] on select "Inquiry Follow Up Tour Requested Tour Confirmed Toured Proposal Sent Booked Lost" at bounding box center [967, 100] width 278 height 22
click at [1064, 88] on button "Save" at bounding box center [1083, 91] width 64 height 23
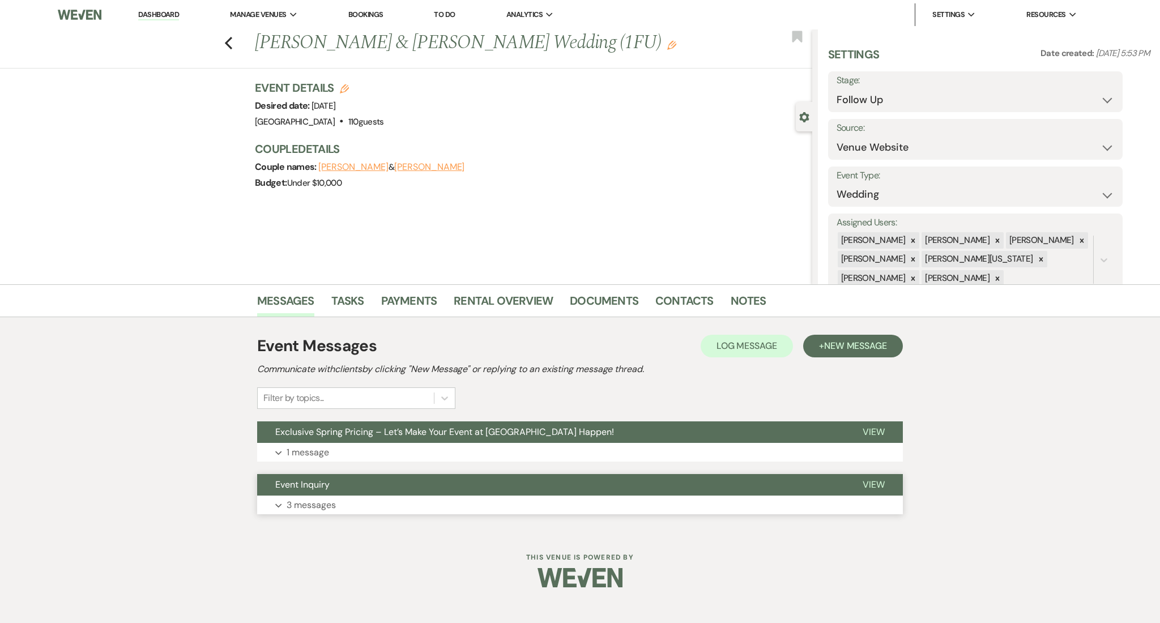
click at [329, 498] on p "3 messages" at bounding box center [311, 505] width 49 height 15
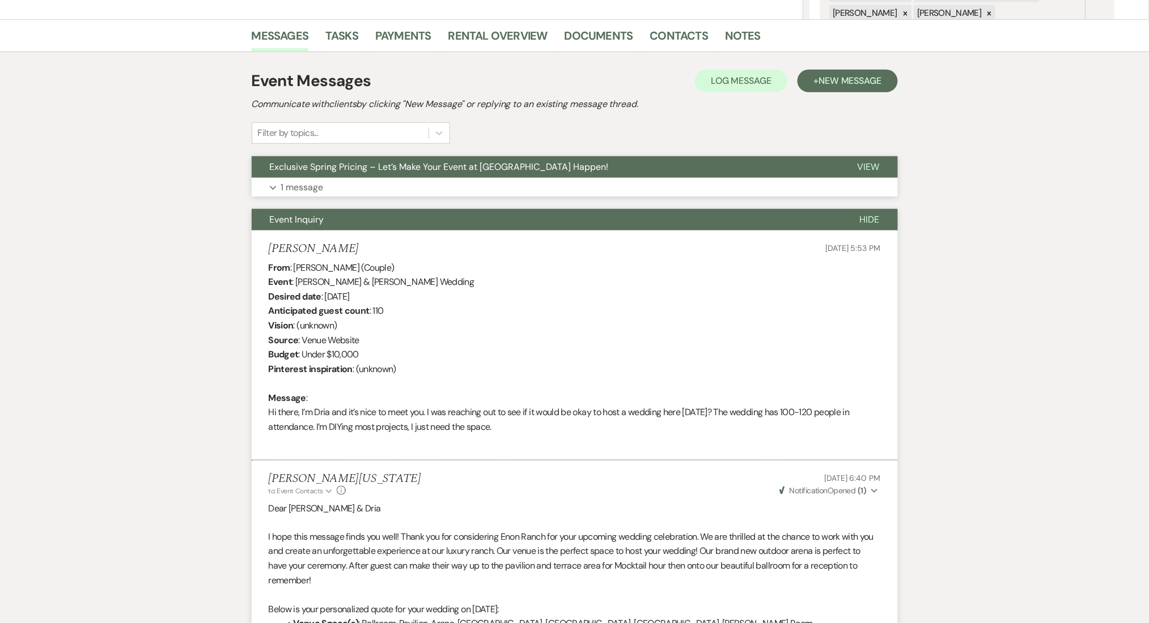
scroll to position [186, 0]
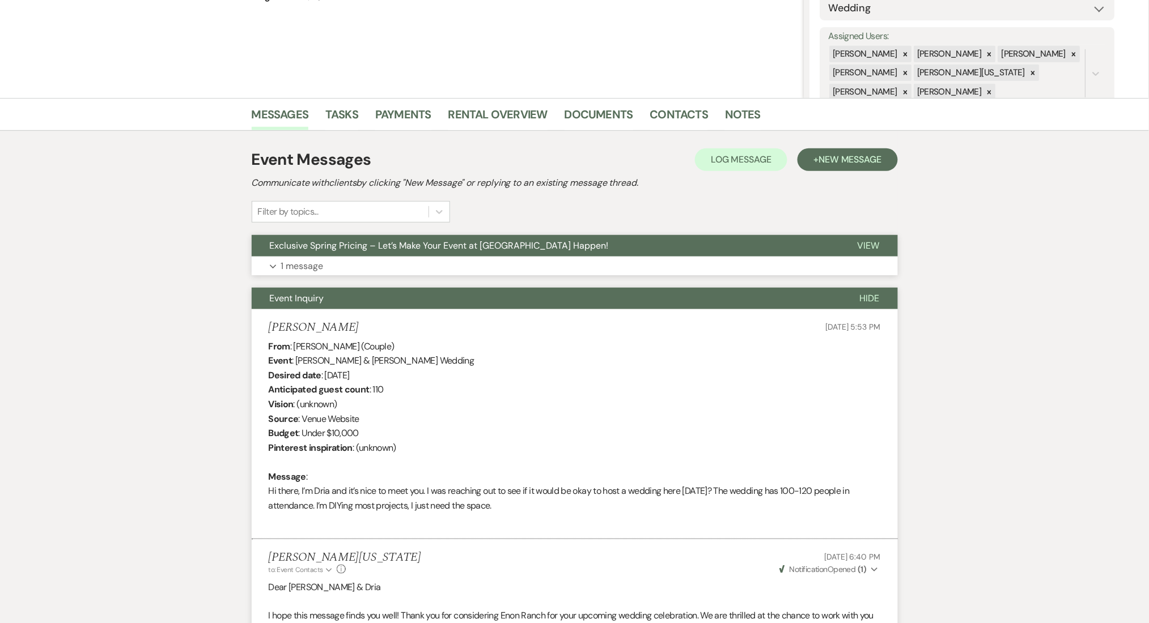
click at [396, 266] on button "Expand 1 message" at bounding box center [575, 266] width 646 height 19
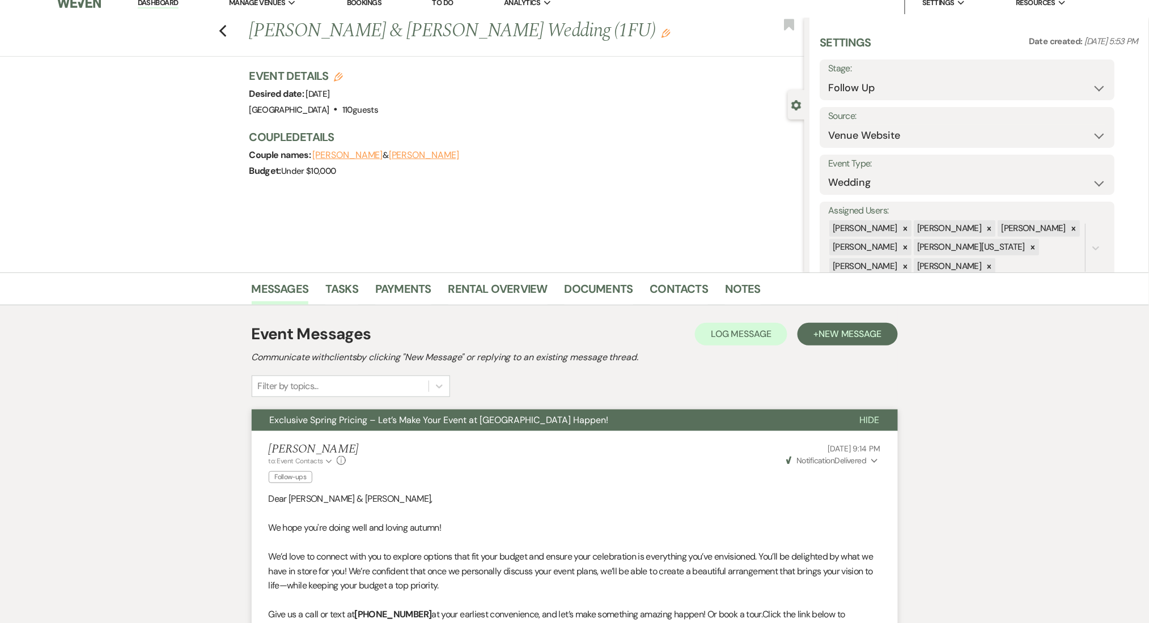
scroll to position [0, 0]
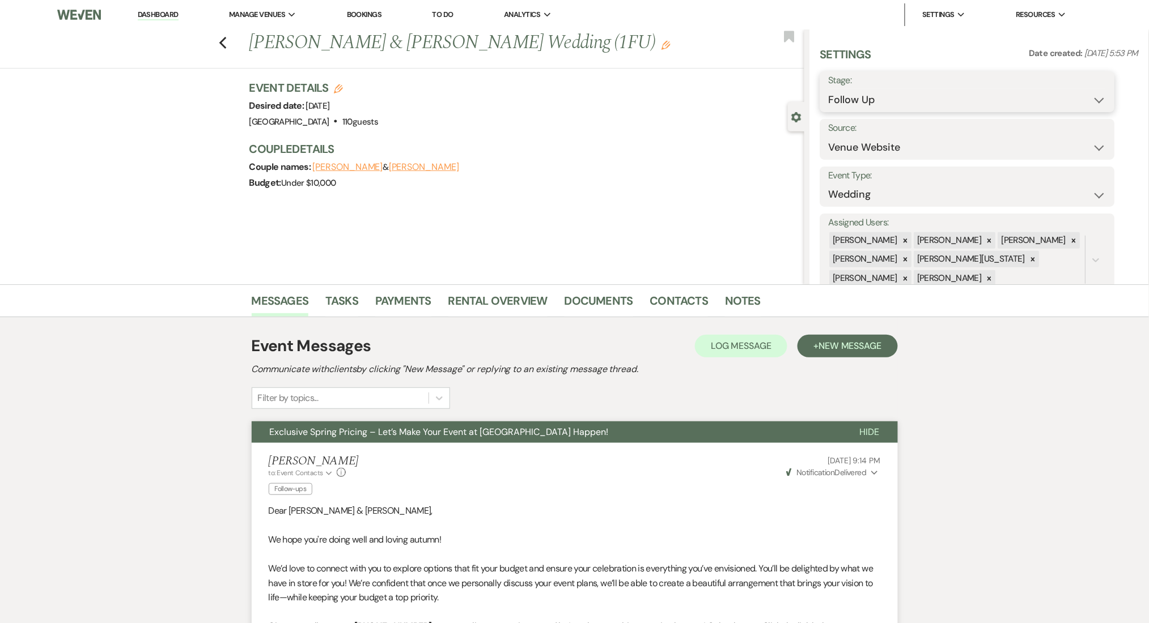
click at [835, 101] on select "Inquiry Follow Up Tour Requested Tour Confirmed Toured Proposal Sent Booked Lost" at bounding box center [967, 100] width 278 height 22
select select "1"
click at [828, 89] on select "Inquiry Follow Up Tour Requested Tour Confirmed Toured Proposal Sent Booked Lost" at bounding box center [967, 100] width 278 height 22
click at [1077, 91] on button "Save" at bounding box center [1083, 91] width 64 height 23
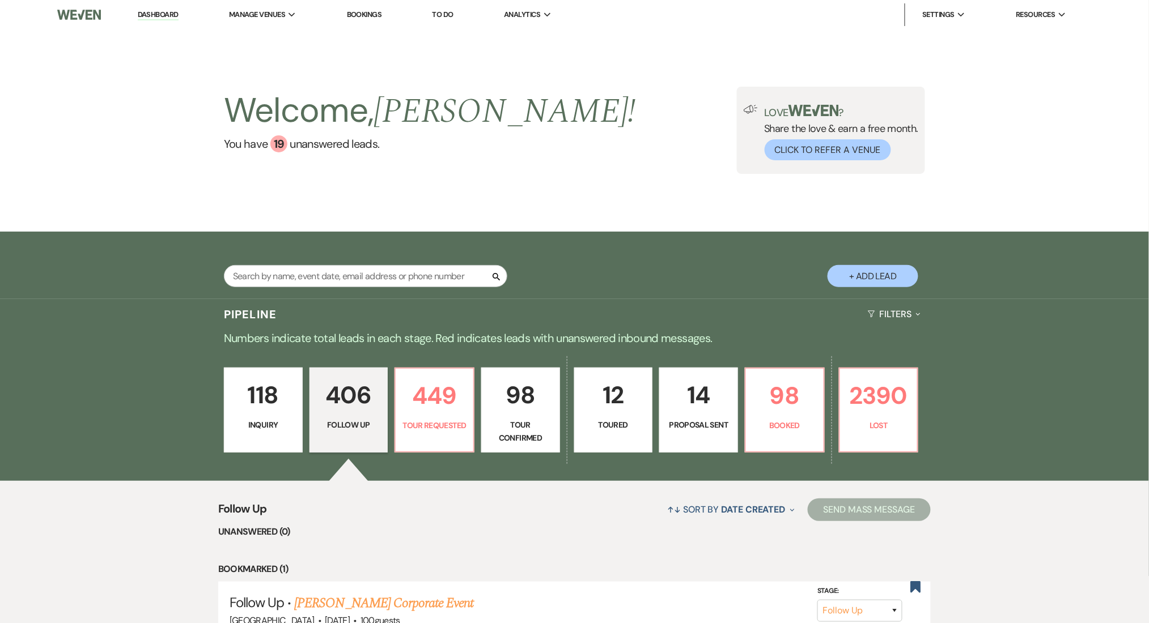
click at [263, 411] on p "118" at bounding box center [263, 395] width 64 height 38
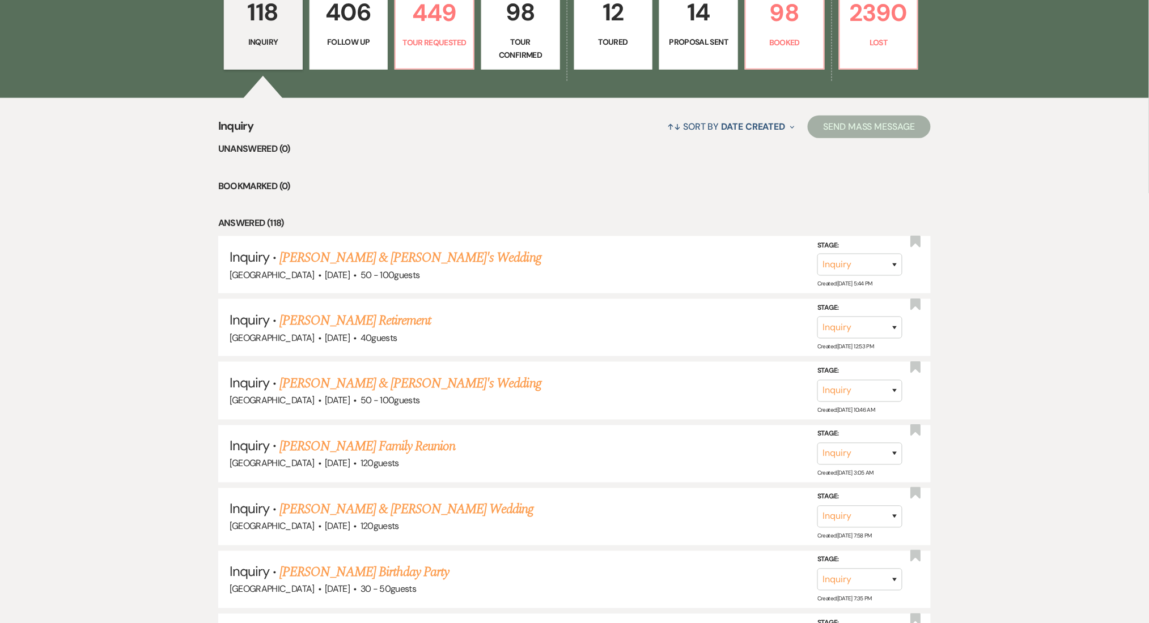
scroll to position [340, 0]
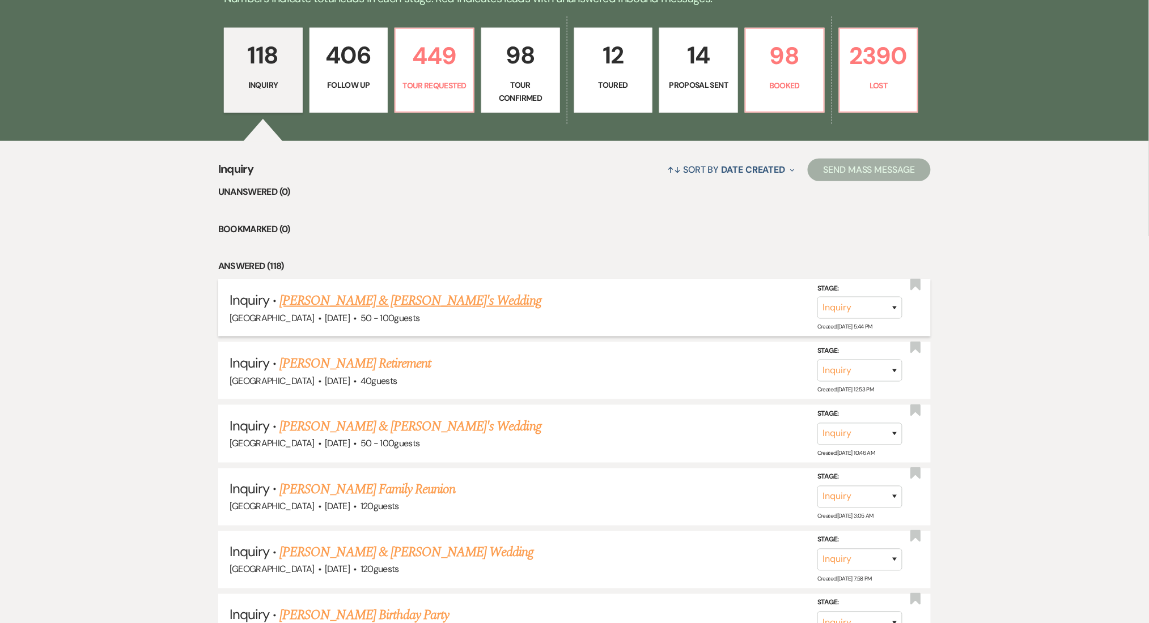
click at [348, 295] on link "[PERSON_NAME] & [PERSON_NAME]'s Wedding" at bounding box center [410, 301] width 262 height 20
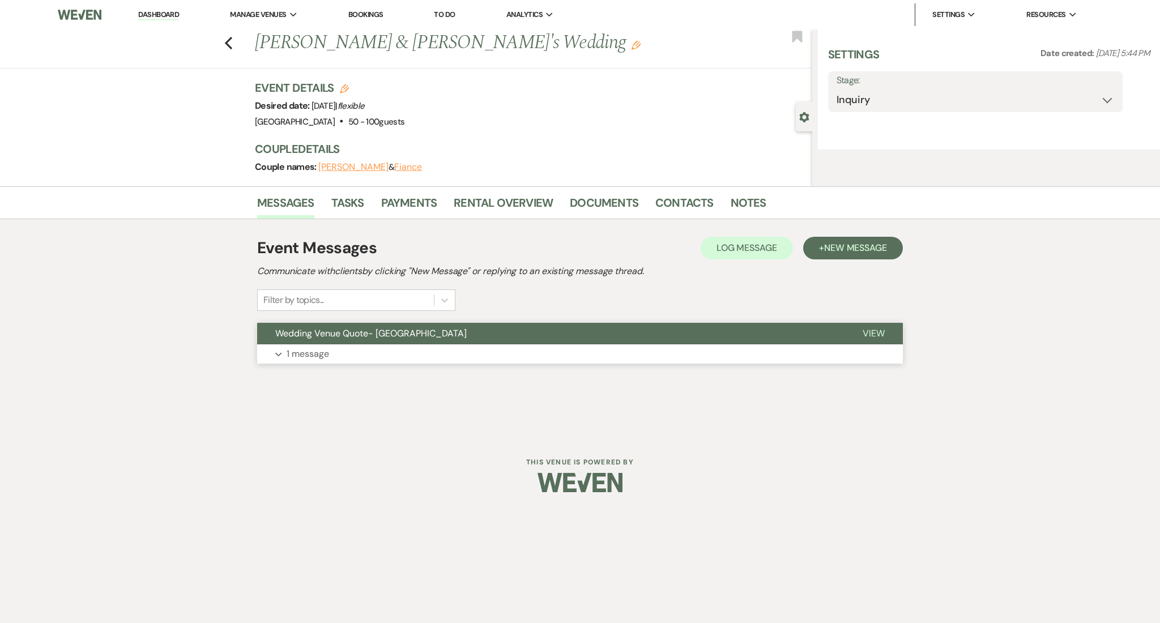
select select "22"
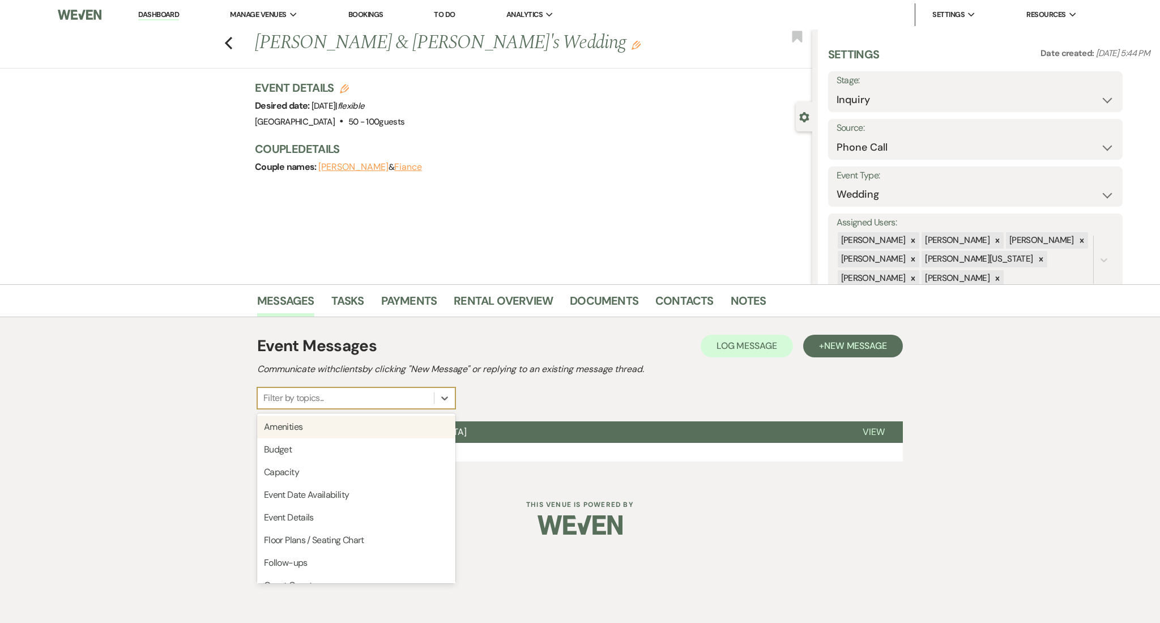
click at [345, 407] on div "Filter by topics..." at bounding box center [346, 398] width 176 height 20
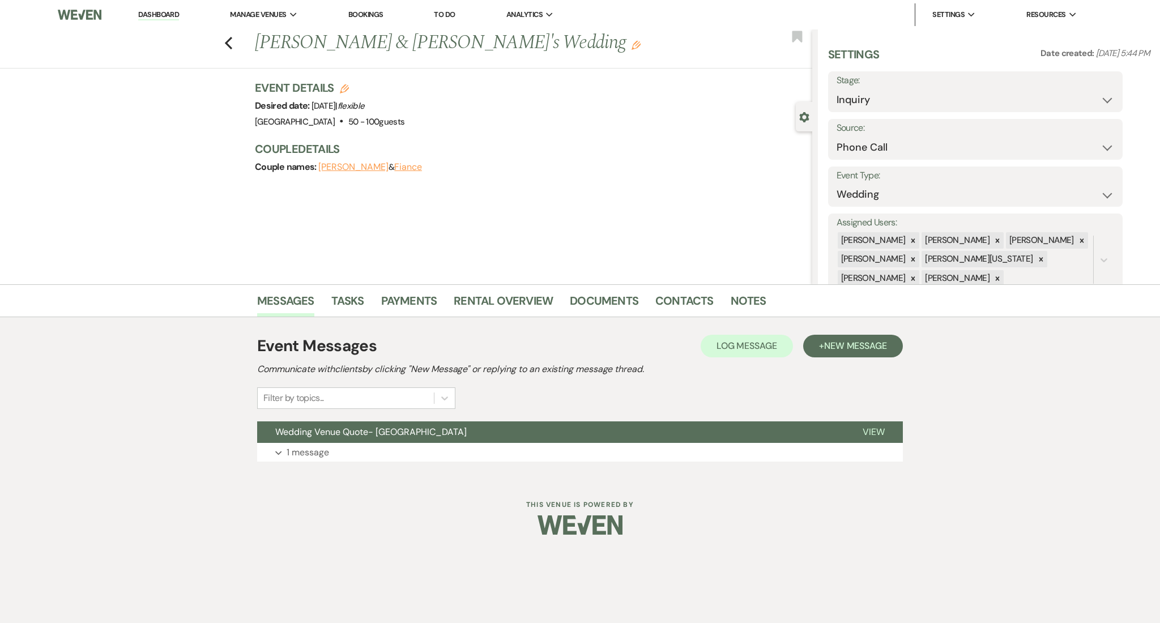
click at [593, 389] on div "Event Messages Log Log Message + New Message Communicate with clients by clicki…" at bounding box center [580, 371] width 646 height 75
click at [521, 444] on button "Expand 1 message" at bounding box center [580, 452] width 646 height 19
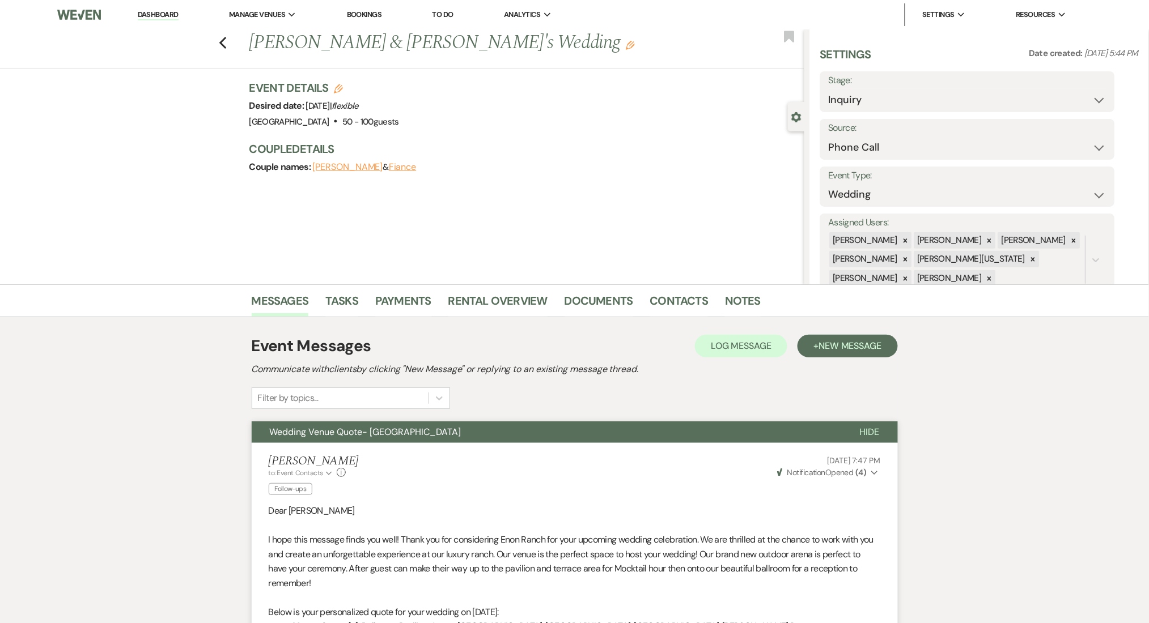
click at [152, 18] on link "Dashboard" at bounding box center [158, 15] width 41 height 11
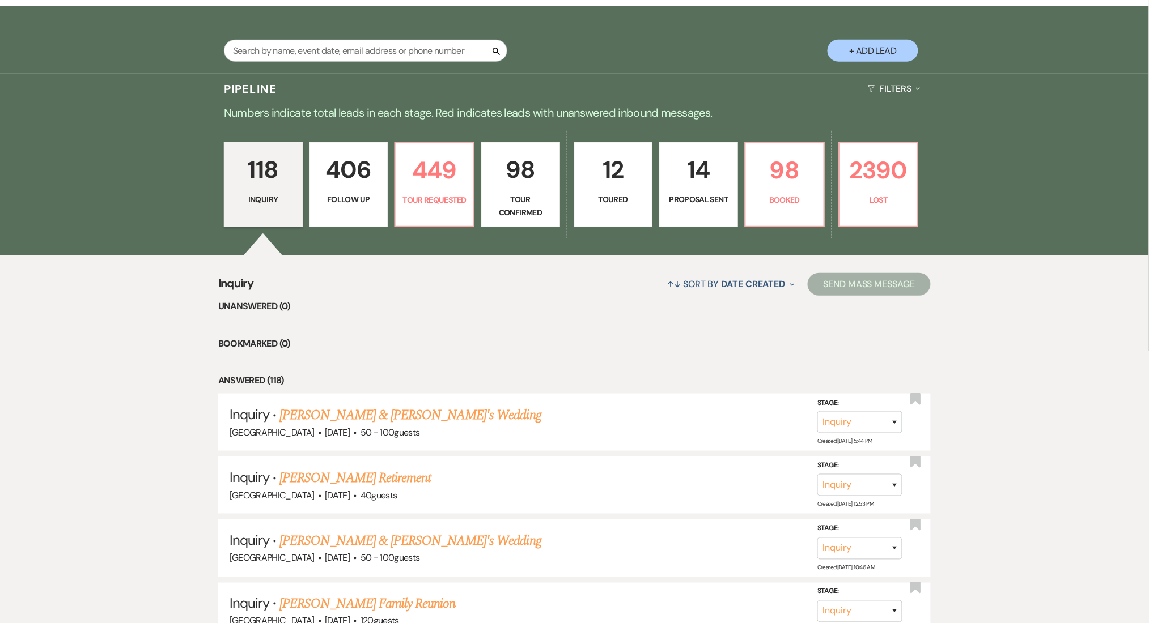
scroll to position [227, 0]
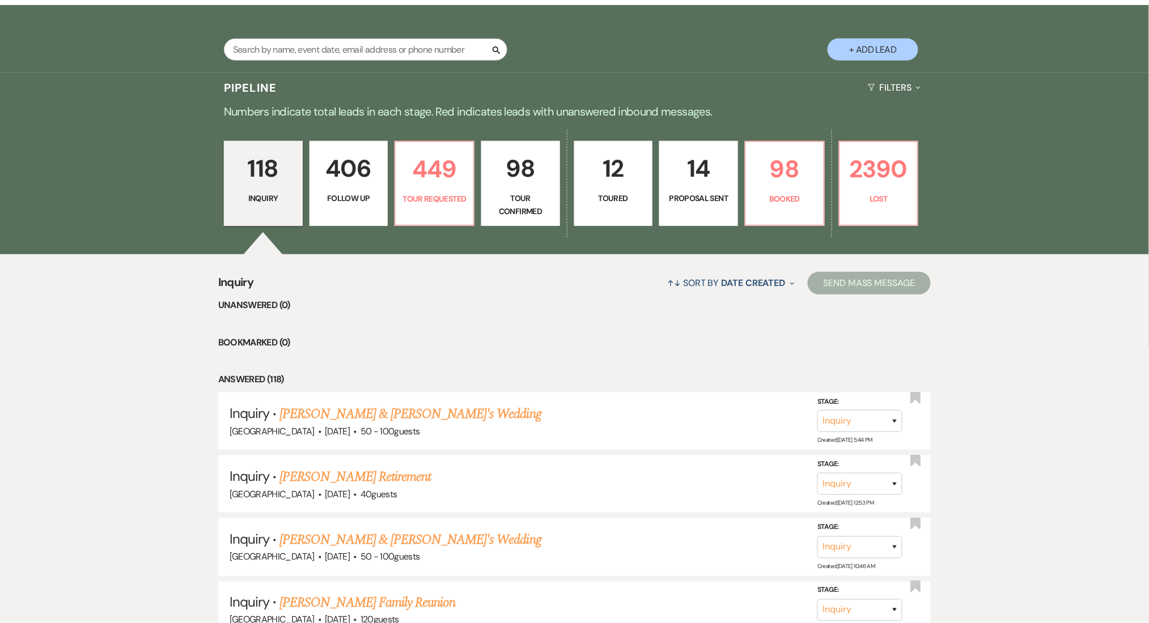
click at [338, 184] on p "406" at bounding box center [349, 169] width 64 height 38
select select "9"
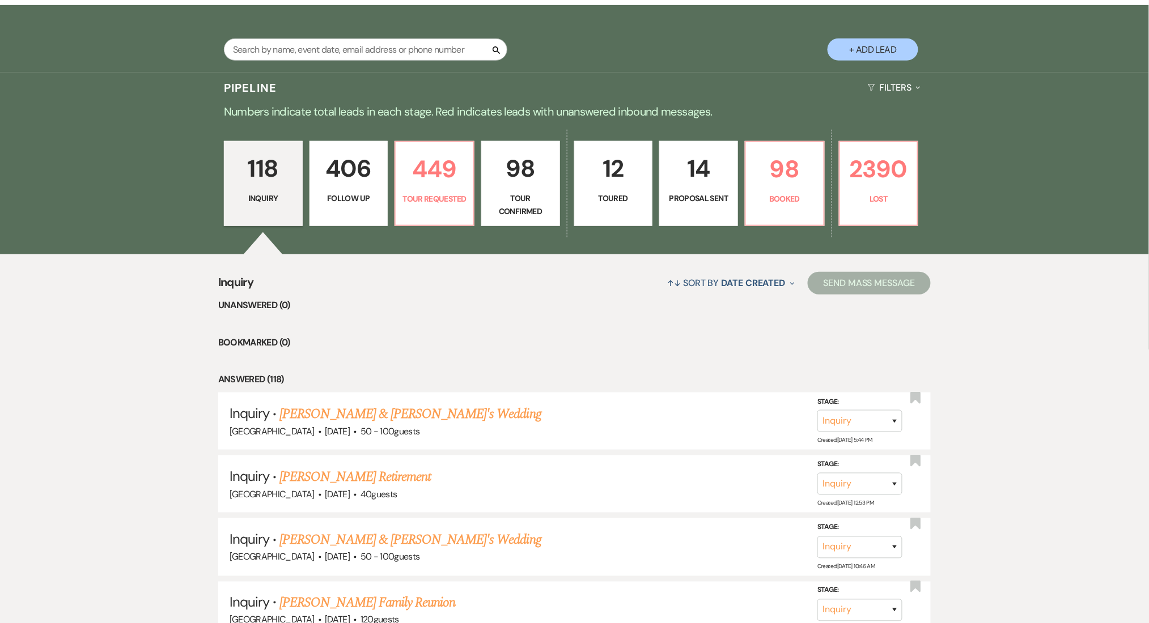
select select "9"
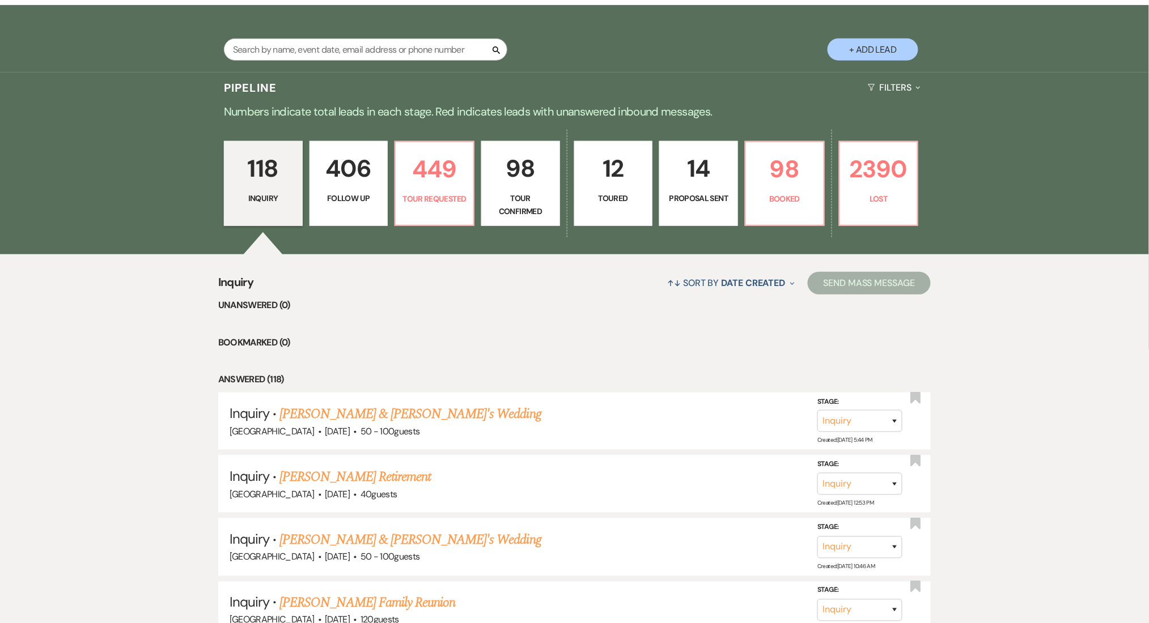
select select "9"
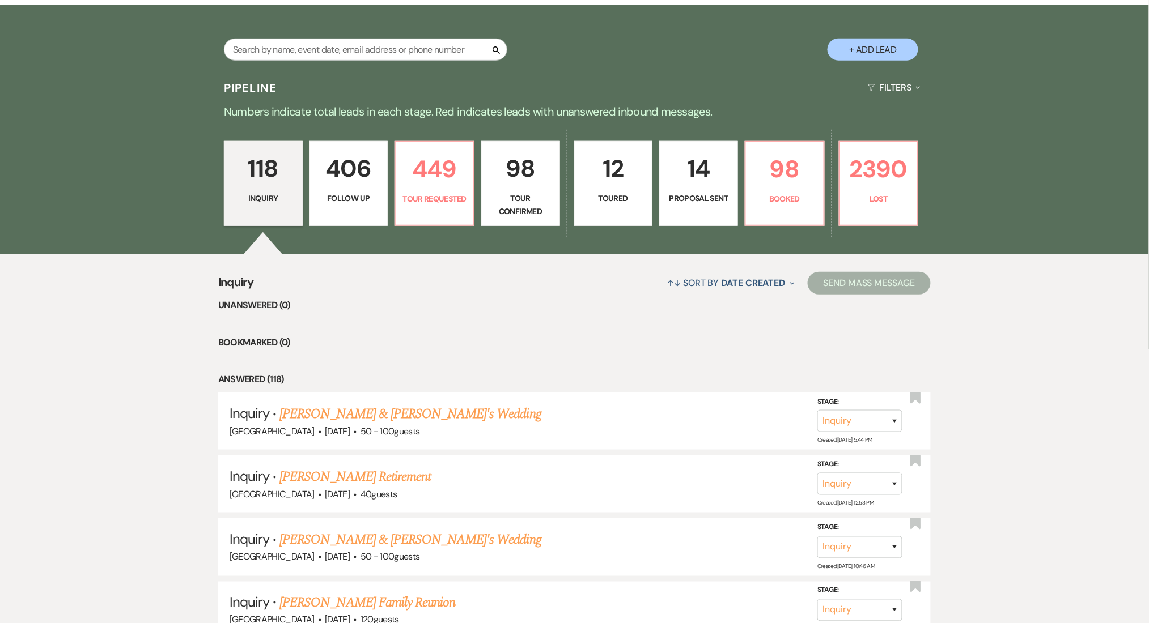
select select "9"
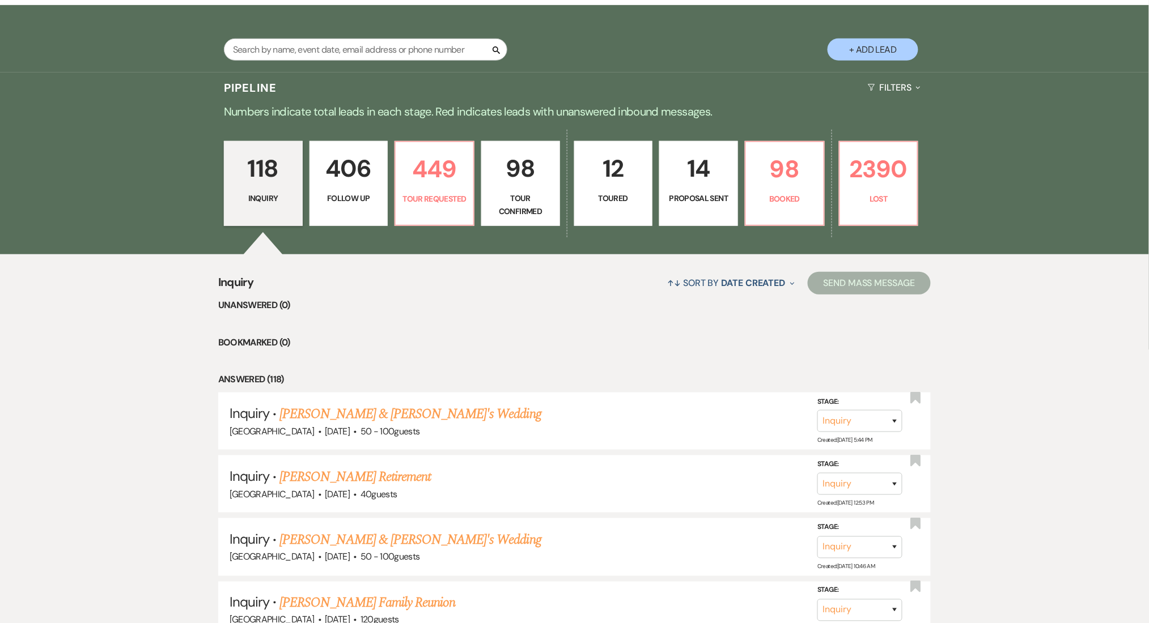
select select "9"
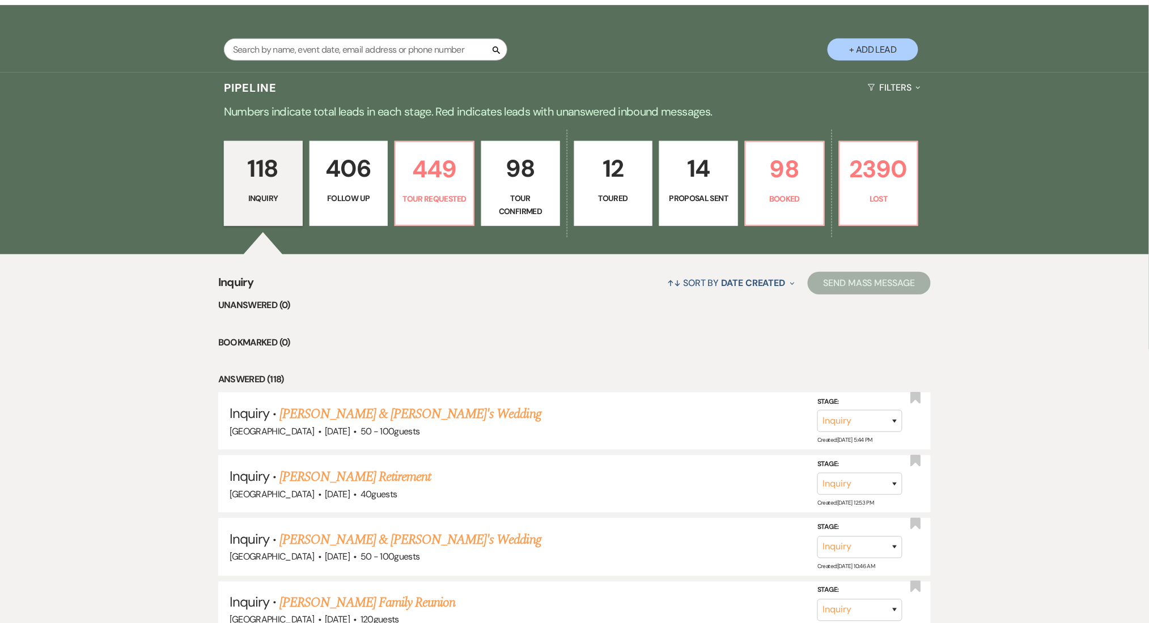
select select "9"
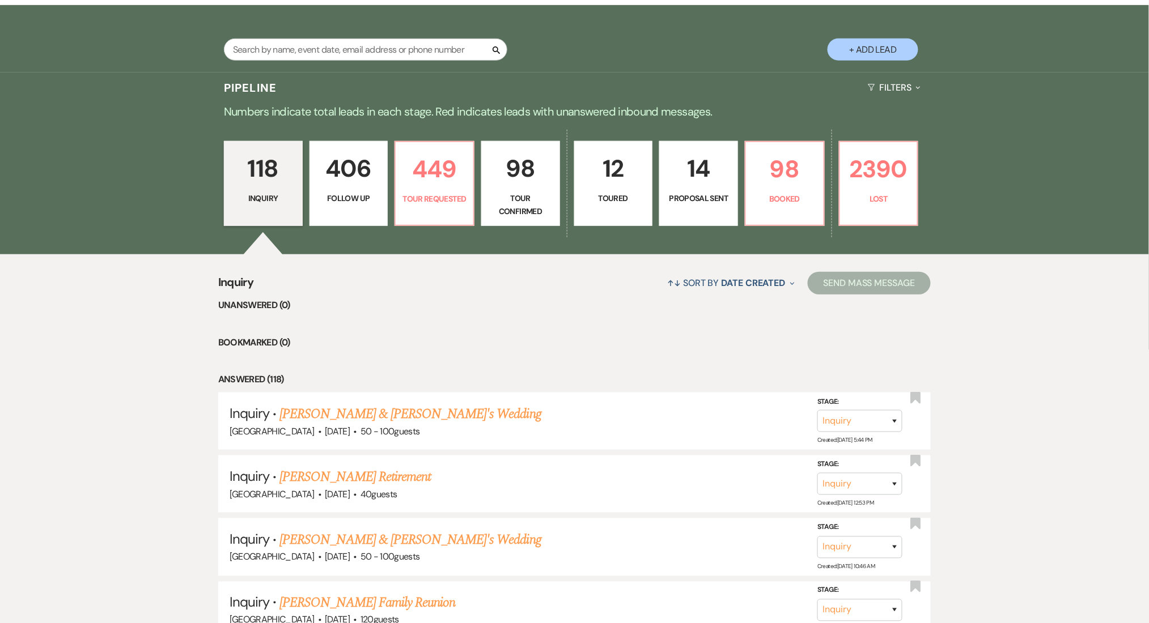
select select "9"
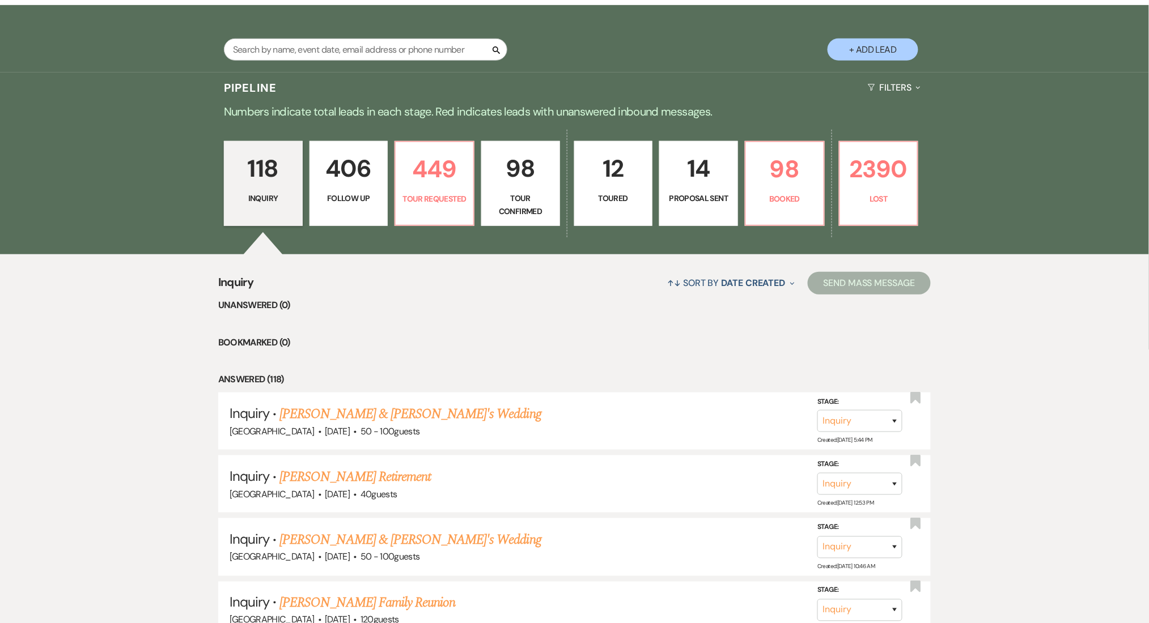
select select "9"
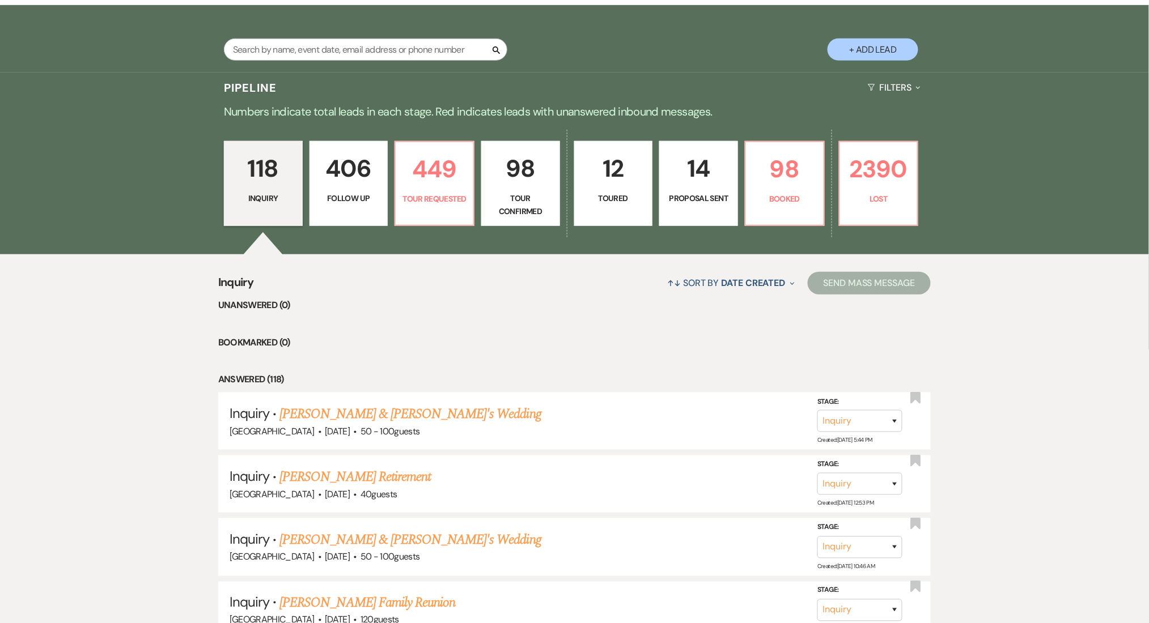
select select "9"
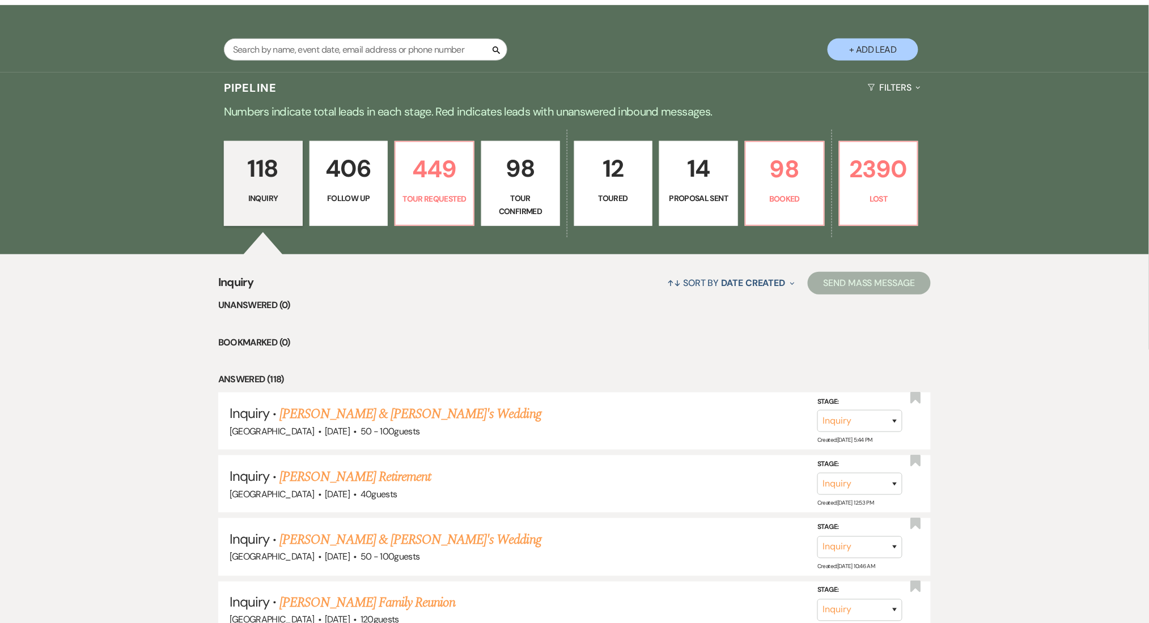
select select "9"
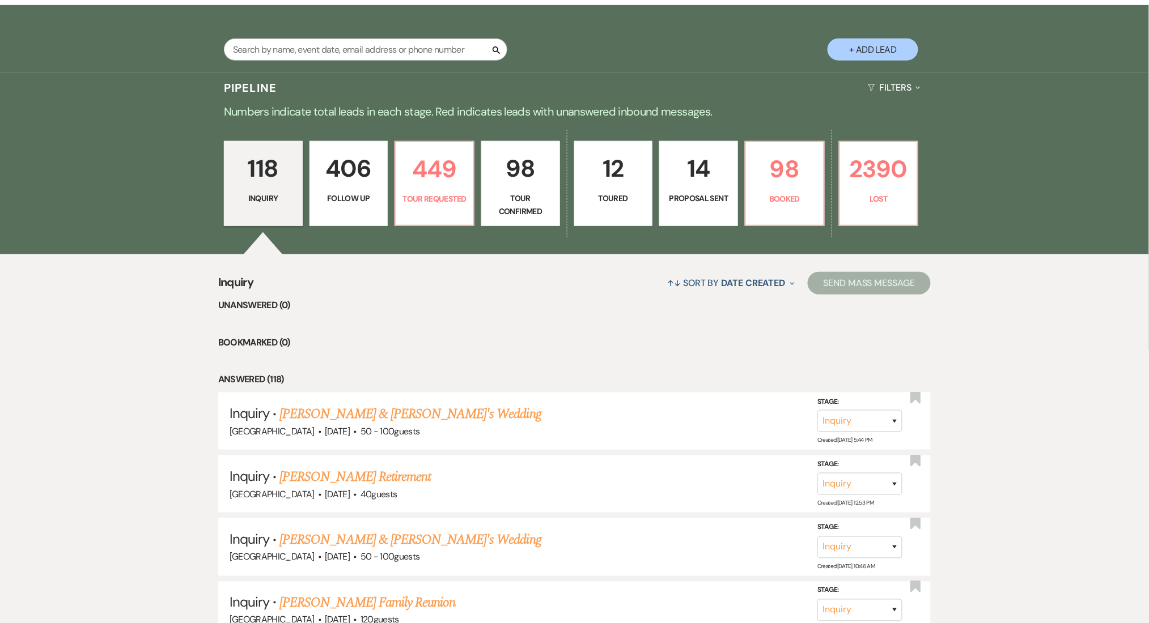
select select "9"
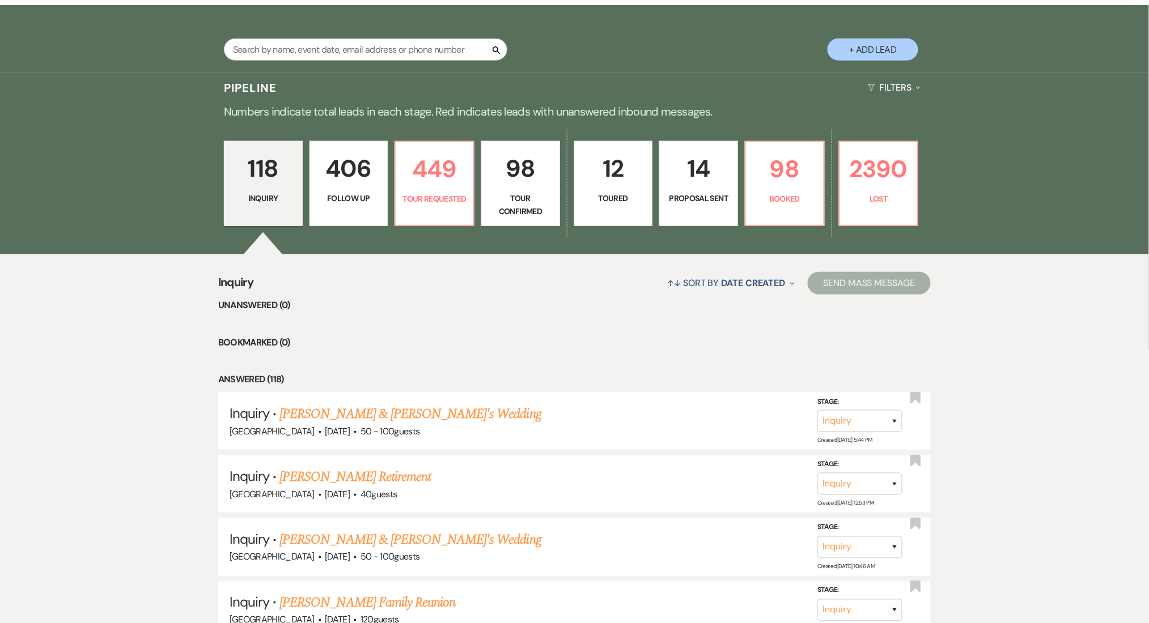
select select "9"
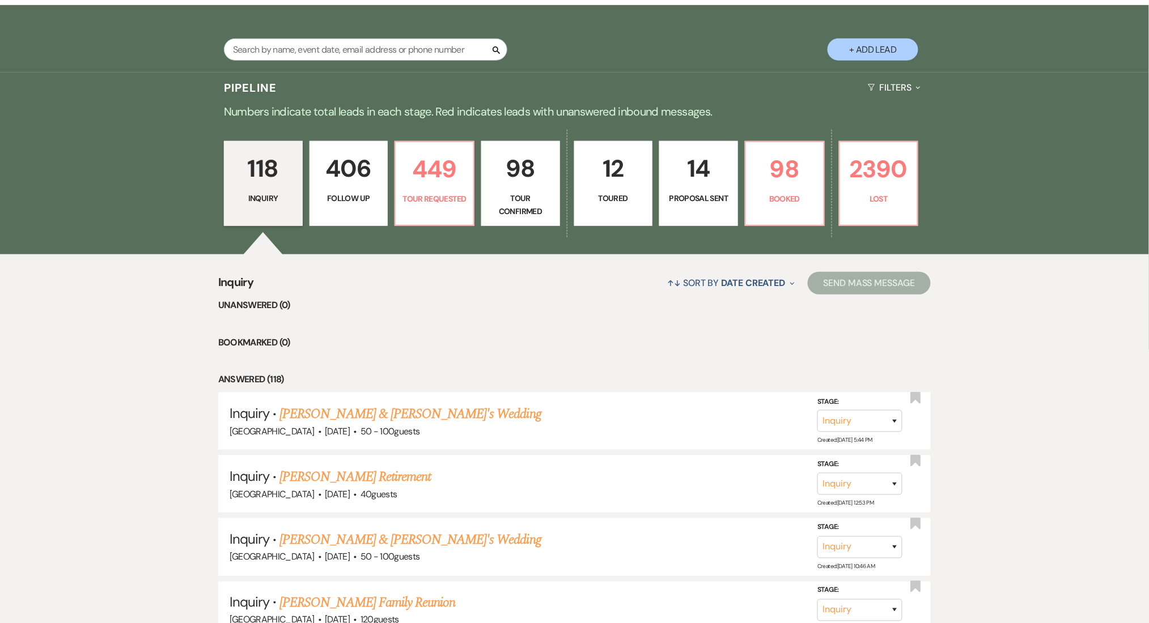
select select "9"
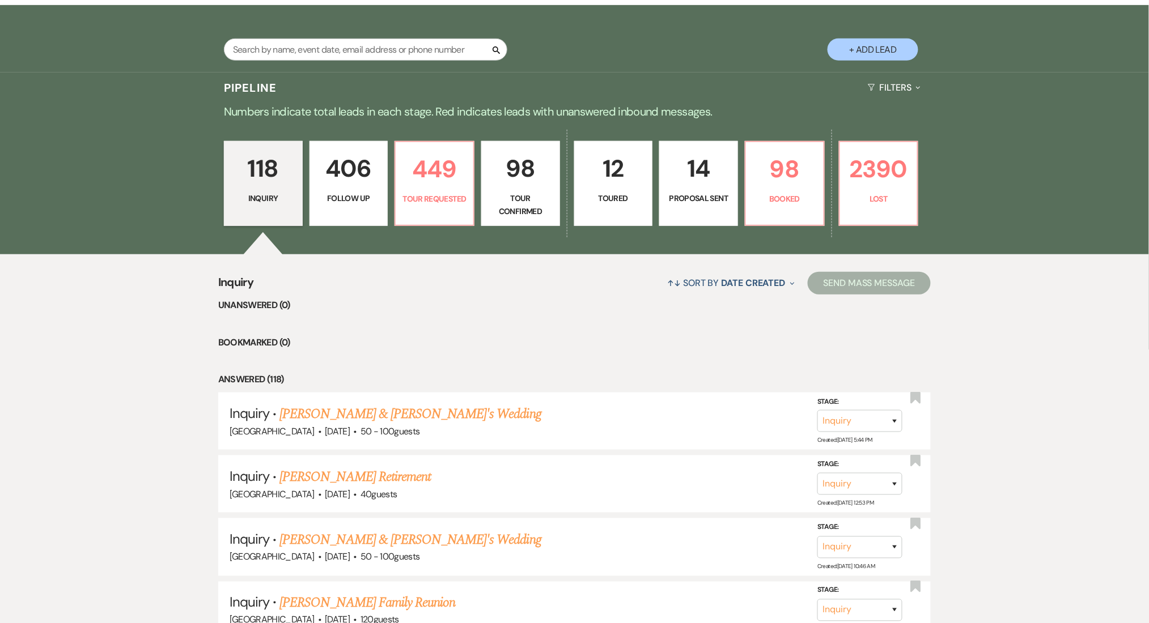
select select "9"
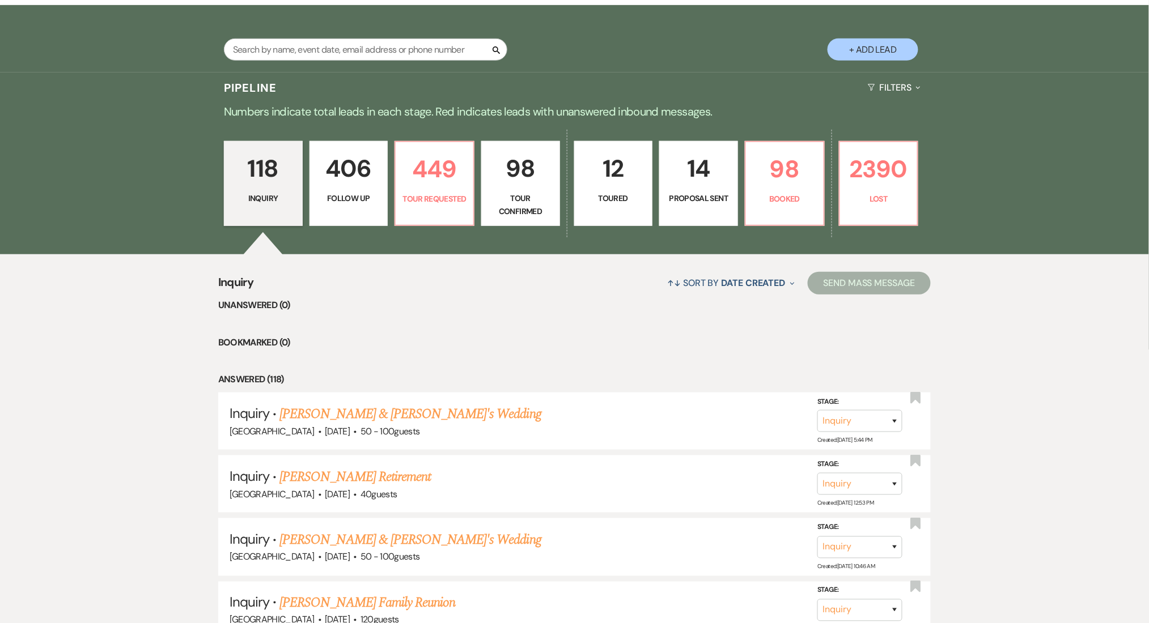
select select "9"
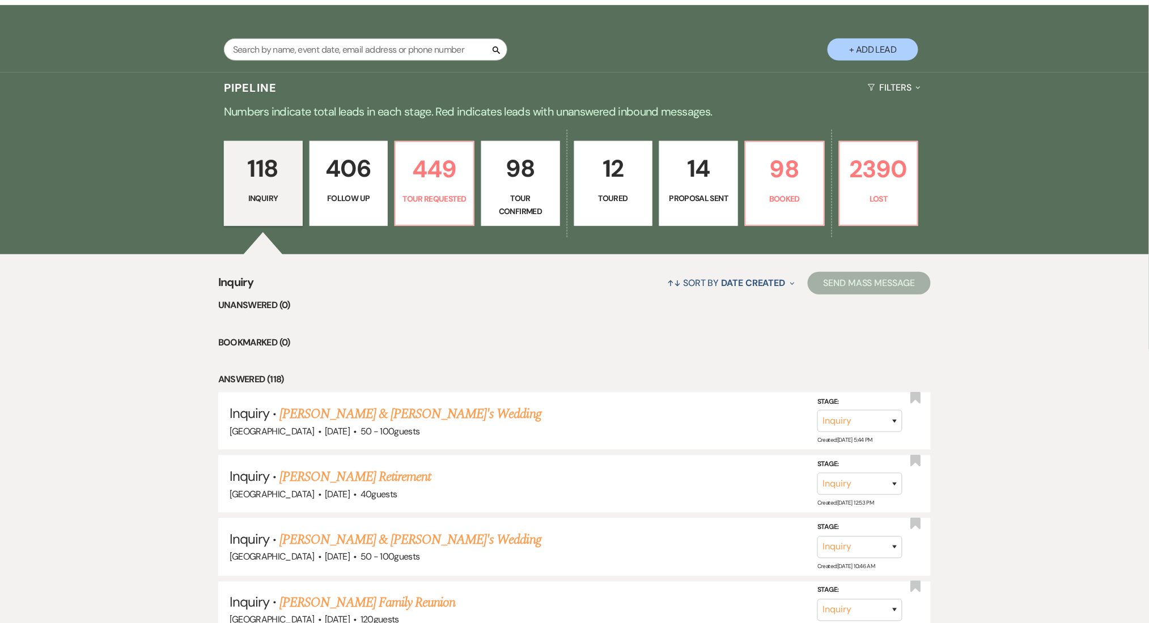
select select "9"
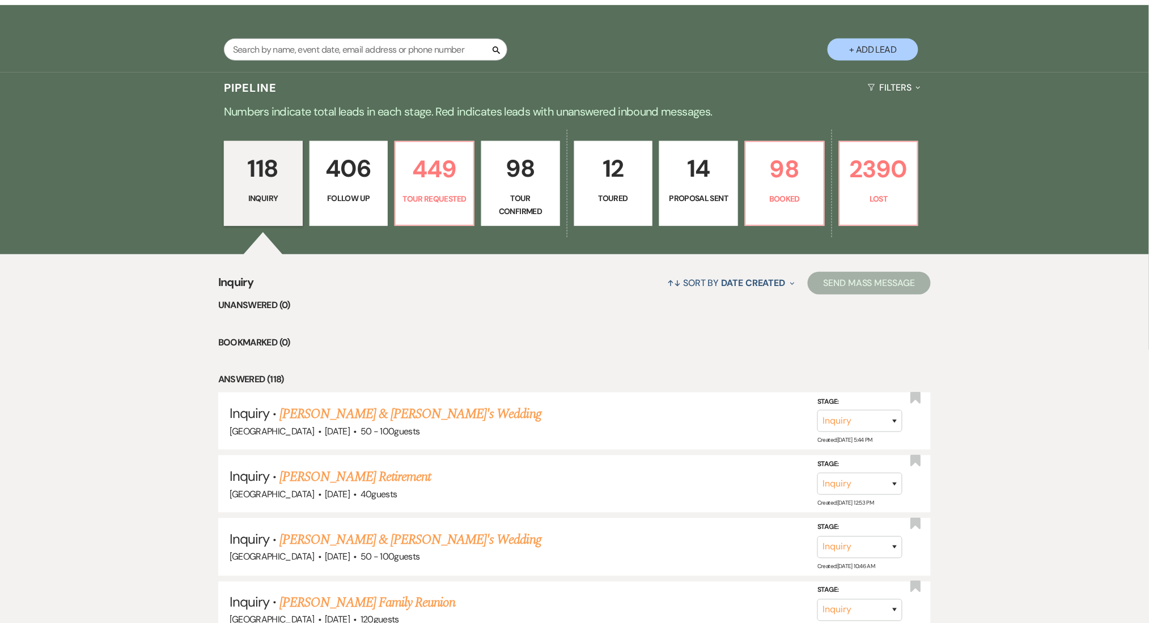
select select "9"
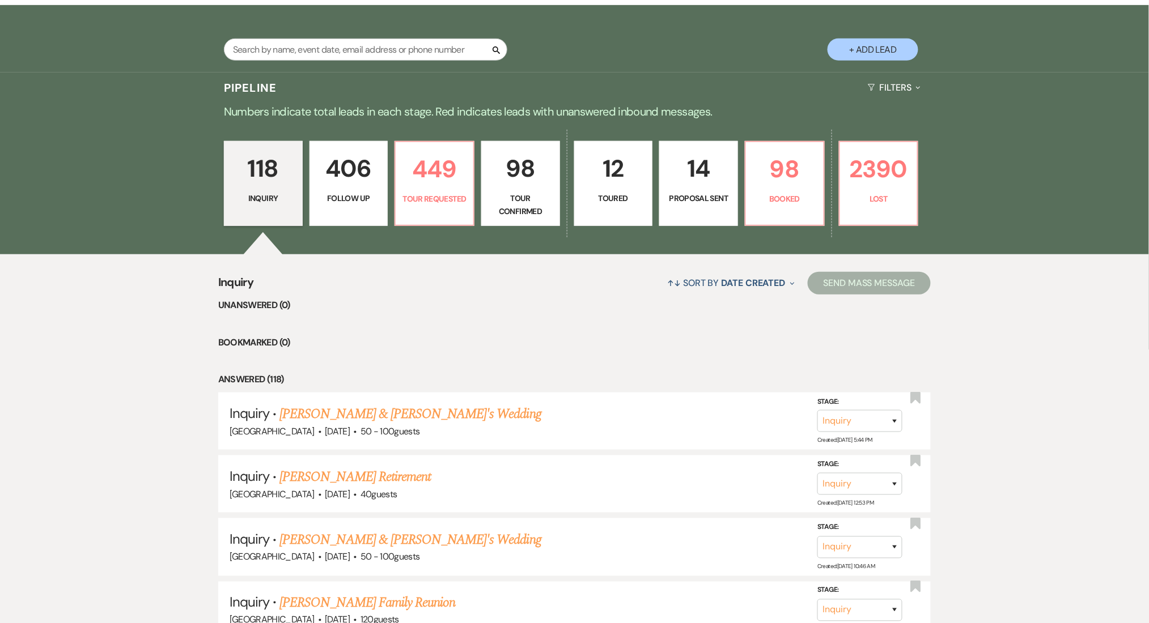
select select "9"
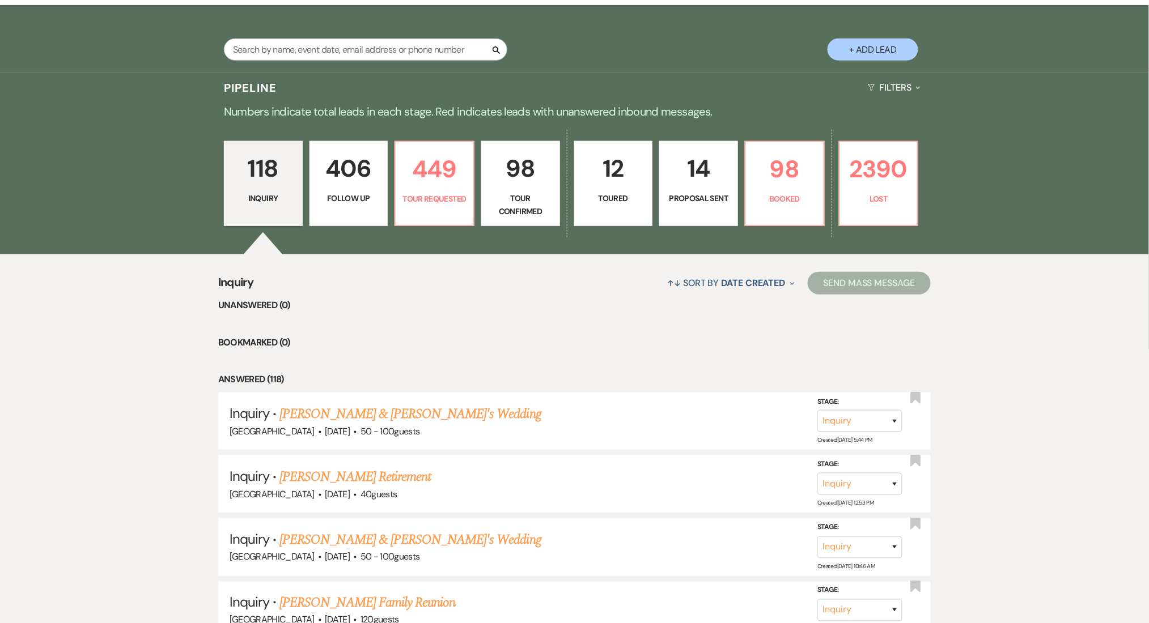
select select "9"
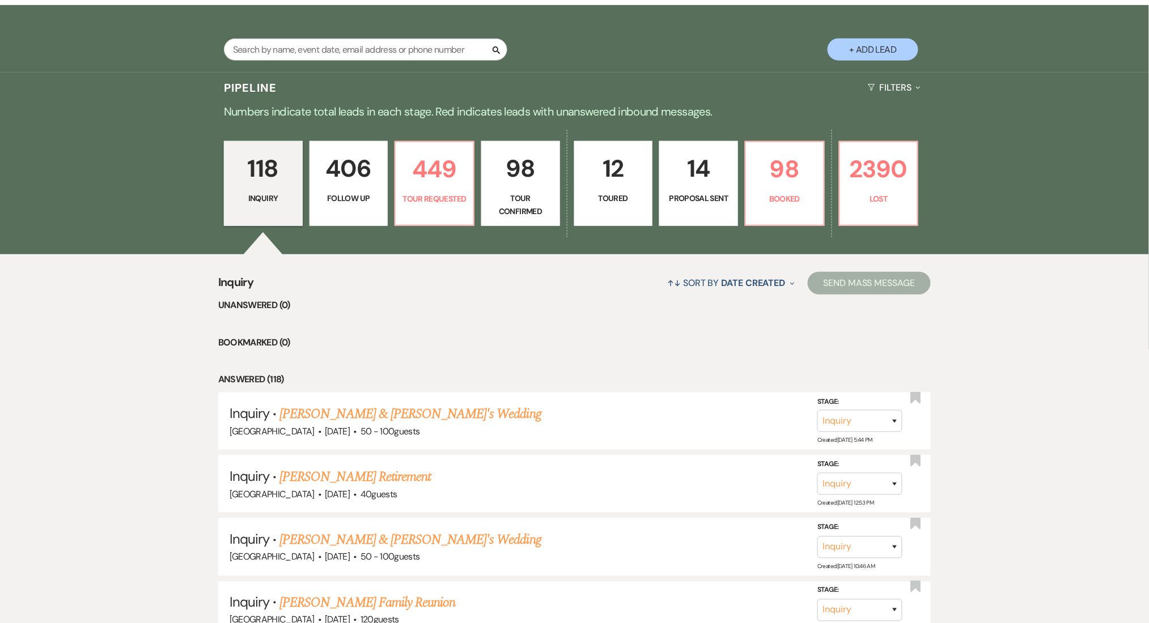
select select "9"
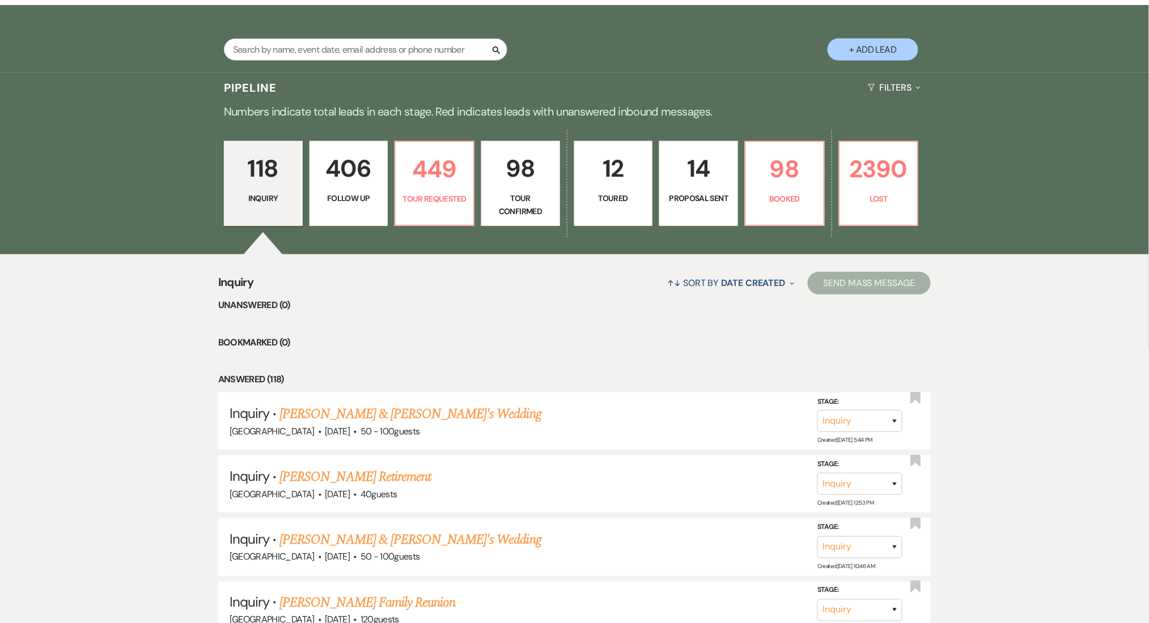
select select "9"
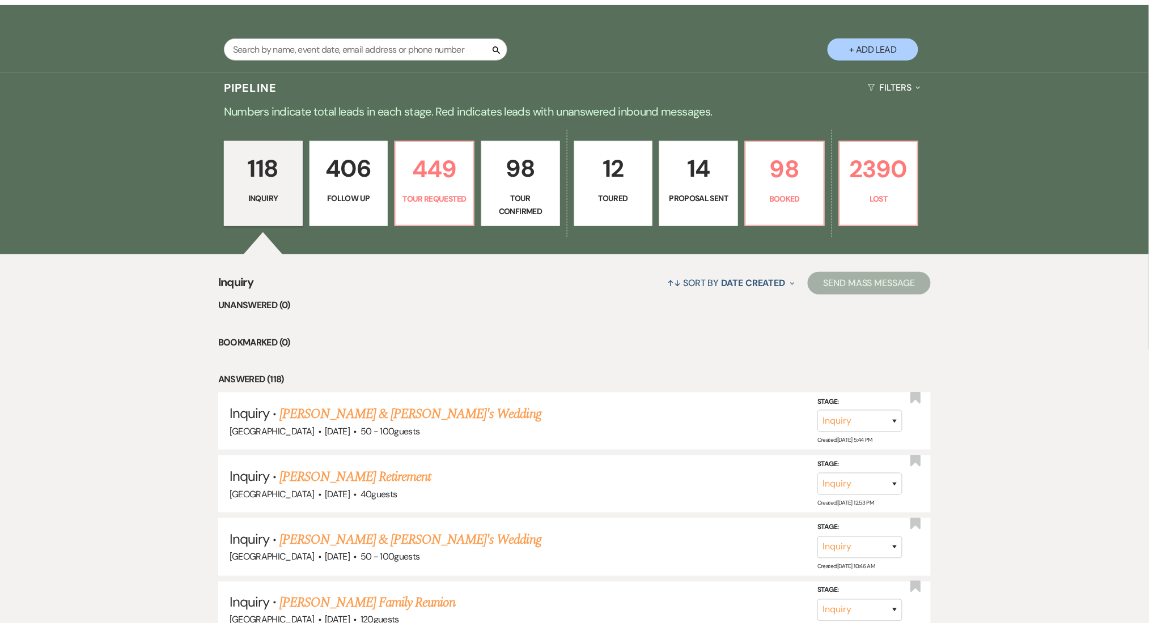
select select "9"
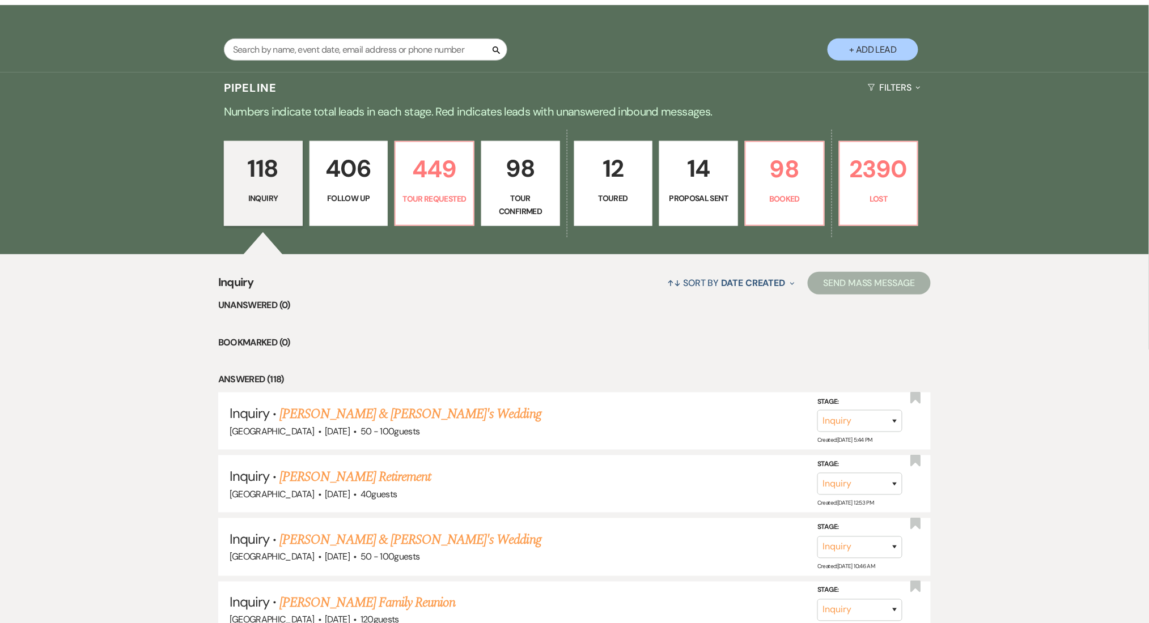
select select "9"
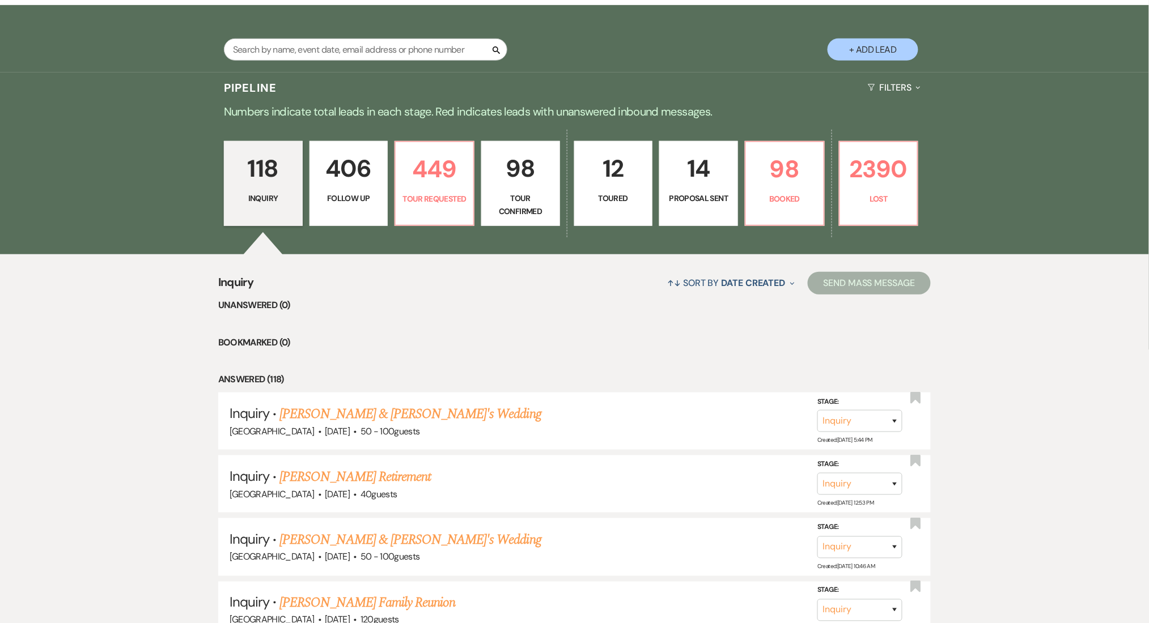
select select "9"
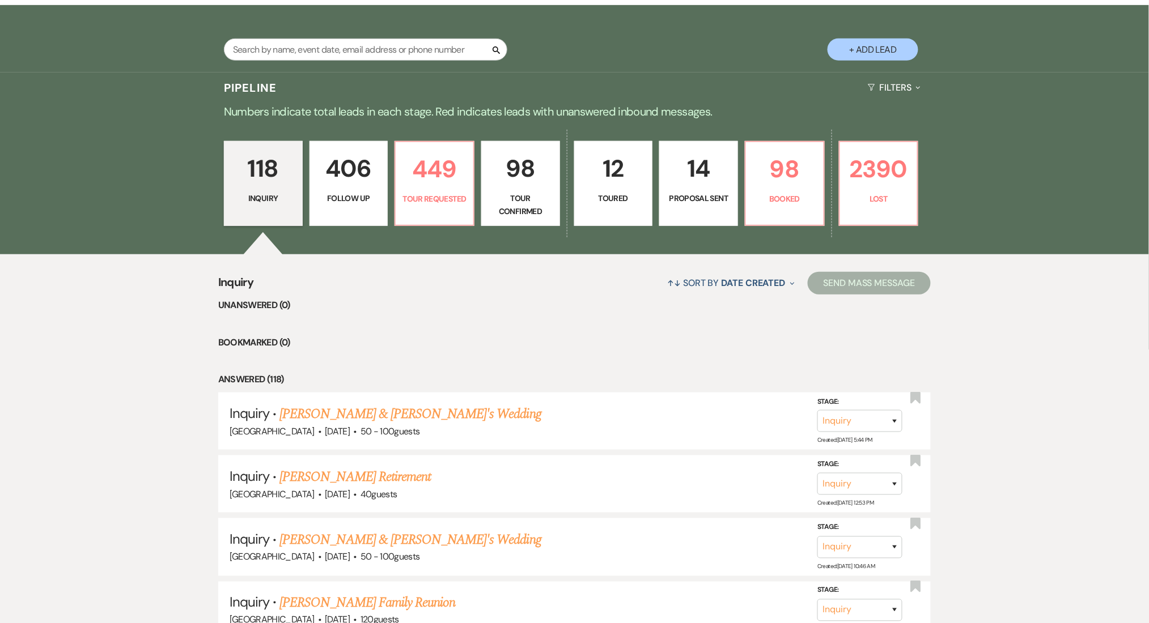
select select "9"
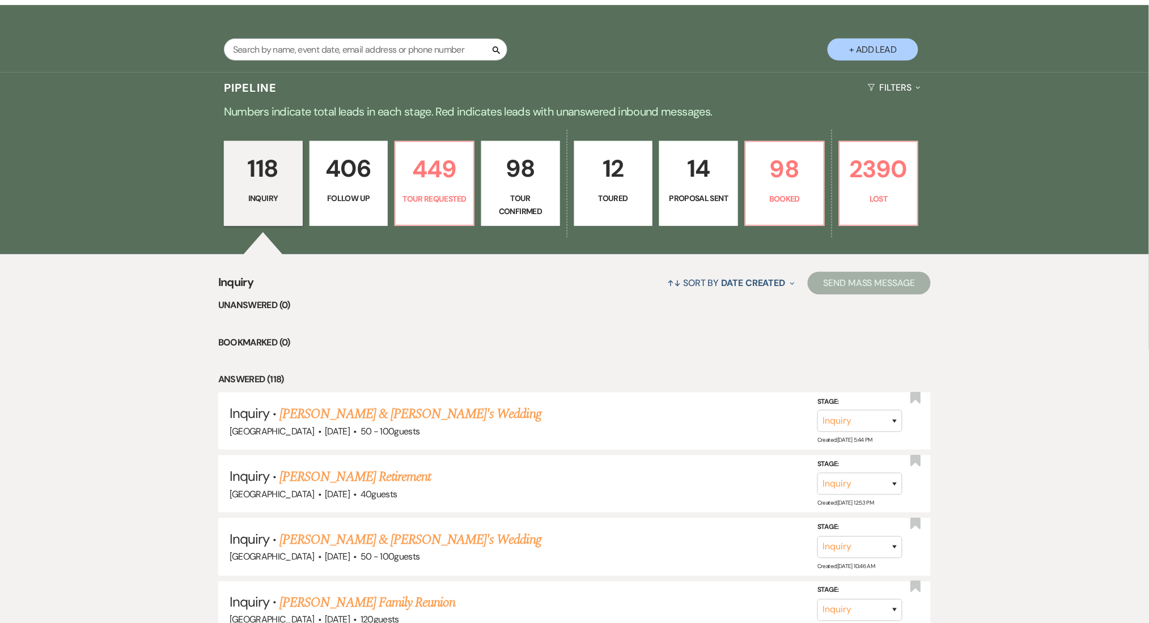
select select "9"
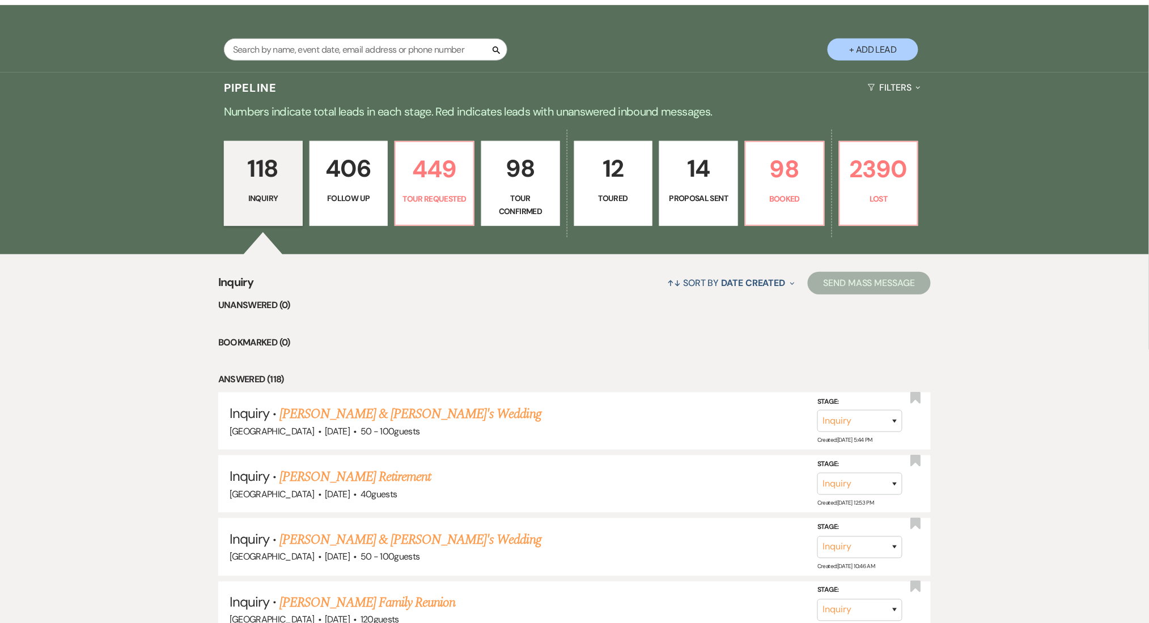
select select "9"
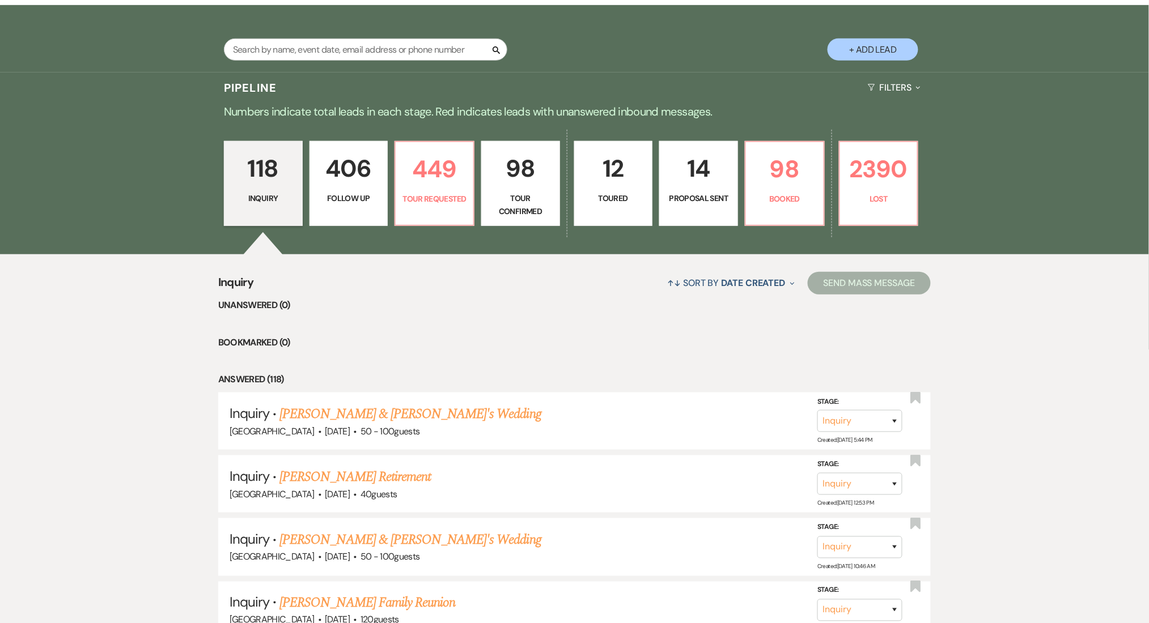
select select "9"
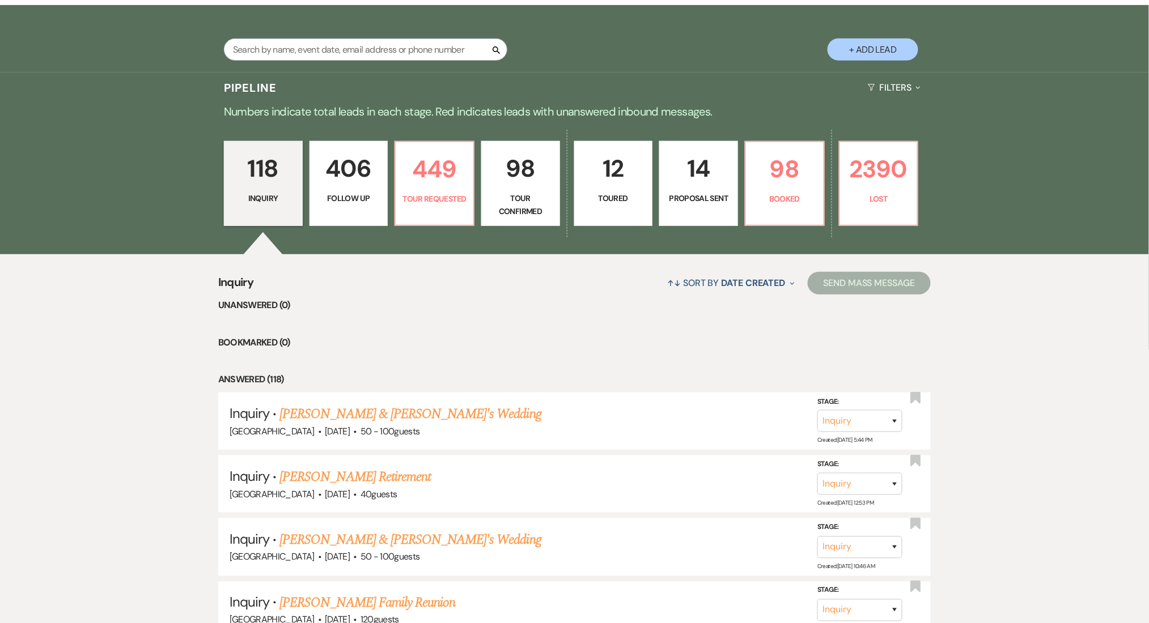
select select "9"
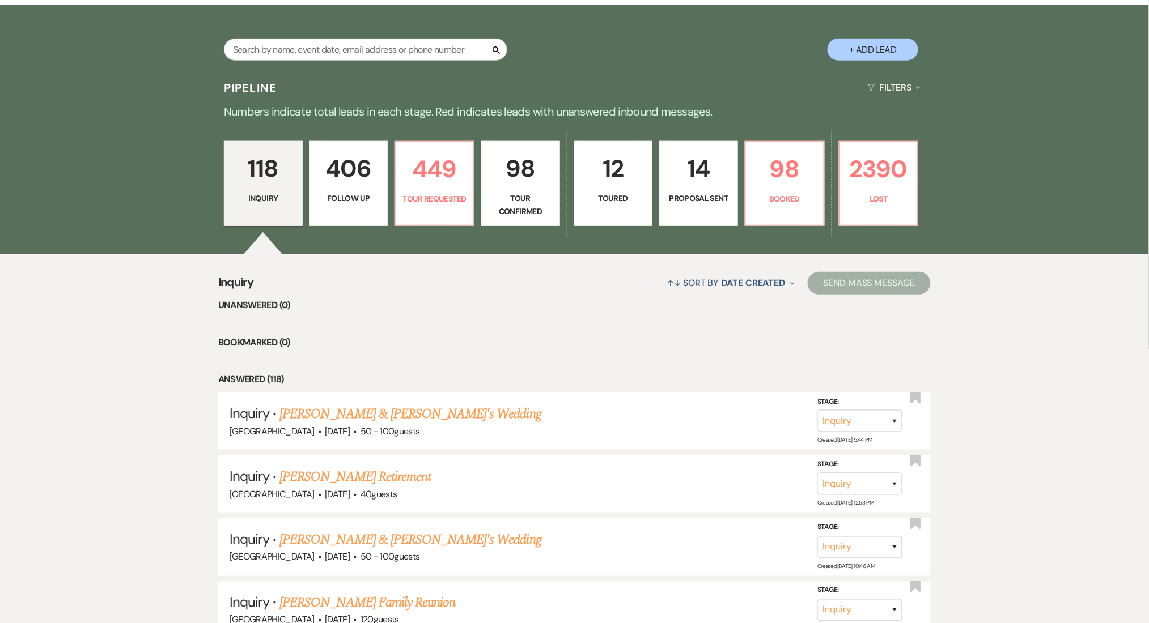
select select "9"
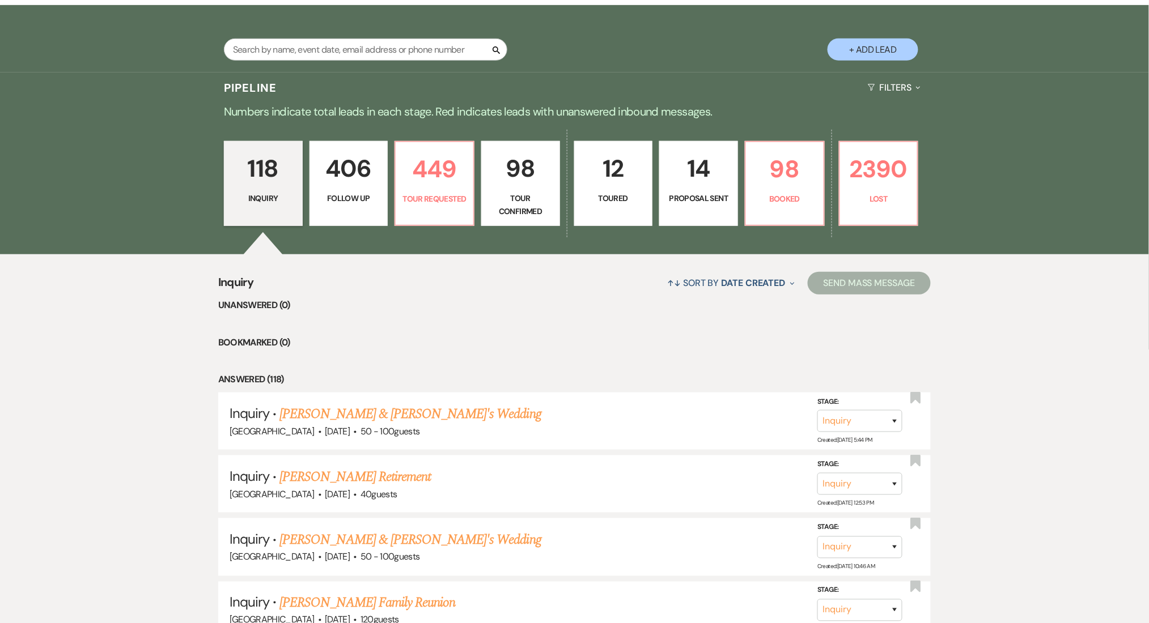
select select "9"
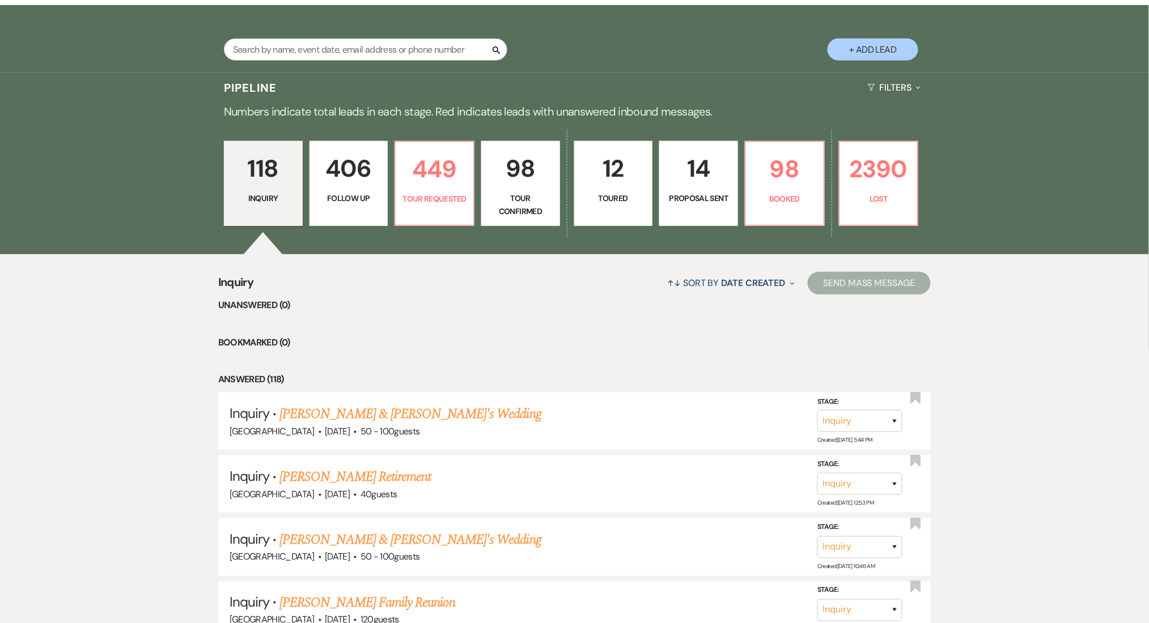
select select "9"
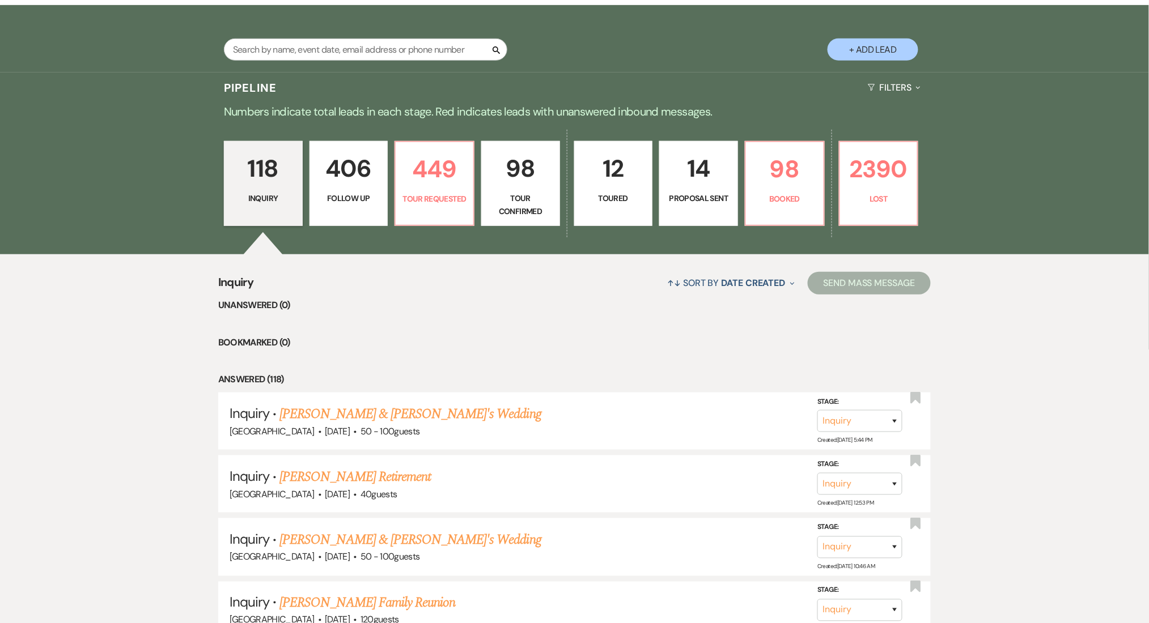
select select "9"
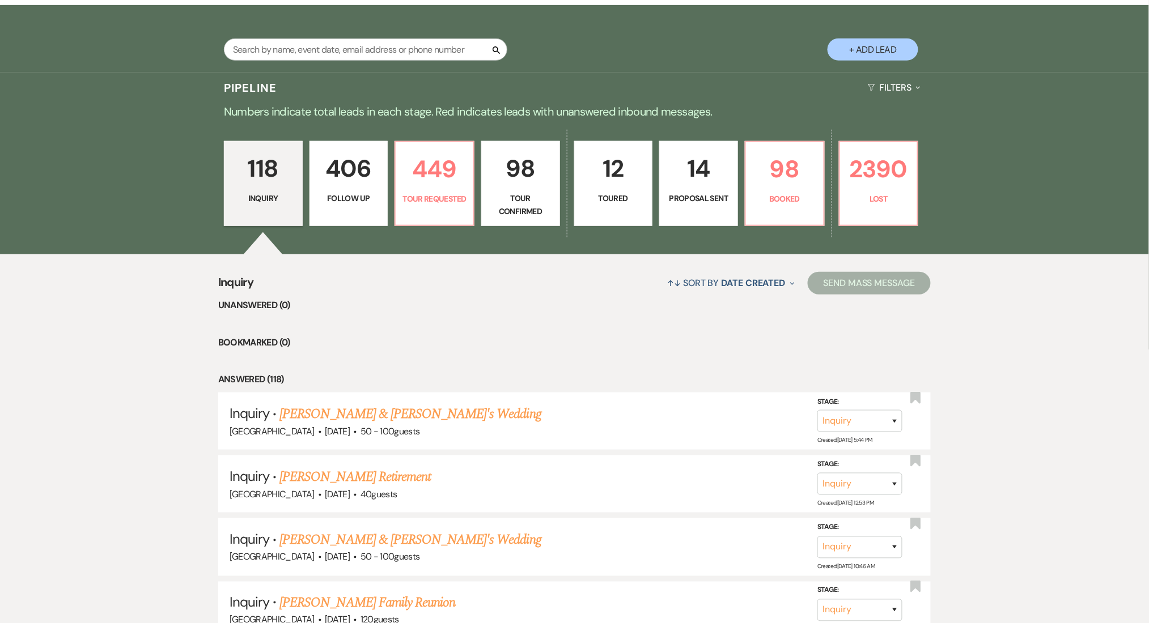
select select "9"
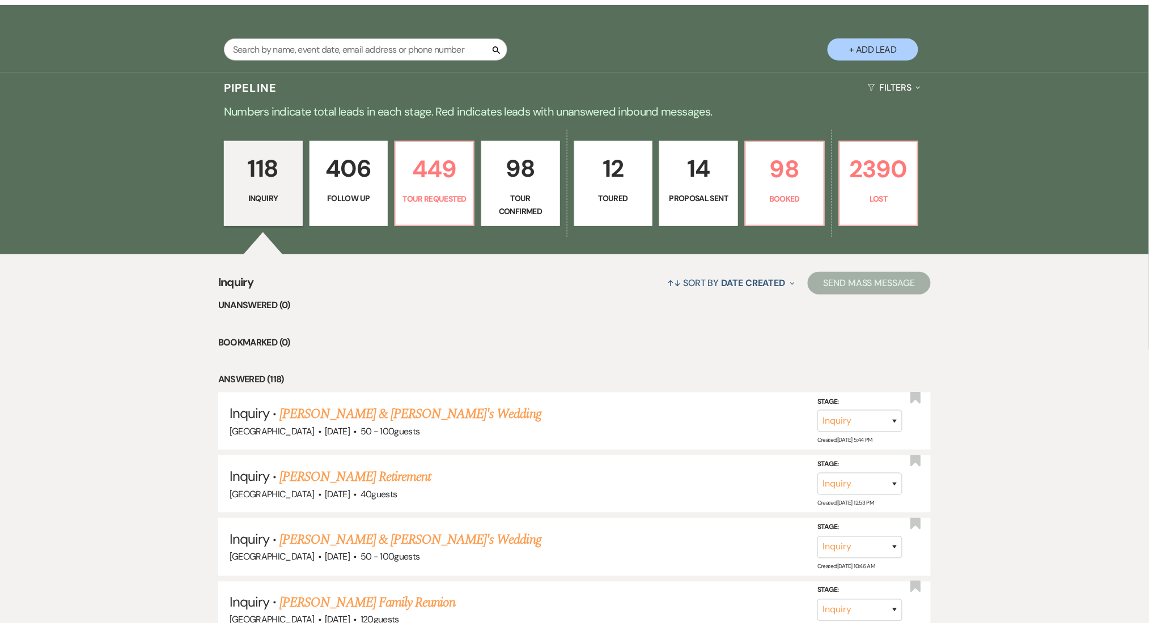
select select "9"
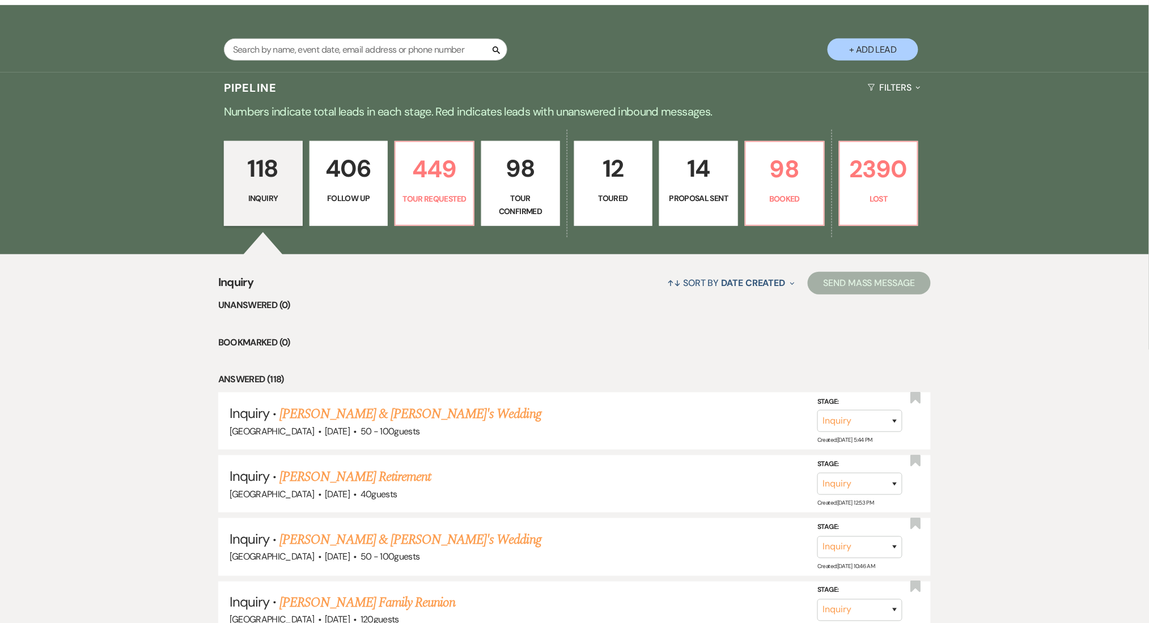
select select "9"
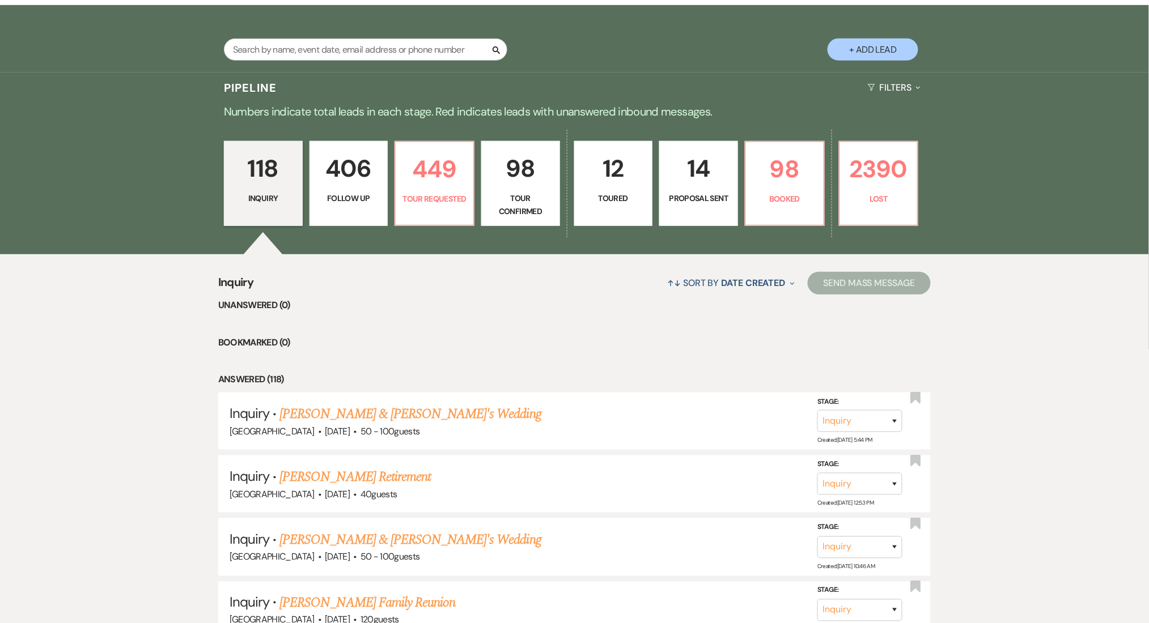
select select "9"
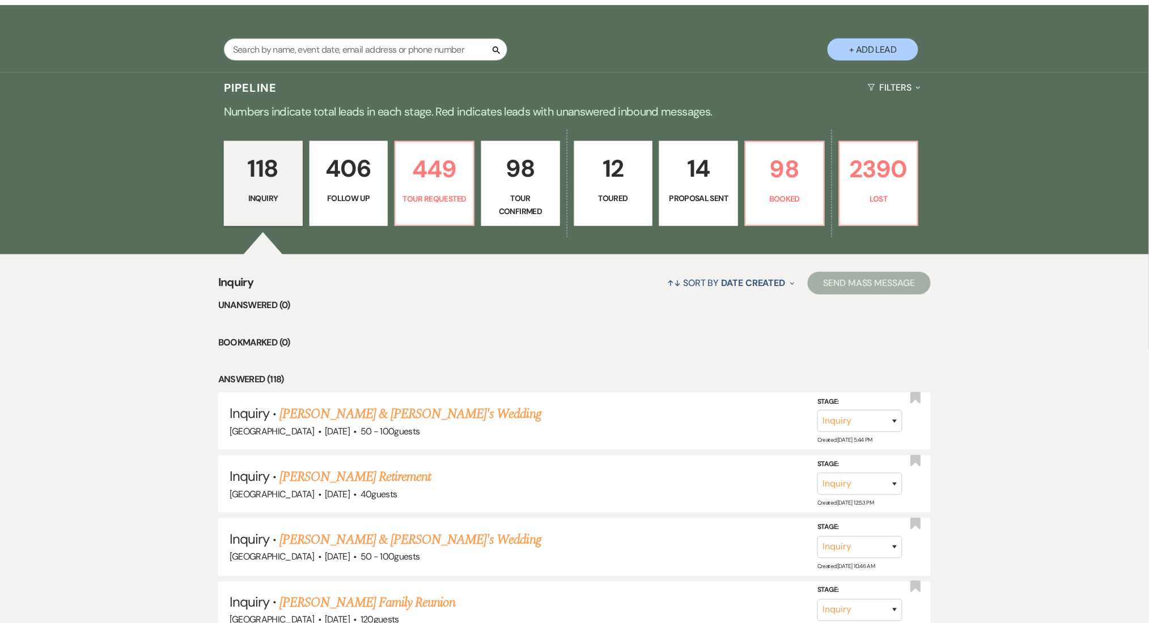
select select "9"
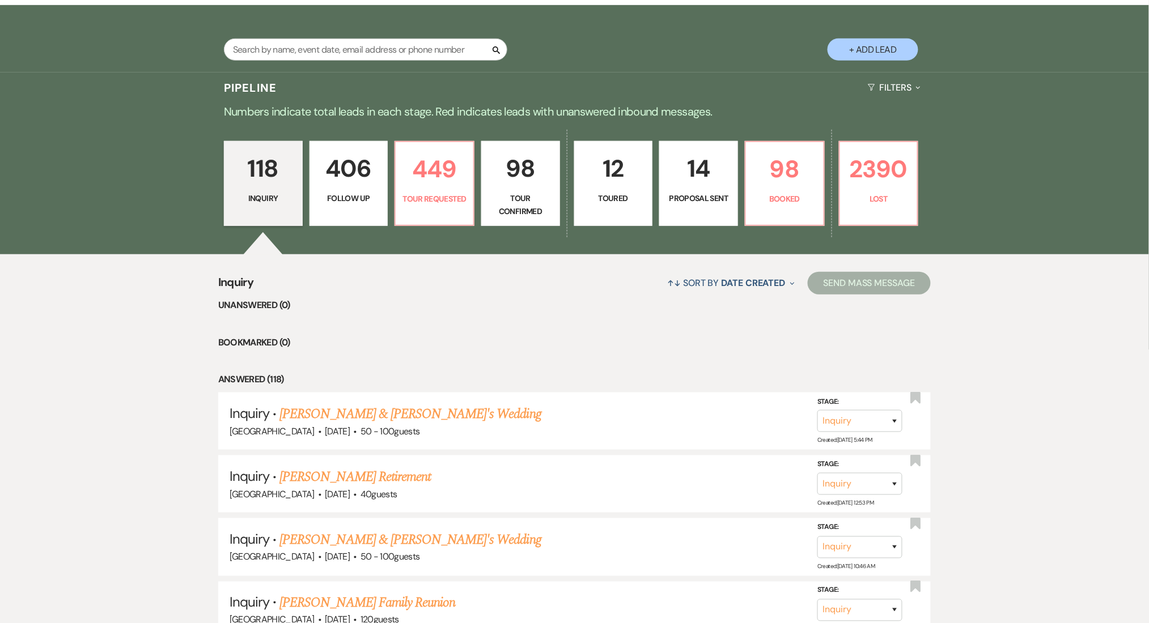
select select "9"
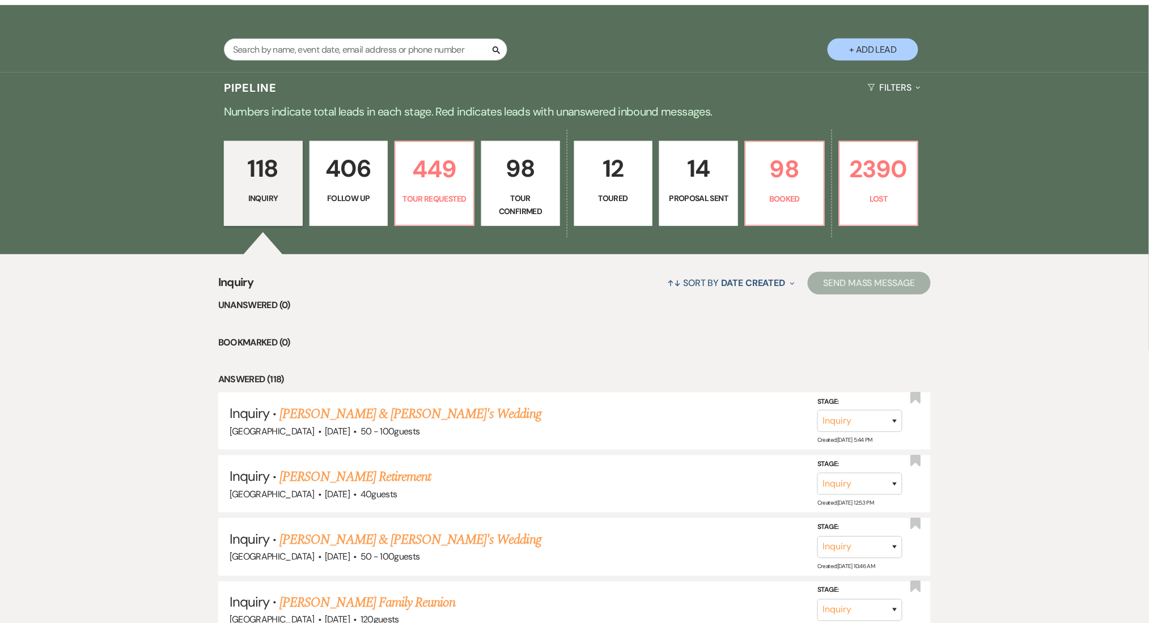
select select "9"
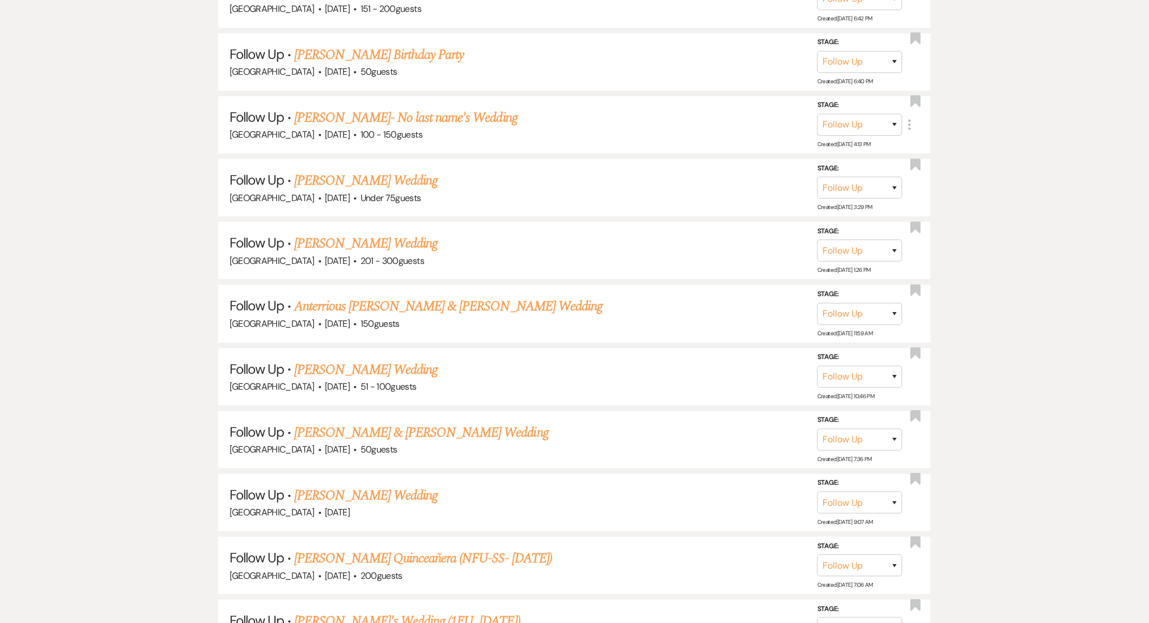
scroll to position [12655, 0]
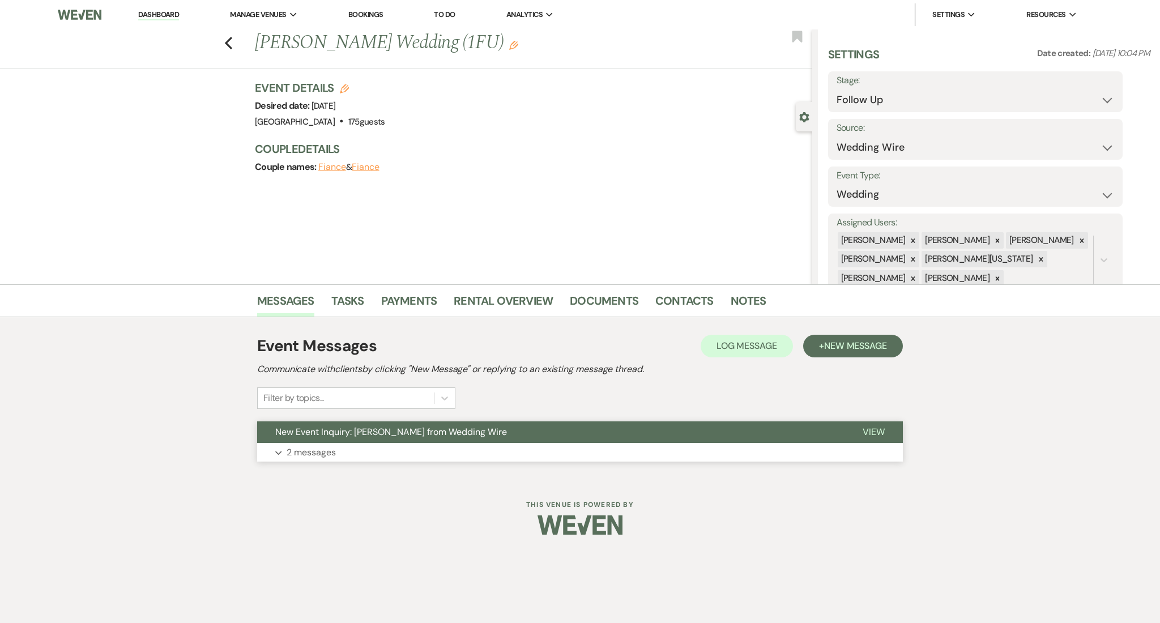
click at [350, 456] on button "Expand 2 messages" at bounding box center [580, 452] width 646 height 19
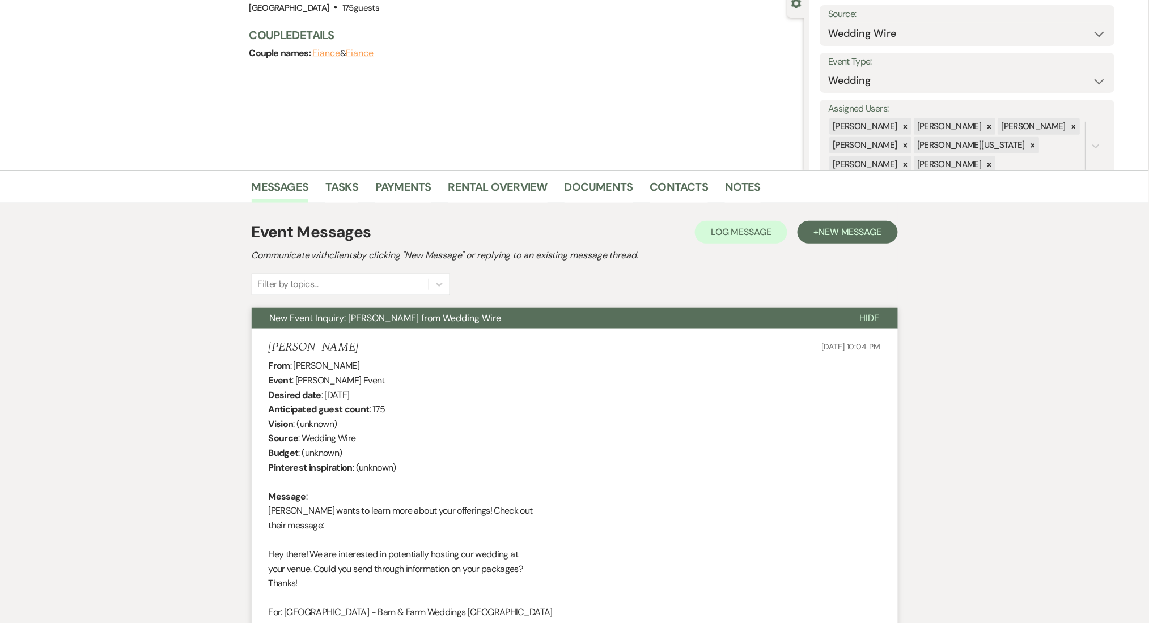
scroll to position [227, 0]
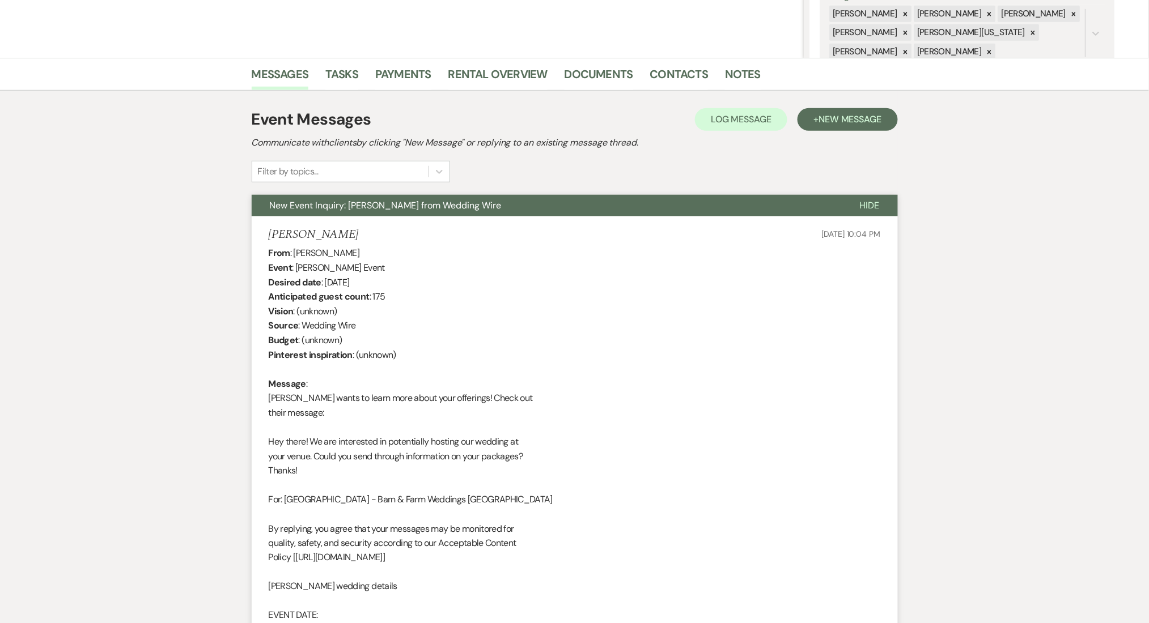
drag, startPoint x: 358, startPoint y: 237, endPoint x: 255, endPoint y: 234, distance: 103.2
click at [255, 234] on li "Katherine Borey Jun 22, 2025, 10:04 PM From : Katherine Borey Event : Katherine…" at bounding box center [575, 512] width 646 height 593
copy h5 "Katherine Borey"
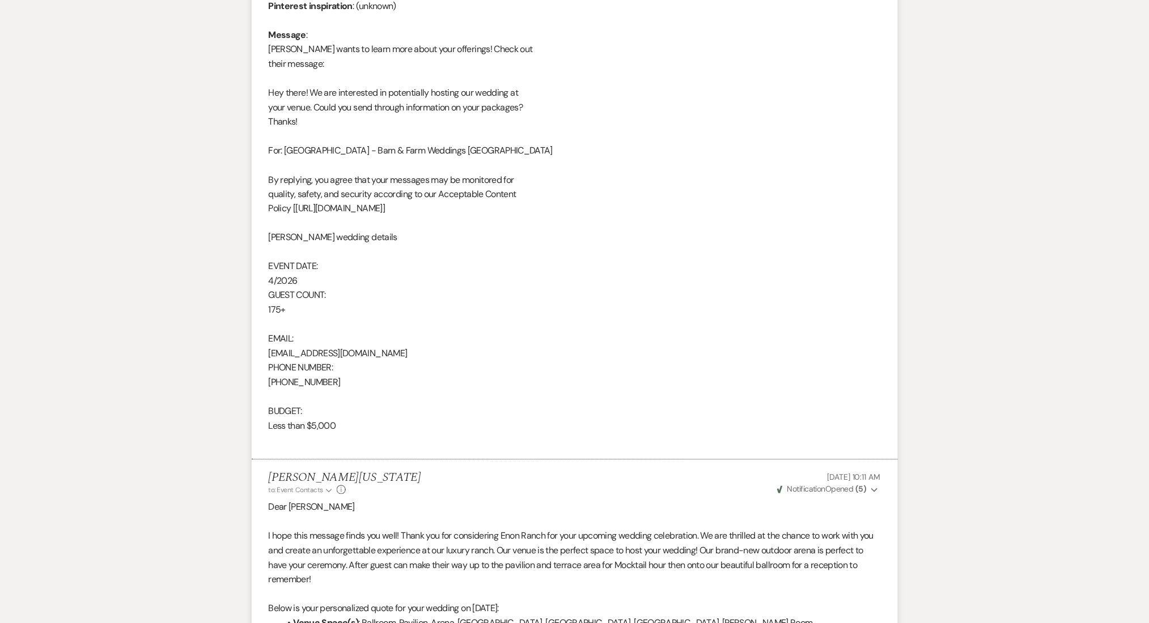
scroll to position [582, 0]
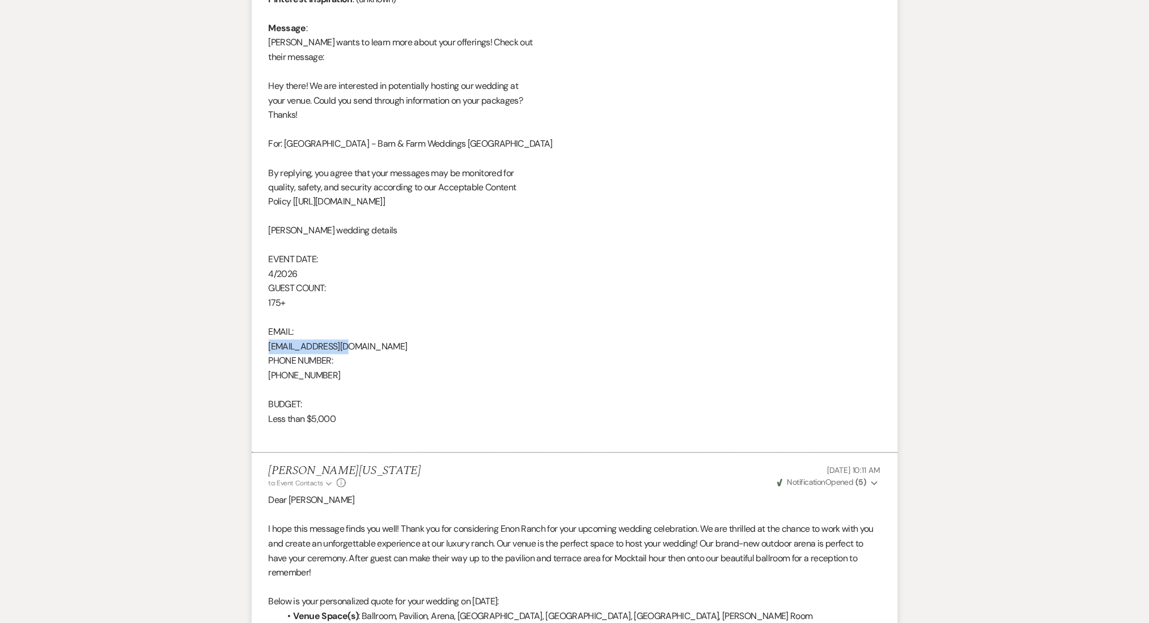
drag, startPoint x: 349, startPoint y: 347, endPoint x: 251, endPoint y: 347, distance: 98.0
click at [252, 347] on li "Katherine Borey Jun 22, 2025, 10:04 PM From : Katherine Borey Event : Katherine…" at bounding box center [575, 157] width 646 height 593
copy div "kfborey@gmail.com"
drag, startPoint x: 329, startPoint y: 376, endPoint x: 266, endPoint y: 382, distance: 63.8
click at [266, 382] on li "Katherine Borey Jun 22, 2025, 10:04 PM From : Katherine Borey Event : Katherine…" at bounding box center [575, 157] width 646 height 593
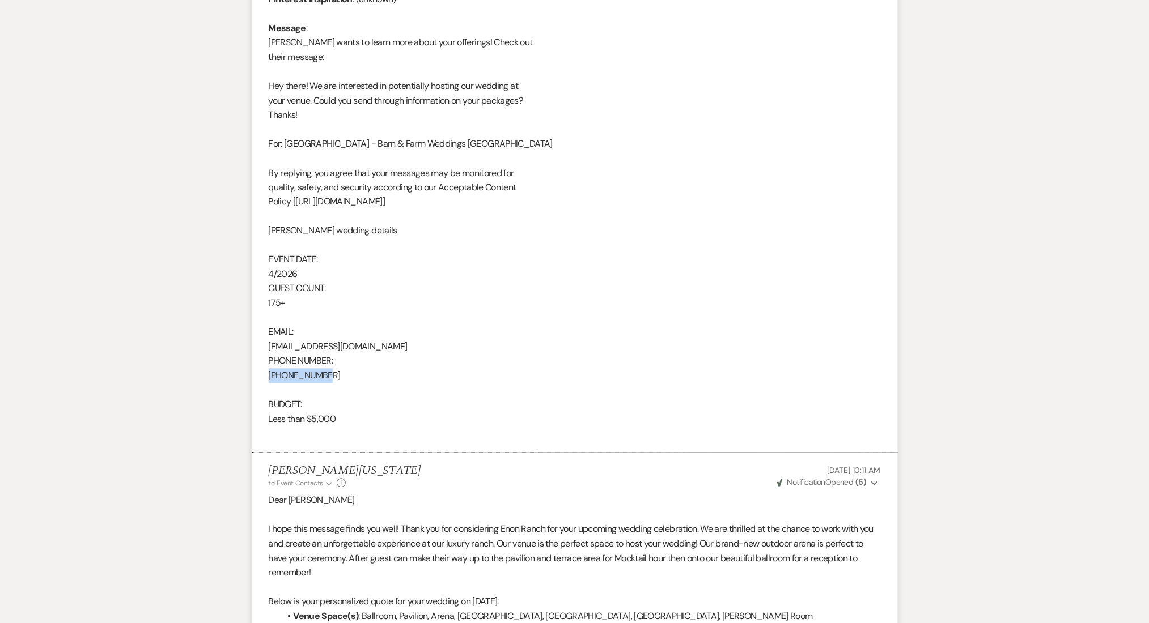
copy div "561-460-9684"
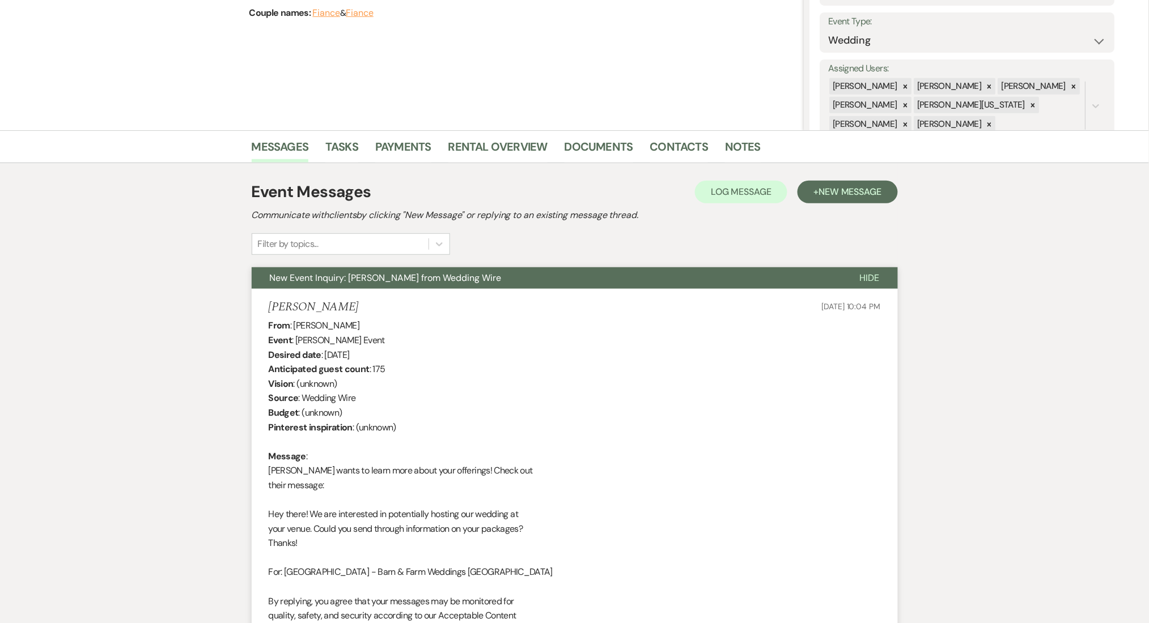
scroll to position [141, 0]
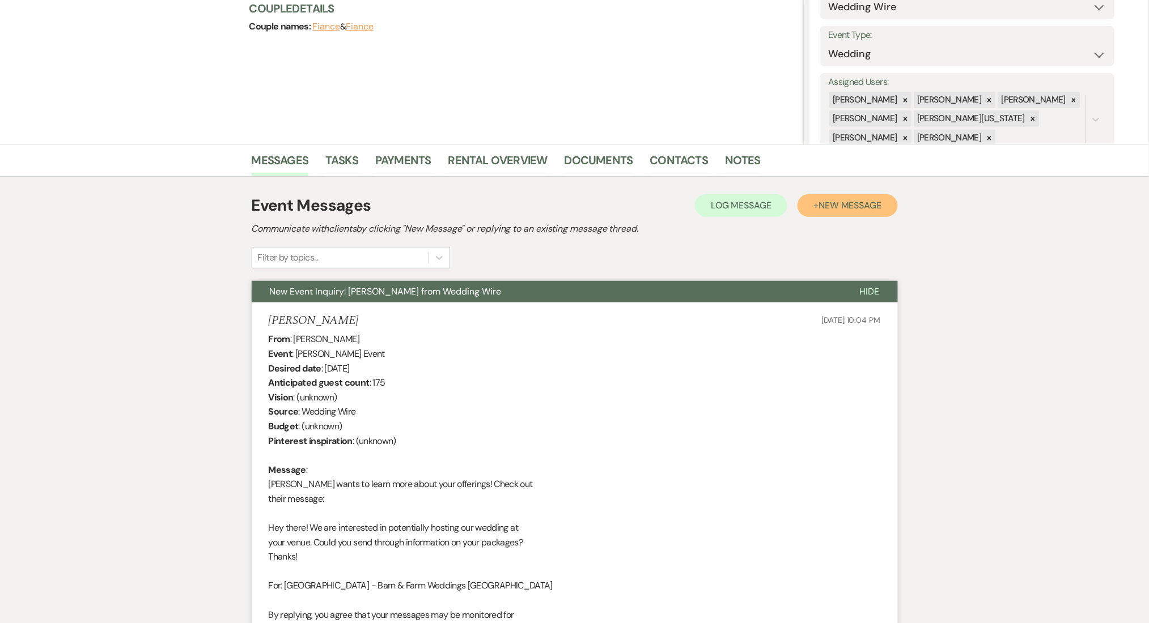
click at [846, 207] on span "New Message" at bounding box center [849, 205] width 63 height 12
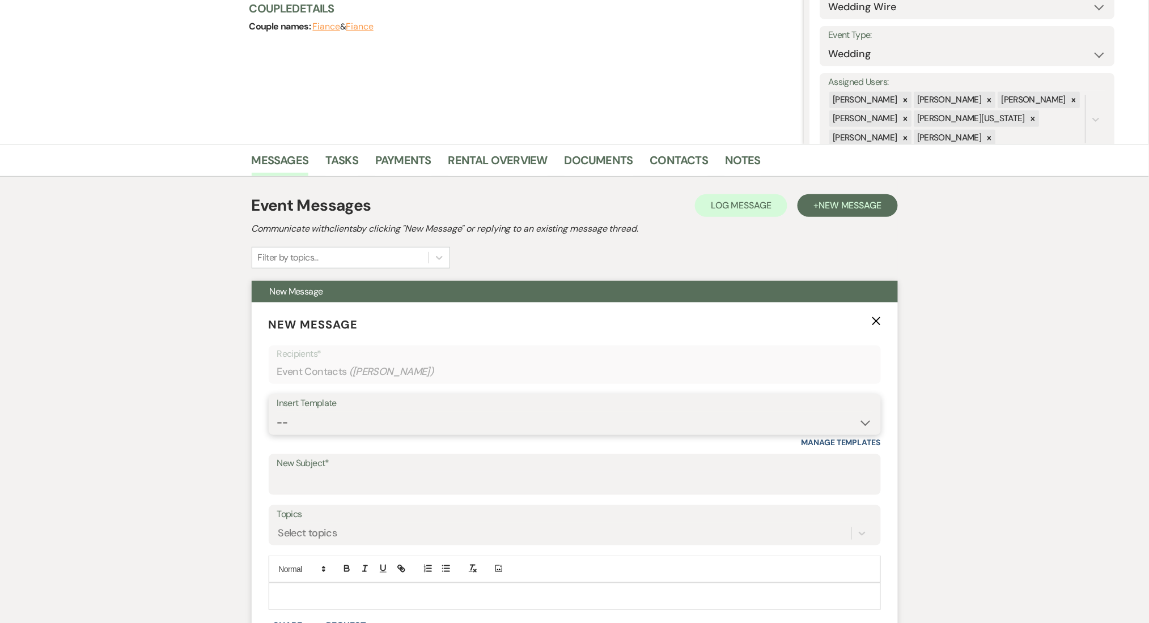
click at [392, 412] on select "-- Inquiry Follow Up Email #2 Contract Sending Template Payment Template Rental…" at bounding box center [574, 423] width 595 height 22
select select "4434"
click at [277, 412] on select "-- Inquiry Follow Up Email #2 Contract Sending Template Payment Template Rental…" at bounding box center [574, 423] width 595 height 22
type input "Enon Ranch Quote Follow up"
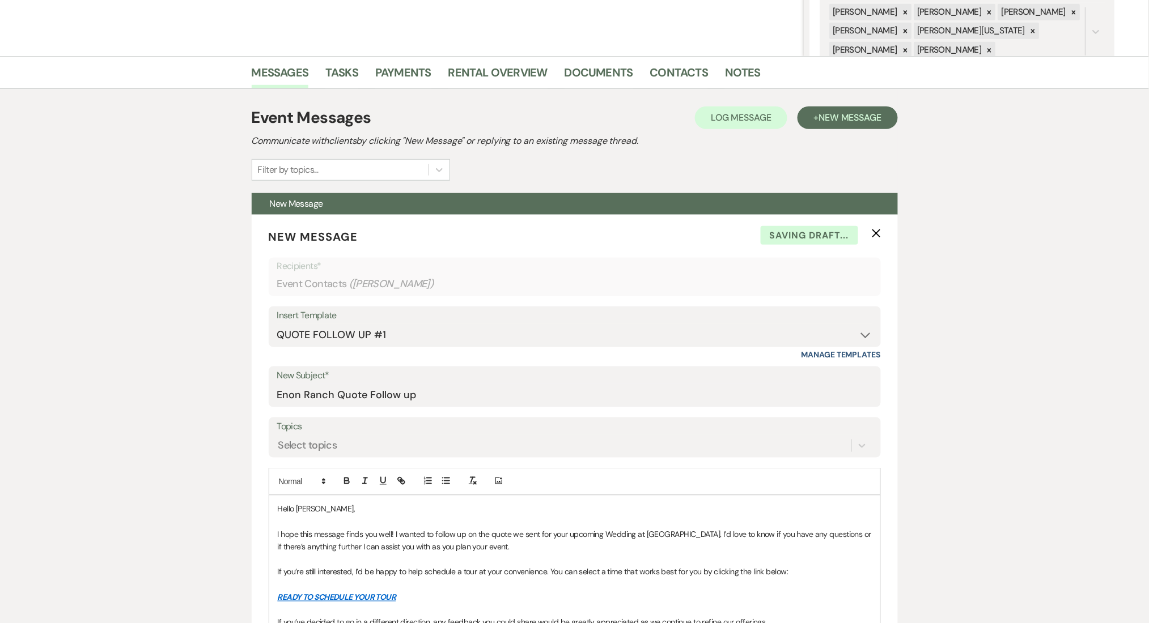
scroll to position [292, 0]
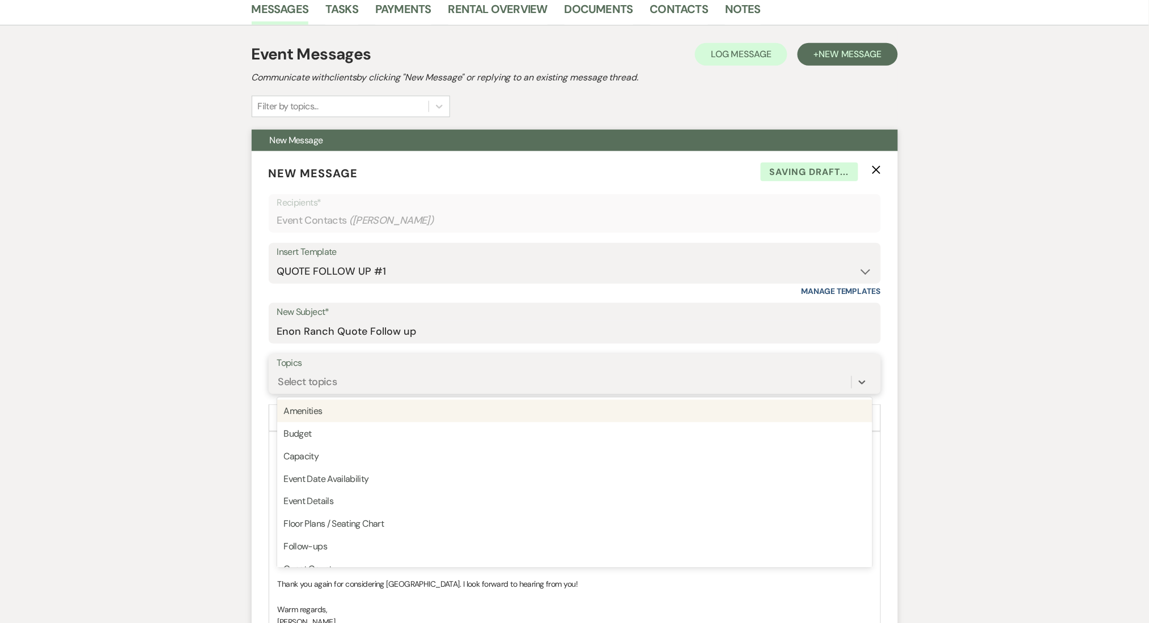
click at [333, 385] on div "Select topics" at bounding box center [307, 382] width 59 height 15
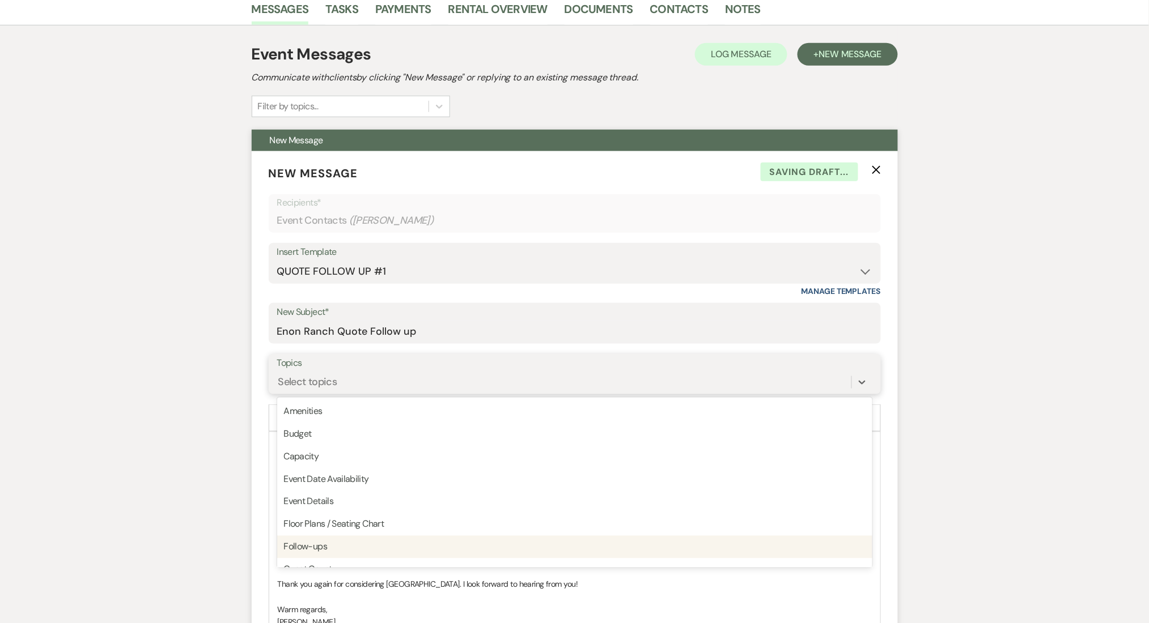
click at [333, 543] on div "Follow-ups" at bounding box center [574, 547] width 595 height 23
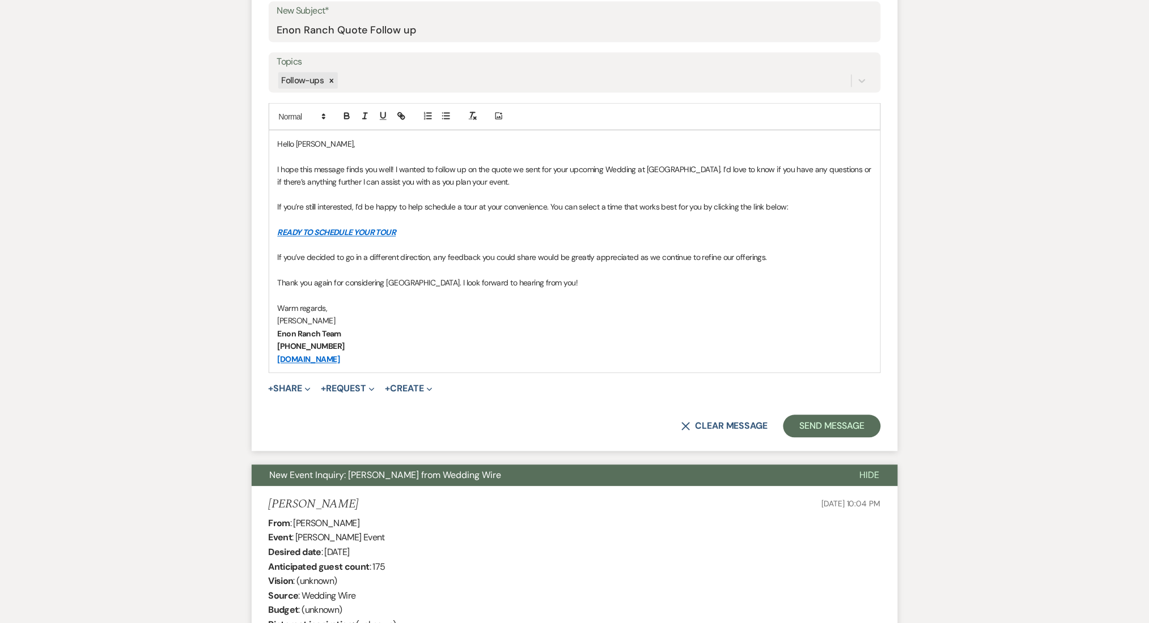
scroll to position [594, 0]
click at [820, 422] on button "Send Message" at bounding box center [831, 426] width 97 height 23
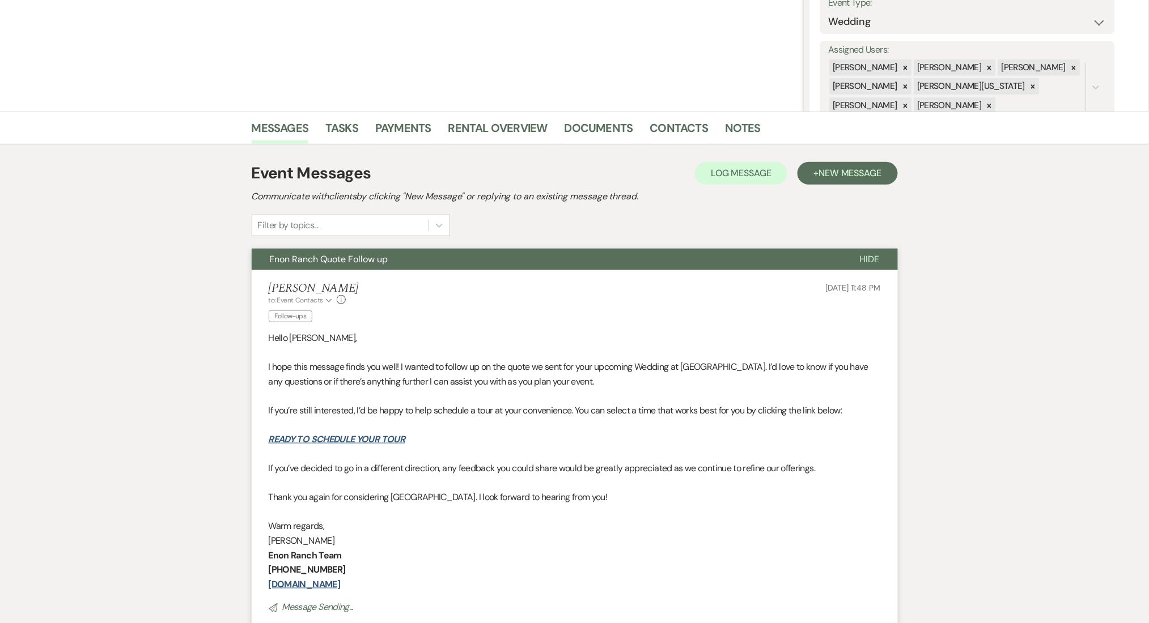
scroll to position [0, 0]
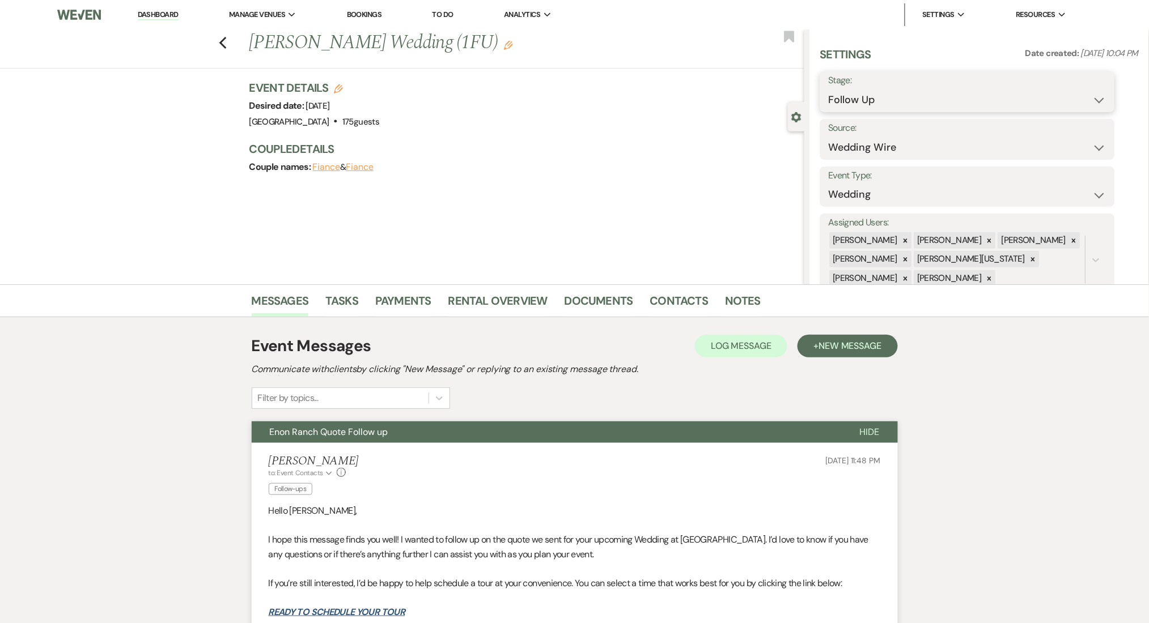
click at [869, 105] on select "Inquiry Follow Up Tour Requested Tour Confirmed Toured Proposal Sent Booked Lost" at bounding box center [967, 100] width 278 height 22
select select "1"
click at [828, 89] on select "Inquiry Follow Up Tour Requested Tour Confirmed Toured Proposal Sent Booked Lost" at bounding box center [967, 100] width 278 height 22
click at [1076, 81] on button "Save" at bounding box center [1083, 91] width 64 height 23
click at [166, 270] on div "Previous Katherine Borey's Wedding (1FU) Edit Bookmark Gear Settings Settings D…" at bounding box center [402, 156] width 804 height 255
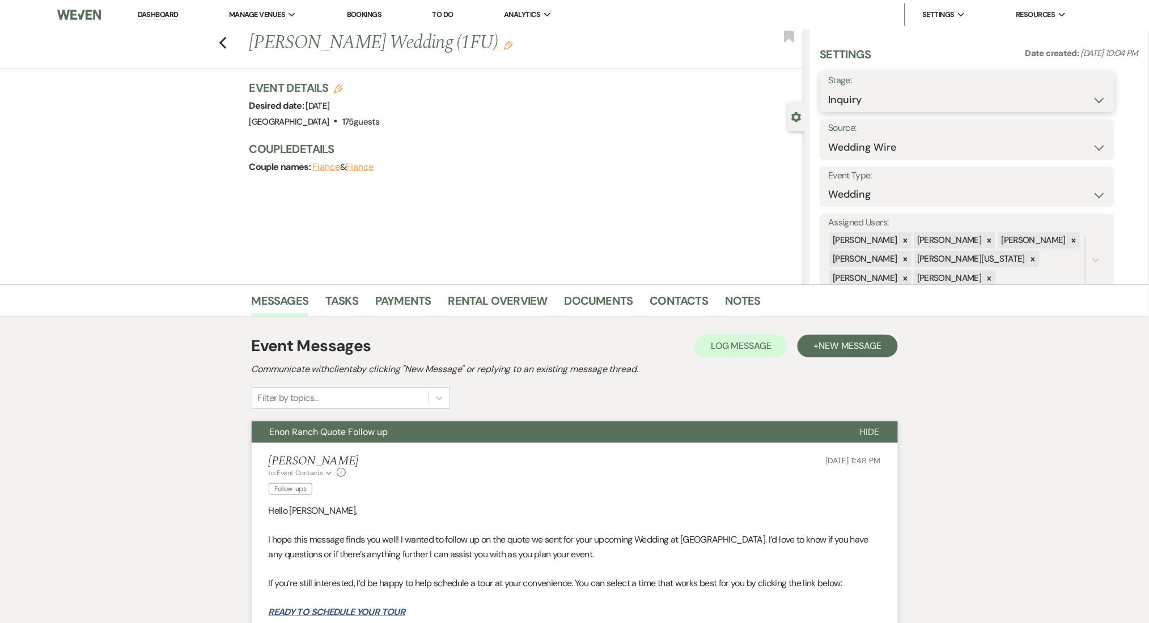
click at [885, 101] on select "Inquiry Follow Up Tour Requested Tour Confirmed Toured Proposal Sent Booked Lost" at bounding box center [967, 100] width 278 height 22
